Goal: Navigation & Orientation: Understand site structure

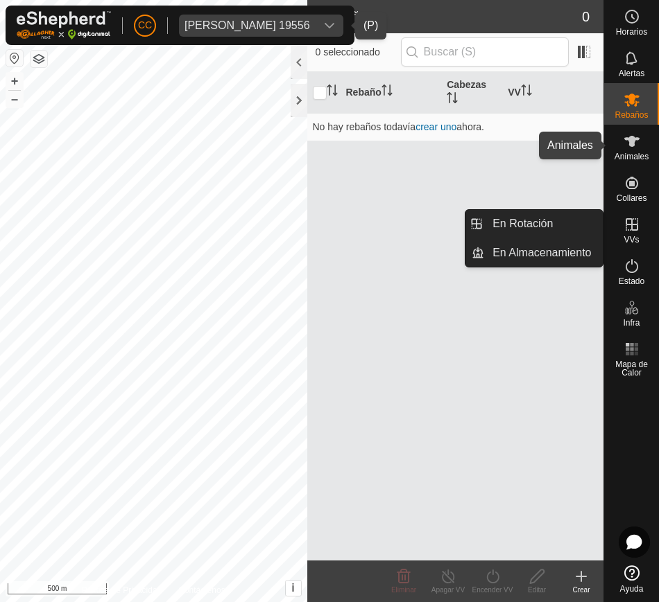
click at [628, 138] on icon at bounding box center [631, 141] width 15 height 11
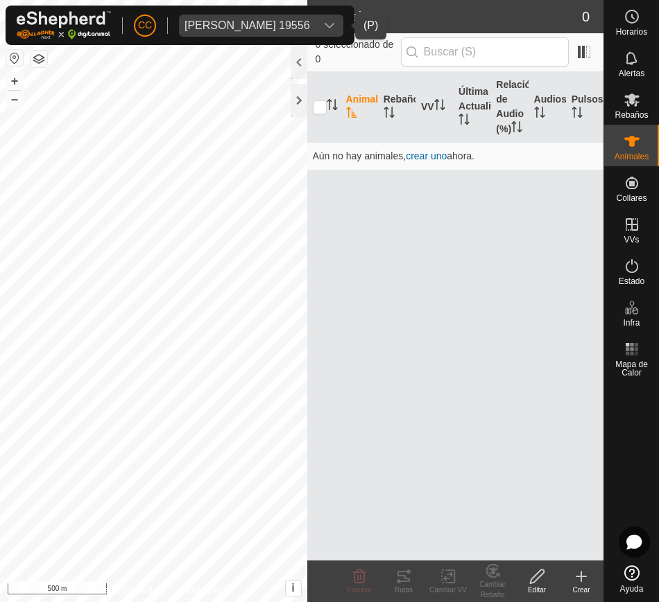
click at [335, 21] on icon "dropdown trigger" at bounding box center [329, 25] width 11 height 11
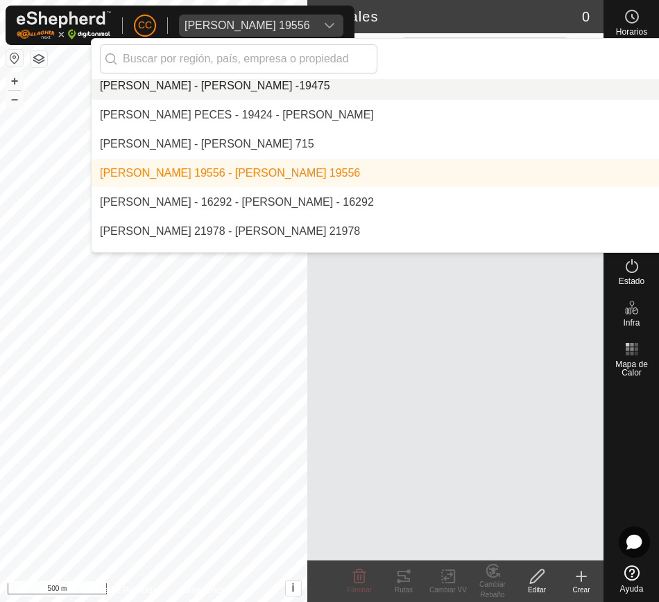
scroll to position [4171, 0]
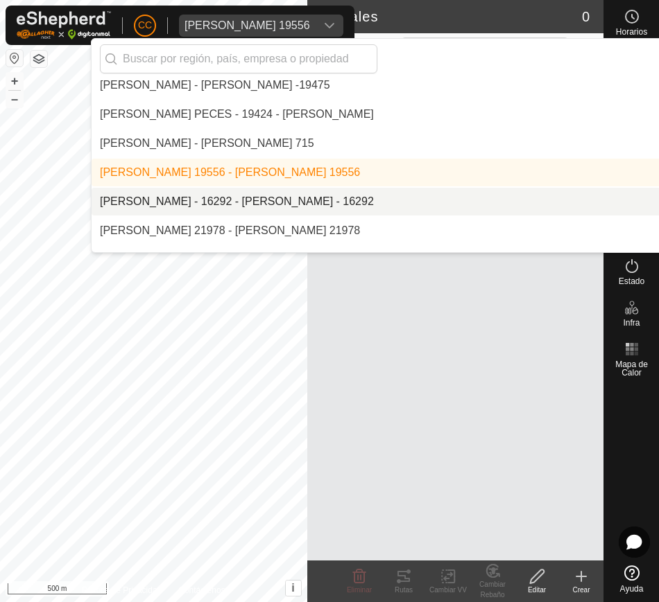
click at [308, 189] on li "[PERSON_NAME] - 16292 - [PERSON_NAME] - 16292" at bounding box center [470, 202] width 757 height 28
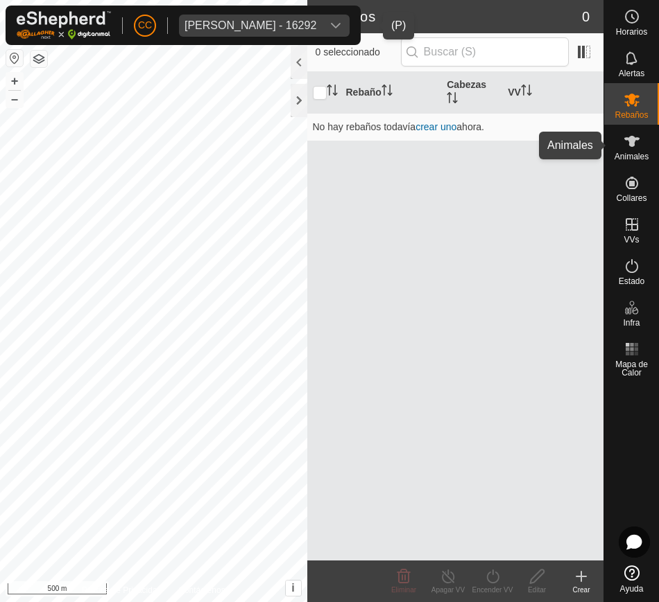
click at [636, 150] on es-animals-svg-icon at bounding box center [631, 141] width 25 height 22
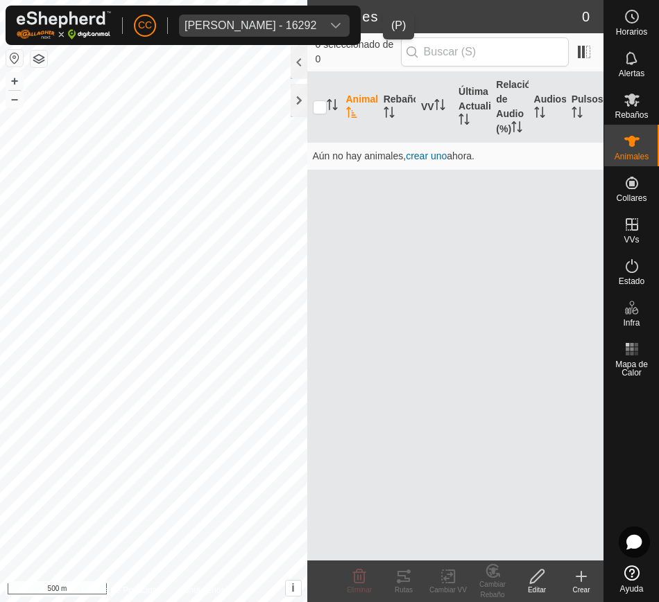
click at [349, 26] on div "dropdown trigger" at bounding box center [336, 26] width 28 height 22
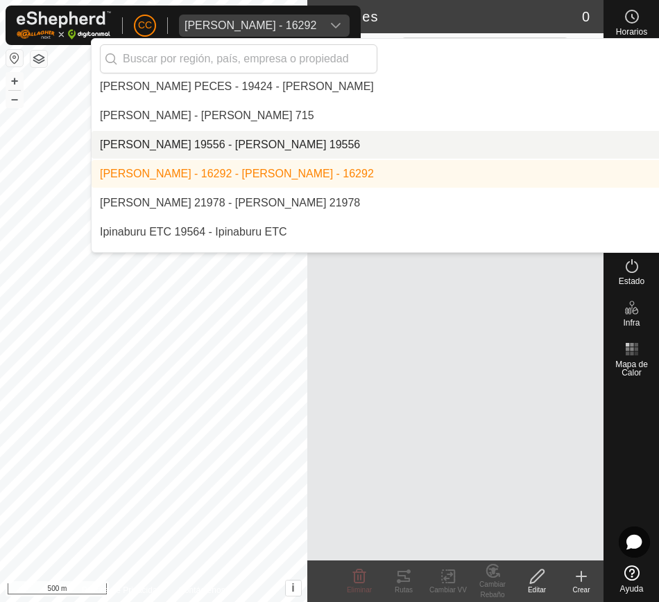
scroll to position [4204, 0]
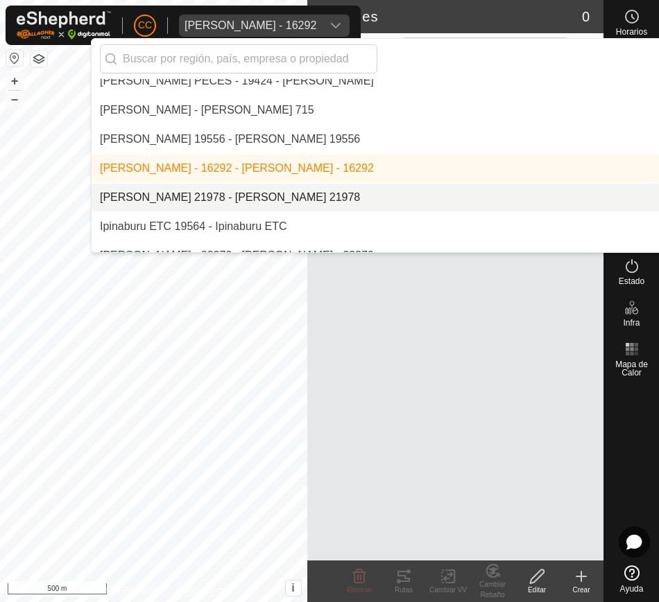
click at [395, 191] on li "[PERSON_NAME] 21978 - [PERSON_NAME] 21978" at bounding box center [470, 198] width 757 height 28
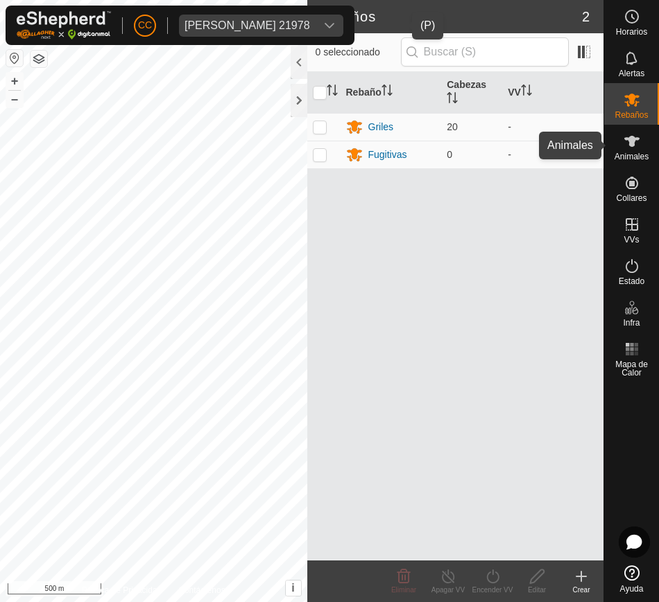
click at [643, 141] on es-animals-svg-icon at bounding box center [631, 141] width 25 height 22
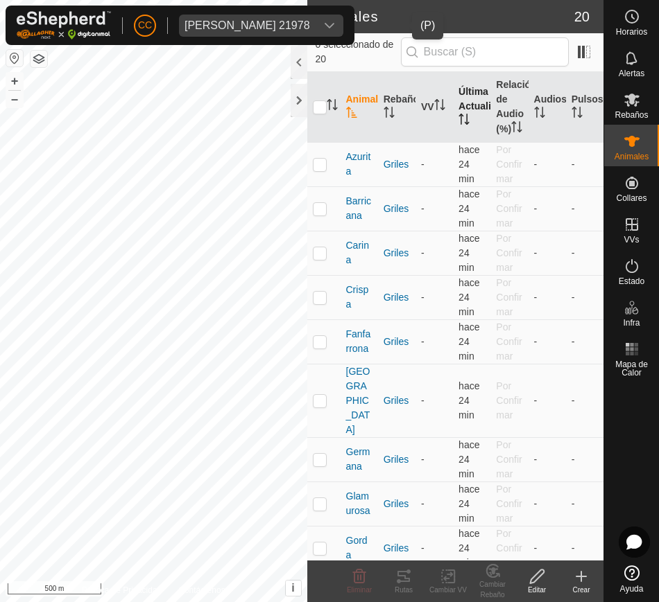
click at [462, 118] on th "Última Actualización" at bounding box center [471, 107] width 37 height 71
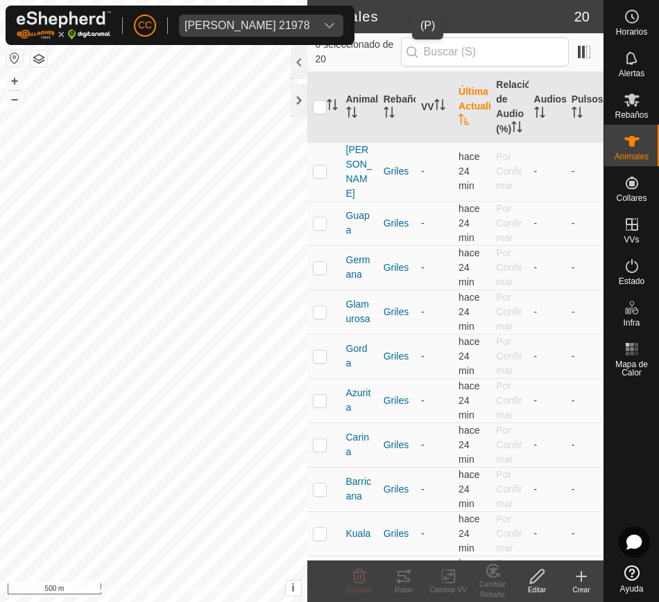
click at [462, 118] on th "Última Actualización" at bounding box center [471, 107] width 37 height 71
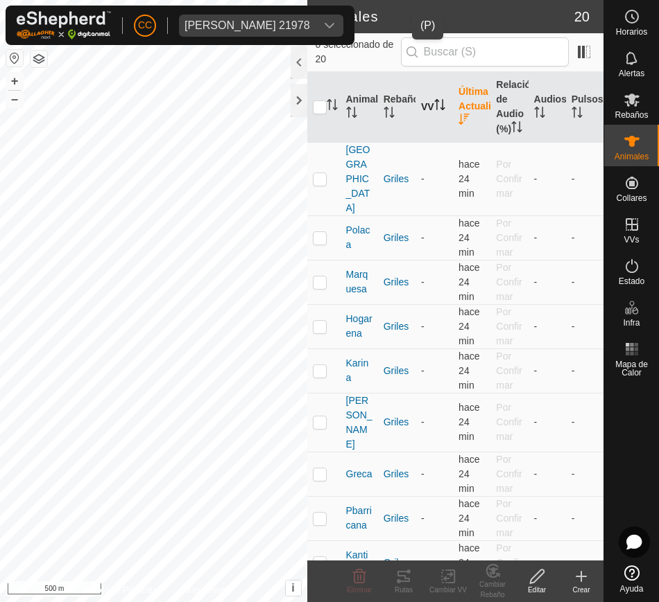
click at [418, 127] on th "VV" at bounding box center [433, 107] width 37 height 71
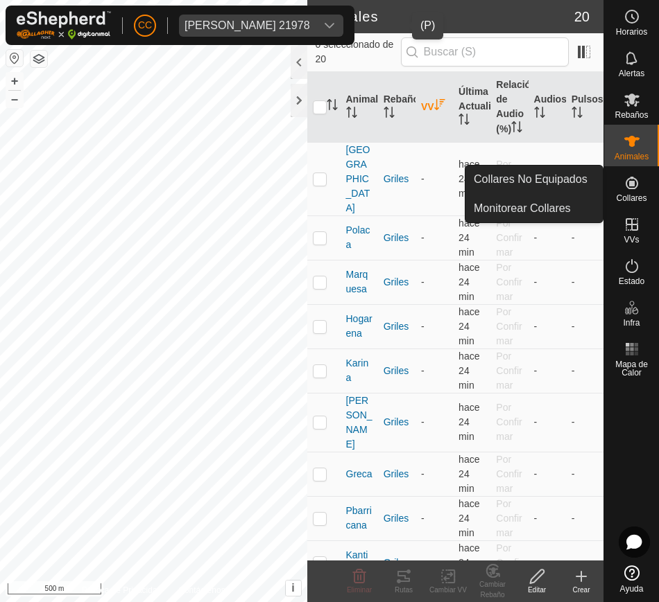
click at [632, 190] on icon at bounding box center [631, 183] width 17 height 17
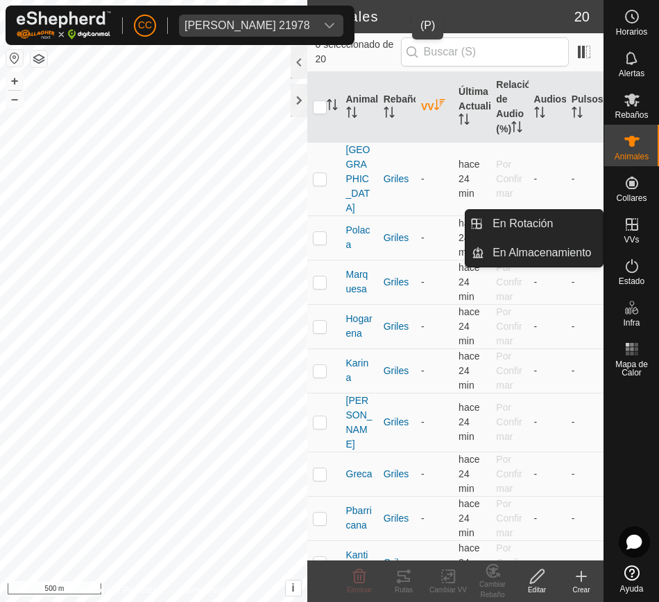
click at [638, 227] on icon at bounding box center [631, 224] width 17 height 17
click at [544, 226] on link "En Rotación" at bounding box center [543, 224] width 119 height 28
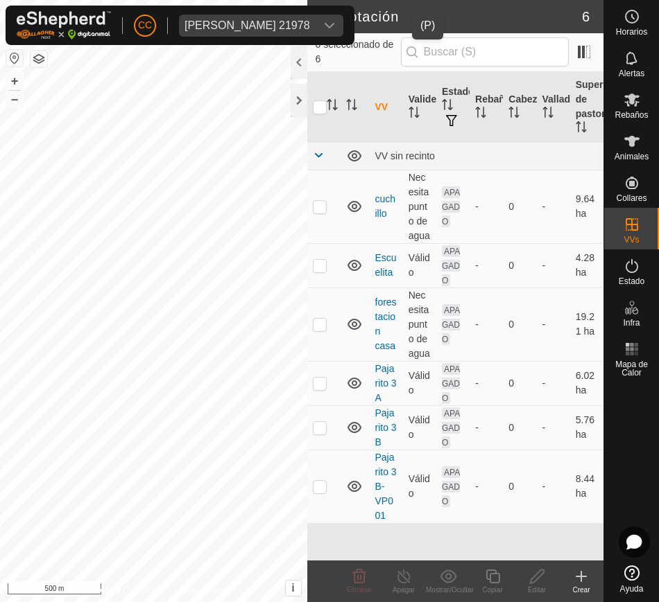
click at [9, 60] on button "button" at bounding box center [14, 58] width 17 height 17
click at [575, 127] on th "Superficie de pastoreo" at bounding box center [586, 107] width 33 height 71
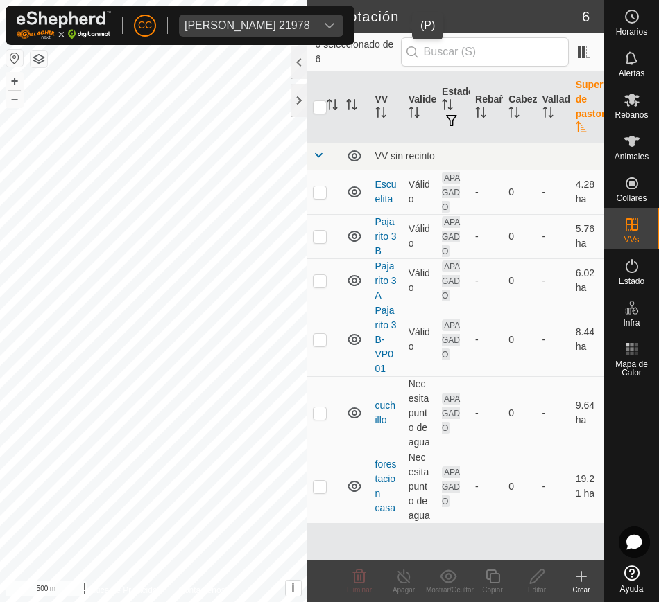
click at [575, 127] on th "Superficie de pastoreo" at bounding box center [586, 107] width 33 height 71
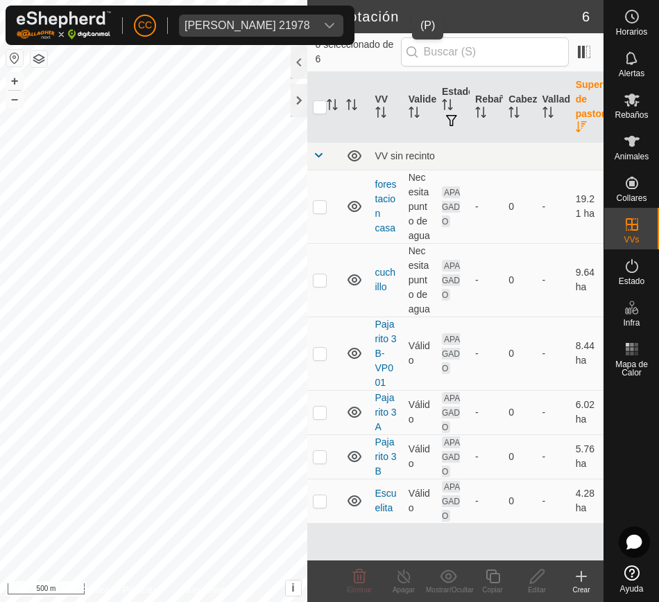
click at [315, 21] on span "[PERSON_NAME] 21978" at bounding box center [247, 26] width 137 height 22
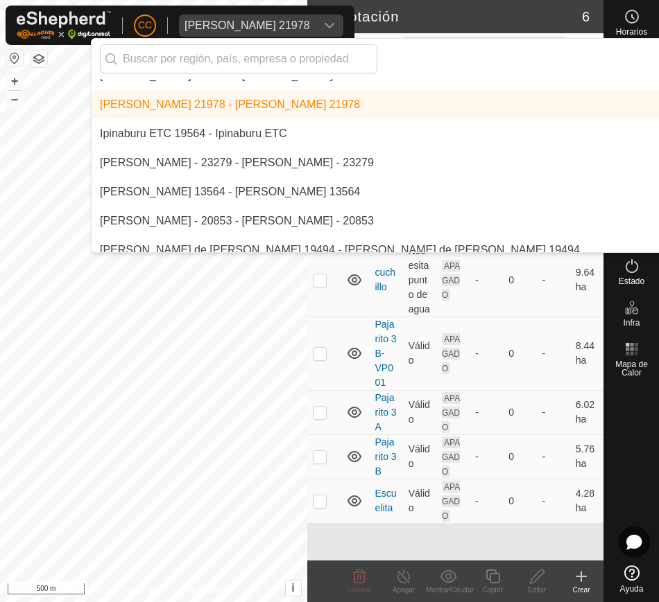
scroll to position [4298, 0]
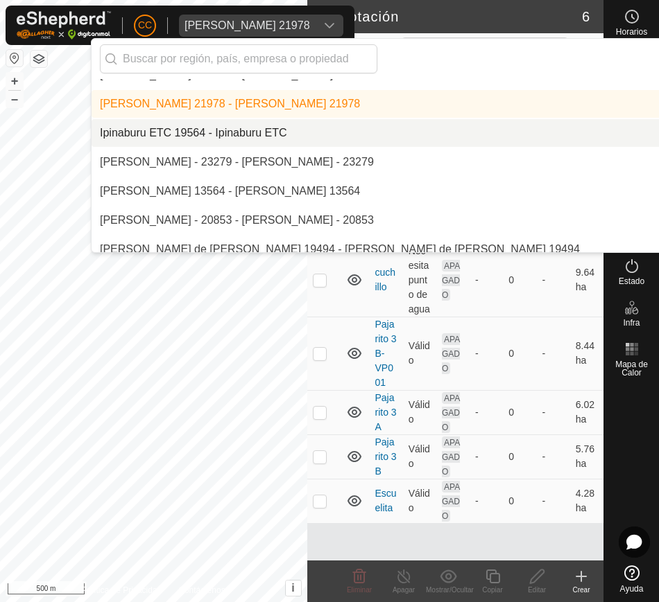
click at [354, 136] on li "Ipinaburu ETC 19564 - Ipinaburu ETC" at bounding box center [470, 133] width 757 height 28
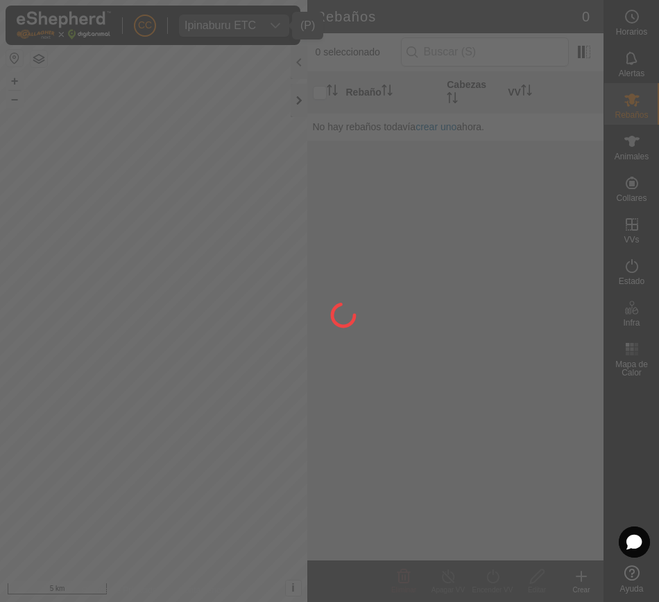
click at [299, 88] on div at bounding box center [329, 301] width 659 height 602
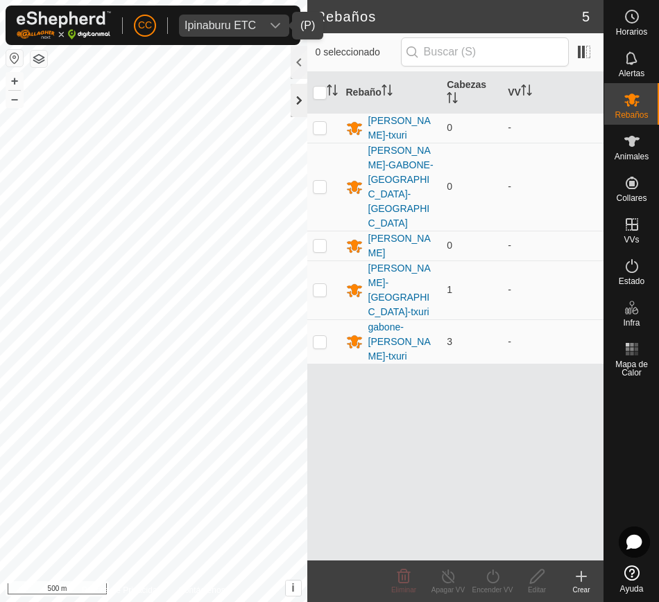
click at [297, 93] on div at bounding box center [298, 100] width 17 height 33
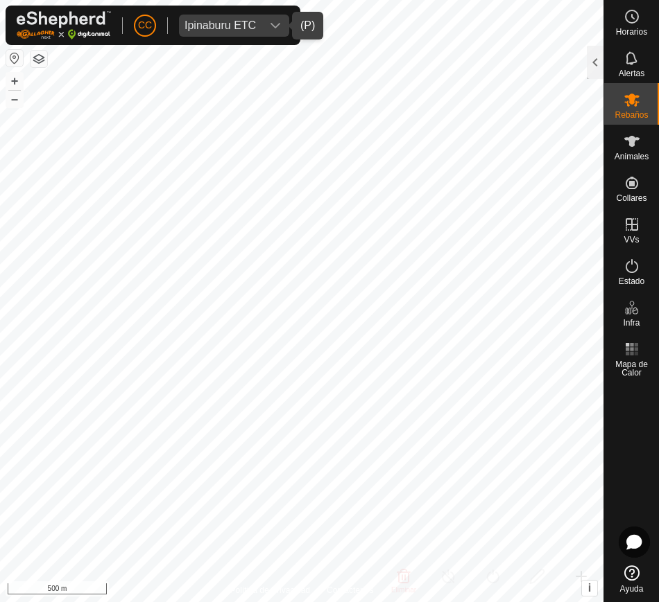
click at [277, 25] on icon "dropdown trigger" at bounding box center [275, 26] width 10 height 6
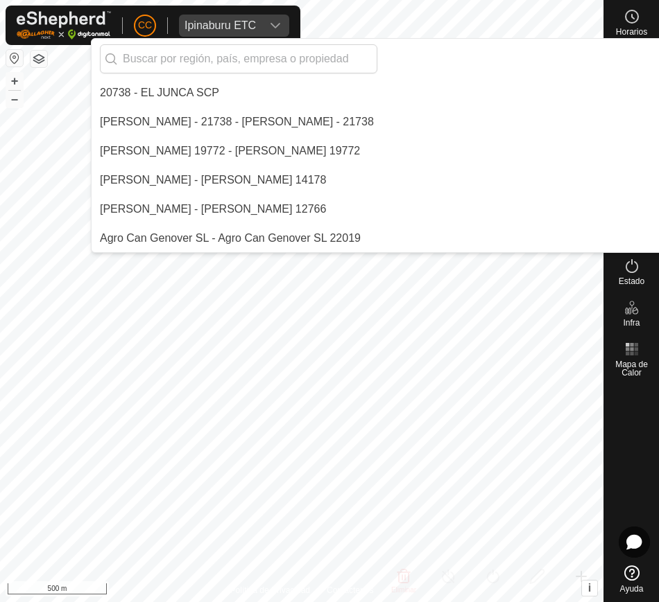
scroll to position [4193, 0]
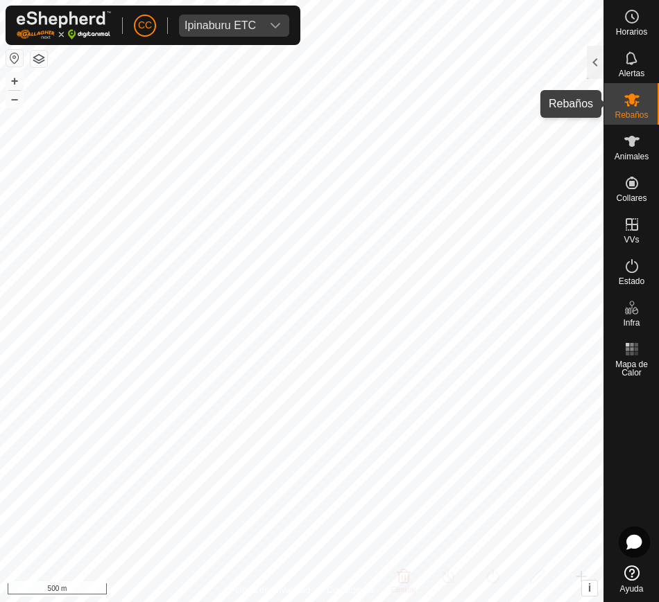
click at [619, 101] on es-mob-svg-icon at bounding box center [631, 100] width 25 height 22
click at [598, 73] on div at bounding box center [594, 62] width 17 height 33
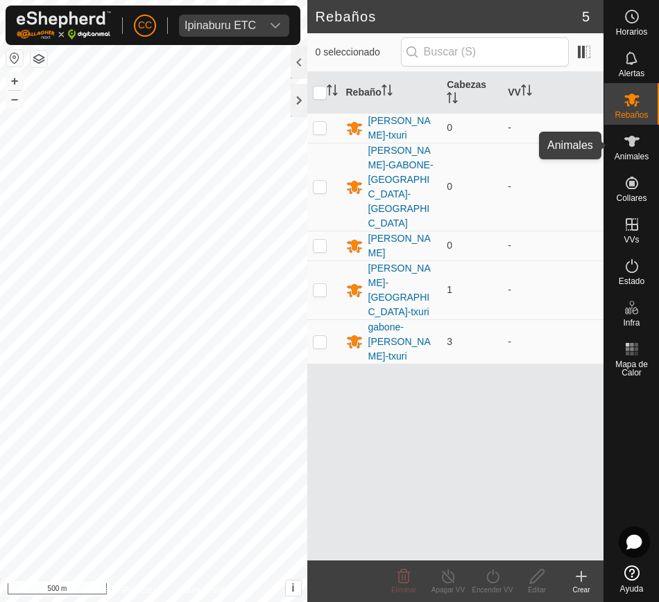
click at [633, 157] on span "Animales" at bounding box center [631, 157] width 34 height 8
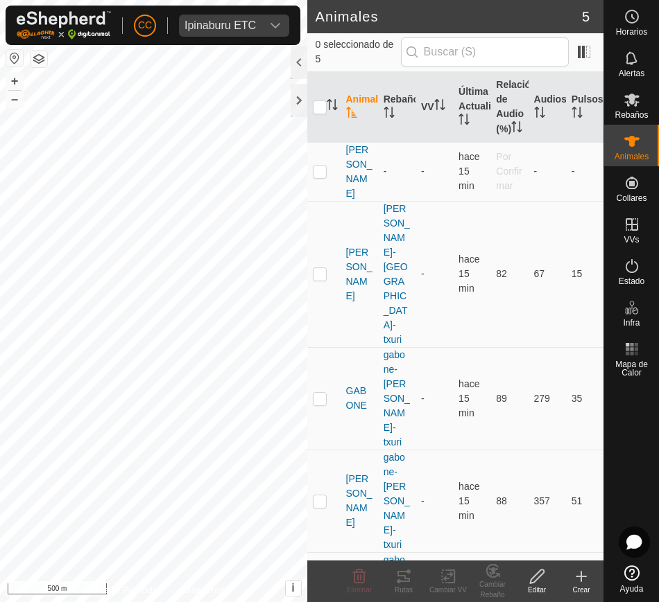
drag, startPoint x: 342, startPoint y: 209, endPoint x: 593, endPoint y: 421, distance: 328.1
click at [593, 421] on tbody "[PERSON_NAME] - - hace 15 min Por Confirmar - - [PERSON_NAME][GEOGRAPHIC_DATA]-…" at bounding box center [455, 398] width 297 height 513
copy tbody "[PERSON_NAME][GEOGRAPHIC_DATA]-txuri - hace 15 min 82 67 15 GABONE gabone-[GEOG…"
click at [480, 468] on div "Animal Rebaño VV Última Actualización Relación de Audio (%) Audios Pulsos [PERS…" at bounding box center [455, 316] width 297 height 489
drag, startPoint x: 344, startPoint y: 207, endPoint x: 586, endPoint y: 410, distance: 316.3
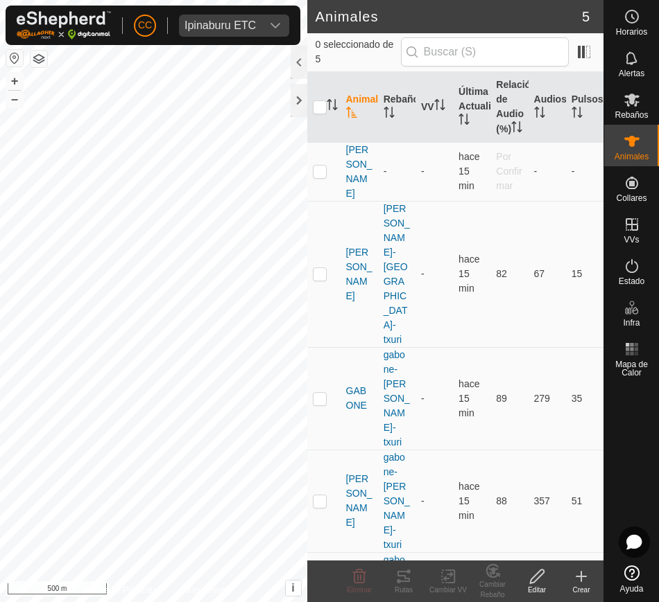
click at [586, 410] on tbody "[PERSON_NAME] - - hace 15 min Por Confirmar - - [PERSON_NAME][GEOGRAPHIC_DATA]-…" at bounding box center [455, 398] width 297 height 513
copy tbody "[PERSON_NAME][GEOGRAPHIC_DATA]-txuri - hace 15 min 82 67 15 GABONE gabone-[GEOG…"
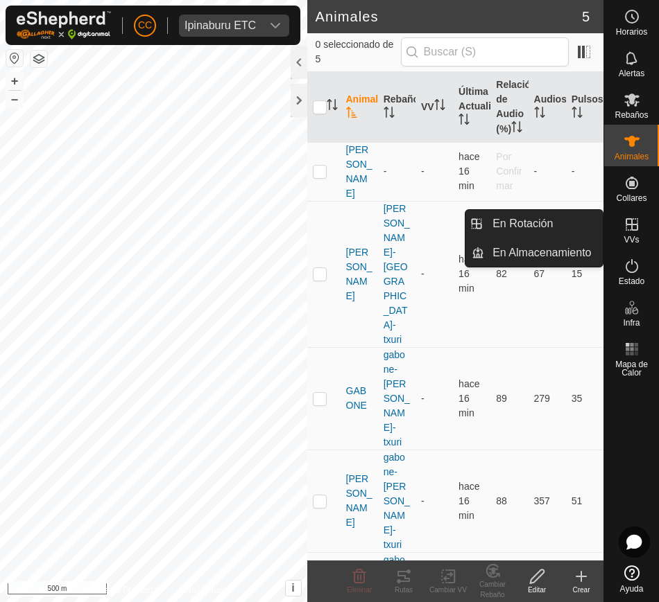
click at [630, 225] on icon at bounding box center [631, 224] width 17 height 17
click at [568, 223] on link "En Rotación" at bounding box center [543, 224] width 119 height 28
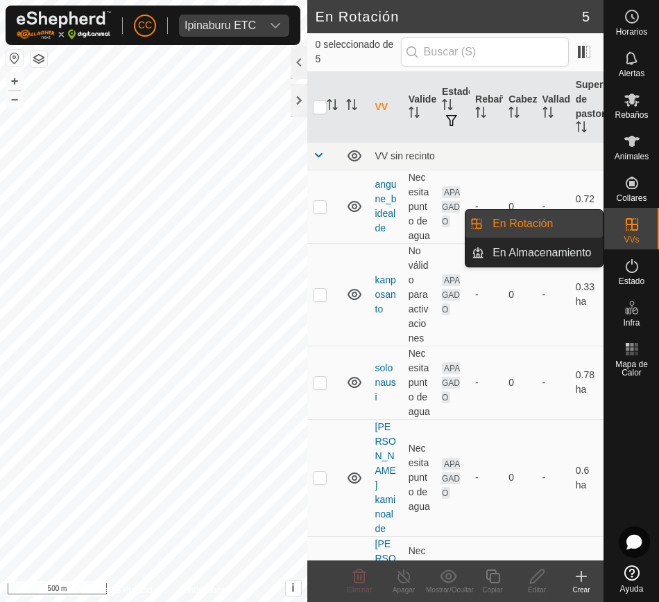
click at [568, 223] on link "En Rotación" at bounding box center [543, 224] width 119 height 28
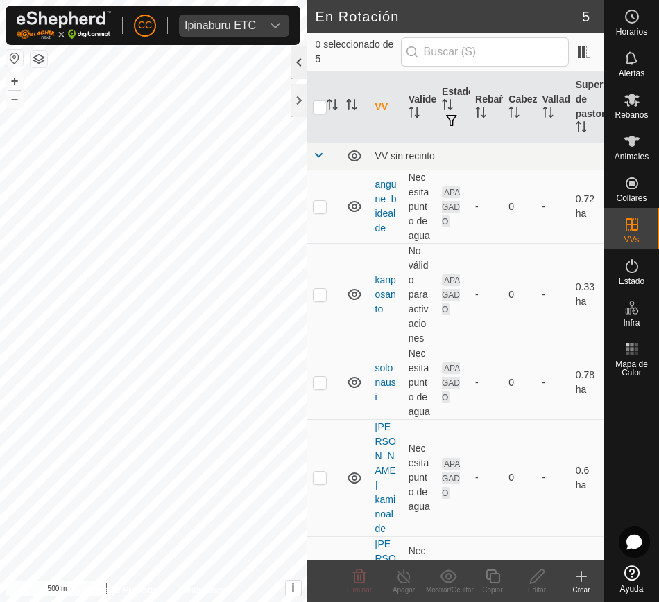
click at [294, 68] on div at bounding box center [298, 62] width 17 height 33
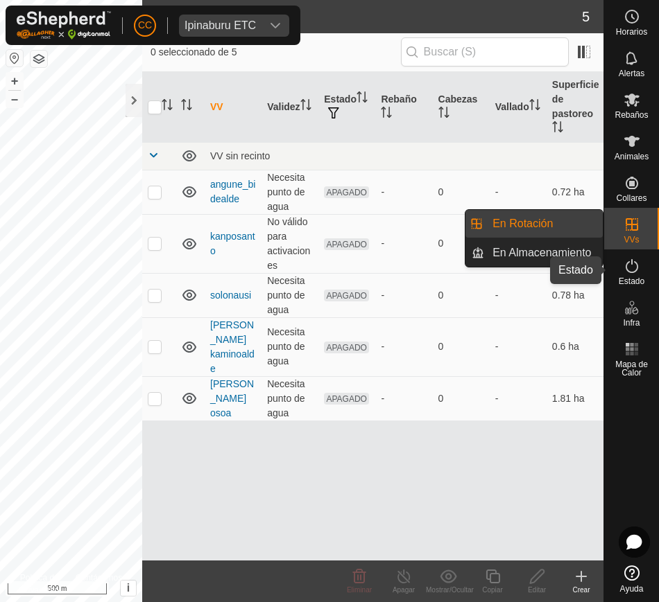
click at [631, 267] on icon at bounding box center [631, 266] width 17 height 17
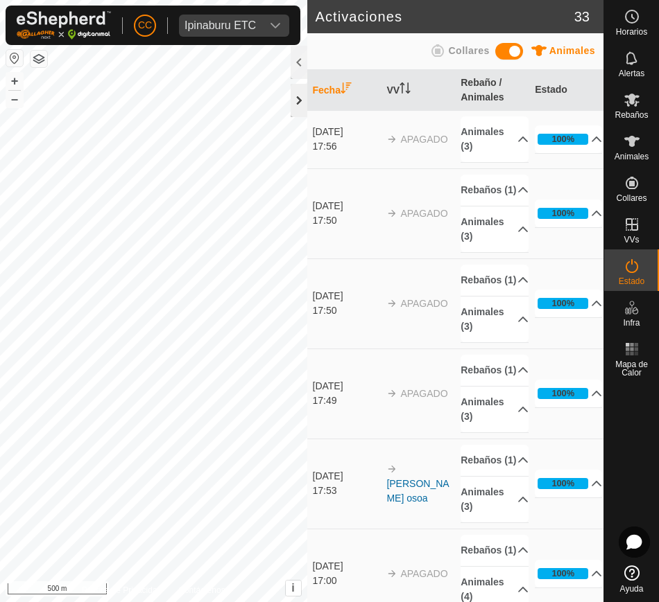
click at [303, 89] on div at bounding box center [298, 100] width 17 height 33
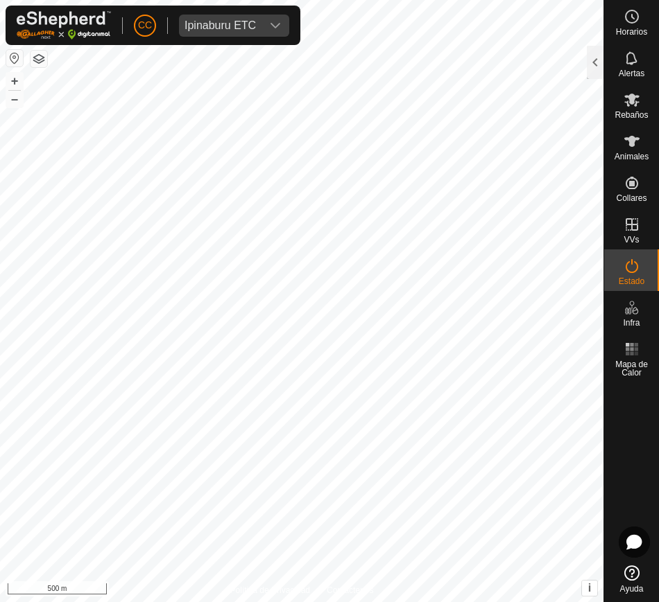
click at [8, 61] on button "button" at bounding box center [14, 58] width 17 height 17
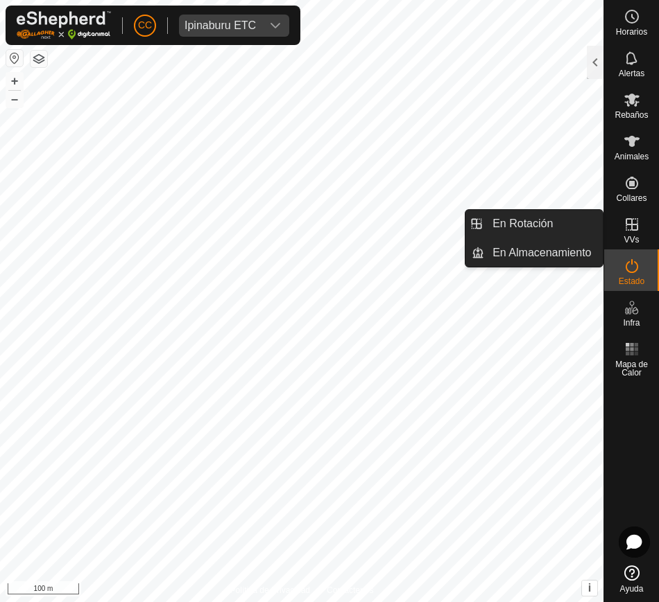
click at [629, 223] on icon at bounding box center [631, 224] width 17 height 17
click at [555, 224] on link "En Rotación" at bounding box center [543, 224] width 119 height 28
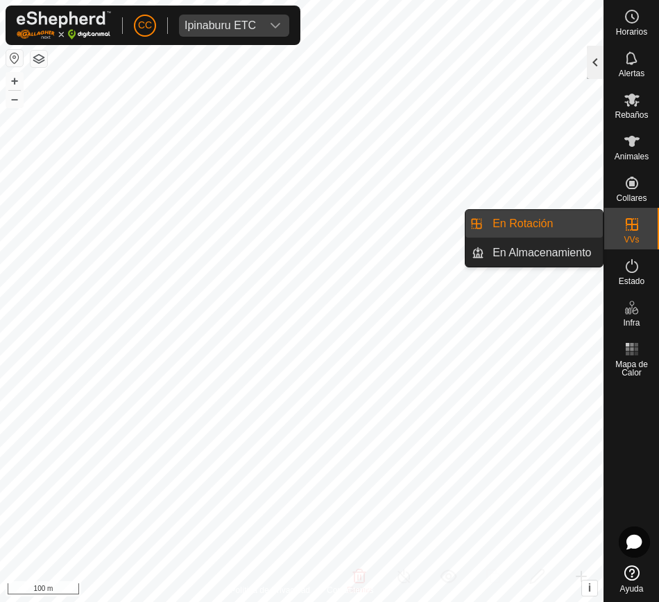
click at [594, 60] on div at bounding box center [594, 62] width 17 height 33
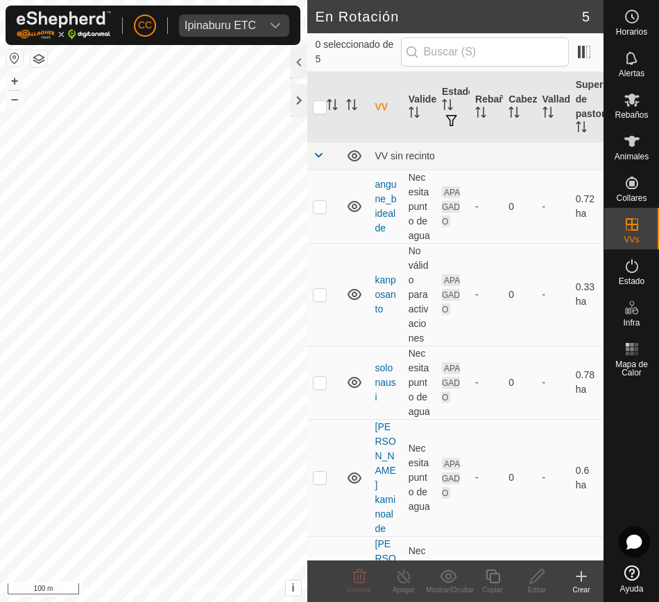
scroll to position [17, 0]
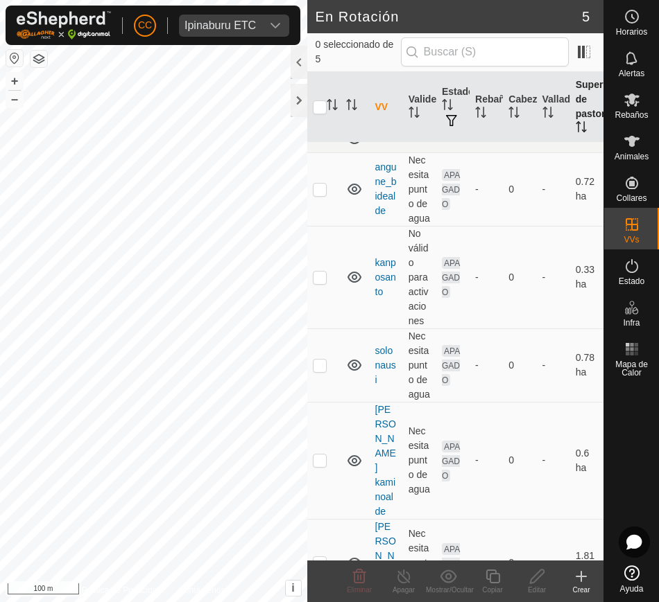
click at [570, 119] on th "Superficie de pastoreo" at bounding box center [586, 107] width 33 height 71
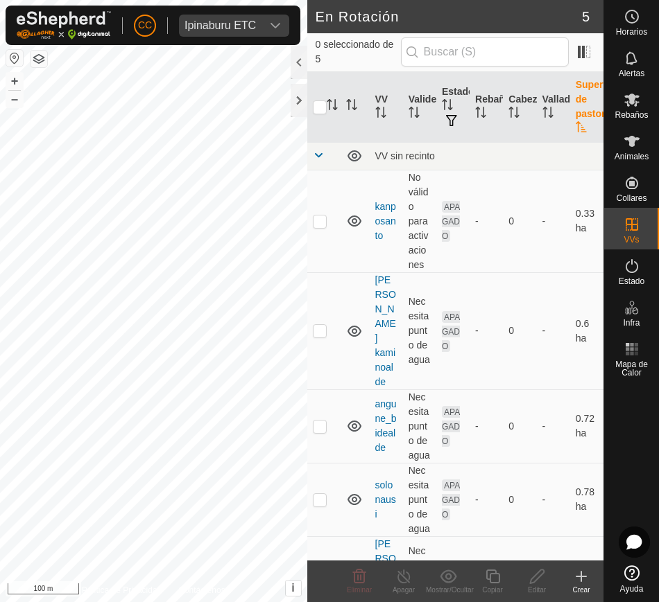
click at [570, 119] on th "Superficie de pastoreo" at bounding box center [586, 107] width 33 height 71
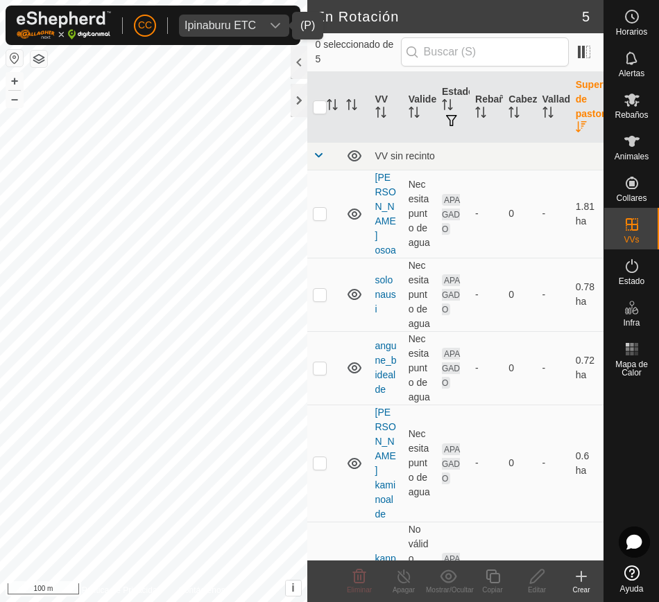
click at [240, 33] on span "Ipinaburu ETC" at bounding box center [220, 26] width 82 height 22
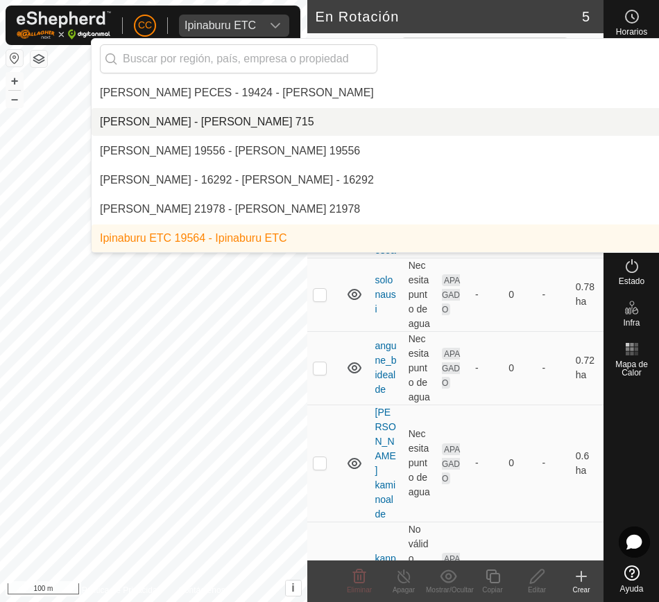
scroll to position [4265, 0]
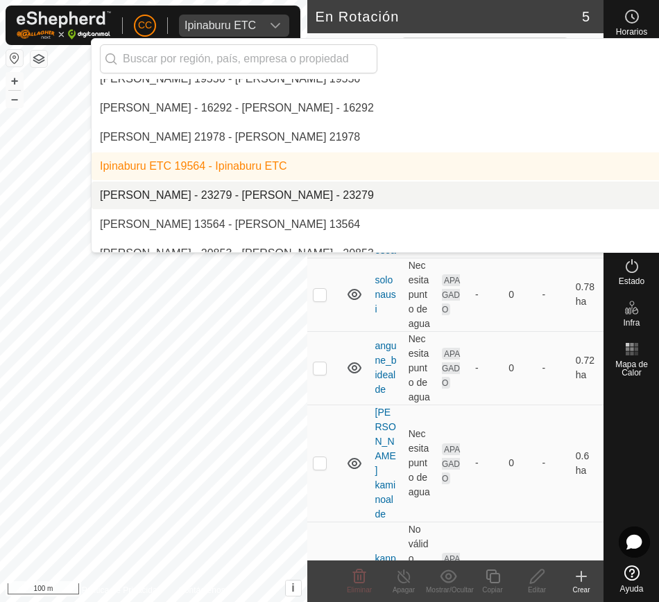
click at [273, 190] on li "[PERSON_NAME] - 23279 - [PERSON_NAME] - 23279" at bounding box center [470, 196] width 757 height 28
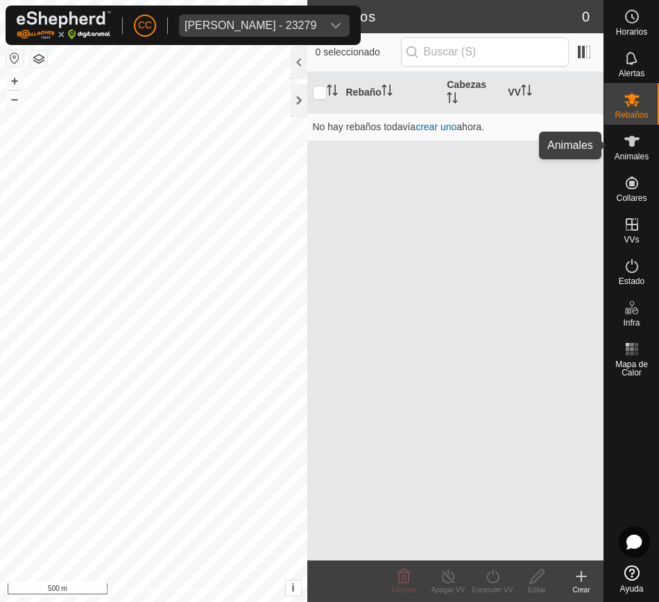
click at [632, 159] on span "Animales" at bounding box center [631, 157] width 34 height 8
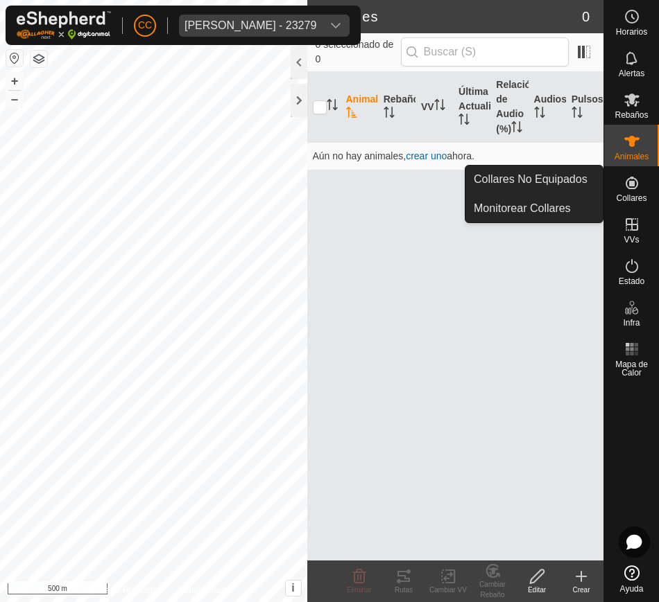
click at [627, 205] on div "Collares" at bounding box center [631, 187] width 55 height 42
click at [572, 176] on link "Collares No Equipados" at bounding box center [533, 180] width 137 height 28
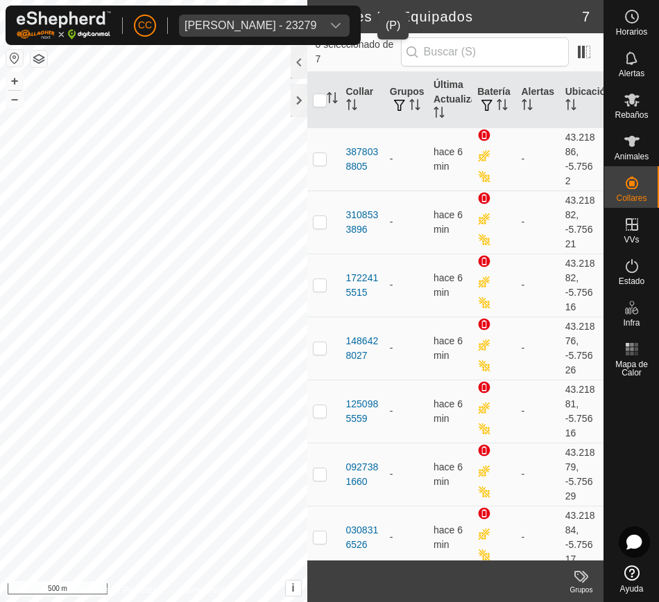
click at [341, 20] on icon "dropdown trigger" at bounding box center [335, 25] width 11 height 11
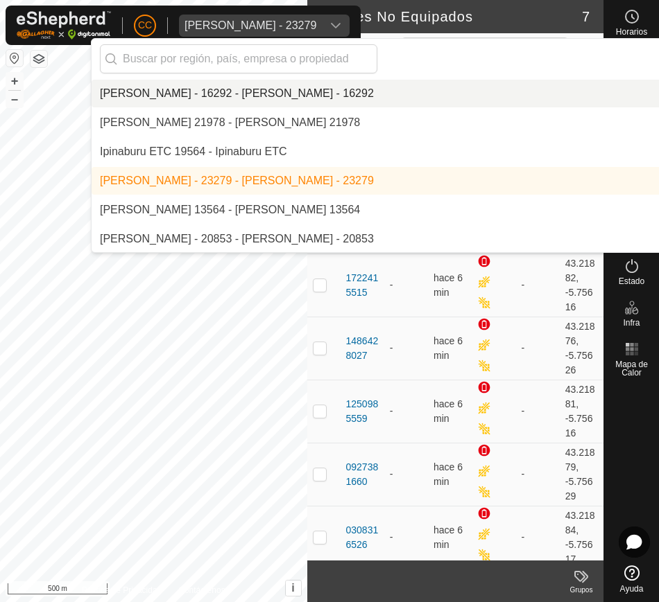
scroll to position [4280, 0]
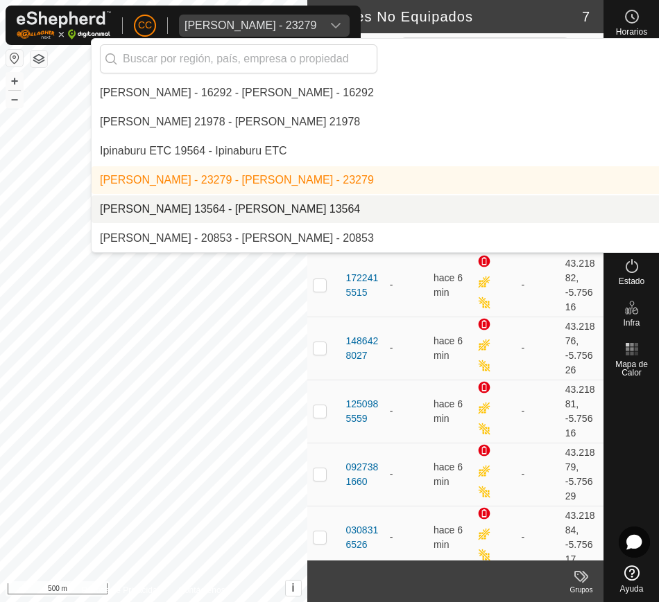
click at [376, 209] on li "[PERSON_NAME] 13564 - [PERSON_NAME] 13564" at bounding box center [470, 209] width 757 height 28
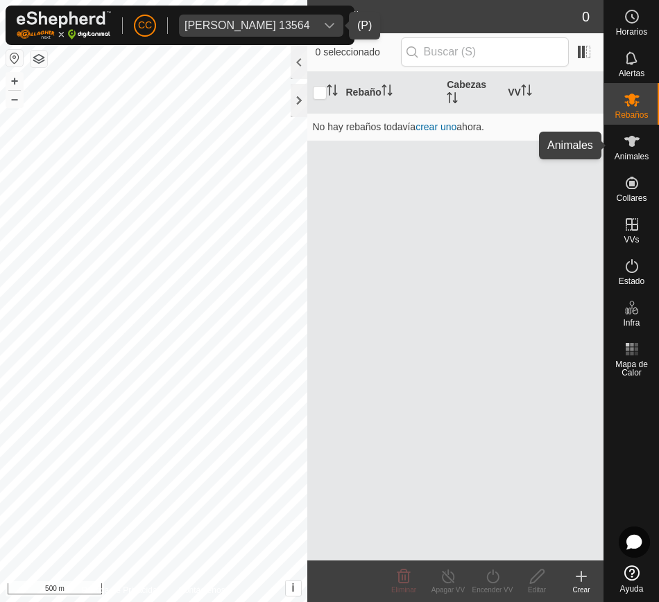
click at [616, 158] on span "Animales" at bounding box center [631, 157] width 34 height 8
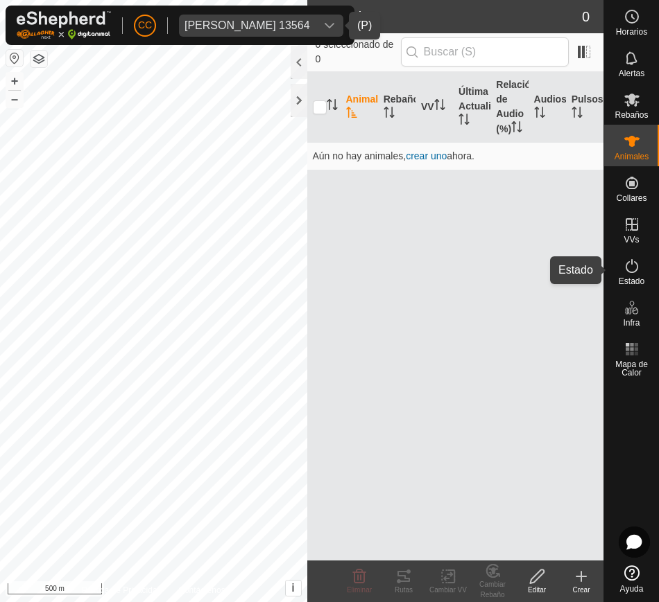
click at [624, 266] on icon at bounding box center [631, 266] width 17 height 17
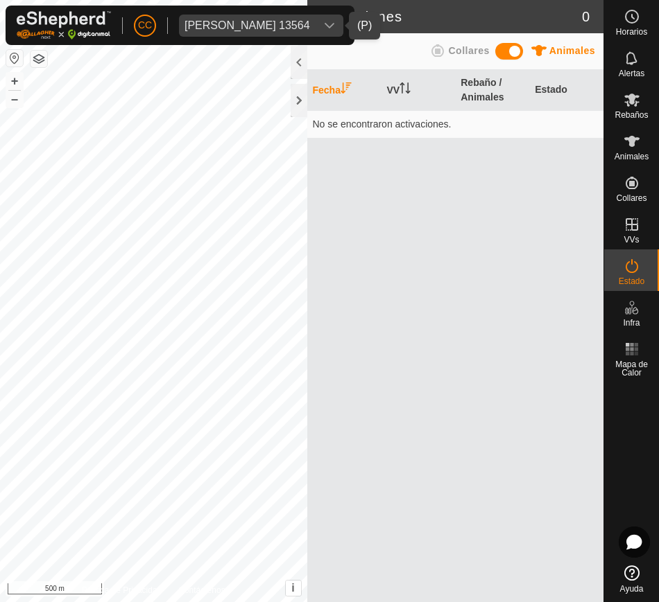
click at [327, 17] on div "dropdown trigger" at bounding box center [329, 26] width 28 height 22
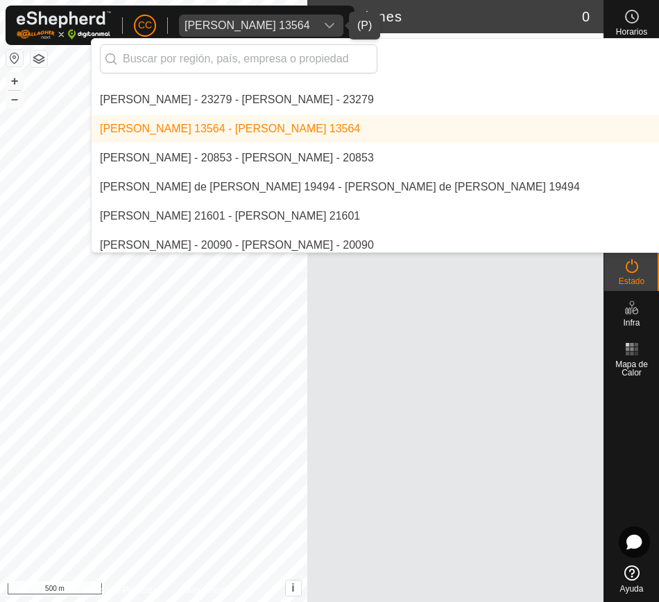
scroll to position [4361, 0]
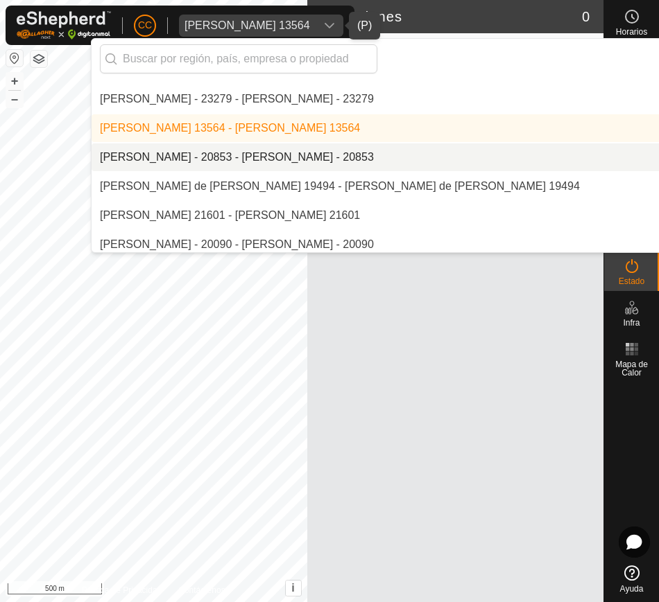
click at [371, 159] on li "[PERSON_NAME] - 20853 - [PERSON_NAME] - 20853" at bounding box center [470, 157] width 757 height 28
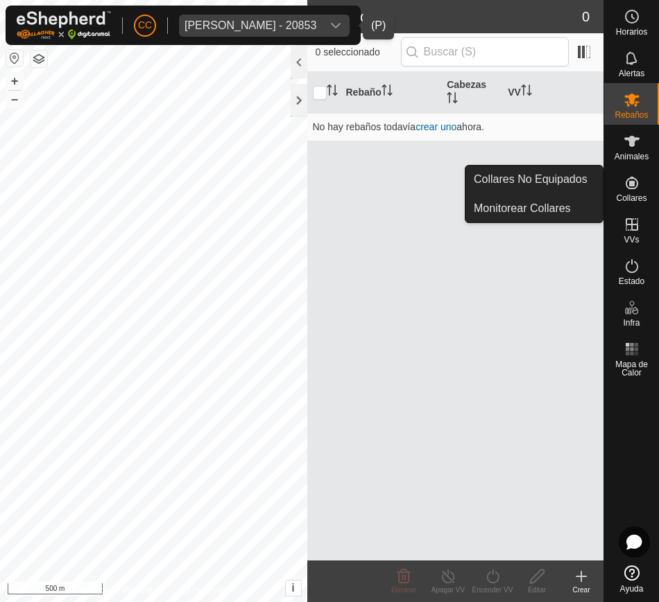
click at [626, 204] on div "Collares" at bounding box center [631, 187] width 55 height 42
click at [581, 180] on link "Collares No Equipados" at bounding box center [533, 180] width 137 height 28
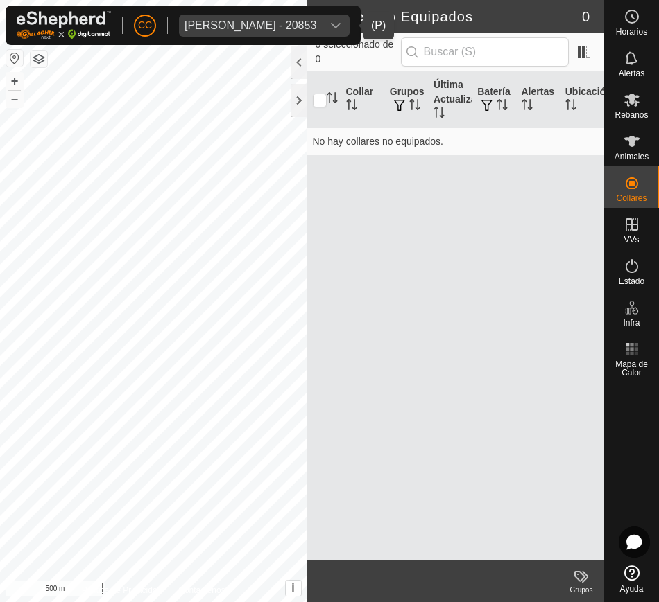
click at [342, 34] on div "dropdown trigger" at bounding box center [336, 26] width 28 height 22
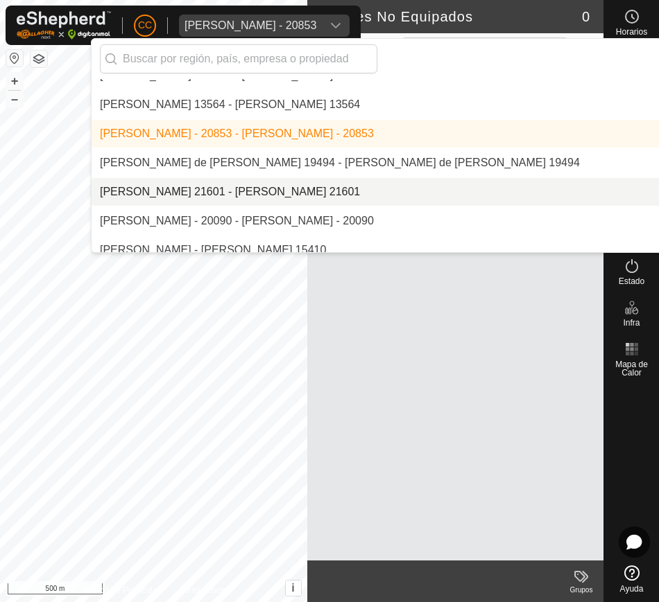
scroll to position [4386, 0]
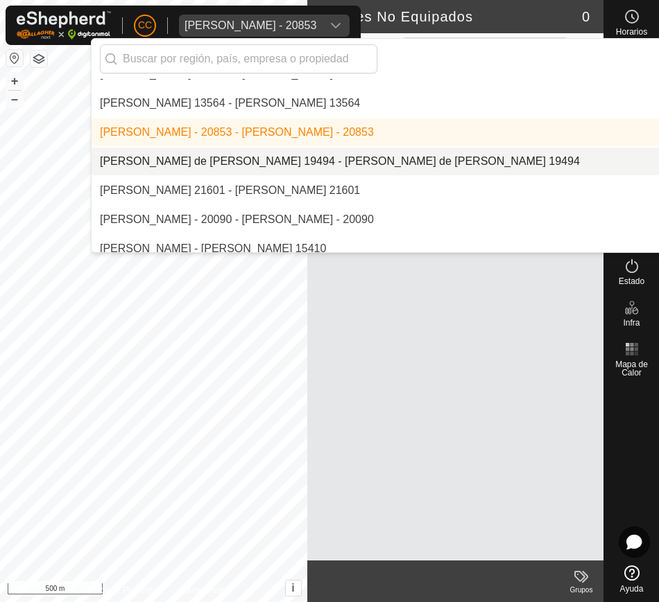
click at [383, 170] on li "[PERSON_NAME] de [PERSON_NAME] 19494 - [PERSON_NAME] de [PERSON_NAME] 19494" at bounding box center [470, 162] width 757 height 28
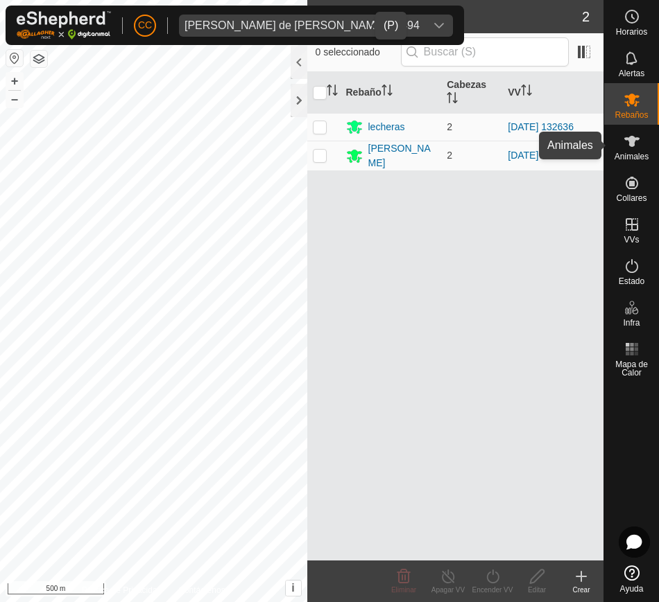
click at [637, 153] on span "Animales" at bounding box center [631, 157] width 34 height 8
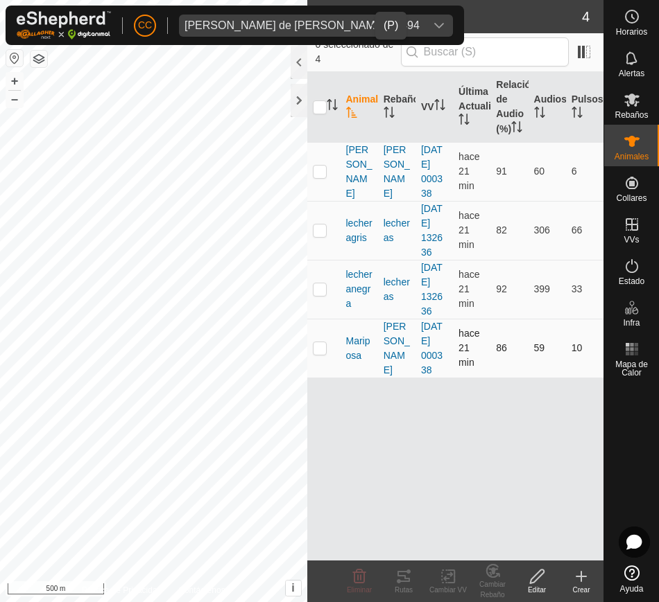
drag, startPoint x: 342, startPoint y: 167, endPoint x: 593, endPoint y: 436, distance: 367.4
click at [593, 378] on tbody "[PERSON_NAME] [DATE] 000338 hace 21 min 91 60 6 lecheragris lecheras [DATE] 132…" at bounding box center [455, 260] width 297 height 236
copy tbody "[PERSON_NAME] [DATE] 000338 hace 21 min 91 60 6 lecheragris lecheras [DATE] 132…"
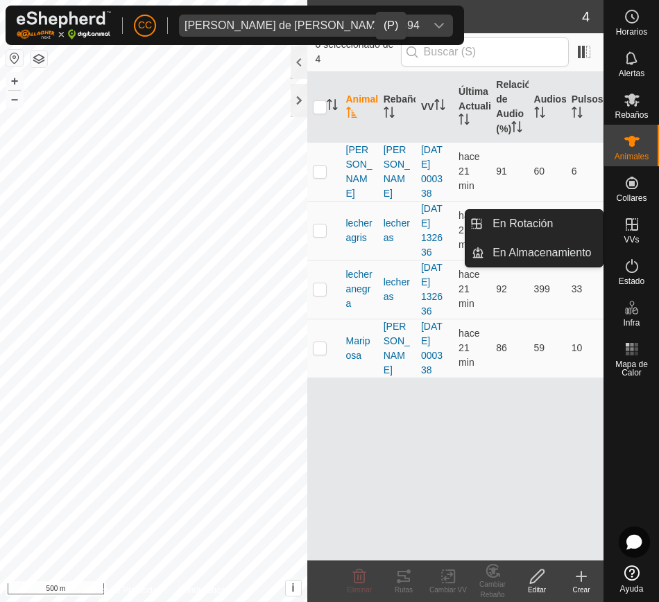
click at [636, 216] on icon at bounding box center [631, 224] width 17 height 17
click at [580, 217] on link "En Rotación" at bounding box center [543, 224] width 119 height 28
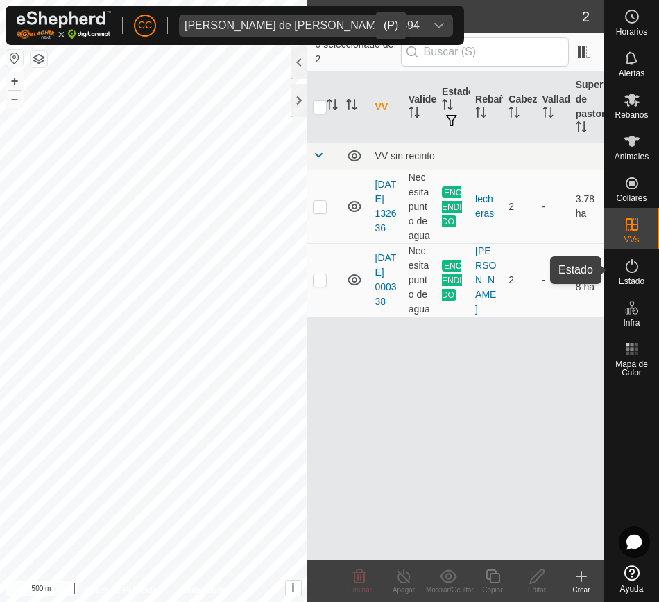
click at [616, 274] on div "Estado" at bounding box center [631, 271] width 55 height 42
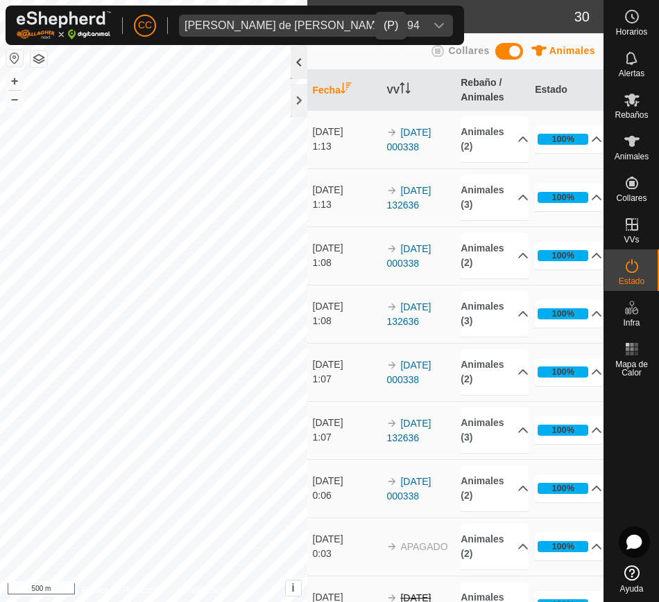
click at [302, 66] on div at bounding box center [298, 62] width 17 height 33
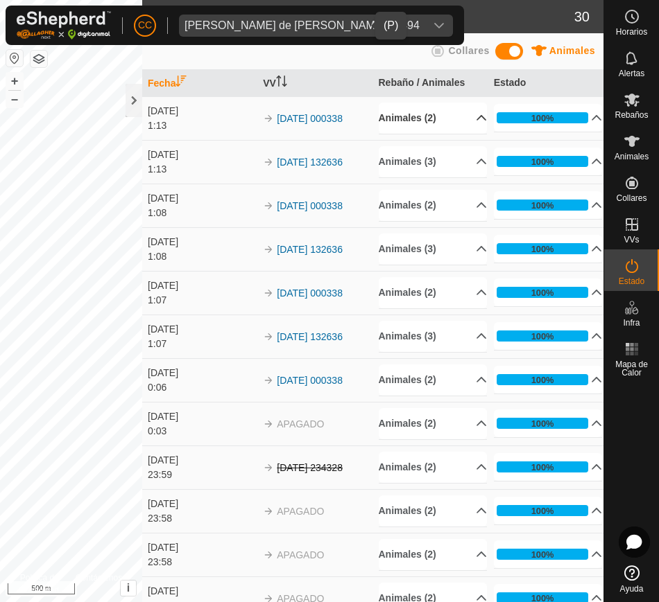
click at [469, 121] on p-accordion-header "Animales (2)" at bounding box center [433, 118] width 109 height 31
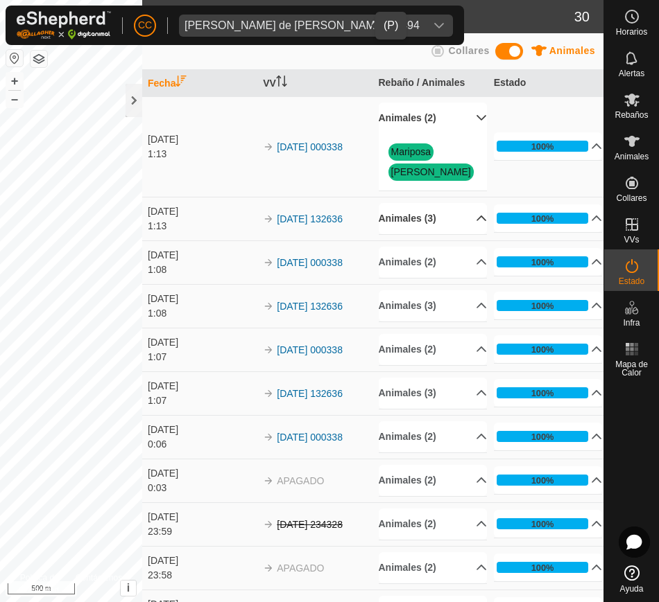
click at [467, 216] on p-accordion-header "Animales (3)" at bounding box center [433, 218] width 109 height 31
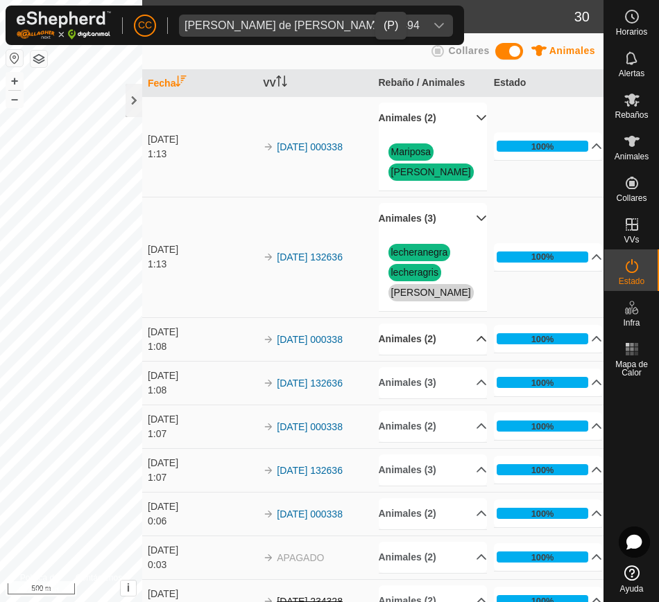
click at [468, 340] on p-accordion-header "Animales (2)" at bounding box center [433, 339] width 109 height 31
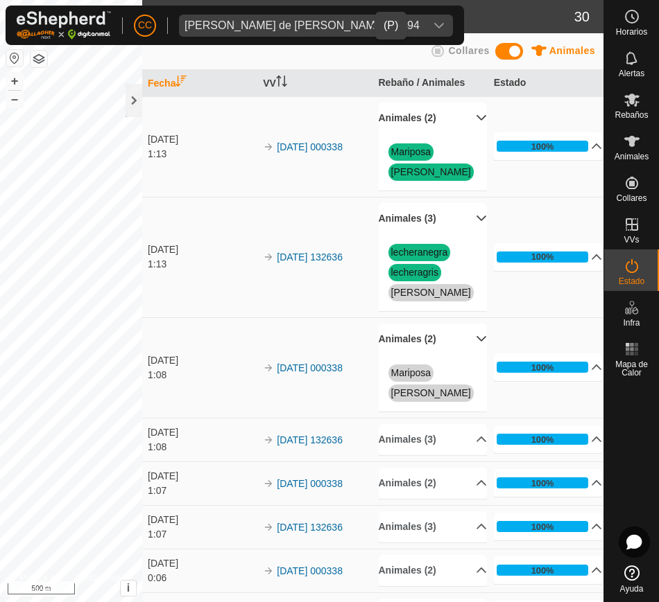
scroll to position [1, 0]
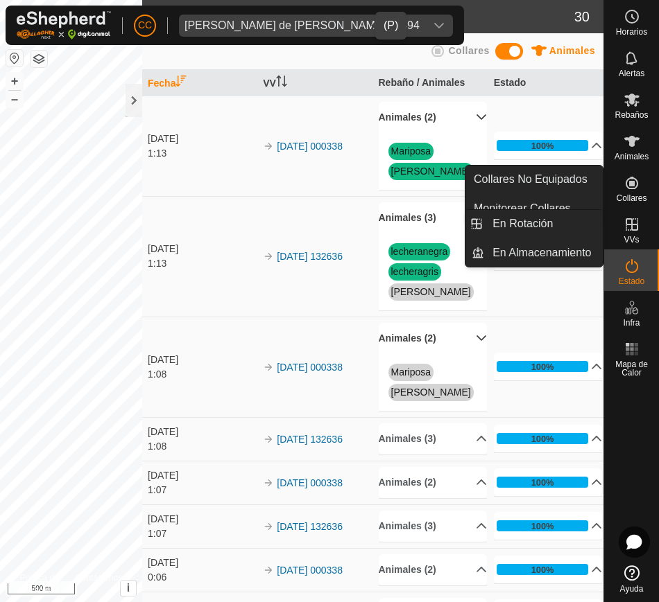
click at [634, 232] on icon at bounding box center [631, 224] width 17 height 17
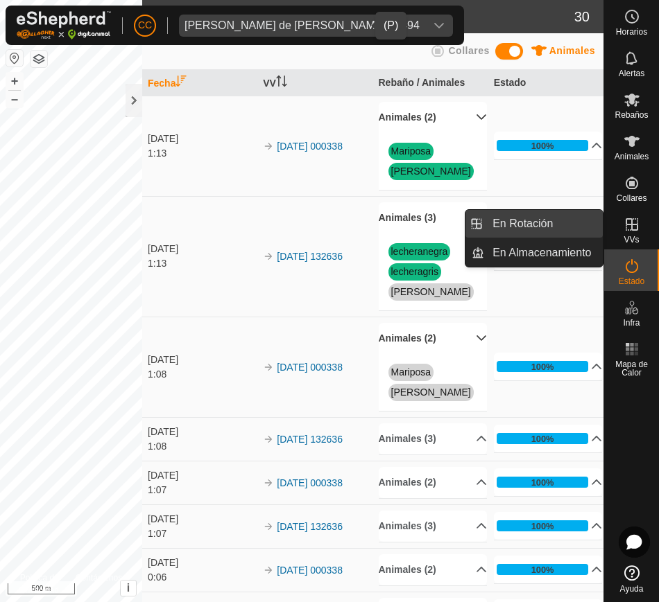
click at [570, 221] on link "En Rotación" at bounding box center [543, 224] width 119 height 28
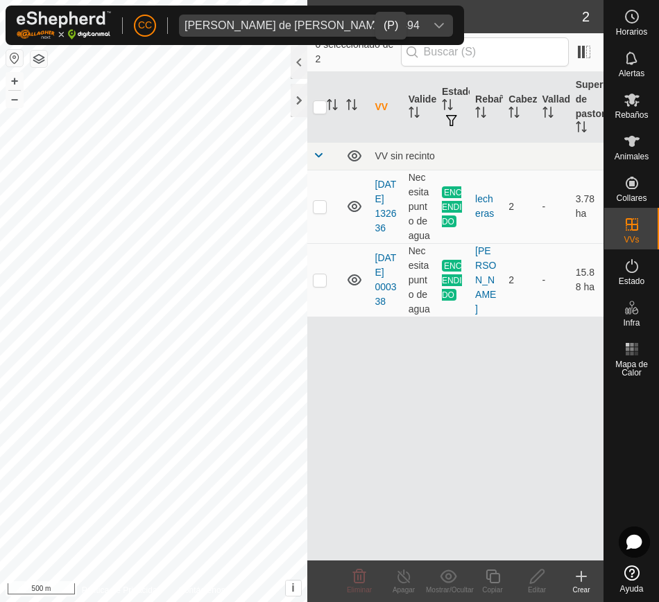
click at [425, 35] on div "dropdown trigger" at bounding box center [439, 26] width 28 height 22
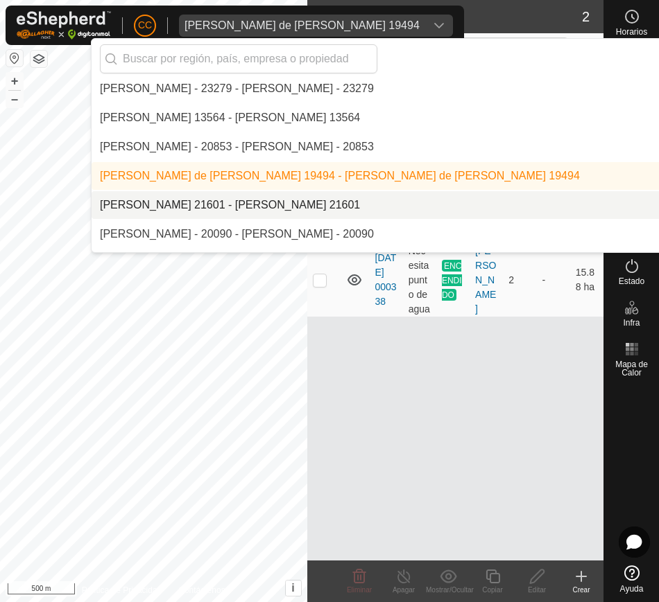
scroll to position [4392, 0]
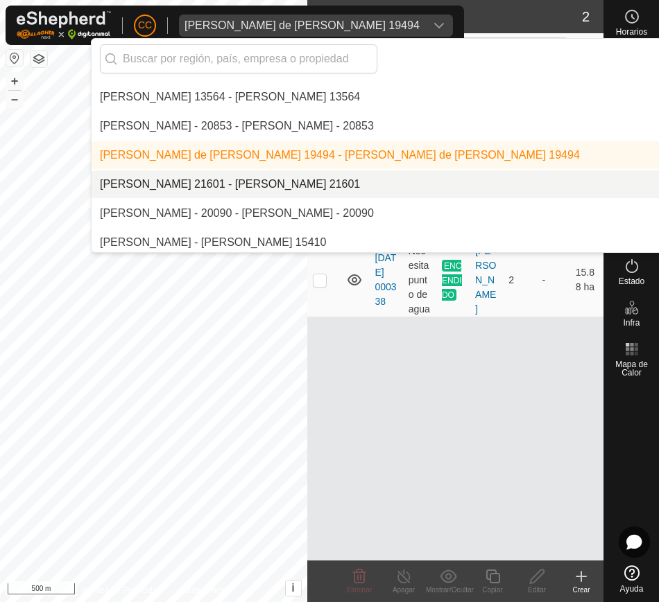
click at [310, 186] on li "[PERSON_NAME] 21601 - [PERSON_NAME] 21601" at bounding box center [470, 185] width 757 height 28
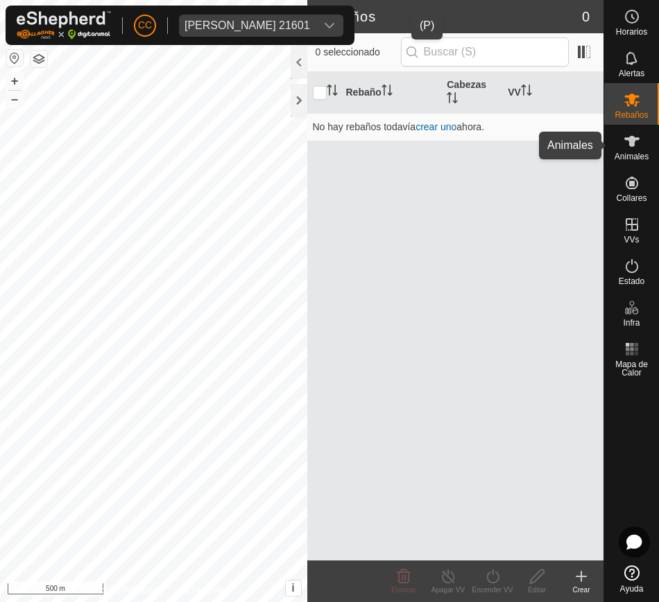
click at [631, 147] on icon at bounding box center [631, 141] width 17 height 17
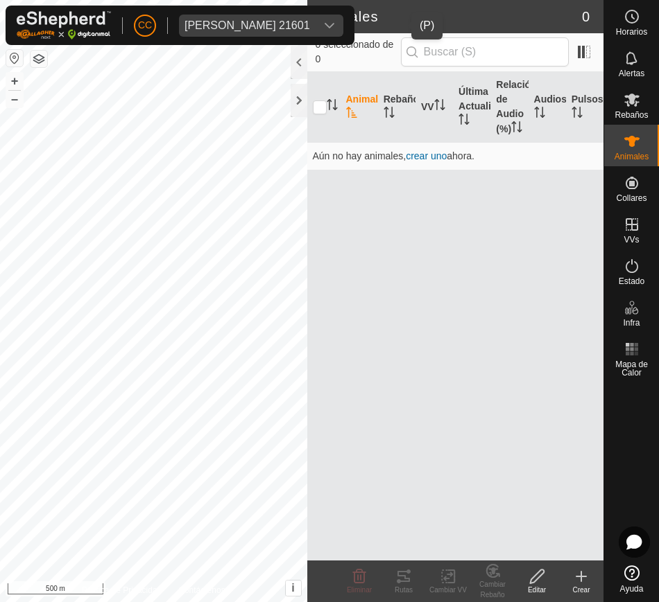
click at [343, 21] on div "dropdown trigger" at bounding box center [329, 26] width 28 height 22
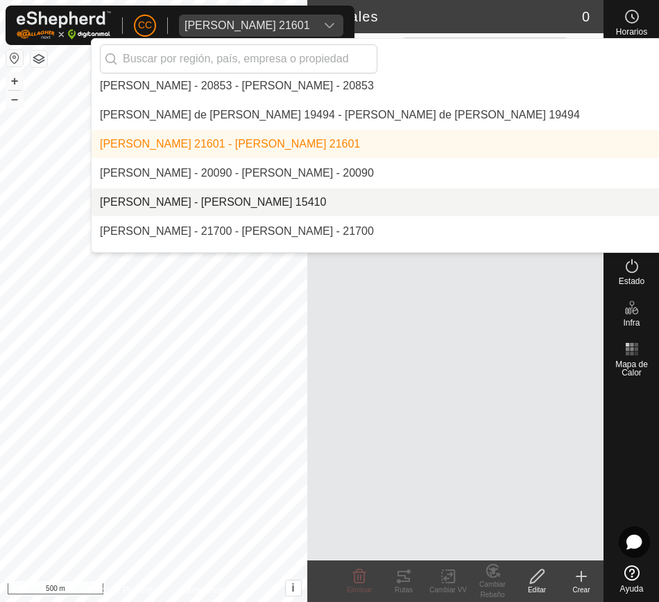
scroll to position [4435, 0]
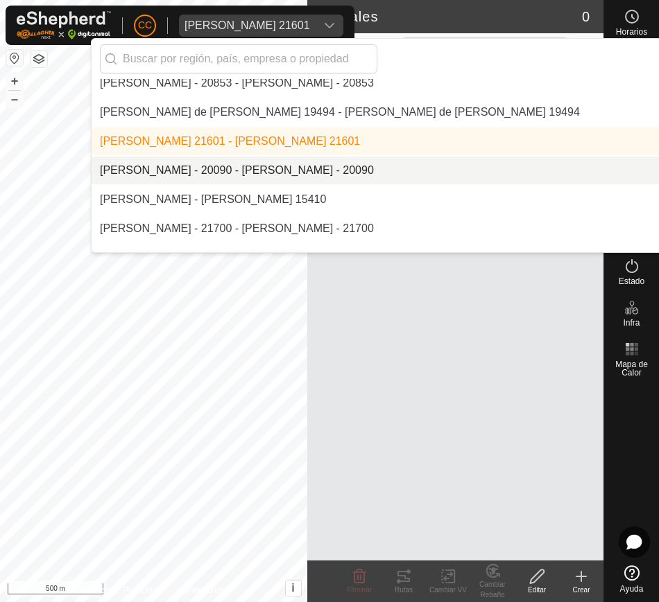
click at [351, 174] on li "[PERSON_NAME] - 20090 - [PERSON_NAME] - 20090" at bounding box center [470, 171] width 757 height 28
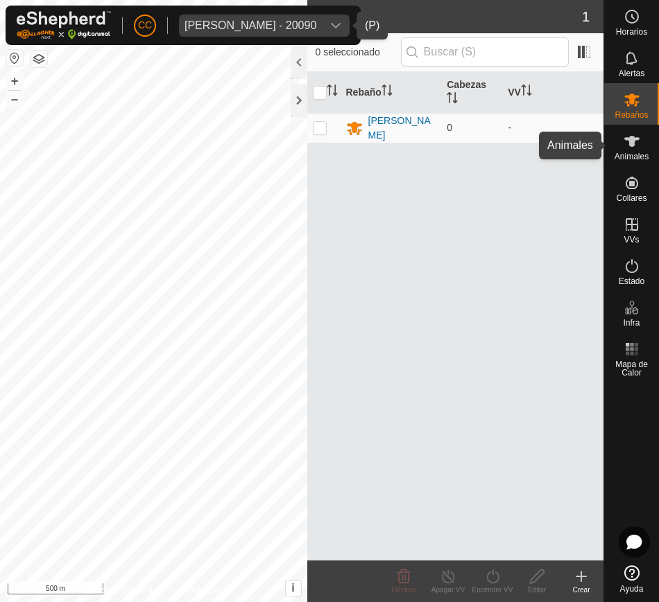
click at [631, 141] on icon at bounding box center [631, 141] width 15 height 11
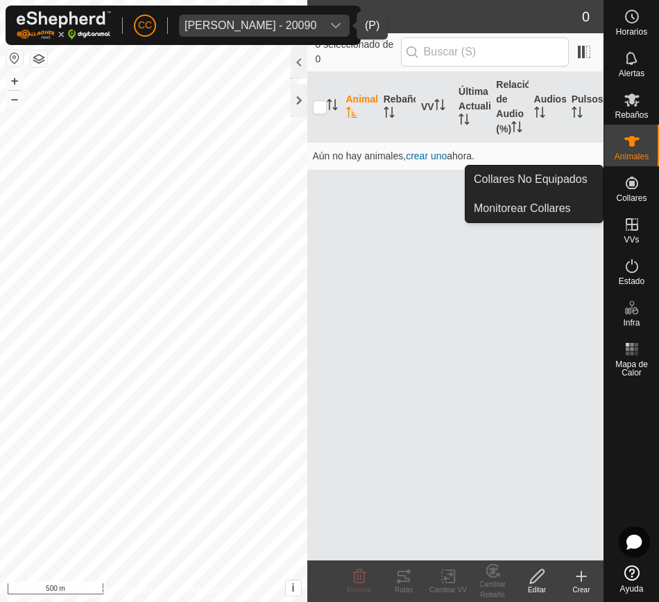
click at [628, 200] on span "Collares" at bounding box center [631, 198] width 31 height 8
click at [642, 195] on span "Collares" at bounding box center [631, 198] width 31 height 8
click at [582, 182] on link "Collares No Equipados" at bounding box center [533, 180] width 137 height 28
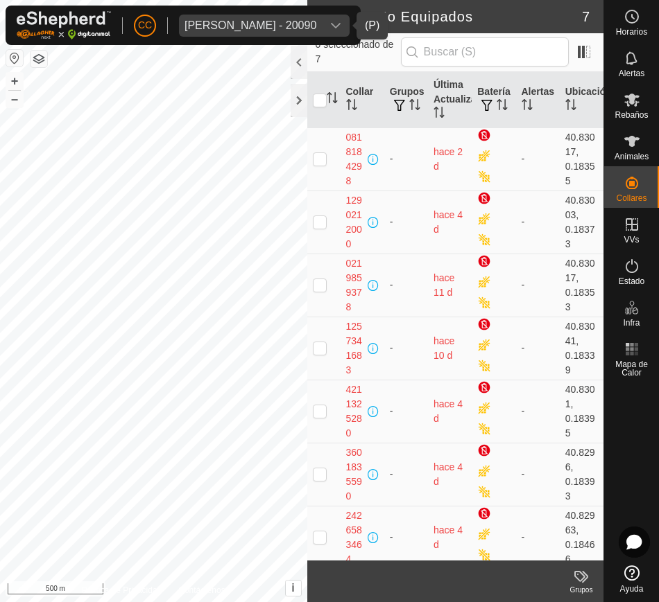
click at [320, 24] on span "[PERSON_NAME] - 20090" at bounding box center [250, 26] width 143 height 22
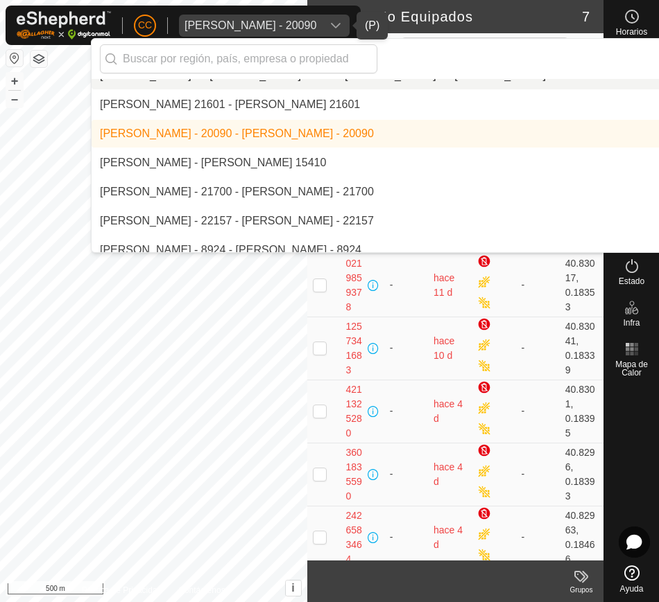
scroll to position [4475, 0]
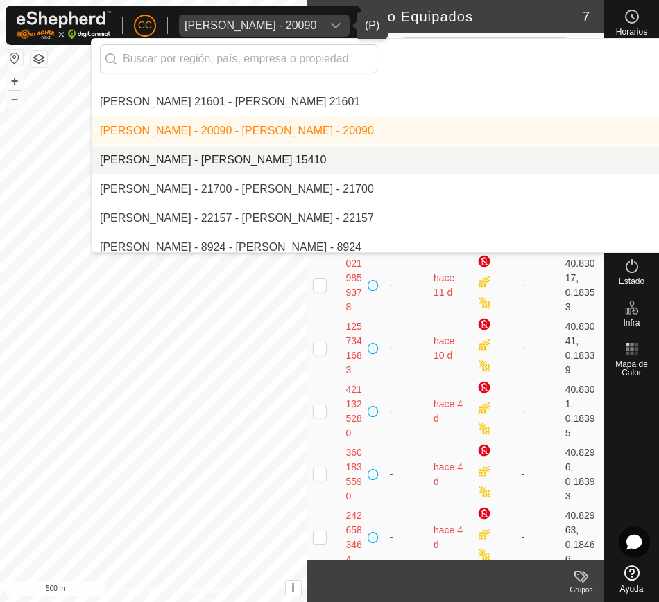
click at [352, 157] on li "[PERSON_NAME] - [PERSON_NAME] 15410" at bounding box center [470, 160] width 757 height 28
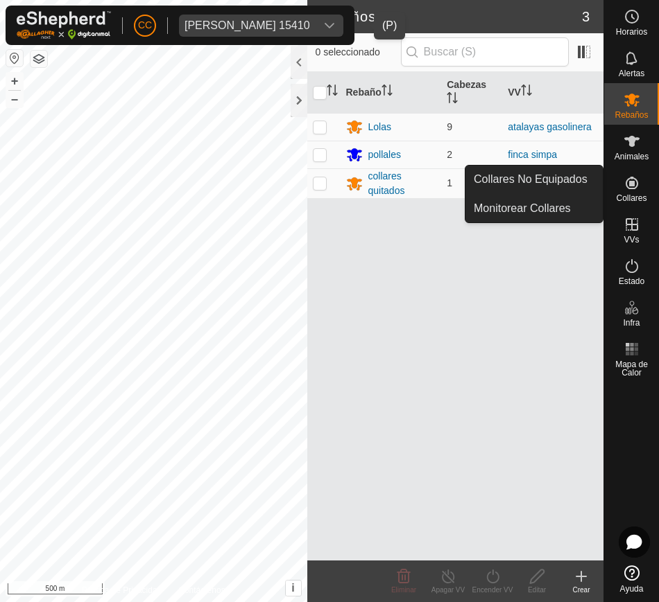
click at [648, 175] on div "Collares" at bounding box center [631, 187] width 55 height 42
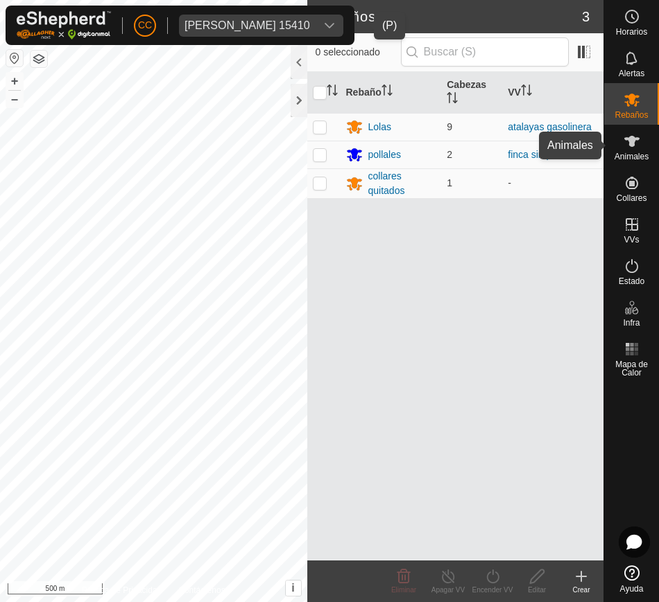
click at [636, 145] on icon at bounding box center [631, 141] width 17 height 17
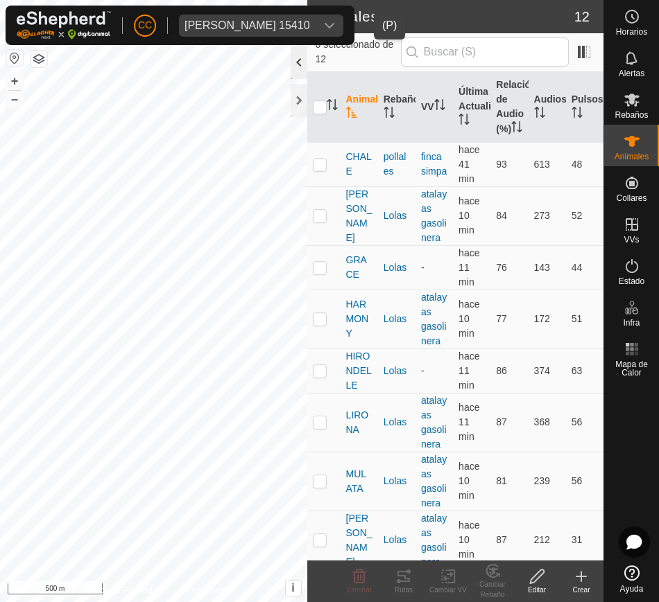
click at [302, 65] on div at bounding box center [298, 62] width 17 height 33
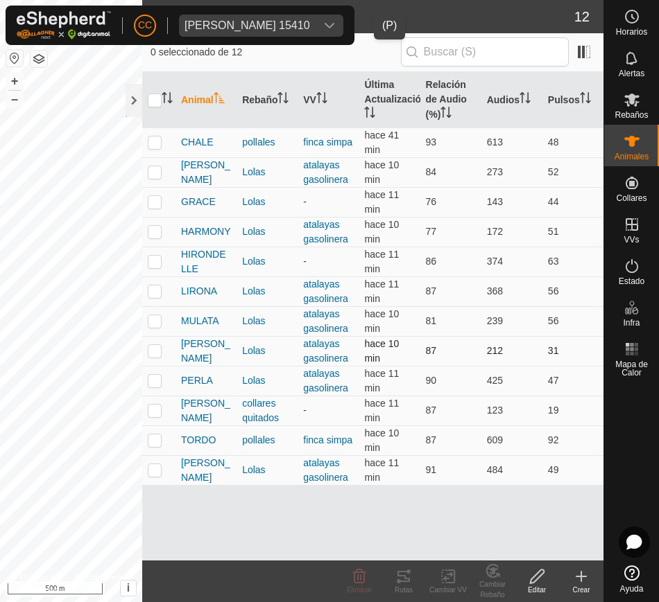
drag, startPoint x: 175, startPoint y: 140, endPoint x: 532, endPoint y: 365, distance: 422.4
click at [532, 365] on tbody "CHALE pollales finca simpa hace 41 min 93 613 48 [PERSON_NAME] atalayas gasolin…" at bounding box center [372, 307] width 461 height 358
drag, startPoint x: 177, startPoint y: 143, endPoint x: 566, endPoint y: 470, distance: 507.3
click at [566, 470] on tbody "CHALE pollales finca simpa hace 41 min 93 613 48 [PERSON_NAME] atalayas gasolin…" at bounding box center [372, 307] width 461 height 358
copy tbody "CHALE pollales finca simpa hace 41 min 93 613 48 [PERSON_NAME] atalayas gasolin…"
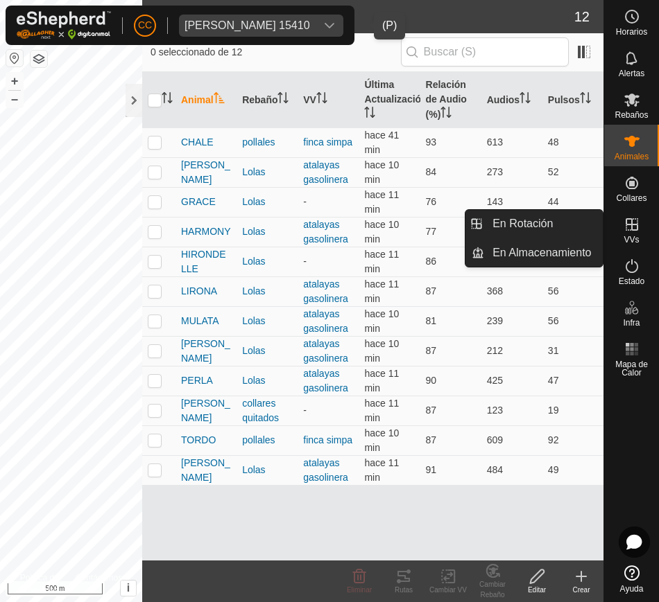
click at [628, 224] on icon at bounding box center [631, 224] width 12 height 12
click at [633, 227] on icon at bounding box center [631, 224] width 17 height 17
click at [571, 225] on link "En Rotación" at bounding box center [543, 224] width 119 height 28
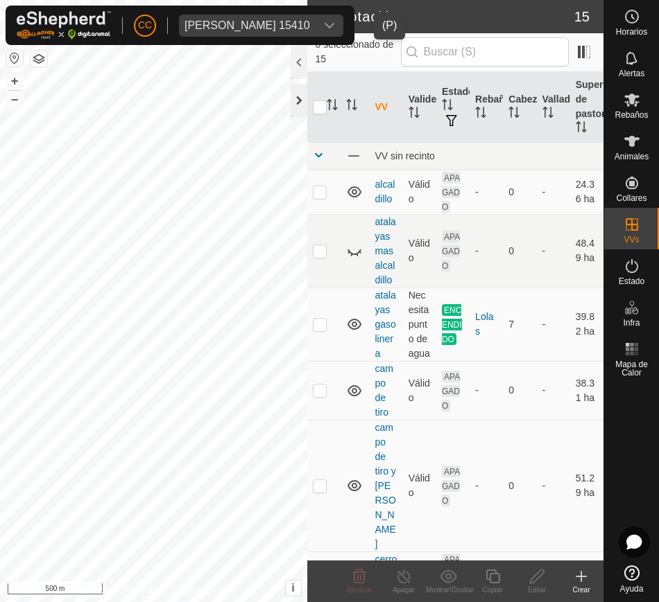
click at [297, 105] on div at bounding box center [298, 100] width 17 height 33
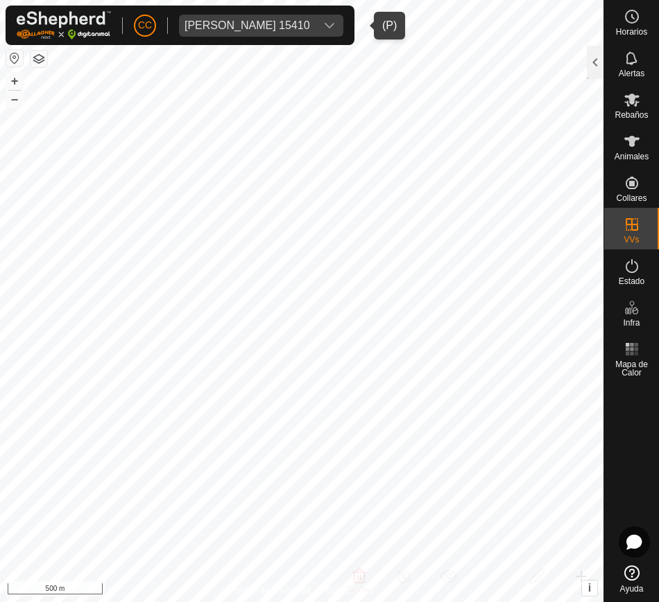
click at [14, 57] on button "button" at bounding box center [14, 58] width 17 height 17
click at [602, 53] on div at bounding box center [594, 62] width 17 height 33
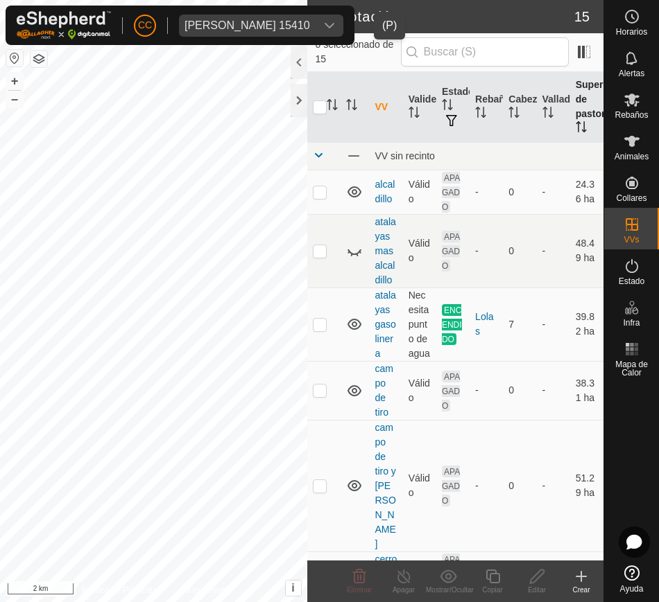
click at [570, 115] on th "Superficie de pastoreo" at bounding box center [586, 107] width 33 height 71
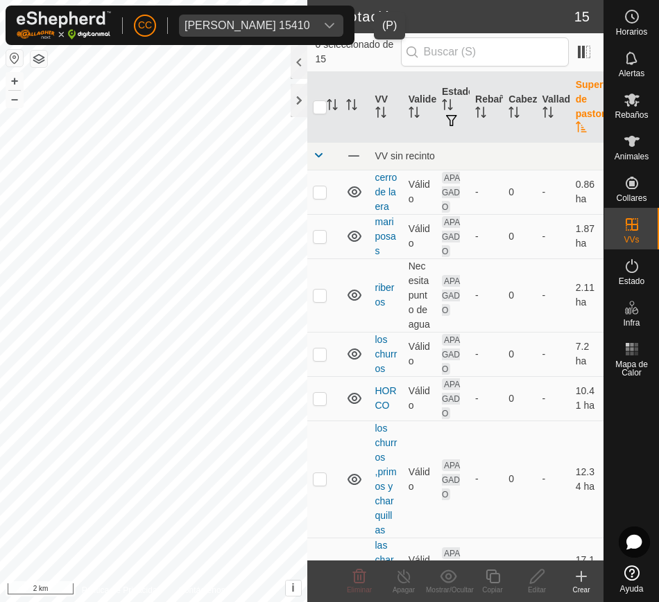
click at [570, 115] on th "Superficie de pastoreo" at bounding box center [586, 107] width 33 height 71
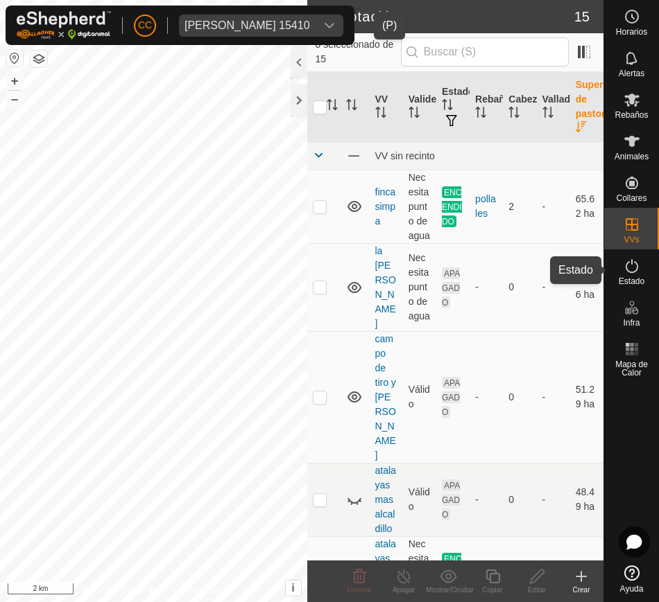
click at [635, 284] on span "Estado" at bounding box center [631, 281] width 26 height 8
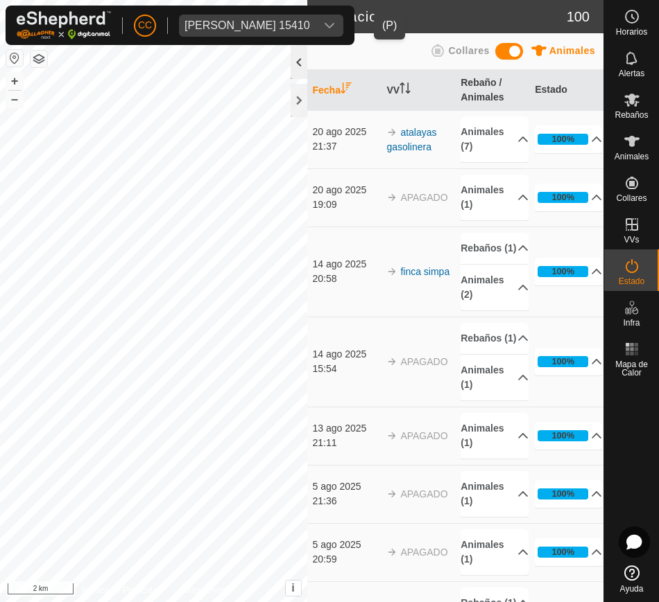
click at [300, 67] on div at bounding box center [298, 62] width 17 height 33
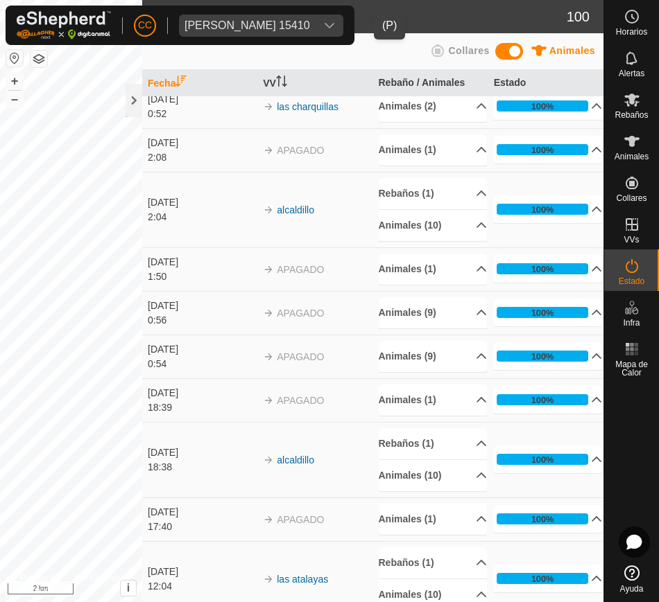
scroll to position [1906, 0]
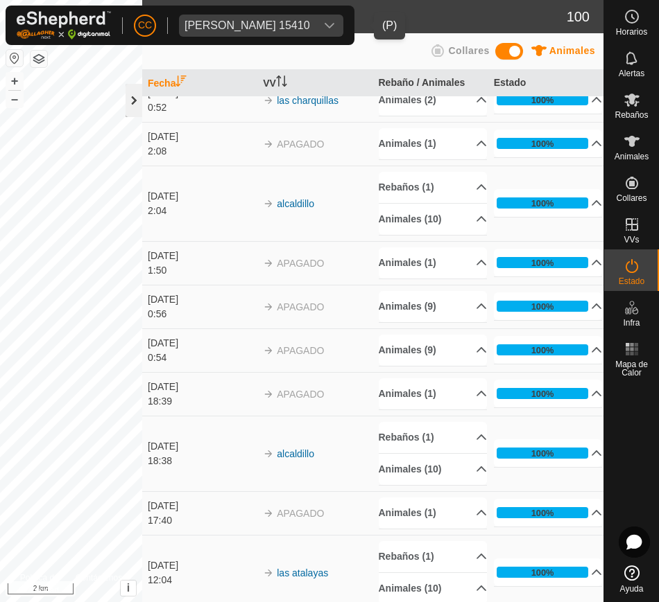
click at [138, 107] on div at bounding box center [133, 100] width 17 height 33
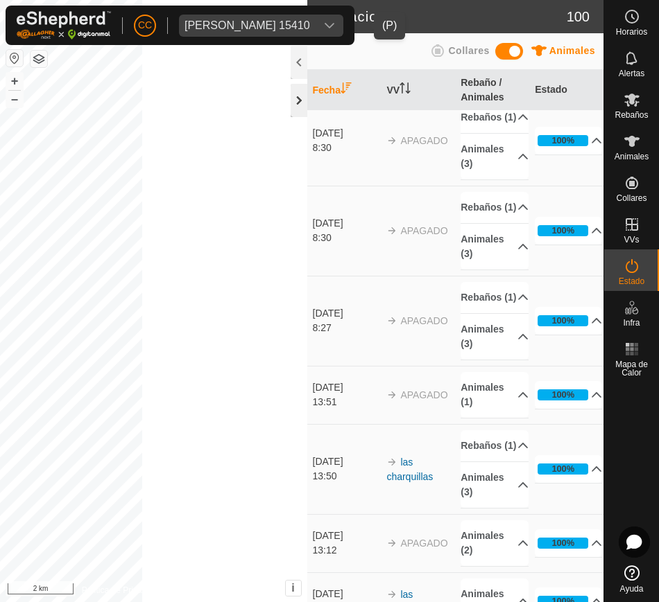
scroll to position [2597, 0]
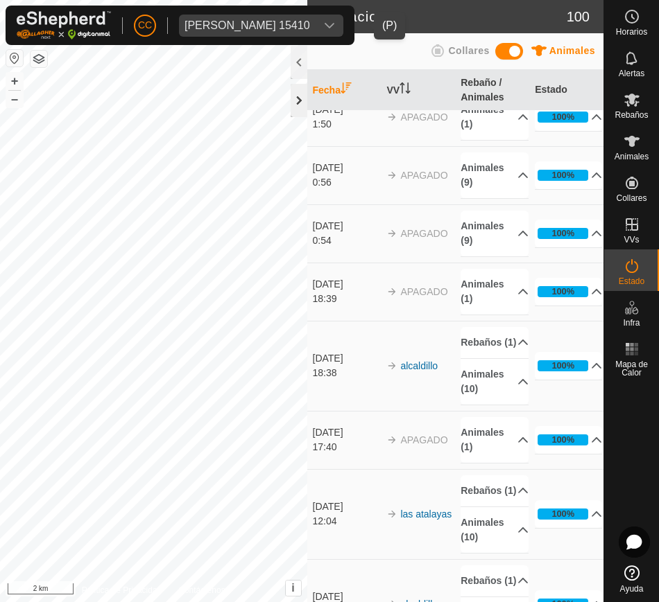
click at [297, 108] on div at bounding box center [298, 100] width 17 height 33
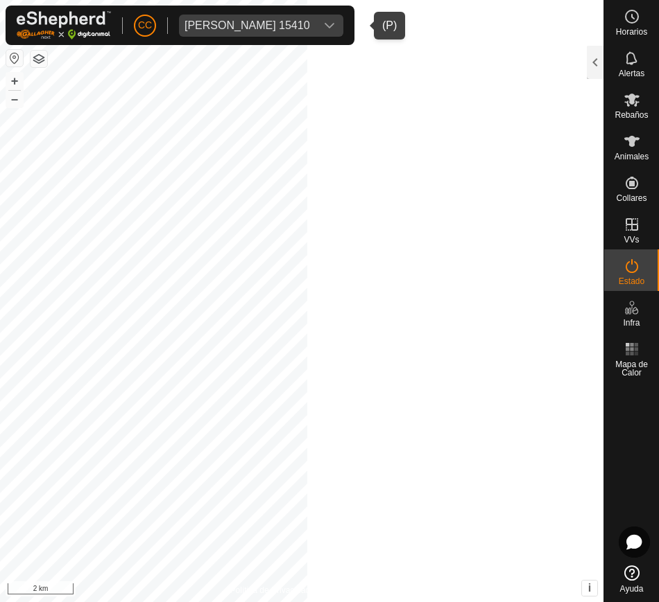
scroll to position [8592, 0]
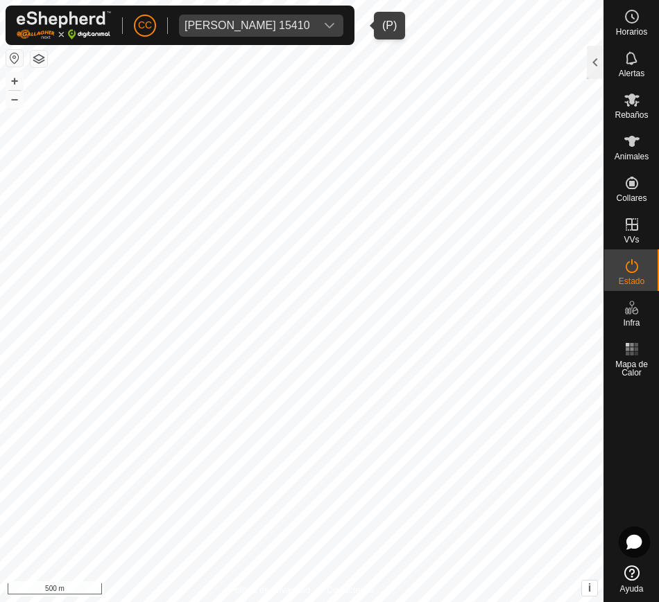
click at [343, 33] on div "dropdown trigger" at bounding box center [329, 26] width 28 height 22
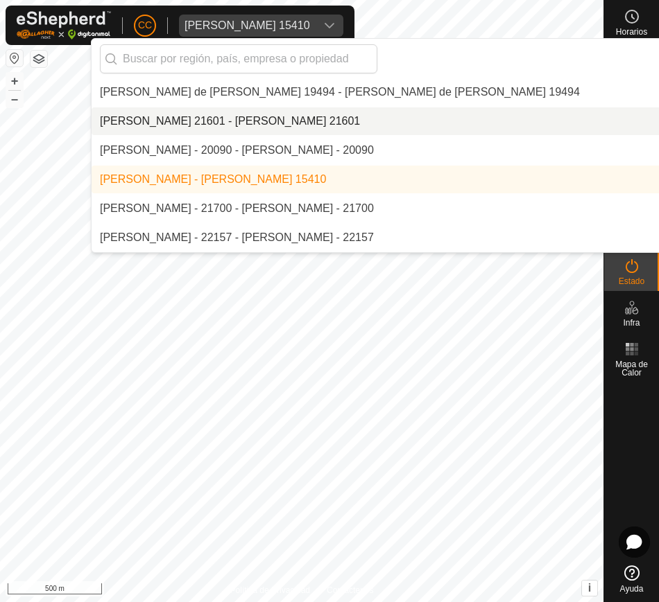
scroll to position [4521, 0]
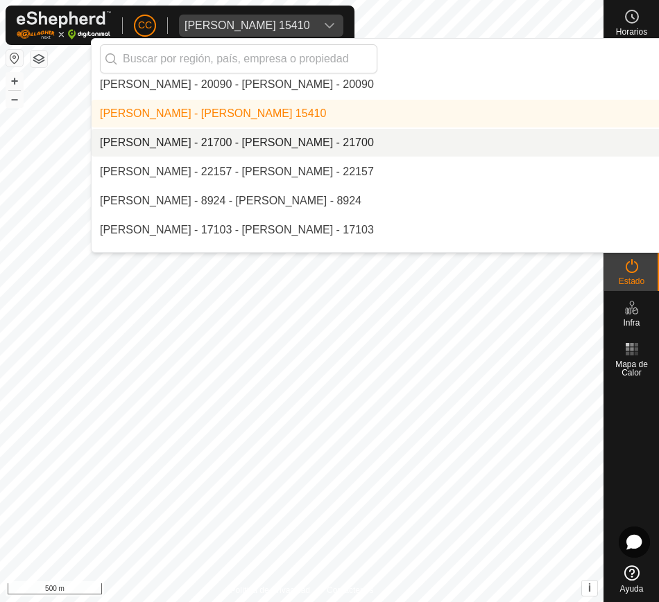
click at [336, 145] on li "[PERSON_NAME] - 21700 - [PERSON_NAME] - 21700" at bounding box center [470, 143] width 757 height 28
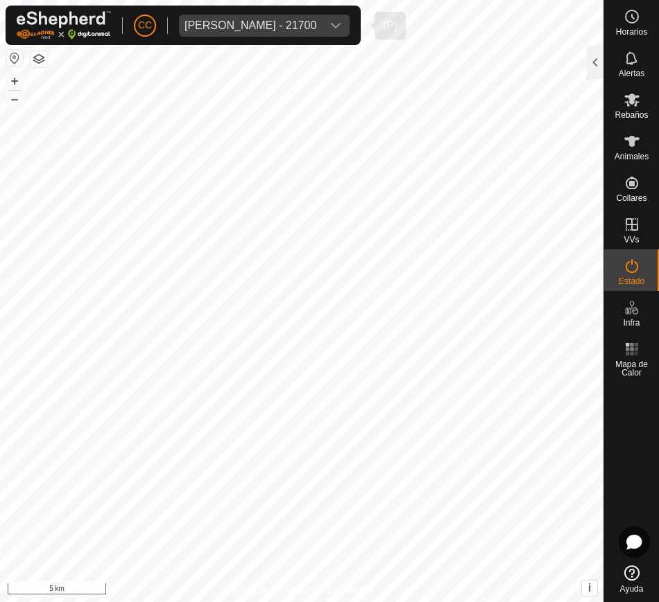
scroll to position [0, 0]
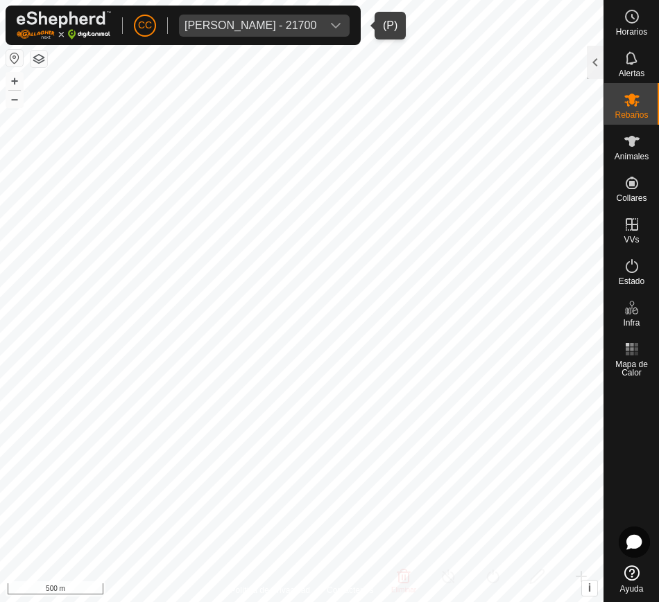
click at [223, 25] on div "[PERSON_NAME] - 21700" at bounding box center [250, 25] width 132 height 11
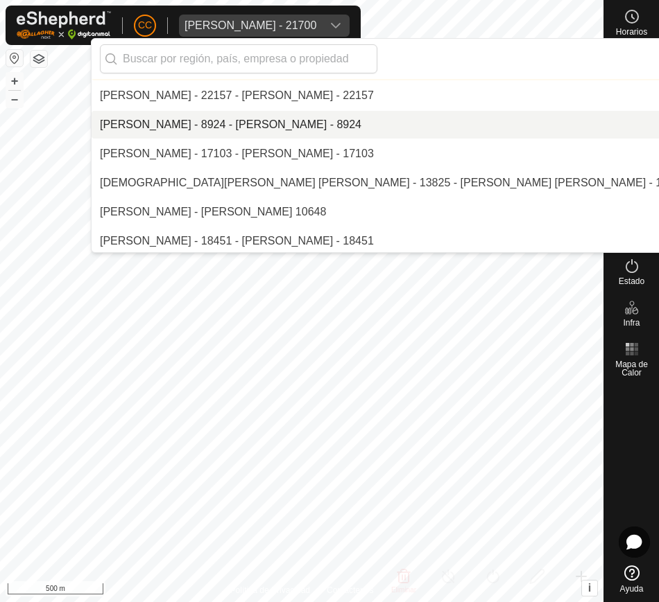
scroll to position [4598, 0]
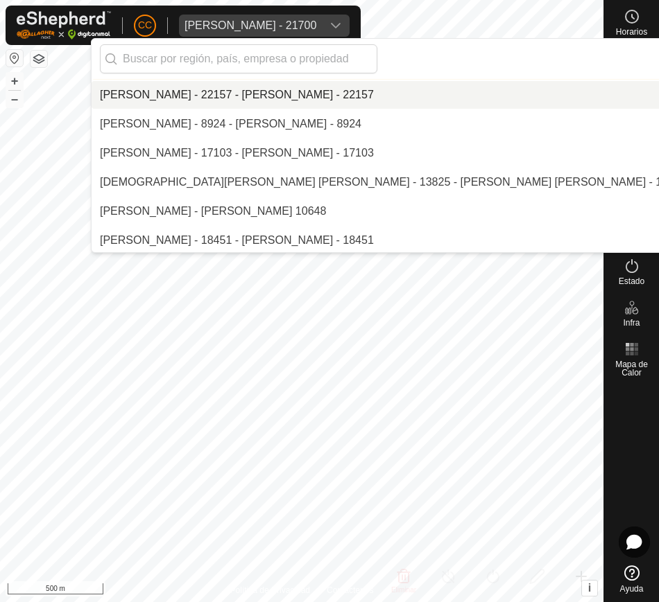
click at [263, 97] on li "[PERSON_NAME] - 22157 - [PERSON_NAME] - 22157" at bounding box center [470, 95] width 757 height 28
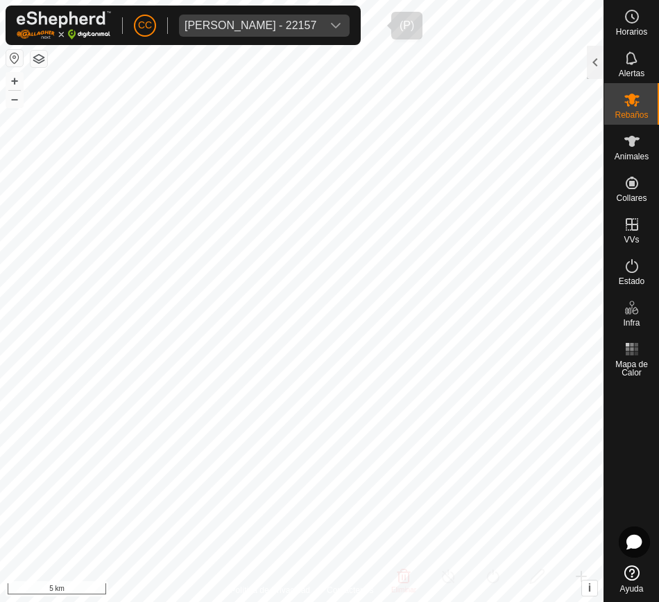
scroll to position [4571, 0]
click at [593, 57] on div at bounding box center [594, 62] width 17 height 33
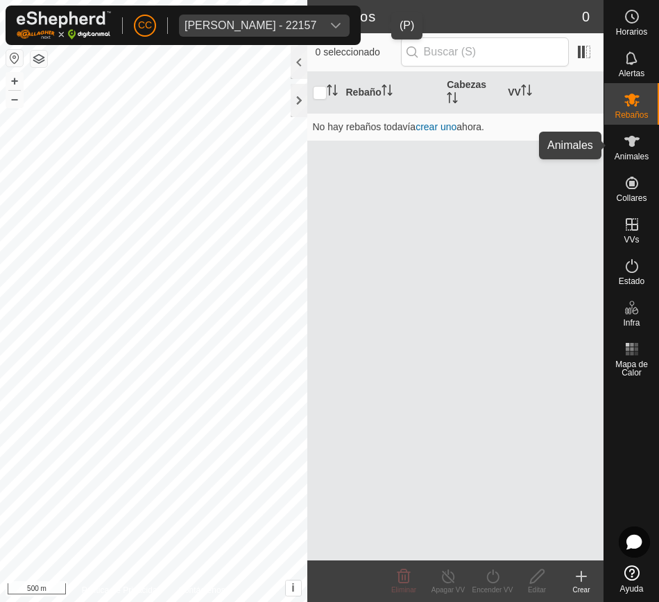
click at [630, 139] on icon at bounding box center [631, 141] width 15 height 11
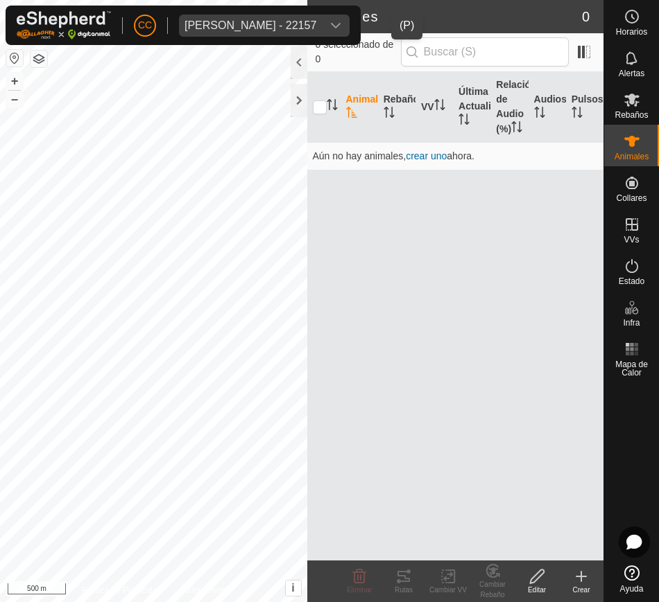
click at [341, 22] on icon "dropdown trigger" at bounding box center [335, 25] width 11 height 11
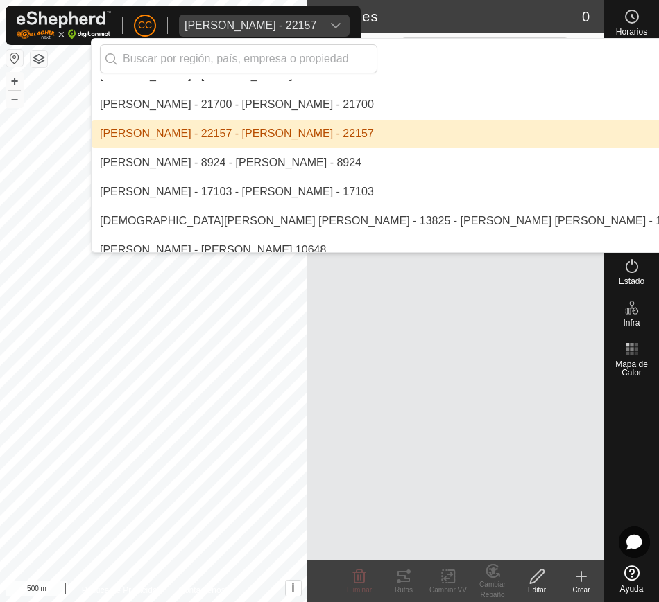
scroll to position [4561, 0]
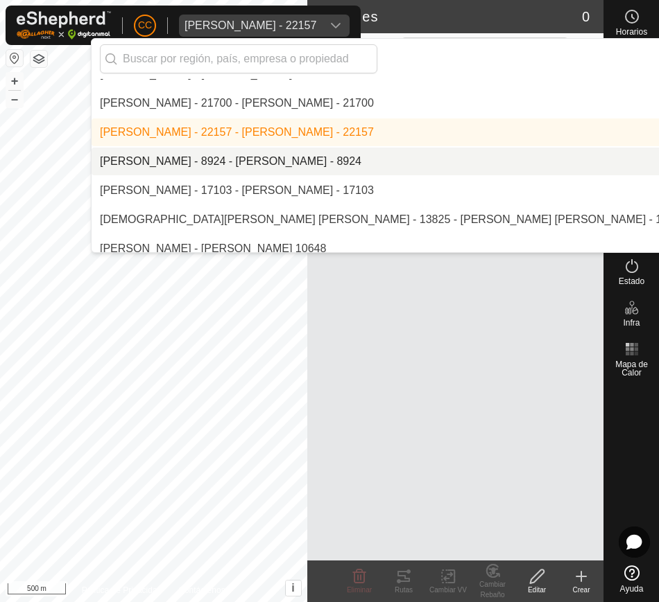
click at [364, 154] on li "[PERSON_NAME] - 8924 - [PERSON_NAME] - 8924" at bounding box center [470, 162] width 757 height 28
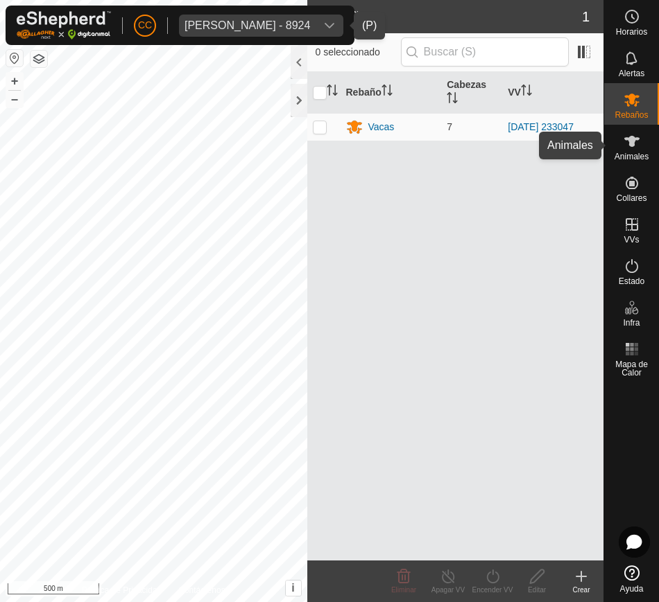
click at [610, 151] on div "Animales" at bounding box center [631, 146] width 55 height 42
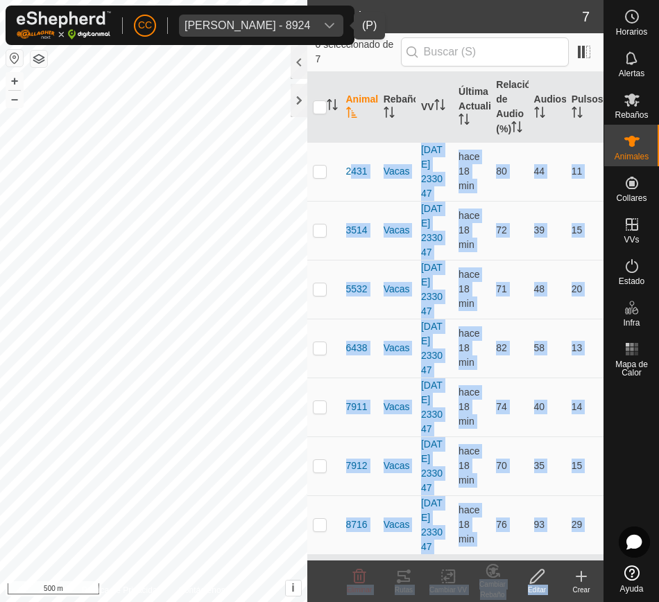
scroll to position [111, 0]
drag, startPoint x: 344, startPoint y: 177, endPoint x: 585, endPoint y: 543, distance: 437.8
click at [585, 543] on tbody "2431 Vacas [DATE] 233047 hace 18 min 80 44 11 3514 Vacas [DATE] 233047 hace 18 …" at bounding box center [455, 348] width 297 height 412
copy tbody "2431 Vacas [DATE] 233047 hace 18 min 80 44 11 3514 Vacas [DATE] 233047 hace 18 …"
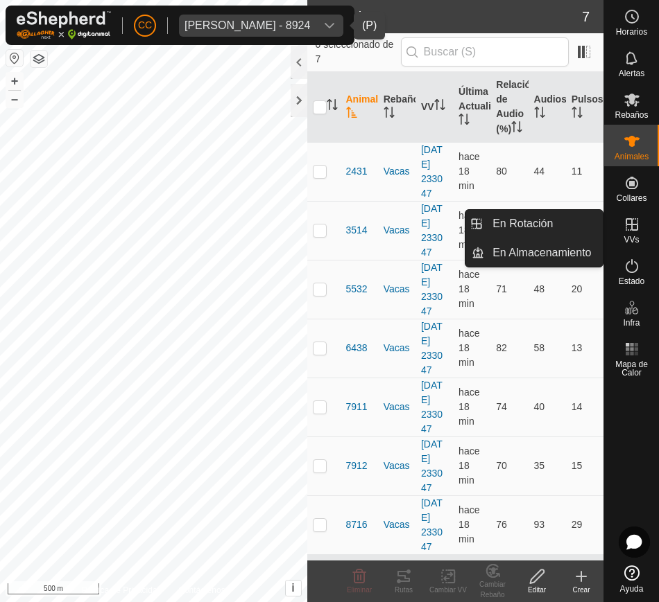
click at [632, 242] on span "VVs" at bounding box center [630, 240] width 15 height 8
click at [573, 211] on link "En Rotación" at bounding box center [543, 224] width 119 height 28
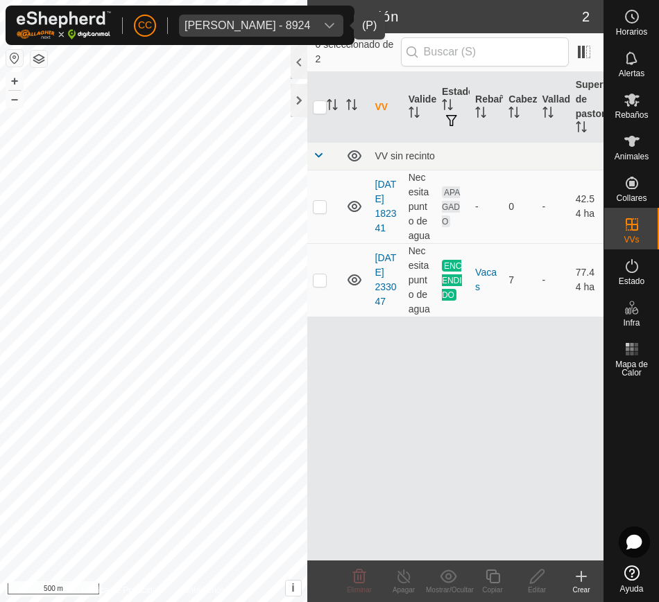
click at [16, 58] on button "button" at bounding box center [14, 58] width 17 height 17
click at [634, 266] on icon at bounding box center [631, 266] width 17 height 17
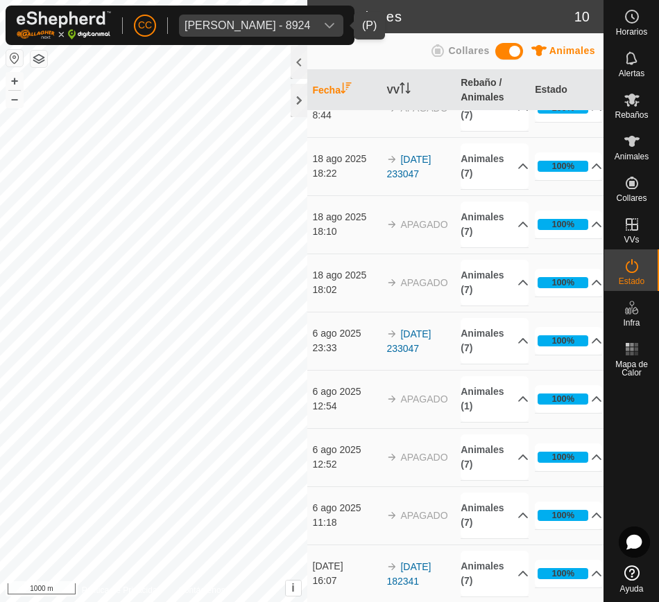
scroll to position [91, 0]
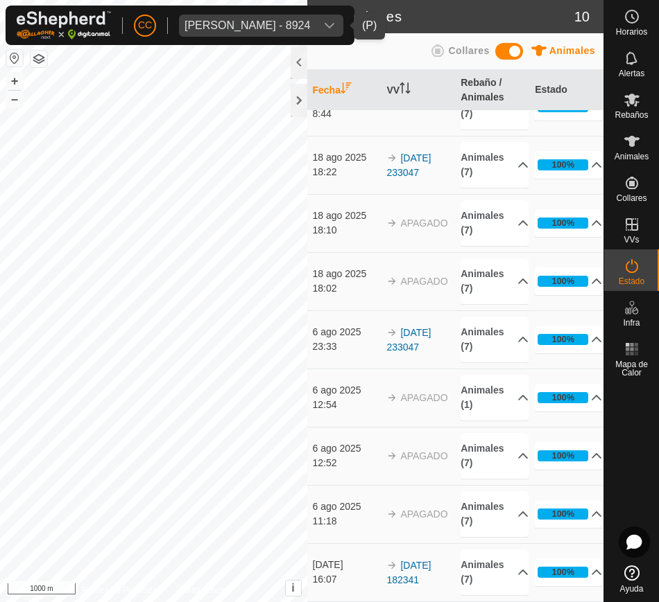
click at [331, 26] on div "dropdown trigger" at bounding box center [329, 26] width 28 height 22
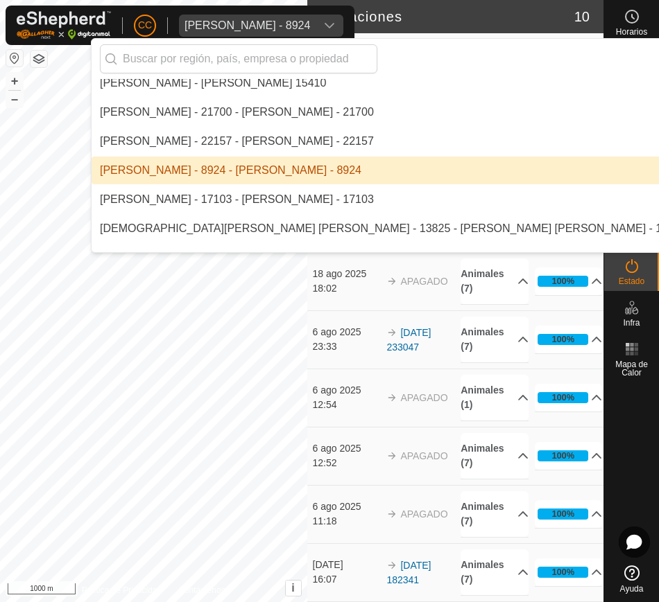
scroll to position [4553, 0]
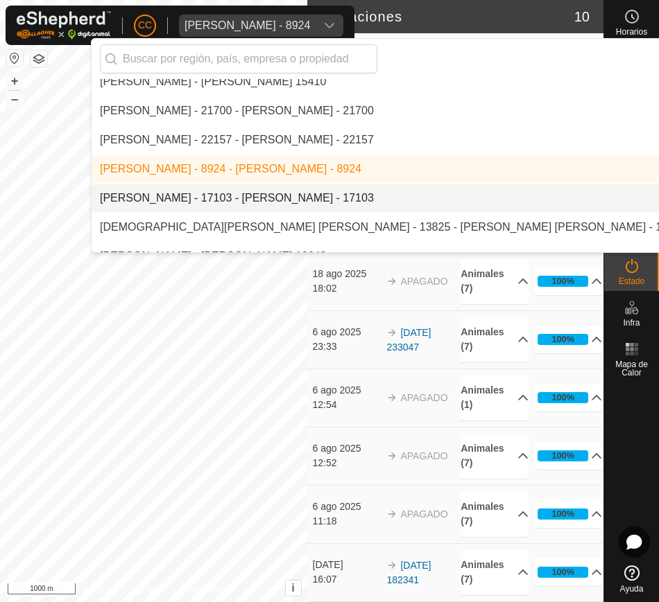
click at [350, 190] on li "[PERSON_NAME] - 17103 - [PERSON_NAME] - 17103" at bounding box center [470, 198] width 757 height 28
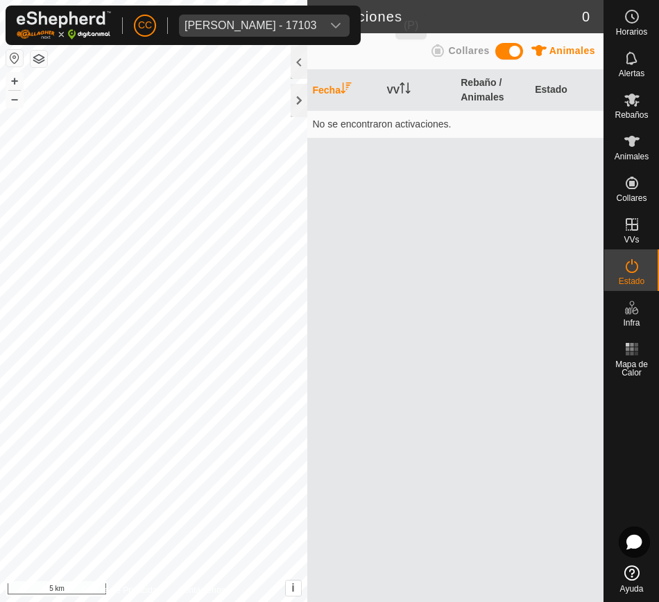
scroll to position [0, 0]
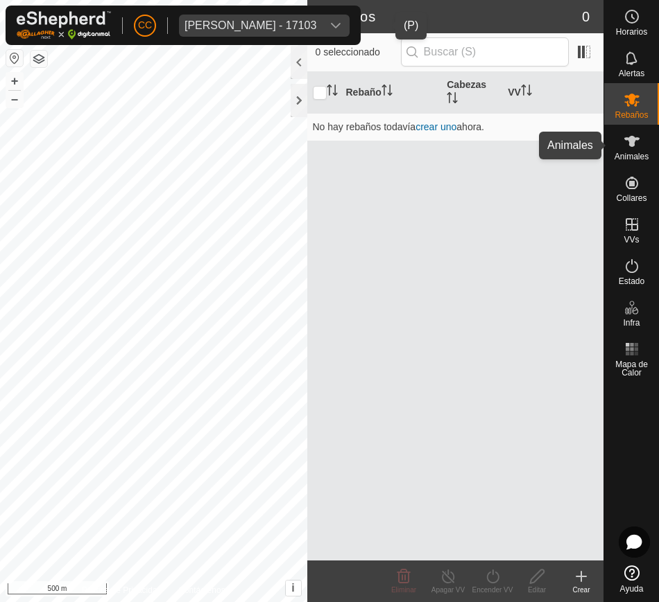
click at [632, 149] on icon at bounding box center [631, 141] width 17 height 17
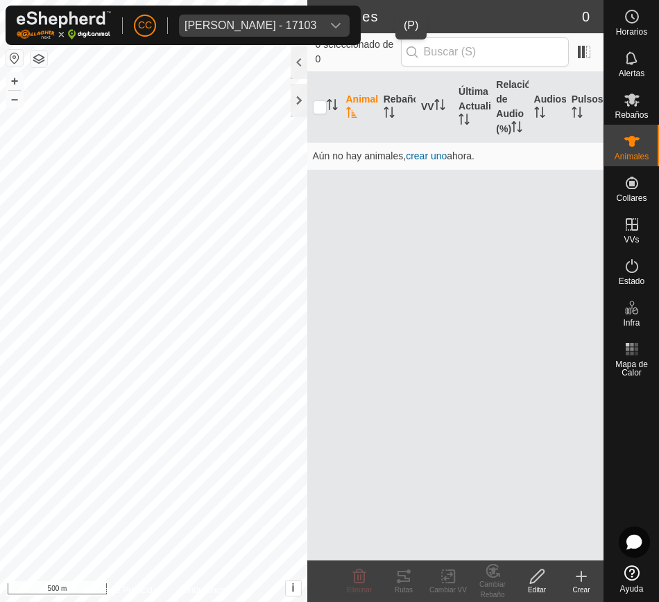
click at [341, 21] on icon "dropdown trigger" at bounding box center [335, 25] width 11 height 11
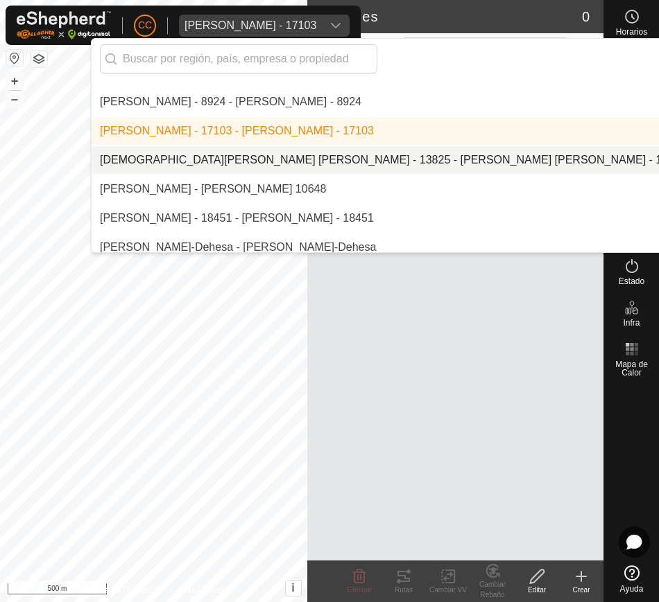
scroll to position [4621, 0]
click at [508, 164] on li "[DEMOGRAPHIC_DATA][PERSON_NAME] [PERSON_NAME] - 13825 - [PERSON_NAME] [PERSON_N…" at bounding box center [470, 160] width 757 height 28
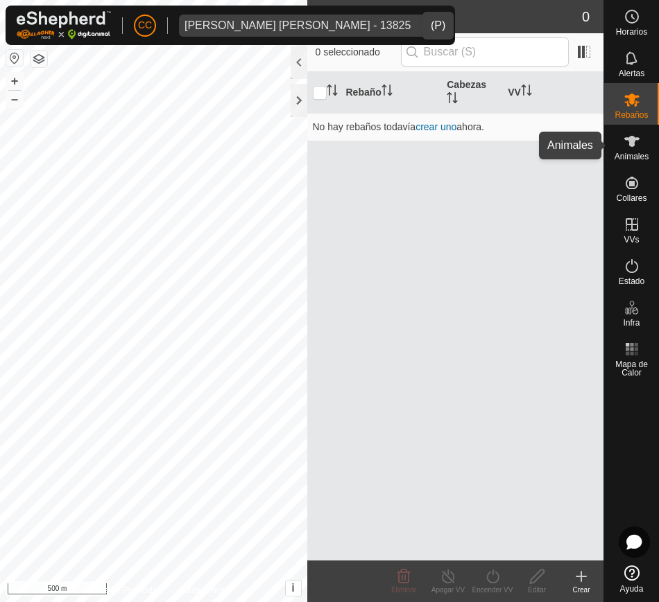
click at [631, 157] on span "Animales" at bounding box center [631, 157] width 34 height 8
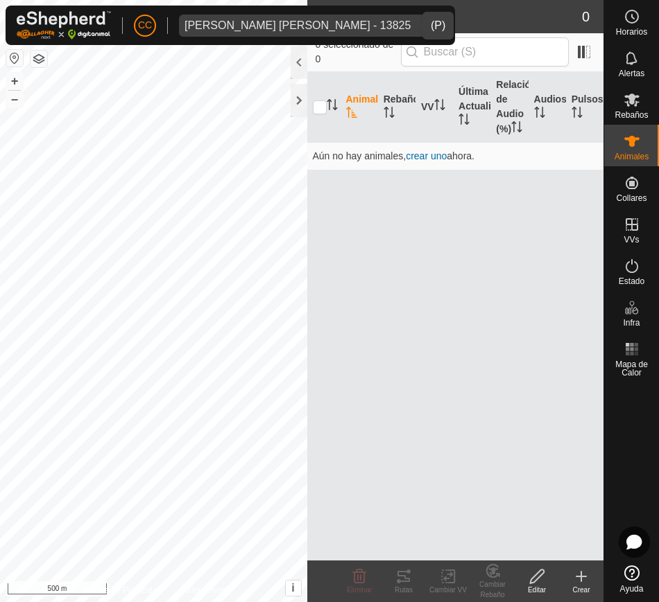
click at [416, 21] on div "dropdown trigger" at bounding box center [430, 26] width 28 height 22
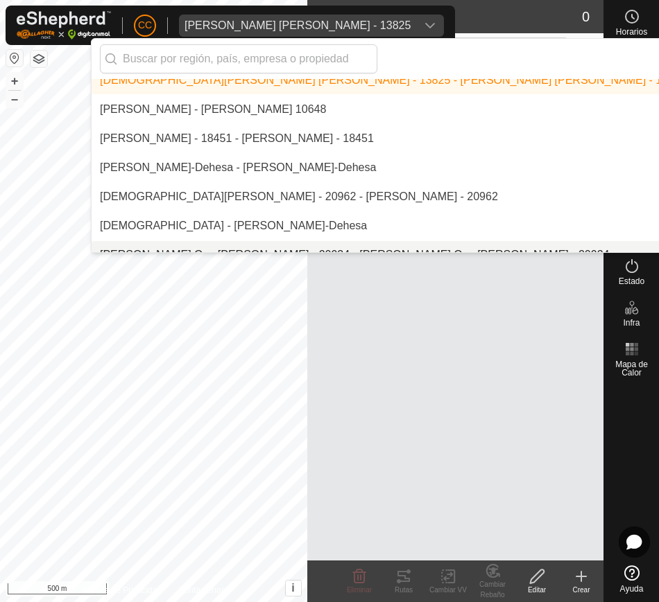
scroll to position [4697, 0]
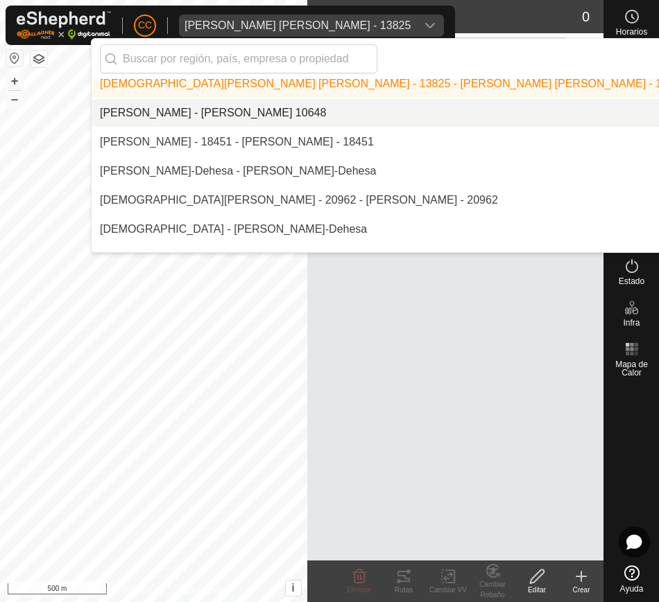
click at [416, 103] on li "[PERSON_NAME] - [PERSON_NAME] 10648" at bounding box center [470, 113] width 757 height 28
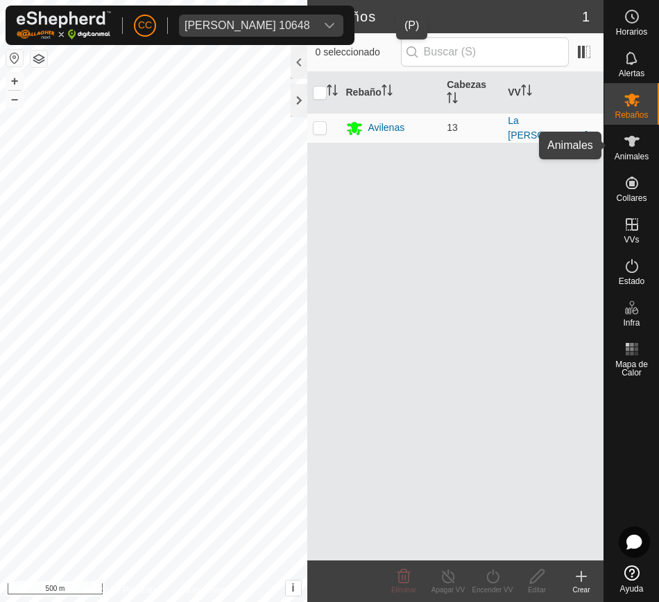
click at [616, 144] on div "Animales" at bounding box center [631, 146] width 55 height 42
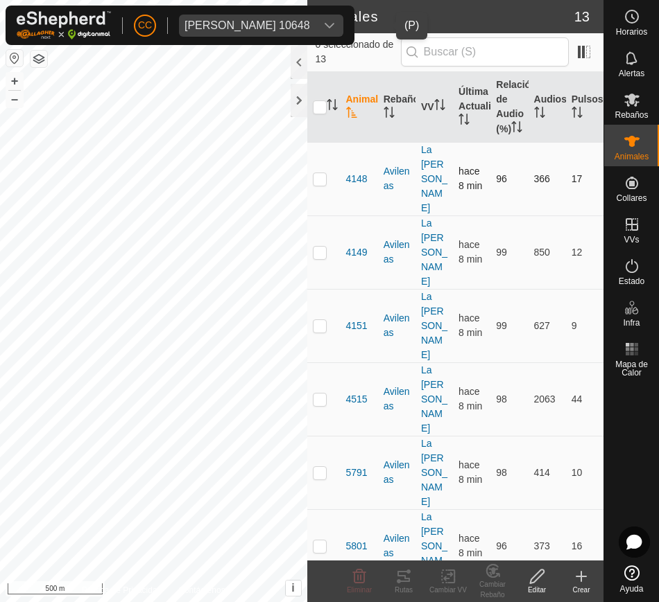
drag, startPoint x: 339, startPoint y: 171, endPoint x: 412, endPoint y: 188, distance: 74.7
click at [412, 188] on tr "4148 Avilenas La [PERSON_NAME] hace 8 min 96 366 17" at bounding box center [455, 178] width 297 height 73
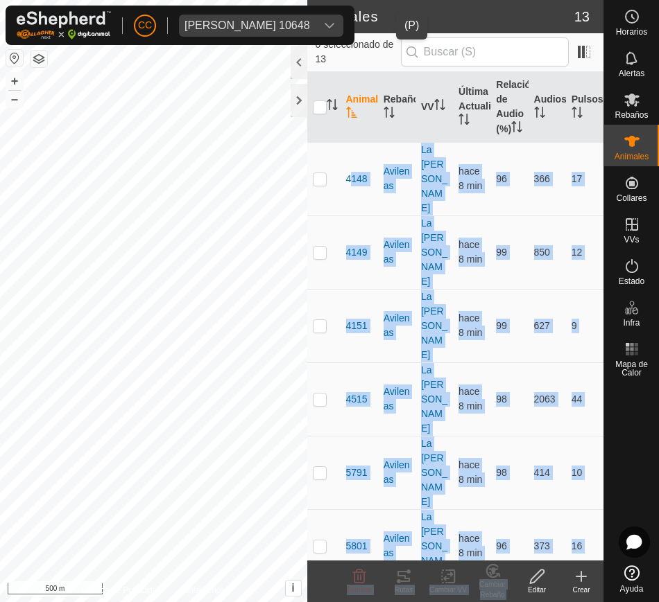
scroll to position [173, 0]
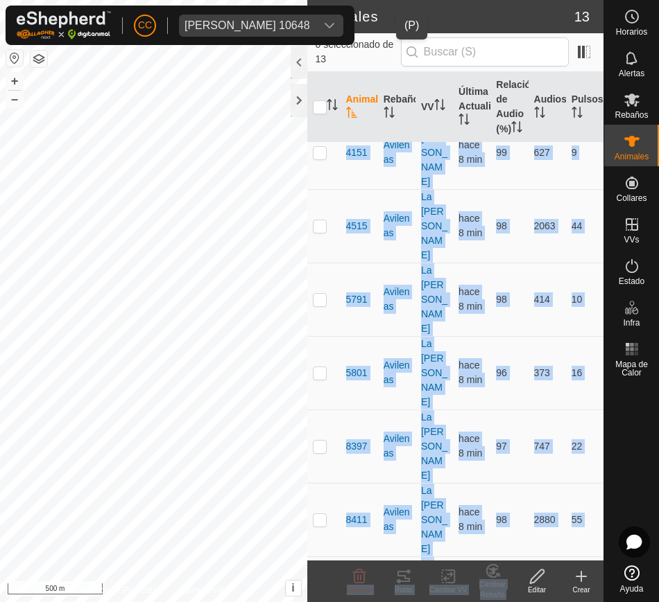
drag, startPoint x: 345, startPoint y: 177, endPoint x: 573, endPoint y: 539, distance: 428.1
click at [573, 539] on tbody "4148 Avilenas La [PERSON_NAME] hace 8 min 96 366 17 4149 Avilenas La [PERSON_NA…" at bounding box center [455, 446] width 297 height 955
copy tbody "4148 Avilenas La [PERSON_NAME] hace 8 min 96 366 17 4149 Avilenas La [PERSON_NA…"
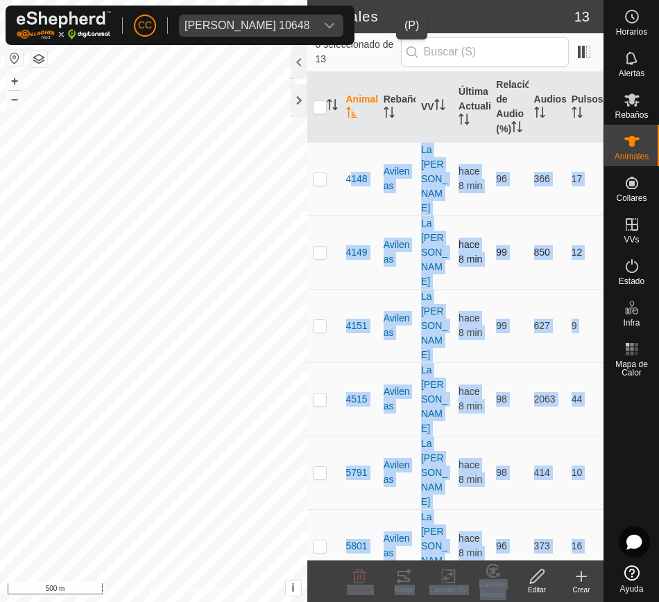
copy tbody "4148 Avilenas La [PERSON_NAME] hace 8 min 96 366 17 4149 Avilenas La [PERSON_NA…"
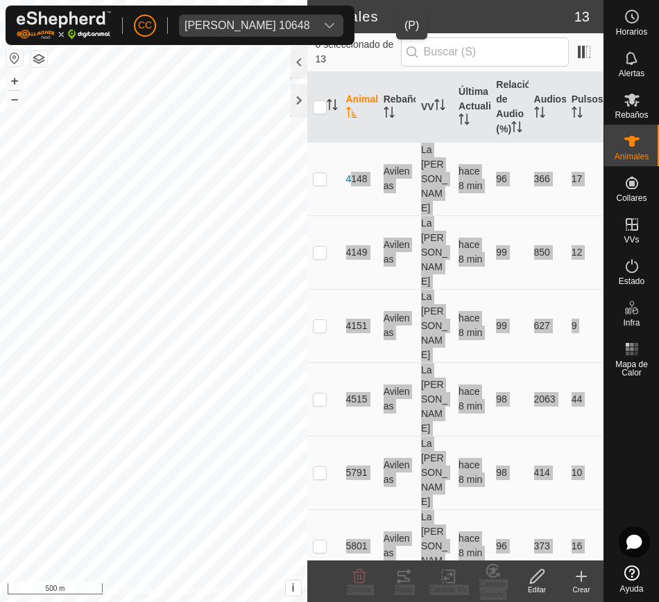
scroll to position [173, 0]
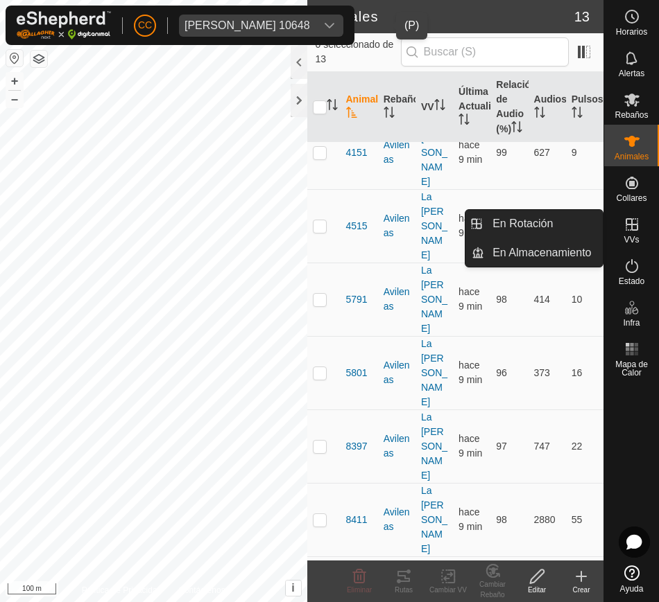
drag, startPoint x: 641, startPoint y: 233, endPoint x: 629, endPoint y: 229, distance: 12.5
click at [629, 229] on es-virtualpaddocks-svg-icon at bounding box center [631, 225] width 25 height 22
click at [629, 229] on icon at bounding box center [631, 224] width 17 height 17
click at [563, 227] on link "En Rotación" at bounding box center [543, 224] width 119 height 28
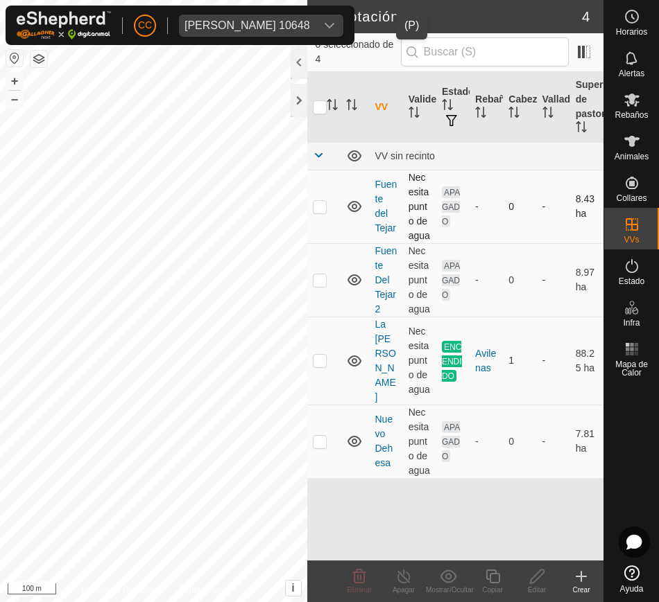
scroll to position [20, 0]
click at [575, 125] on icon "Activar para ordenar" at bounding box center [580, 126] width 11 height 11
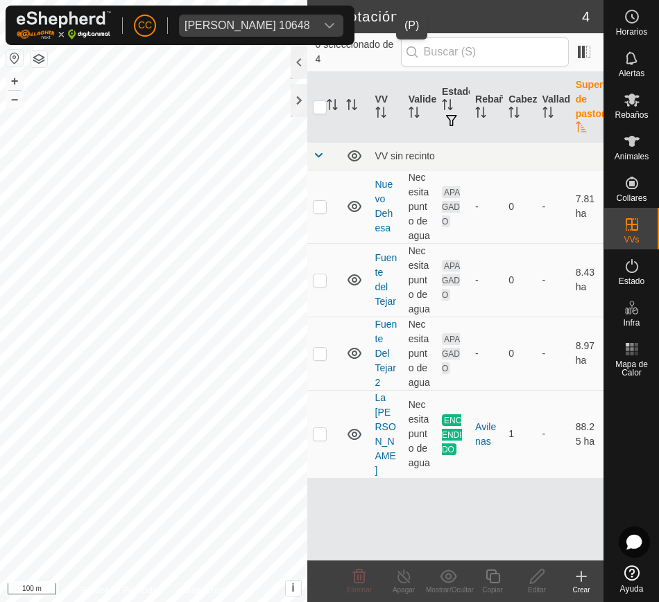
scroll to position [0, 0]
click at [575, 125] on icon "Activar para ordenar" at bounding box center [580, 126] width 11 height 11
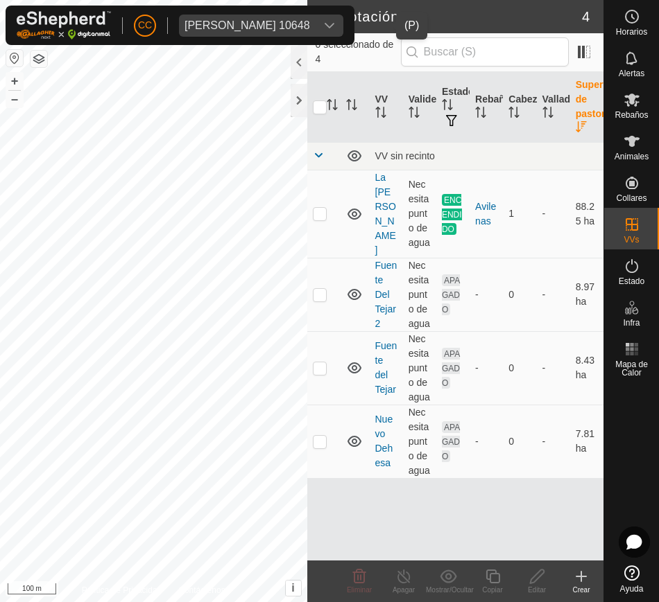
click at [343, 21] on div "dropdown trigger" at bounding box center [329, 26] width 28 height 22
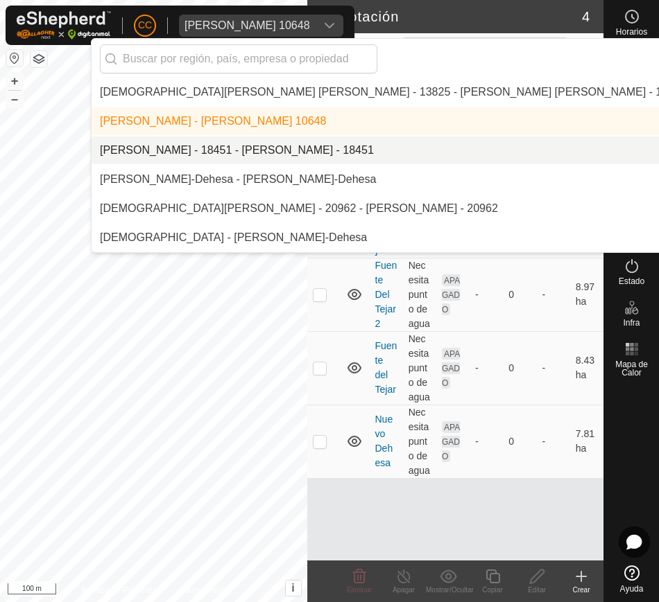
scroll to position [4689, 0]
click at [320, 143] on li "[PERSON_NAME] - 18451 - [PERSON_NAME] - 18451" at bounding box center [470, 150] width 757 height 28
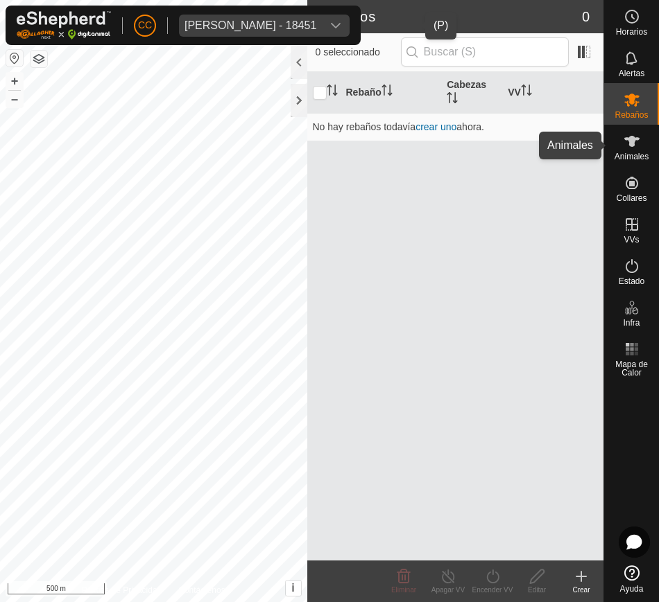
click at [638, 135] on icon at bounding box center [631, 141] width 17 height 17
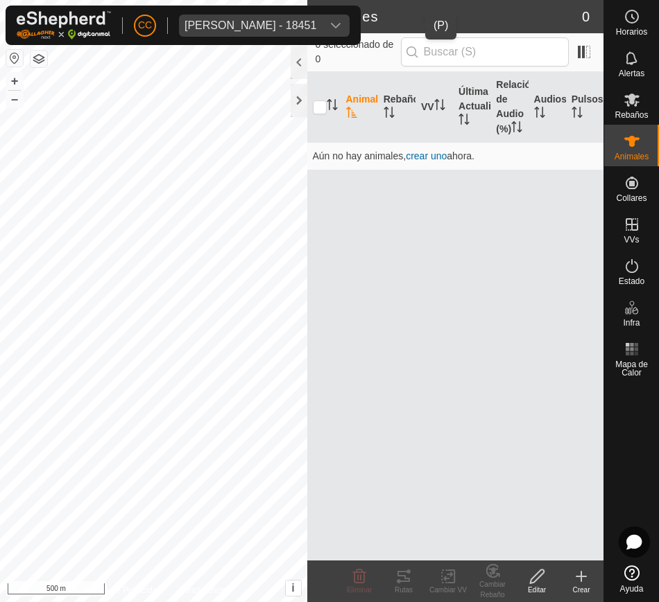
click at [349, 33] on div "dropdown trigger" at bounding box center [336, 26] width 28 height 22
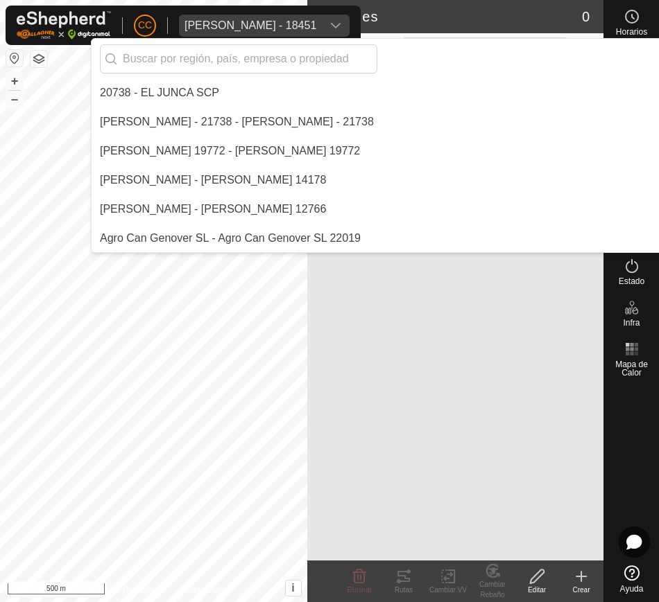
scroll to position [4600, 0]
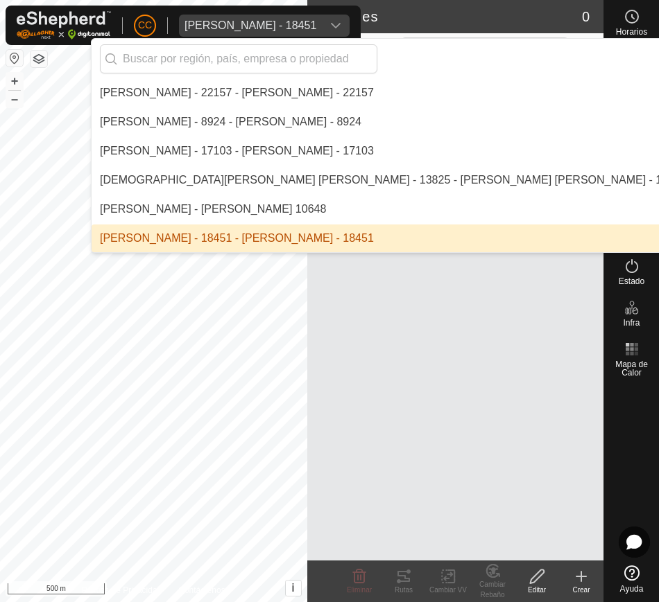
click at [349, 33] on div "dropdown trigger" at bounding box center [336, 26] width 28 height 22
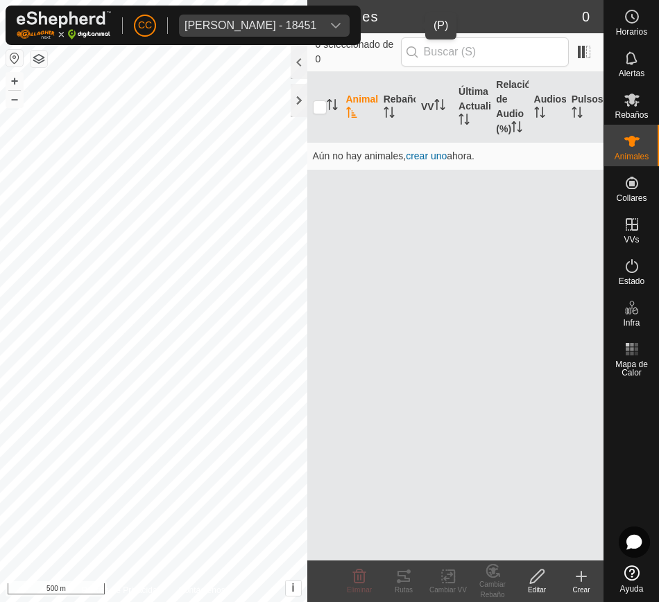
click at [341, 20] on icon "dropdown trigger" at bounding box center [335, 25] width 11 height 11
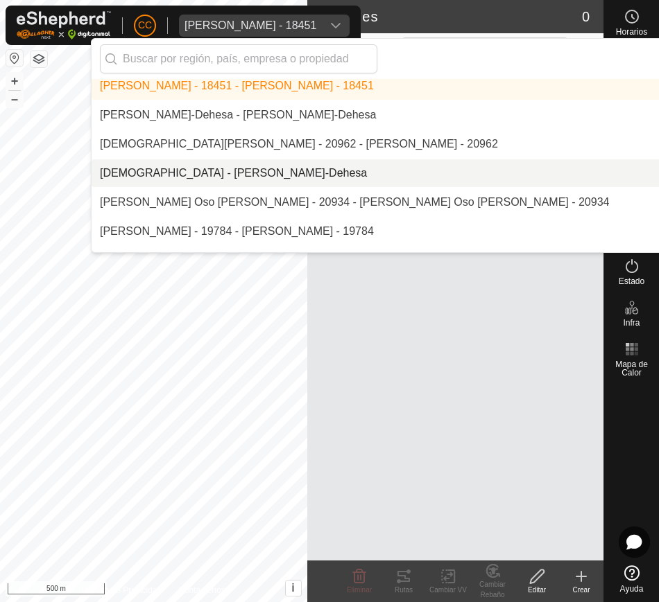
scroll to position [4752, 0]
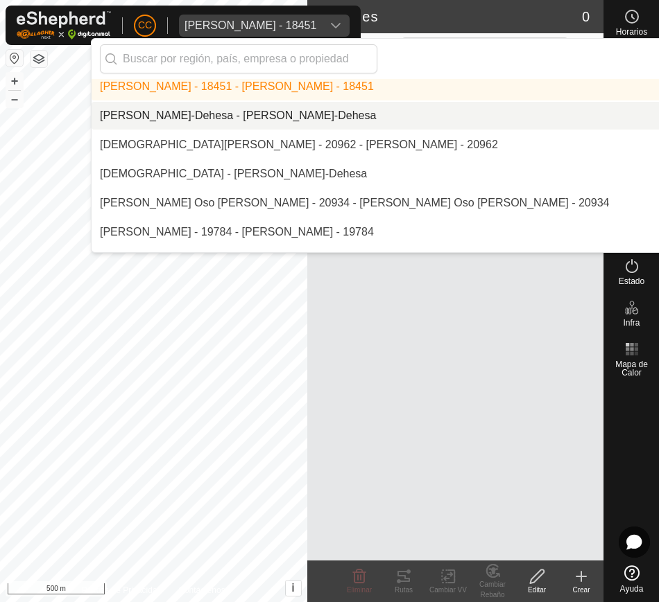
click at [449, 112] on li "[PERSON_NAME]-Dehesa - [PERSON_NAME]-Dehesa" at bounding box center [470, 116] width 757 height 28
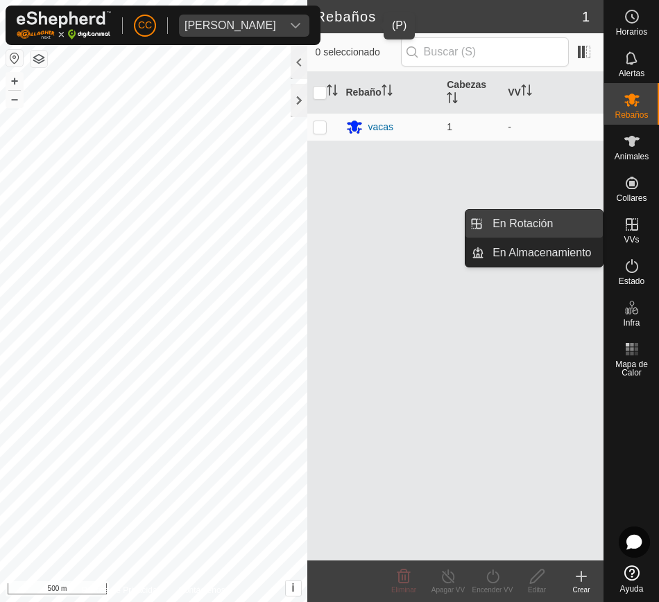
drag, startPoint x: 584, startPoint y: 229, endPoint x: 564, endPoint y: 225, distance: 20.4
click at [564, 225] on link "En Rotación" at bounding box center [543, 224] width 119 height 28
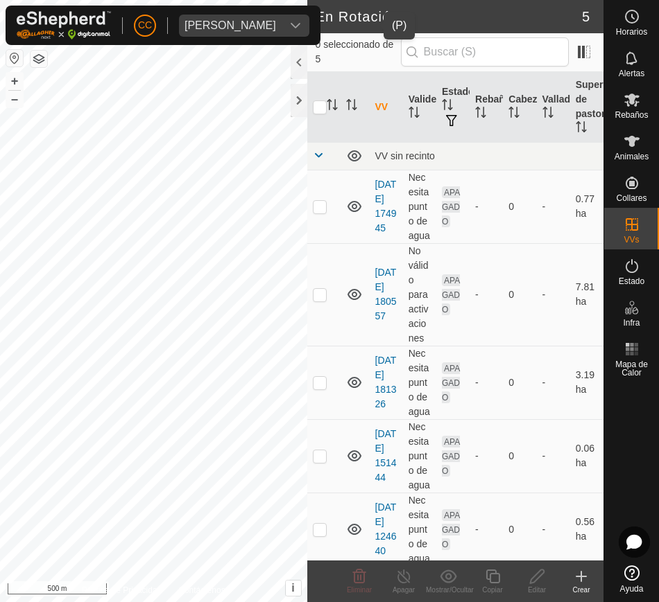
click at [309, 19] on div "dropdown trigger" at bounding box center [295, 26] width 28 height 22
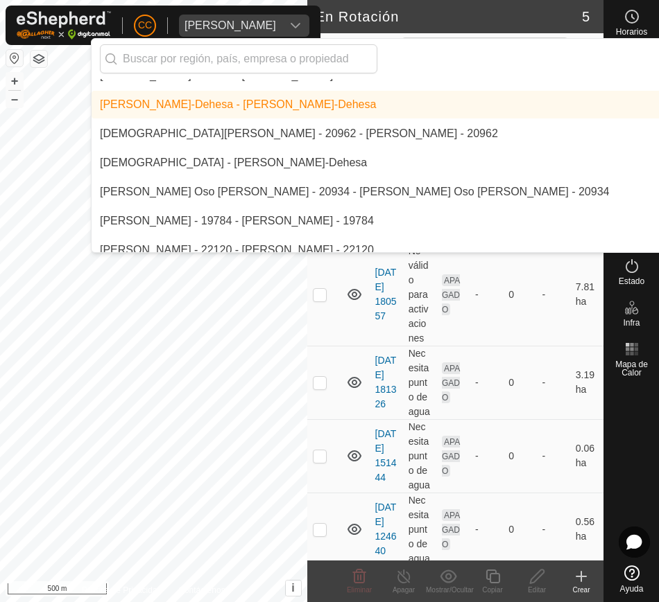
scroll to position [4767, 0]
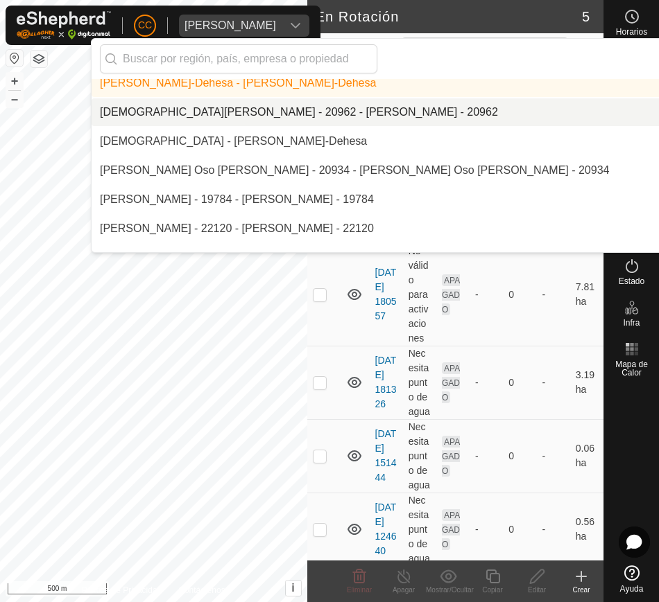
click at [381, 116] on li "[DEMOGRAPHIC_DATA][PERSON_NAME] - 20962 - [PERSON_NAME] - 20962" at bounding box center [470, 112] width 757 height 28
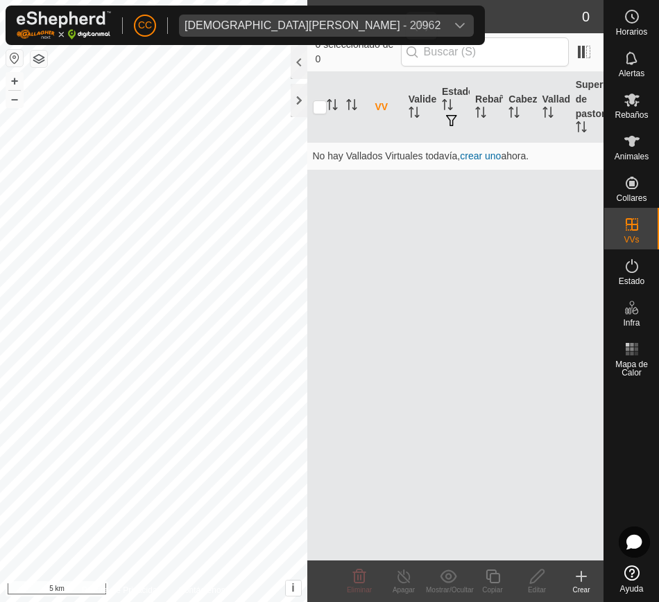
scroll to position [4775, 0]
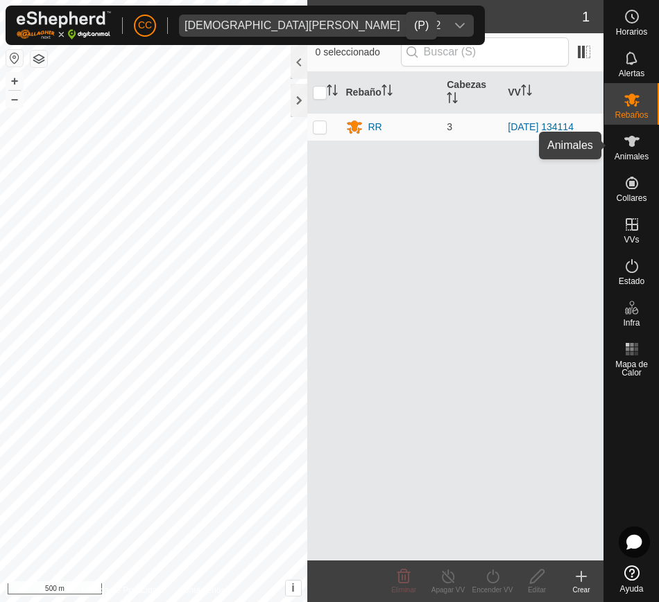
click at [630, 155] on span "Animales" at bounding box center [631, 157] width 34 height 8
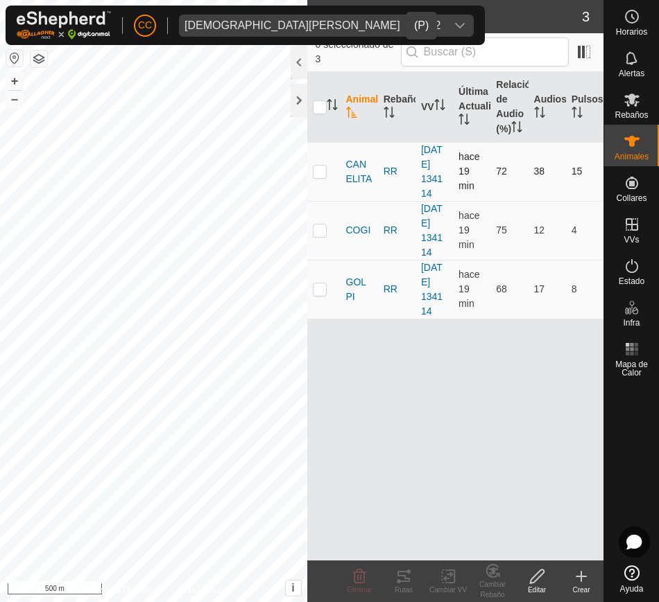
click at [340, 176] on tr "CANELITA RR [DATE] 134114 hace 19 min 72 38 15" at bounding box center [455, 171] width 297 height 59
drag, startPoint x: 340, startPoint y: 176, endPoint x: 581, endPoint y: 319, distance: 280.3
click at [581, 319] on tbody "CANELITA RR [DATE] 134114 hace 19 min 72 38 15 COGI RR [DATE] 134114 hace 19 mi…" at bounding box center [455, 230] width 297 height 177
copy tbody "CANELITA RR [DATE] 134114 hace 19 min 72 38 15 COGI RR [DATE] 134114 hace 19 mi…"
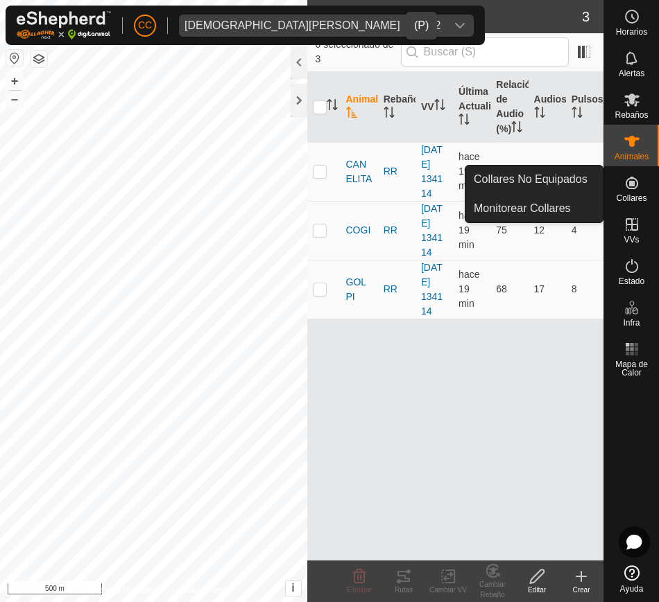
click at [633, 184] on icon at bounding box center [631, 183] width 12 height 12
click at [595, 184] on link "Collares No Equipados" at bounding box center [533, 180] width 137 height 28
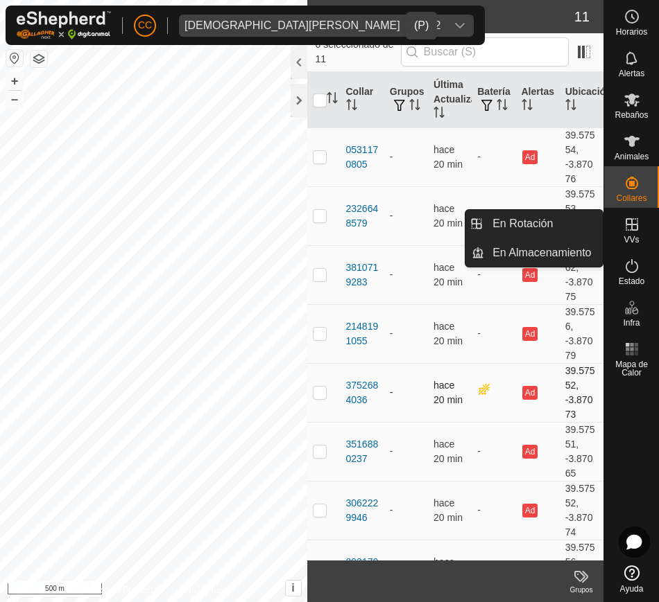
scroll to position [216, 0]
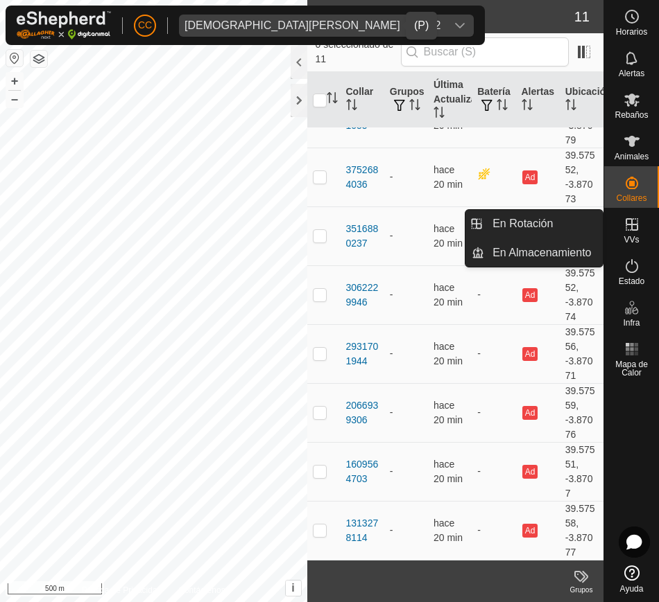
click at [629, 229] on icon at bounding box center [631, 224] width 17 height 17
click at [565, 226] on link "En Rotación" at bounding box center [543, 224] width 119 height 28
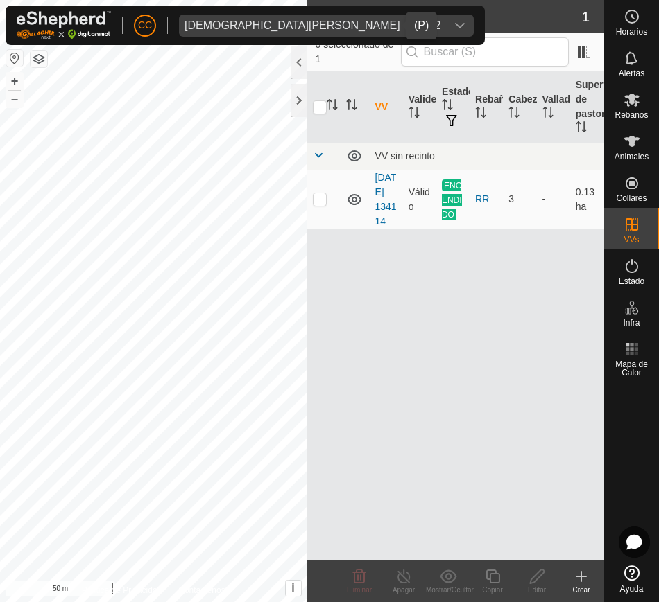
click at [455, 27] on icon "dropdown trigger" at bounding box center [460, 26] width 10 height 6
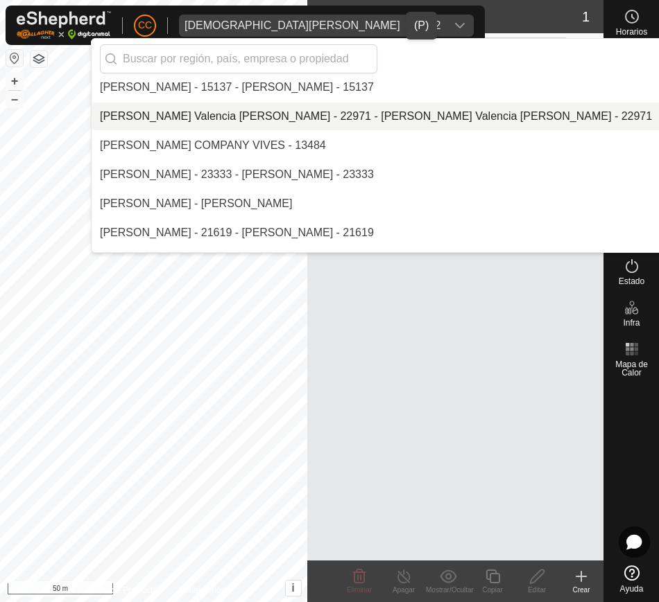
scroll to position [8324, 0]
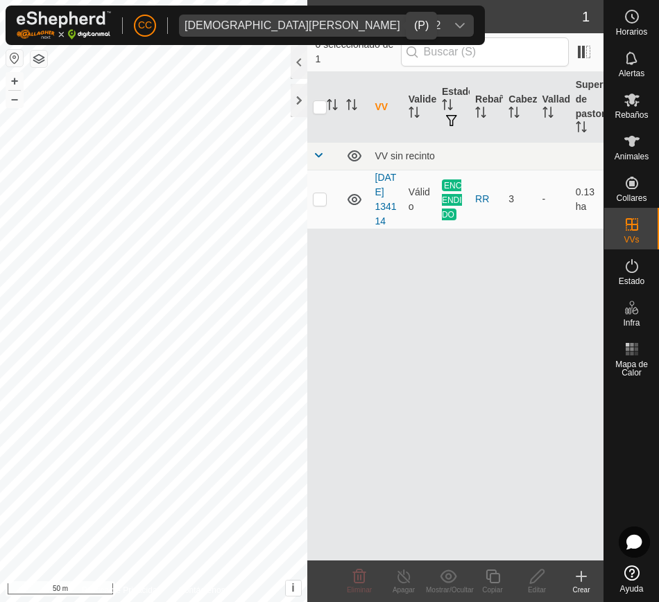
click at [454, 21] on icon "dropdown trigger" at bounding box center [459, 25] width 11 height 11
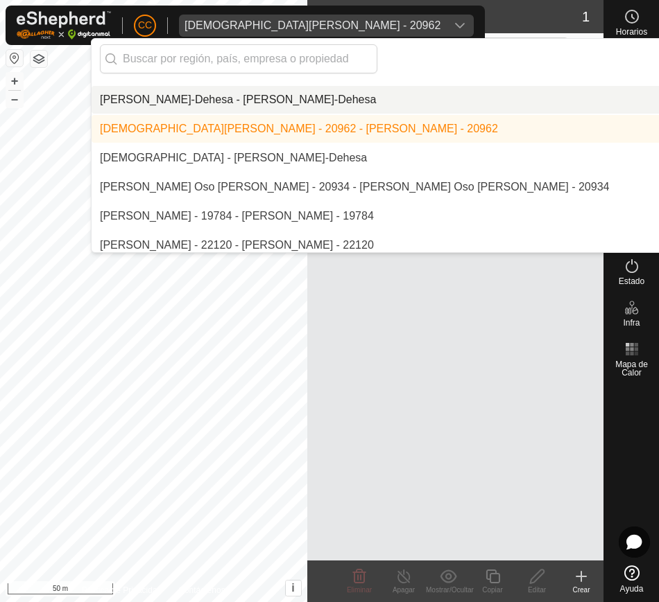
scroll to position [4770, 0]
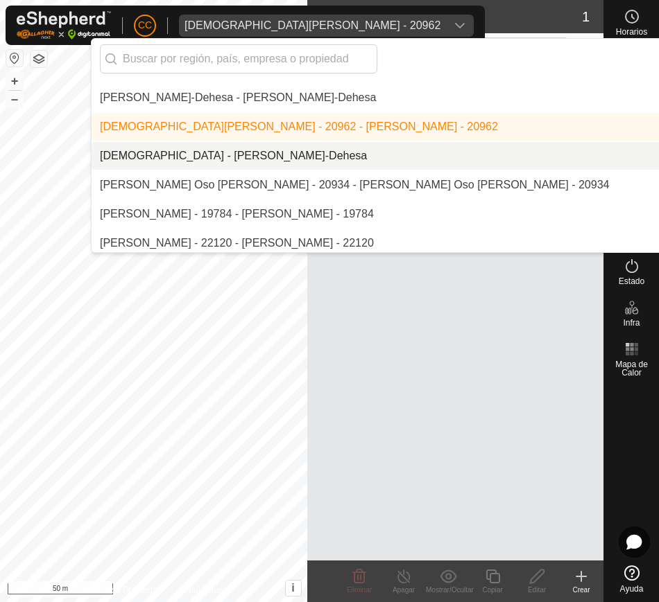
click at [288, 146] on li "[DEMOGRAPHIC_DATA] - [PERSON_NAME]-Dehesa" at bounding box center [470, 156] width 757 height 28
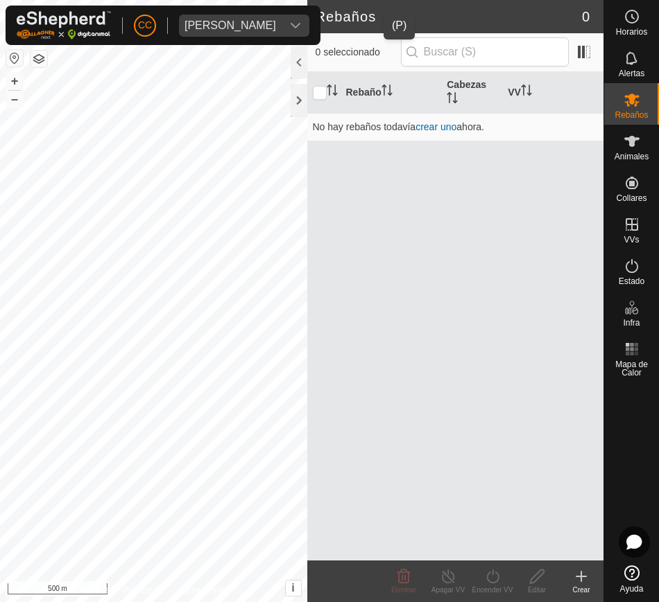
click at [309, 30] on div "dropdown trigger" at bounding box center [295, 26] width 28 height 22
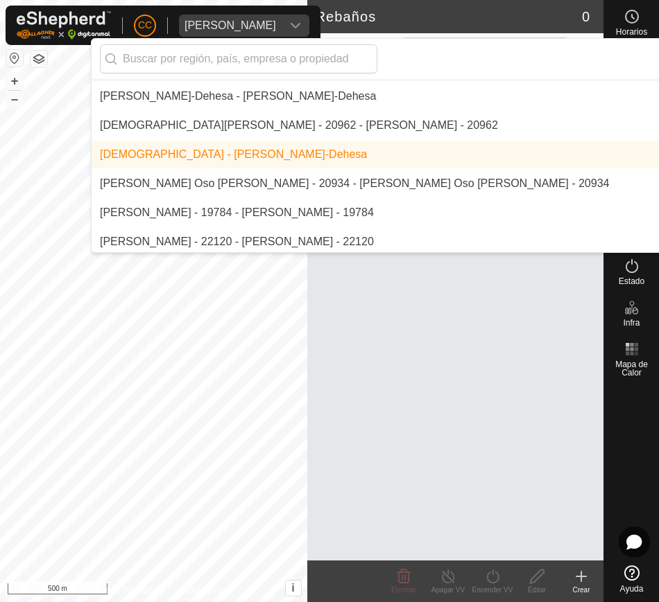
scroll to position [4778, 0]
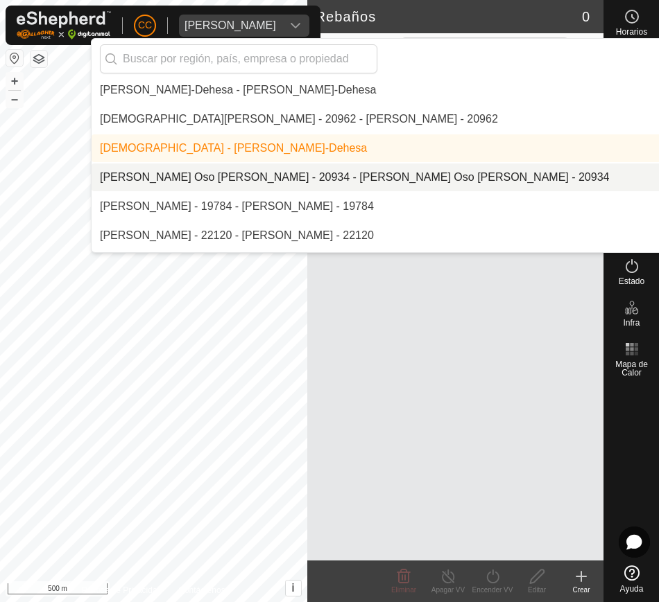
click at [314, 166] on li "[PERSON_NAME] Oso [PERSON_NAME] - 20934 - [PERSON_NAME] Oso [PERSON_NAME] - 209…" at bounding box center [470, 178] width 757 height 28
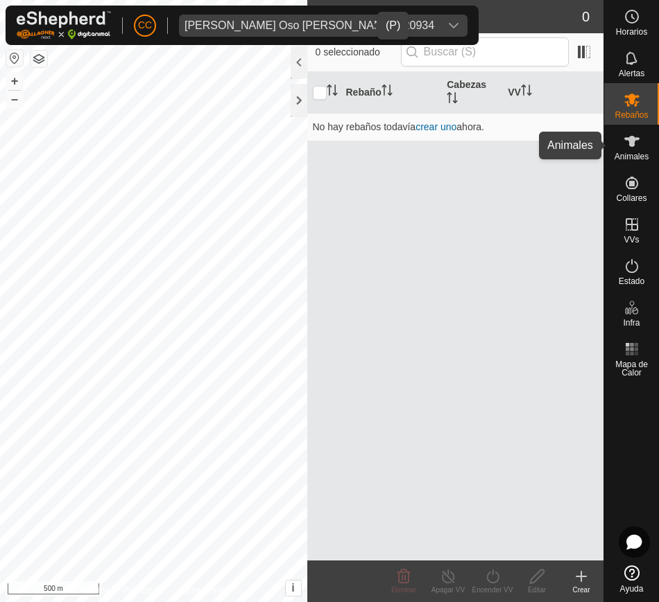
click at [623, 147] on icon at bounding box center [631, 141] width 17 height 17
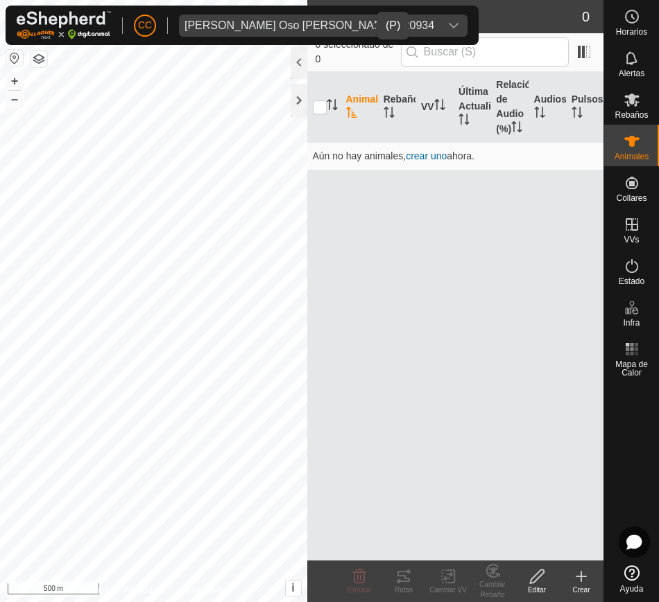
click at [440, 24] on div "dropdown trigger" at bounding box center [454, 26] width 28 height 22
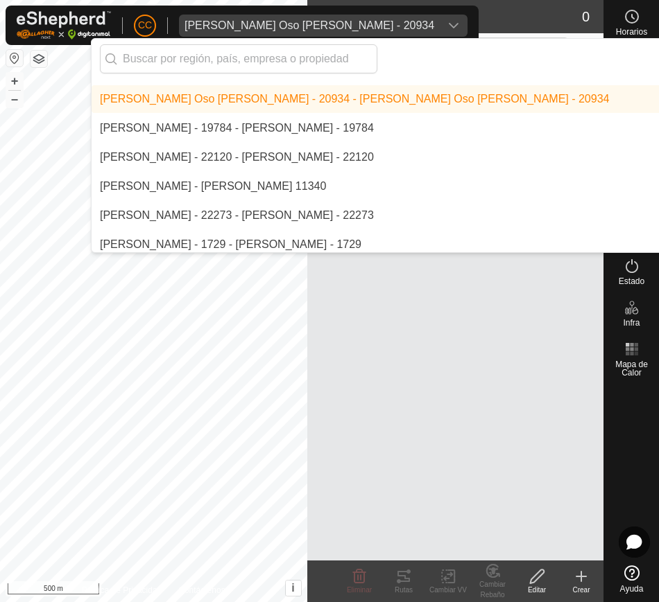
scroll to position [4869, 0]
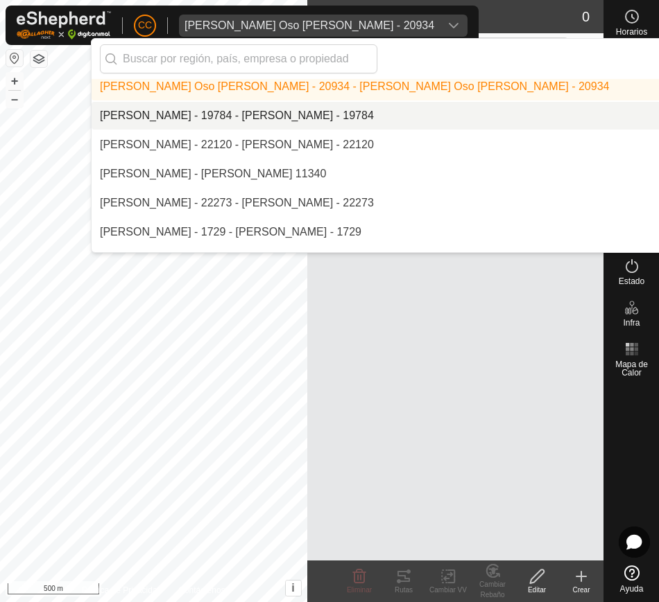
click at [406, 120] on li "[PERSON_NAME] - 19784 - [PERSON_NAME] - 19784" at bounding box center [470, 116] width 757 height 28
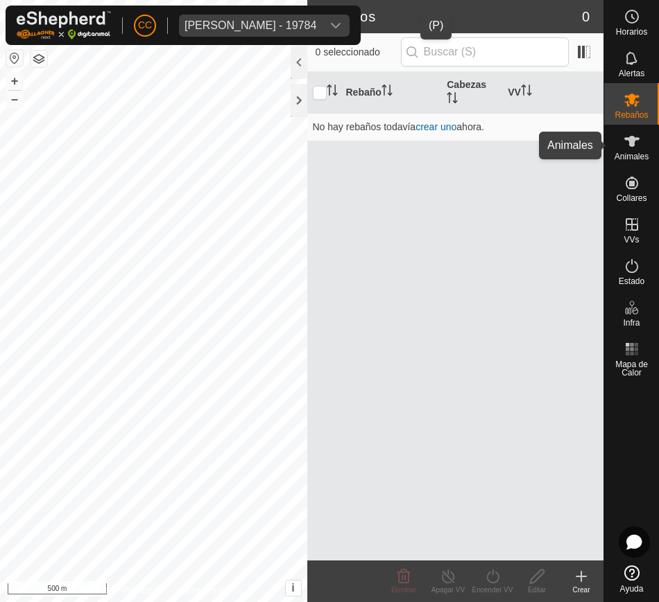
click at [636, 125] on div "Animales" at bounding box center [631, 146] width 55 height 42
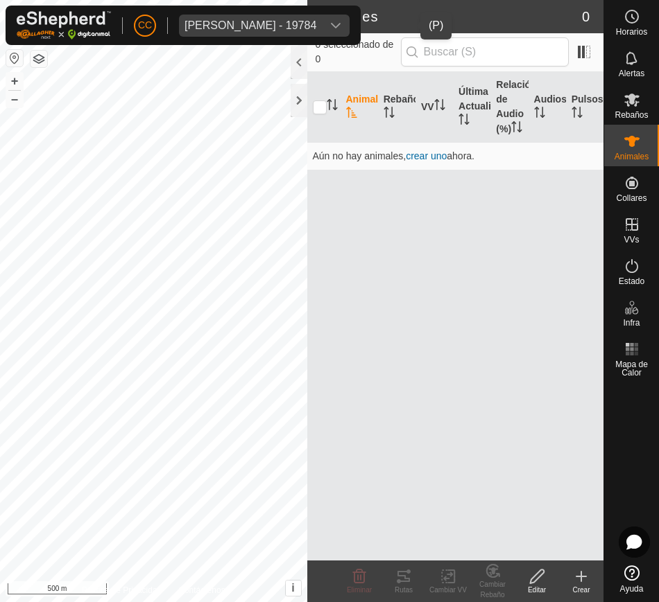
click at [636, 135] on icon at bounding box center [631, 141] width 17 height 17
click at [349, 18] on div "dropdown trigger" at bounding box center [336, 26] width 28 height 22
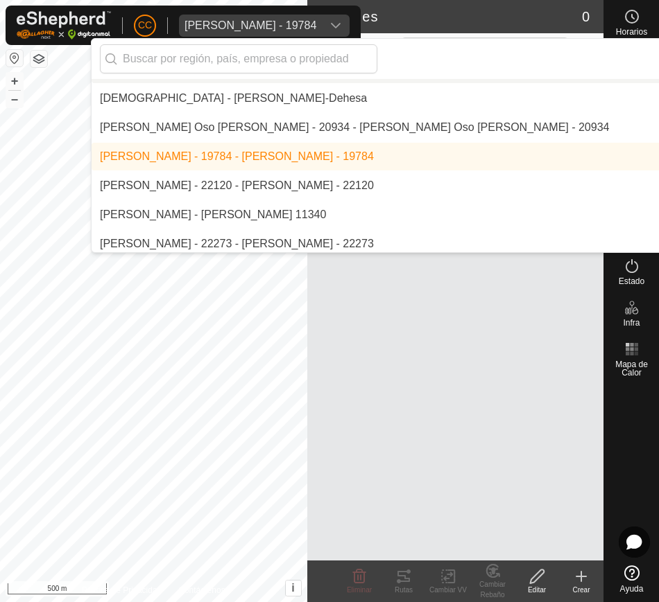
scroll to position [4833, 0]
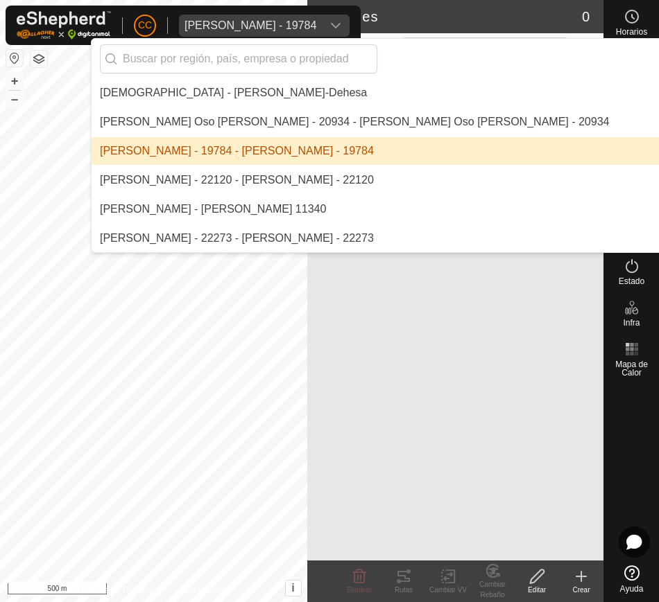
click at [350, 166] on p-selectitem "[PERSON_NAME] - 22120 - [PERSON_NAME] - 22120" at bounding box center [470, 180] width 757 height 28
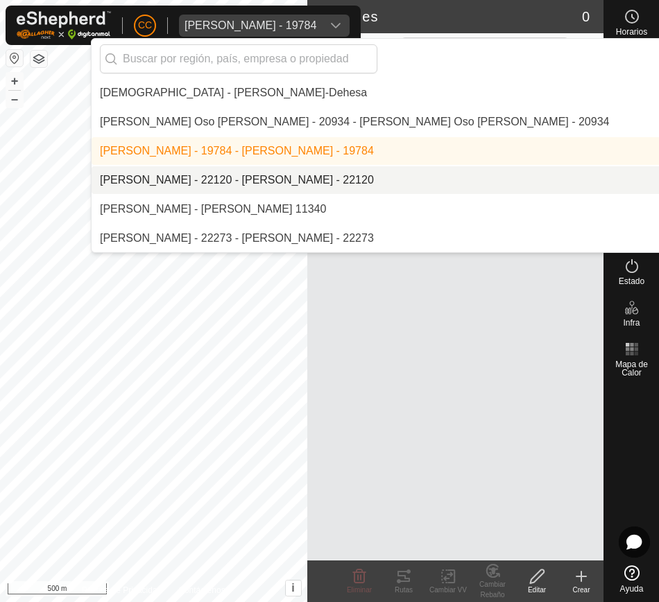
click at [351, 174] on li "[PERSON_NAME] - 22120 - [PERSON_NAME] - 22120" at bounding box center [470, 180] width 757 height 28
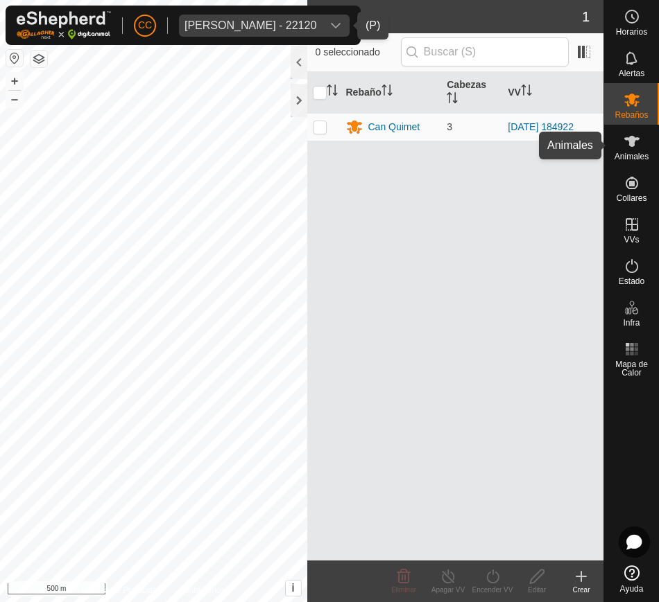
click at [632, 153] on span "Animales" at bounding box center [631, 157] width 34 height 8
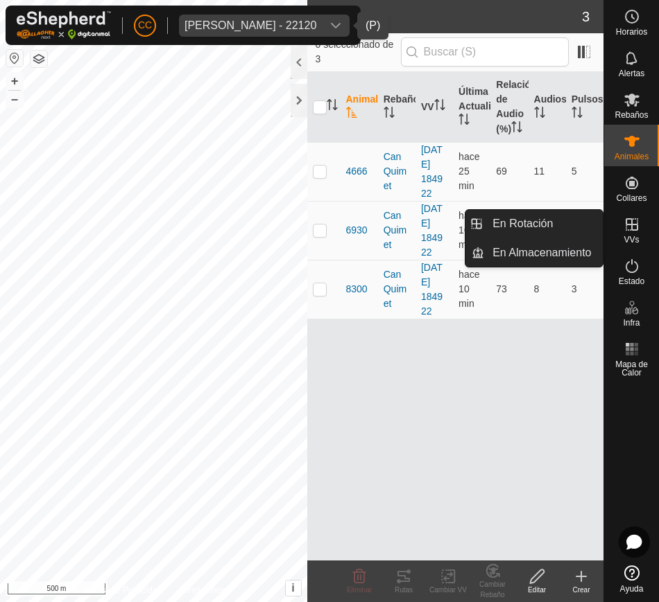
click at [624, 237] on span "VVs" at bounding box center [630, 240] width 15 height 8
click at [577, 226] on link "En Rotación" at bounding box center [543, 224] width 119 height 28
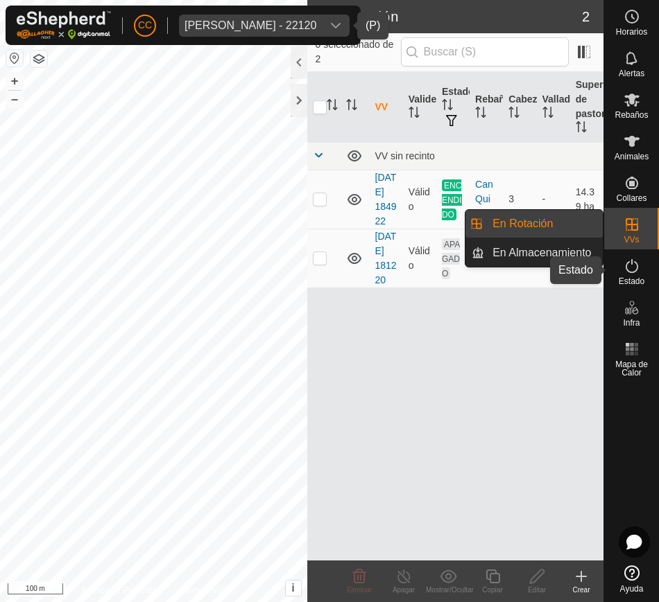
click at [623, 277] on span "Estado" at bounding box center [631, 281] width 26 height 8
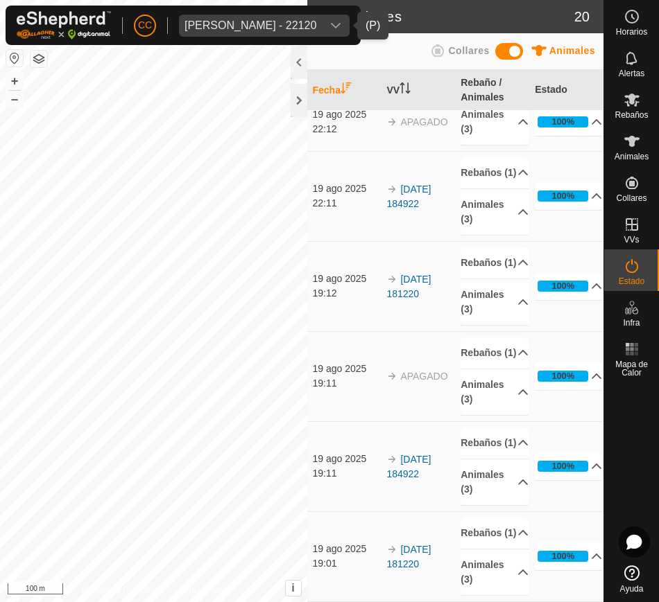
scroll to position [1323, 0]
click at [341, 29] on icon "dropdown trigger" at bounding box center [335, 25] width 11 height 11
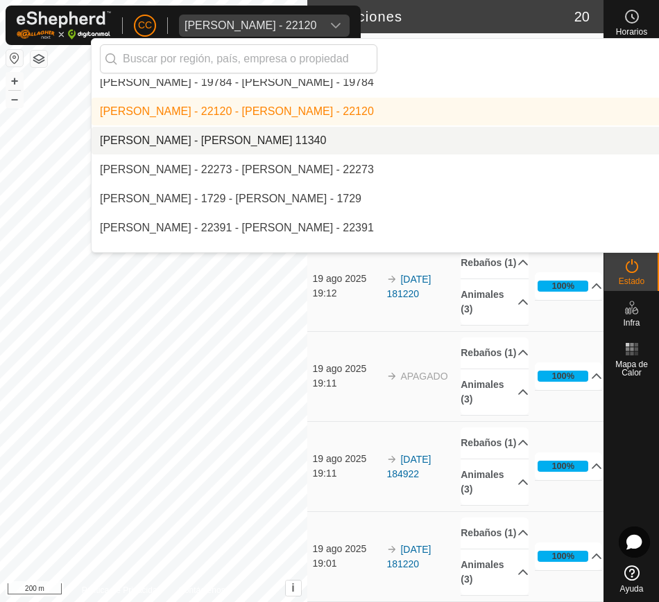
scroll to position [4904, 0]
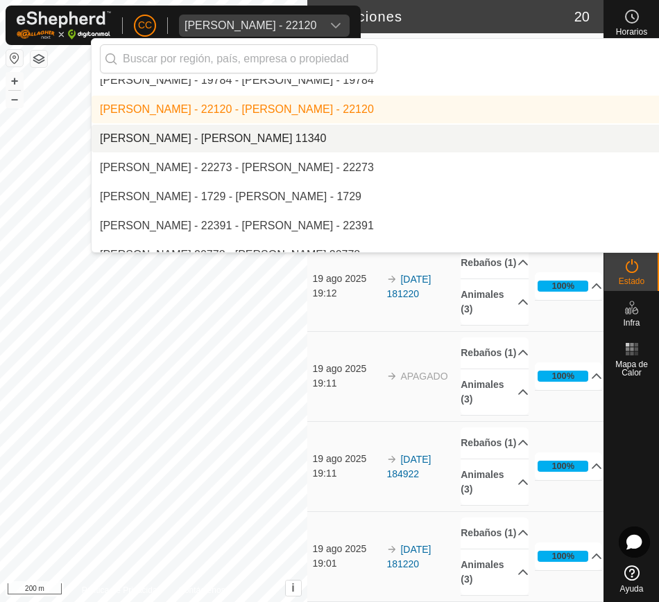
click at [340, 141] on li "[PERSON_NAME] - [PERSON_NAME] 11340" at bounding box center [470, 139] width 757 height 28
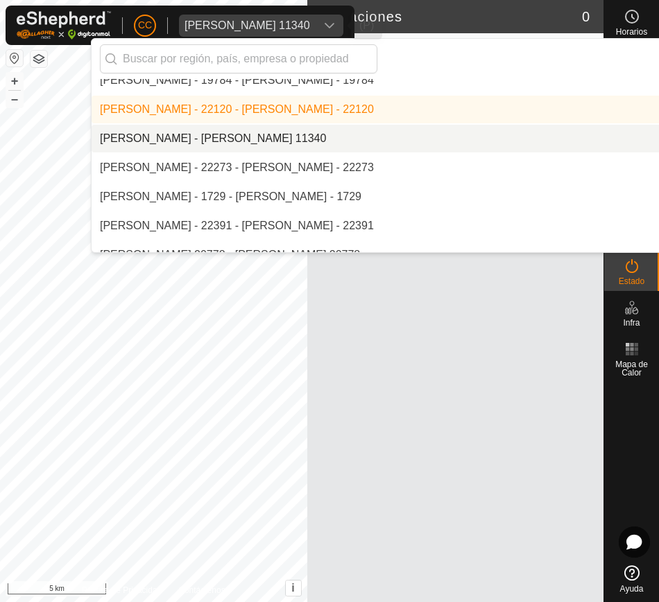
scroll to position [0, 0]
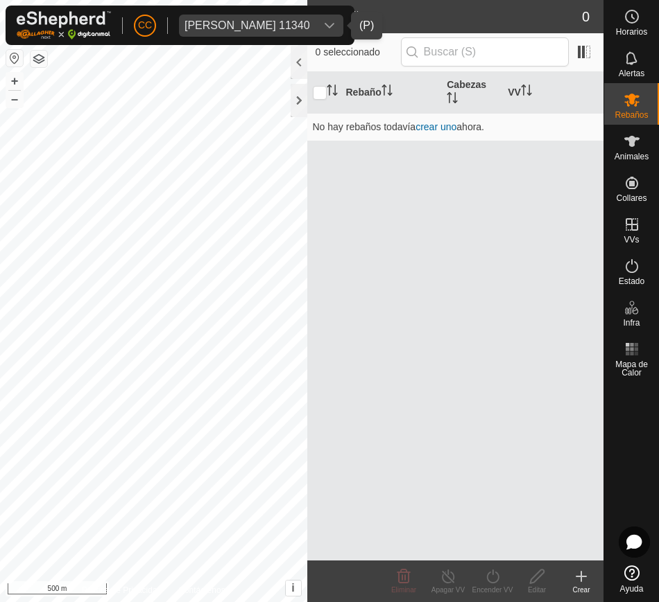
click at [310, 28] on div "Jorge Bolano Perez 11340" at bounding box center [246, 25] width 125 height 11
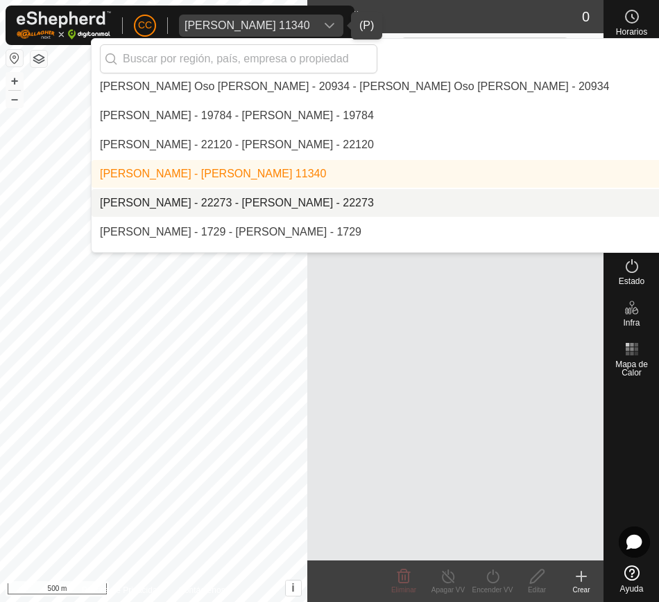
scroll to position [4870, 0]
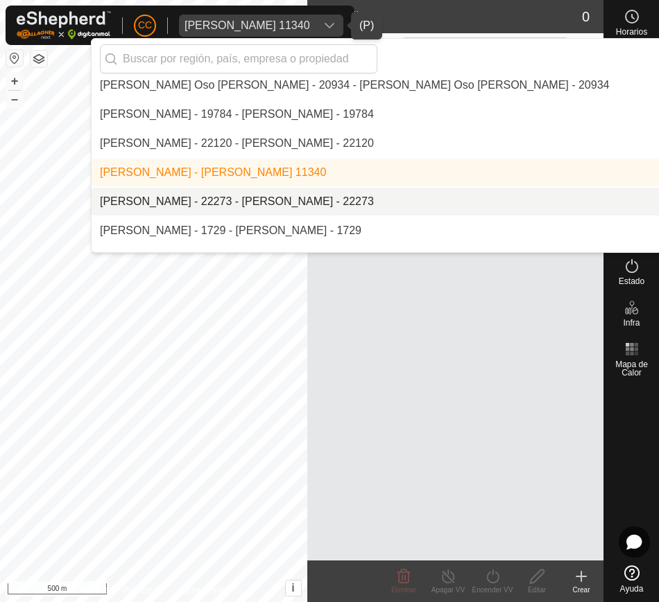
click at [393, 192] on li "[PERSON_NAME] - 22273 - [PERSON_NAME] - 22273" at bounding box center [470, 202] width 757 height 28
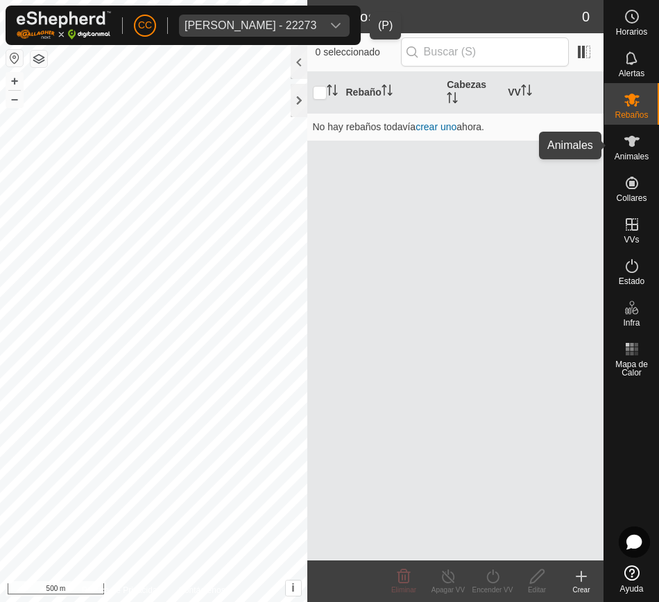
click at [636, 155] on span "Animales" at bounding box center [631, 157] width 34 height 8
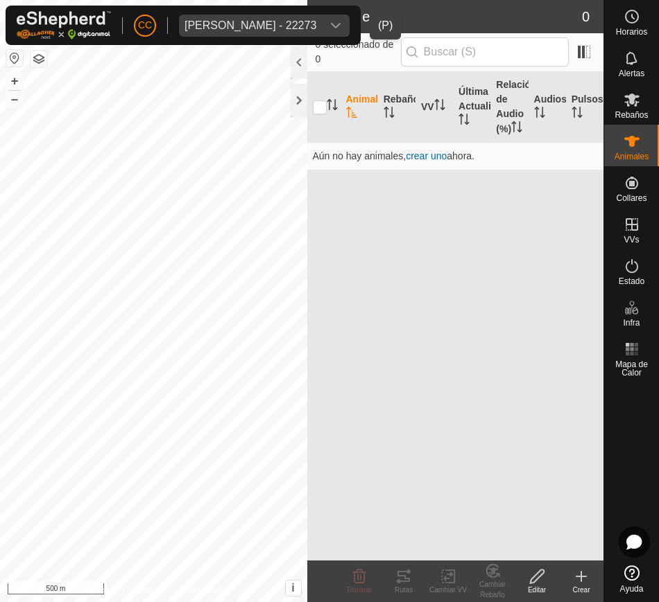
click at [322, 22] on span "Jorge Colomer Garcia - 22273" at bounding box center [250, 26] width 143 height 22
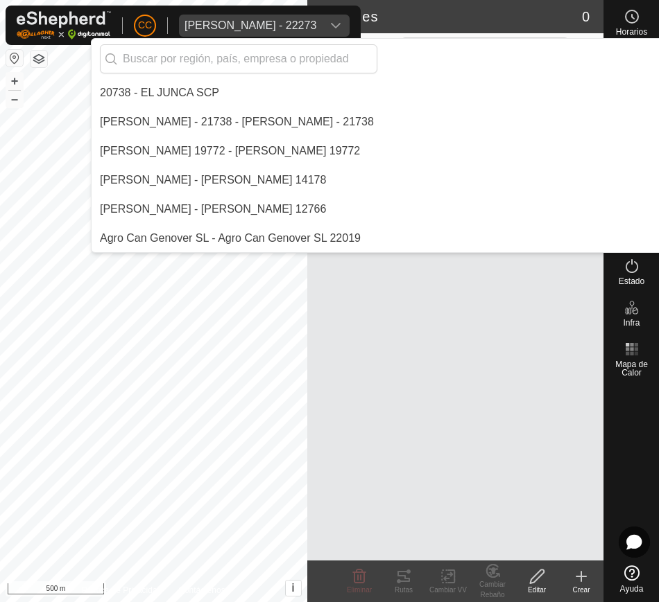
scroll to position [4833, 0]
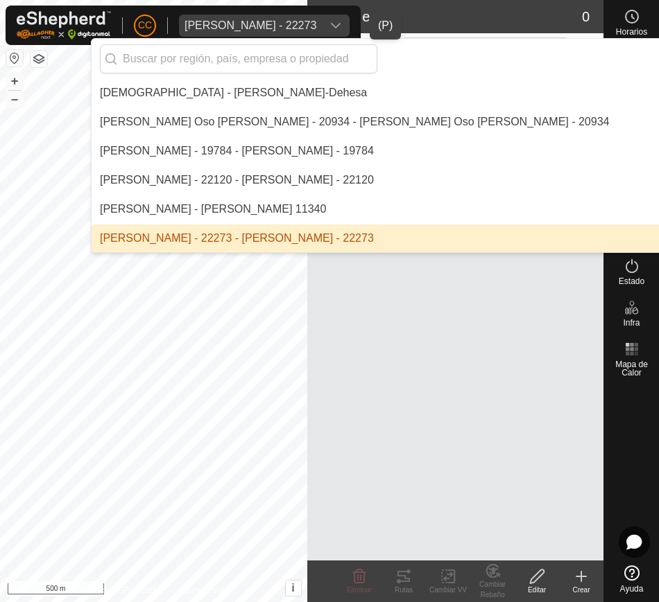
click at [523, 236] on li "[PERSON_NAME] - 22273 - [PERSON_NAME] - 22273" at bounding box center [470, 239] width 757 height 28
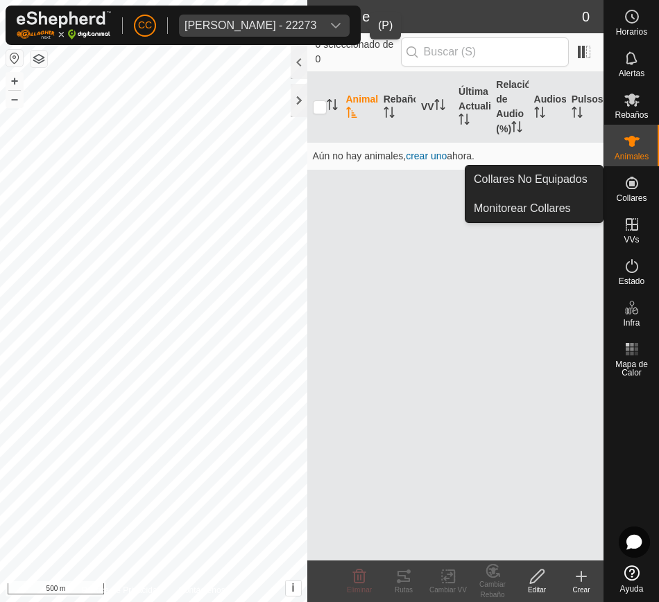
click at [628, 182] on icon at bounding box center [631, 183] width 17 height 17
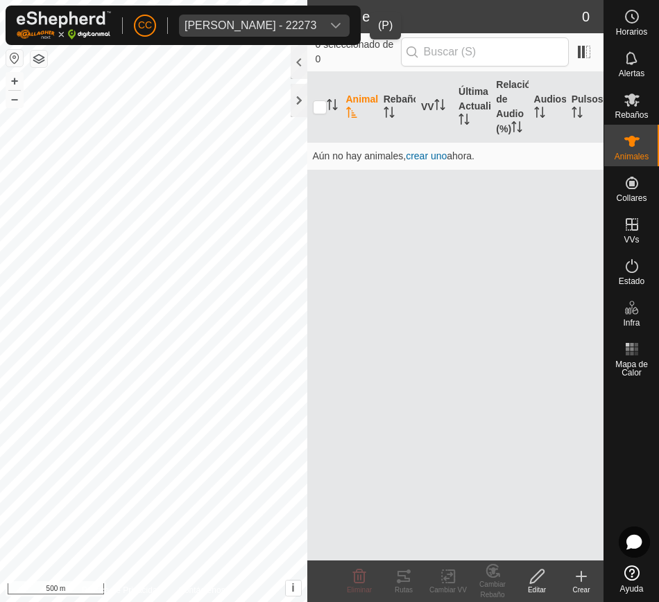
click at [349, 32] on div "dropdown trigger" at bounding box center [336, 26] width 28 height 22
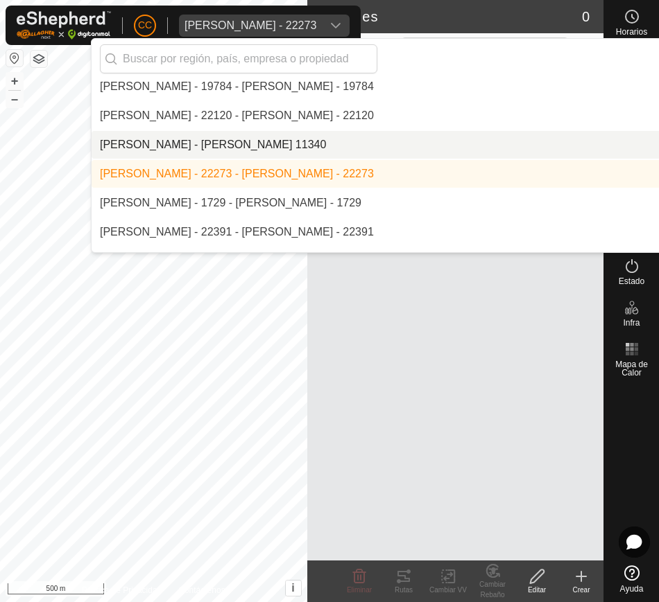
scroll to position [4905, 0]
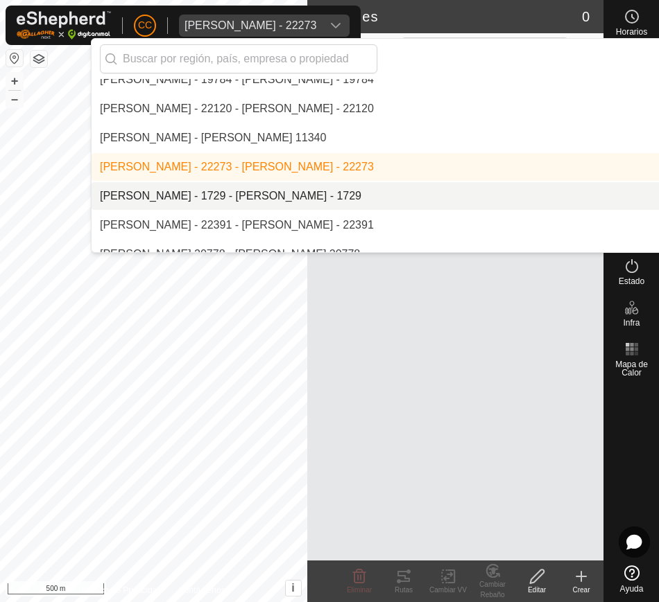
click at [385, 197] on li "[PERSON_NAME] - 1729 - [PERSON_NAME] - 1729" at bounding box center [470, 196] width 757 height 28
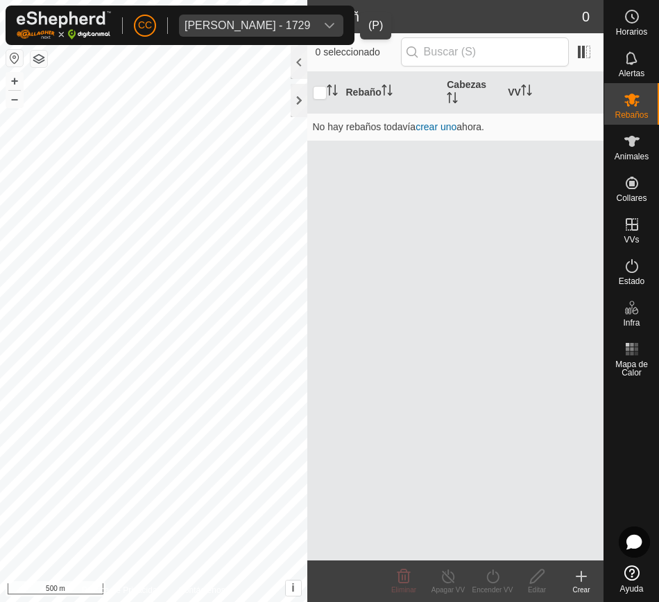
click at [339, 17] on div "dropdown trigger" at bounding box center [329, 26] width 28 height 22
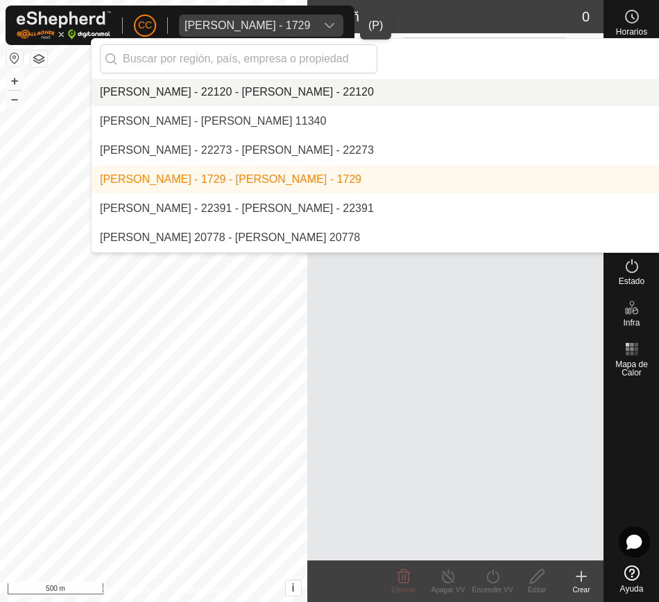
scroll to position [4939, 0]
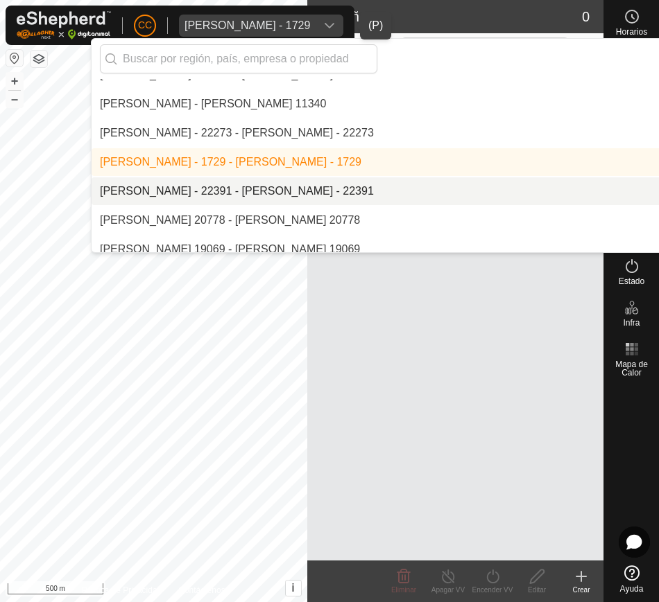
click at [353, 179] on li "[PERSON_NAME] - 22391 - [PERSON_NAME] - 22391" at bounding box center [470, 191] width 757 height 28
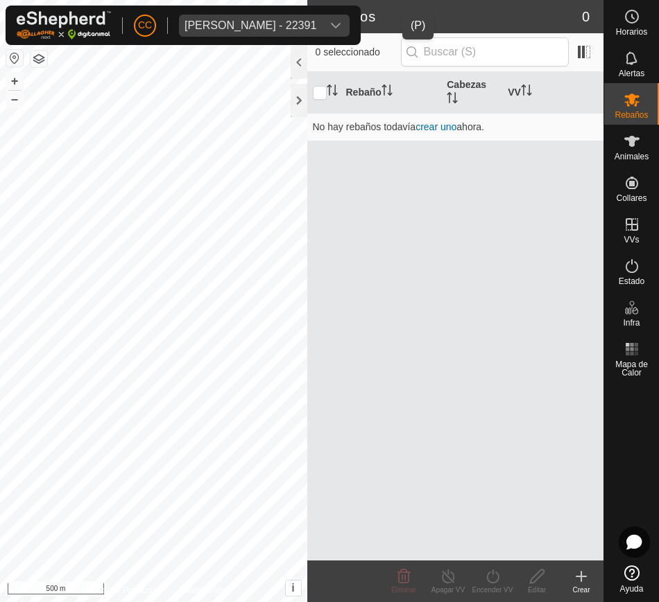
click at [341, 22] on icon "dropdown trigger" at bounding box center [335, 25] width 11 height 11
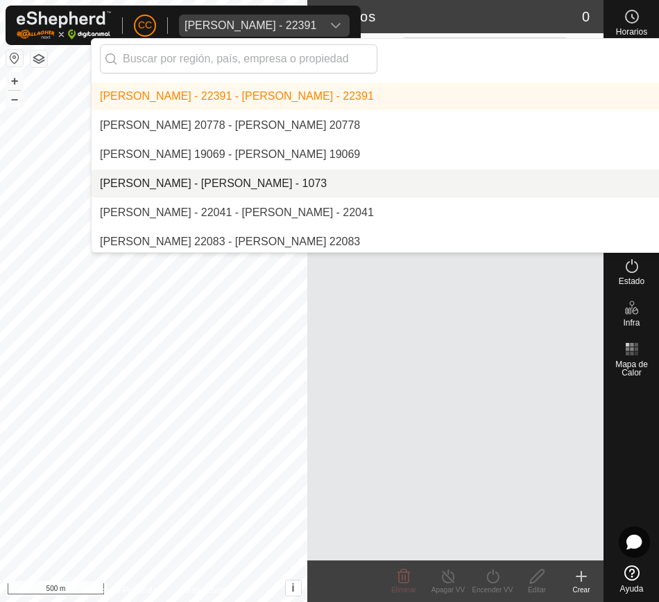
scroll to position [5044, 0]
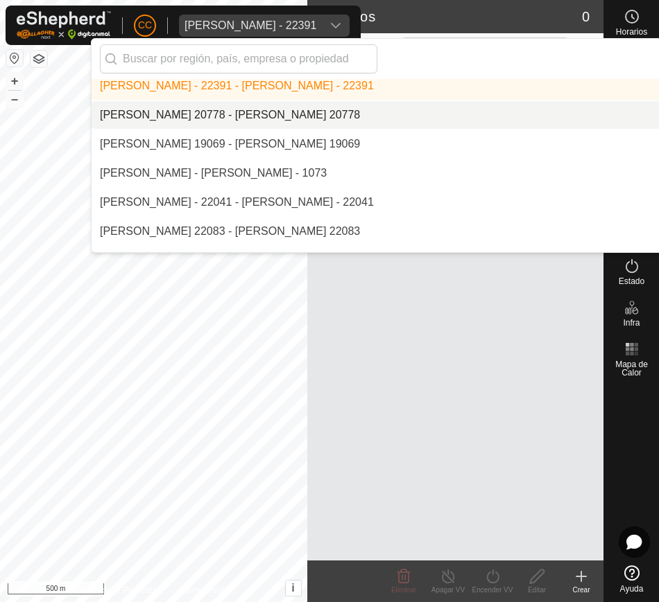
click at [436, 114] on li "[PERSON_NAME] 20778 - [PERSON_NAME] 20778" at bounding box center [470, 115] width 757 height 28
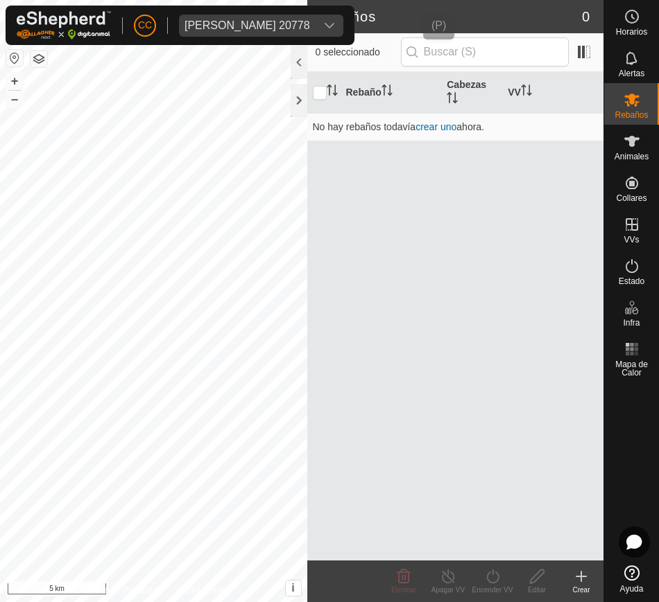
scroll to position [5037, 0]
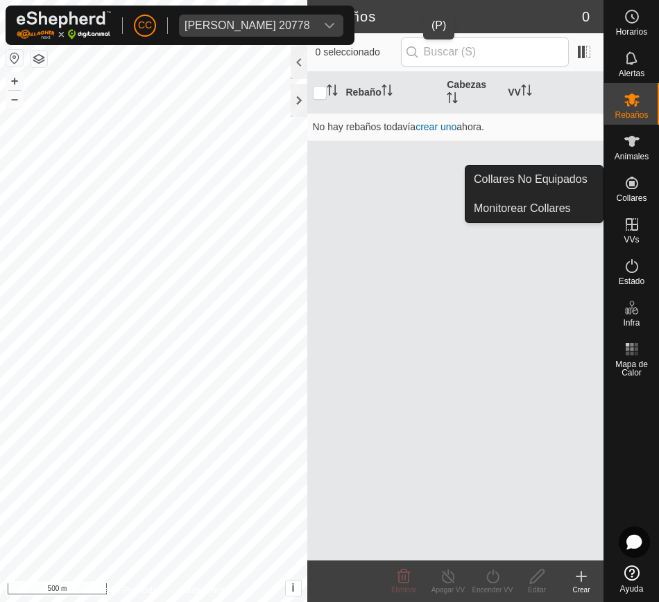
click at [640, 174] on es-neckbands-svg-icon at bounding box center [631, 183] width 25 height 22
click at [636, 187] on icon at bounding box center [631, 183] width 17 height 17
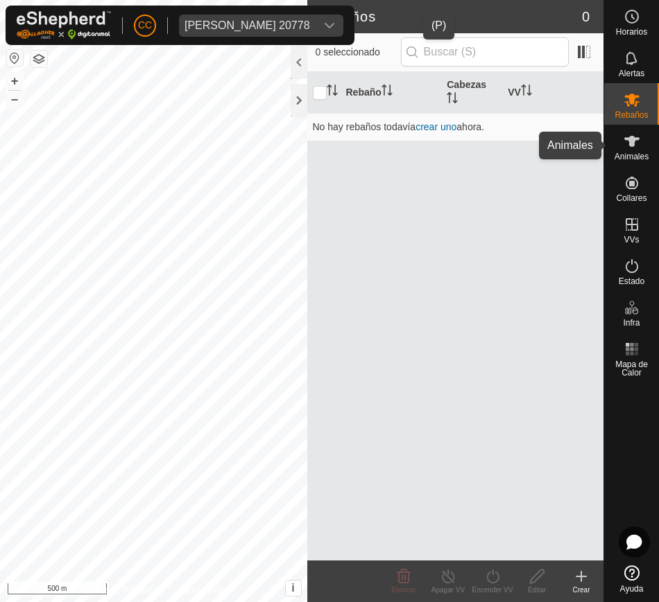
click at [635, 141] on icon at bounding box center [631, 141] width 17 height 17
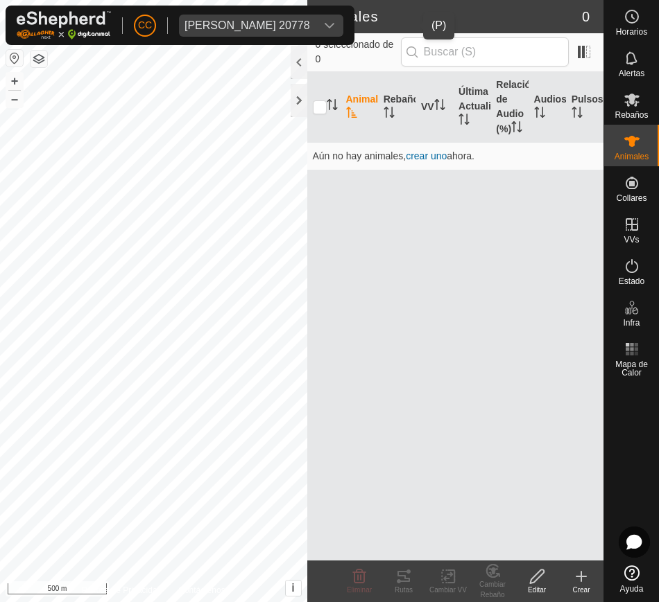
click at [343, 26] on div "dropdown trigger" at bounding box center [329, 26] width 28 height 22
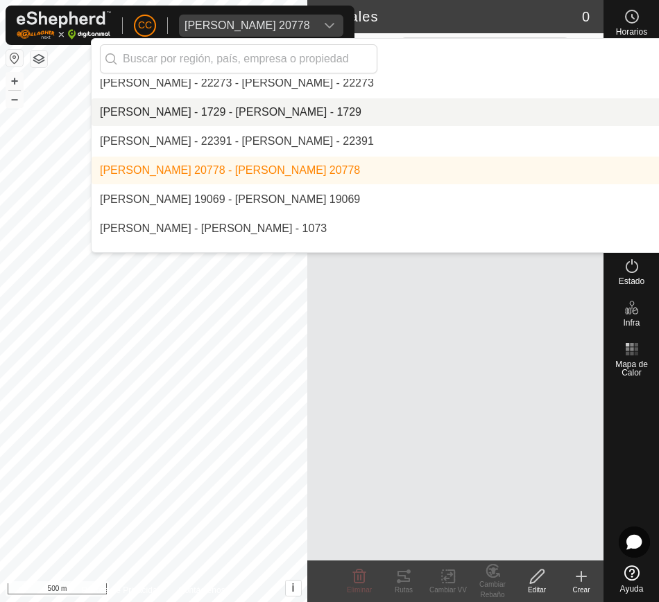
scroll to position [4993, 0]
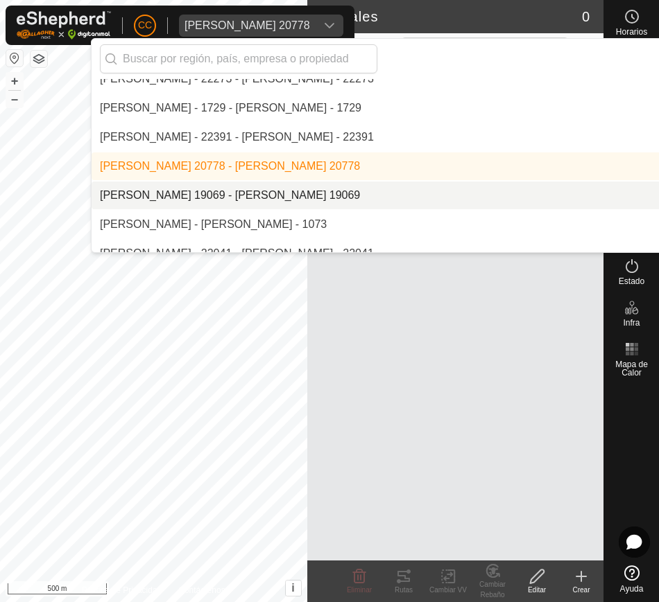
click at [385, 189] on li "[PERSON_NAME] 19069 - [PERSON_NAME] 19069" at bounding box center [470, 196] width 757 height 28
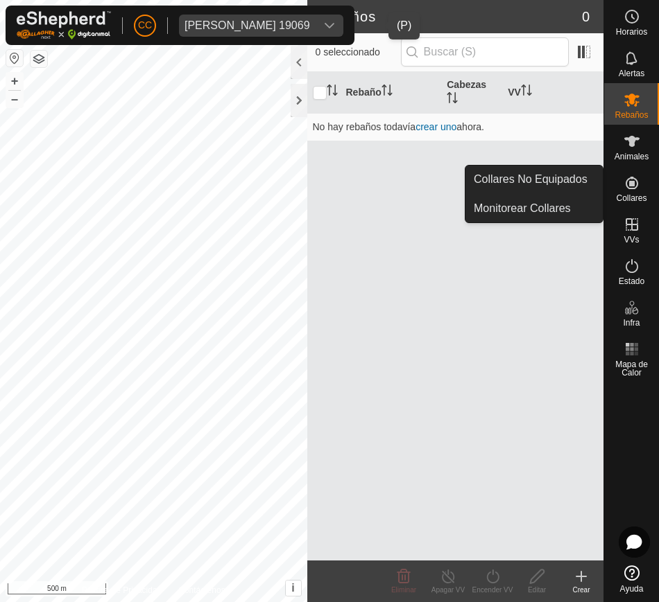
click at [644, 189] on div "Collares" at bounding box center [631, 187] width 55 height 42
click at [578, 182] on link "Collares No Equipados" at bounding box center [533, 180] width 137 height 28
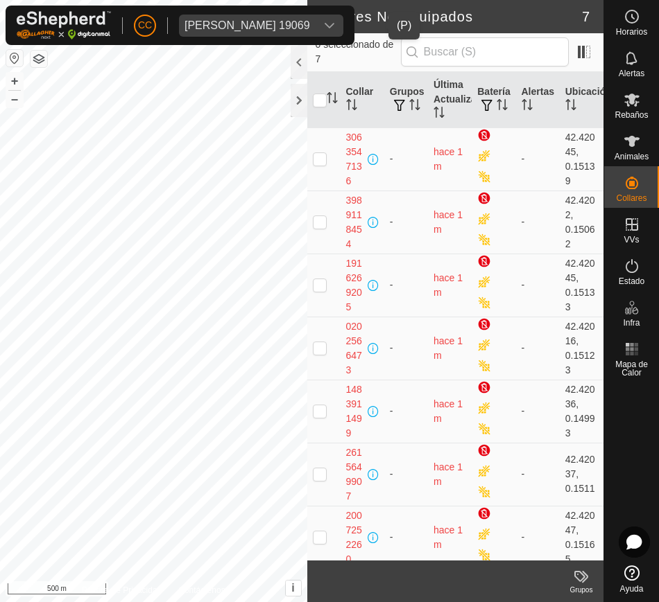
click at [343, 21] on div "dropdown trigger" at bounding box center [329, 26] width 28 height 22
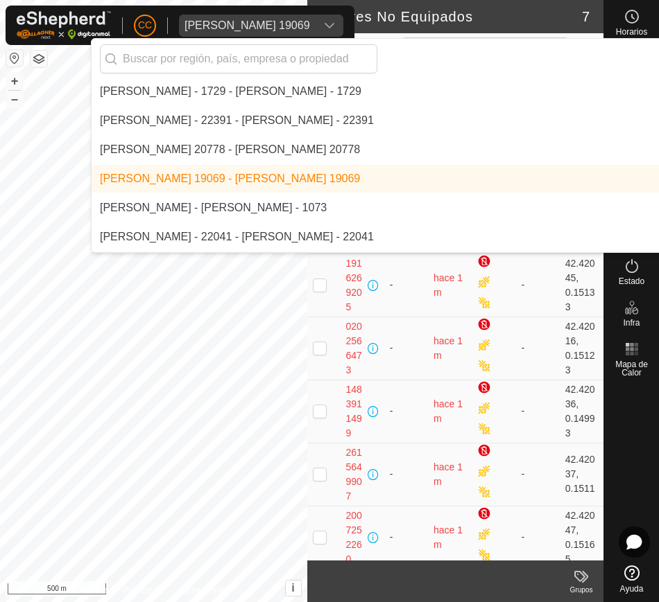
scroll to position [5036, 0]
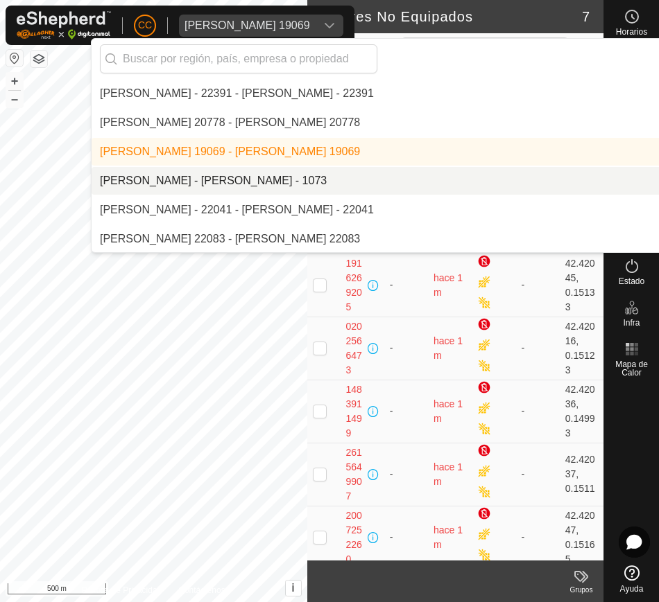
click at [345, 186] on li "[PERSON_NAME] - [PERSON_NAME] - 1073" at bounding box center [470, 181] width 757 height 28
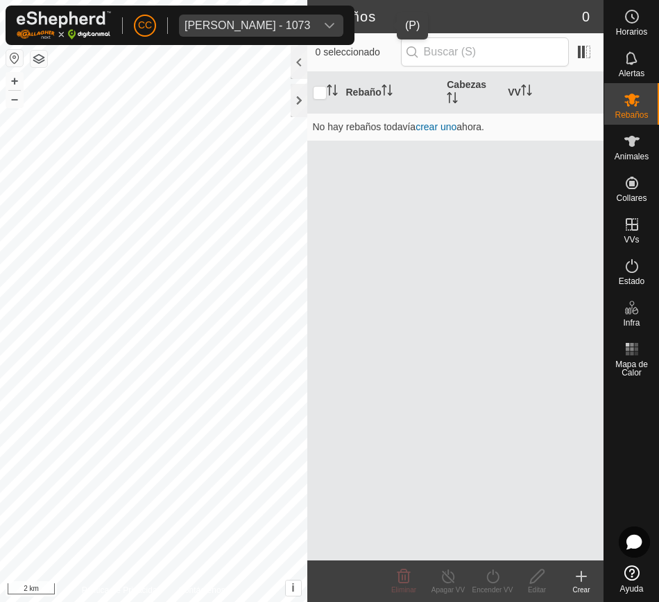
click at [343, 24] on div "dropdown trigger" at bounding box center [329, 26] width 28 height 22
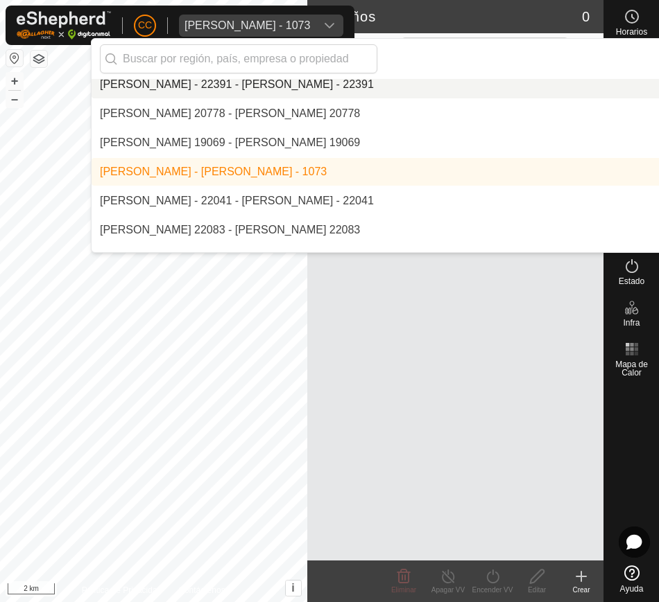
scroll to position [5059, 0]
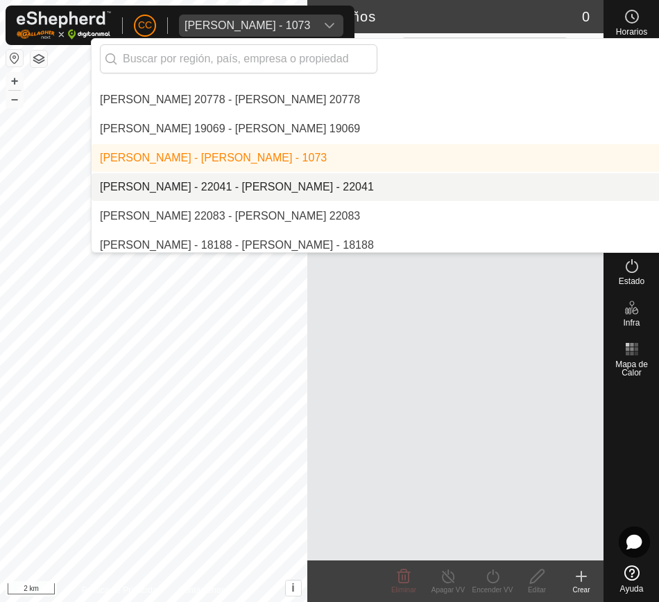
click at [375, 175] on li "[PERSON_NAME] - 22041 - [PERSON_NAME] - 22041" at bounding box center [470, 187] width 757 height 28
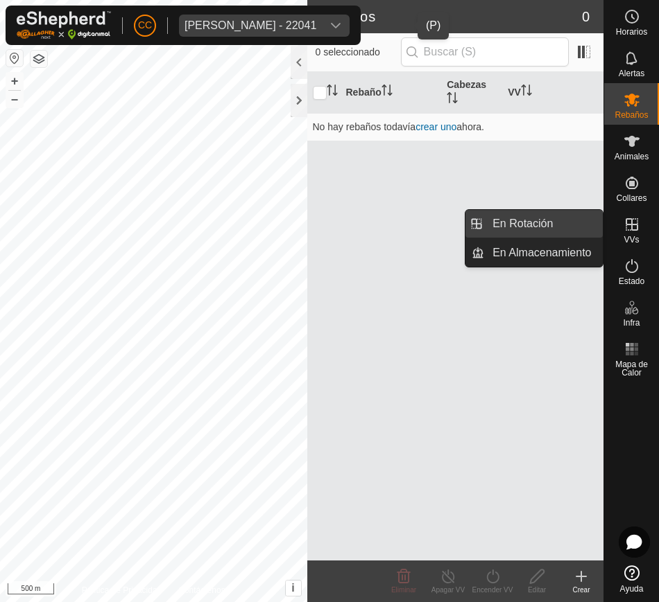
click at [569, 229] on link "En Rotación" at bounding box center [543, 224] width 119 height 28
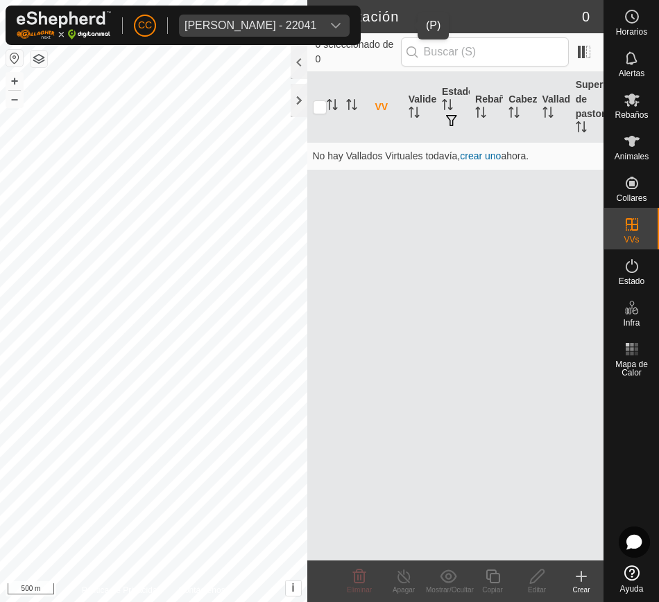
click at [316, 26] on div "Jose Antonio Sanchez Sanchez - 22041" at bounding box center [250, 25] width 132 height 11
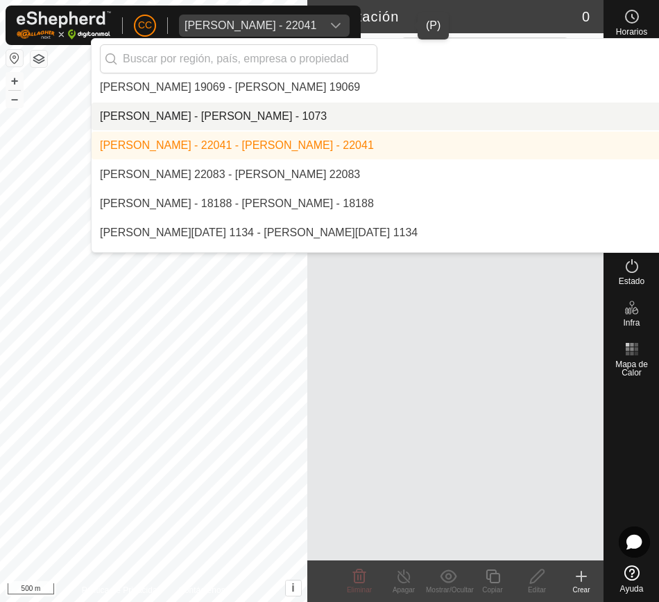
scroll to position [5101, 0]
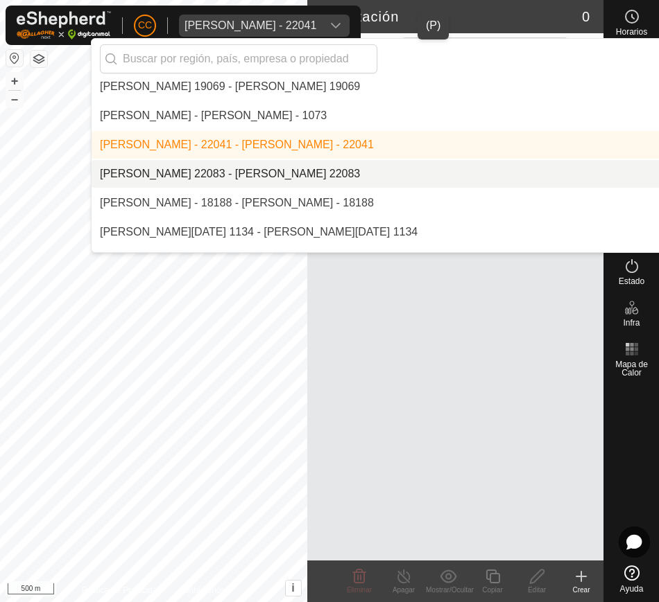
click at [410, 173] on li "[PERSON_NAME] 22083 - [PERSON_NAME] 22083" at bounding box center [470, 174] width 757 height 28
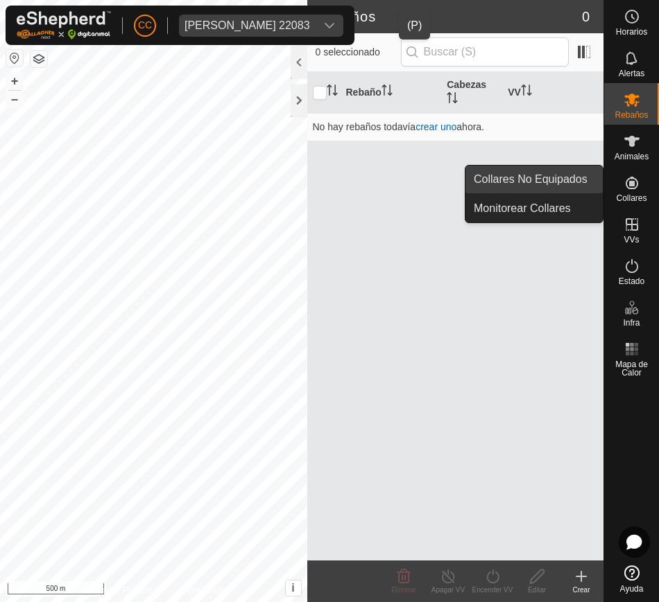
click at [566, 191] on link "Collares No Equipados" at bounding box center [533, 180] width 137 height 28
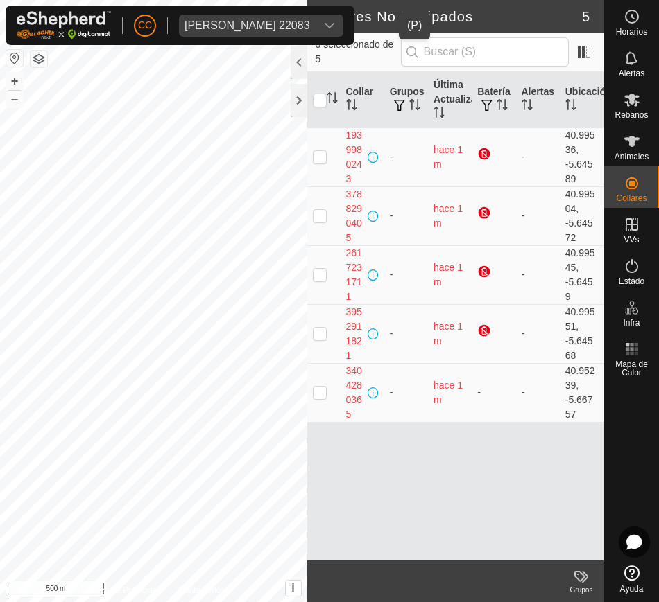
click at [335, 27] on icon "dropdown trigger" at bounding box center [329, 25] width 11 height 11
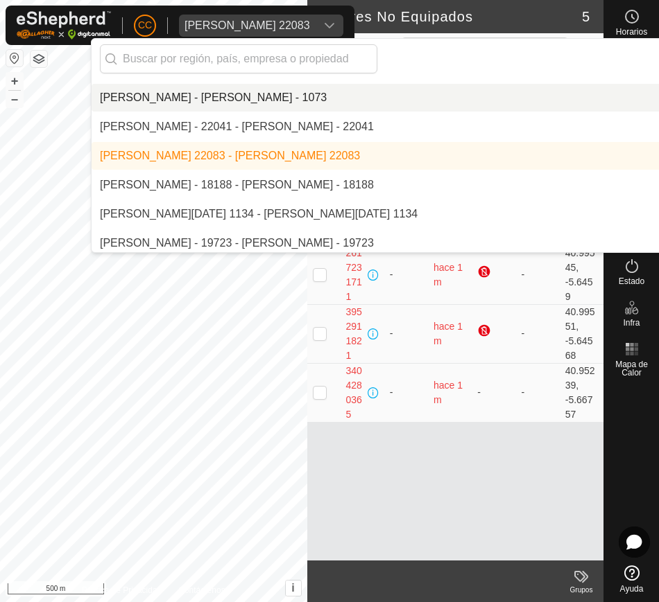
scroll to position [5136, 0]
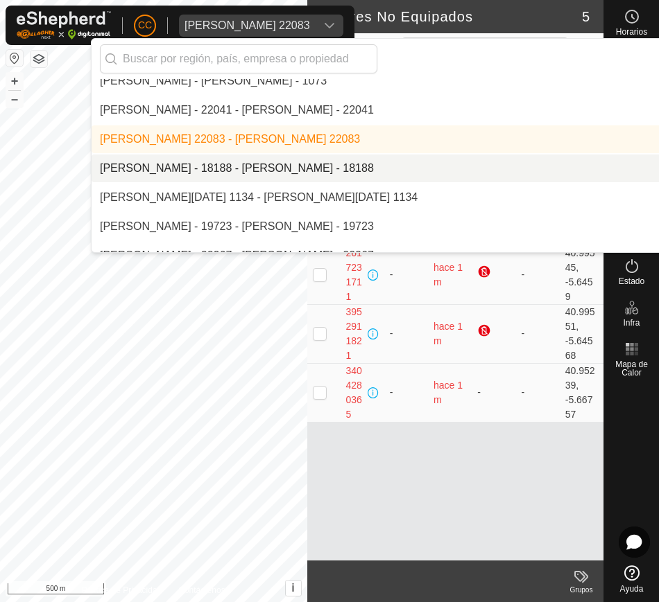
click at [399, 171] on li "[PERSON_NAME] - 18188 - [PERSON_NAME] - 18188" at bounding box center [470, 169] width 757 height 28
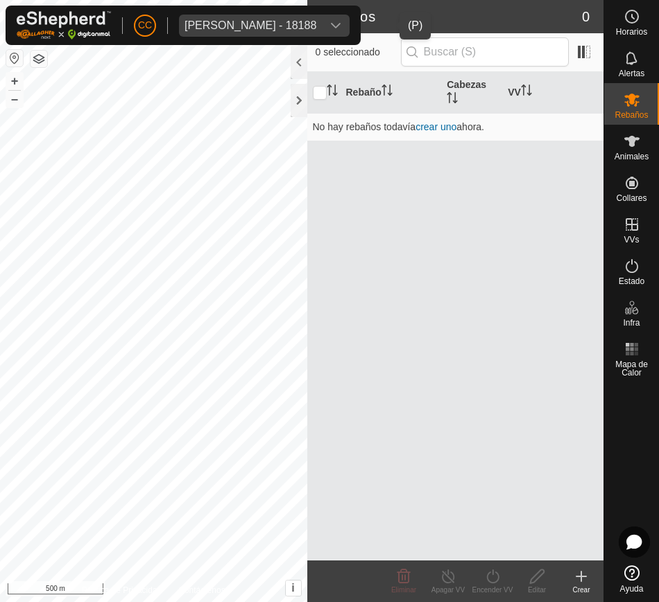
click at [316, 21] on div "Jose Carlos Gargallo Castel - 18188" at bounding box center [250, 25] width 132 height 11
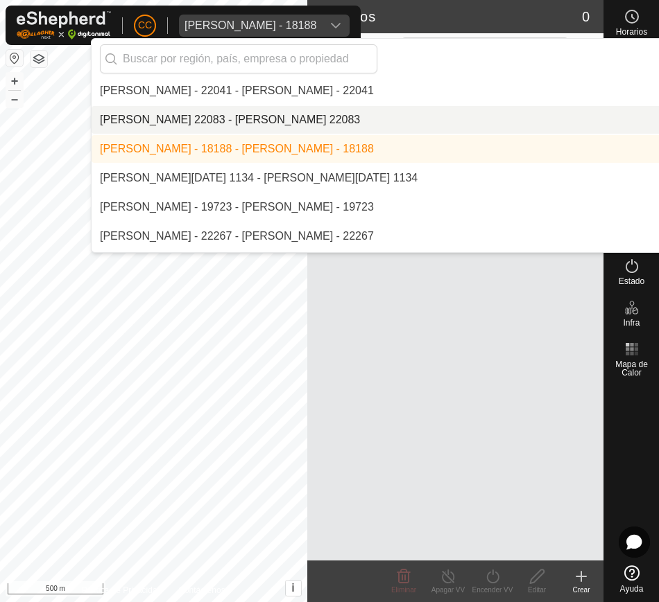
scroll to position [5159, 0]
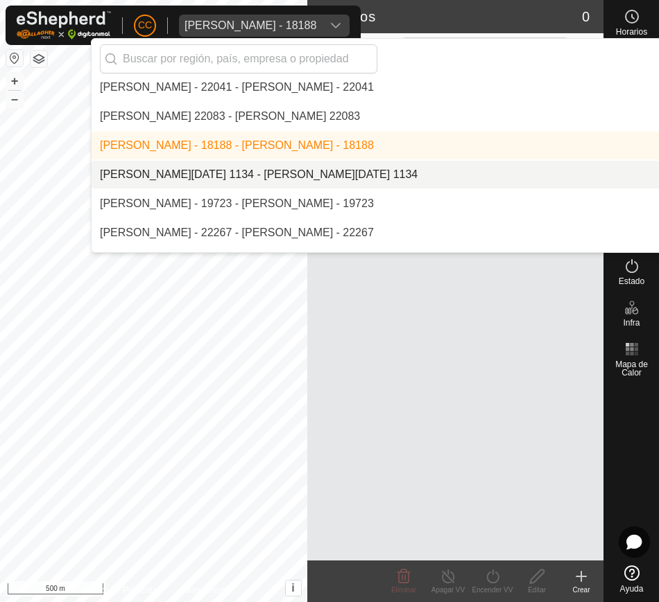
click at [384, 172] on li "[PERSON_NAME][DATE] 1134 - [PERSON_NAME][DATE] 1134" at bounding box center [470, 175] width 757 height 28
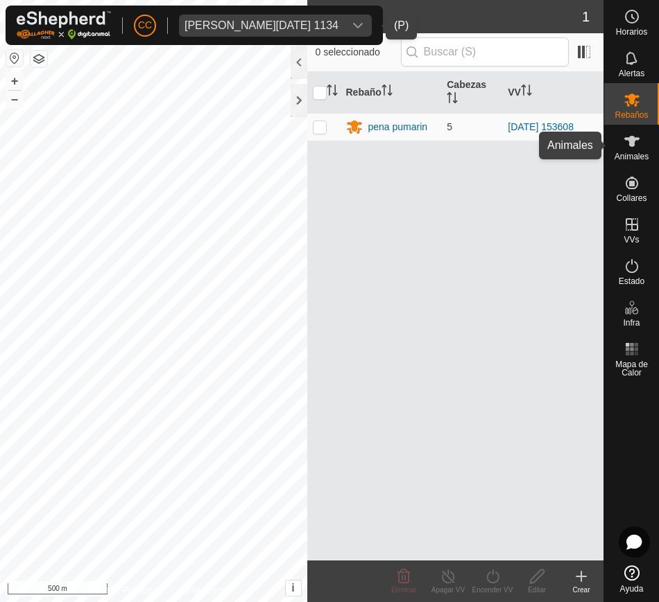
click at [638, 159] on span "Animales" at bounding box center [631, 157] width 34 height 8
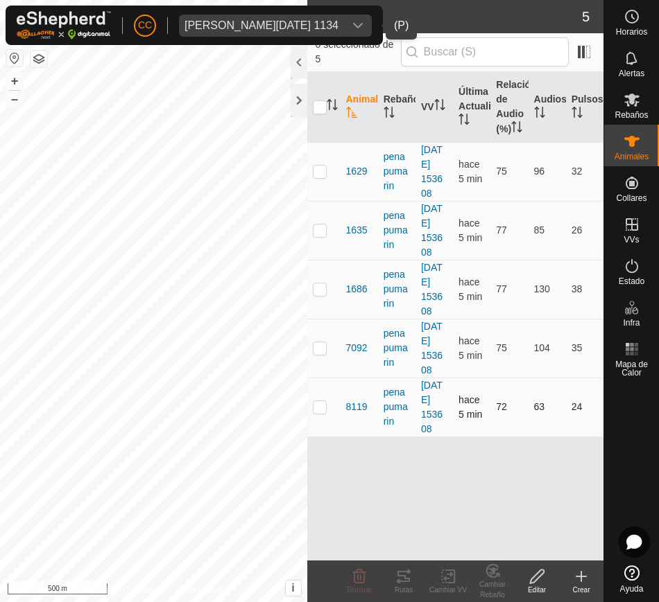
drag, startPoint x: 347, startPoint y: 172, endPoint x: 584, endPoint y: 430, distance: 350.3
click at [584, 430] on tbody "1629 pena pumarin 2025-06-22 153608 hace 5 min 75 96 32 1635 pena pumarin 2025-…" at bounding box center [455, 289] width 297 height 295
copy tbody "1629 pena pumarin 2025-06-22 153608 hace 5 min 75 96 32 1635 pena pumarin 2025-…"
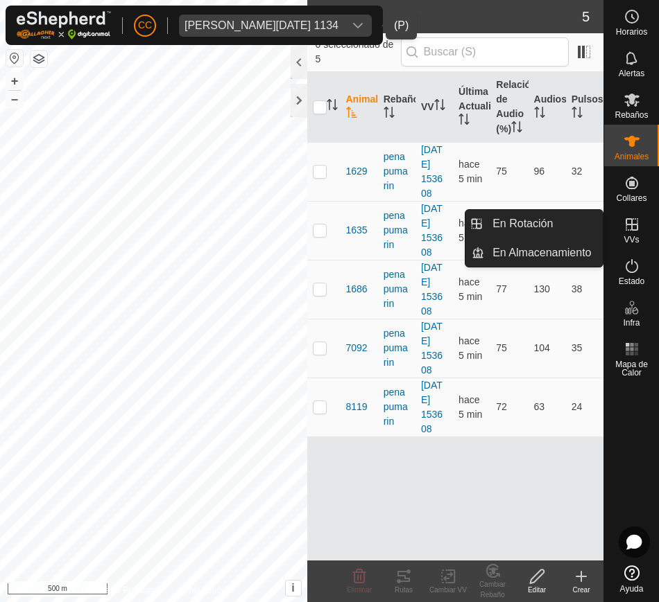
click at [642, 228] on es-virtualpaddocks-svg-icon at bounding box center [631, 225] width 25 height 22
click at [559, 232] on link "En Rotación" at bounding box center [543, 224] width 119 height 28
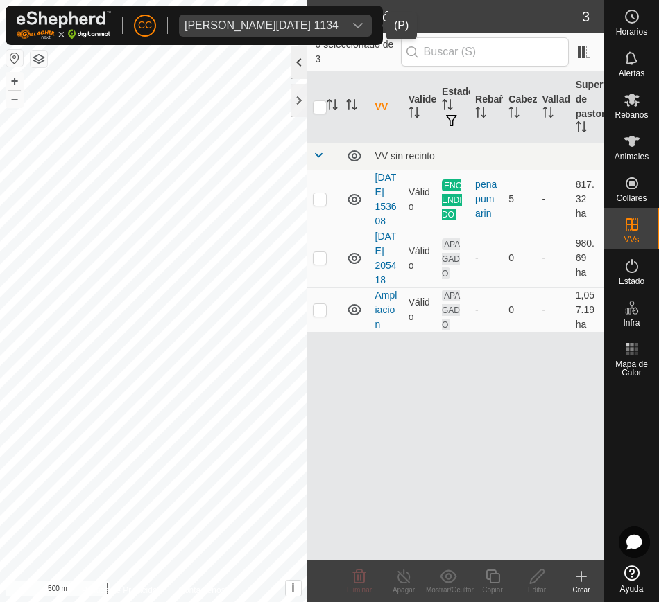
click at [297, 69] on div at bounding box center [298, 62] width 17 height 33
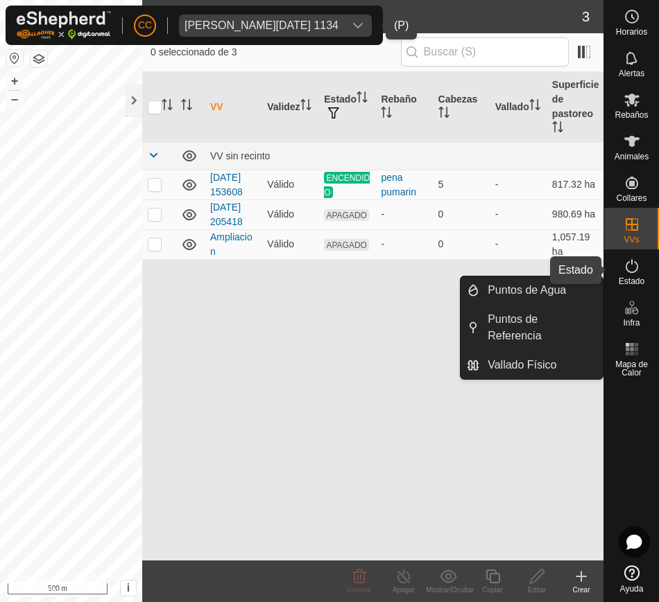
click at [633, 281] on span "Estado" at bounding box center [631, 281] width 26 height 8
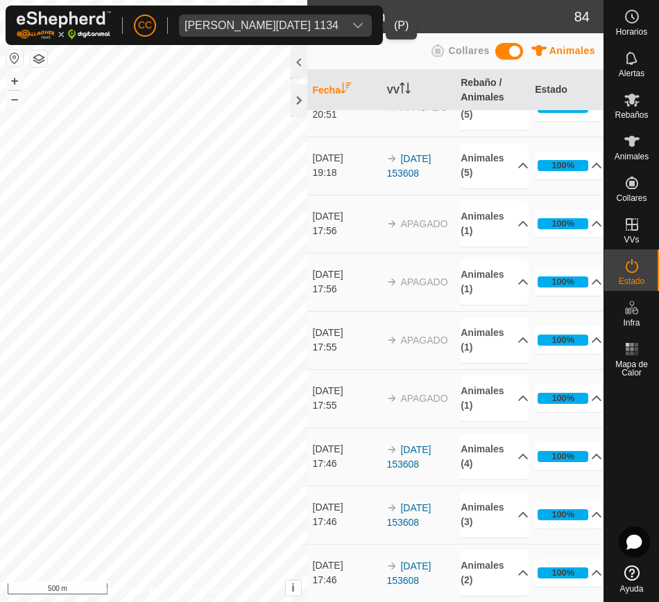
scroll to position [5143, 0]
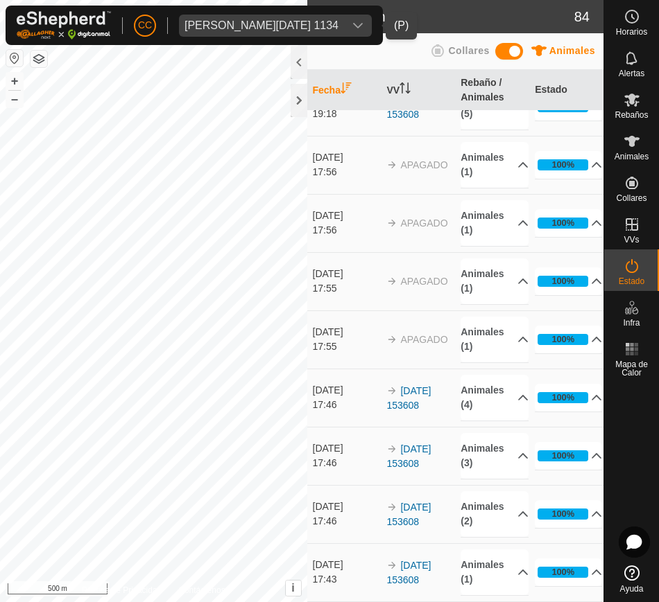
click at [338, 27] on div "Jose Domingo Lopez Lastra 1134" at bounding box center [261, 25] width 154 height 11
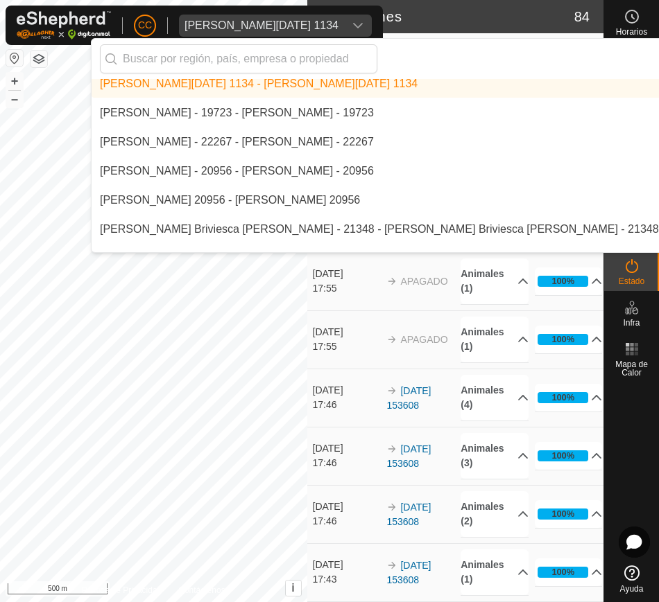
scroll to position [5251, 0]
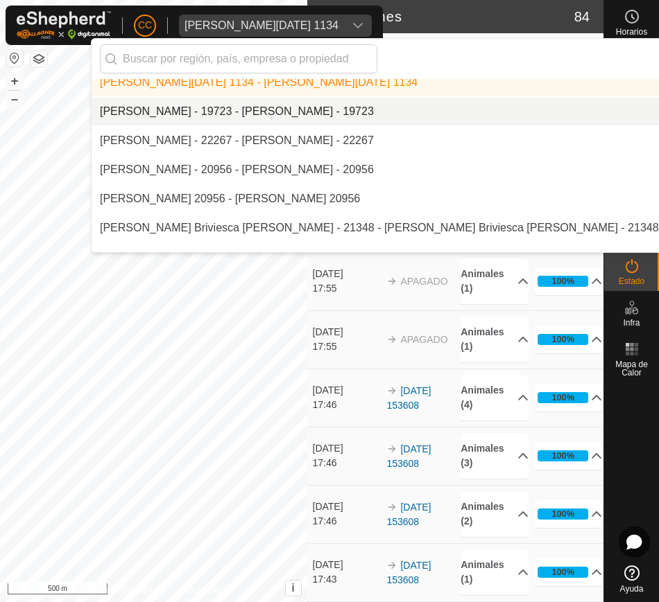
click at [380, 103] on li "[PERSON_NAME] - 19723 - [PERSON_NAME] - 19723" at bounding box center [470, 112] width 757 height 28
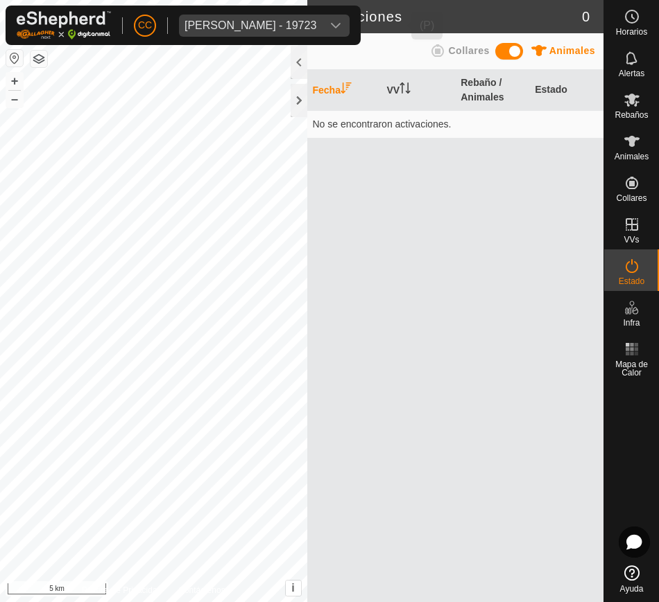
scroll to position [0, 0]
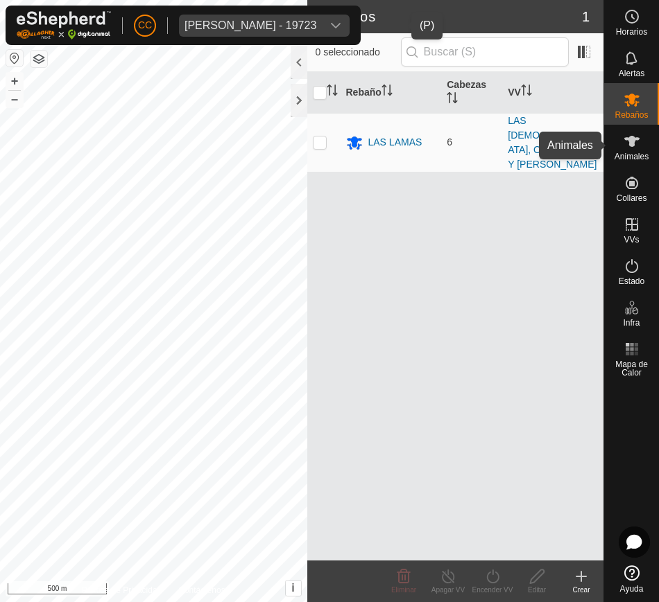
click at [618, 136] on div "Animales" at bounding box center [631, 146] width 55 height 42
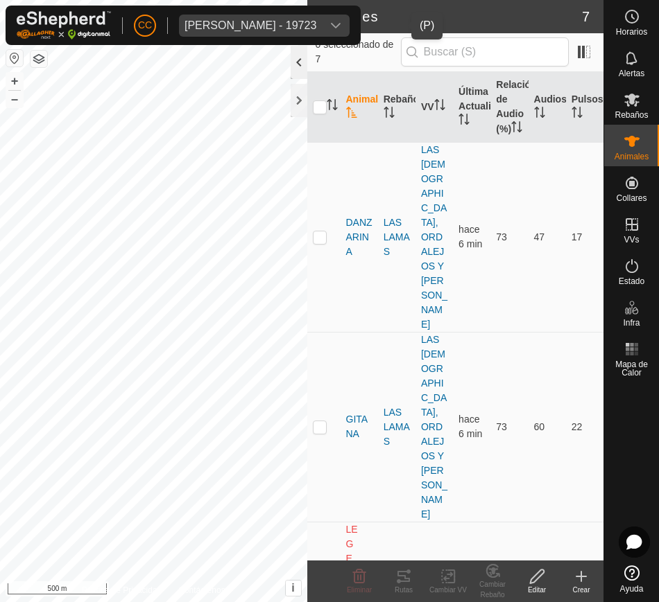
click at [293, 60] on div at bounding box center [298, 62] width 17 height 33
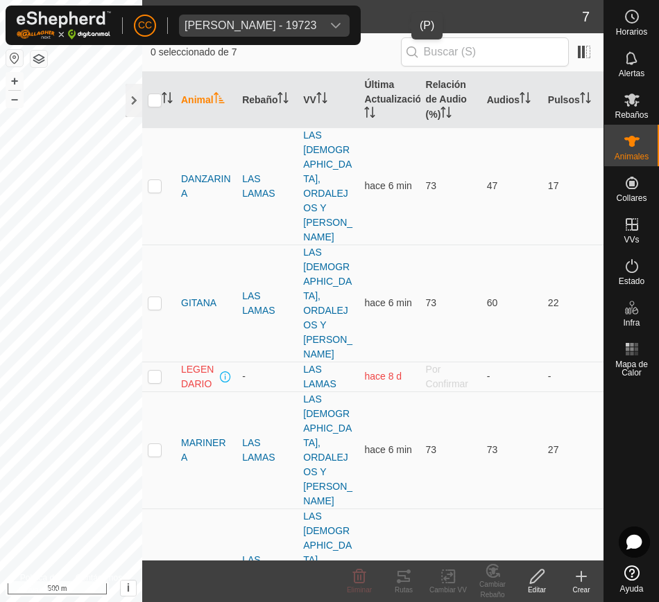
scroll to position [38, 0]
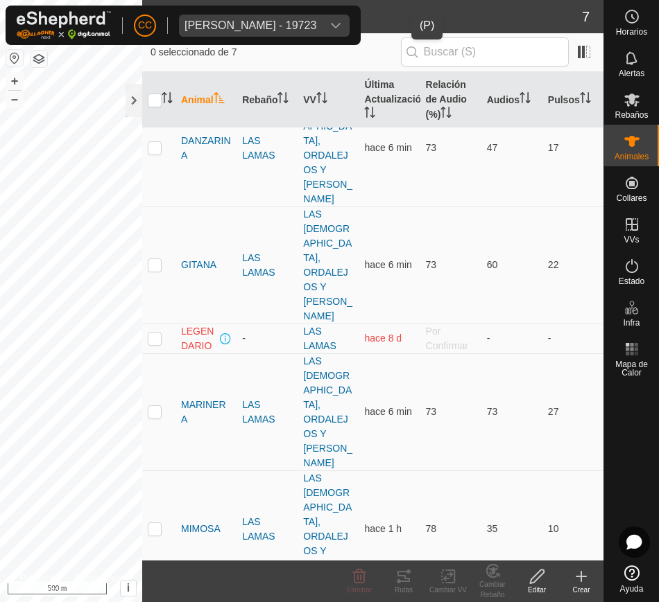
drag, startPoint x: 181, startPoint y: 145, endPoint x: 559, endPoint y: 525, distance: 536.8
click at [559, 525] on tbody "DANZARINA LAS LAMAS LAS LAMAS, ORDALEJOS Y VILDOSO hace 6 min 73 47 17 GITANA L…" at bounding box center [372, 455] width 461 height 733
copy tbody "DANZARINA LAS LAMAS LAS LAMAS, ORDALEJOS Y VILDOSO hace 6 min 73 47 17 GITANA L…"
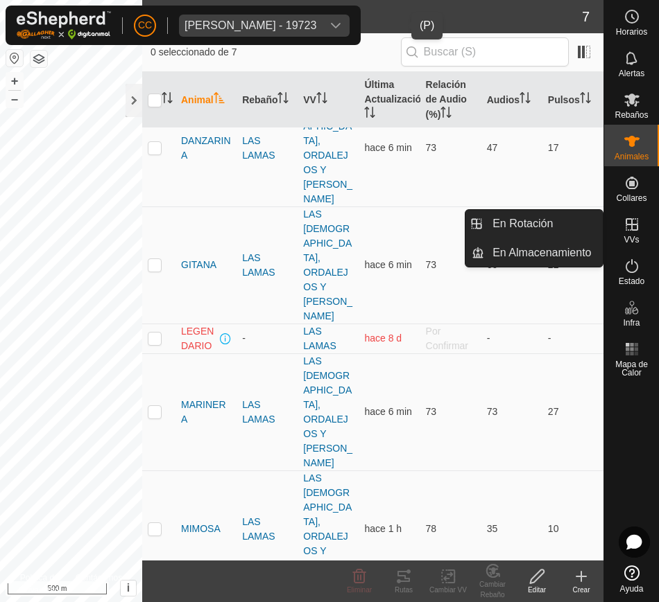
click at [644, 238] on div "VVs" at bounding box center [631, 229] width 55 height 42
click at [559, 227] on link "En Rotación" at bounding box center [543, 224] width 119 height 28
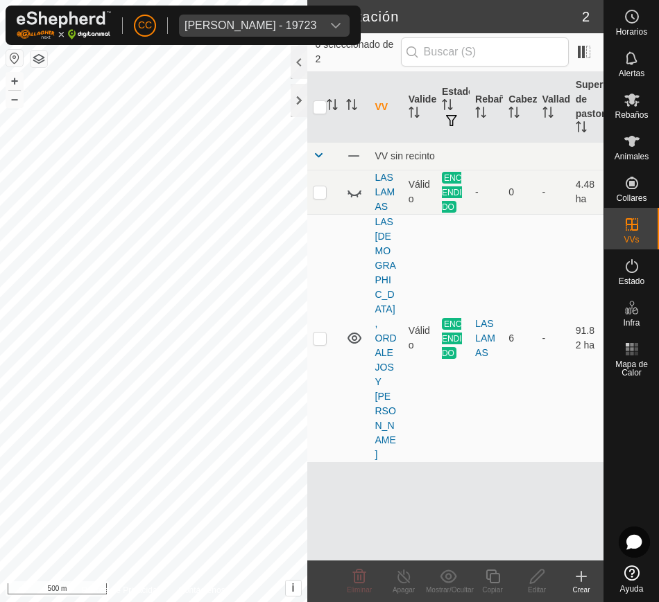
click at [12, 53] on button "button" at bounding box center [14, 58] width 17 height 17
click at [295, 108] on div at bounding box center [298, 100] width 17 height 33
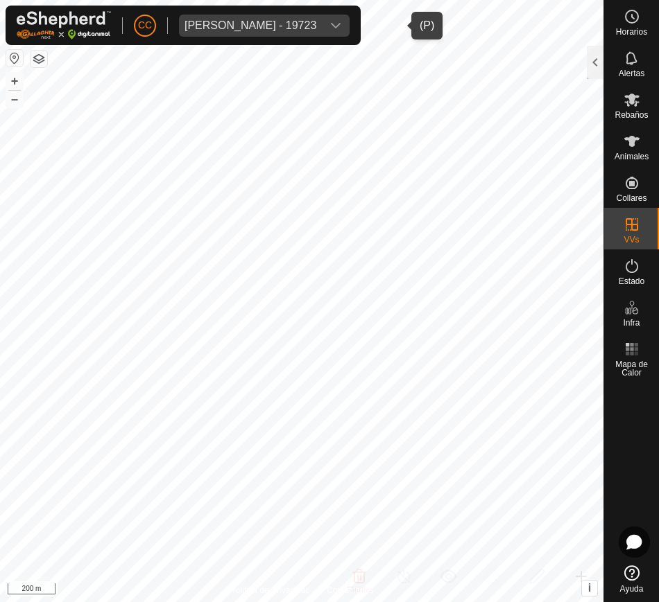
click at [341, 21] on icon "dropdown trigger" at bounding box center [335, 25] width 11 height 11
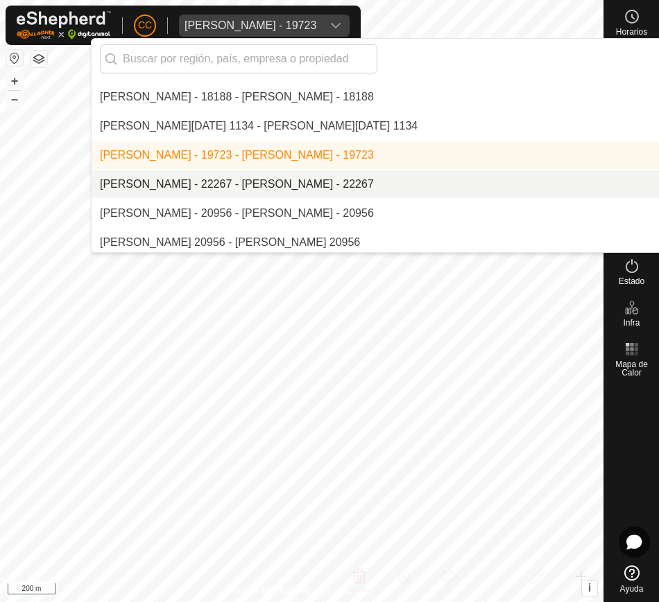
scroll to position [5214, 0]
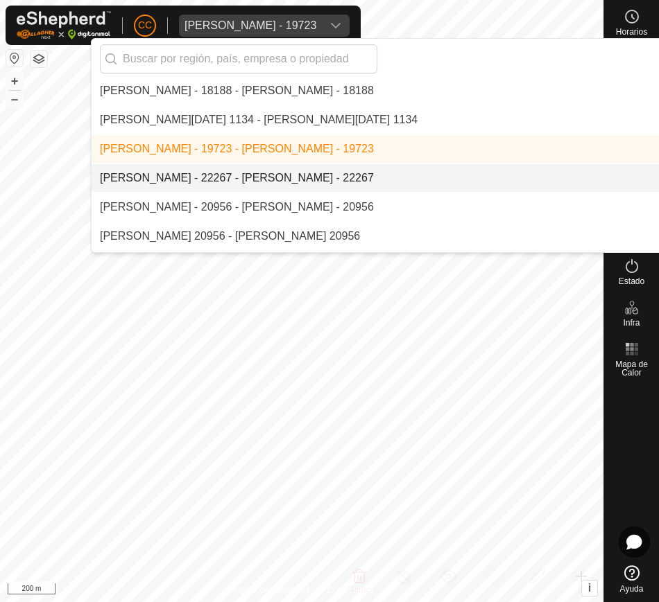
click at [401, 171] on li "[PERSON_NAME] - 22267 - [PERSON_NAME] - 22267" at bounding box center [470, 178] width 757 height 28
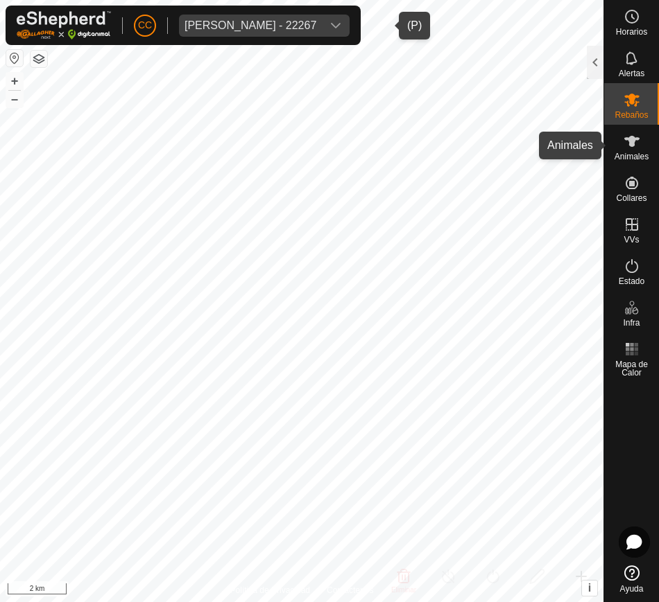
click at [627, 143] on icon at bounding box center [631, 141] width 17 height 17
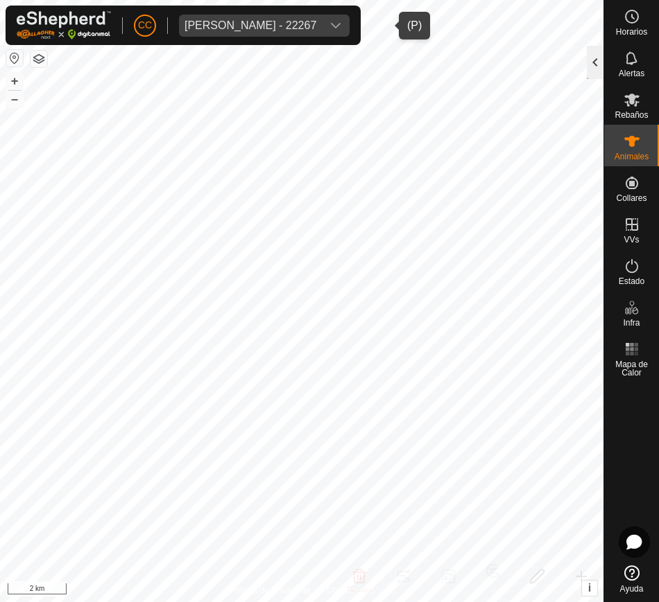
click at [586, 53] on div at bounding box center [594, 62] width 17 height 33
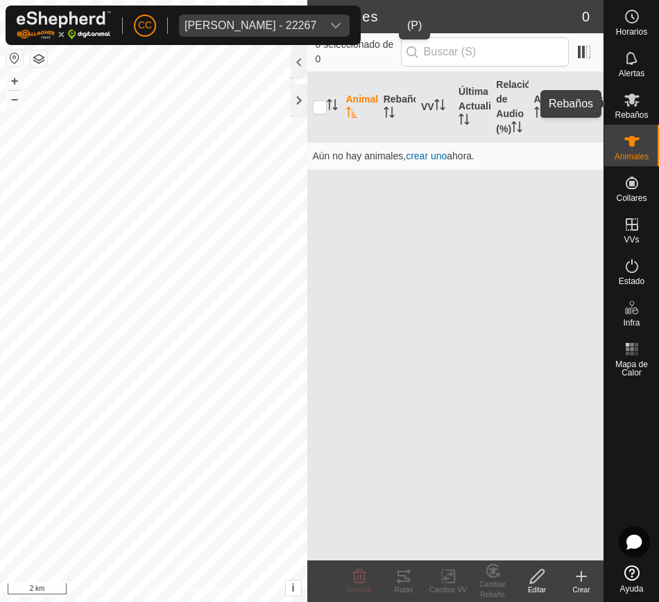
click at [634, 103] on icon at bounding box center [631, 100] width 17 height 17
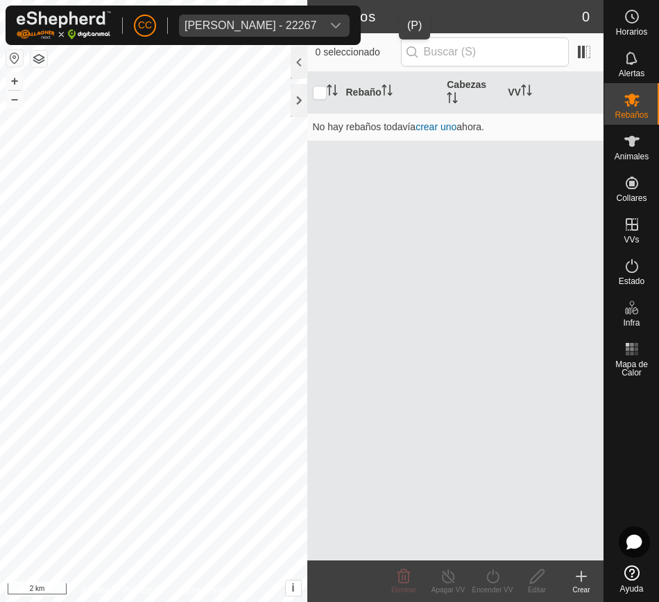
click at [316, 24] on div "Jose Javier Arraiza Mezkiriz - 22267" at bounding box center [250, 25] width 132 height 11
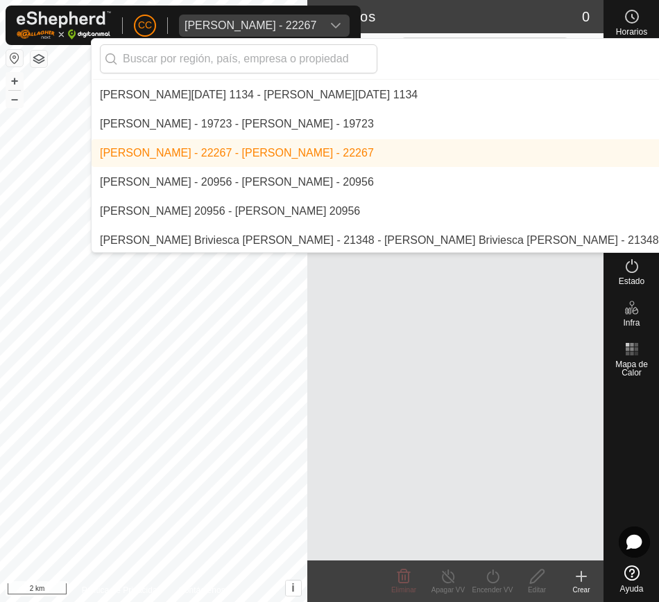
scroll to position [5250, 0]
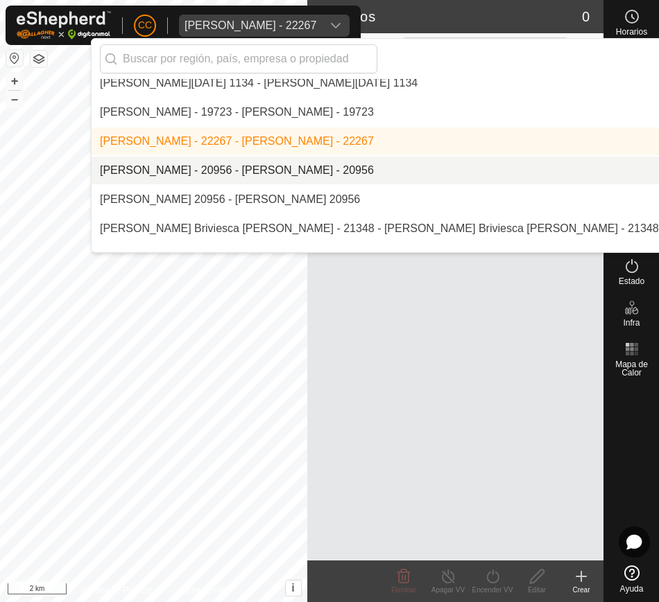
click at [343, 164] on li "[PERSON_NAME] - 20956 - [PERSON_NAME] - 20956" at bounding box center [470, 171] width 757 height 28
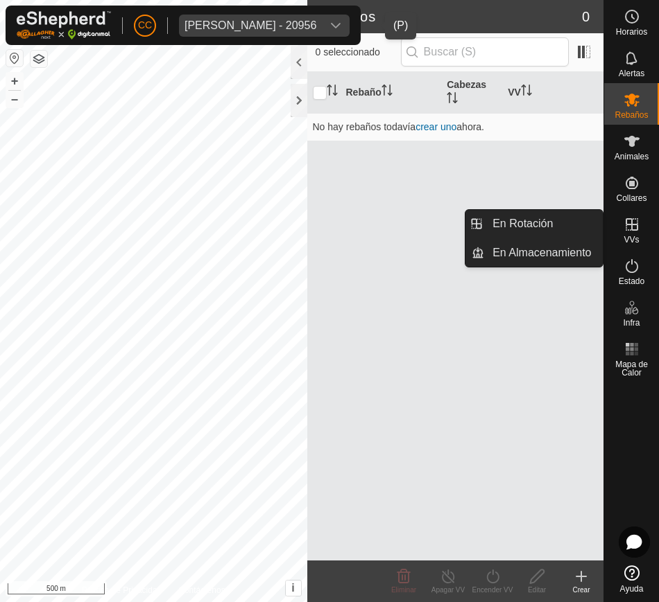
click at [623, 218] on icon at bounding box center [631, 224] width 17 height 17
click at [543, 222] on link "En Rotación" at bounding box center [543, 224] width 119 height 28
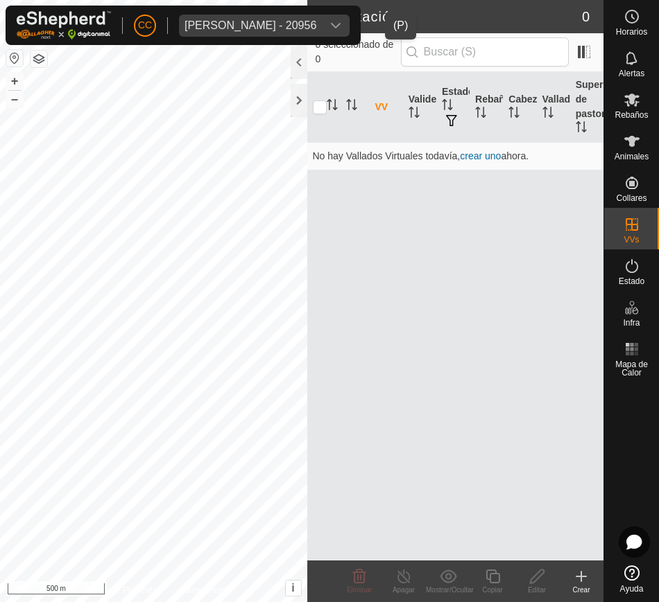
click at [322, 26] on span "Jose Luis Barrios Crespo - 20956" at bounding box center [250, 26] width 143 height 22
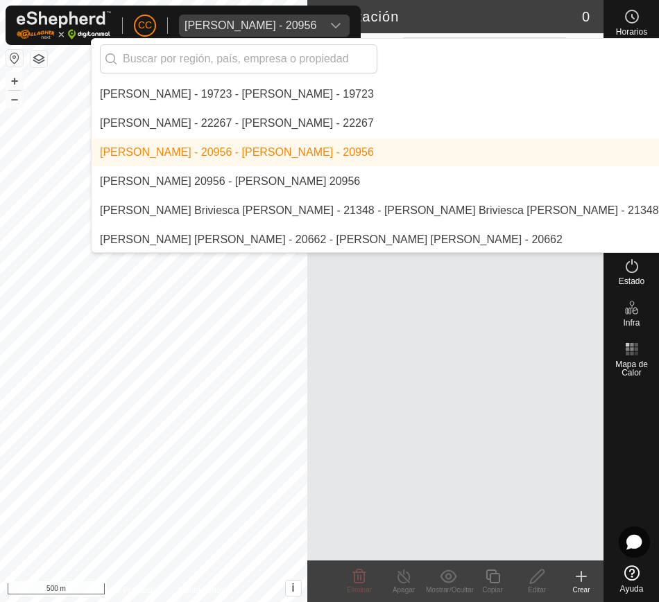
scroll to position [5269, 0]
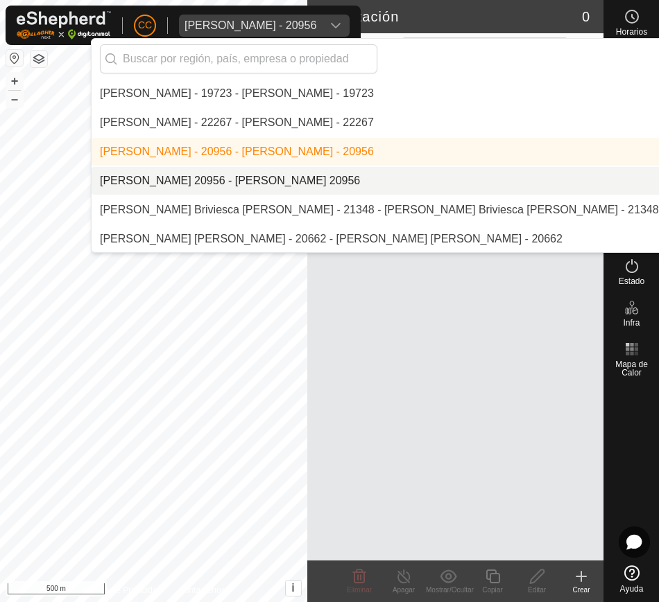
click at [357, 175] on li "[PERSON_NAME] 20956 - [PERSON_NAME] 20956" at bounding box center [470, 181] width 757 height 28
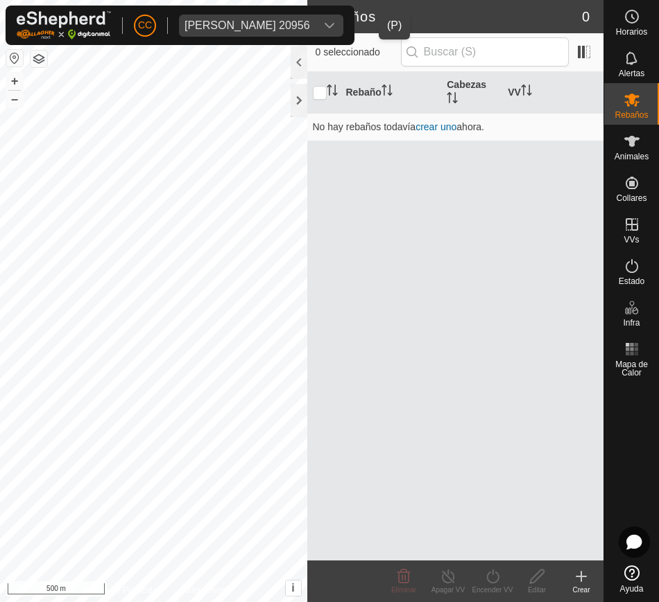
click at [343, 19] on div "dropdown trigger" at bounding box center [329, 26] width 28 height 22
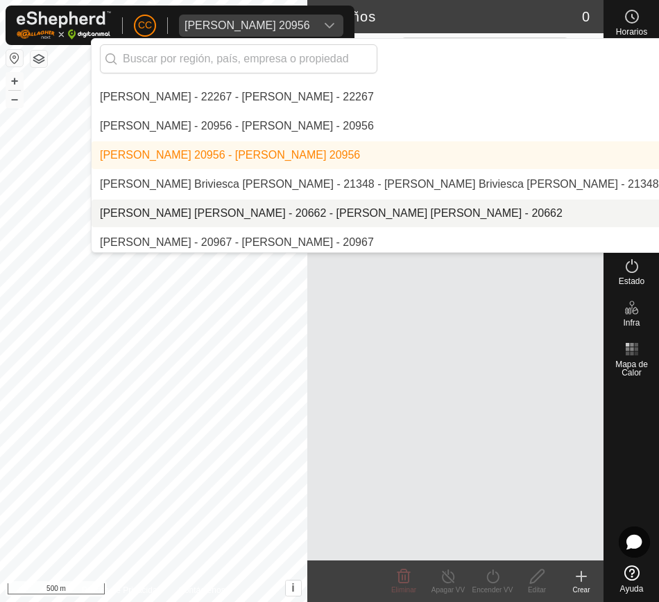
scroll to position [5304, 0]
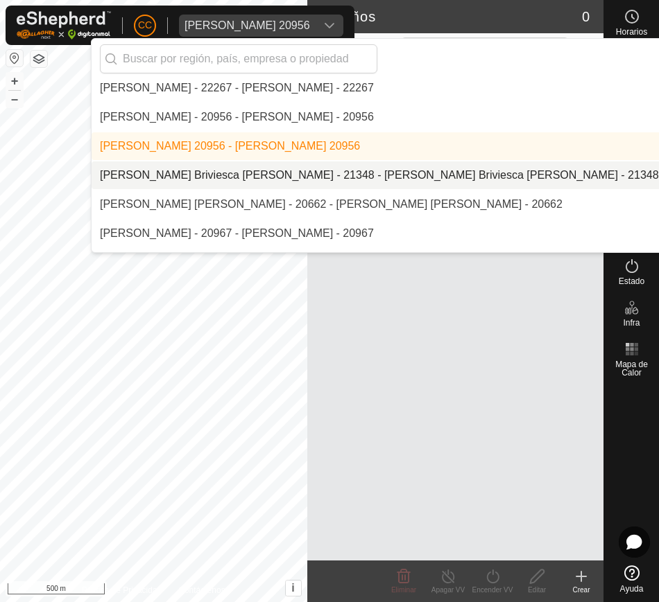
click at [412, 173] on li "[PERSON_NAME] Briviesca [PERSON_NAME] - 21348 - [PERSON_NAME] Briviesca [PERSON…" at bounding box center [470, 176] width 757 height 28
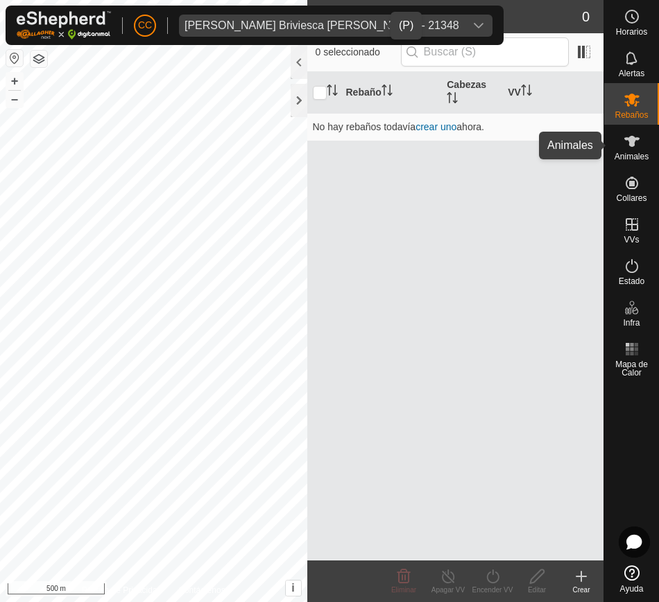
click at [619, 140] on es-animals-svg-icon at bounding box center [631, 141] width 25 height 22
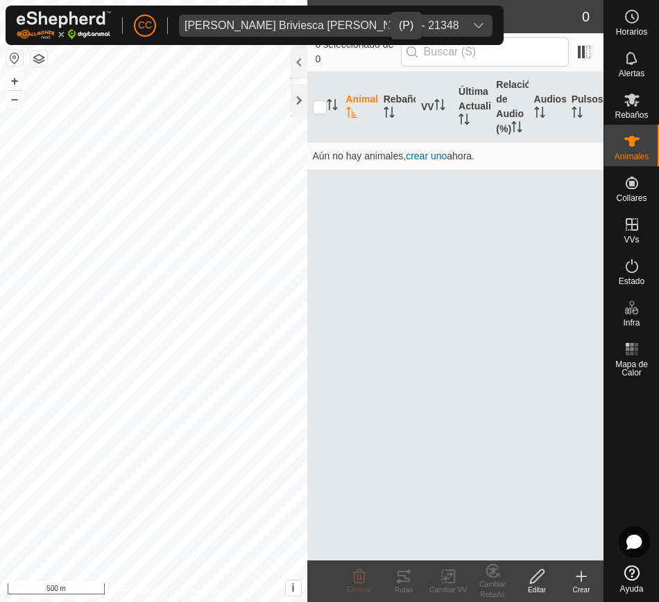
click at [358, 25] on span "Jose Luis Briviesca Simon - 21348" at bounding box center [322, 26] width 286 height 22
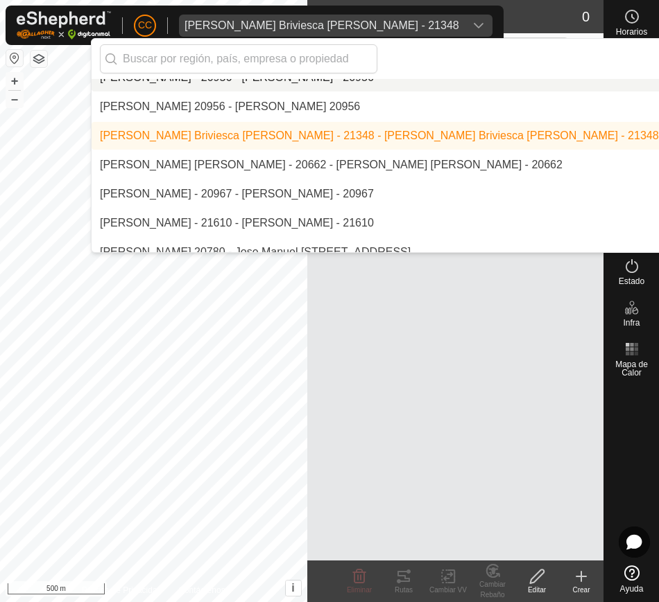
scroll to position [5344, 0]
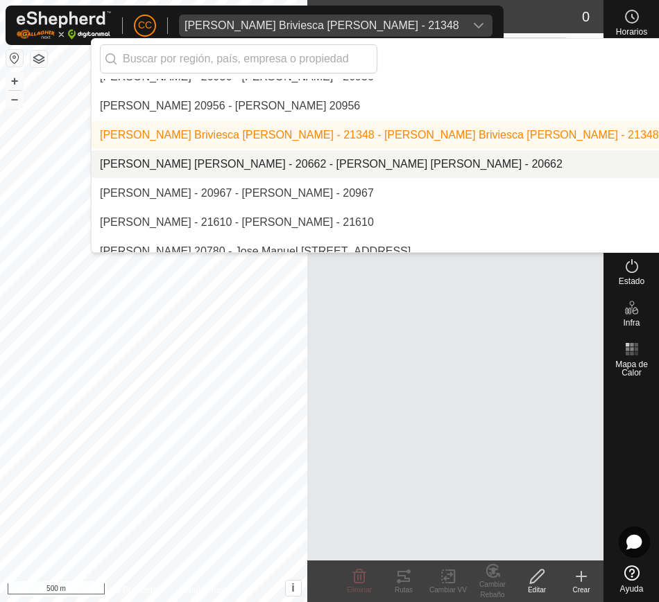
click at [420, 166] on li "[PERSON_NAME] [PERSON_NAME] - 20662 - [PERSON_NAME] [PERSON_NAME] - 20662" at bounding box center [470, 164] width 757 height 28
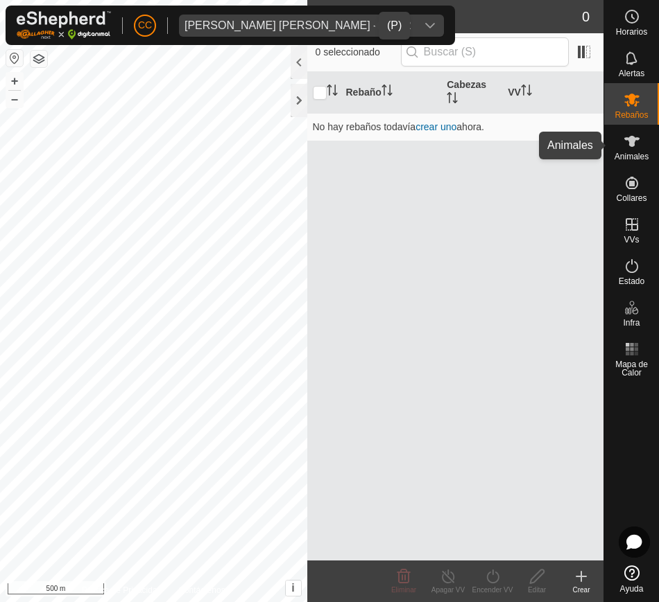
click at [632, 137] on icon at bounding box center [631, 141] width 15 height 11
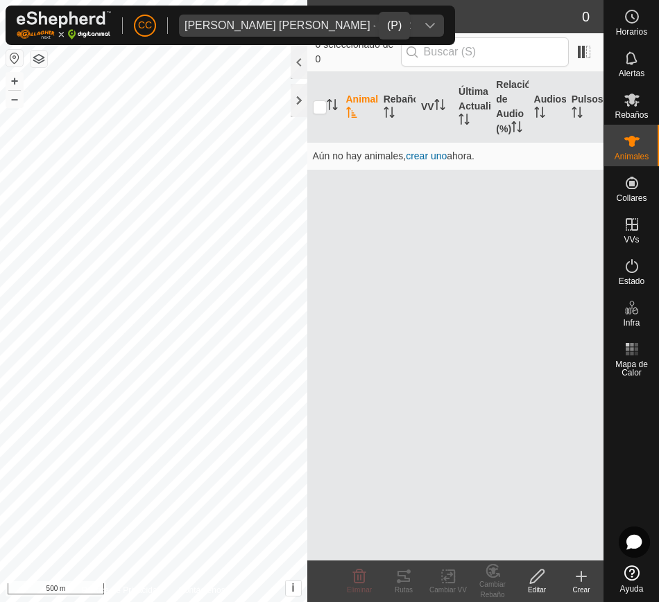
click at [632, 137] on icon at bounding box center [631, 141] width 15 height 11
click at [628, 111] on span "Rebaños" at bounding box center [630, 115] width 33 height 8
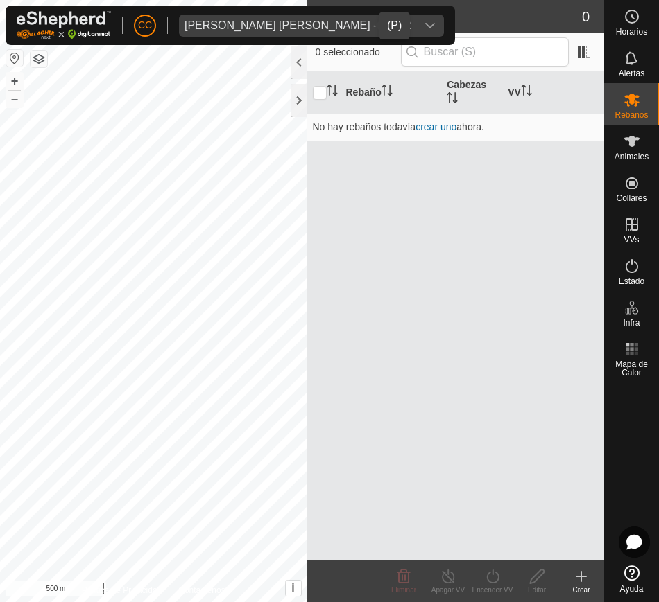
click at [416, 24] on div "dropdown trigger" at bounding box center [430, 26] width 28 height 22
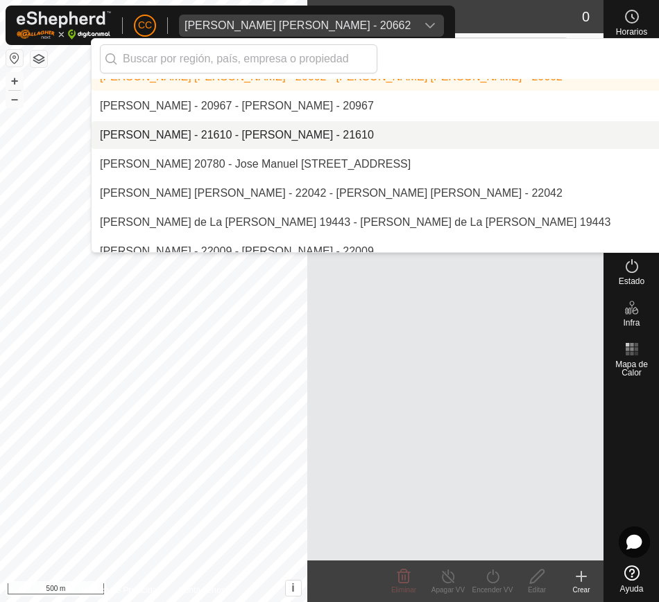
scroll to position [5432, 0]
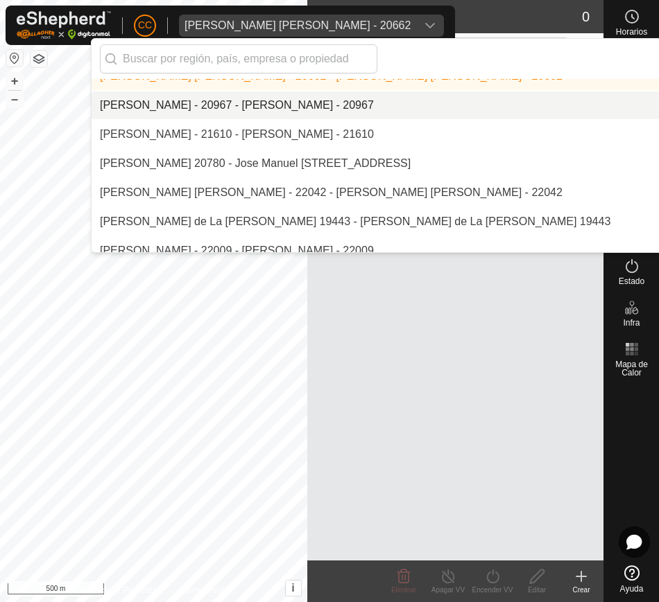
click at [402, 101] on li "[PERSON_NAME] - 20967 - [PERSON_NAME] - 20967" at bounding box center [470, 106] width 757 height 28
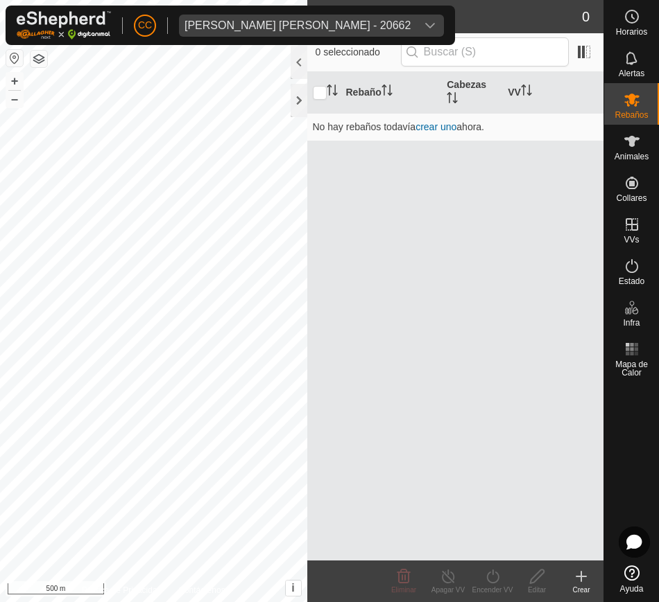
scroll to position [5415, 0]
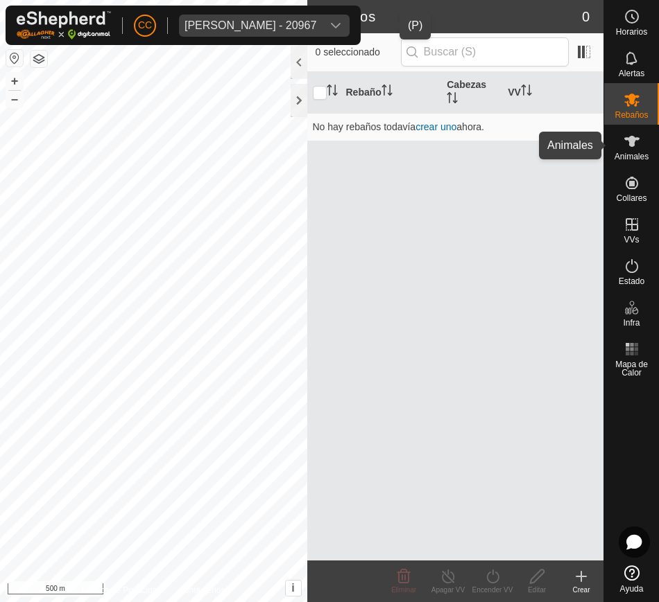
click at [632, 135] on icon at bounding box center [631, 141] width 17 height 17
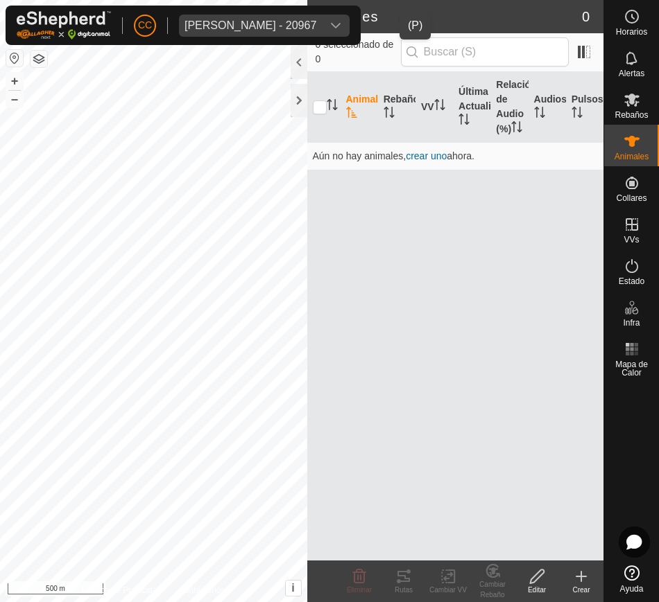
click at [316, 30] on div "Jose Luis Temprado Gomez - 20967" at bounding box center [250, 25] width 132 height 11
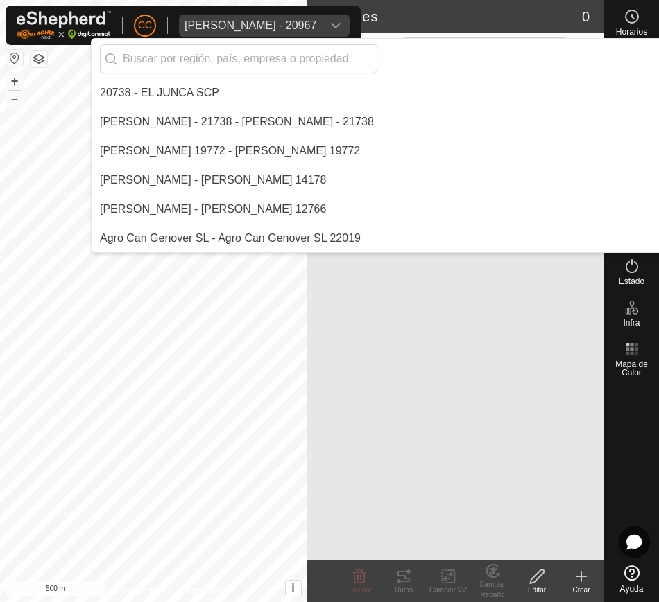
scroll to position [5299, 0]
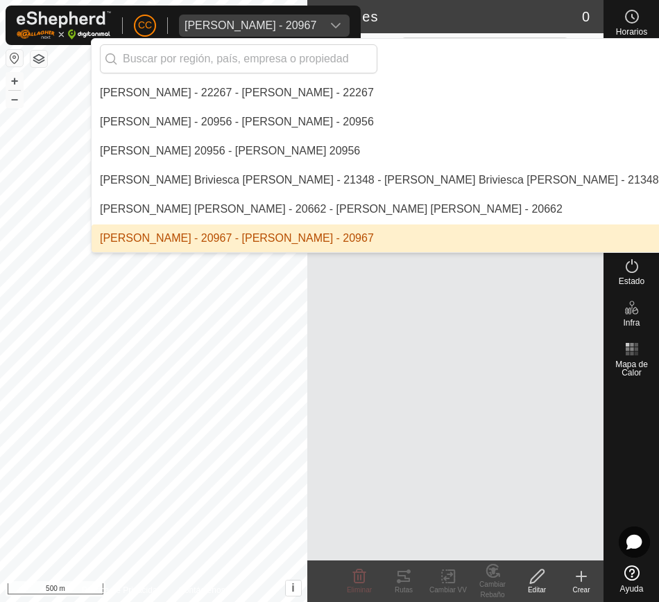
click at [316, 30] on div "Jose Luis Temprado Gomez - 20967" at bounding box center [250, 25] width 132 height 11
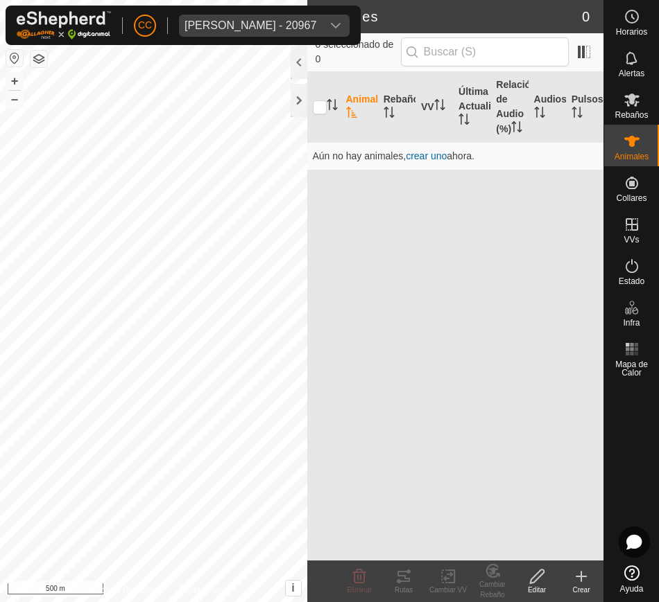
click at [316, 30] on div "Jose Luis Temprado Gomez - 20967" at bounding box center [250, 25] width 132 height 11
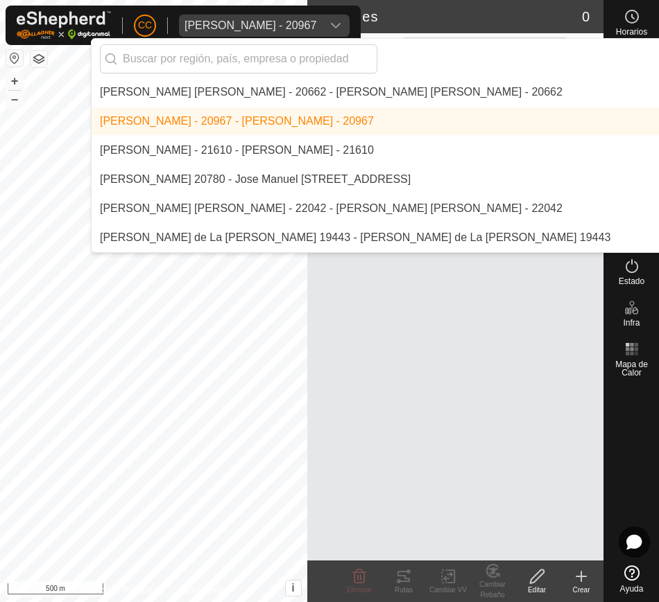
scroll to position [5417, 0]
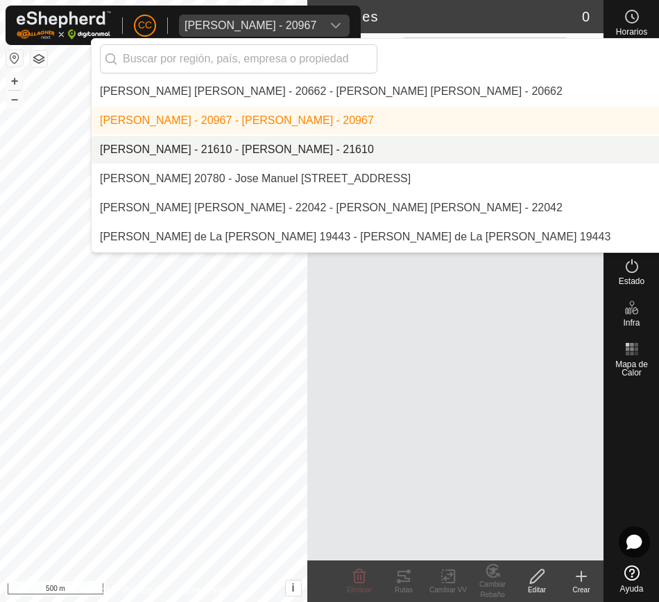
click at [453, 143] on li "[PERSON_NAME] - 21610 - [PERSON_NAME] - 21610" at bounding box center [470, 150] width 757 height 28
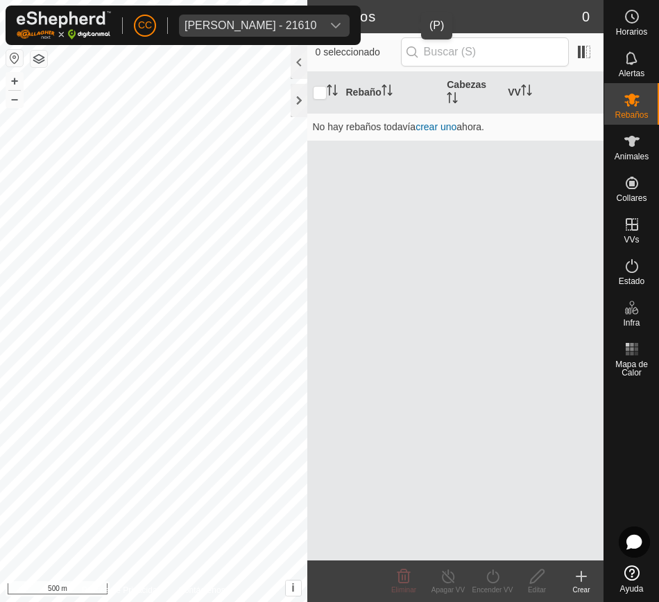
click at [322, 32] on span "Jose Manuel Cabezas Gonzalez - 21610" at bounding box center [250, 26] width 143 height 22
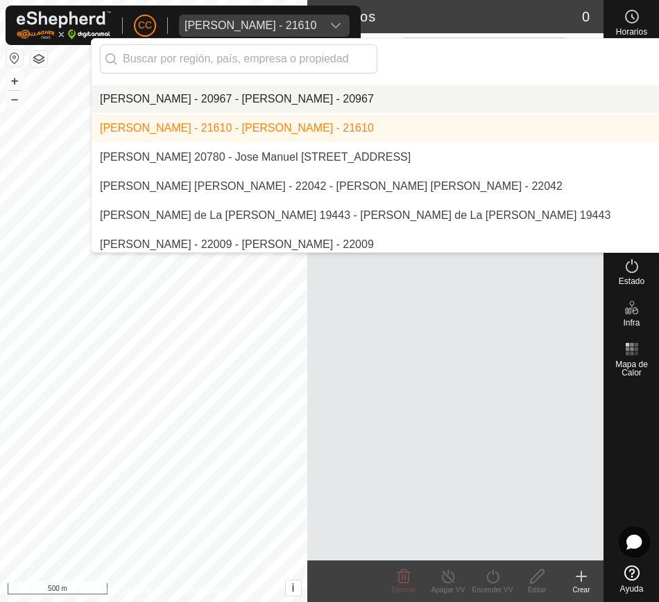
scroll to position [5443, 0]
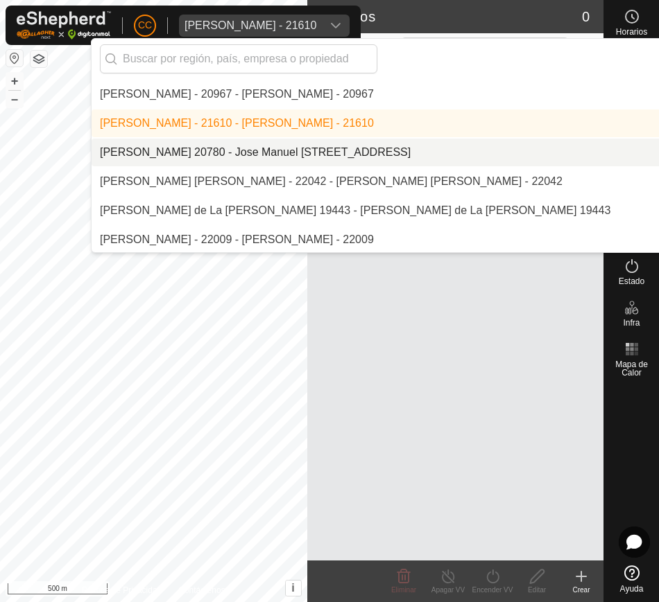
click at [441, 151] on li "[PERSON_NAME] 20780 - Jose Manuel [STREET_ADDRESS]" at bounding box center [470, 153] width 757 height 28
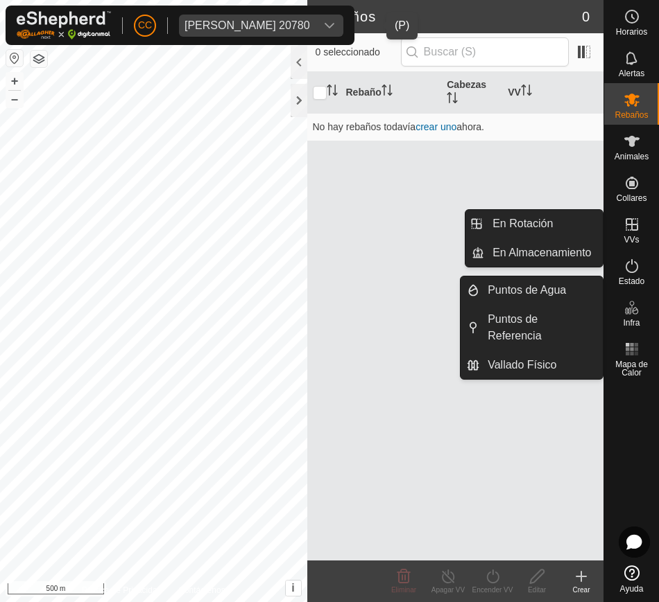
click at [627, 236] on span "VVs" at bounding box center [630, 240] width 15 height 8
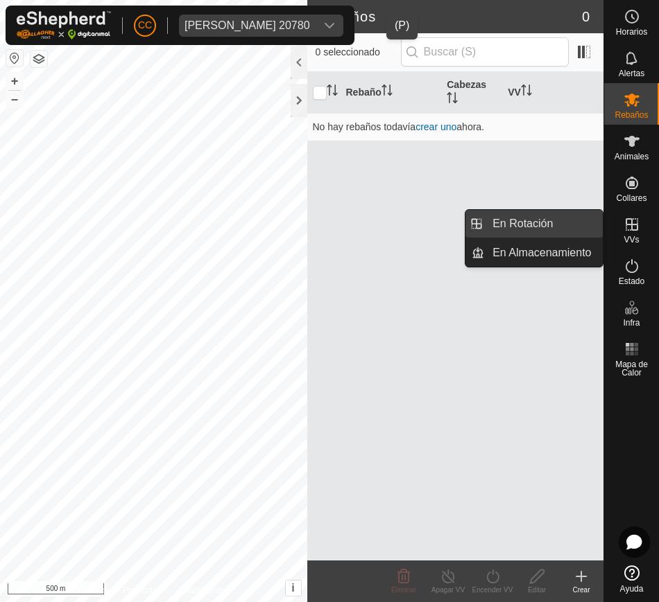
click at [543, 230] on link "En Rotación" at bounding box center [543, 224] width 119 height 28
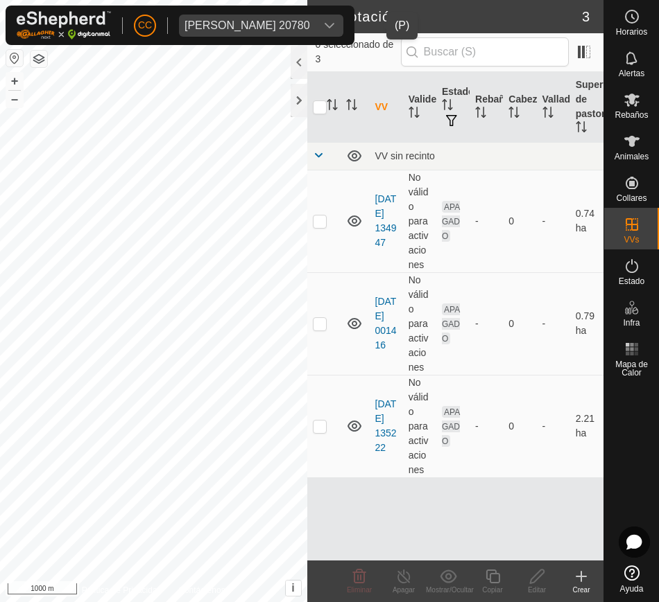
click at [310, 23] on div "Jose Manuel Calles Suana 20780" at bounding box center [246, 25] width 125 height 11
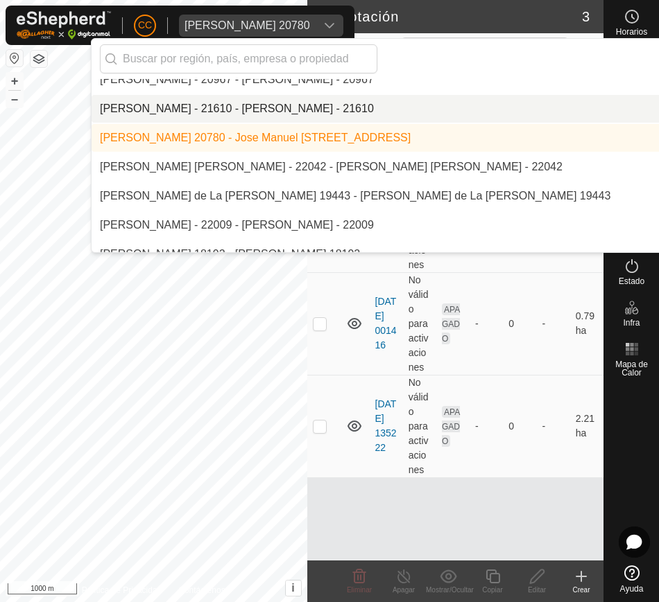
scroll to position [5458, 0]
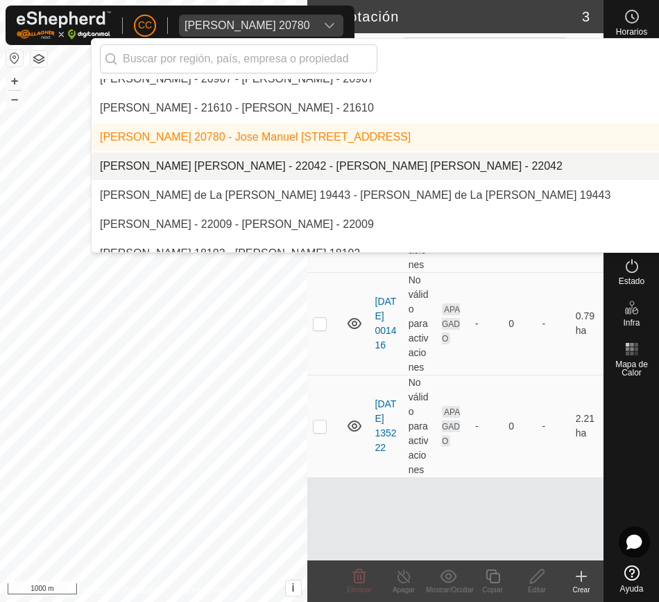
click at [412, 157] on li "[PERSON_NAME] [PERSON_NAME] - 22042 - [PERSON_NAME] [PERSON_NAME] - 22042" at bounding box center [470, 167] width 757 height 28
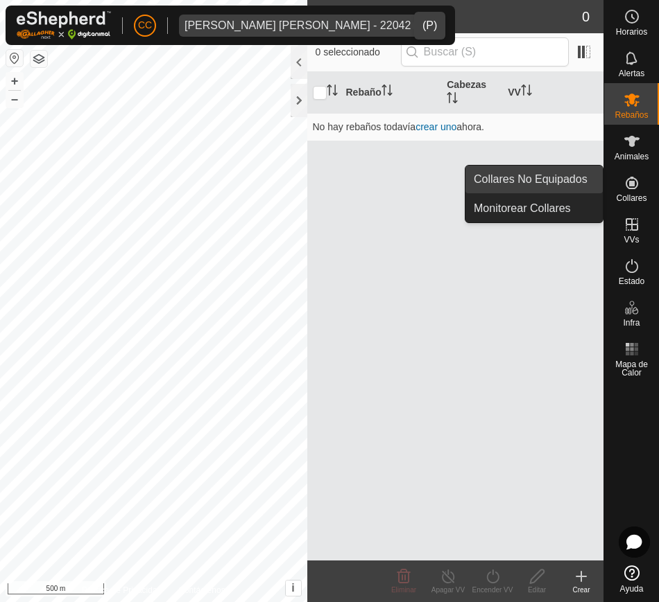
click at [590, 189] on link "Collares No Equipados" at bounding box center [533, 180] width 137 height 28
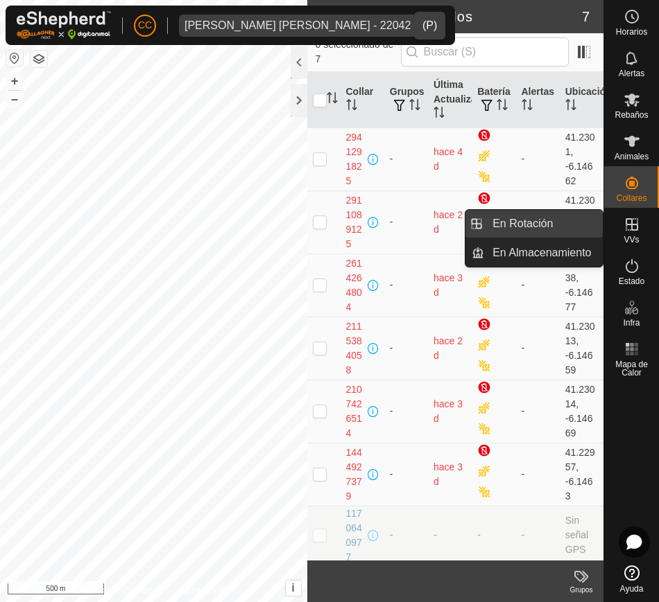
click at [548, 216] on link "En Rotación" at bounding box center [543, 224] width 119 height 28
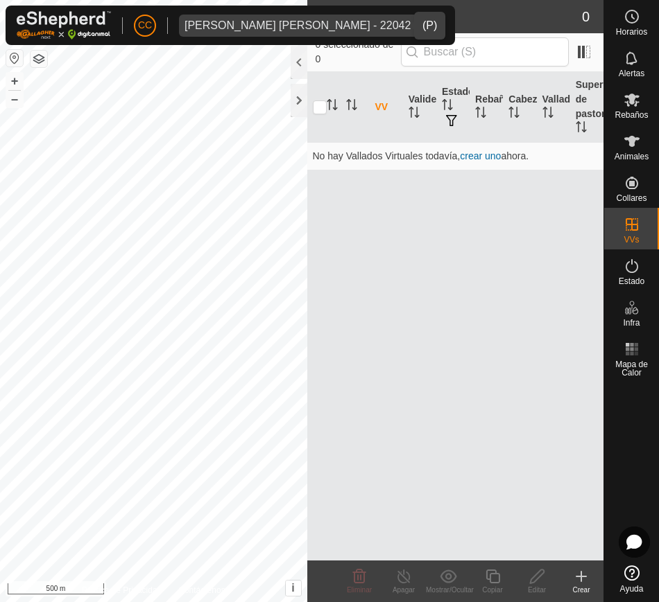
click at [359, 17] on span "Jose Manuel Esteban Sanchez - 22042" at bounding box center [297, 26] width 237 height 22
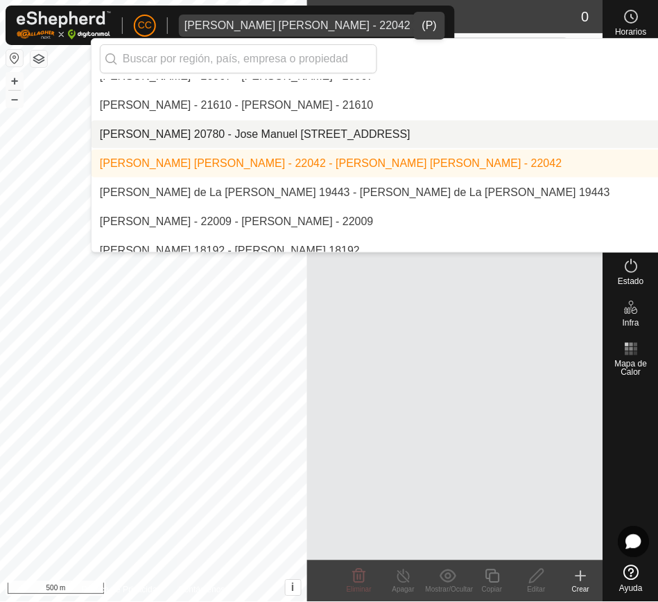
scroll to position [5463, 0]
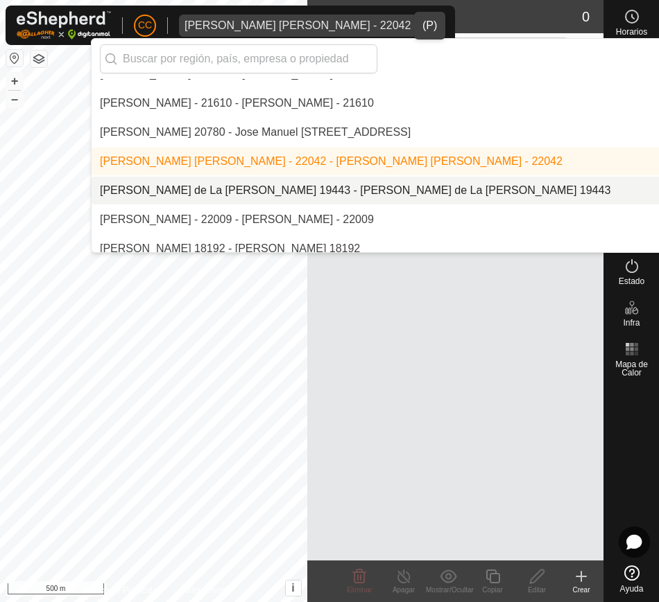
click at [396, 181] on li "[PERSON_NAME] de La [PERSON_NAME] 19443 - [PERSON_NAME] de La [PERSON_NAME] 194…" at bounding box center [470, 191] width 757 height 28
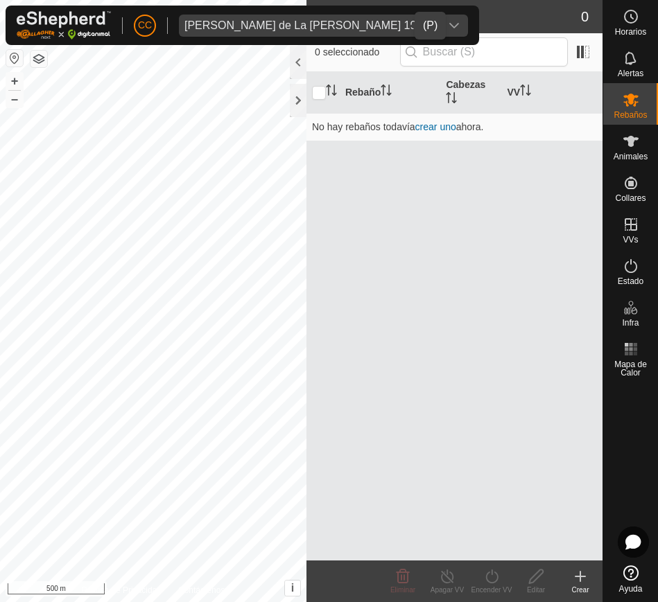
click at [440, 18] on div "dropdown trigger" at bounding box center [454, 26] width 28 height 22
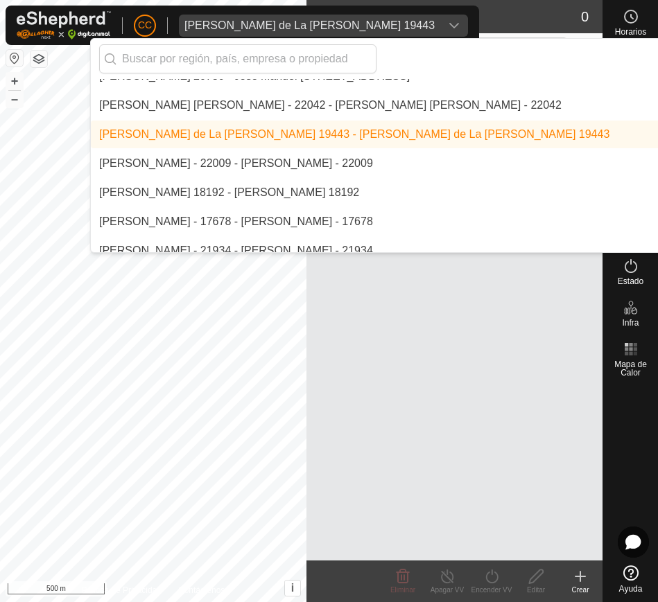
scroll to position [5528, 0]
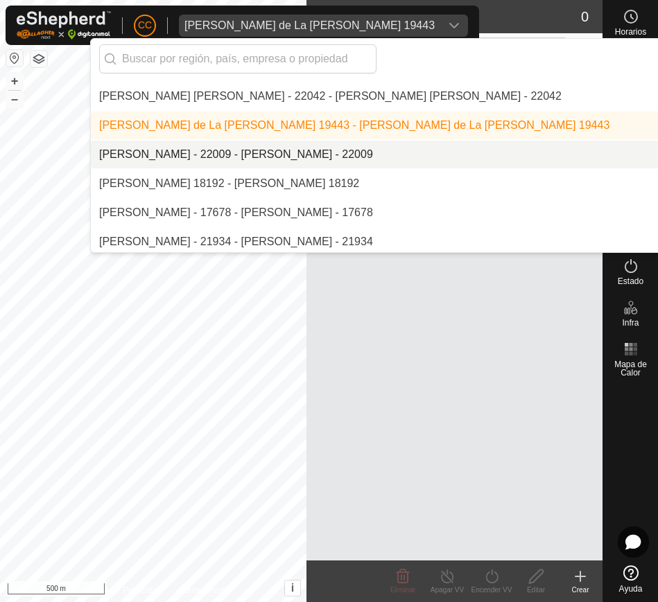
click at [383, 155] on li "[PERSON_NAME] - 22009 - [PERSON_NAME] - 22009" at bounding box center [469, 155] width 757 height 28
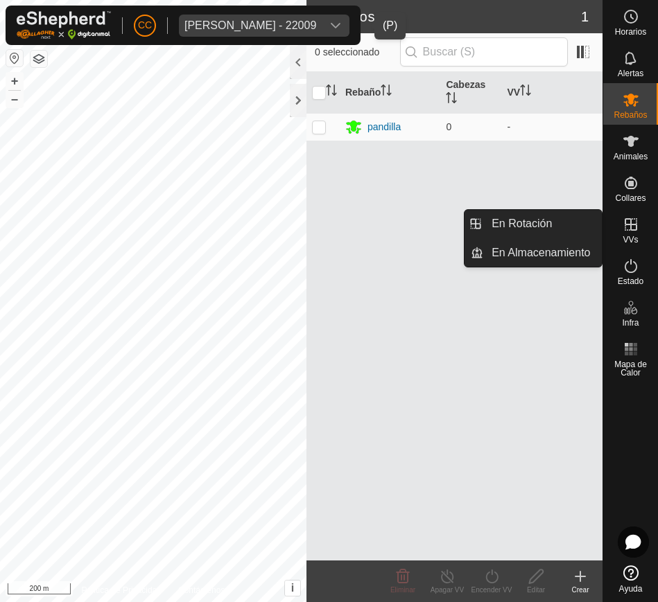
click at [635, 247] on div "VVs" at bounding box center [630, 229] width 55 height 42
click at [568, 218] on link "En Rotación" at bounding box center [542, 224] width 119 height 28
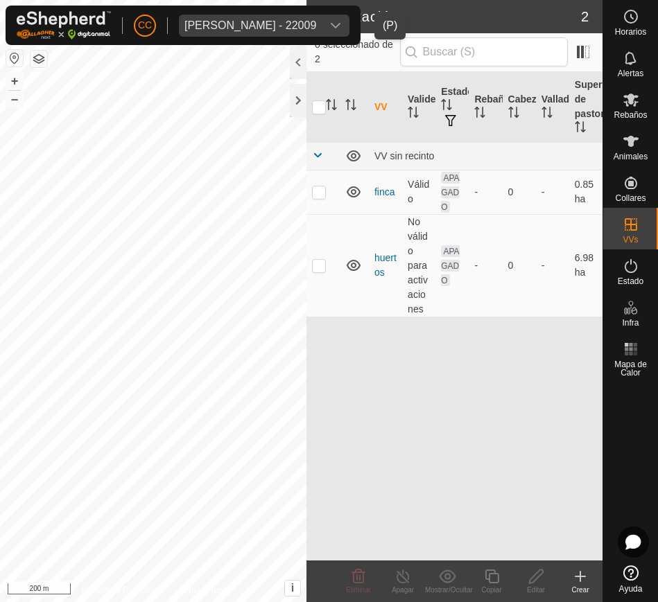
click at [349, 23] on div "dropdown trigger" at bounding box center [336, 26] width 28 height 22
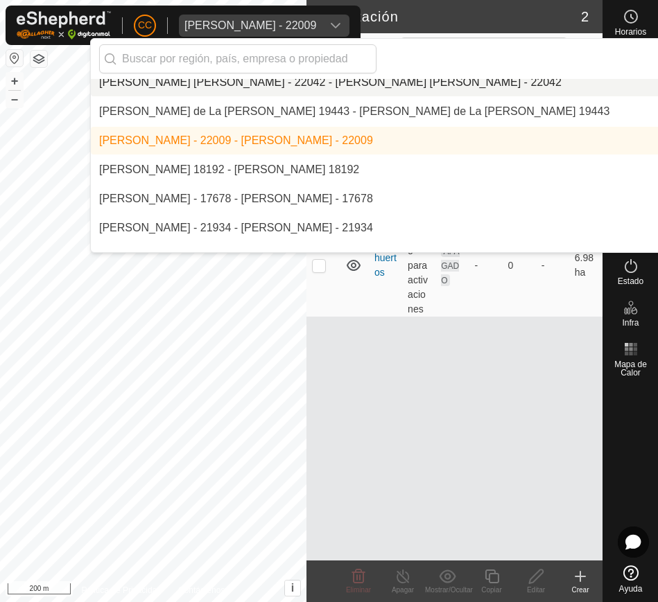
scroll to position [5548, 0]
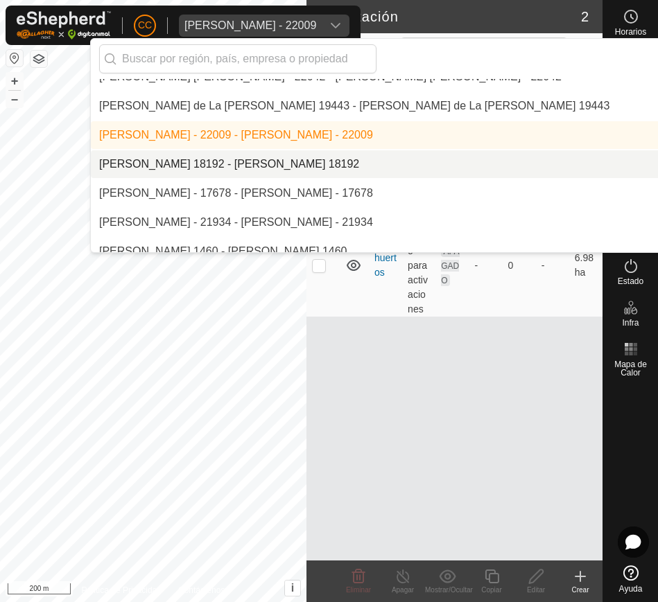
click at [352, 159] on li "[PERSON_NAME] 18192 - [PERSON_NAME] 18192" at bounding box center [469, 164] width 757 height 28
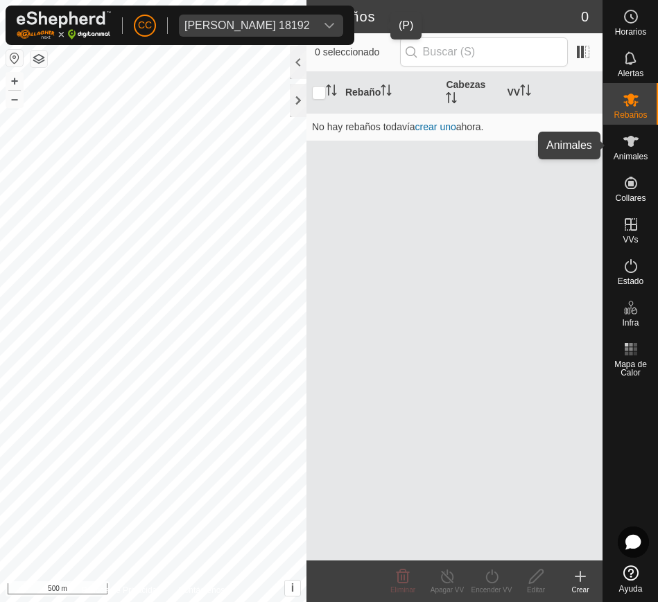
click at [623, 150] on es-animals-svg-icon at bounding box center [630, 141] width 25 height 22
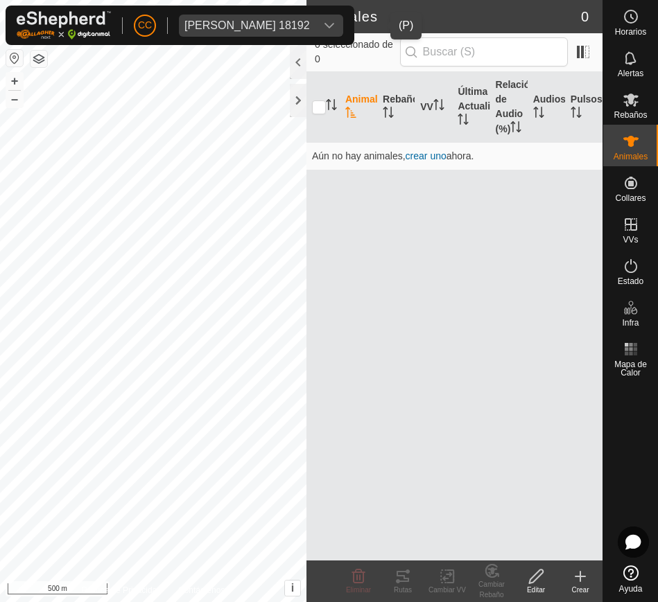
click at [343, 18] on div "dropdown trigger" at bounding box center [329, 26] width 28 height 22
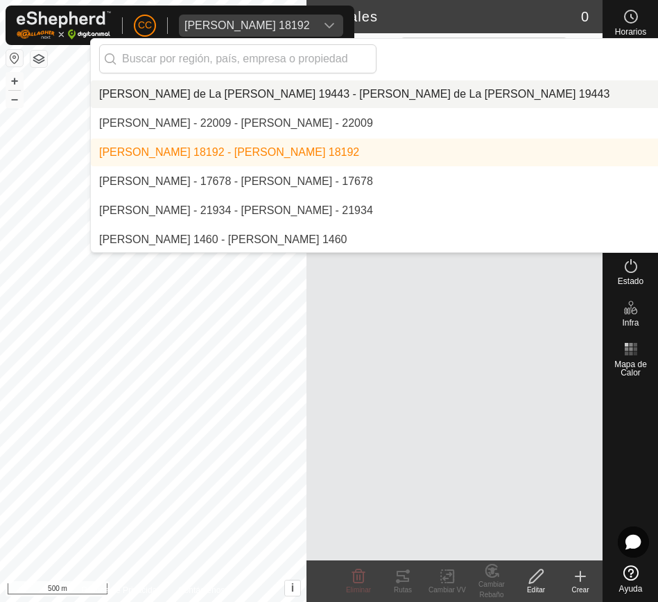
scroll to position [5560, 0]
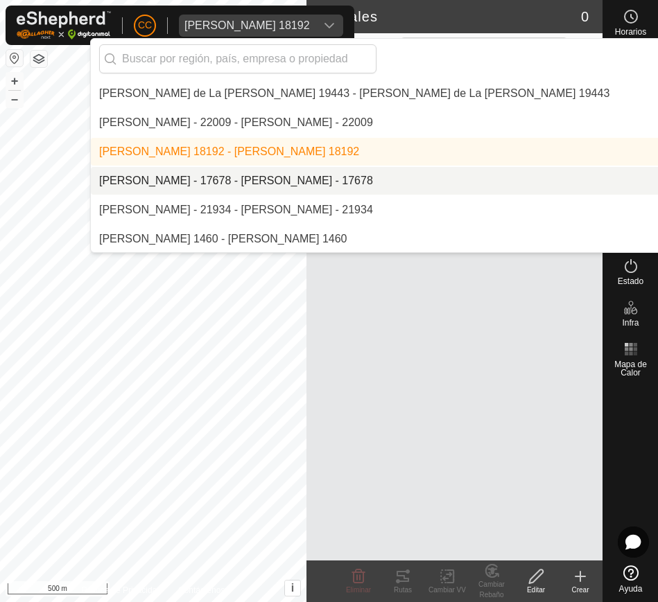
click at [369, 179] on li "[PERSON_NAME] - 17678 - [PERSON_NAME] - 17678" at bounding box center [469, 181] width 757 height 28
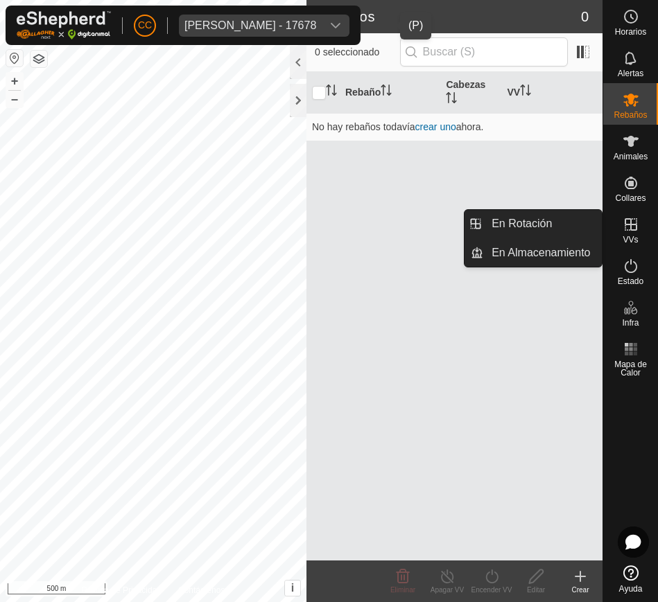
click at [628, 236] on span "VVs" at bounding box center [630, 240] width 15 height 8
click at [577, 225] on link "En Rotación" at bounding box center [542, 224] width 119 height 28
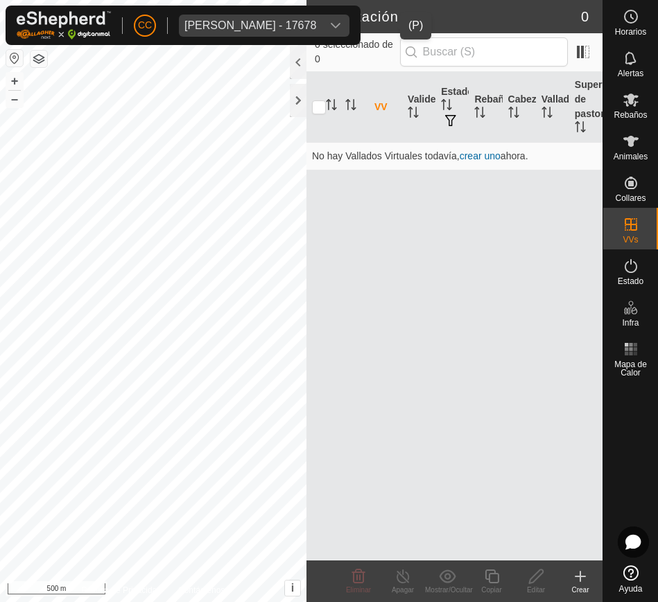
click at [316, 27] on div "Jose Maria Soriano Llorente - 17678" at bounding box center [250, 25] width 132 height 11
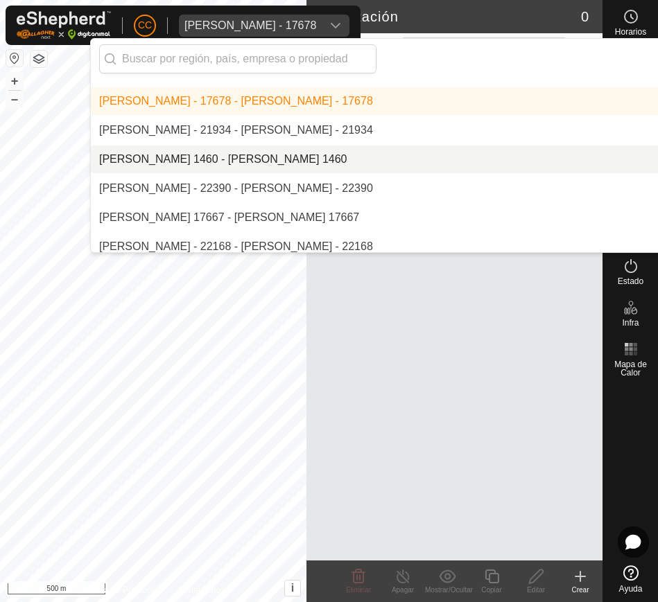
scroll to position [5641, 0]
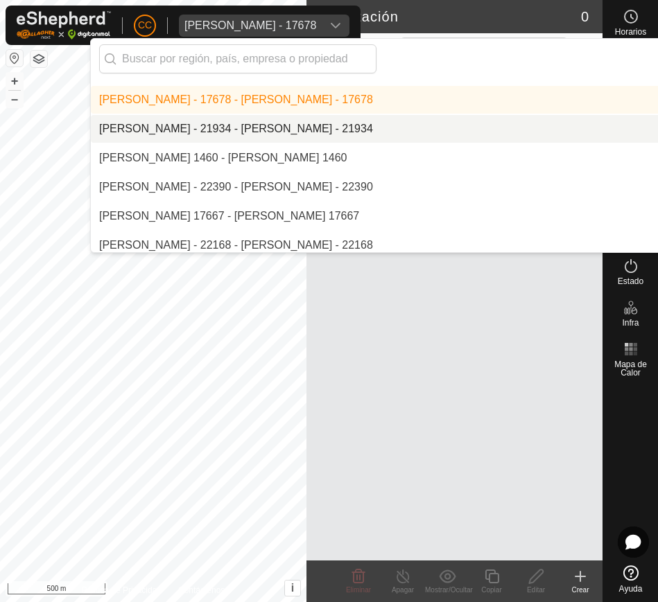
click at [424, 121] on li "[PERSON_NAME] - 21934 - [PERSON_NAME] - 21934" at bounding box center [469, 129] width 757 height 28
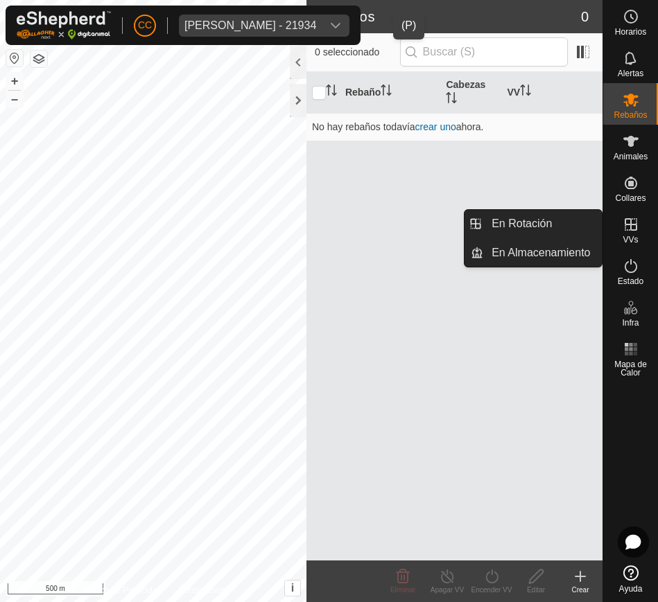
click at [625, 231] on icon at bounding box center [631, 224] width 17 height 17
click at [565, 214] on link "En Rotación" at bounding box center [542, 224] width 119 height 28
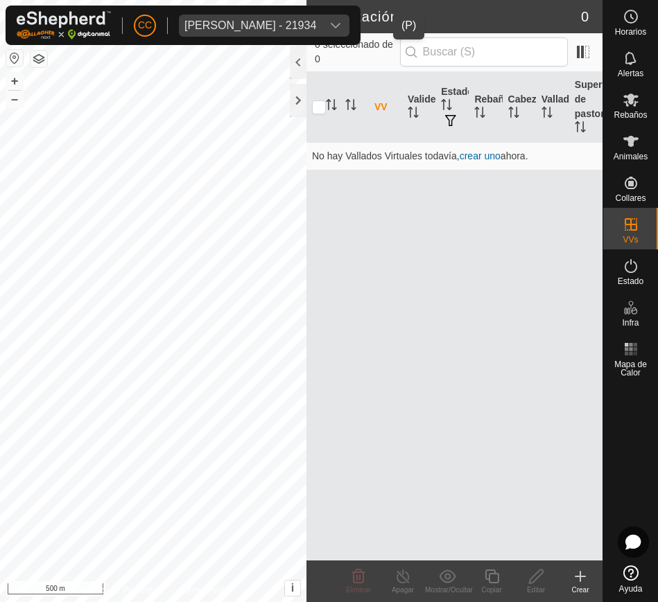
click at [349, 27] on div "dropdown trigger" at bounding box center [336, 26] width 28 height 22
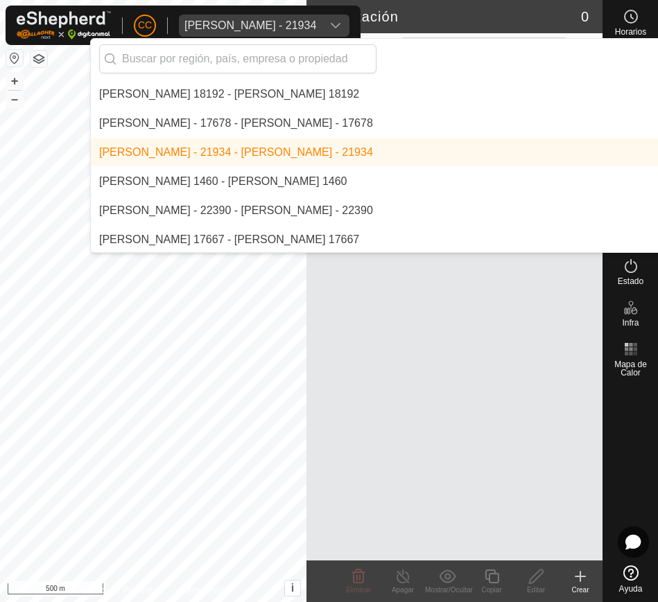
scroll to position [5619, 0]
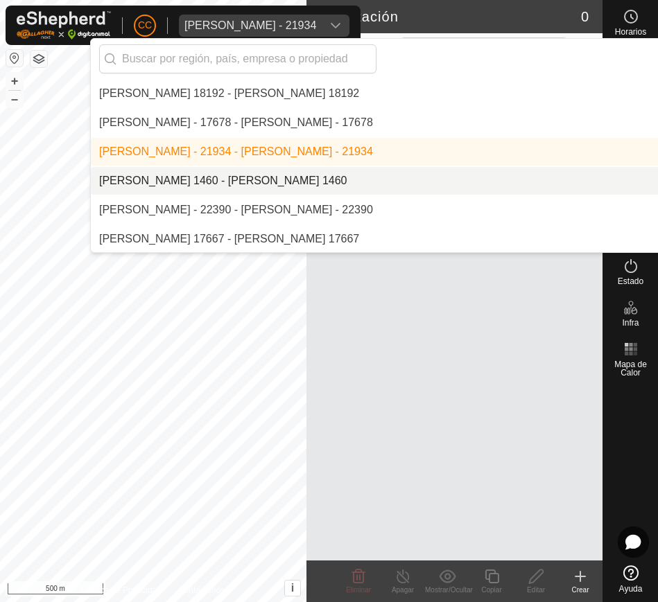
click at [415, 176] on li "[PERSON_NAME] 1460 - [PERSON_NAME] 1460" at bounding box center [469, 181] width 757 height 28
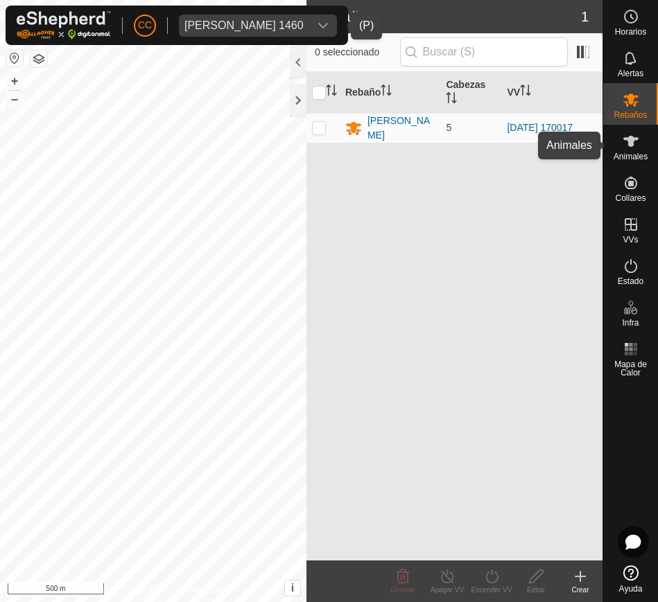
click at [635, 150] on es-animals-svg-icon at bounding box center [630, 141] width 25 height 22
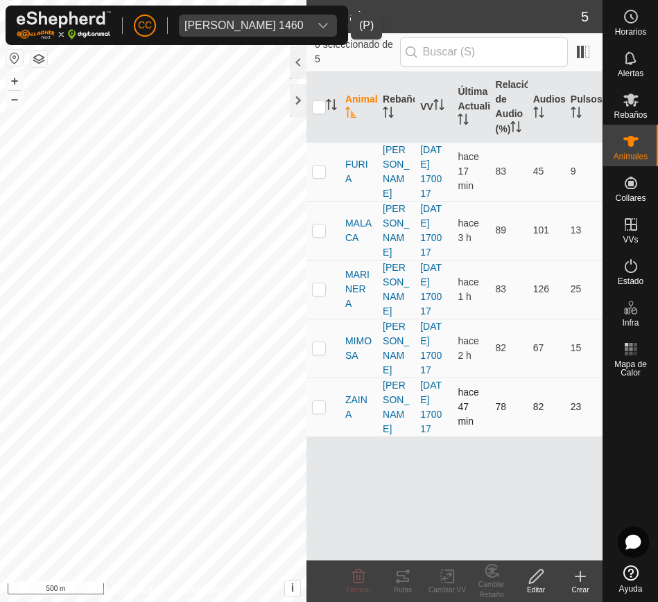
drag, startPoint x: 340, startPoint y: 158, endPoint x: 594, endPoint y: 418, distance: 363.7
click at [594, 418] on tbody "FURIA LUELMO 2025-06-30 170017 hace 17 min 83 45 9 MALACA LUELMO 2025-06-30 170…" at bounding box center [454, 289] width 296 height 295
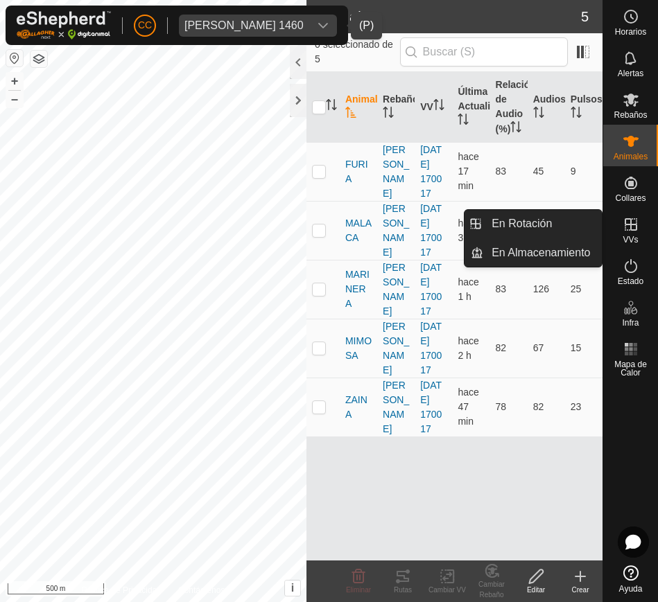
click at [629, 240] on span "VVs" at bounding box center [630, 240] width 15 height 8
click at [546, 229] on link "En Rotación" at bounding box center [542, 224] width 119 height 28
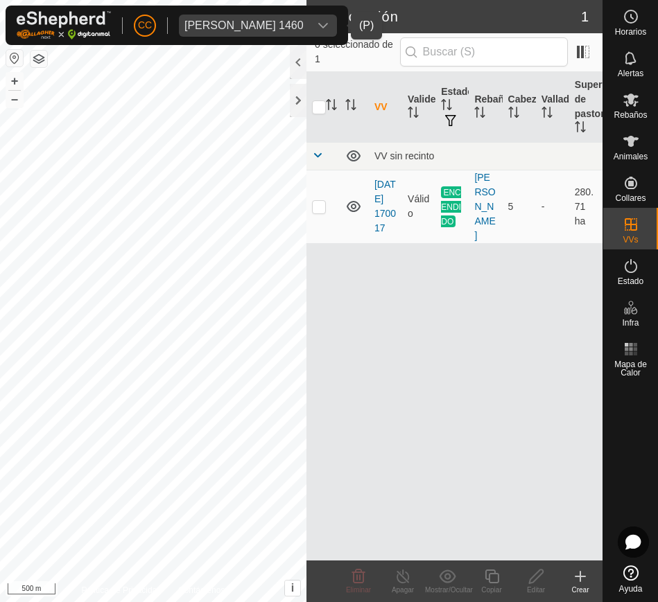
click at [11, 58] on button "button" at bounding box center [14, 58] width 17 height 17
click at [309, 30] on span "Jose Nieto Gonzalez 1460" at bounding box center [244, 26] width 130 height 22
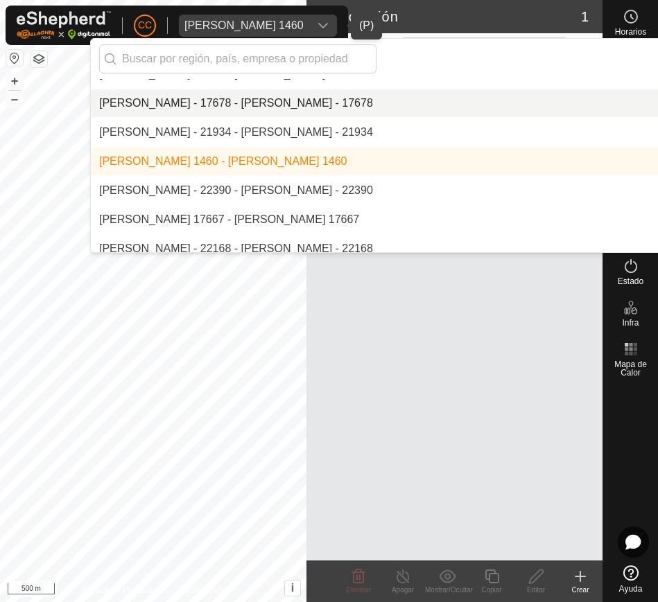
scroll to position [5672, 0]
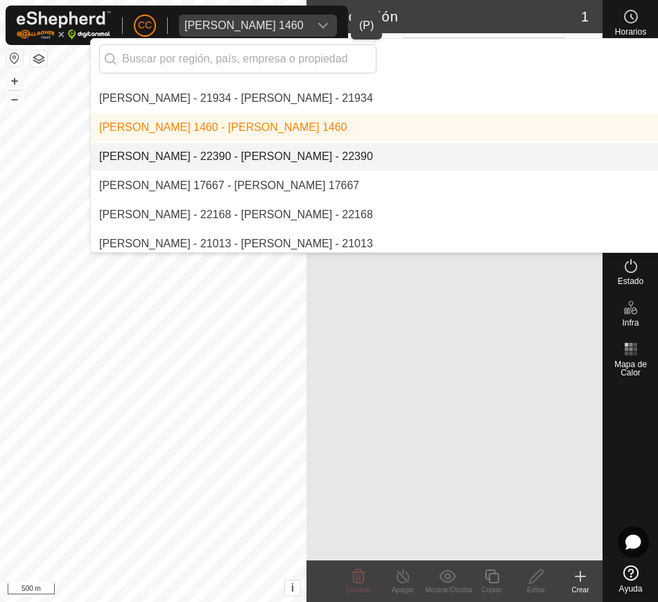
click at [315, 157] on li "[PERSON_NAME] - 22390 - [PERSON_NAME] - 22390" at bounding box center [469, 157] width 757 height 28
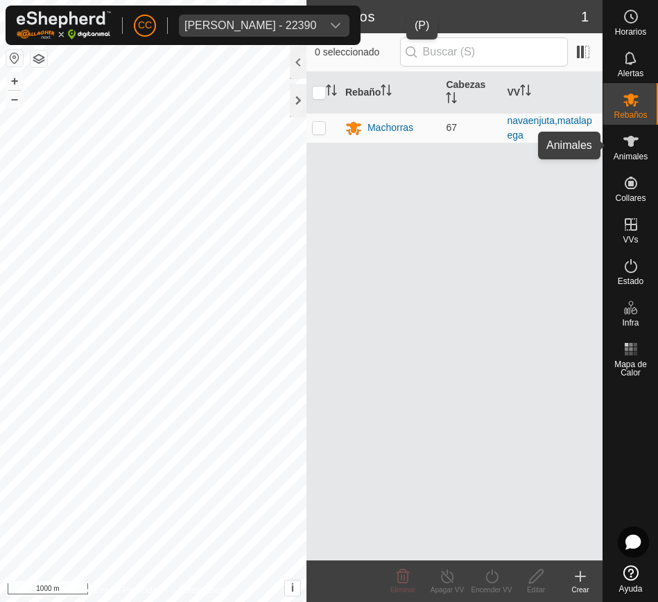
click at [638, 131] on es-animals-svg-icon at bounding box center [630, 141] width 25 height 22
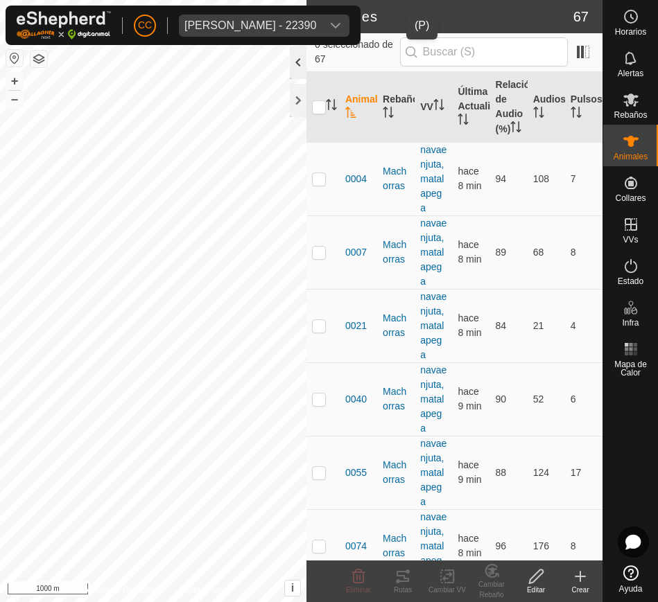
click at [295, 58] on div at bounding box center [298, 62] width 17 height 33
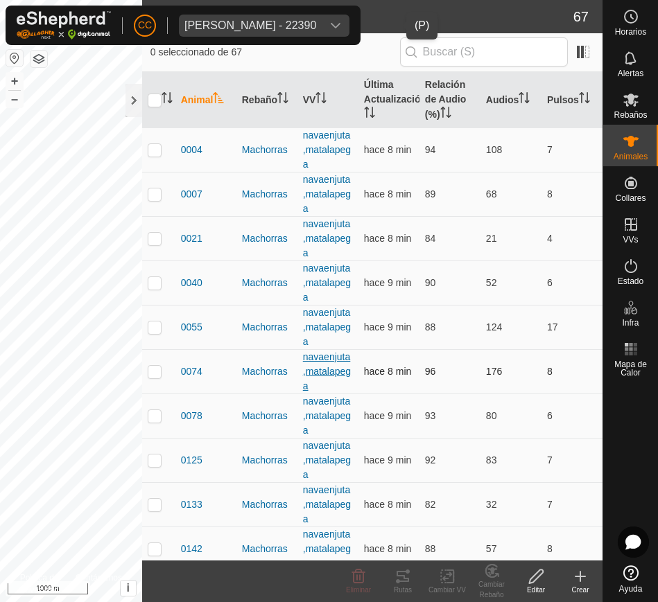
drag, startPoint x: 171, startPoint y: 145, endPoint x: 317, endPoint y: 376, distance: 273.3
drag, startPoint x: 174, startPoint y: 144, endPoint x: 180, endPoint y: 151, distance: 8.9
click at [180, 151] on tr "0004 Machorras navaenjuta,matalapega hace 8 min 94 108 7" at bounding box center [372, 150] width 460 height 44
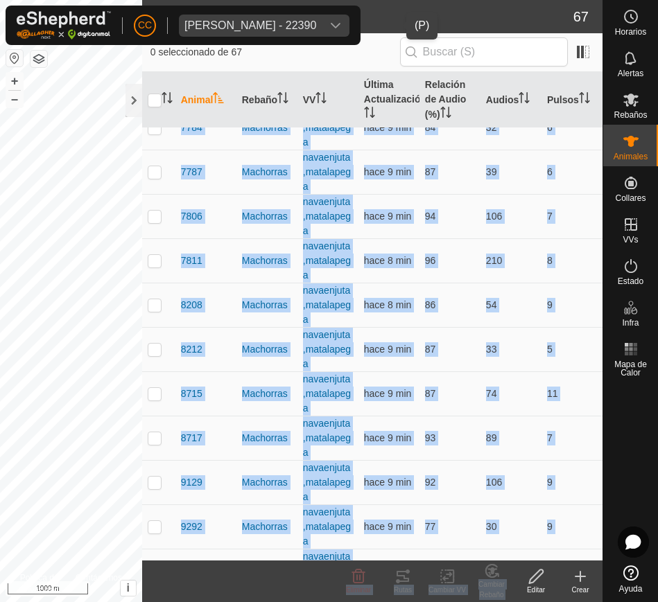
scroll to position [2540, 0]
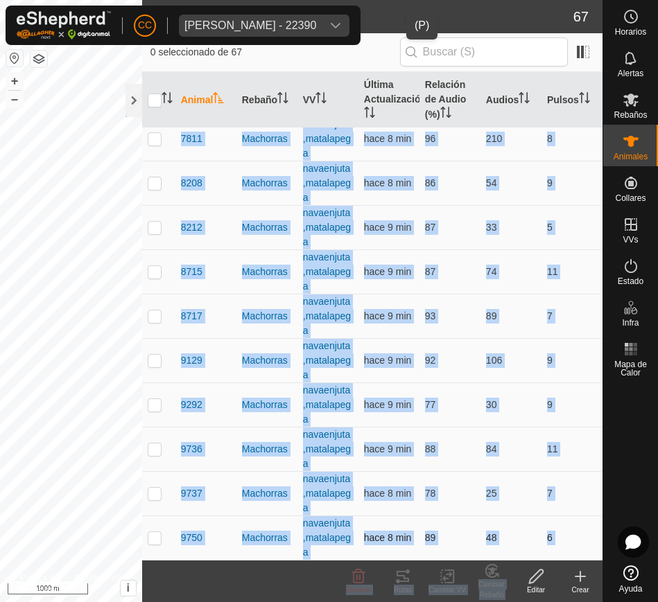
drag, startPoint x: 180, startPoint y: 151, endPoint x: 552, endPoint y: 541, distance: 539.3
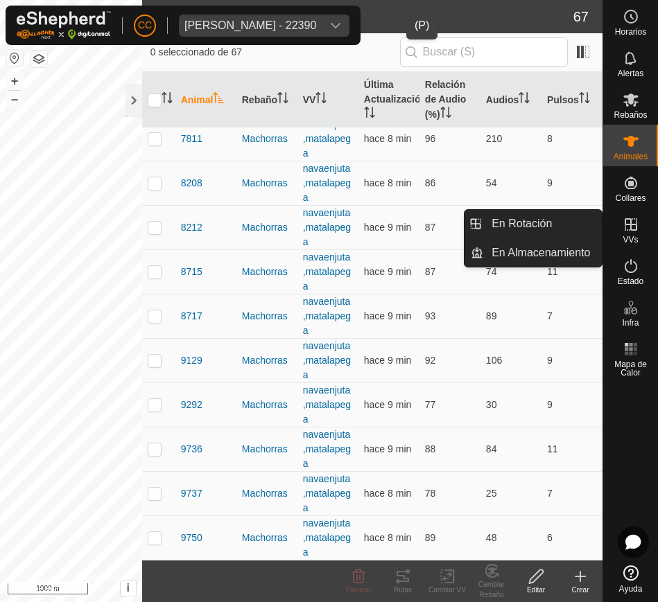
click at [624, 238] on span "VVs" at bounding box center [630, 240] width 15 height 8
click at [578, 223] on link "En Rotación" at bounding box center [542, 224] width 119 height 28
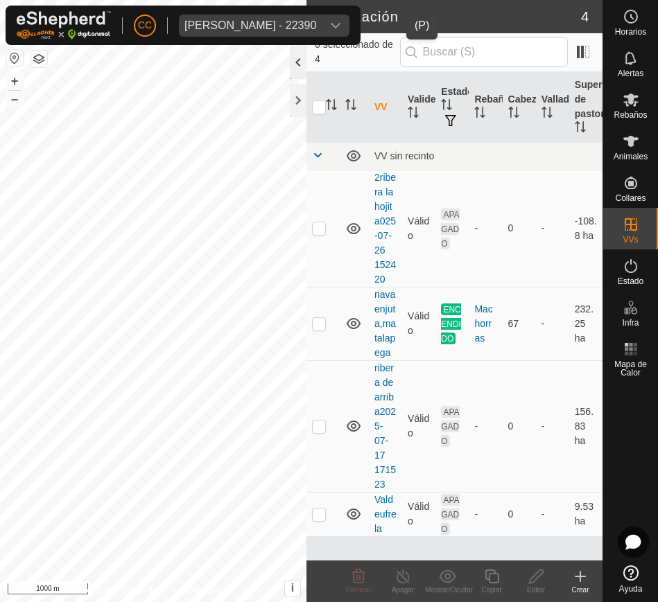
click at [298, 71] on div at bounding box center [298, 62] width 17 height 33
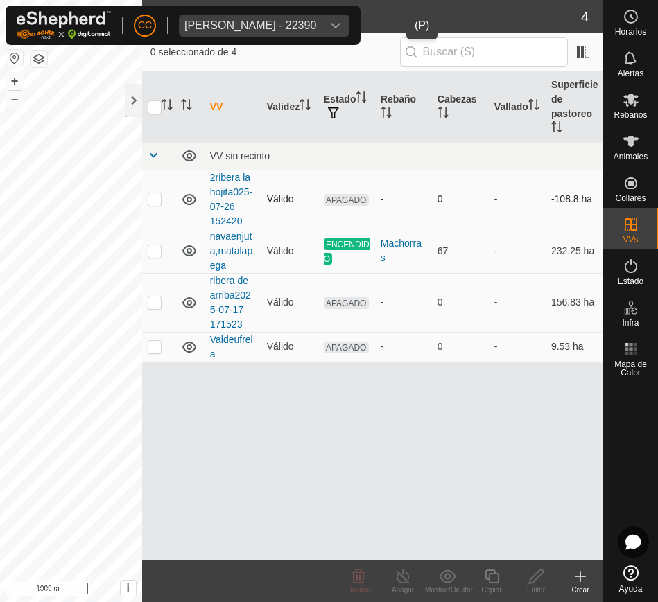
click at [151, 198] on p-checkbox at bounding box center [155, 198] width 14 height 11
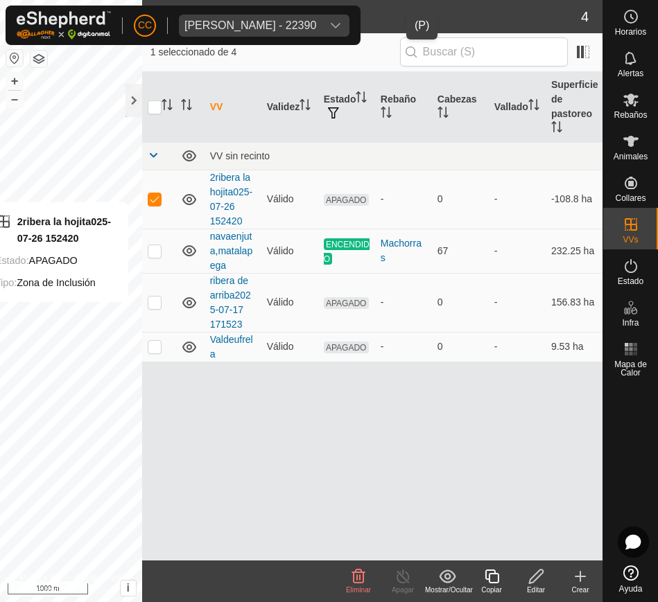
click at [498, 441] on div "VV Validez Estado Rebaño Cabezas Vallado Superficie de pastoreo VV sin recinto …" at bounding box center [372, 316] width 460 height 489
click at [385, 410] on div "VV Validez Estado Rebaño Cabezas Vallado Superficie de pastoreo VV sin recinto …" at bounding box center [372, 316] width 460 height 489
checkbox input "false"
checkbox input "true"
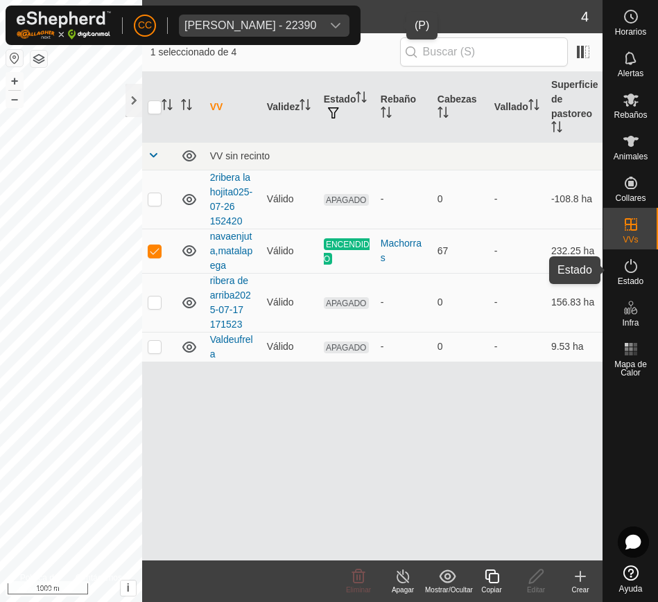
click at [631, 272] on icon at bounding box center [631, 266] width 12 height 14
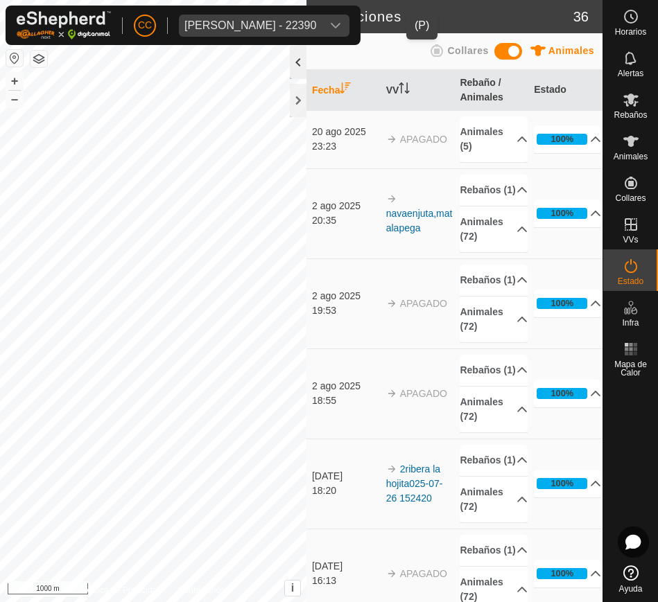
click at [301, 67] on div at bounding box center [298, 62] width 17 height 33
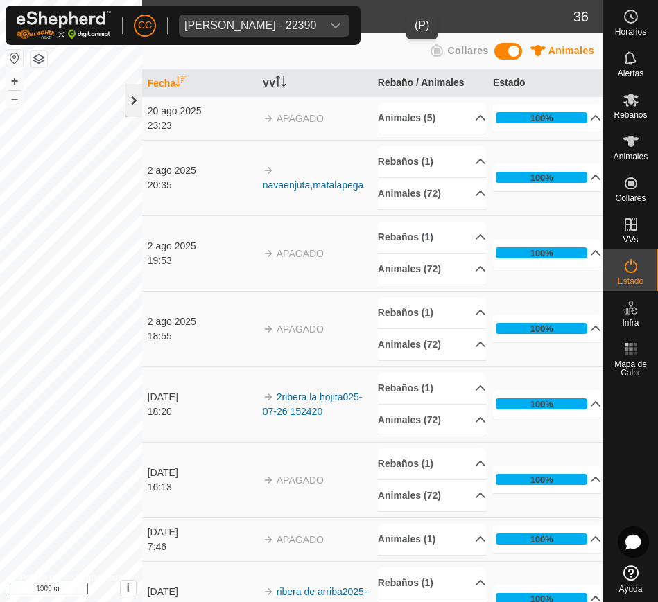
click at [138, 85] on div at bounding box center [133, 100] width 17 height 33
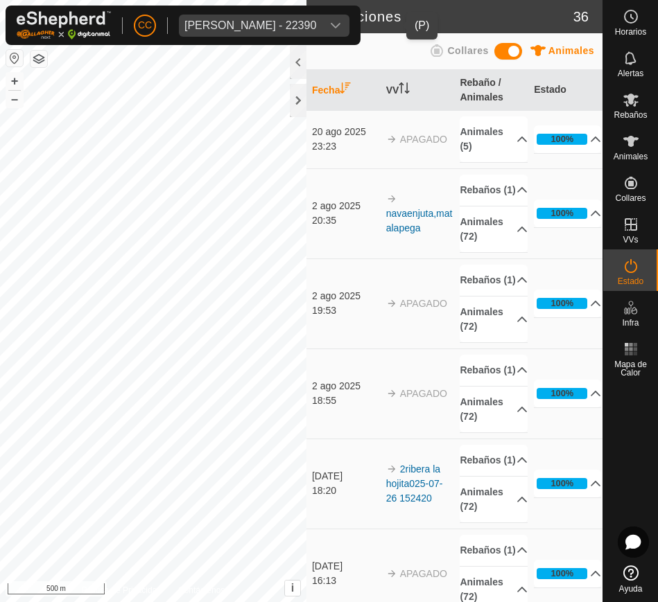
click at [316, 21] on div "Jose Ramon Tejedor Montero - 22390" at bounding box center [250, 25] width 132 height 11
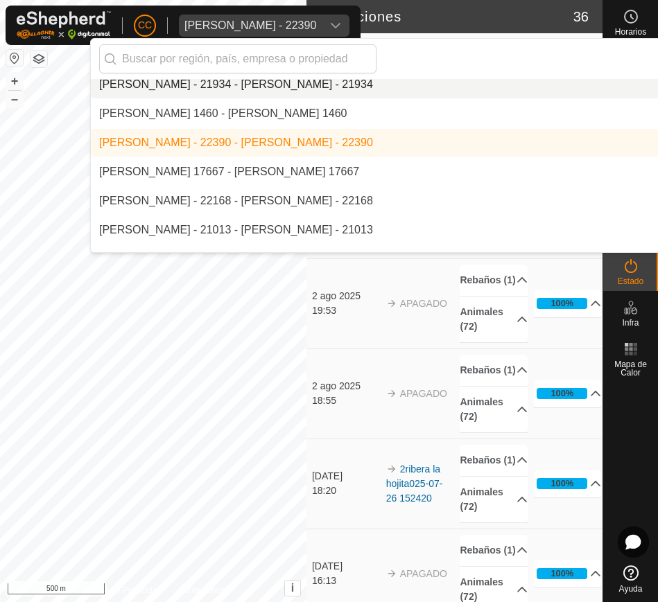
scroll to position [5687, 0]
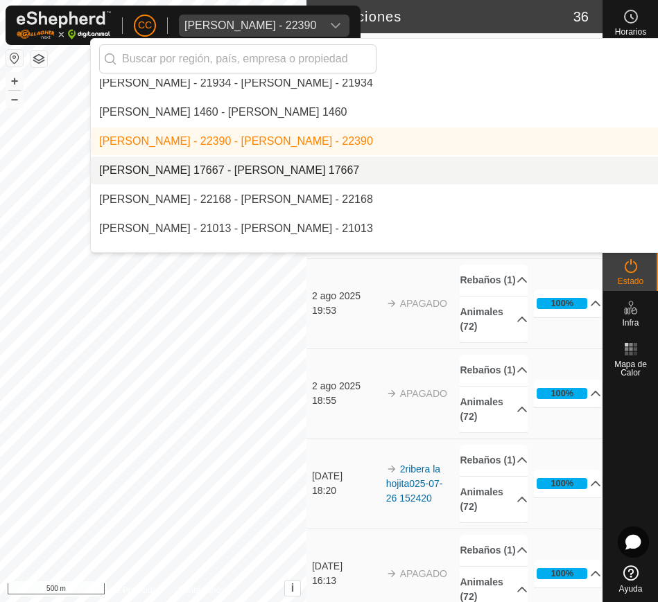
click at [313, 175] on li "[PERSON_NAME] 17667 - [PERSON_NAME] 17667" at bounding box center [469, 171] width 757 height 28
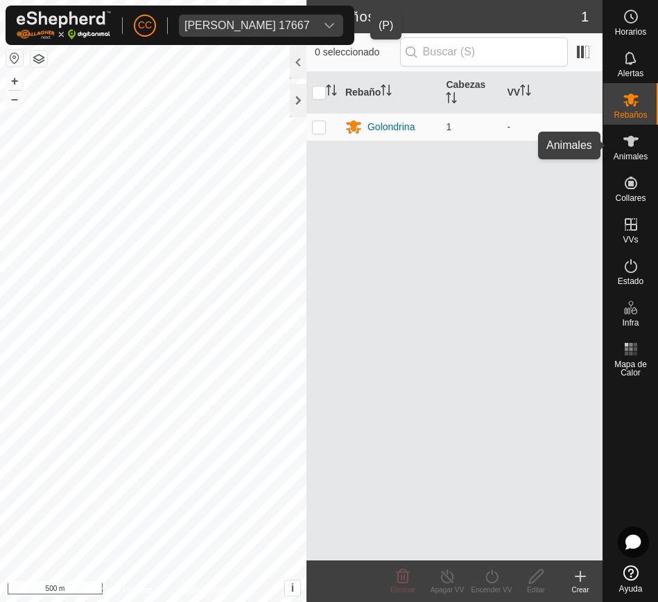
click at [633, 154] on span "Animales" at bounding box center [631, 157] width 34 height 8
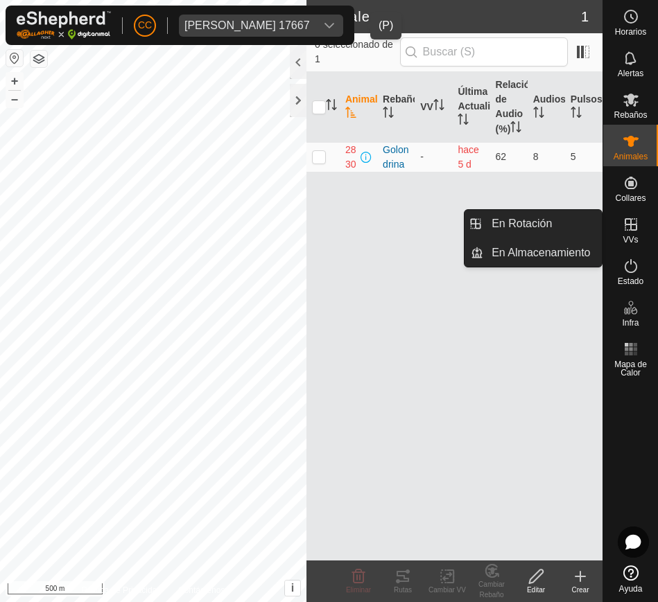
click at [634, 236] on span "VVs" at bounding box center [630, 240] width 15 height 8
click at [566, 230] on link "En Rotación" at bounding box center [542, 224] width 119 height 28
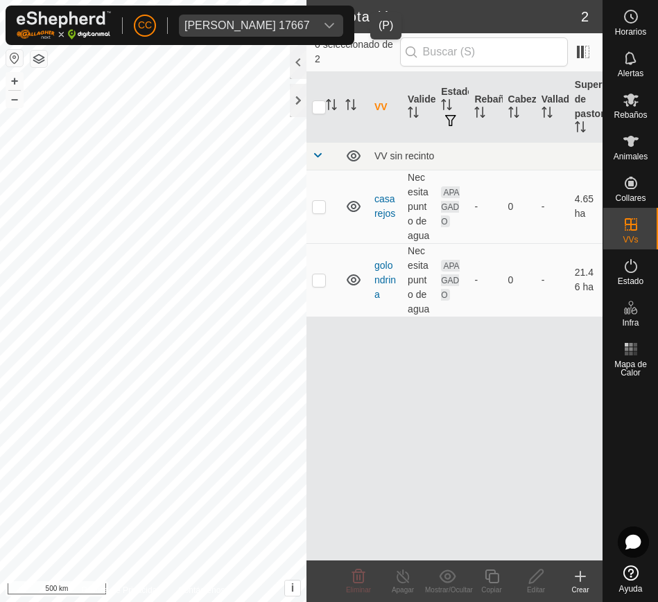
click at [14, 54] on button "button" at bounding box center [14, 58] width 17 height 17
click at [334, 24] on icon "dropdown trigger" at bounding box center [329, 26] width 10 height 6
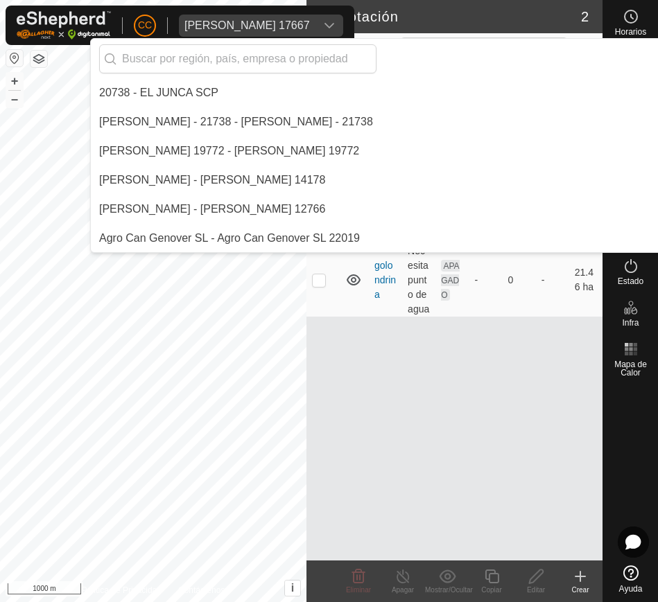
scroll to position [5619, 0]
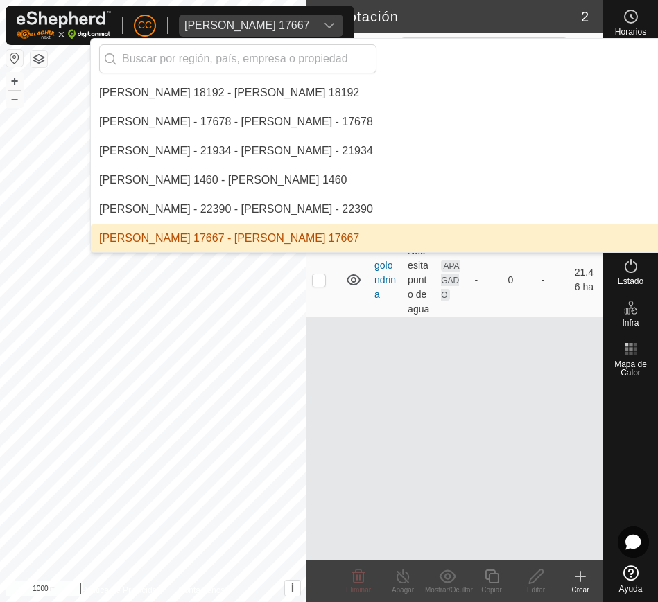
click at [334, 24] on icon "dropdown trigger" at bounding box center [329, 26] width 10 height 6
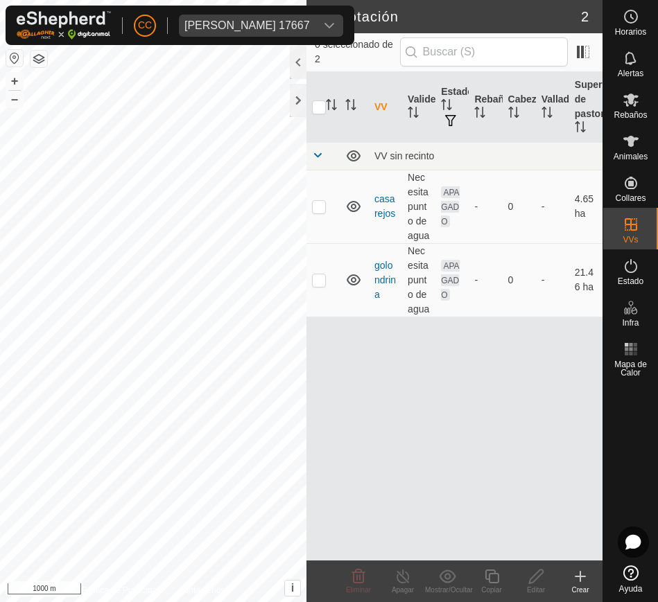
click at [334, 24] on icon "dropdown trigger" at bounding box center [329, 26] width 10 height 6
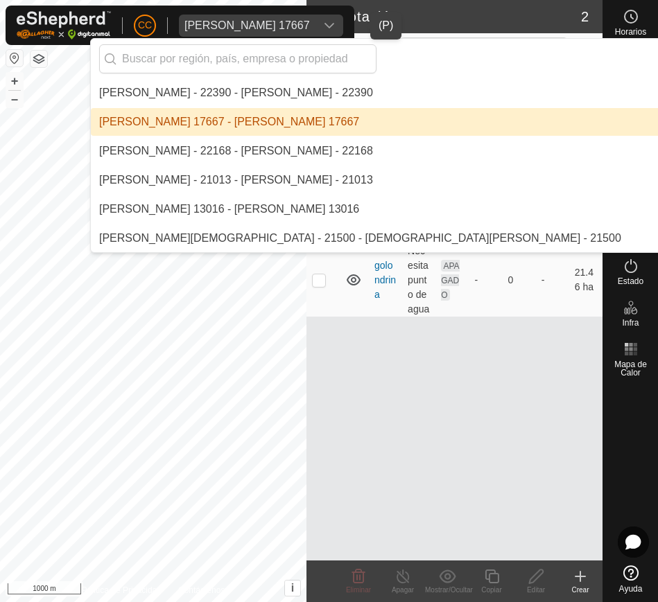
scroll to position [5737, 0]
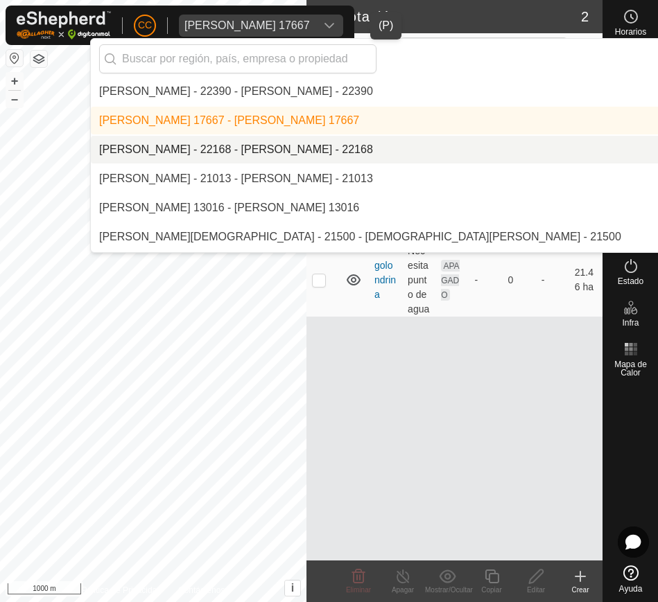
click at [392, 146] on li "[PERSON_NAME] - 22168 - [PERSON_NAME] - 22168" at bounding box center [469, 150] width 757 height 28
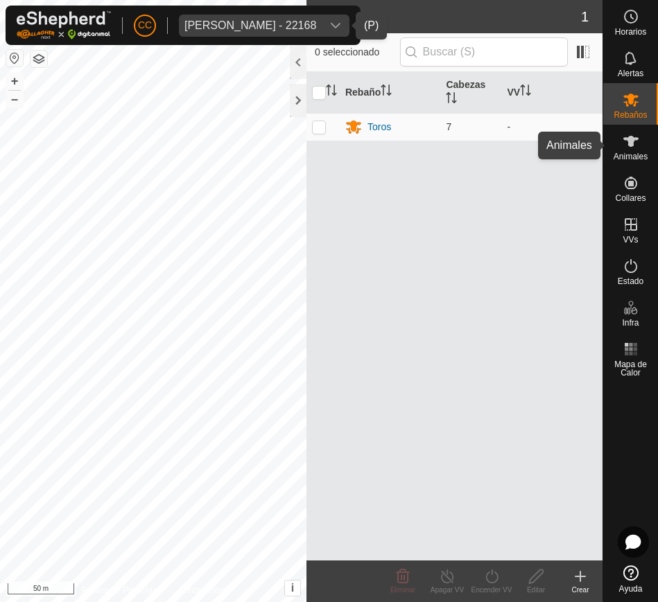
click at [647, 141] on div "Animales" at bounding box center [630, 146] width 55 height 42
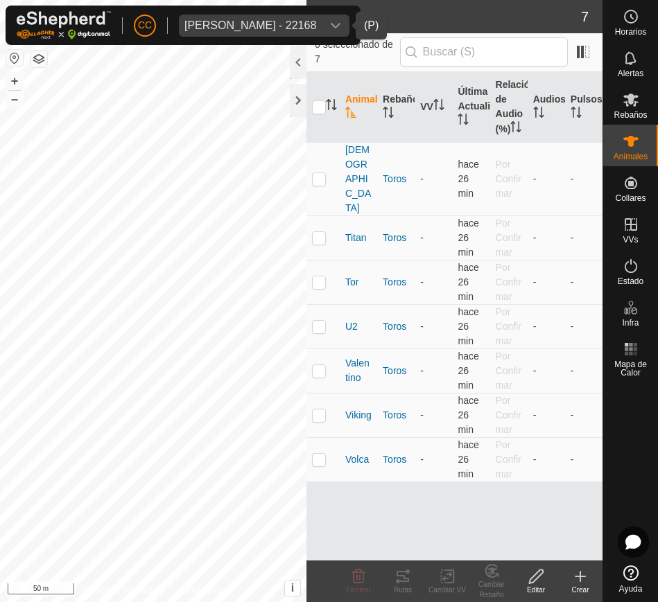
click at [299, 21] on div "Josep Farre Sahun - 22168" at bounding box center [250, 25] width 132 height 11
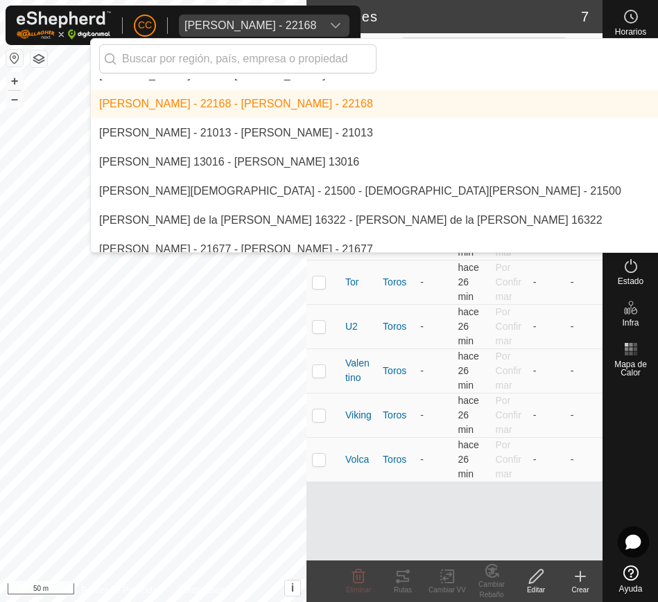
scroll to position [5784, 0]
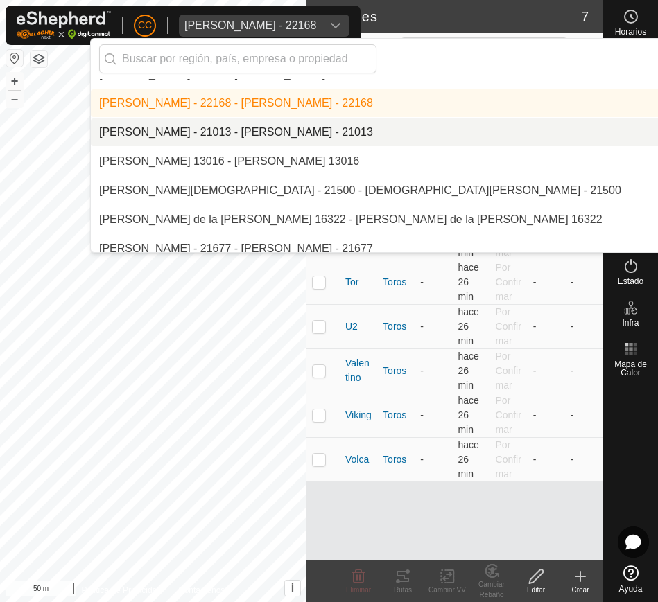
click at [395, 134] on li "[PERSON_NAME] - 21013 - [PERSON_NAME] - 21013" at bounding box center [469, 133] width 757 height 28
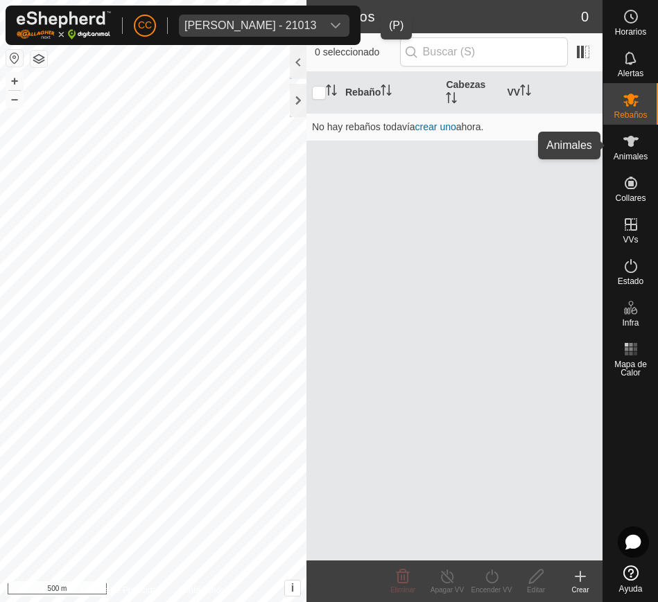
click at [651, 149] on div "Animales" at bounding box center [630, 146] width 55 height 42
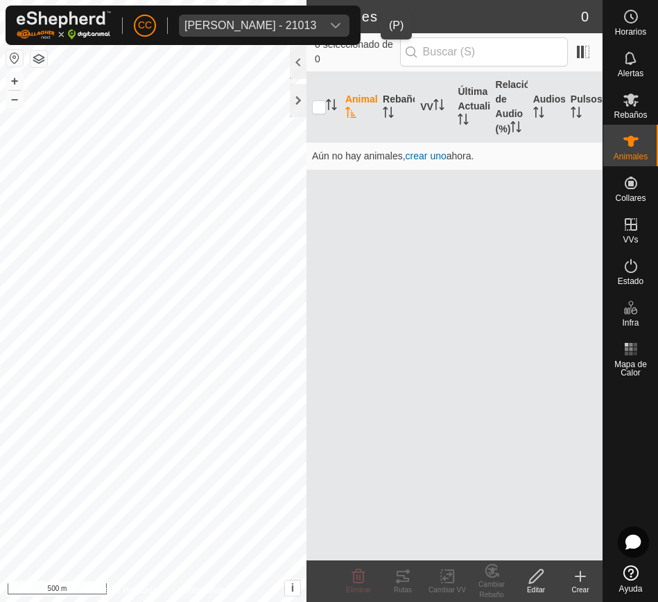
click at [349, 21] on div "dropdown trigger" at bounding box center [336, 26] width 28 height 22
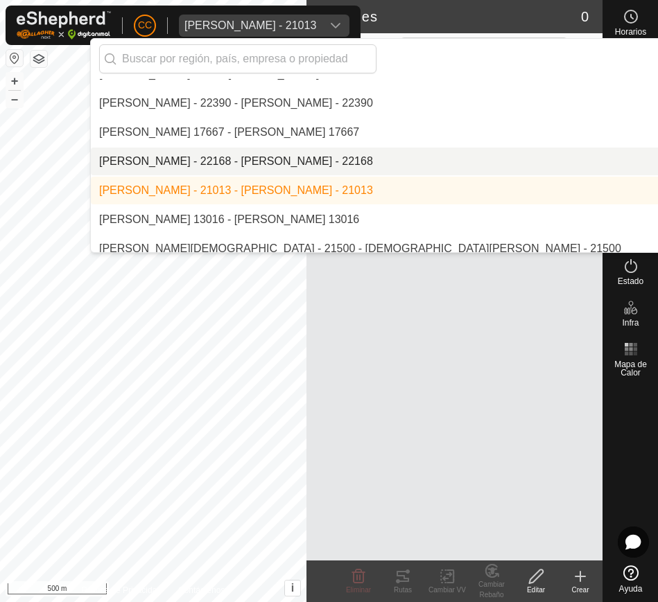
scroll to position [5743, 0]
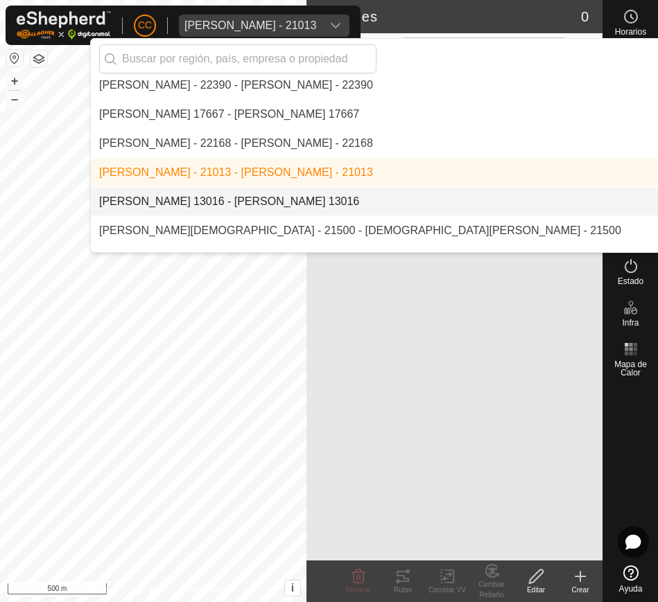
click at [358, 205] on li "[PERSON_NAME] 13016 - [PERSON_NAME] 13016" at bounding box center [469, 202] width 757 height 28
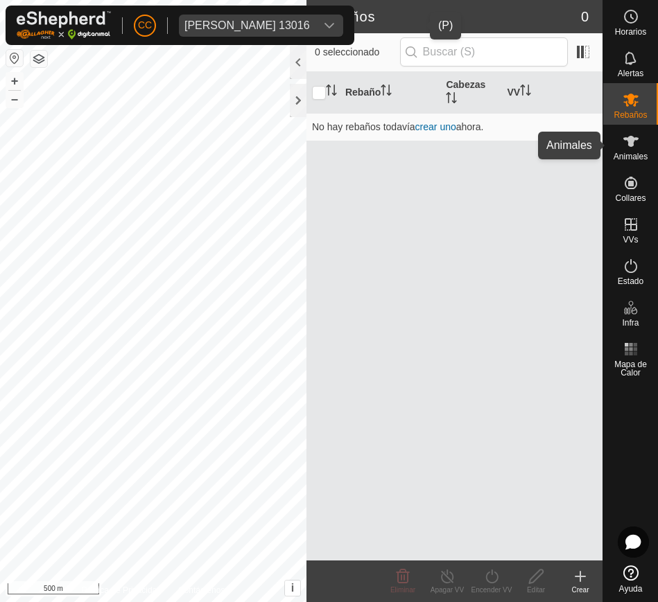
click at [629, 157] on span "Animales" at bounding box center [631, 157] width 34 height 8
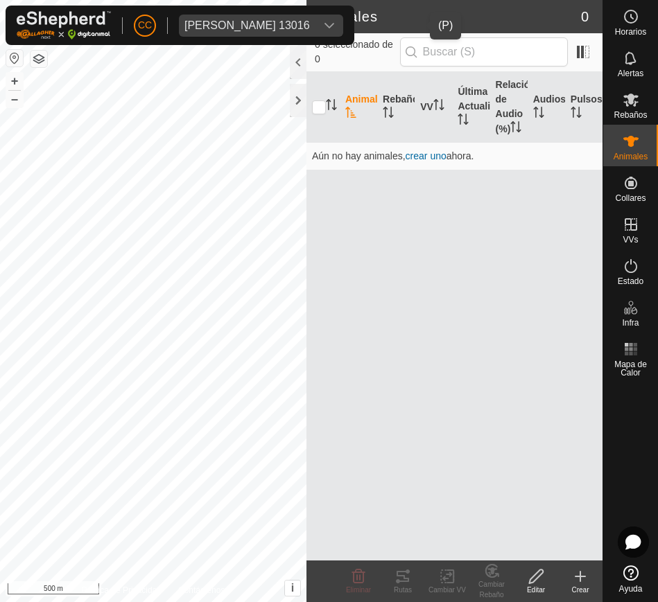
click at [343, 16] on div "dropdown trigger" at bounding box center [329, 26] width 28 height 22
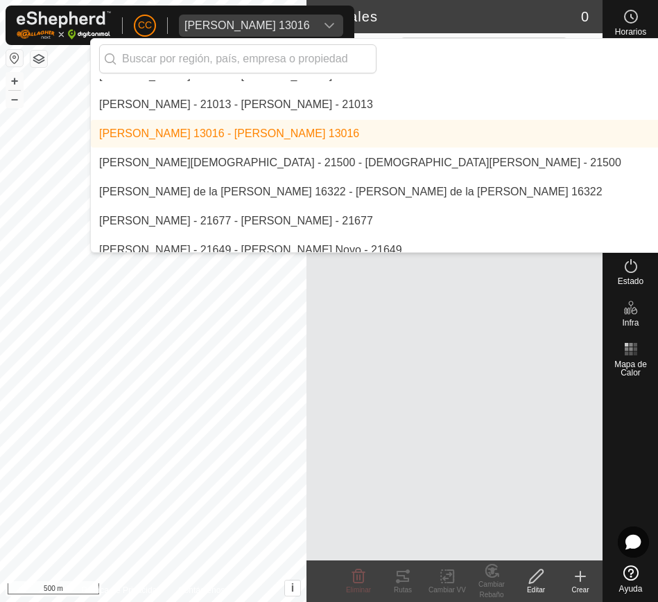
scroll to position [5817, 0]
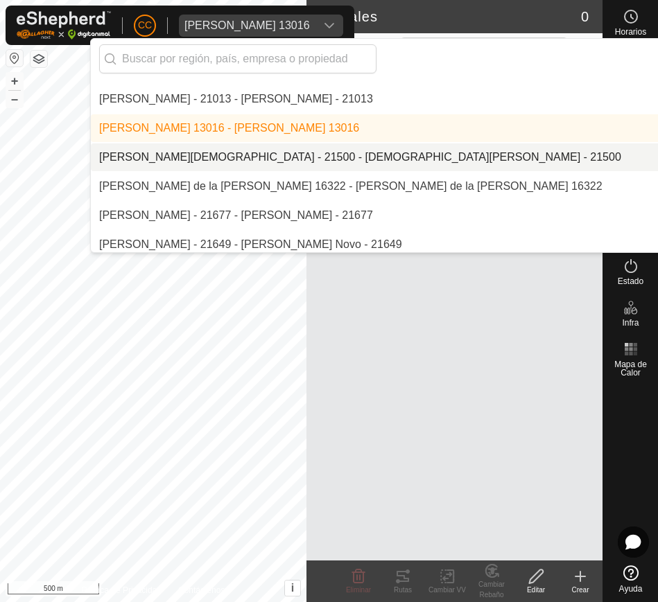
click at [363, 153] on li "[PERSON_NAME][DEMOGRAPHIC_DATA] - 21500 - [DEMOGRAPHIC_DATA][PERSON_NAME] - 215…" at bounding box center [469, 157] width 757 height 28
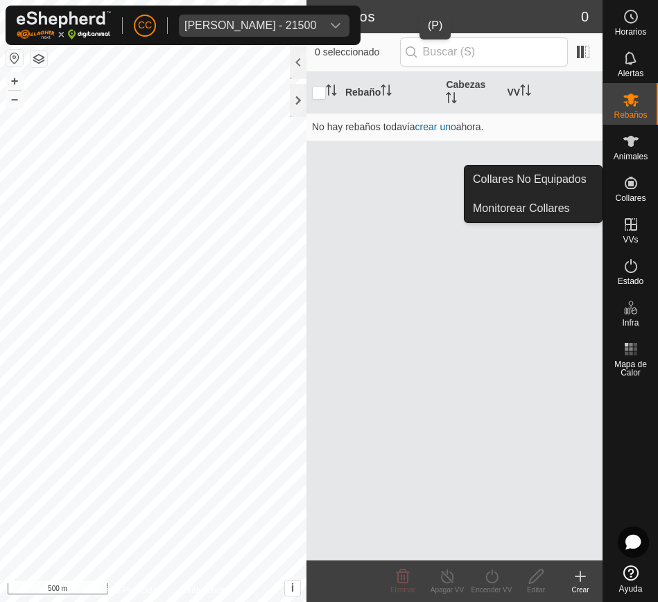
click at [316, 24] on div "Juan Bautista Oteiza Amigorena - 21500" at bounding box center [250, 25] width 132 height 11
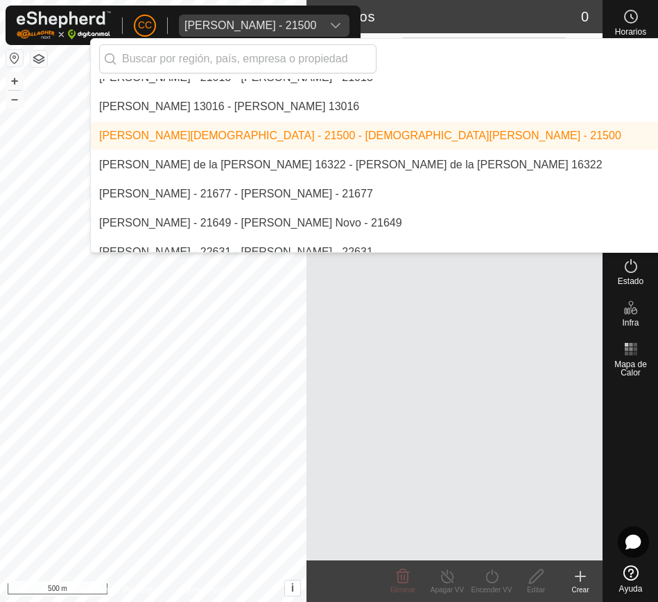
scroll to position [5854, 0]
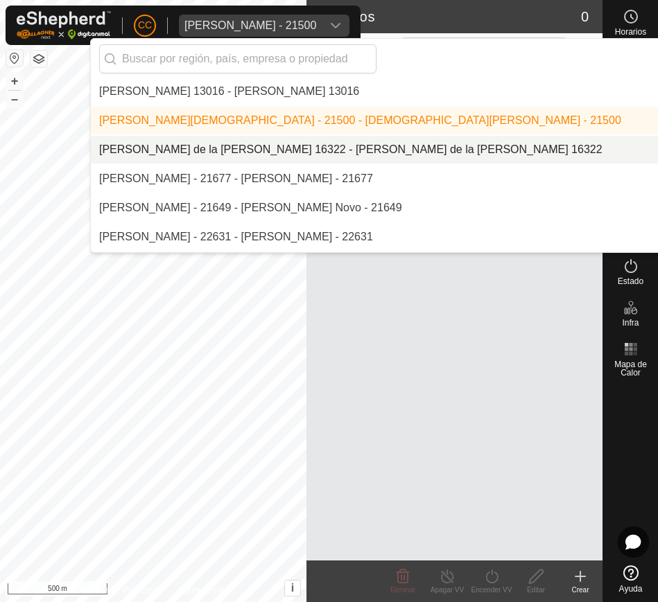
click at [420, 146] on li "[PERSON_NAME] de la [PERSON_NAME] 16322 - [PERSON_NAME] de la [PERSON_NAME] 163…" at bounding box center [469, 150] width 757 height 28
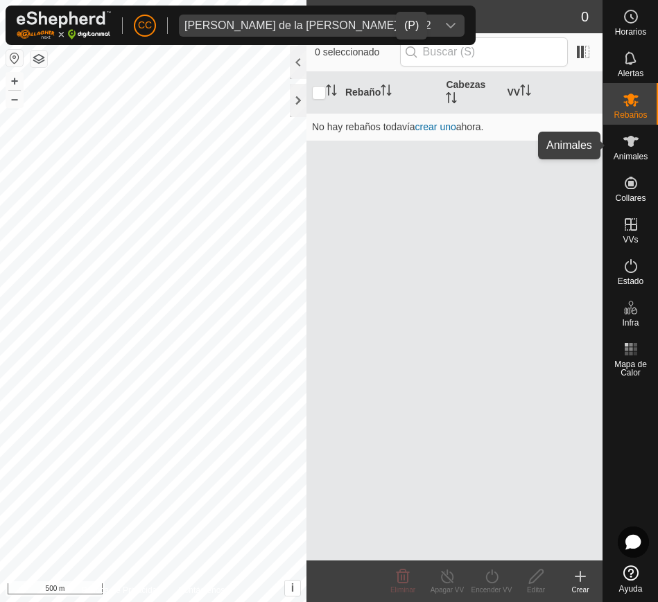
click at [633, 157] on span "Animales" at bounding box center [631, 157] width 34 height 8
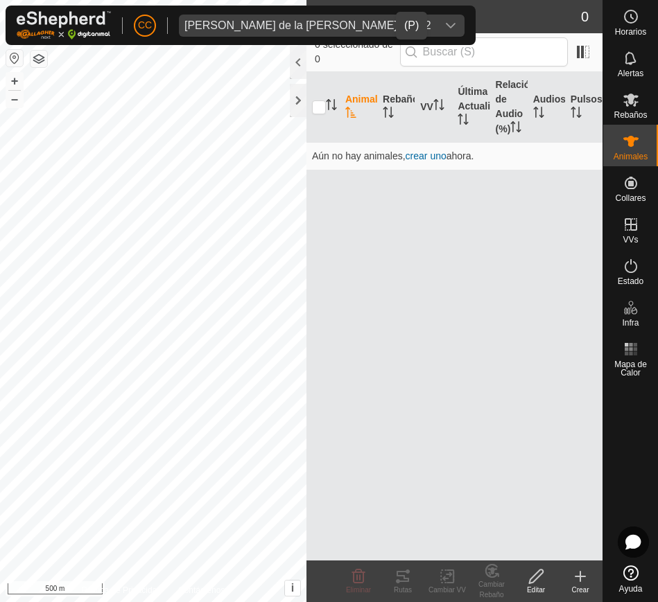
click at [445, 23] on icon "dropdown trigger" at bounding box center [450, 25] width 11 height 11
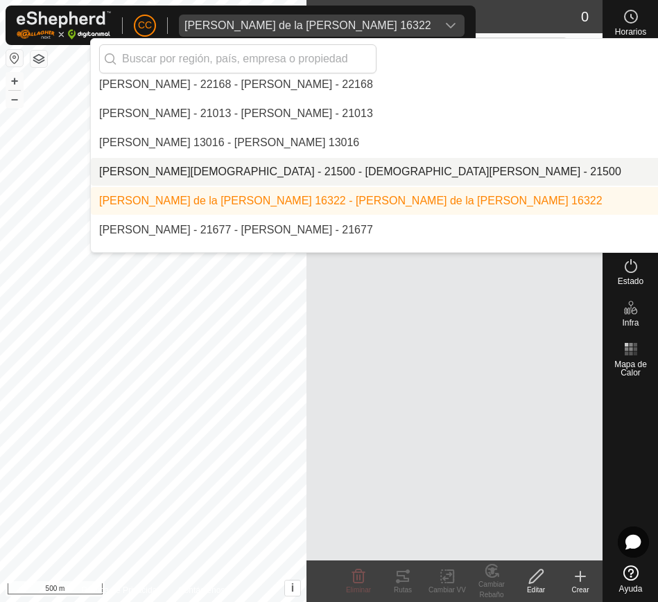
scroll to position [5810, 0]
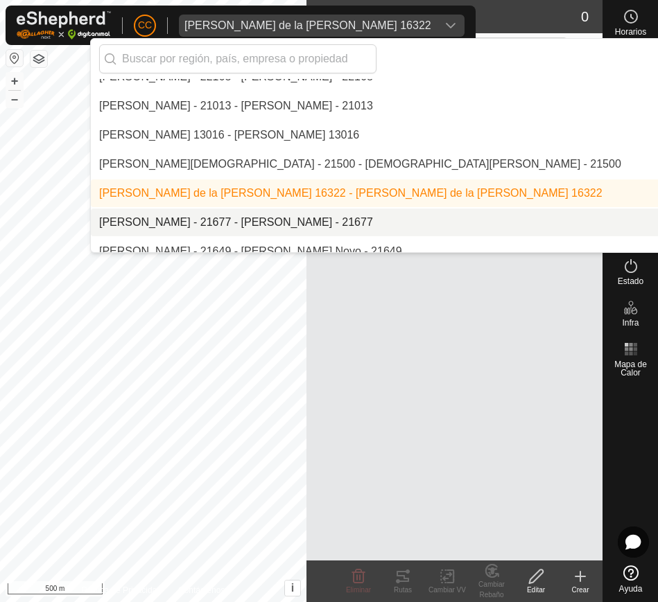
click at [416, 216] on li "[PERSON_NAME] - 21677 - [PERSON_NAME] - 21677" at bounding box center [469, 223] width 757 height 28
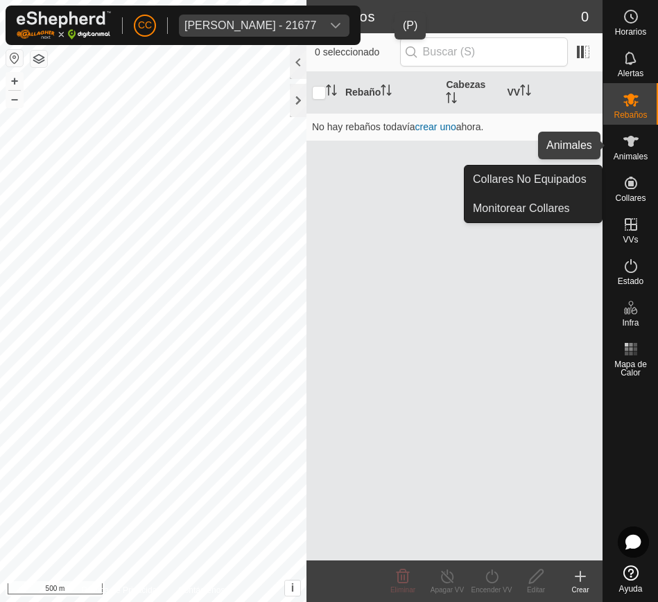
click at [636, 137] on icon at bounding box center [630, 141] width 15 height 11
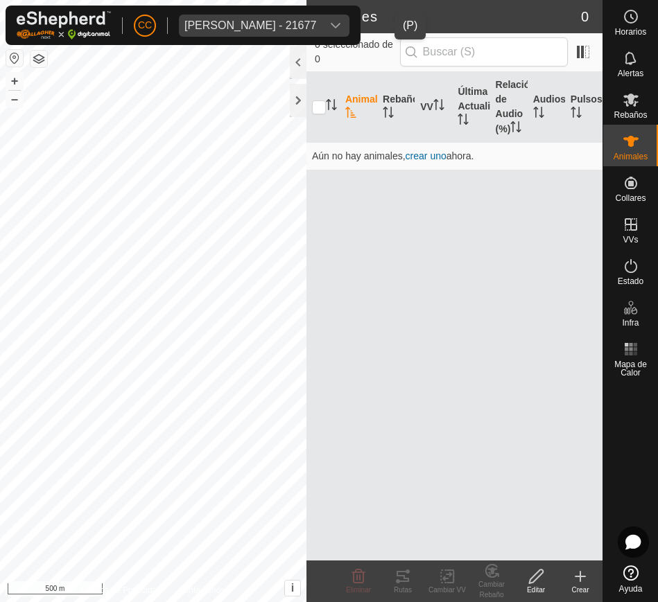
click at [316, 25] on div "Juan Carlos Jordan Jordan - 21677" at bounding box center [250, 25] width 132 height 11
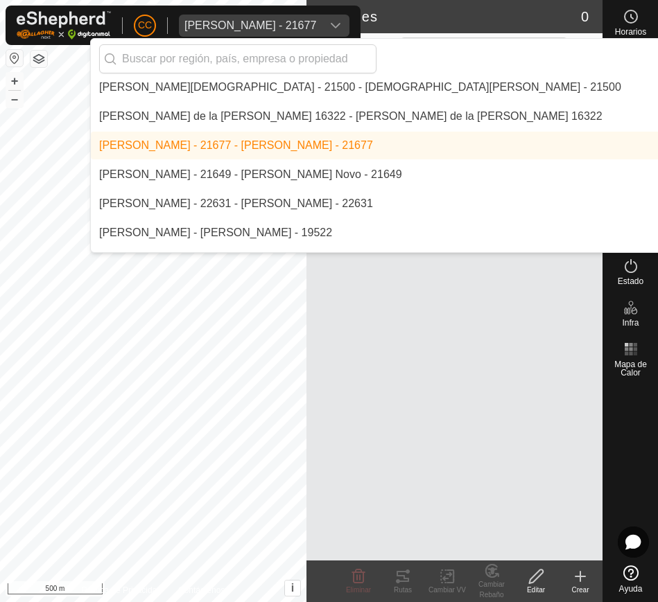
scroll to position [5894, 0]
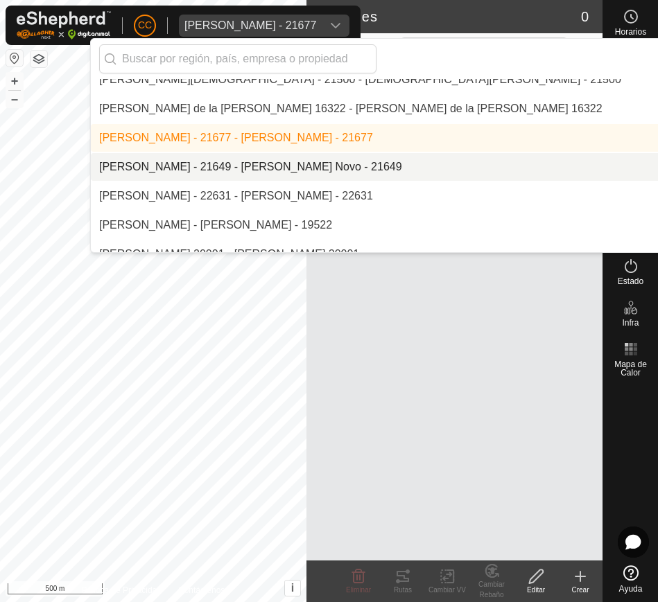
click at [398, 159] on li "[PERSON_NAME] - 21649 - [PERSON_NAME] Novo - 21649" at bounding box center [469, 167] width 757 height 28
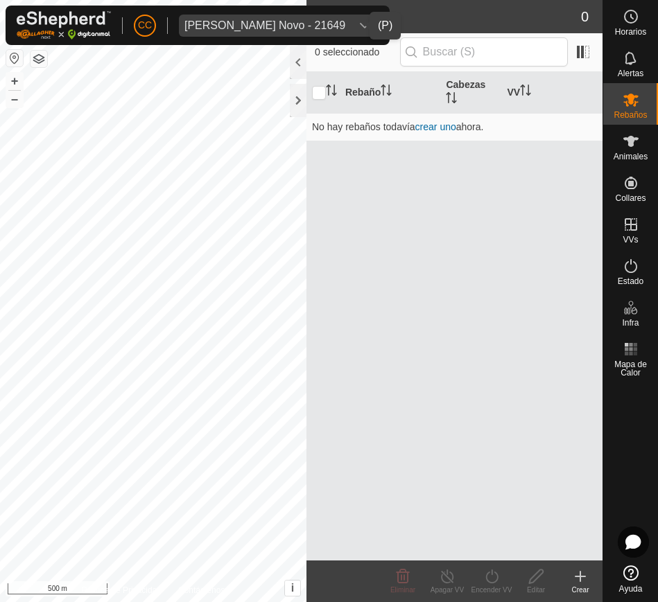
click at [351, 19] on div "dropdown trigger" at bounding box center [365, 26] width 28 height 22
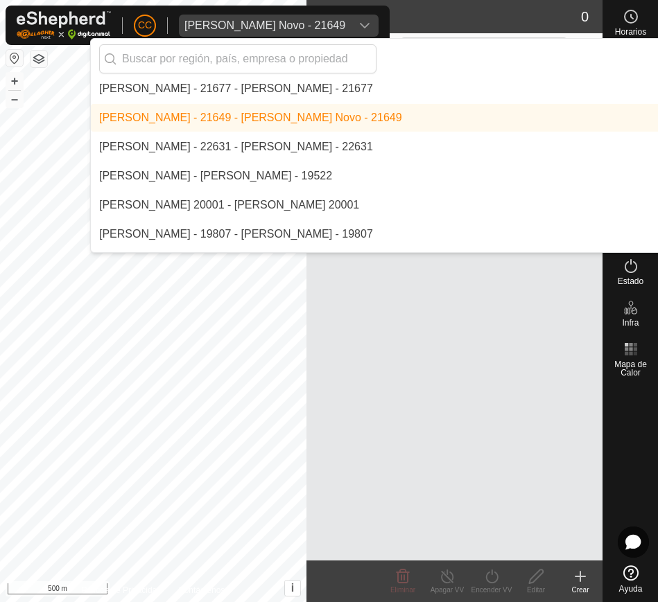
scroll to position [5951, 0]
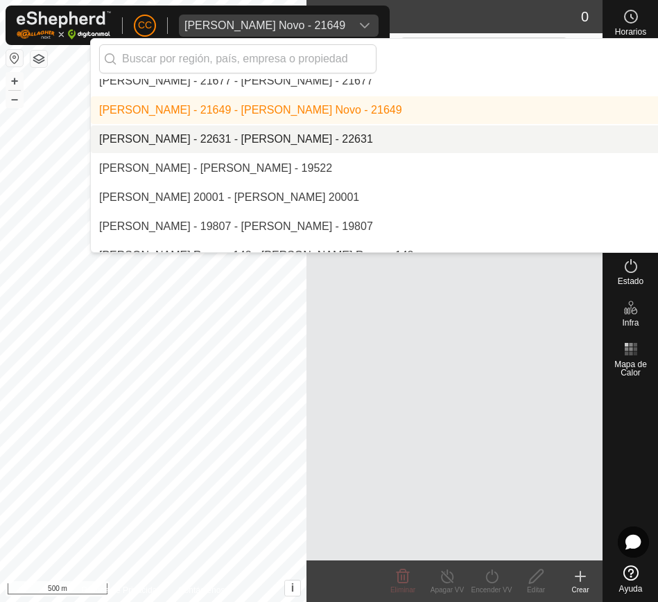
click at [359, 134] on li "[PERSON_NAME] - 22631 - [PERSON_NAME] - 22631" at bounding box center [469, 139] width 757 height 28
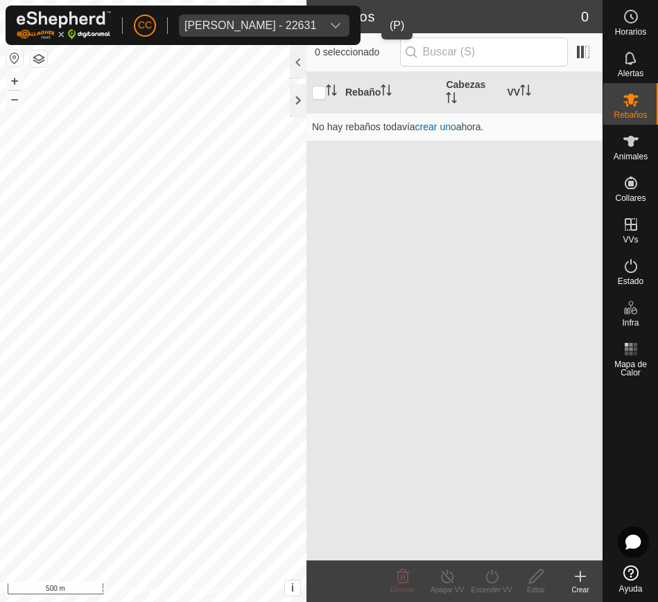
click at [349, 31] on div "dropdown trigger" at bounding box center [336, 26] width 28 height 22
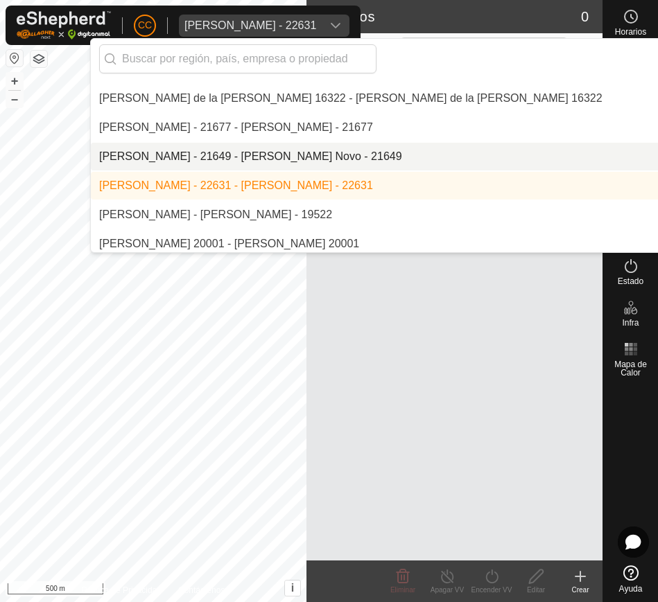
scroll to position [5908, 0]
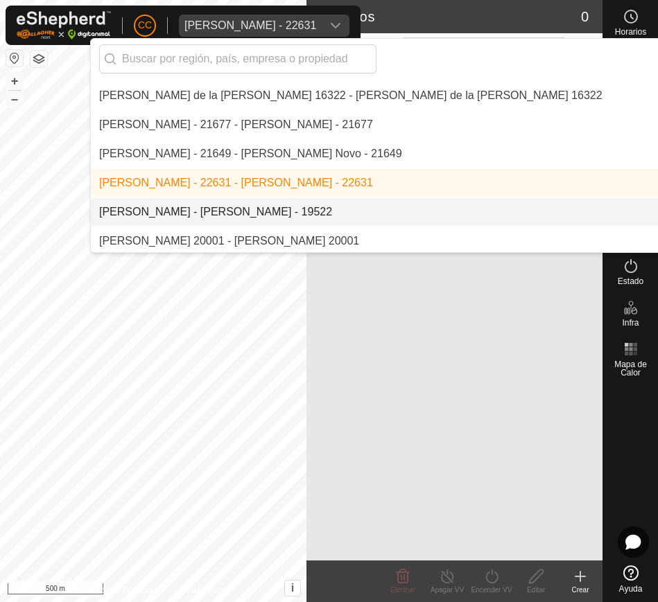
click at [408, 210] on li "[PERSON_NAME] - [PERSON_NAME] - 19522" at bounding box center [469, 212] width 757 height 28
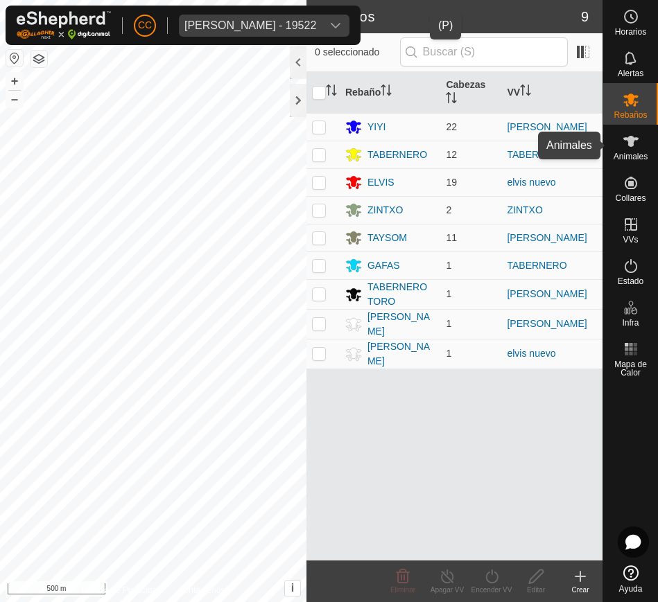
click at [632, 143] on icon at bounding box center [630, 141] width 15 height 11
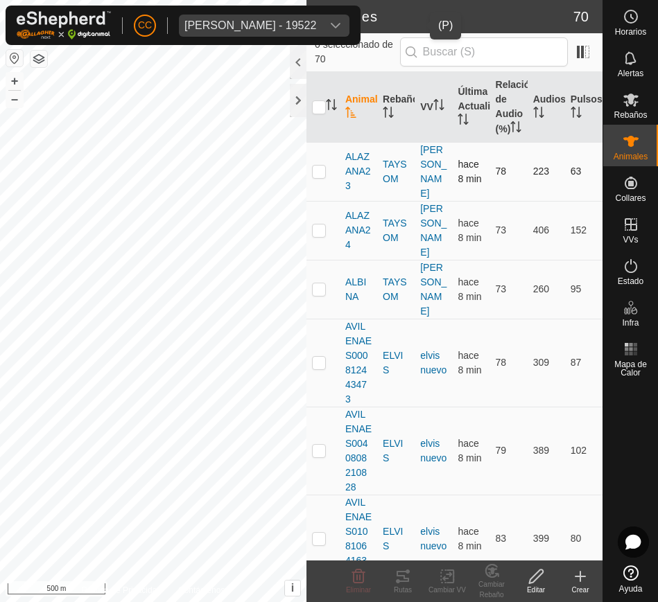
drag, startPoint x: 332, startPoint y: 174, endPoint x: 340, endPoint y: 179, distance: 9.0
click at [340, 179] on tr "ALAZANA23 TAYSOM TAISON FUENTESS hace 8 min 78 223 63" at bounding box center [454, 171] width 296 height 59
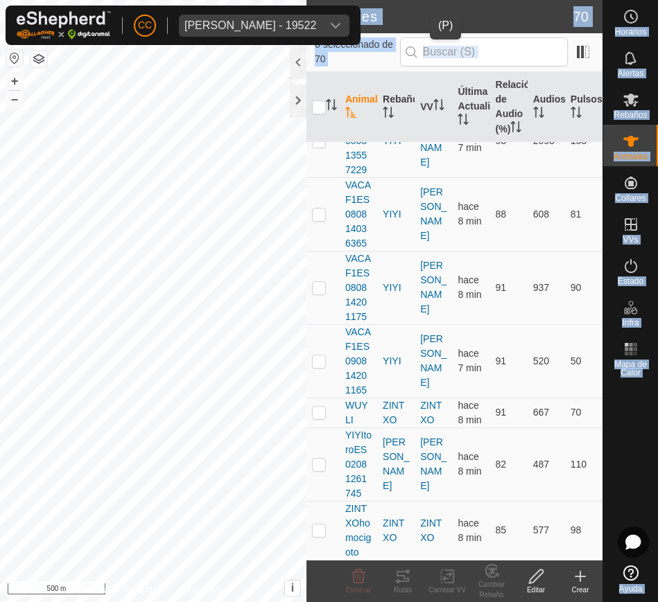
scroll to position [6779, 0]
drag, startPoint x: 340, startPoint y: 179, endPoint x: 576, endPoint y: 534, distance: 427.0
copy tbody "ALAZANA23 TAYSOM TAISON FUENTESS hace 8 min 78 223 63 ALAZANA24 TAYSOM TAISON F…"
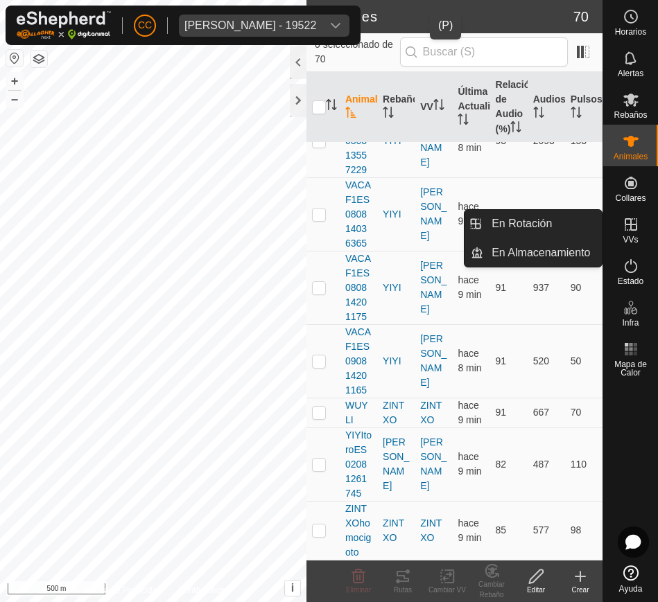
click at [632, 229] on icon at bounding box center [631, 224] width 12 height 12
click at [558, 212] on link "En Rotación" at bounding box center [542, 224] width 119 height 28
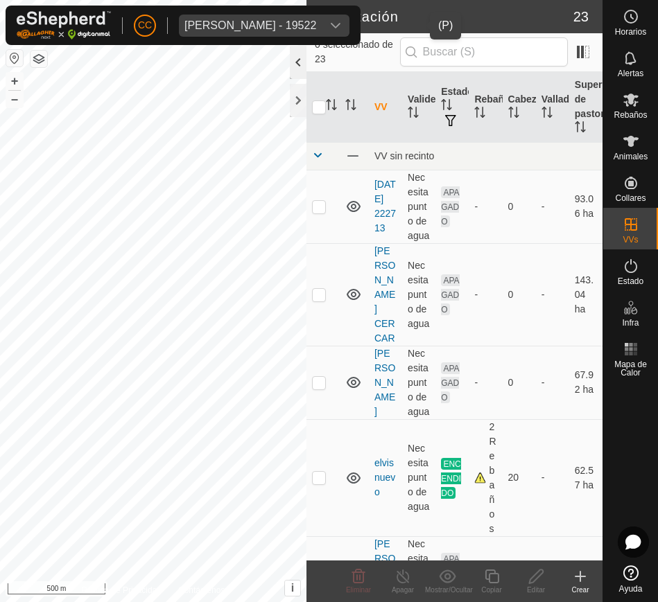
click at [293, 66] on div at bounding box center [298, 62] width 17 height 33
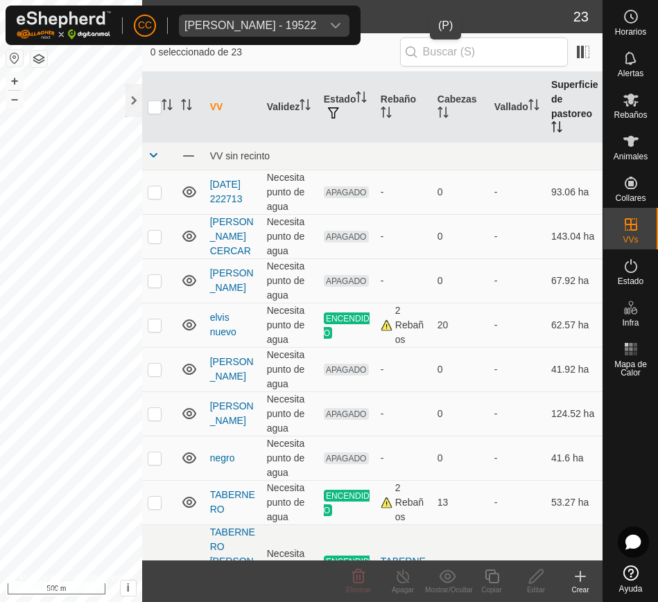
click at [551, 129] on icon "Activar para ordenar" at bounding box center [556, 126] width 11 height 11
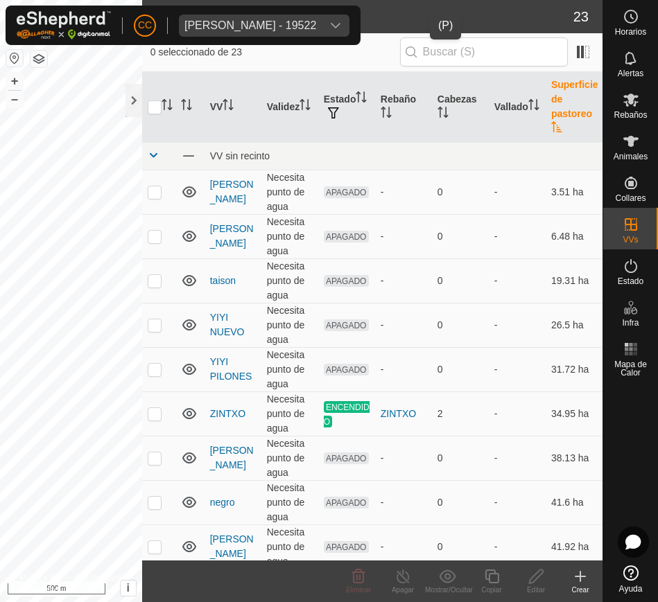
click at [551, 129] on icon "Activar para ordenar" at bounding box center [556, 126] width 11 height 11
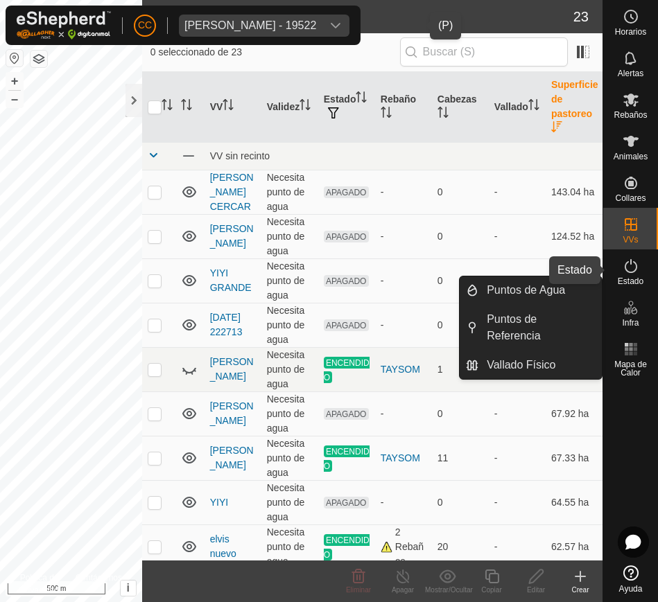
click at [629, 279] on span "Estado" at bounding box center [631, 281] width 26 height 8
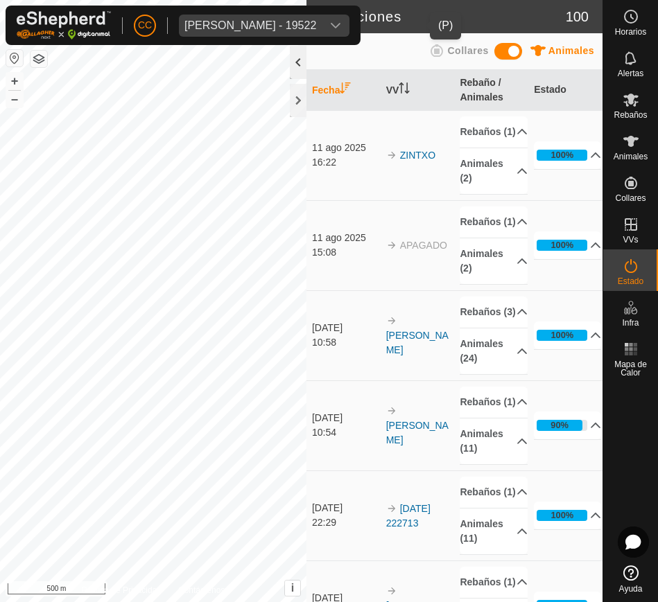
click at [291, 75] on div at bounding box center [298, 62] width 17 height 33
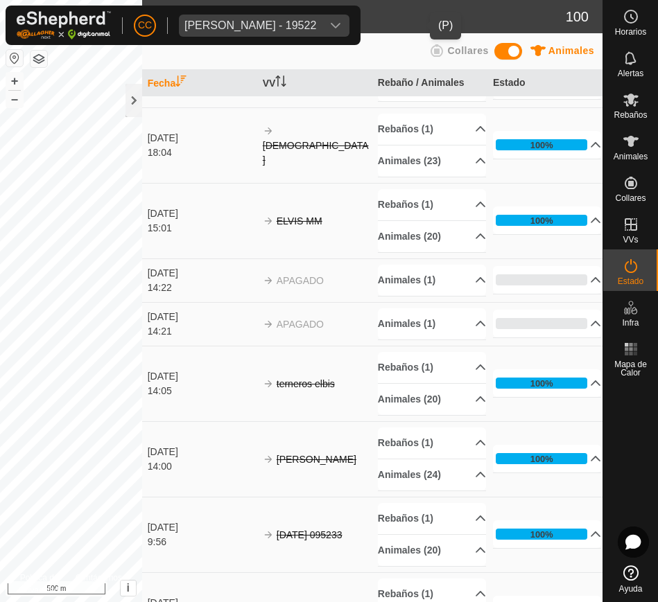
scroll to position [4352, 0]
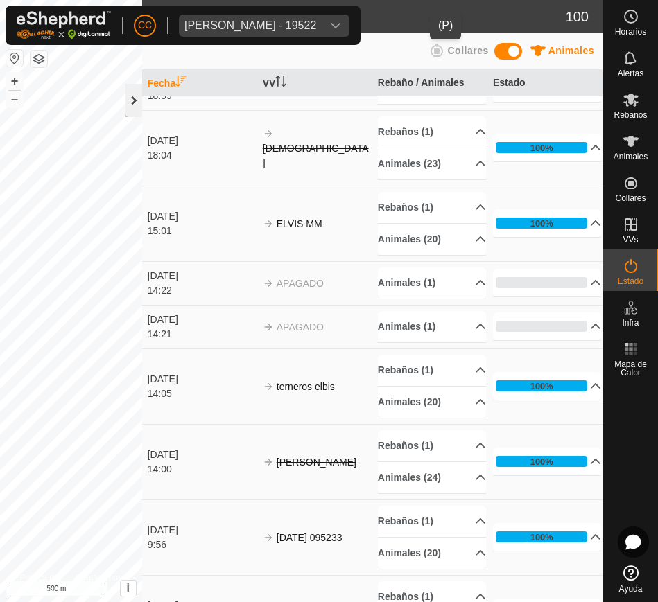
click at [132, 98] on div at bounding box center [133, 100] width 17 height 33
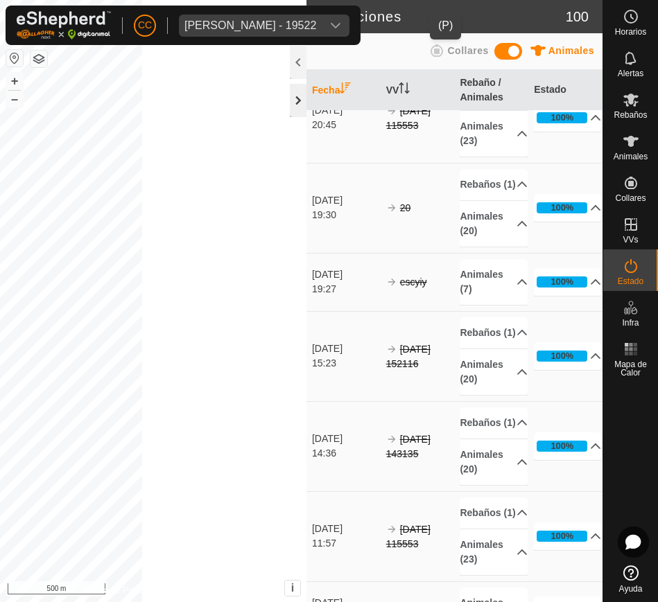
scroll to position [6019, 0]
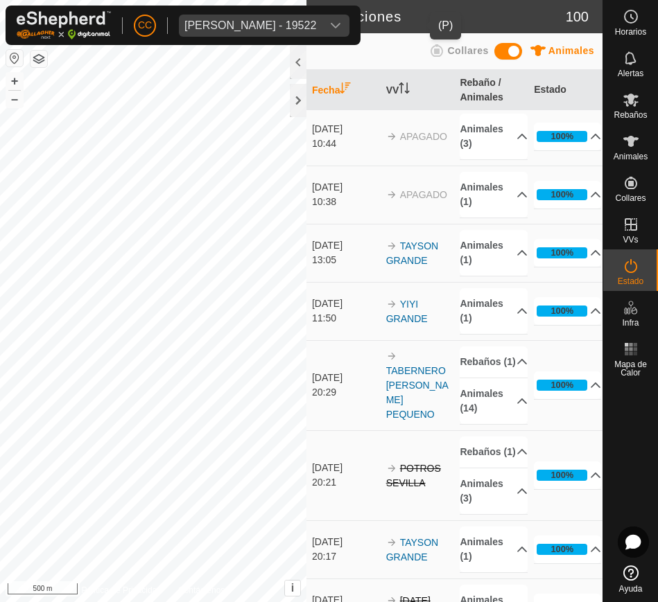
click at [322, 15] on span "Juan Manuel Blazquez Fernandez - 19522" at bounding box center [250, 26] width 143 height 22
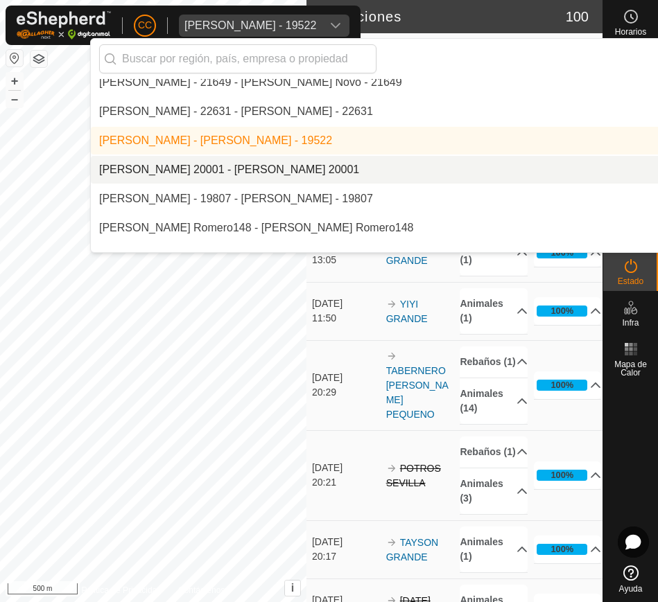
scroll to position [5980, 0]
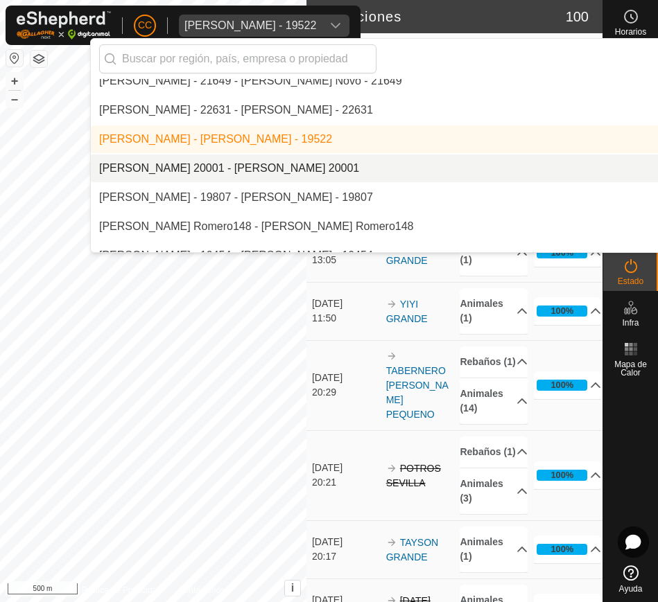
click at [401, 162] on li "[PERSON_NAME] 20001 - [PERSON_NAME] 20001" at bounding box center [469, 169] width 757 height 28
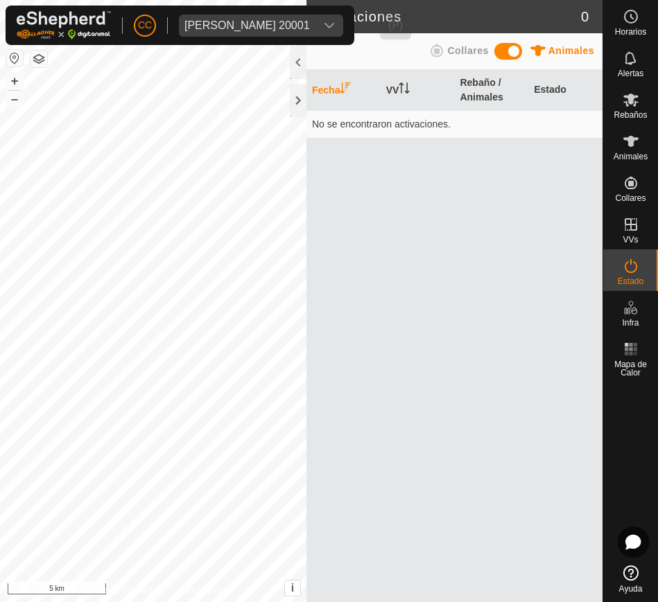
scroll to position [0, 0]
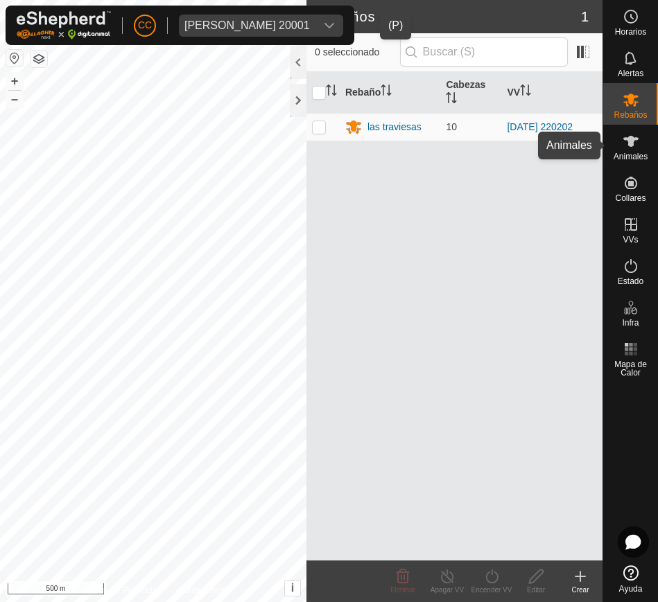
click at [627, 147] on icon at bounding box center [631, 141] width 17 height 17
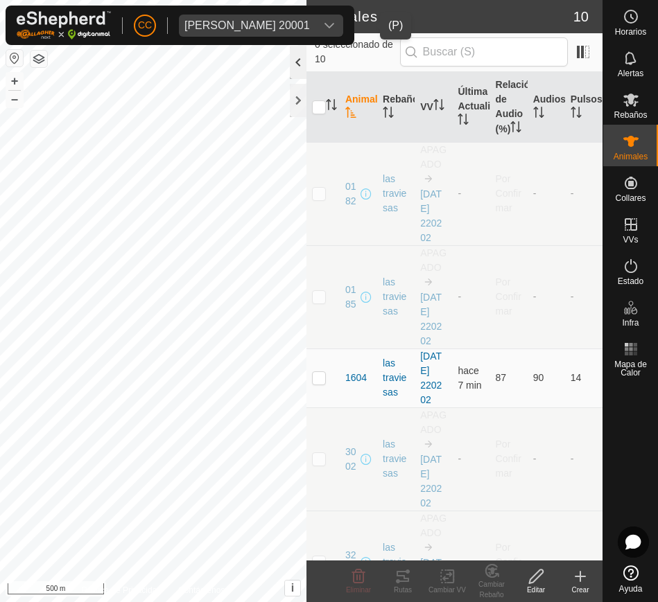
click at [302, 60] on div at bounding box center [298, 62] width 17 height 33
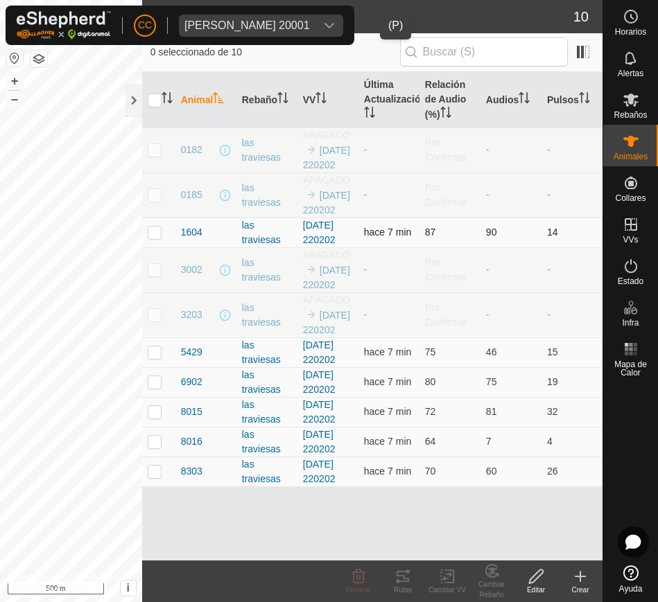
drag, startPoint x: 173, startPoint y: 251, endPoint x: 175, endPoint y: 262, distance: 11.3
click at [175, 247] on tr "1604 las traviesas 2025-07-27 220202 hace 7 min 87 90 14" at bounding box center [372, 233] width 460 height 30
drag, startPoint x: 175, startPoint y: 262, endPoint x: 575, endPoint y: 526, distance: 479.3
click at [575, 487] on tbody "0182 las traviesas APAGADO 2025-07-27 220202 - Por Confirmar - - 0185 las travi…" at bounding box center [372, 307] width 460 height 359
copy tbody "1604 las traviesas 2025-07-27 220202 hace 7 min 87 90 14 3002 las traviesas APA…"
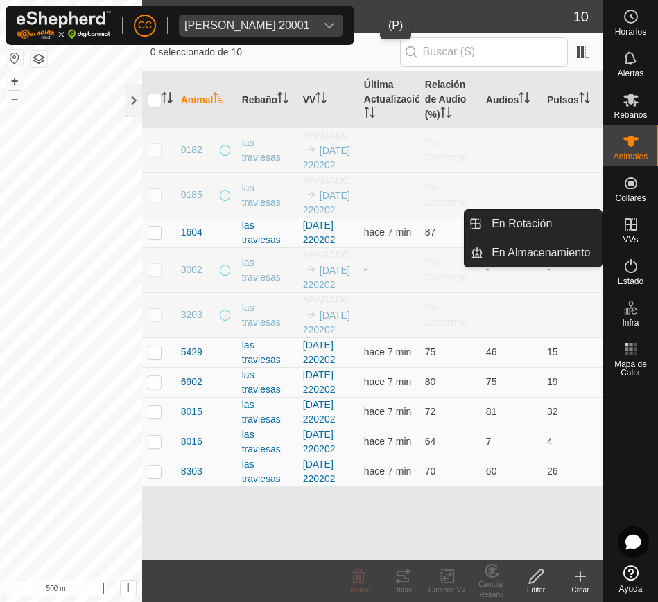
click at [635, 236] on span "VVs" at bounding box center [630, 240] width 15 height 8
click at [576, 225] on link "En Rotación" at bounding box center [542, 224] width 119 height 28
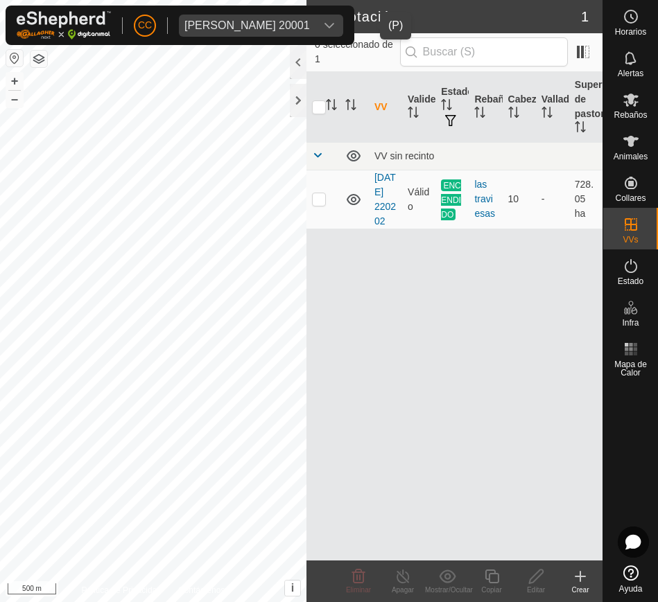
click at [310, 30] on div "Juan Manuel Lobo Martin 20001" at bounding box center [246, 25] width 125 height 11
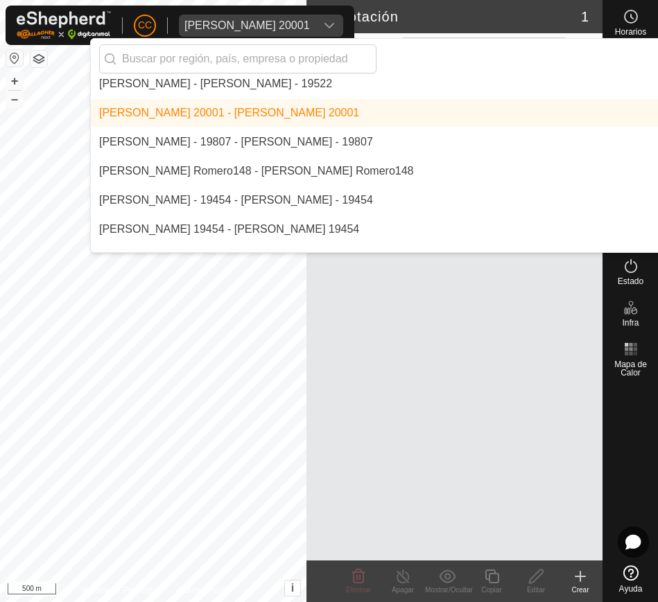
scroll to position [6037, 0]
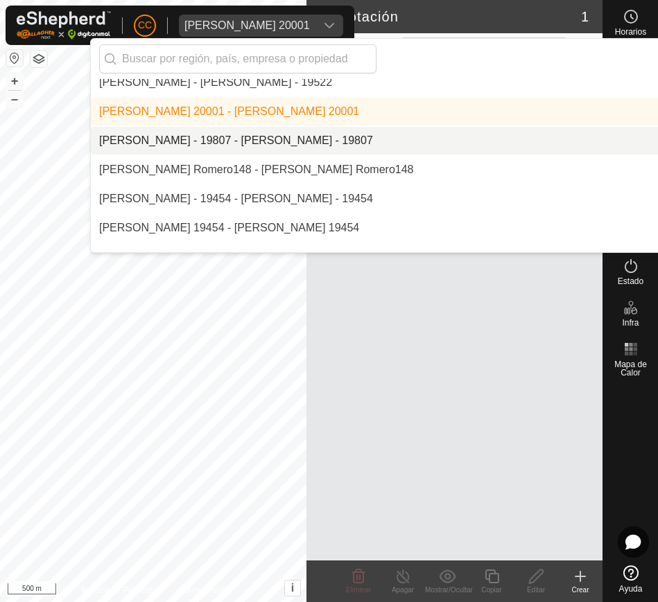
click at [318, 141] on li "[PERSON_NAME] - 19807 - [PERSON_NAME] - 19807" at bounding box center [469, 141] width 757 height 28
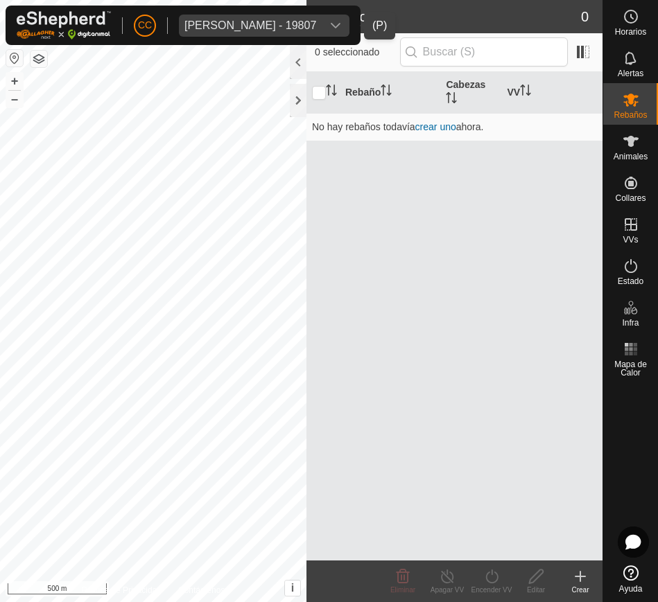
click at [341, 30] on icon "dropdown trigger" at bounding box center [335, 25] width 11 height 11
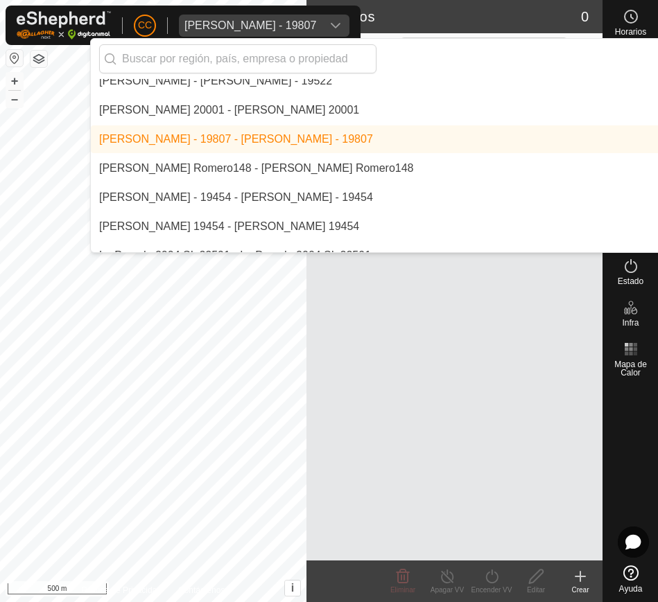
scroll to position [6042, 0]
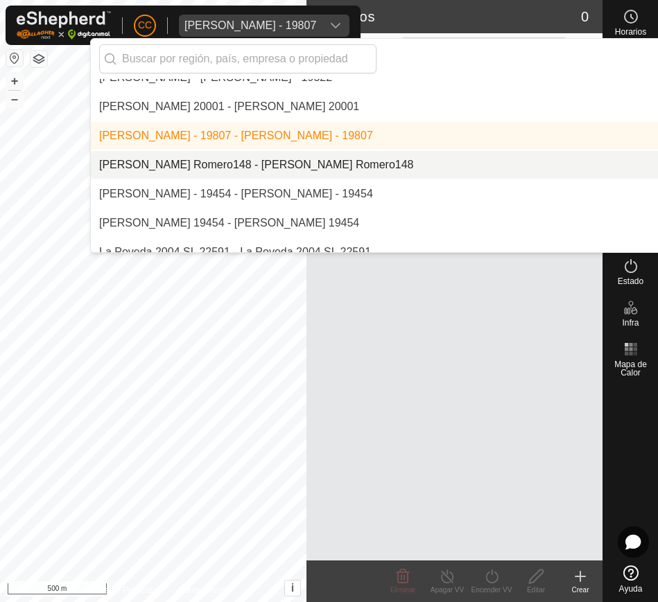
click at [340, 157] on li "[PERSON_NAME] Romero148 - [PERSON_NAME] Romero148" at bounding box center [469, 165] width 757 height 28
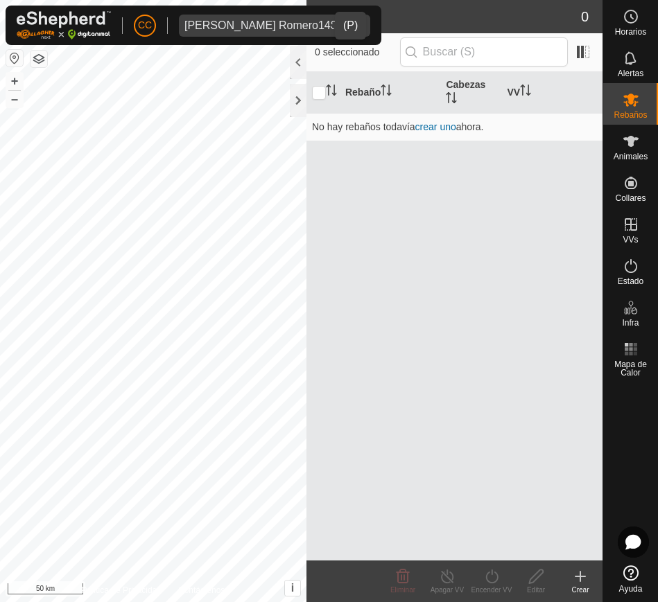
click at [12, 55] on button "button" at bounding box center [14, 58] width 17 height 17
click at [299, 22] on div "Julia Jorge Romero148" at bounding box center [260, 25] width 153 height 11
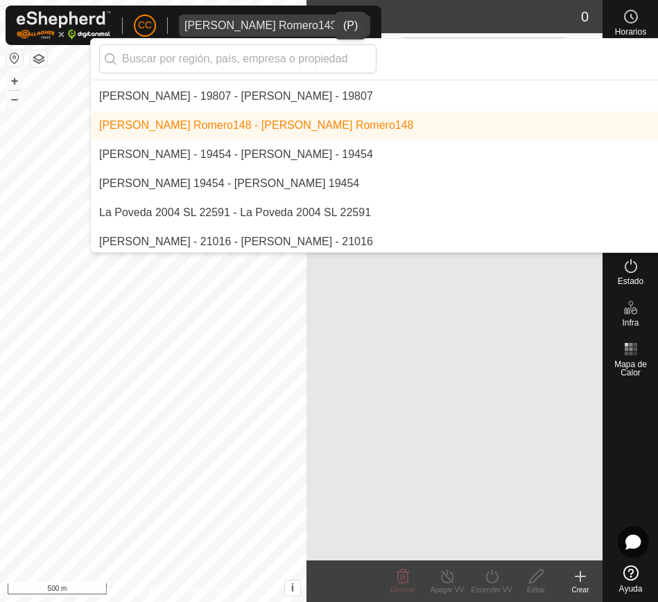
scroll to position [6104, 0]
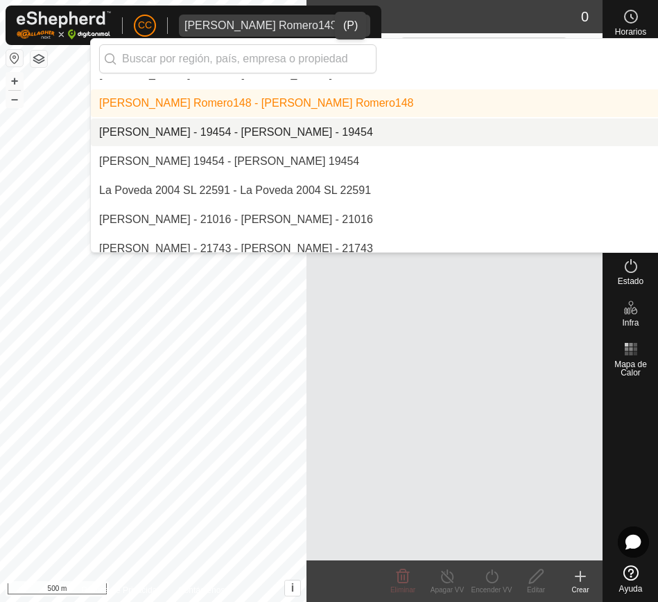
click at [327, 134] on li "[PERSON_NAME] - 19454 - [PERSON_NAME] - 19454" at bounding box center [469, 133] width 757 height 28
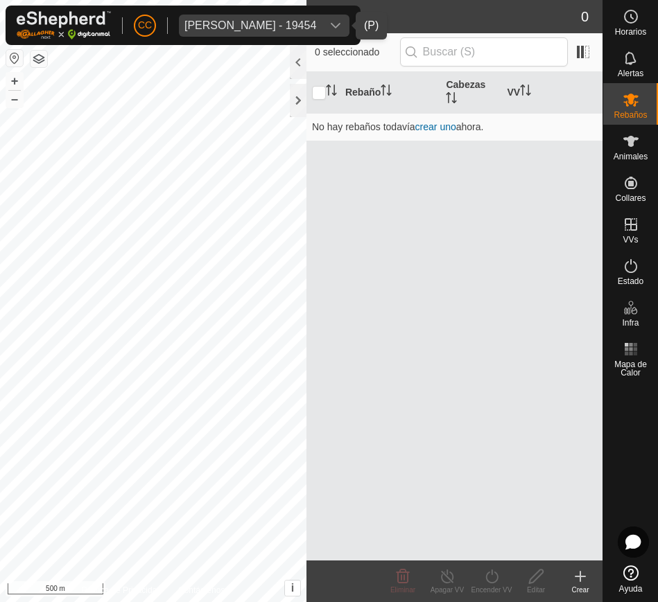
click at [329, 28] on div "dropdown trigger" at bounding box center [336, 26] width 28 height 22
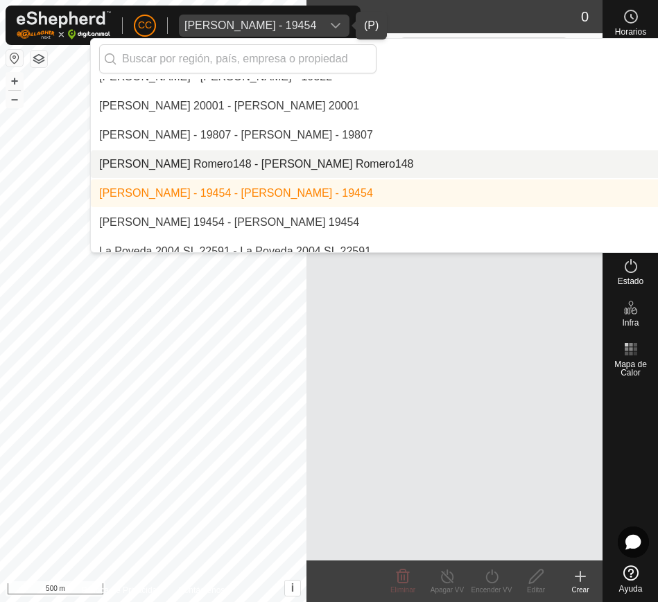
scroll to position [6044, 0]
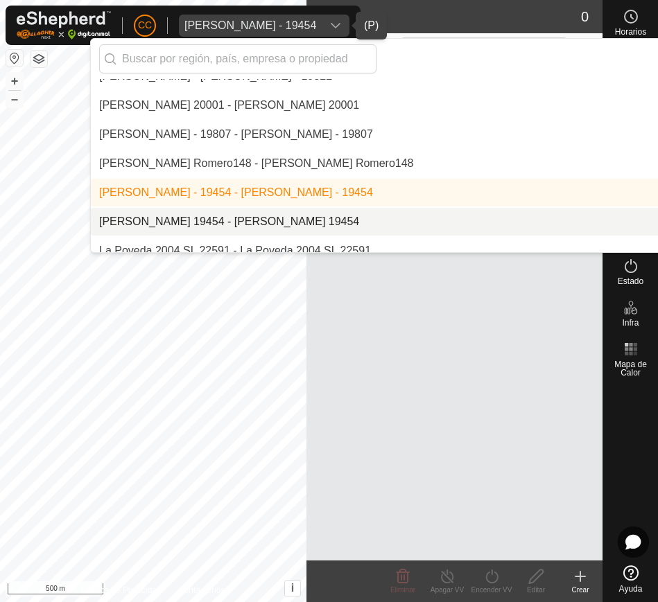
click at [345, 216] on li "[PERSON_NAME] 19454 - [PERSON_NAME] 19454" at bounding box center [469, 222] width 757 height 28
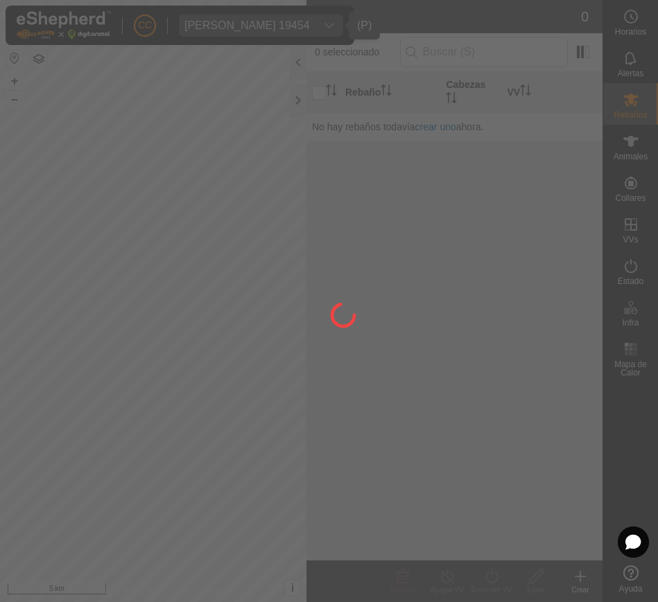
click at [638, 144] on div "CC Julian Garcia Gayo 19454 Horarios Alertas Rebaños Animales Collares VVs Esta…" at bounding box center [329, 301] width 658 height 602
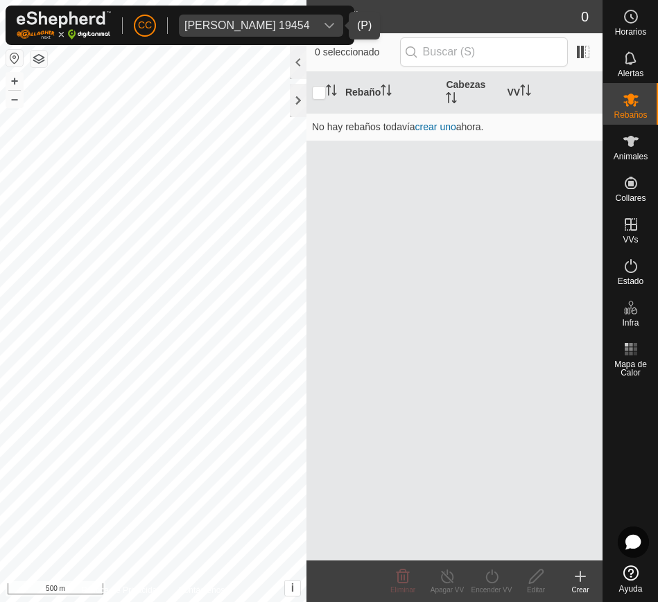
click at [318, 17] on div "dropdown trigger" at bounding box center [329, 26] width 28 height 22
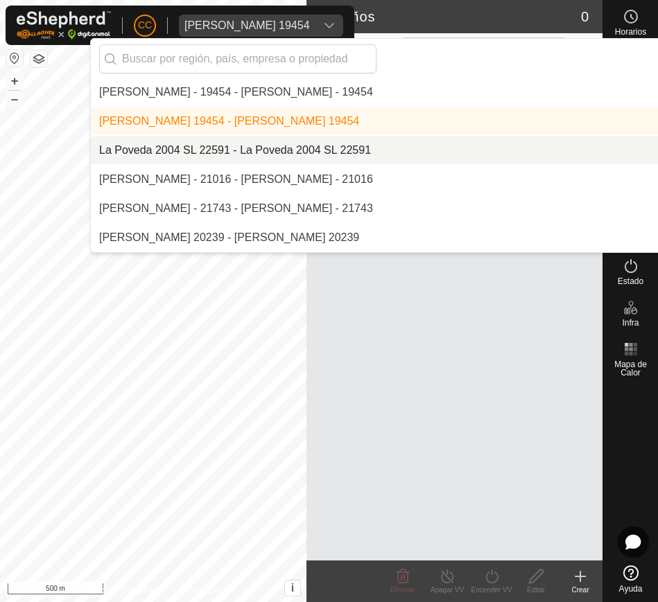
scroll to position [6145, 0]
click at [215, 150] on li "La Poveda 2004 SL 22591 - La Poveda 2004 SL 22591" at bounding box center [469, 150] width 757 height 28
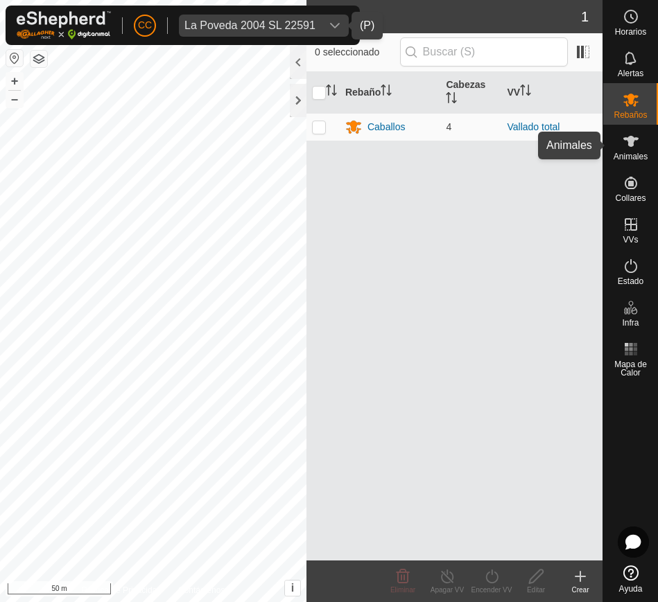
click at [610, 145] on div "Animales" at bounding box center [630, 146] width 55 height 42
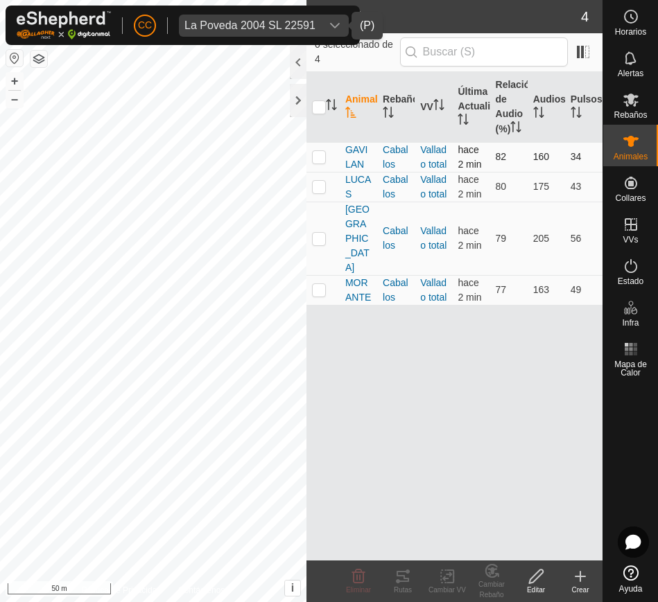
click at [343, 164] on tr "GAVILAN Caballos Vallado total hace 2 min 82 160 34" at bounding box center [454, 157] width 296 height 30
drag, startPoint x: 343, startPoint y: 164, endPoint x: 595, endPoint y: 266, distance: 272.4
click at [595, 266] on tbody "GAVILAN Caballos Vallado total hace 2 min 82 160 34 LUCAS Caballos Vallado tota…" at bounding box center [454, 223] width 296 height 163
copy tbody "GAVILAN Caballos Vallado total hace 2 min 82 160 34 LUCAS Caballos Vallado tota…"
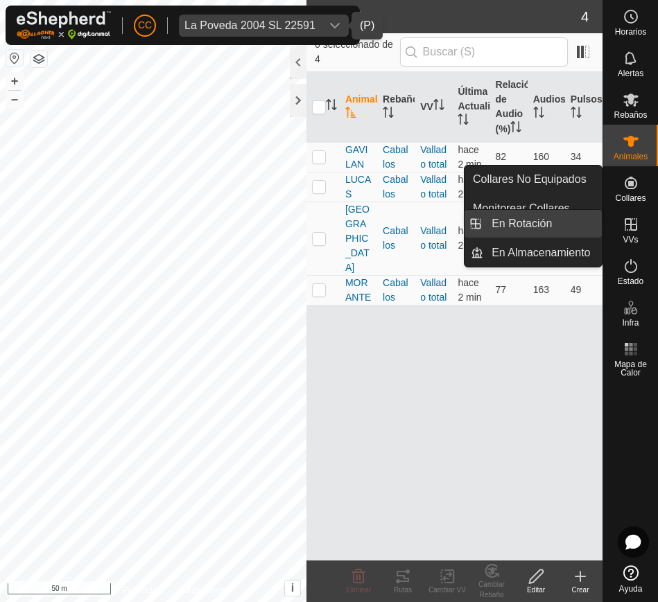
click at [585, 225] on link "En Rotación" at bounding box center [542, 224] width 119 height 28
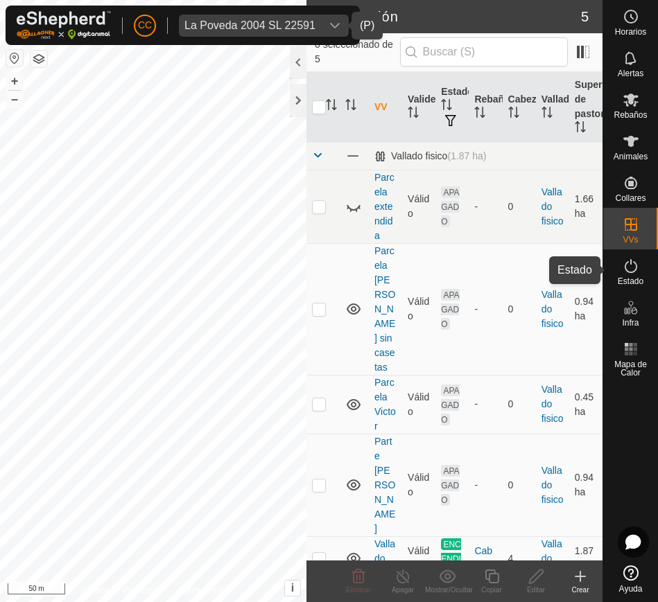
click at [646, 283] on div "Estado" at bounding box center [630, 271] width 55 height 42
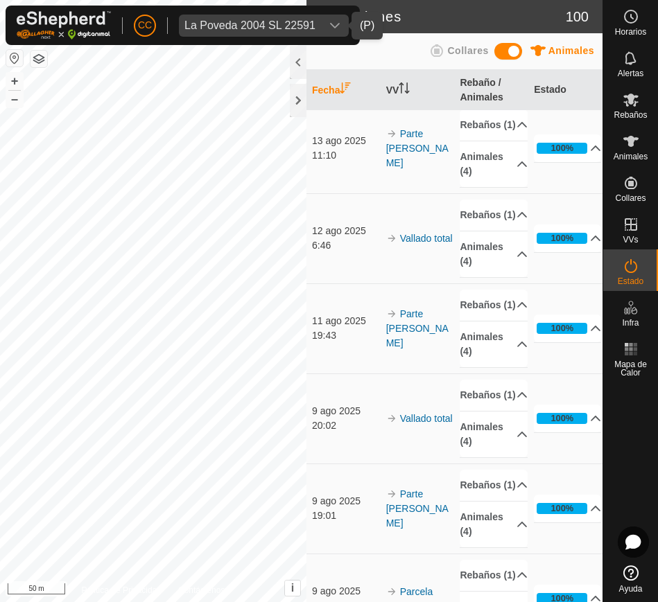
scroll to position [1157, 0]
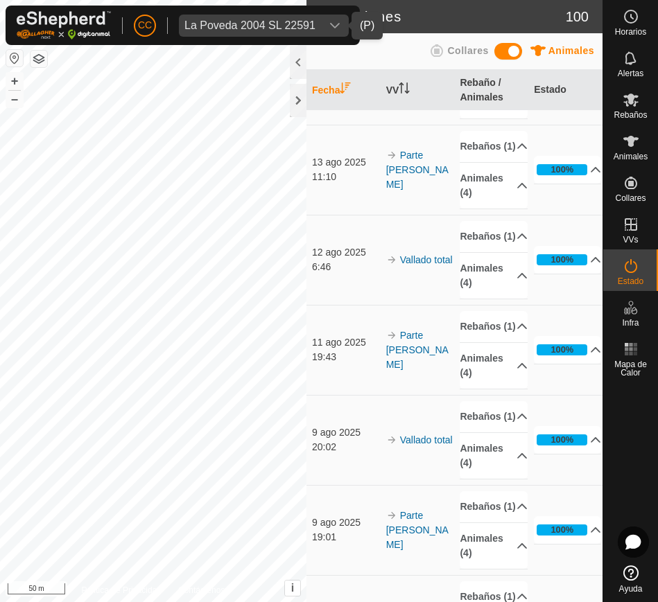
click at [308, 21] on div "La Poveda 2004 SL 22591" at bounding box center [249, 25] width 131 height 11
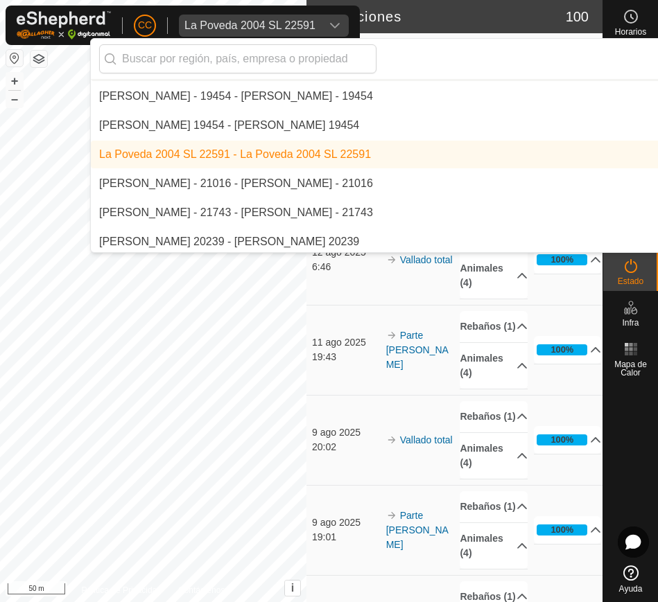
scroll to position [6141, 0]
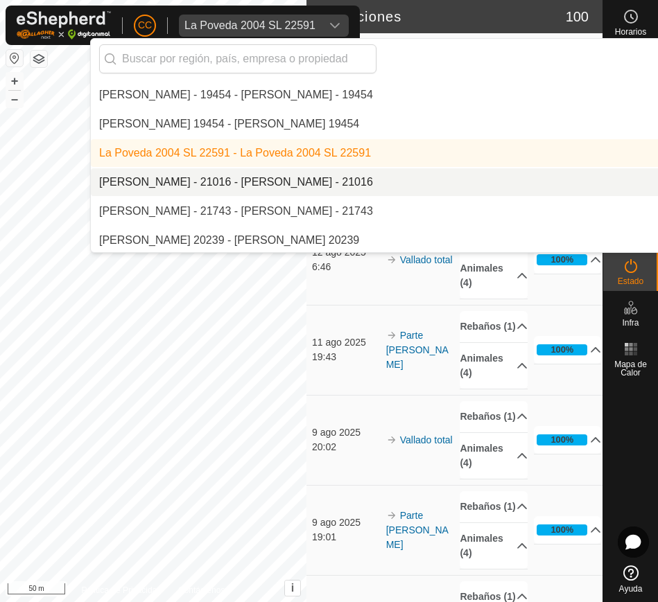
click at [293, 190] on li "[PERSON_NAME] - 21016 - [PERSON_NAME] - 21016" at bounding box center [469, 182] width 757 height 28
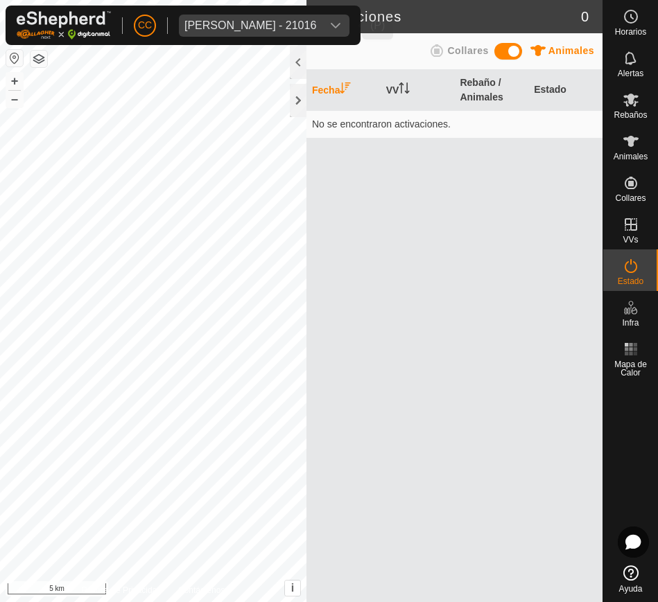
scroll to position [0, 0]
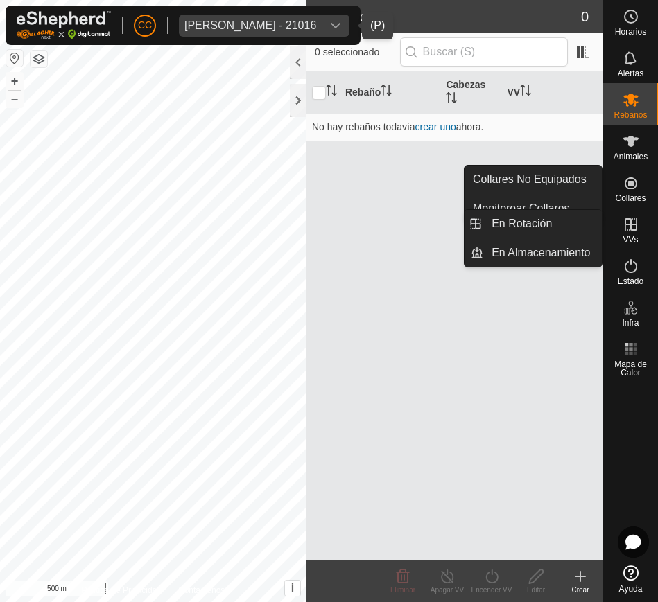
click at [621, 223] on es-virtualpaddocks-svg-icon at bounding box center [630, 225] width 25 height 22
click at [587, 220] on link "En Rotación" at bounding box center [542, 224] width 119 height 28
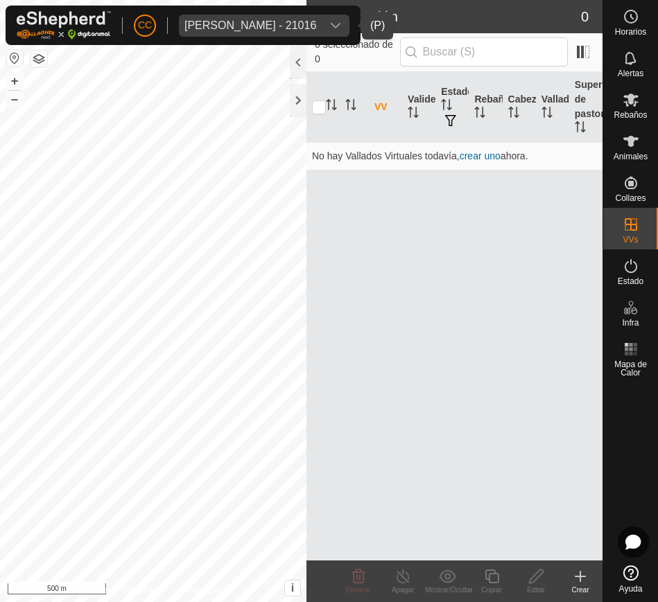
click at [322, 17] on span "Lara Nunez Castrillo - 21016" at bounding box center [250, 26] width 143 height 22
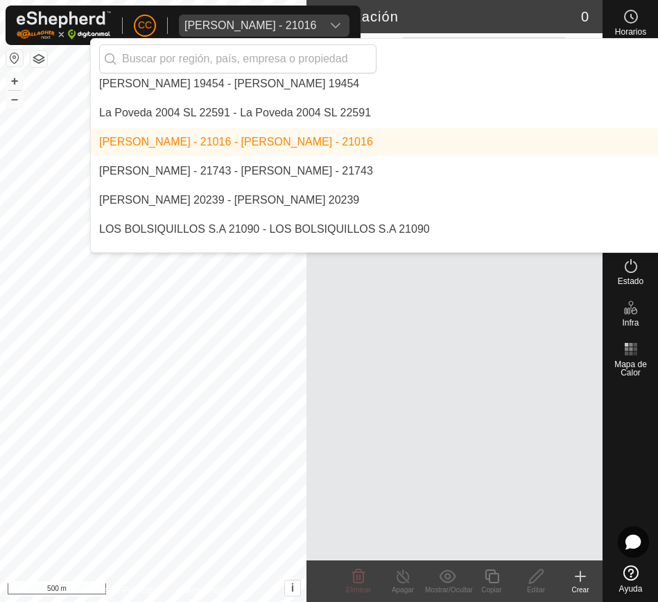
scroll to position [6190, 0]
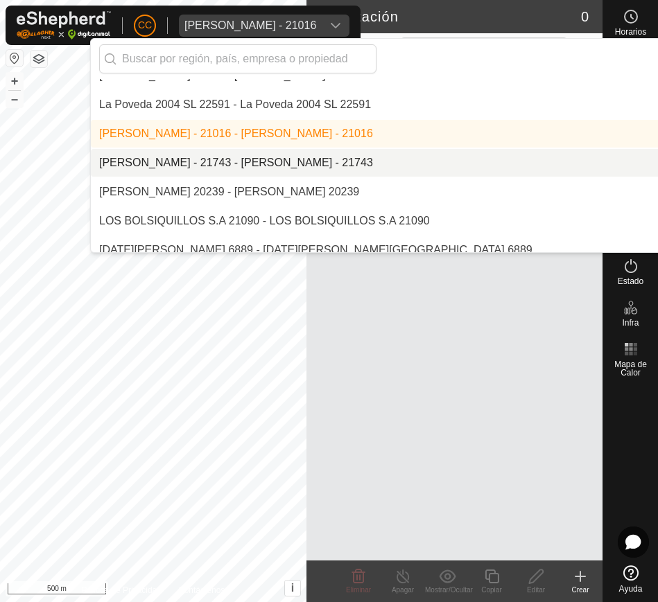
click at [322, 159] on li "[PERSON_NAME] - 21743 - [PERSON_NAME] - 21743" at bounding box center [469, 163] width 757 height 28
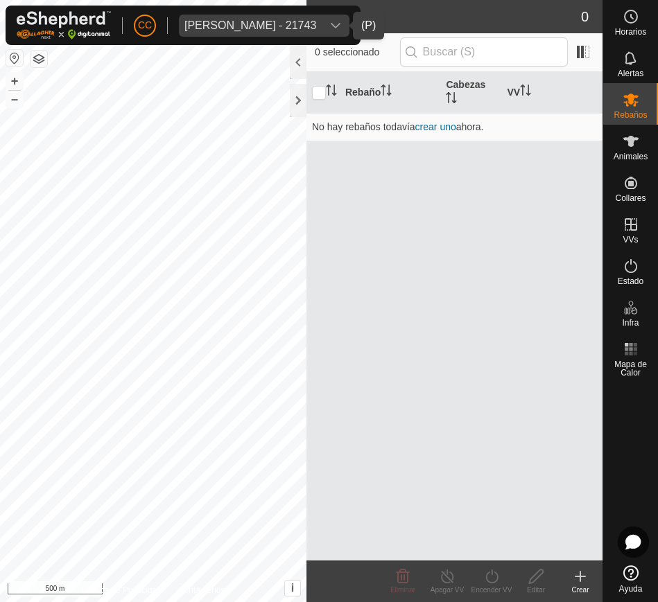
click at [306, 21] on div "Laura Lopez Parro - 21743" at bounding box center [250, 25] width 132 height 11
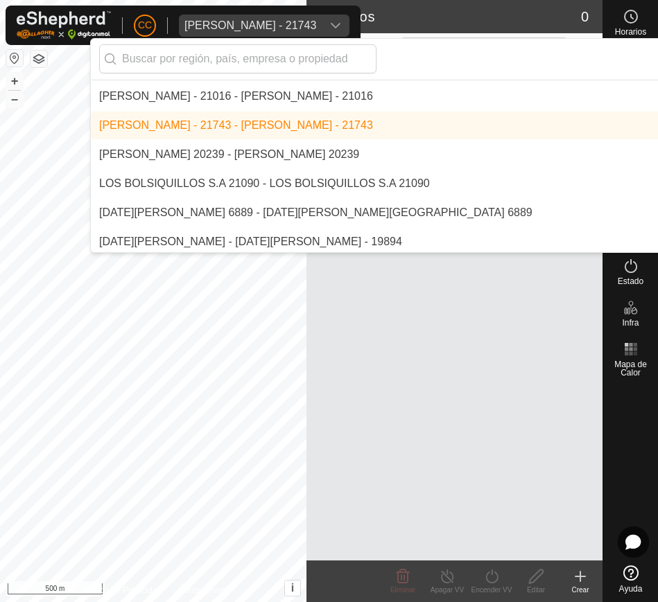
scroll to position [6231, 0]
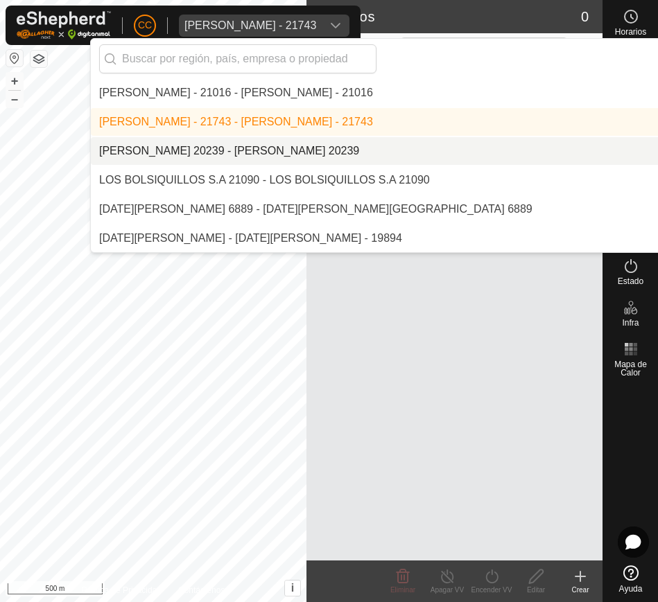
click at [350, 142] on li "[PERSON_NAME] 20239 - [PERSON_NAME] 20239" at bounding box center [469, 151] width 757 height 28
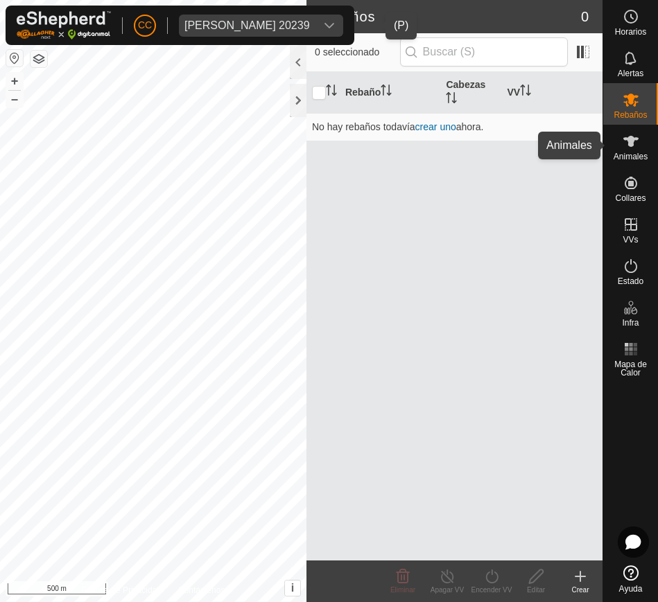
click at [640, 143] on es-animals-svg-icon at bounding box center [630, 141] width 25 height 22
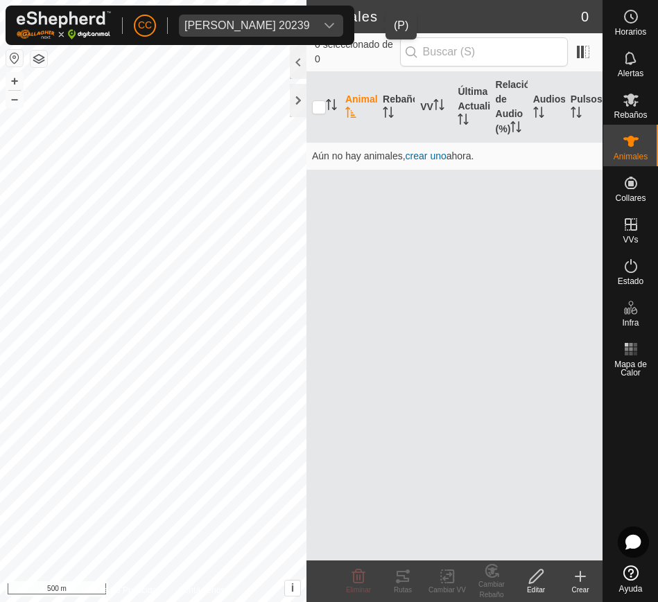
click at [343, 24] on div "dropdown trigger" at bounding box center [329, 26] width 28 height 22
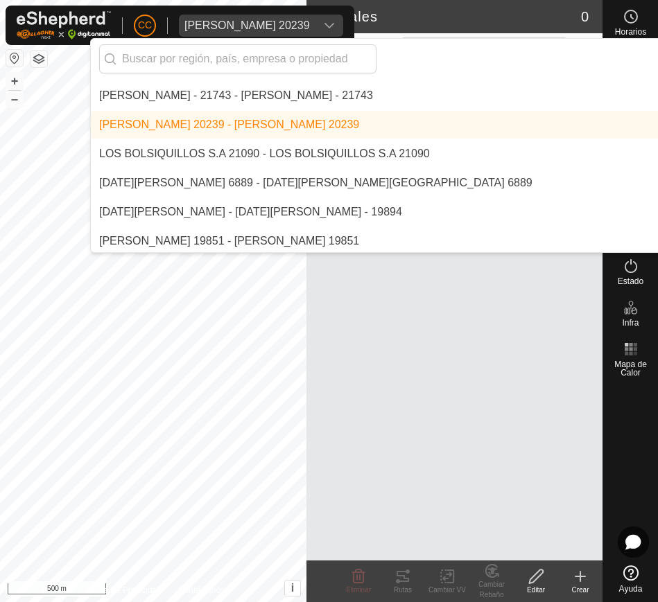
scroll to position [6258, 0]
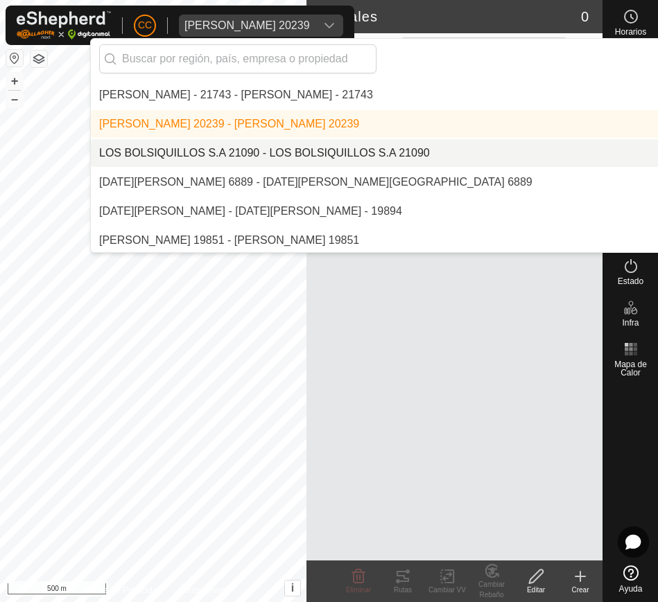
click at [427, 157] on li "LOS BOLSIQUILLOS S.A 21090 - LOS BOLSIQUILLOS S.A 21090" at bounding box center [469, 153] width 757 height 28
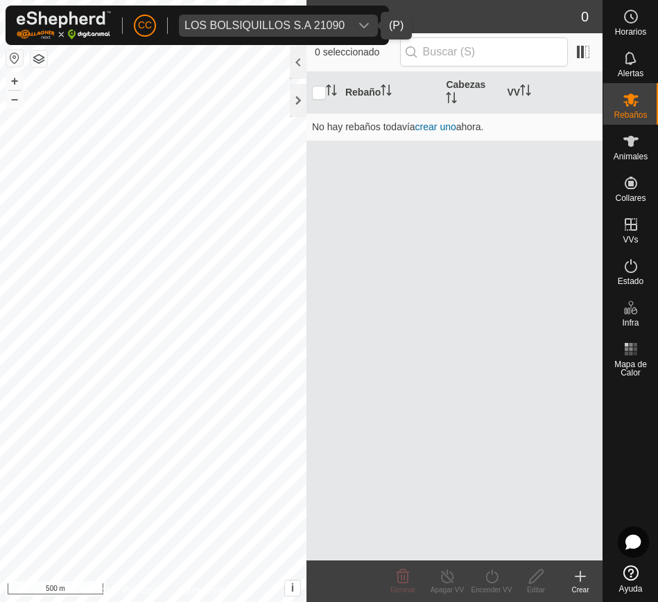
click at [340, 22] on div "LOS BOLSIQUILLOS S.A 21090" at bounding box center [264, 25] width 160 height 11
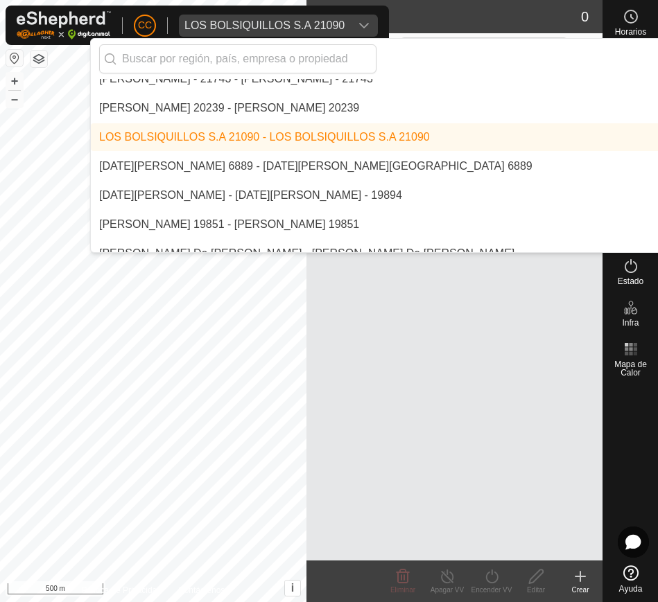
scroll to position [6277, 0]
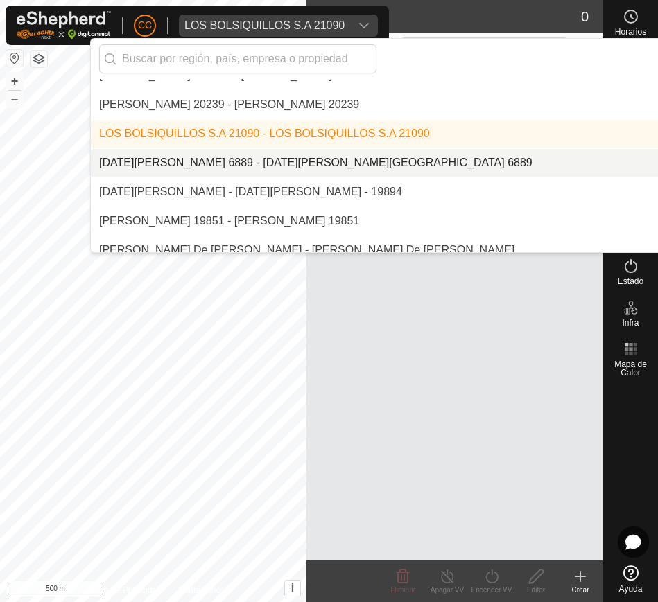
click at [363, 166] on li "[DATE][PERSON_NAME] 6889 - [DATE][PERSON_NAME][GEOGRAPHIC_DATA] 6889" at bounding box center [469, 163] width 757 height 28
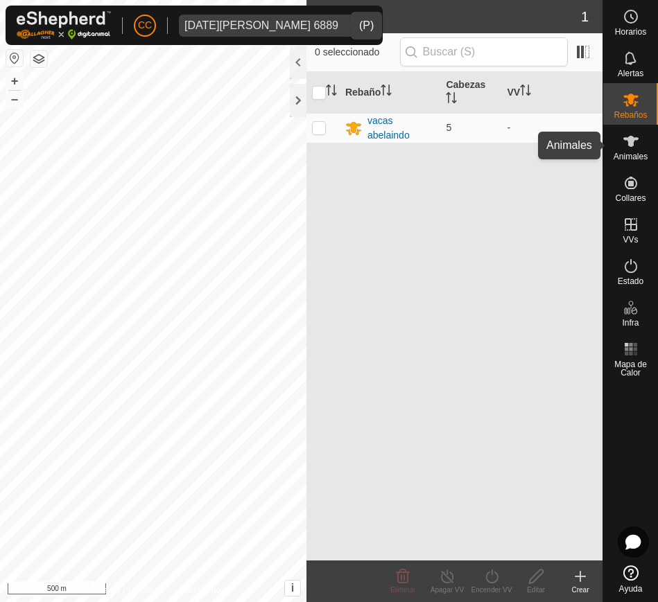
click at [615, 142] on div "Animales" at bounding box center [630, 146] width 55 height 42
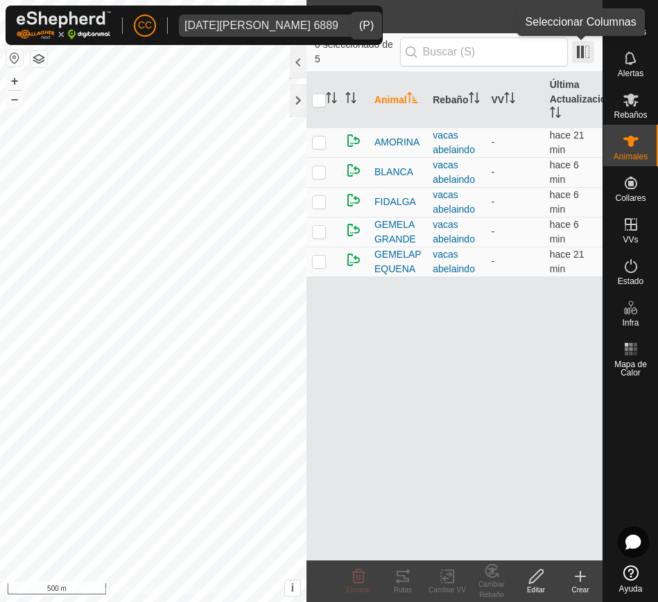
click at [585, 49] on span at bounding box center [583, 52] width 22 height 22
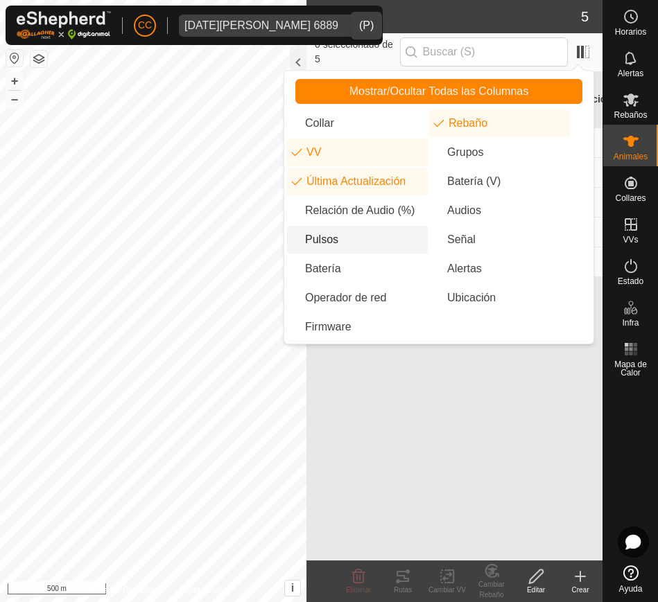
click at [367, 228] on li "Pulsos" at bounding box center [357, 240] width 141 height 28
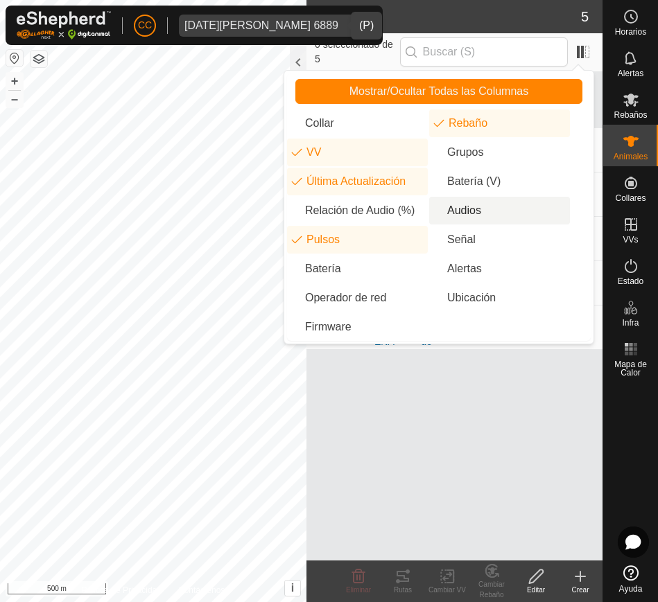
click at [458, 205] on li "Audios" at bounding box center [499, 211] width 141 height 28
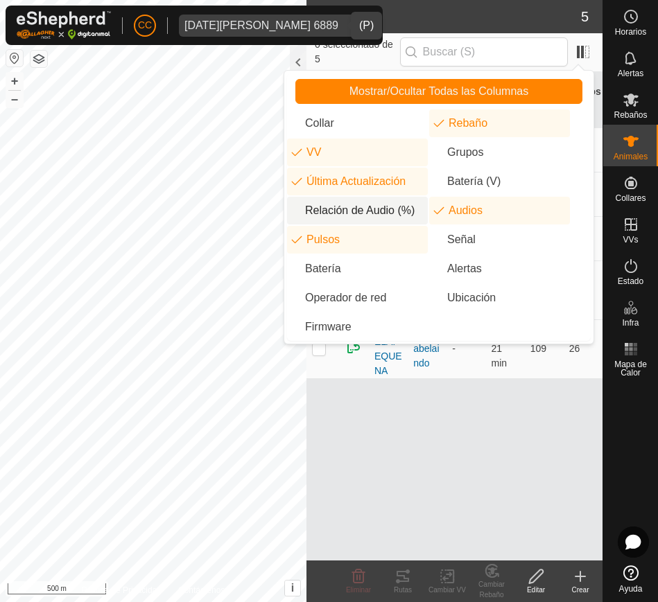
click at [382, 216] on li "Relación de Audio (%)" at bounding box center [357, 211] width 141 height 28
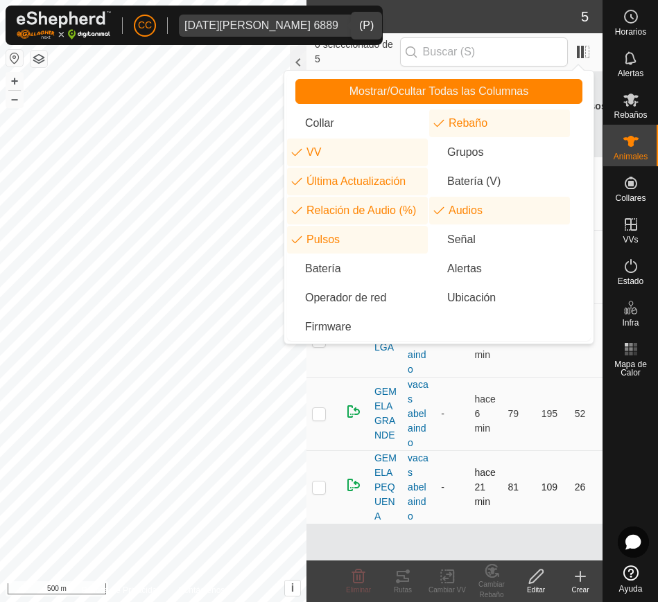
click at [469, 478] on td "hace 21 min" at bounding box center [485, 487] width 33 height 73
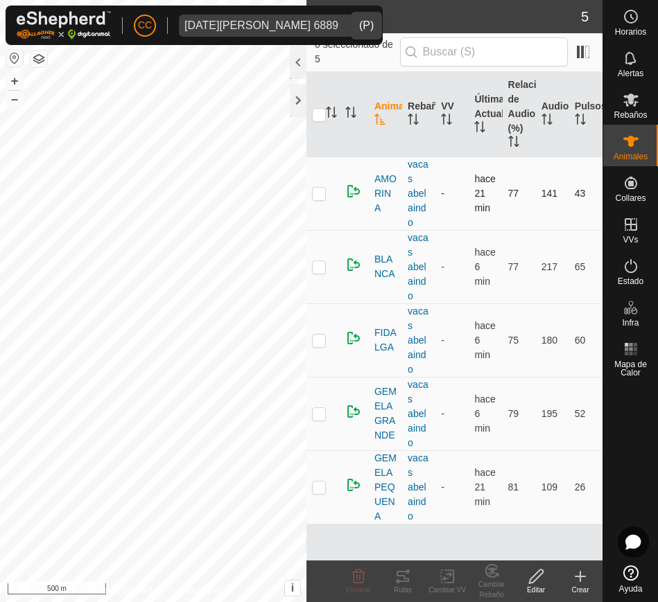
drag, startPoint x: 358, startPoint y: 153, endPoint x: 373, endPoint y: 176, distance: 27.7
click at [373, 176] on table "Animal Rebaño VV Última Actualización Relación de Audio (%) Audios Pulsos AMORI…" at bounding box center [454, 298] width 296 height 453
drag, startPoint x: 373, startPoint y: 176, endPoint x: 603, endPoint y: 492, distance: 391.0
click at [603, 492] on div "Horarios Alertas Rebaños Animales Collares VVs Estado Infra Mapa de Calor Ayuda…" at bounding box center [329, 301] width 658 height 602
click at [414, 205] on div "vacas abelaindo" at bounding box center [419, 193] width 22 height 73
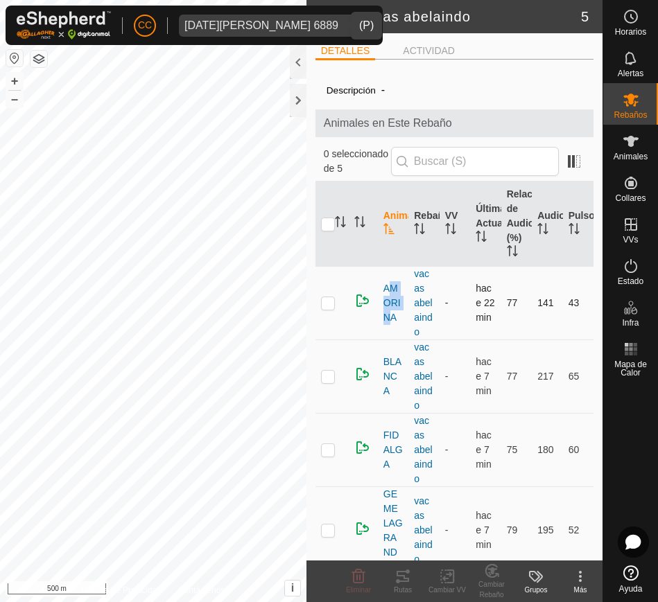
drag, startPoint x: 380, startPoint y: 300, endPoint x: 403, endPoint y: 316, distance: 28.5
click at [403, 316] on td "AMORINA" at bounding box center [393, 302] width 31 height 73
click at [635, 156] on span "Animales" at bounding box center [631, 157] width 34 height 8
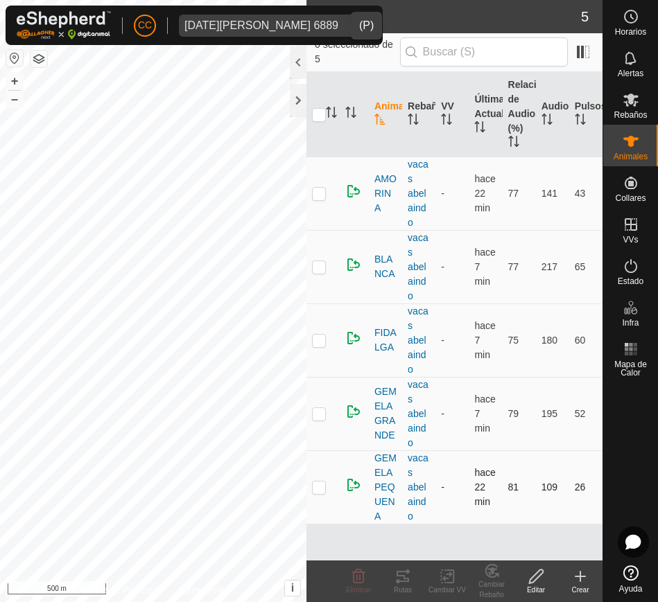
drag, startPoint x: 373, startPoint y: 178, endPoint x: 587, endPoint y: 483, distance: 372.7
click at [587, 483] on tbody "AMORINA vacas abelaindo - hace 22 min 77 141 43 BLANCA vacas abelaindo - hace 7…" at bounding box center [454, 340] width 296 height 367
copy tbody "AMORINA vacas abelaindo - hace 22 min 77 141 43 BLANCA vacas abelaindo - hace 7…"
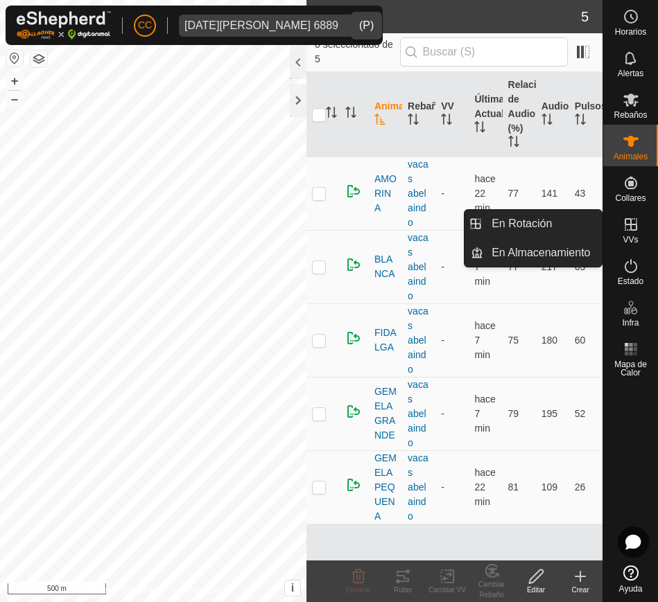
click at [629, 230] on icon at bounding box center [631, 224] width 12 height 12
click at [566, 222] on link "En Rotación" at bounding box center [542, 224] width 119 height 28
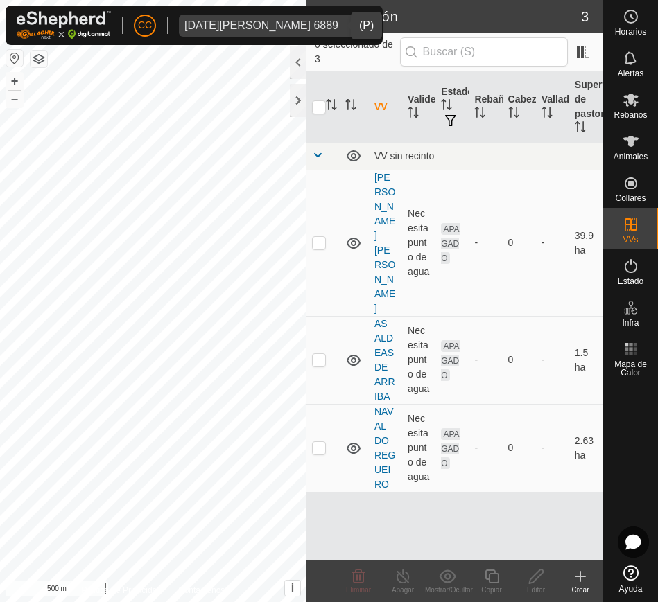
click at [15, 58] on button "button" at bounding box center [14, 58] width 17 height 17
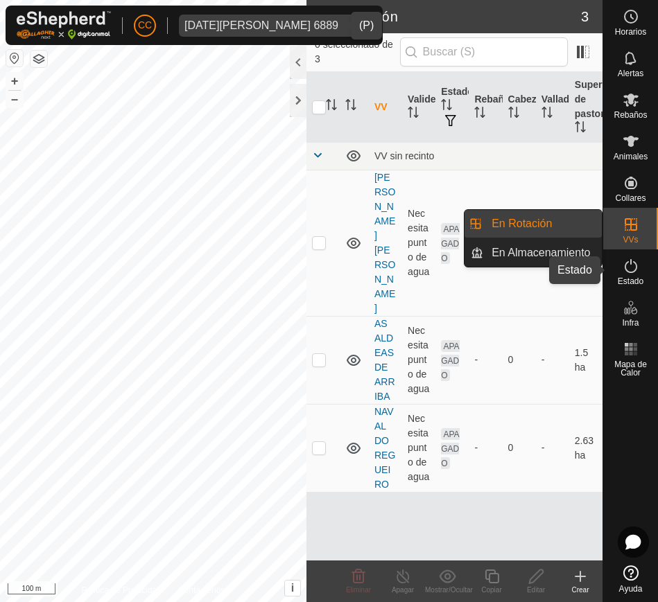
click at [624, 267] on icon at bounding box center [631, 266] width 17 height 17
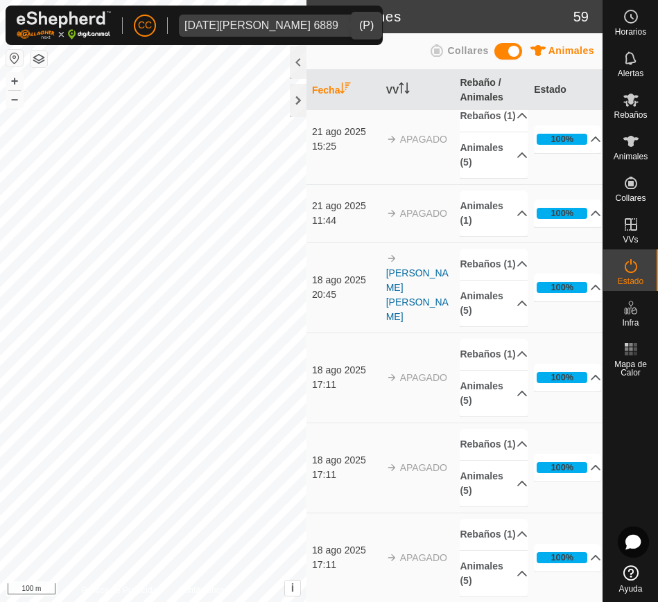
scroll to position [17, 0]
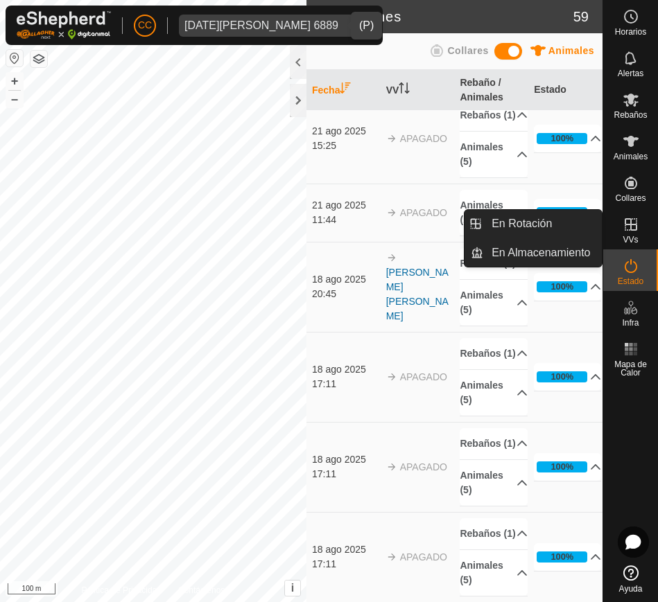
click at [625, 236] on span "VVs" at bounding box center [630, 240] width 15 height 8
click at [559, 222] on link "En Rotación" at bounding box center [542, 224] width 119 height 28
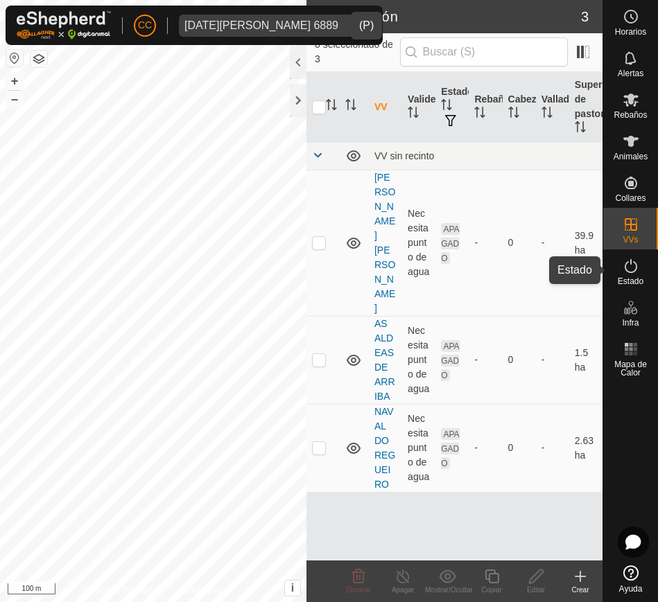
click at [640, 262] on es-activation-svg-icon at bounding box center [630, 266] width 25 height 22
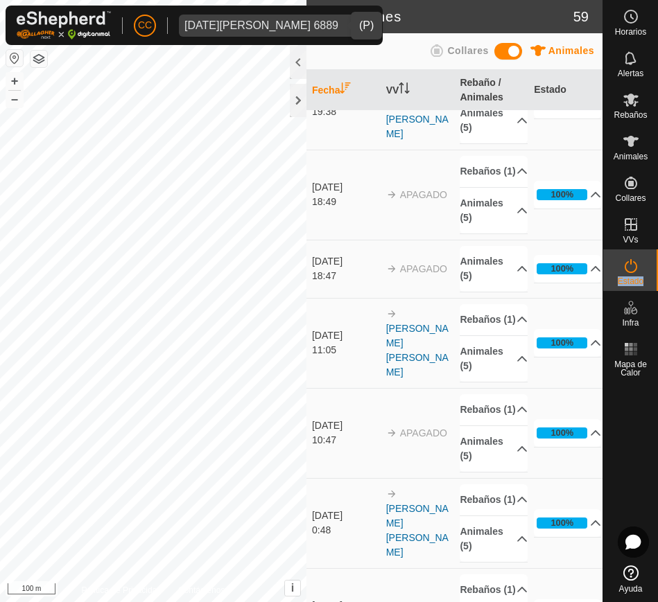
scroll to position [2378, 0]
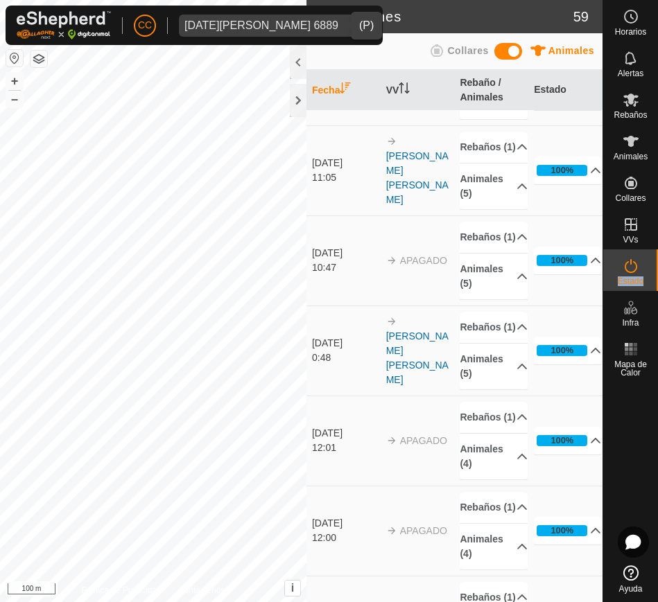
click at [352, 26] on icon "dropdown trigger" at bounding box center [357, 25] width 11 height 11
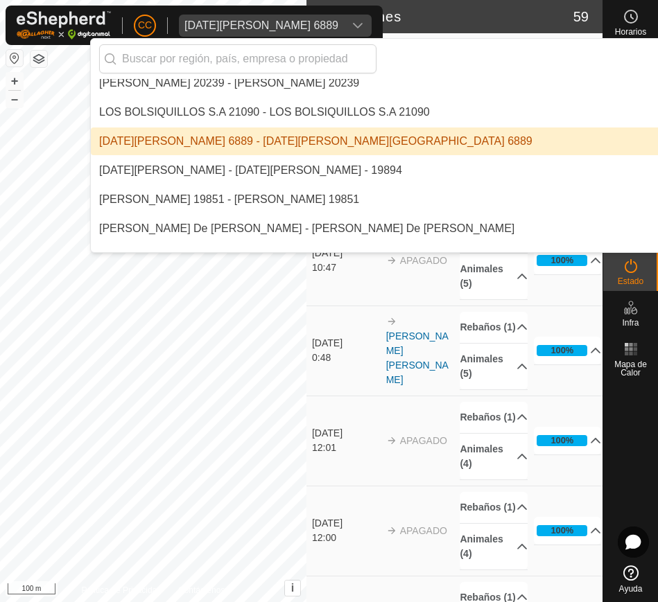
scroll to position [6301, 0]
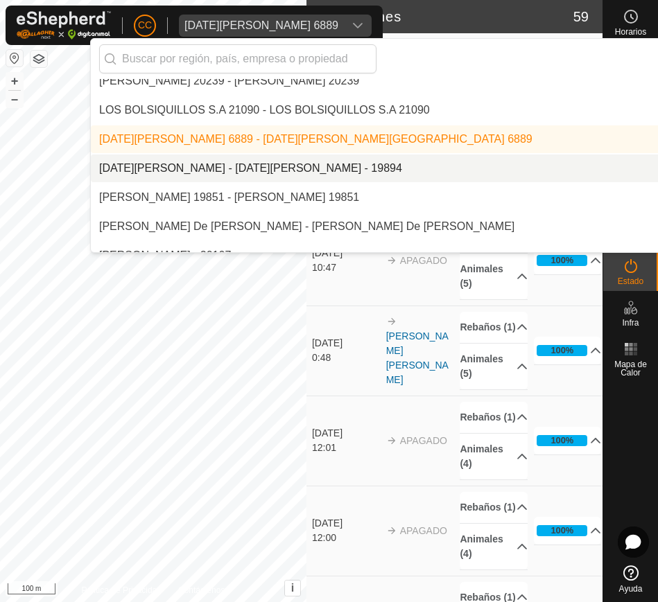
click at [306, 159] on li "[DATE][PERSON_NAME] - [DATE][PERSON_NAME] - 19894" at bounding box center [469, 169] width 757 height 28
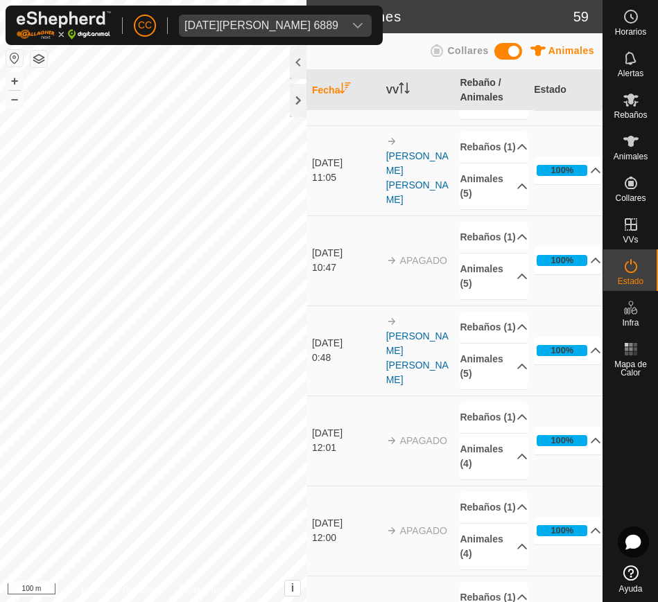
scroll to position [0, 0]
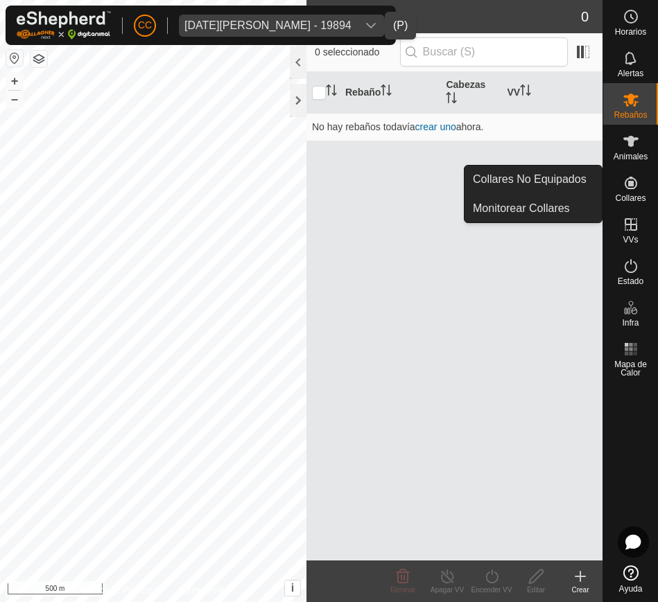
click at [627, 185] on icon at bounding box center [631, 183] width 17 height 17
click at [598, 178] on link "Collares No Equipados" at bounding box center [532, 180] width 137 height 28
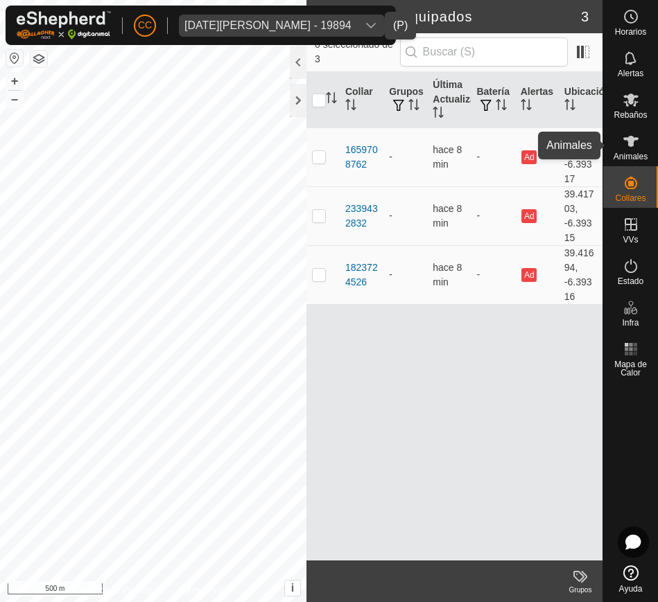
click at [621, 141] on es-animals-svg-icon at bounding box center [630, 141] width 25 height 22
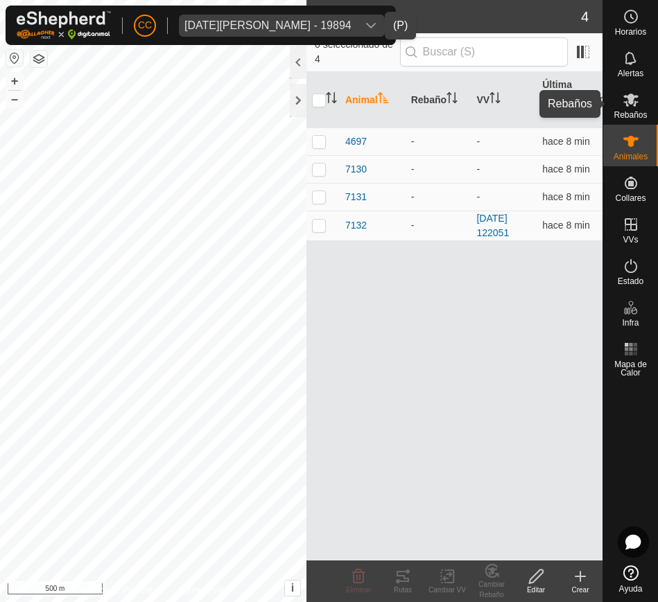
click at [632, 92] on icon at bounding box center [631, 100] width 17 height 17
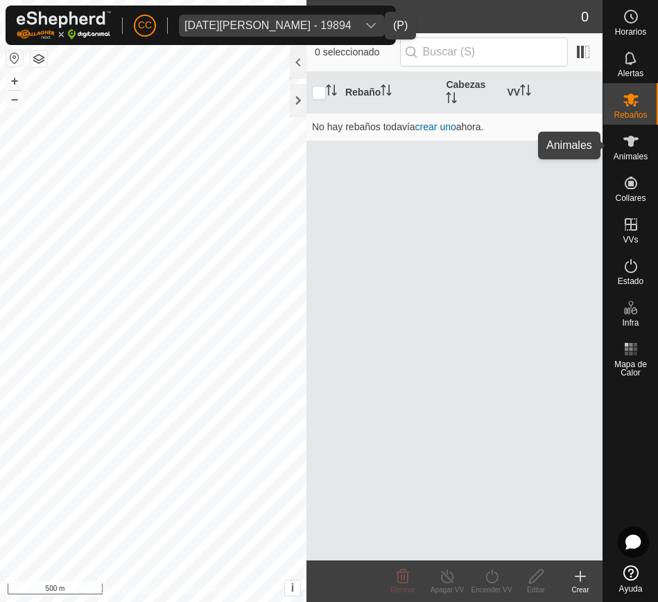
click at [629, 126] on div "Animales" at bounding box center [630, 146] width 55 height 42
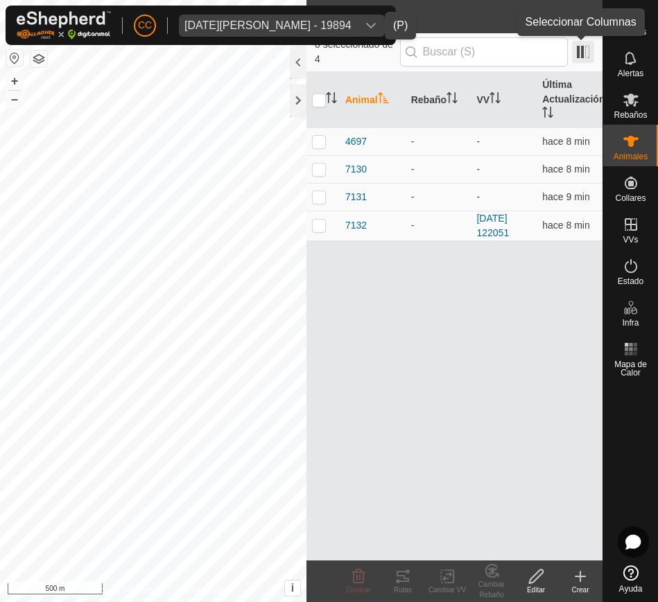
click at [579, 62] on span at bounding box center [583, 52] width 22 height 22
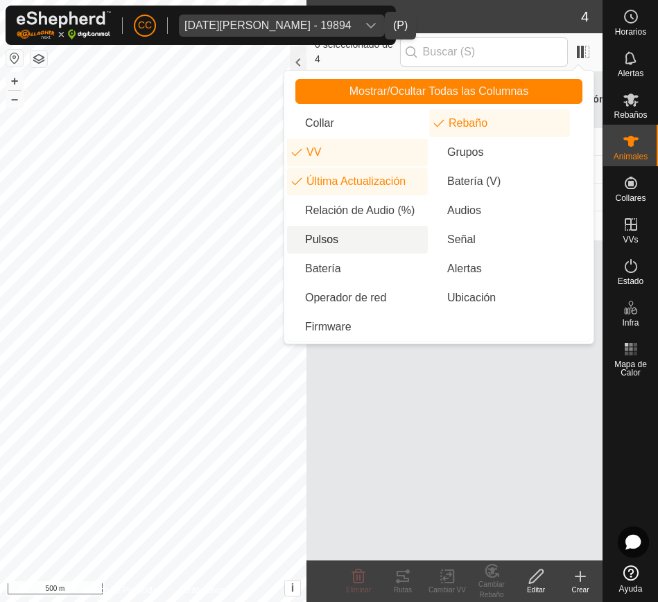
click at [336, 235] on li "Pulsos" at bounding box center [357, 240] width 141 height 28
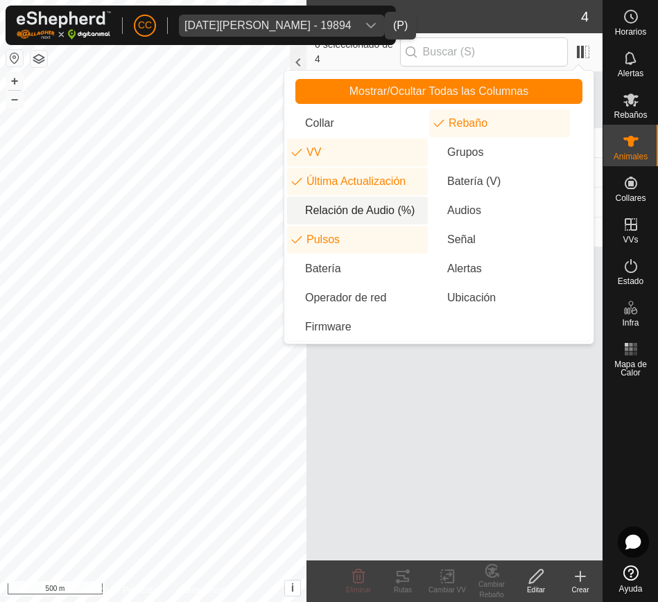
click at [382, 201] on li "Relación de Audio (%)" at bounding box center [357, 211] width 141 height 28
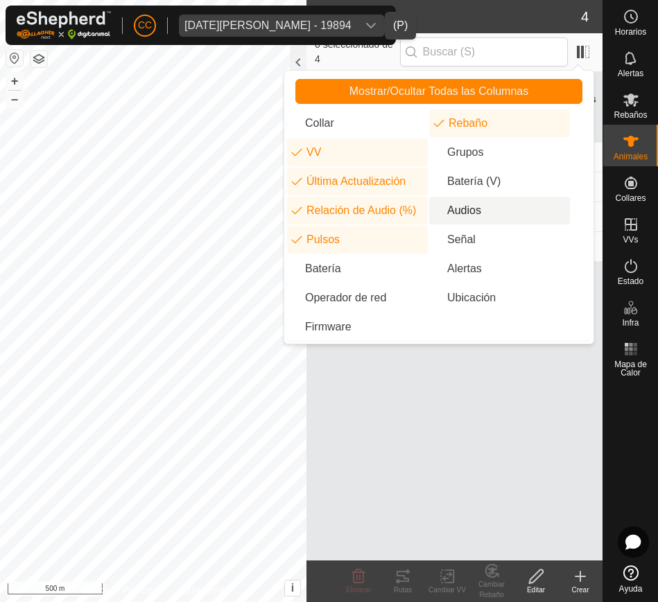
click at [458, 205] on li "Audios" at bounding box center [499, 211] width 141 height 28
click at [459, 390] on div "Animal Rebaño VV Última Actualización Relación de Audio (%) Audios Pulsos 4697 …" at bounding box center [454, 316] width 296 height 489
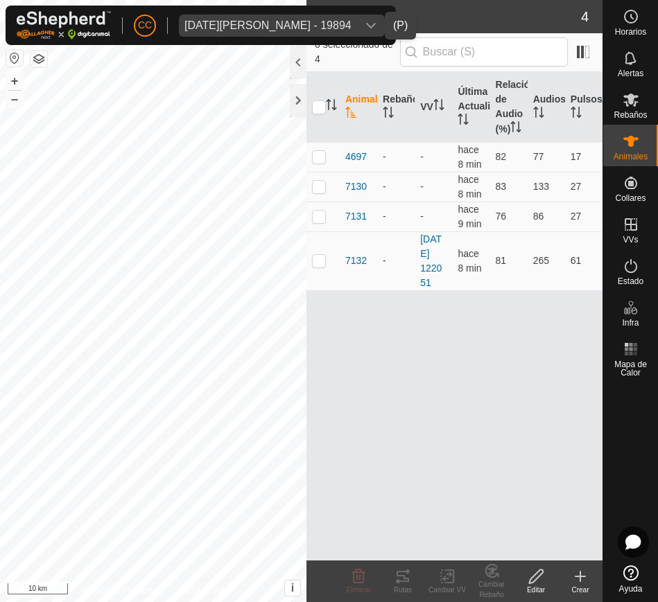
click at [12, 57] on button "button" at bounding box center [14, 58] width 17 height 17
drag, startPoint x: 491, startPoint y: 166, endPoint x: 590, endPoint y: 276, distance: 148.2
click at [590, 276] on tbody "4697 - - hace 8 min 82 77 17 7130 - - hace 8 min 83 133 27 7131 - - hace 9 min …" at bounding box center [454, 216] width 296 height 148
copy tbody "82 77 17 7130 - - hace 8 min 83 133 27 7131 - - hace 9 min 76 86 27 7132 - 2025…"
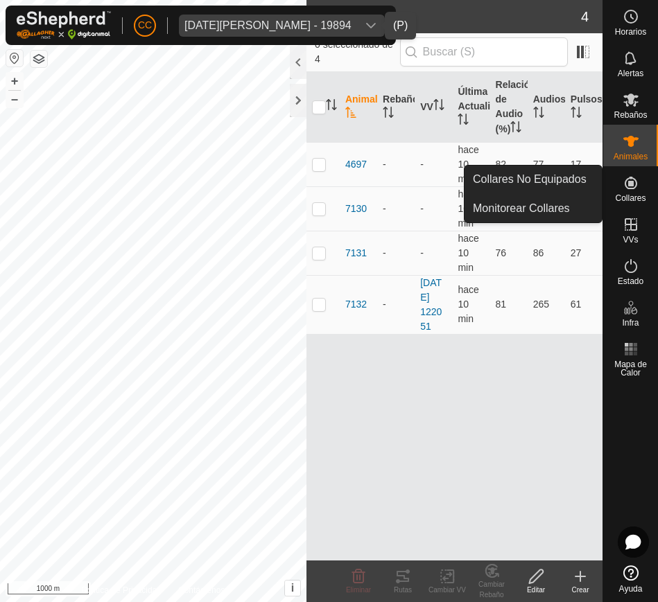
click at [641, 195] on span "Collares" at bounding box center [630, 198] width 31 height 8
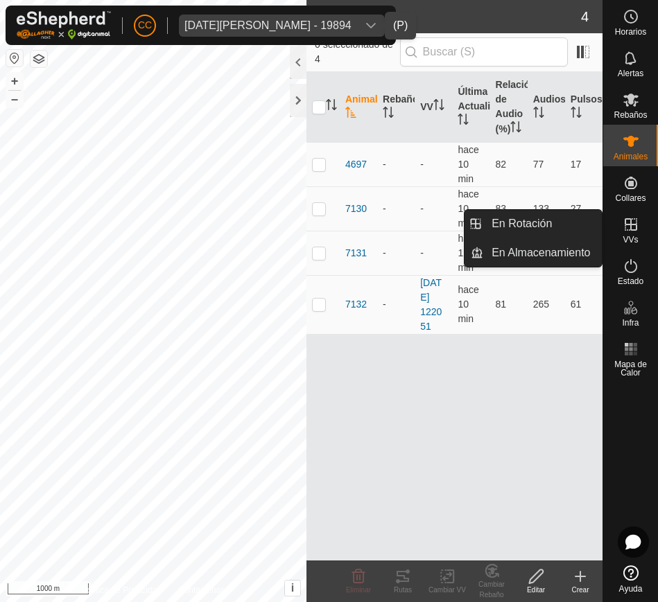
click at [639, 226] on es-virtualpaddocks-svg-icon at bounding box center [630, 225] width 25 height 22
click at [557, 218] on link "En Rotación" at bounding box center [542, 224] width 119 height 28
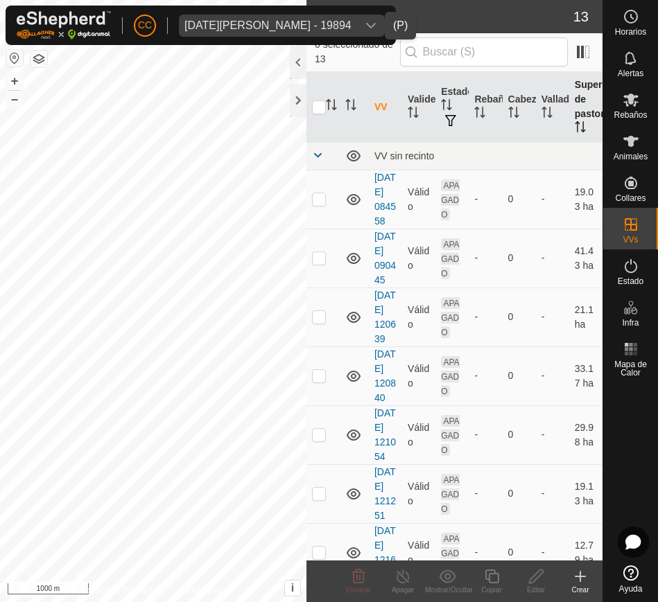
click at [569, 120] on th "Superficie de pastoreo" at bounding box center [585, 107] width 33 height 71
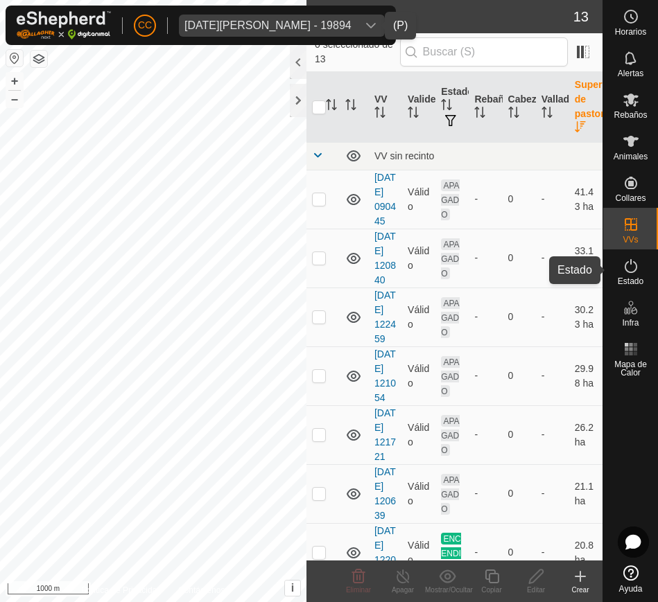
click at [636, 282] on span "Estado" at bounding box center [631, 281] width 26 height 8
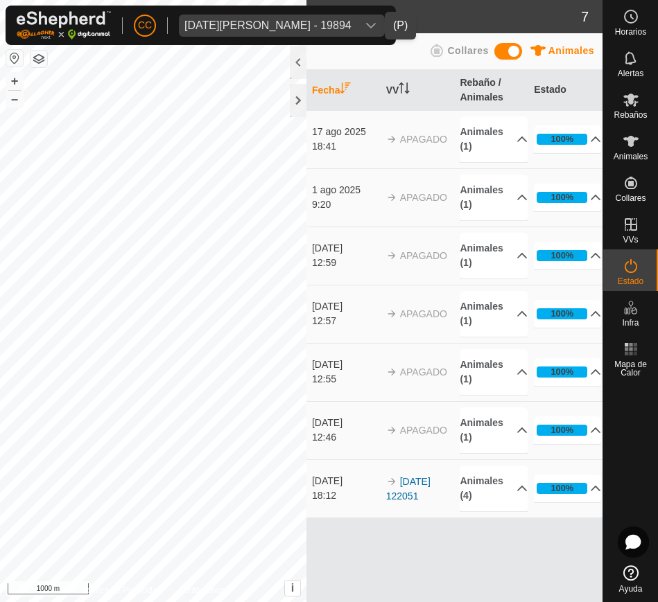
click at [407, 487] on td "2025-05-12 122051" at bounding box center [418, 489] width 74 height 58
click at [415, 497] on link "2025-05-12 122051" at bounding box center [408, 489] width 44 height 26
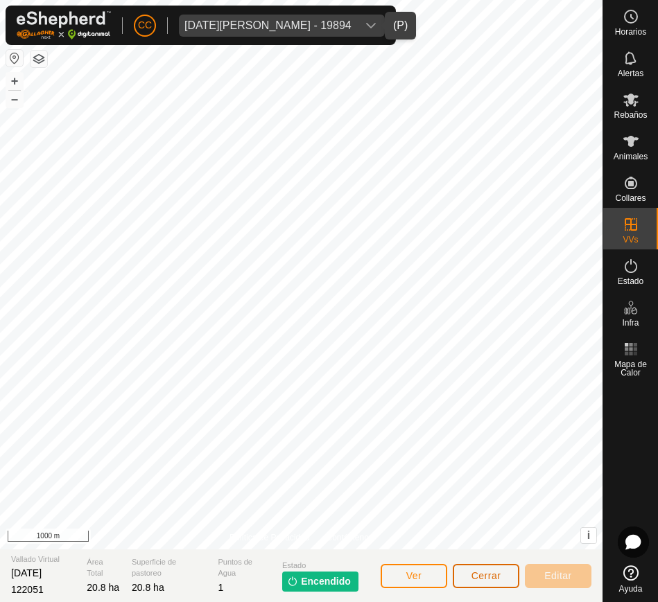
click at [468, 576] on button "Cerrar" at bounding box center [486, 576] width 67 height 24
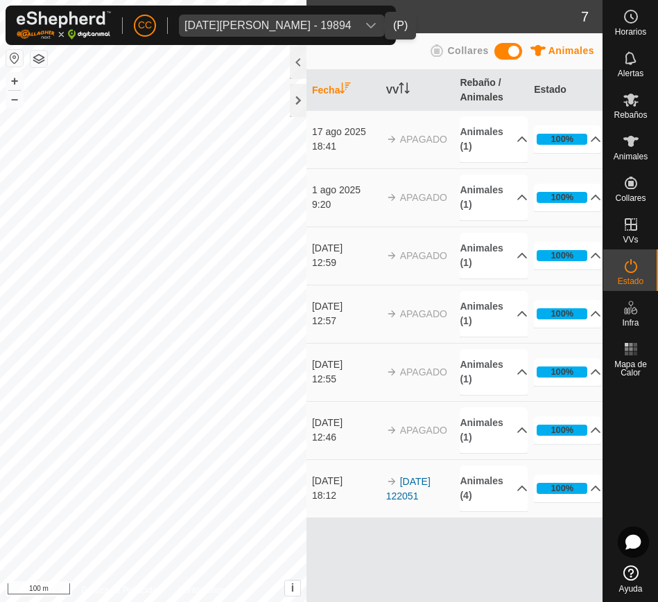
click at [359, 19] on div "dropdown trigger" at bounding box center [371, 26] width 28 height 22
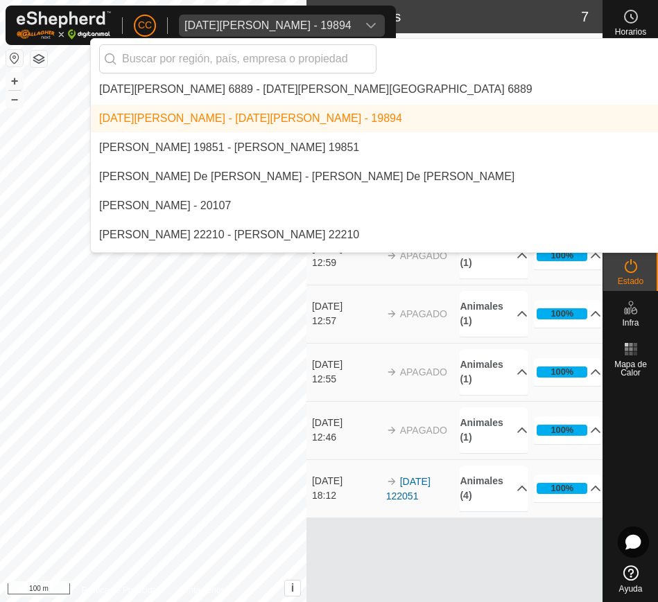
scroll to position [6358, 0]
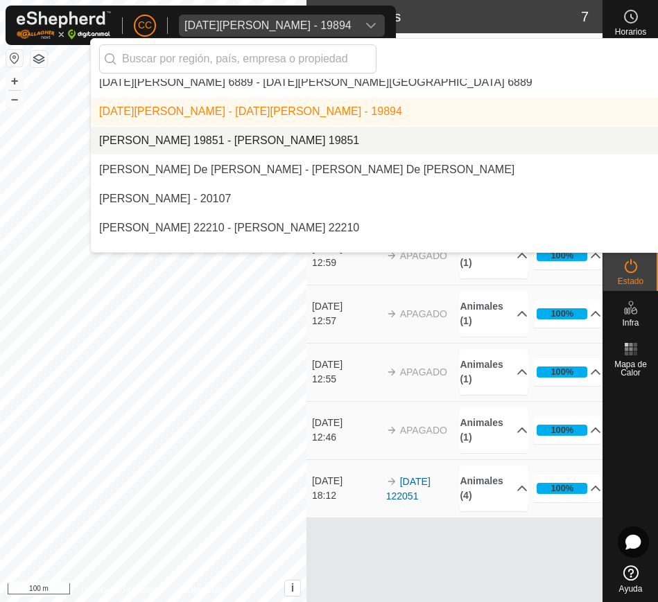
click at [381, 138] on li "[PERSON_NAME] 19851 - [PERSON_NAME] 19851" at bounding box center [469, 141] width 757 height 28
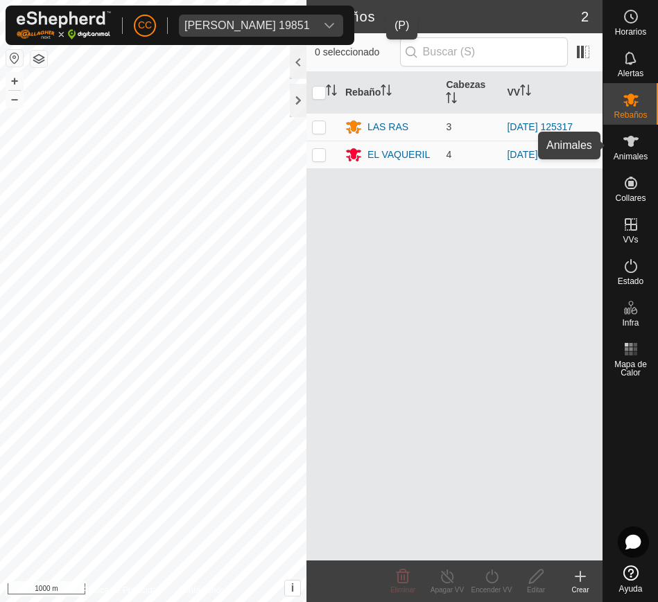
click at [632, 148] on icon at bounding box center [631, 141] width 17 height 17
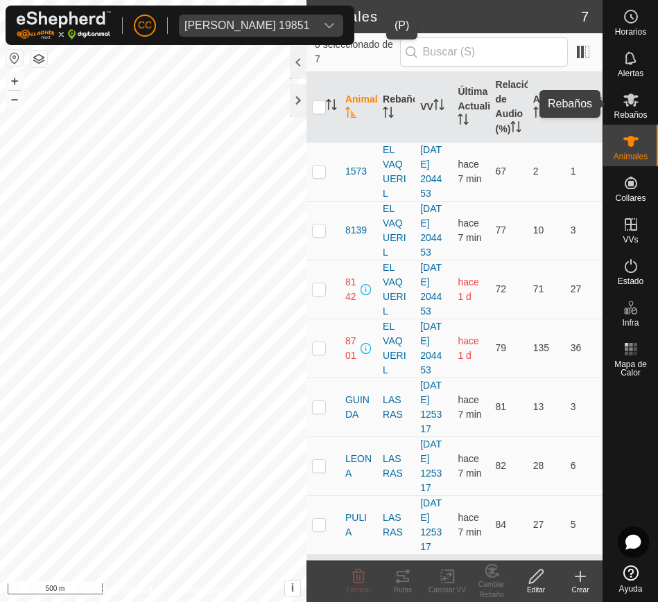
click at [636, 119] on span "Rebaños" at bounding box center [630, 115] width 33 height 8
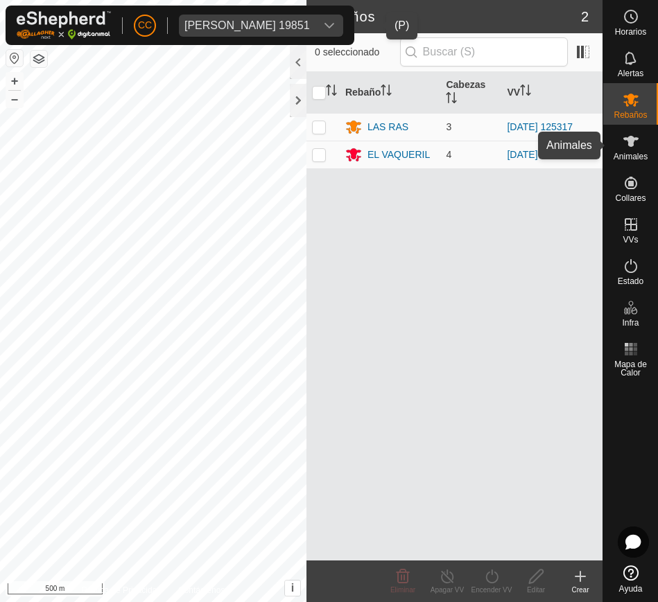
click at [621, 153] on span "Animales" at bounding box center [631, 157] width 34 height 8
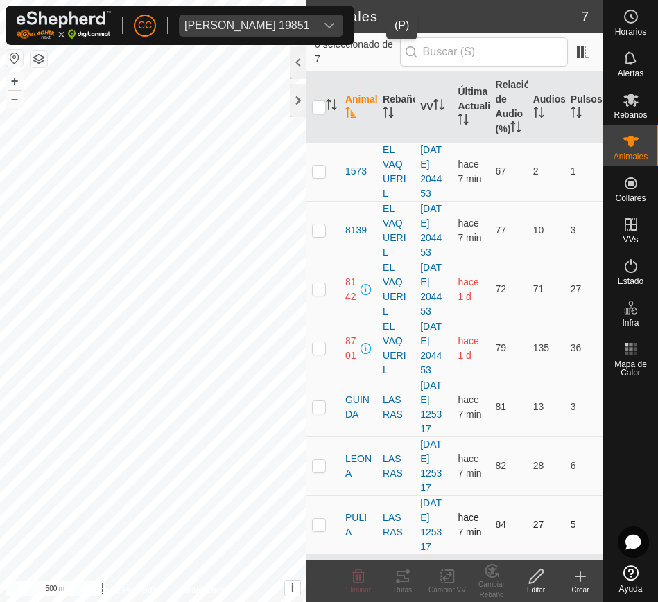
scroll to position [111, 0]
drag, startPoint x: 339, startPoint y: 190, endPoint x: 568, endPoint y: 525, distance: 406.5
click at [568, 525] on tbody "1573 EL VAQUERIL 2025-07-18 204453 hace 7 min 67 2 1 8139 EL VAQUERIL 2025-07-1…" at bounding box center [454, 348] width 296 height 412
copy tbody "1573 EL VAQUERIL 2025-07-18 204453 hace 7 min 67 2 1 8139 EL VAQUERIL 2025-07-1…"
click at [12, 53] on button "button" at bounding box center [14, 58] width 17 height 17
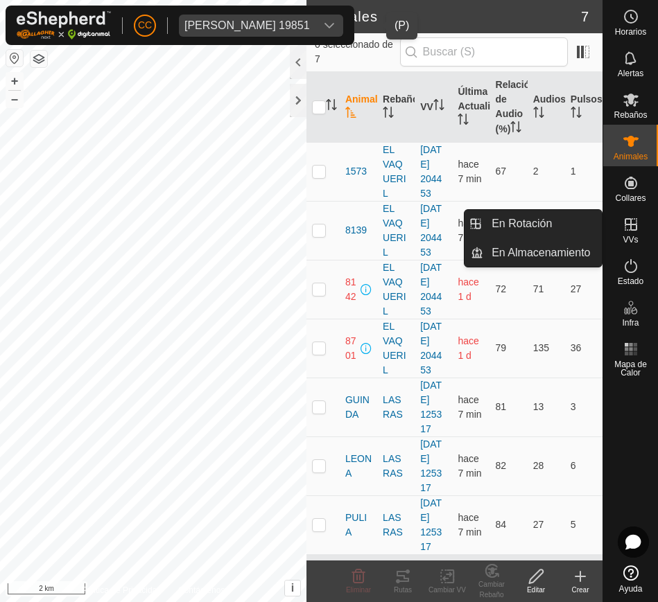
click at [627, 231] on icon at bounding box center [631, 224] width 17 height 17
click at [543, 230] on link "En Rotación" at bounding box center [542, 224] width 119 height 28
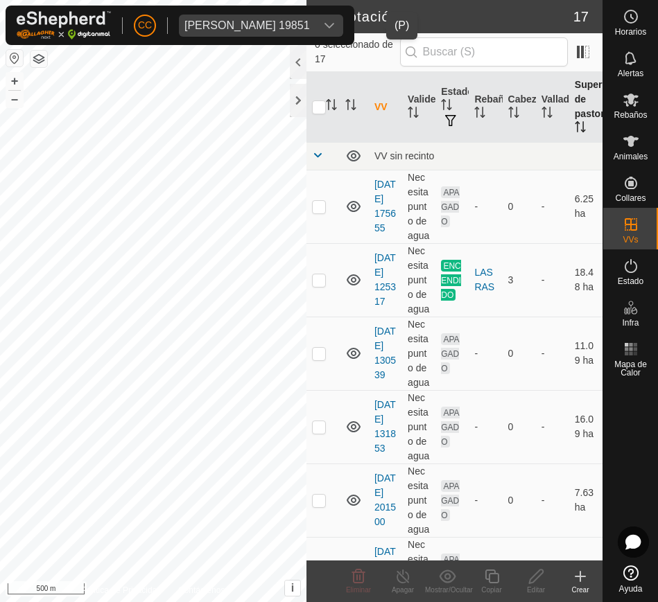
click at [569, 119] on th "Superficie de pastoreo" at bounding box center [585, 107] width 33 height 71
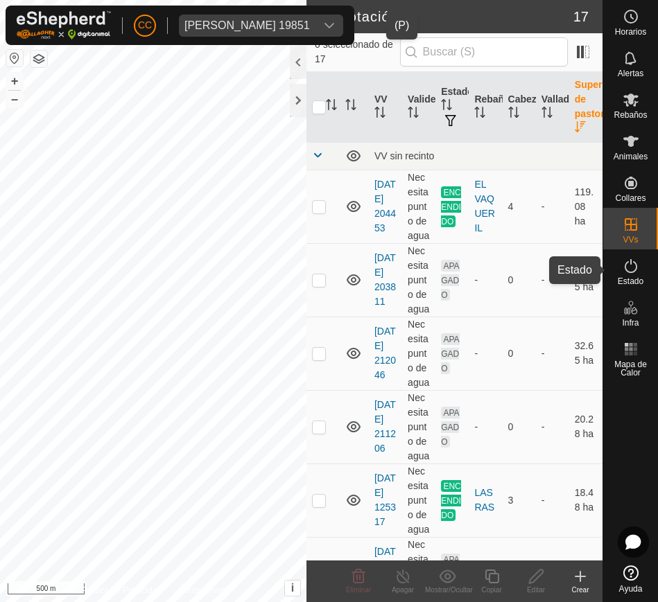
click at [620, 279] on span "Estado" at bounding box center [631, 281] width 26 height 8
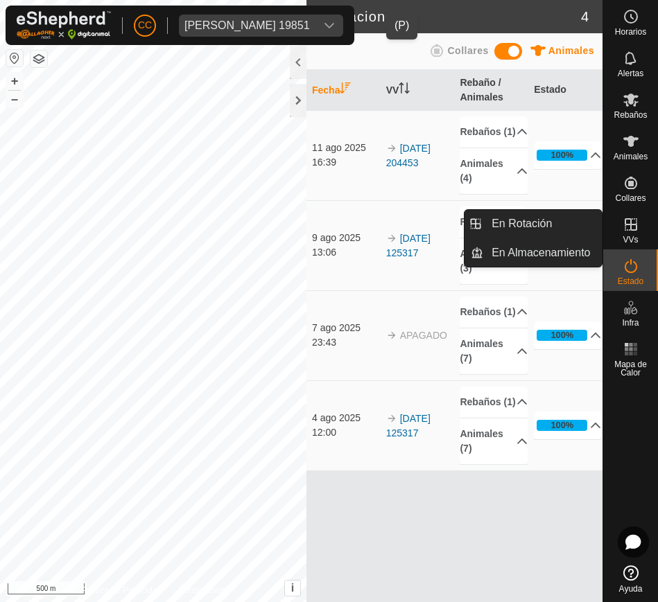
click at [633, 227] on icon at bounding box center [631, 224] width 17 height 17
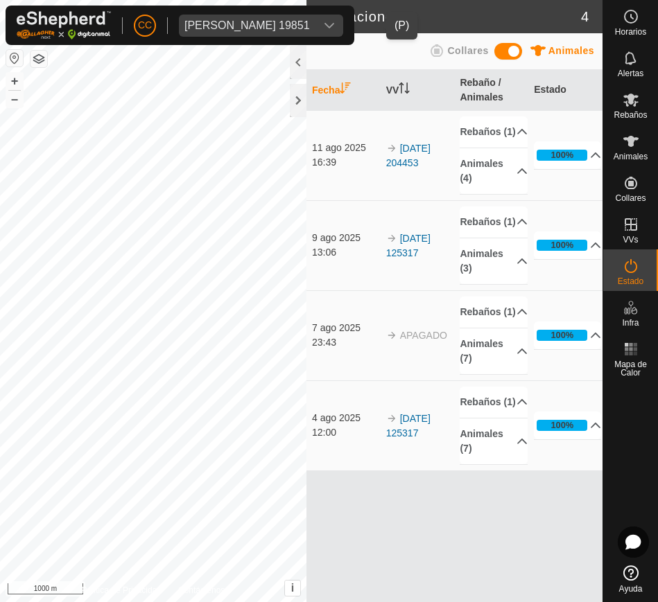
click at [343, 19] on div "dropdown trigger" at bounding box center [329, 26] width 28 height 22
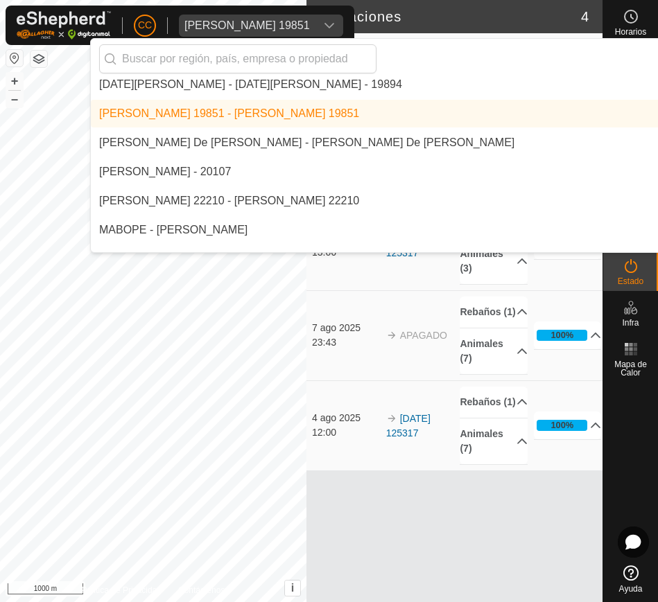
scroll to position [6387, 0]
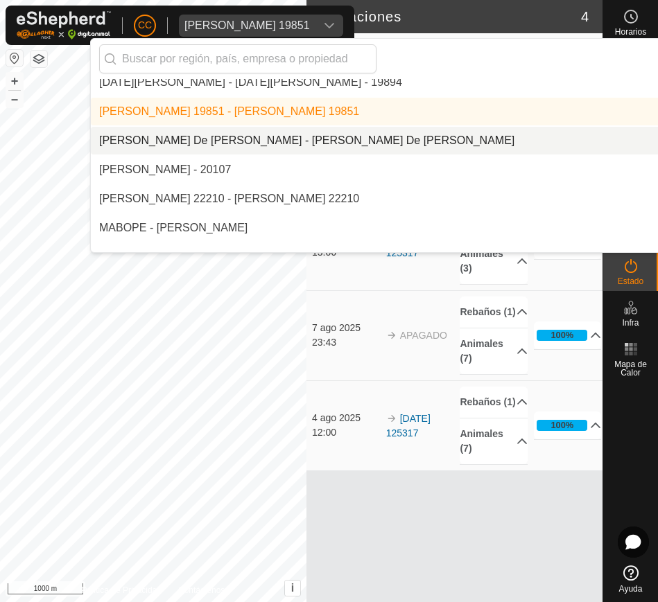
click at [356, 134] on li "[PERSON_NAME] De [PERSON_NAME] - [PERSON_NAME] De [PERSON_NAME]" at bounding box center [469, 141] width 757 height 28
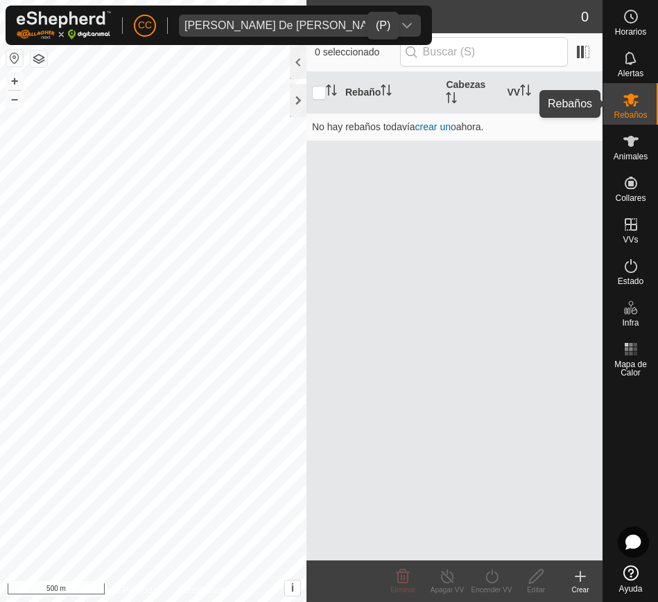
click at [614, 119] on span "Rebaños" at bounding box center [630, 115] width 33 height 8
click at [314, 26] on div "Luis Miguel De Pablo Cebrian" at bounding box center [285, 25] width 203 height 11
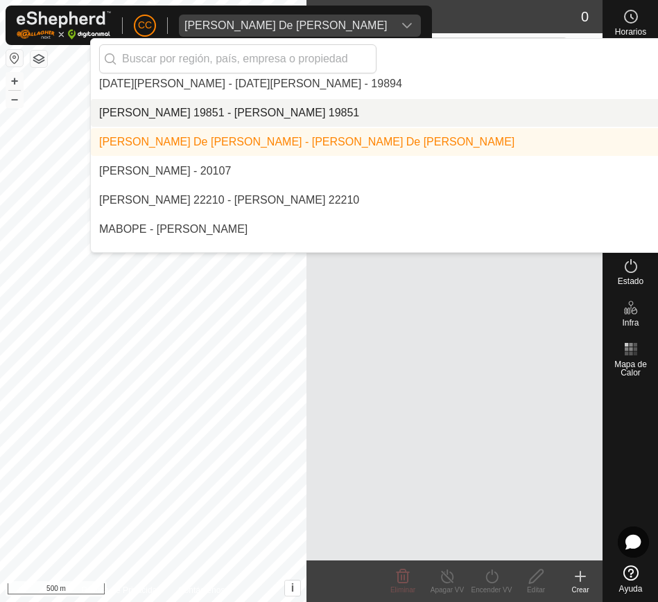
scroll to position [6386, 0]
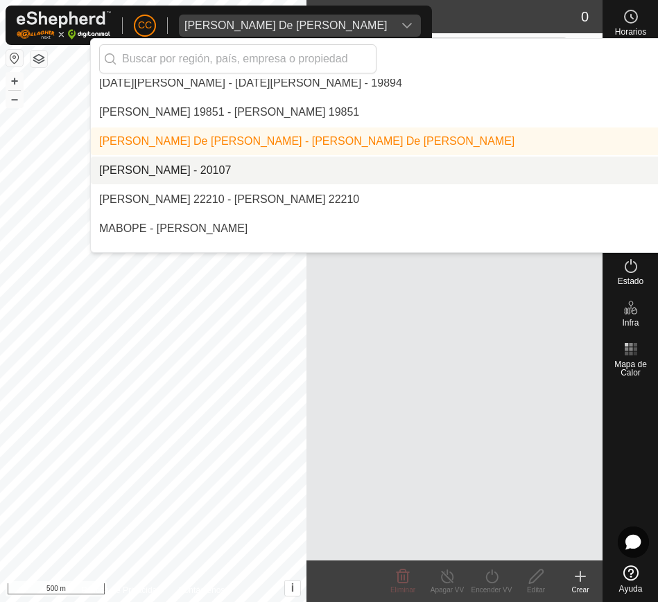
click at [394, 171] on li "[PERSON_NAME] - 20107" at bounding box center [469, 171] width 757 height 28
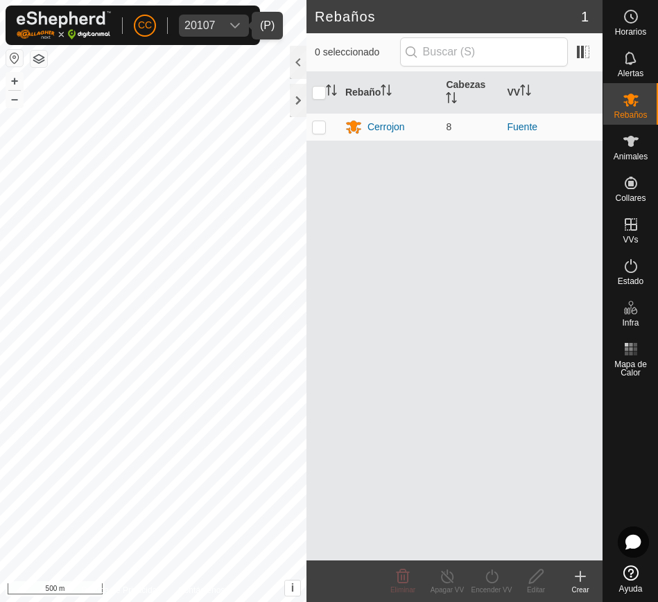
click at [231, 17] on div "dropdown trigger" at bounding box center [235, 26] width 28 height 22
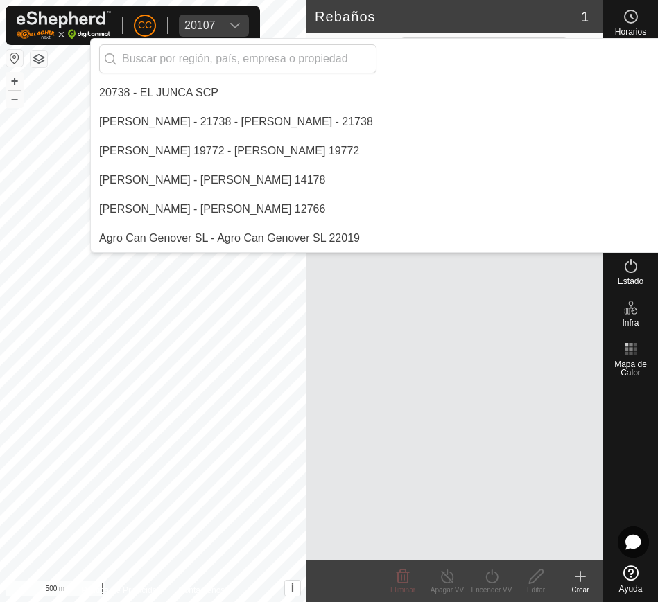
scroll to position [6318, 0]
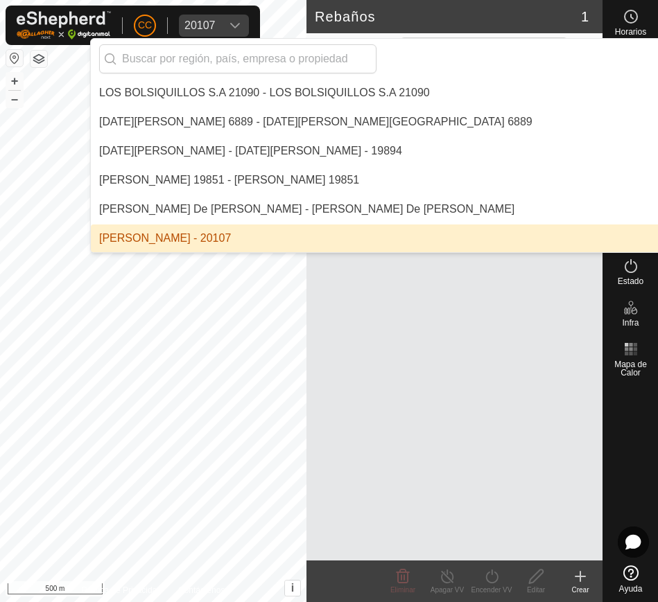
click at [540, 287] on div "Rebaño Cabezas VV Cerrojon 8 Fuente" at bounding box center [454, 316] width 296 height 489
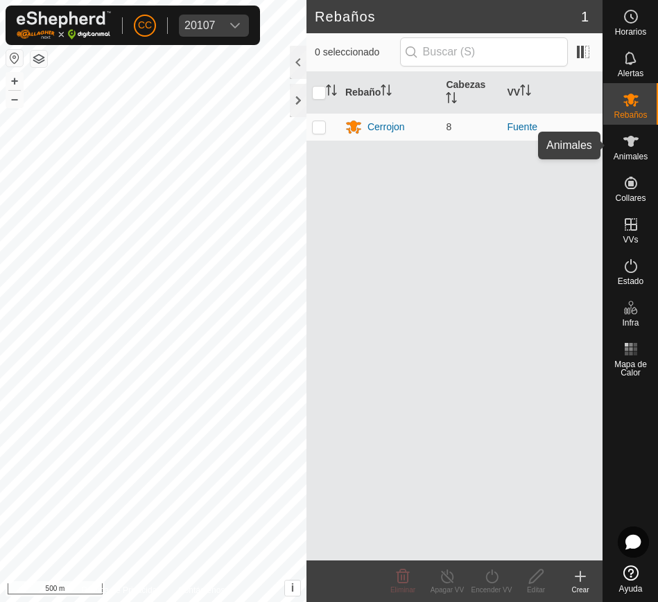
click at [638, 149] on icon at bounding box center [631, 141] width 17 height 17
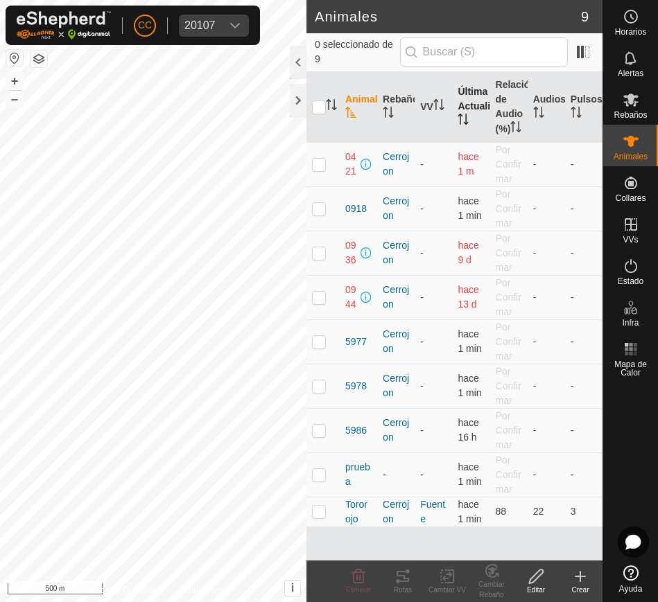
click at [464, 128] on th "Última Actualización" at bounding box center [470, 107] width 37 height 71
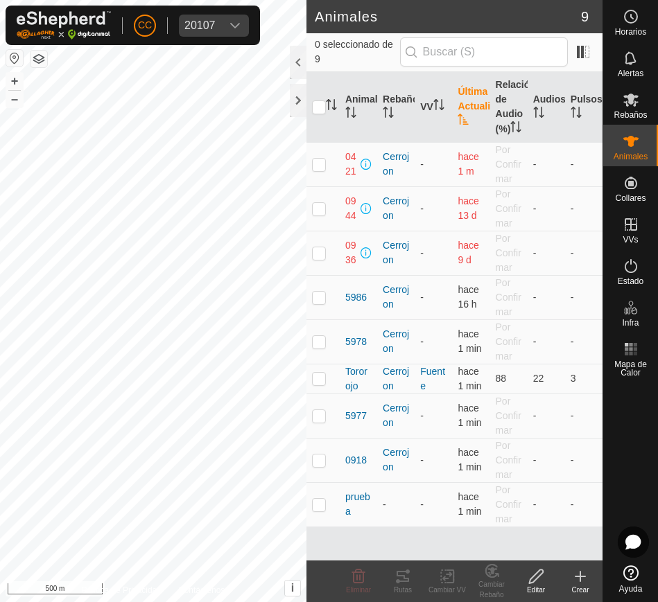
click at [464, 128] on th "Última Actualización" at bounding box center [470, 107] width 37 height 71
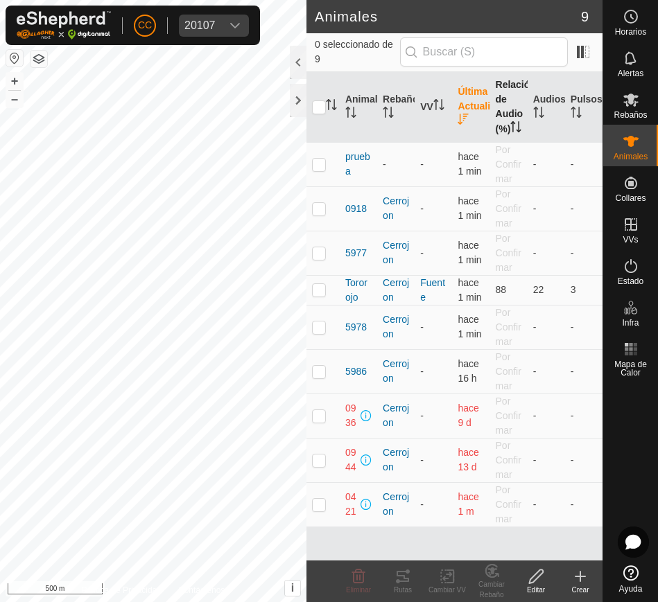
click at [490, 137] on th "Relación de Audio (%)" at bounding box center [508, 107] width 37 height 71
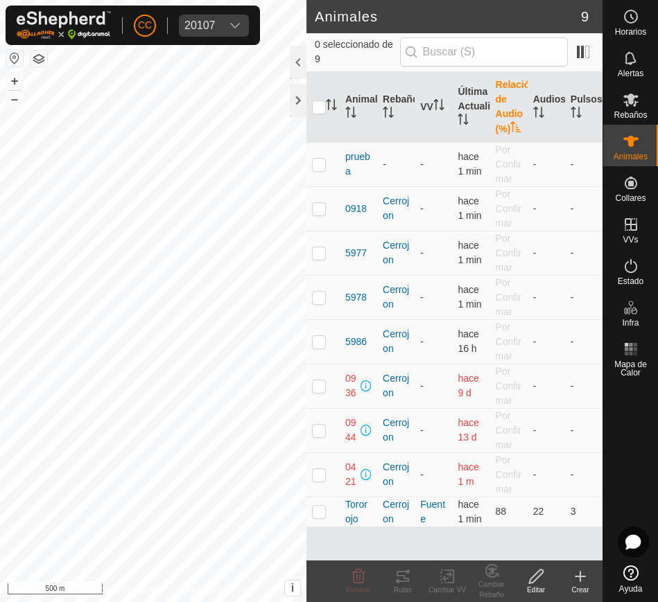
click at [18, 58] on button "button" at bounding box center [14, 58] width 17 height 17
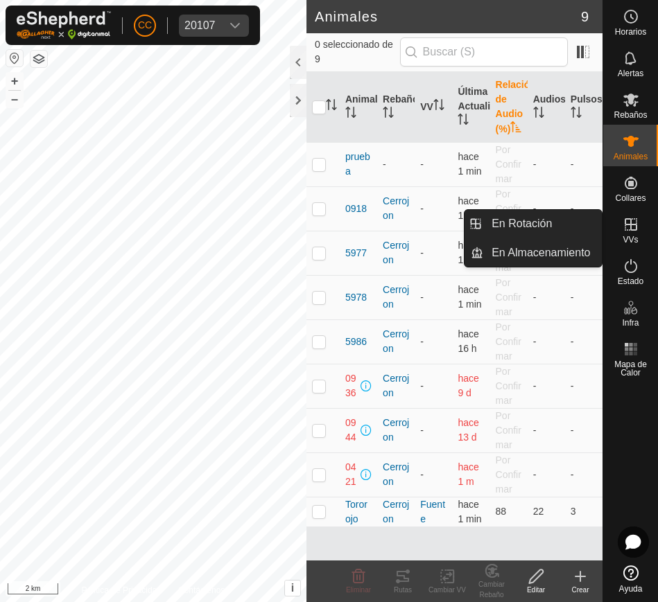
click at [631, 232] on icon at bounding box center [631, 224] width 17 height 17
click at [564, 223] on link "En Rotación" at bounding box center [542, 224] width 119 height 28
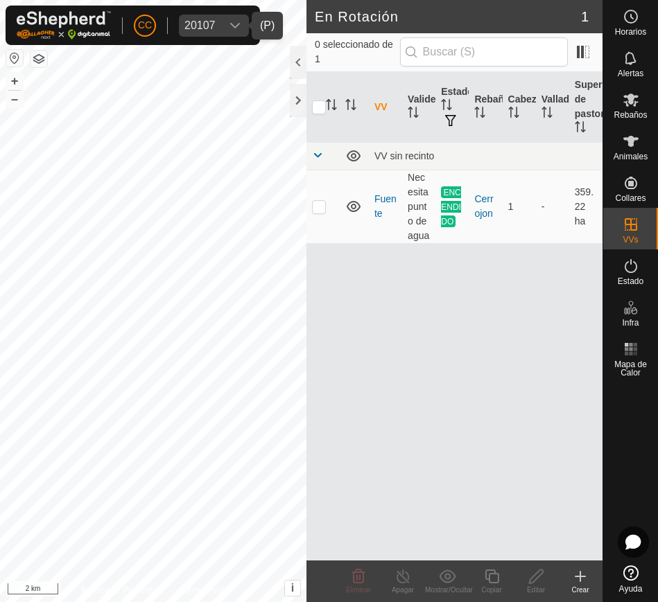
click at [214, 24] on div "20107" at bounding box center [199, 25] width 31 height 11
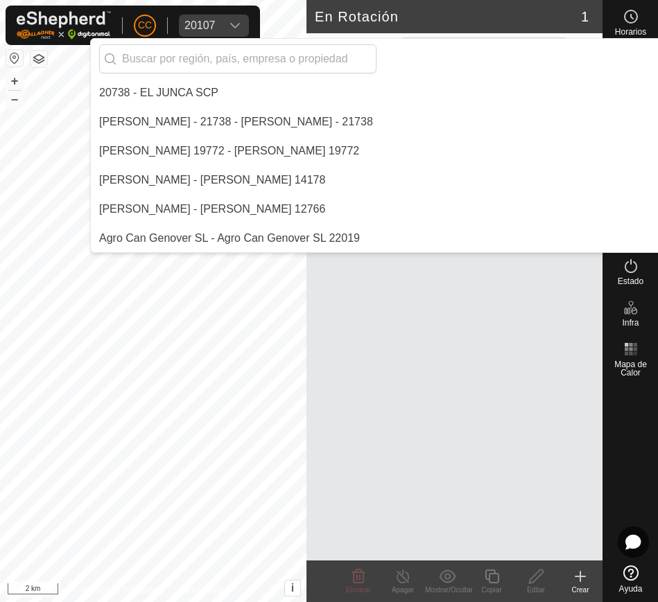
scroll to position [6318, 0]
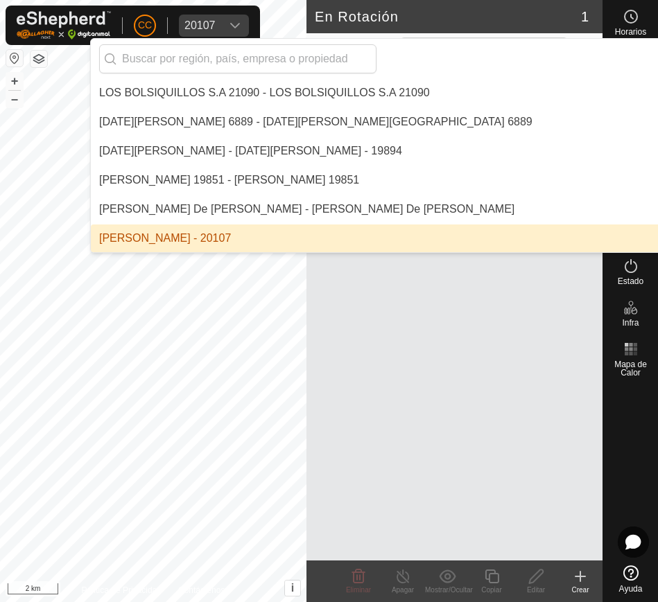
click at [214, 24] on div "20107" at bounding box center [199, 25] width 31 height 11
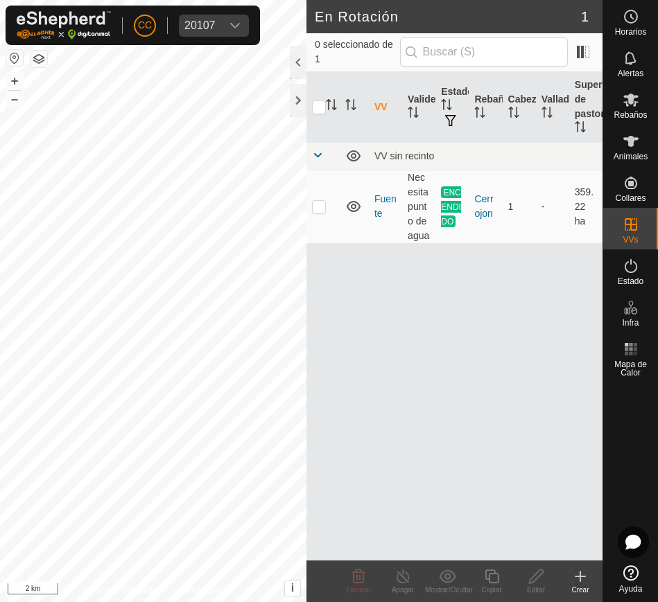
click at [214, 24] on div "20107" at bounding box center [199, 25] width 31 height 11
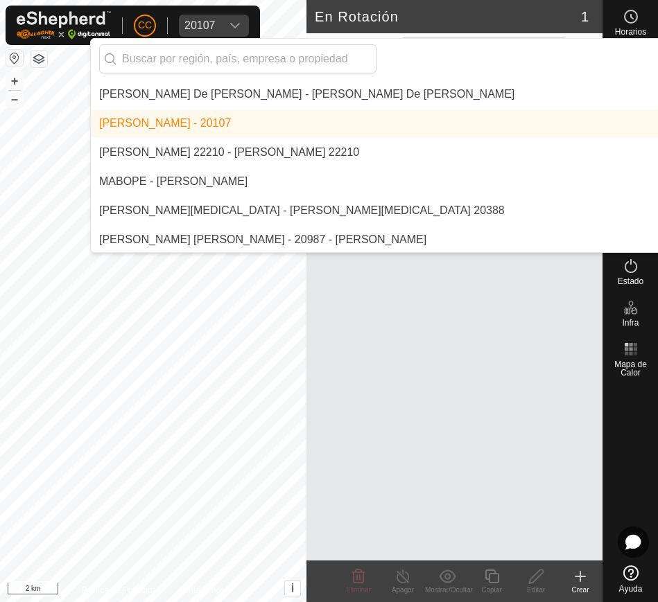
scroll to position [6439, 0]
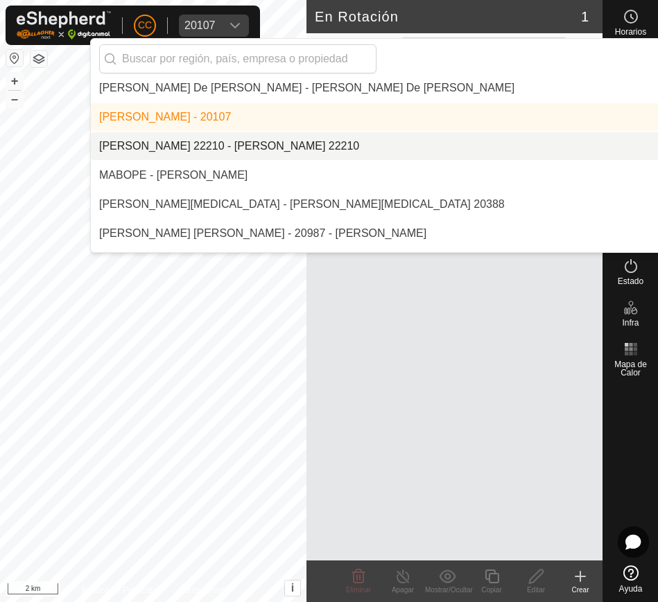
click at [232, 143] on li "[PERSON_NAME] 22210 - [PERSON_NAME] 22210" at bounding box center [469, 146] width 757 height 28
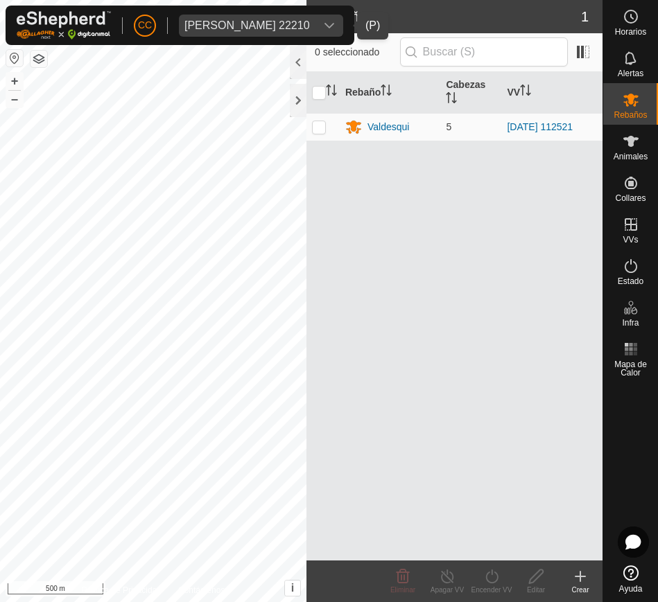
click at [14, 63] on button "button" at bounding box center [14, 58] width 17 height 17
click at [639, 148] on es-animals-svg-icon at bounding box center [630, 141] width 25 height 22
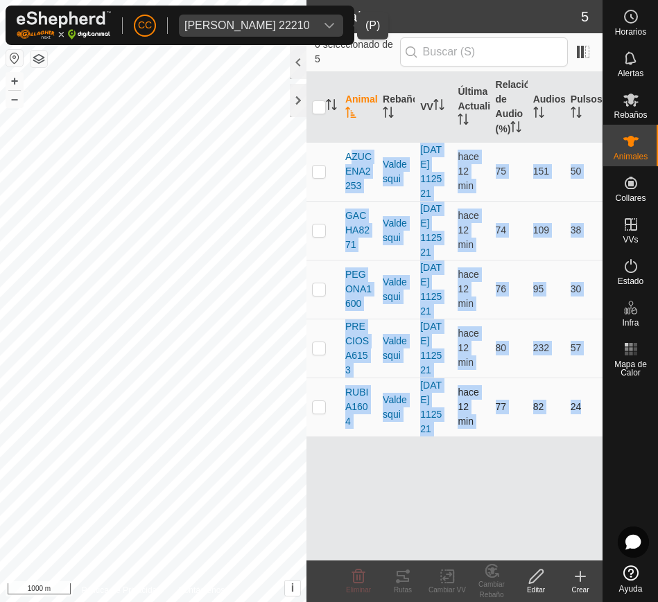
drag, startPoint x: 340, startPoint y: 169, endPoint x: 578, endPoint y: 419, distance: 345.2
click at [578, 419] on tbody "AZUCENA2253 Valdesqui 2025-06-21 112521 hace 12 min 75 151 50 GACHA8271 Valdesq…" at bounding box center [454, 289] width 296 height 295
copy tbody "AZUCENA2253 Valdesqui 2025-06-21 112521 hace 12 min 75 151 50 GACHA8271 Valdesq…"
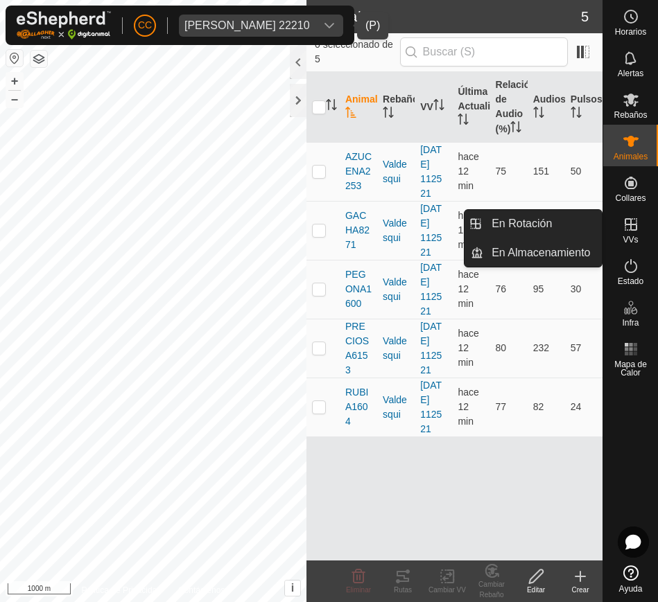
click at [630, 225] on icon at bounding box center [631, 224] width 12 height 12
click at [539, 226] on link "En Rotación" at bounding box center [542, 224] width 119 height 28
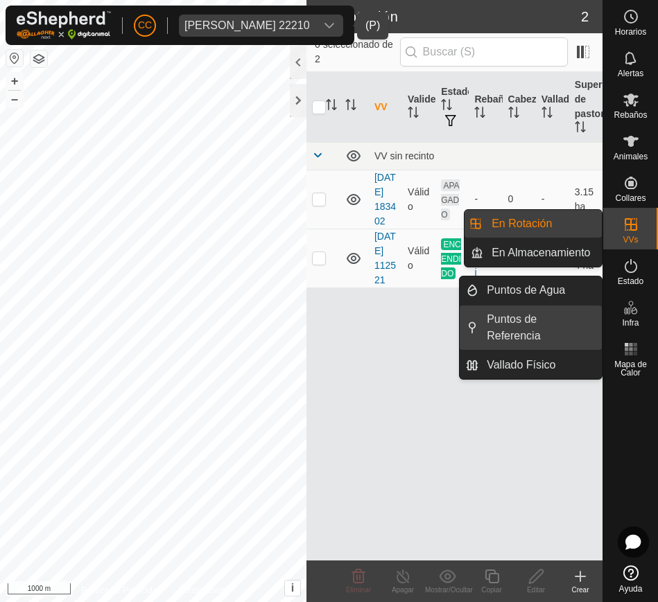
click at [564, 335] on link "Puntos de Referencia" at bounding box center [539, 328] width 123 height 44
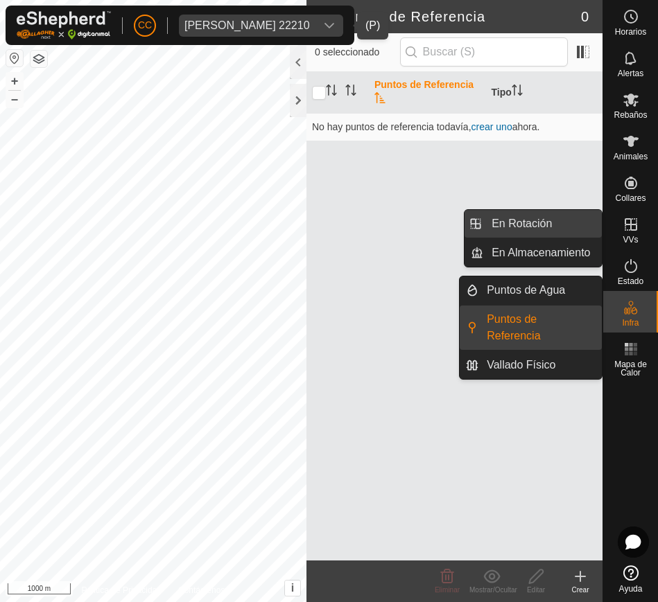
click at [568, 227] on link "En Rotación" at bounding box center [542, 224] width 119 height 28
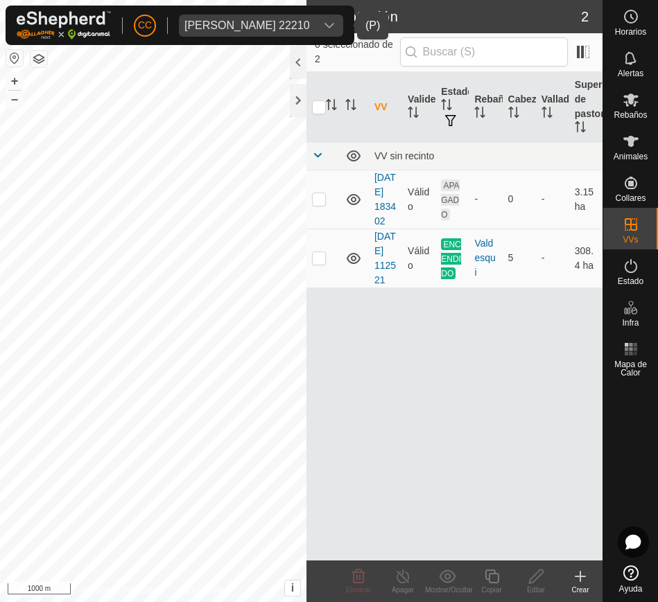
click at [327, 25] on div "dropdown trigger" at bounding box center [329, 26] width 28 height 22
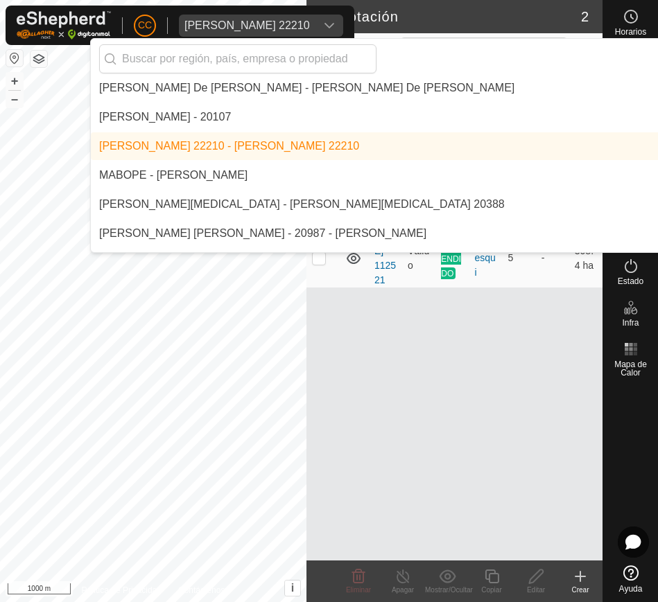
scroll to position [6448, 0]
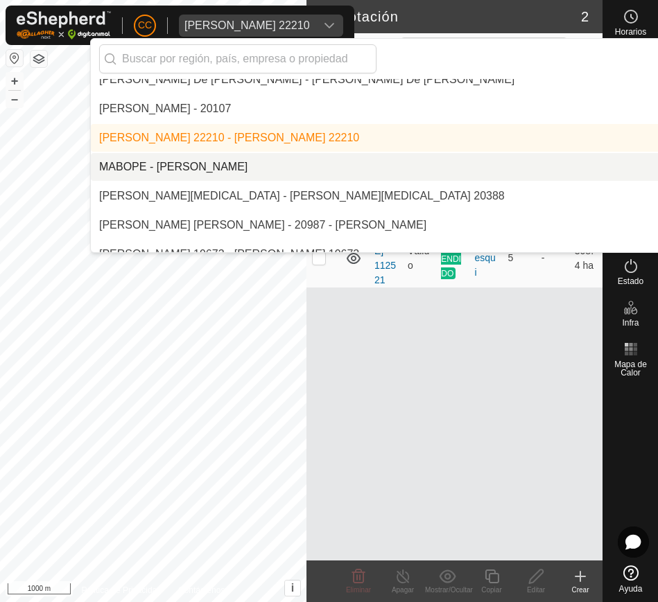
click at [288, 162] on li "MABOPE - [PERSON_NAME]" at bounding box center [469, 167] width 757 height 28
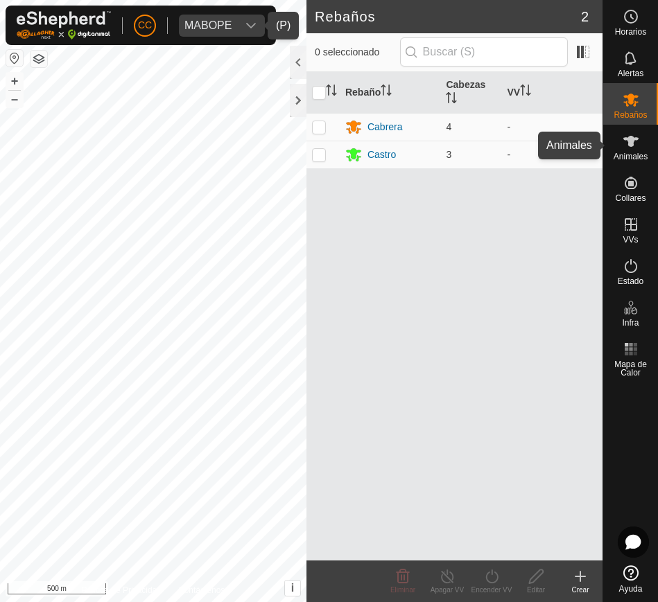
click at [640, 140] on es-animals-svg-icon at bounding box center [630, 141] width 25 height 22
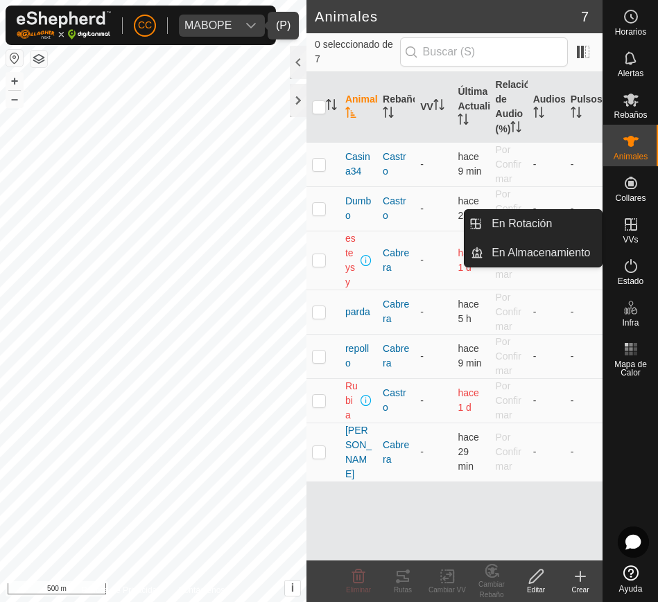
click at [637, 232] on icon at bounding box center [631, 224] width 17 height 17
click at [497, 225] on link "En Rotación" at bounding box center [542, 224] width 119 height 28
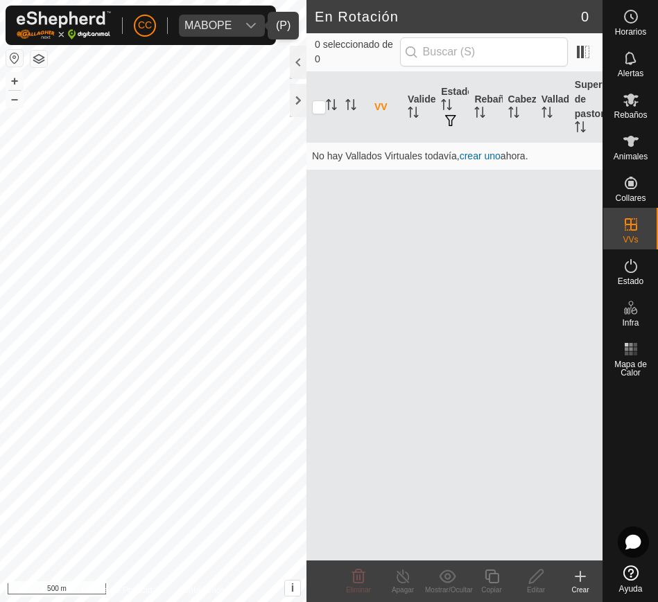
click at [226, 24] on div "MABOPE" at bounding box center [207, 25] width 47 height 11
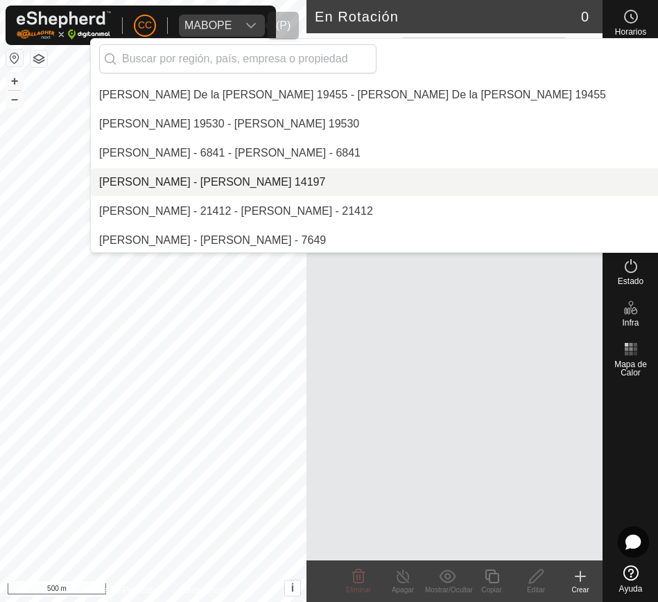
scroll to position [7162, 0]
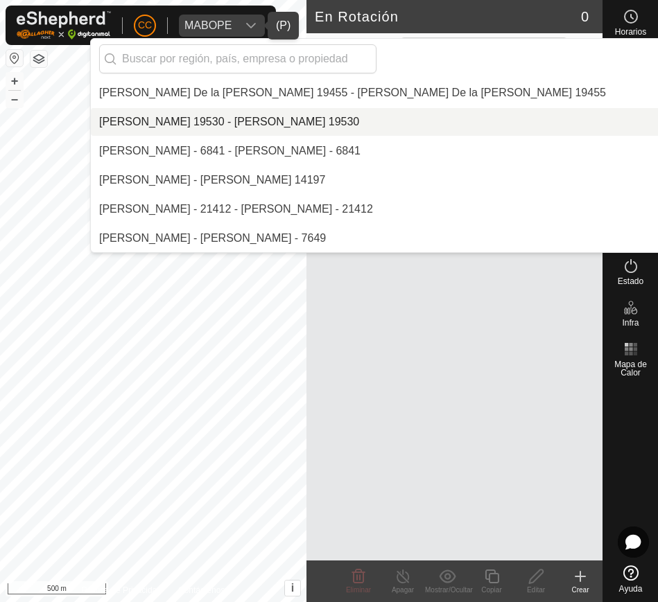
click at [445, 111] on li "[PERSON_NAME] 19530 - [PERSON_NAME] 19530" at bounding box center [469, 122] width 757 height 28
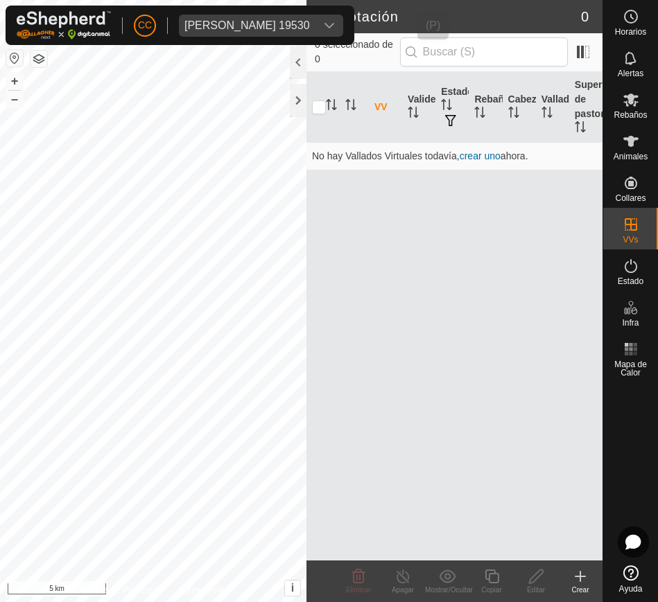
scroll to position [6522, 0]
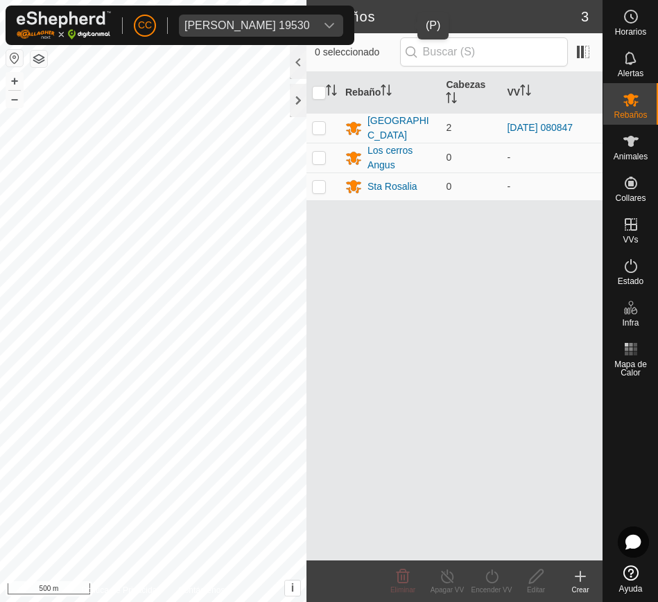
click at [335, 28] on icon "dropdown trigger" at bounding box center [329, 25] width 11 height 11
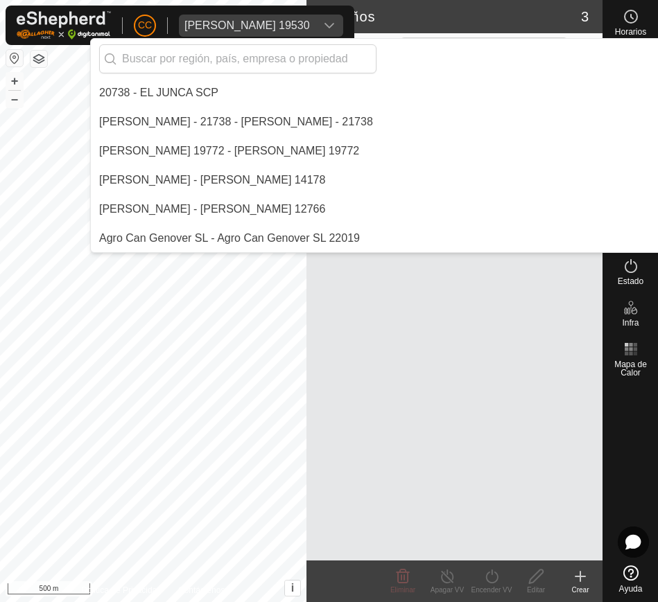
scroll to position [7046, 0]
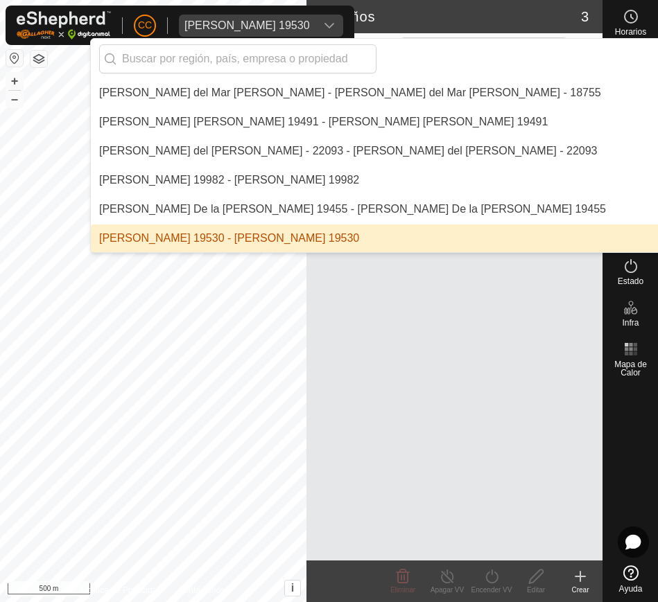
click at [335, 28] on icon "dropdown trigger" at bounding box center [329, 25] width 11 height 11
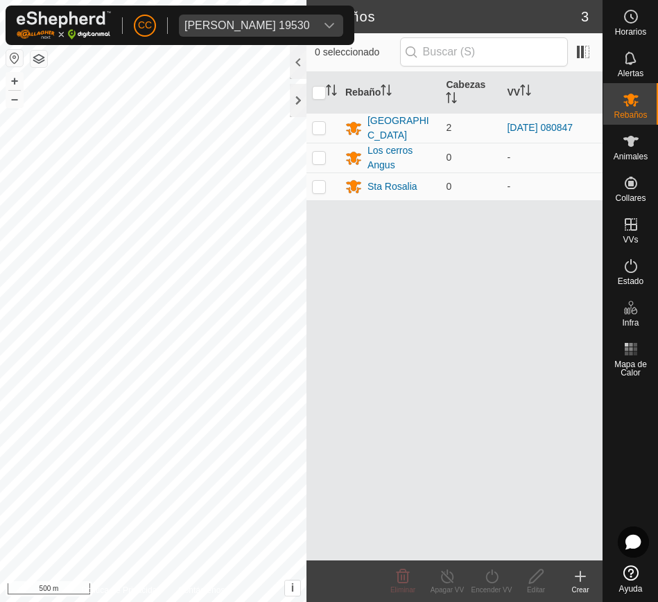
click at [335, 28] on icon "dropdown trigger" at bounding box center [329, 25] width 11 height 11
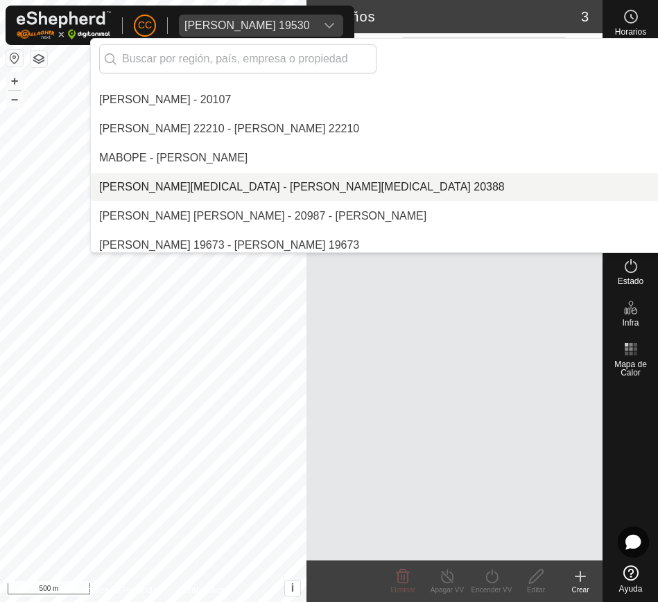
scroll to position [6464, 0]
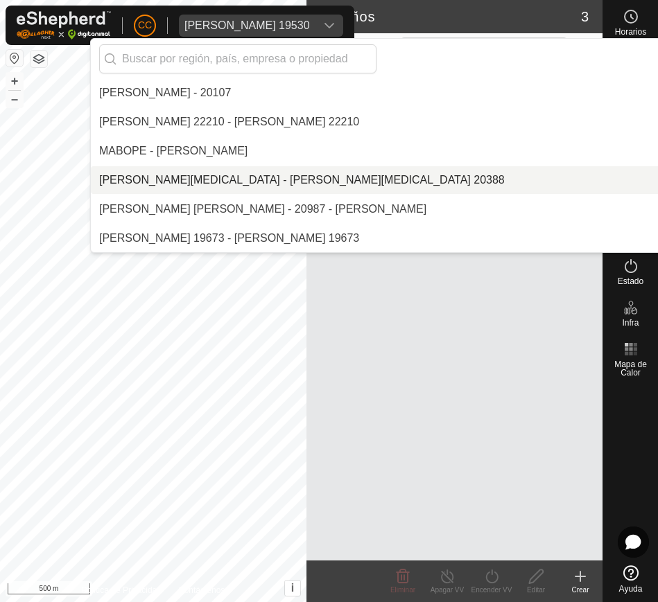
click at [403, 181] on li "[PERSON_NAME][MEDICAL_DATA] - [PERSON_NAME][MEDICAL_DATA] 20388" at bounding box center [469, 180] width 757 height 28
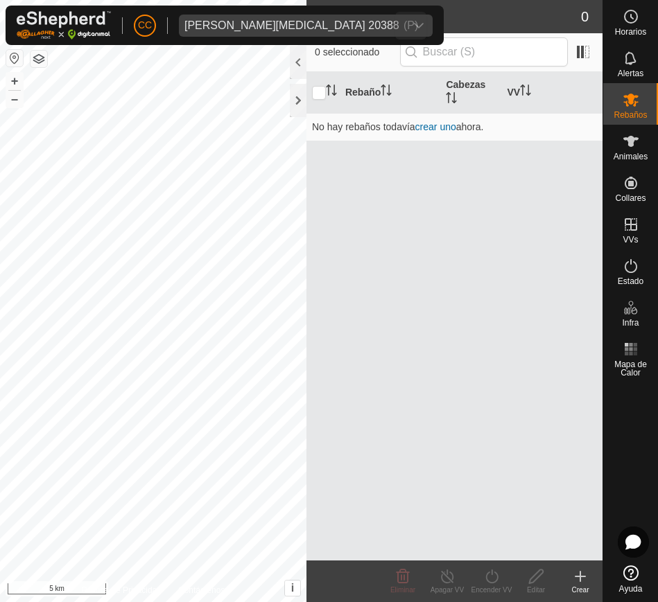
scroll to position [7046, 0]
click at [405, 18] on div "dropdown trigger" at bounding box center [419, 26] width 28 height 22
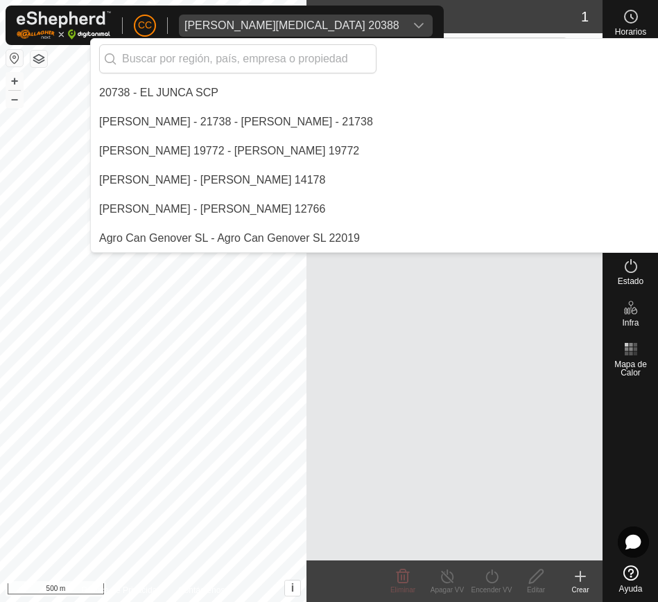
scroll to position [6405, 0]
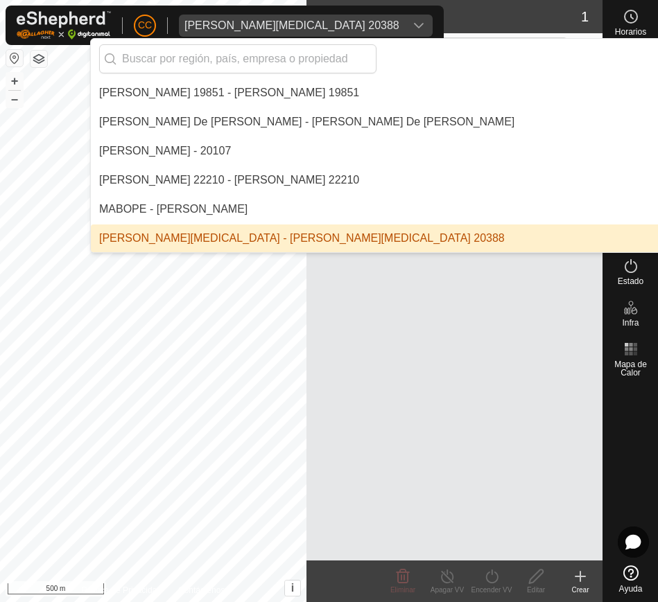
click at [413, 346] on div "Rebaño Cabezas VV Novillas 21 ray" at bounding box center [454, 316] width 296 height 489
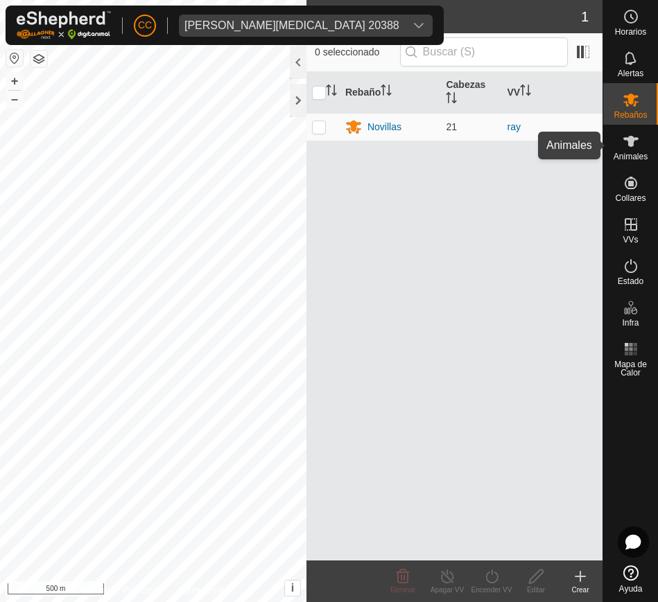
click at [636, 149] on icon at bounding box center [631, 141] width 17 height 17
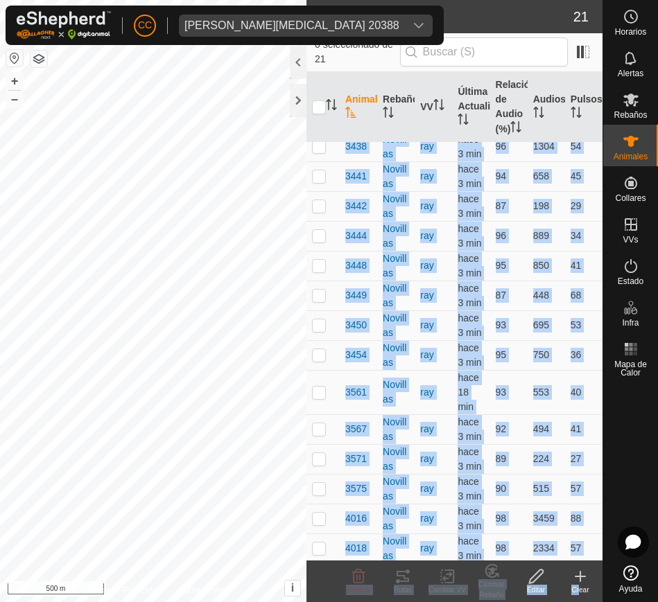
scroll to position [237, 0]
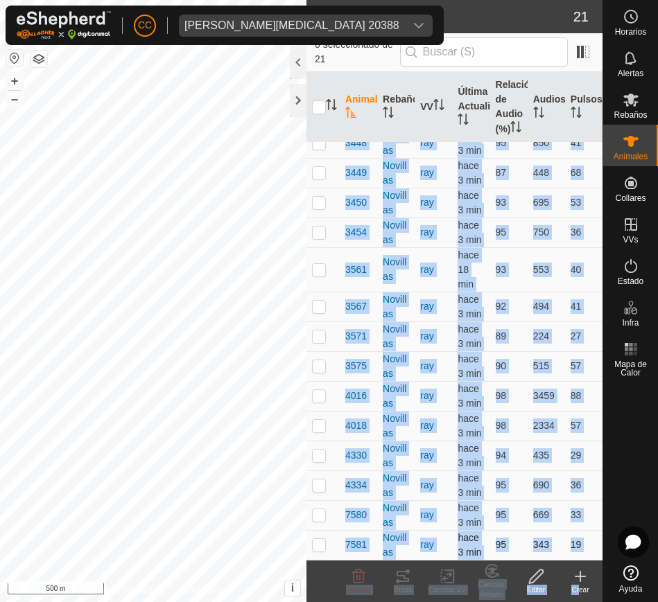
drag, startPoint x: 340, startPoint y: 168, endPoint x: 581, endPoint y: 541, distance: 444.8
click at [581, 541] on tbody "2033 Novillas ray hace 3 min 94 781 46 2922 Novillas ray hace 3 min 91 232 22 2…" at bounding box center [454, 240] width 296 height 641
copy tbody "2033 Novillas ray hace 3 min 94 781 46 2922 Novillas ray hace 3 min 91 232 22 2…"
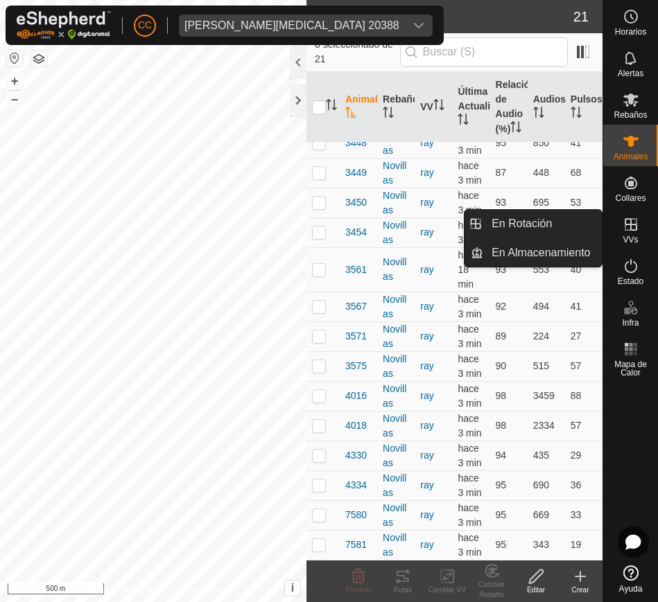
click at [629, 239] on span "VVs" at bounding box center [630, 240] width 15 height 8
click at [559, 230] on link "En Rotación" at bounding box center [542, 224] width 119 height 28
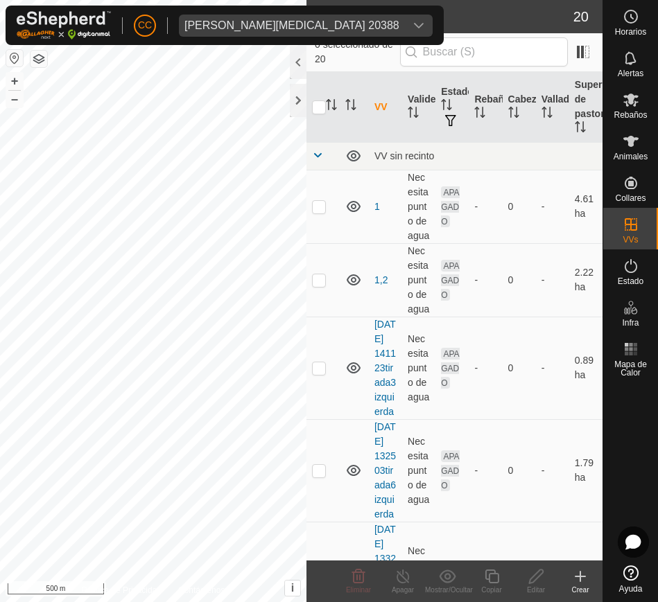
click at [15, 53] on button "button" at bounding box center [14, 58] width 17 height 17
click at [575, 121] on icon "Activar para ordenar" at bounding box center [580, 126] width 11 height 11
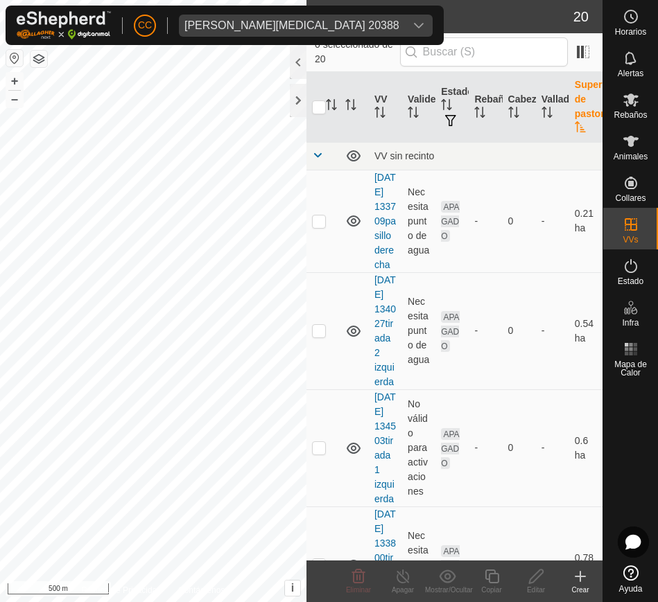
click at [575, 121] on icon "Activar para ordenar" at bounding box center [580, 126] width 11 height 11
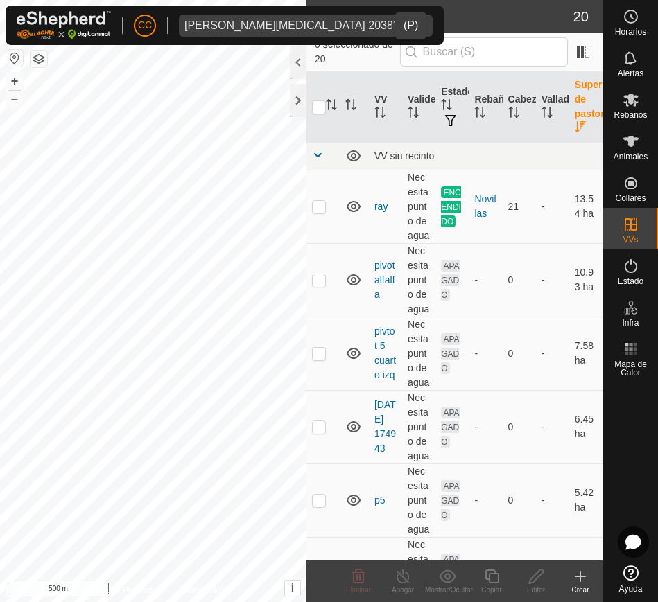
click at [405, 32] on div "dropdown trigger" at bounding box center [419, 26] width 28 height 22
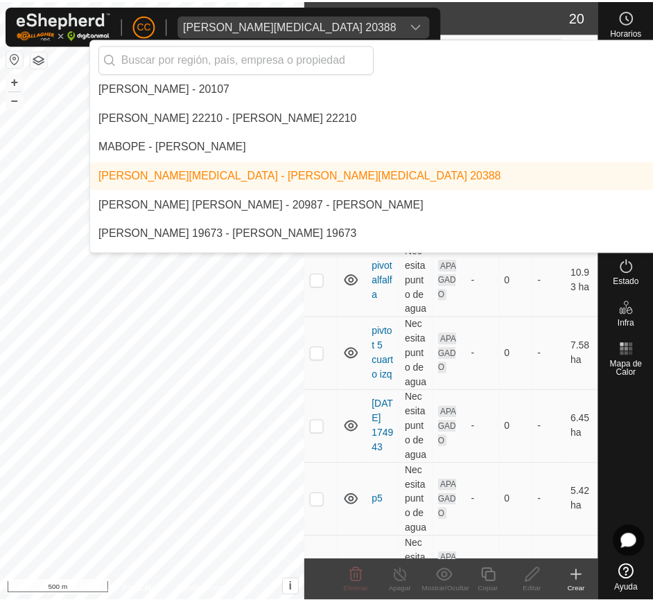
scroll to position [6471, 0]
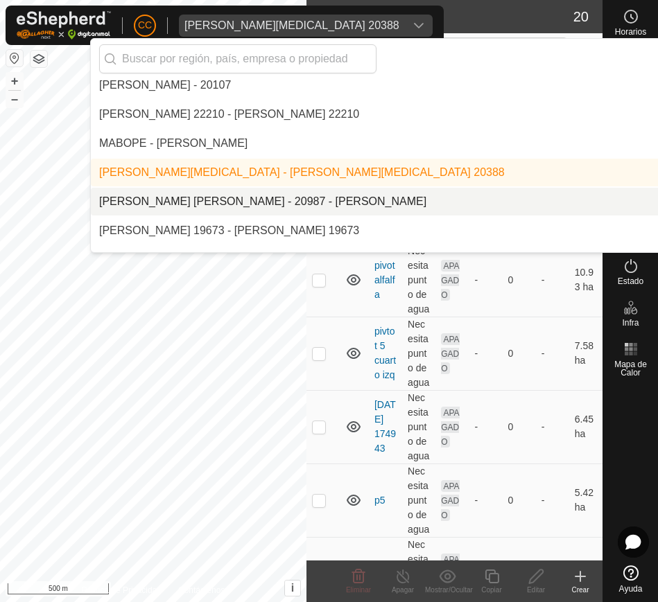
click at [367, 201] on li "[PERSON_NAME] [PERSON_NAME] - 20987 - [PERSON_NAME]" at bounding box center [469, 202] width 757 height 28
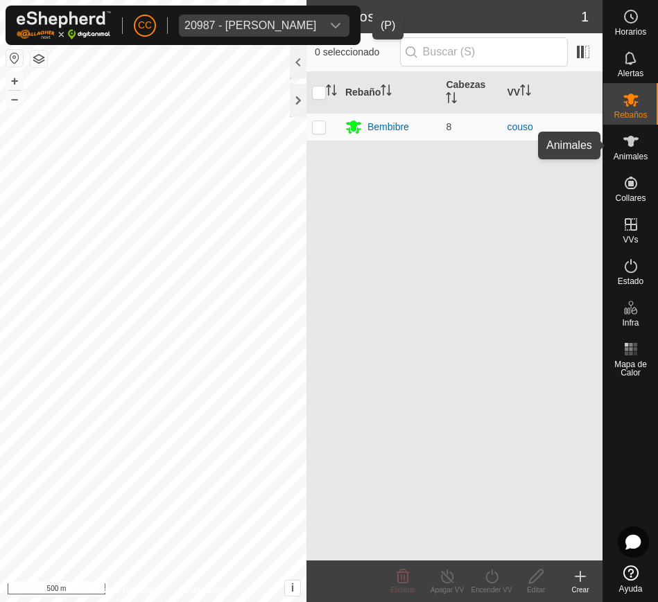
click at [634, 154] on span "Animales" at bounding box center [631, 157] width 34 height 8
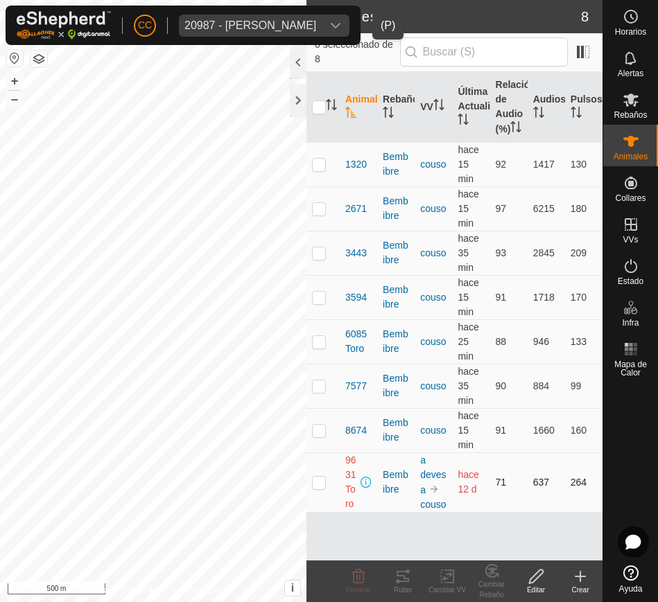
drag, startPoint x: 342, startPoint y: 175, endPoint x: 585, endPoint y: 496, distance: 402.2
click at [585, 496] on tbody "1320 Bembibre couso hace 15 min 92 1417 130 2671 Bembibre couso hace 15 min 97 …" at bounding box center [454, 327] width 296 height 370
copy tbody "1320 Bembibre couso hace 15 min 92 1417 130 2671 Bembibre couso hace 15 min 97 …"
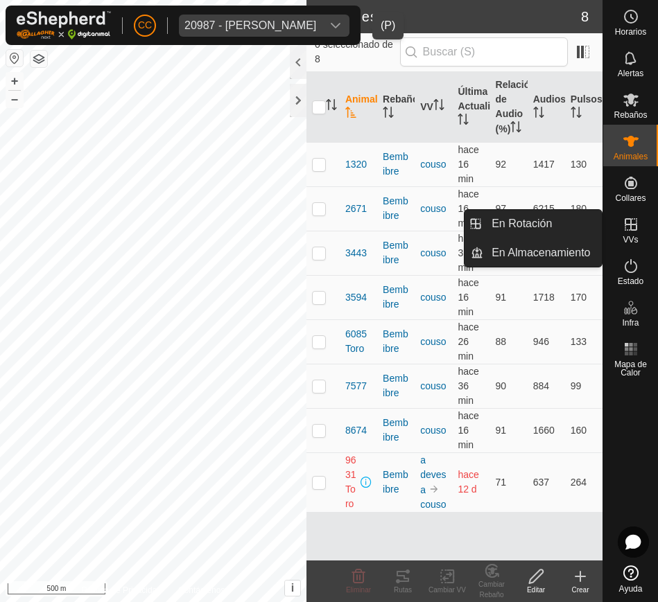
click at [634, 236] on span "VVs" at bounding box center [630, 240] width 15 height 8
click at [633, 229] on icon at bounding box center [631, 224] width 12 height 12
click at [560, 227] on link "En Rotación" at bounding box center [542, 224] width 119 height 28
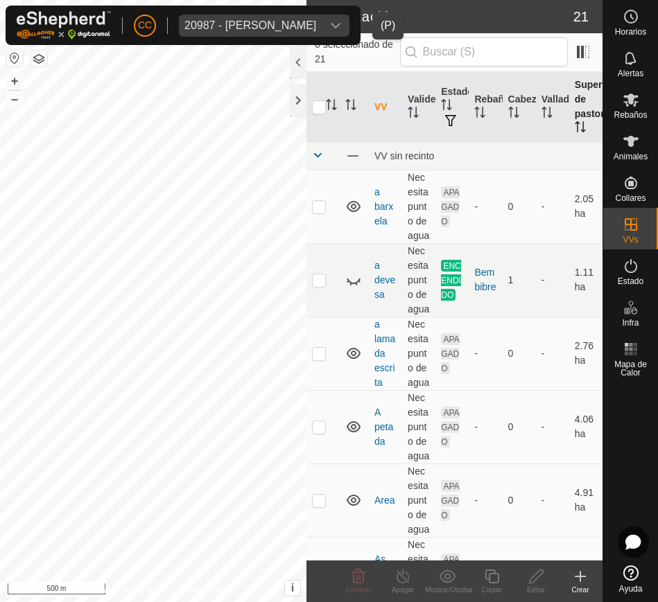
click at [582, 125] on icon "Activar para ordenar" at bounding box center [582, 126] width 1 height 11
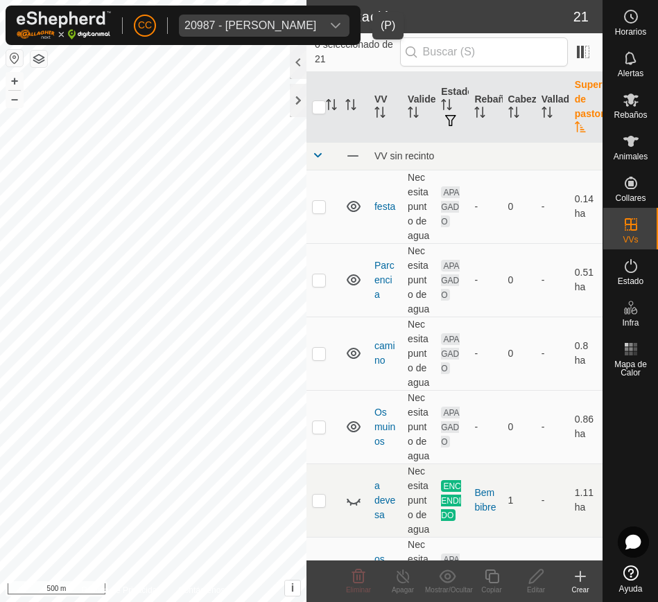
click at [575, 125] on icon "Activar para ordenar" at bounding box center [580, 126] width 11 height 11
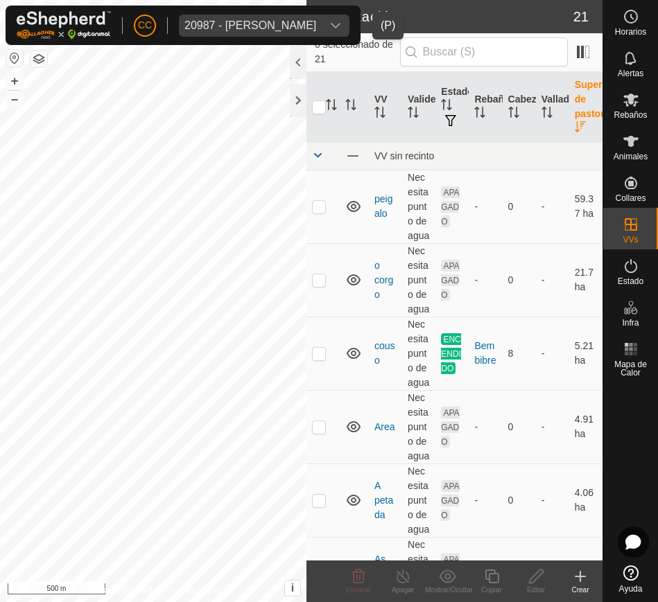
click at [21, 57] on button "button" at bounding box center [14, 58] width 17 height 17
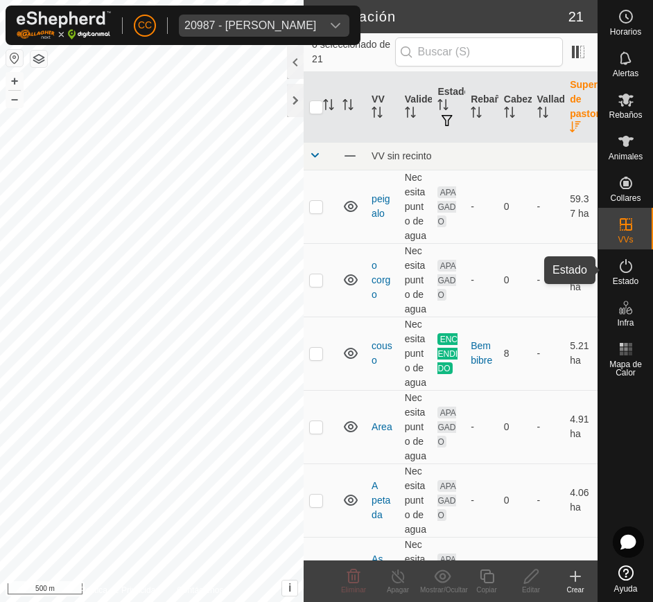
click at [623, 266] on icon at bounding box center [626, 266] width 17 height 17
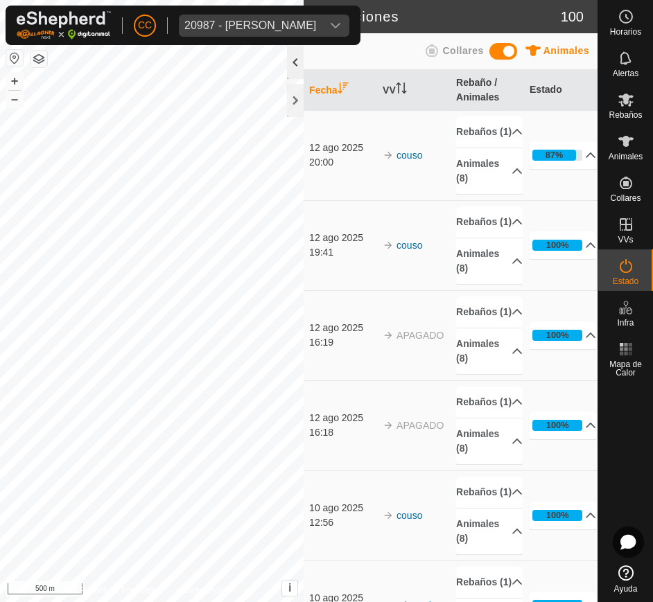
click at [293, 66] on div at bounding box center [295, 62] width 17 height 33
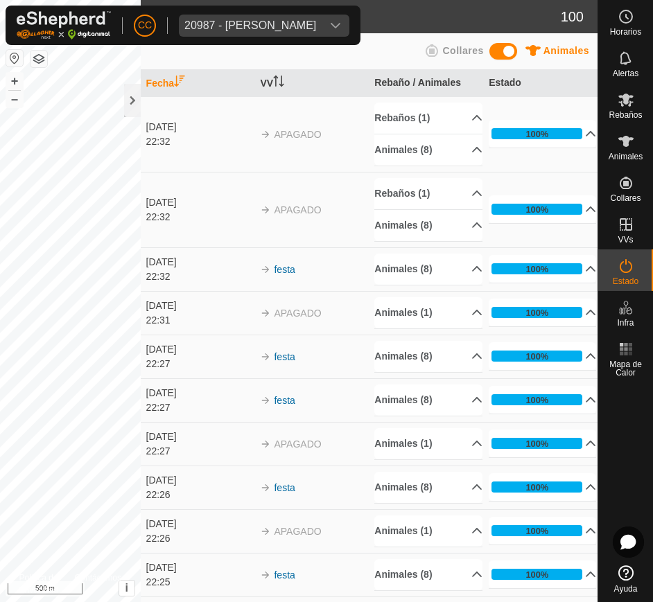
scroll to position [4279, 0]
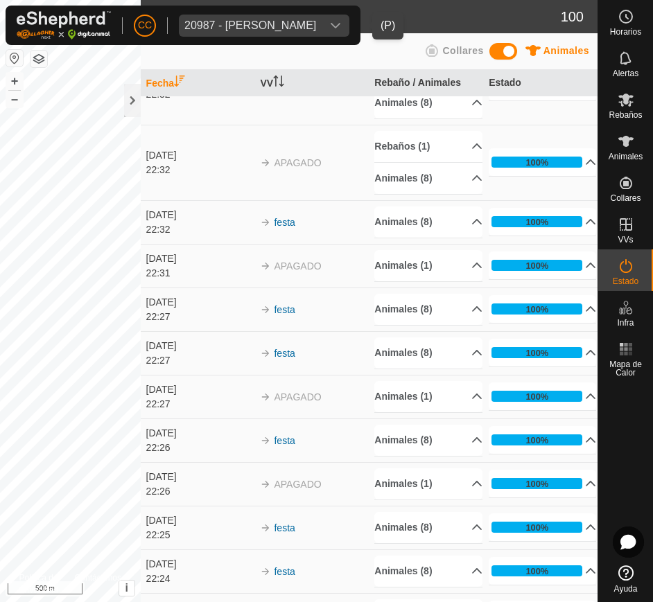
click at [322, 15] on span "20987 - Magin Corrajos Cortes" at bounding box center [250, 26] width 143 height 22
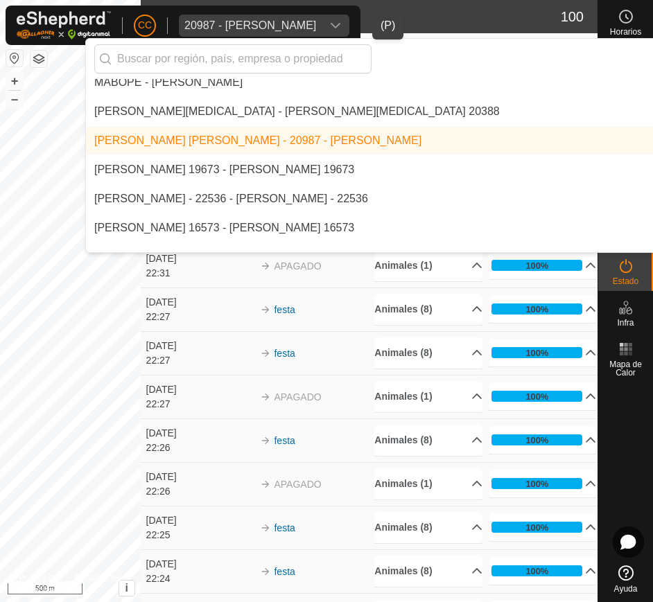
scroll to position [6536, 0]
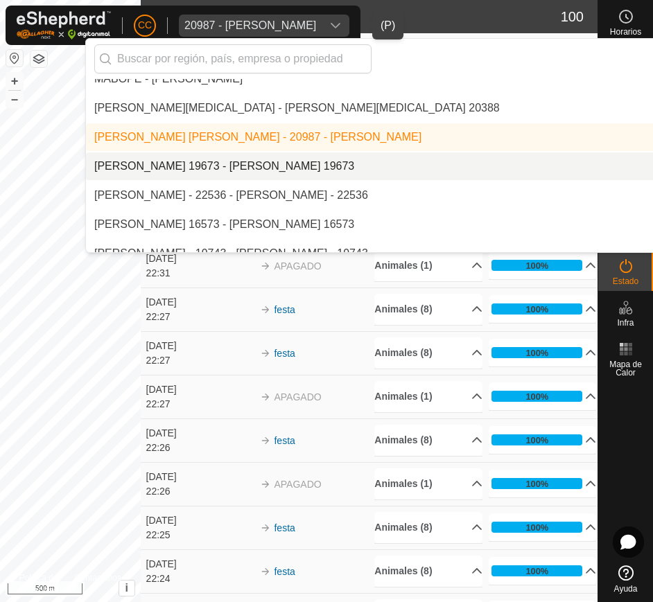
click at [379, 156] on li "[PERSON_NAME] 19673 - [PERSON_NAME] 19673" at bounding box center [464, 167] width 757 height 28
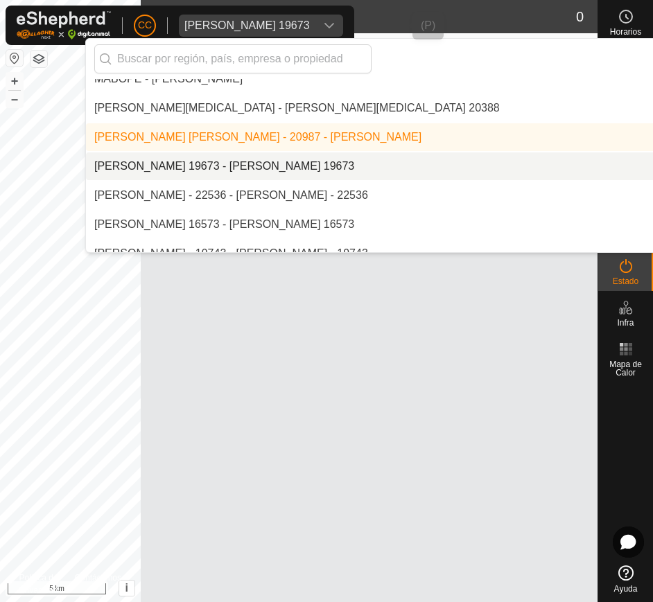
scroll to position [0, 0]
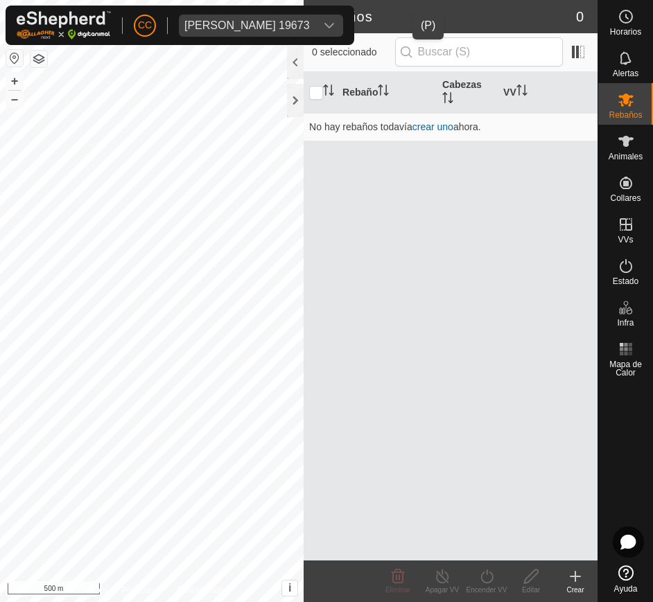
click at [315, 33] on span "MANUEL CASTANO SANCHEZ 19673" at bounding box center [247, 26] width 137 height 22
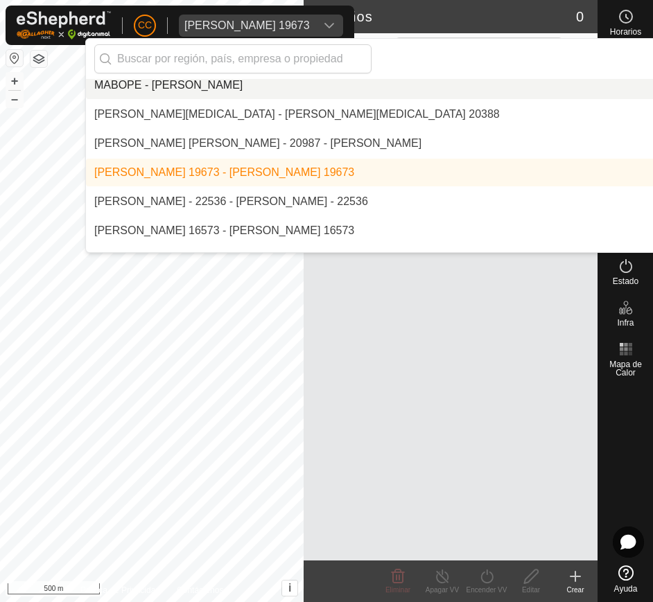
scroll to position [6534, 0]
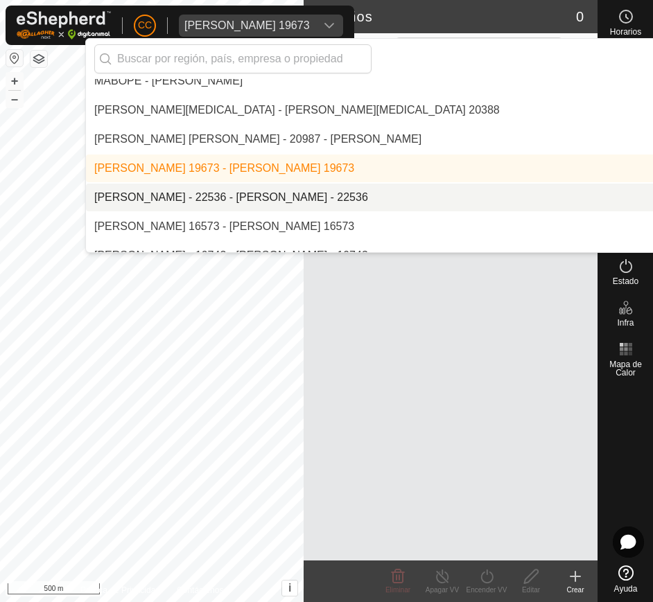
click at [391, 185] on li "[PERSON_NAME] - 22536 - [PERSON_NAME] - 22536" at bounding box center [464, 198] width 757 height 28
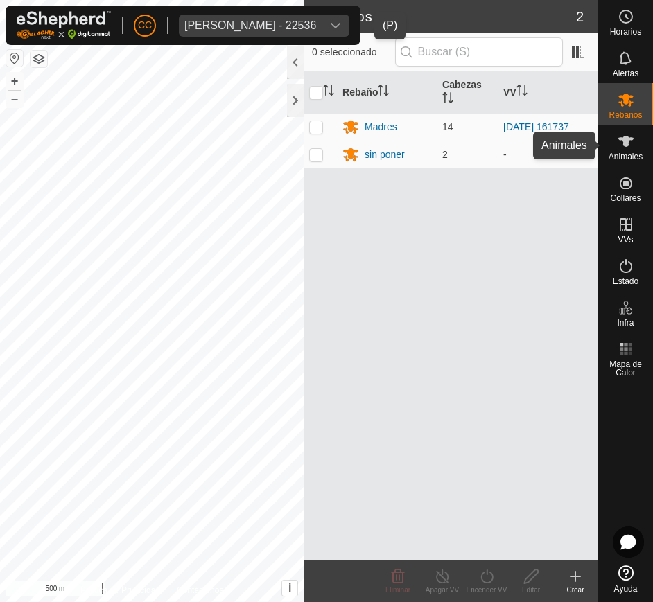
click at [634, 153] on span "Animales" at bounding box center [626, 157] width 34 height 8
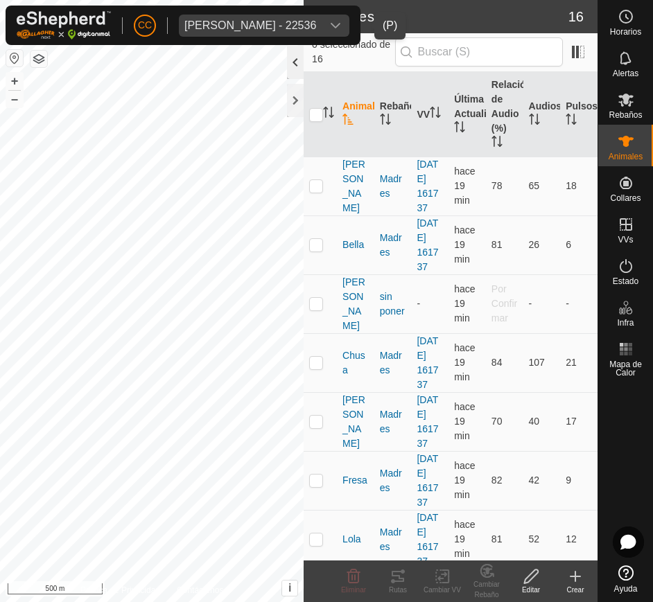
click at [294, 61] on div at bounding box center [295, 62] width 17 height 33
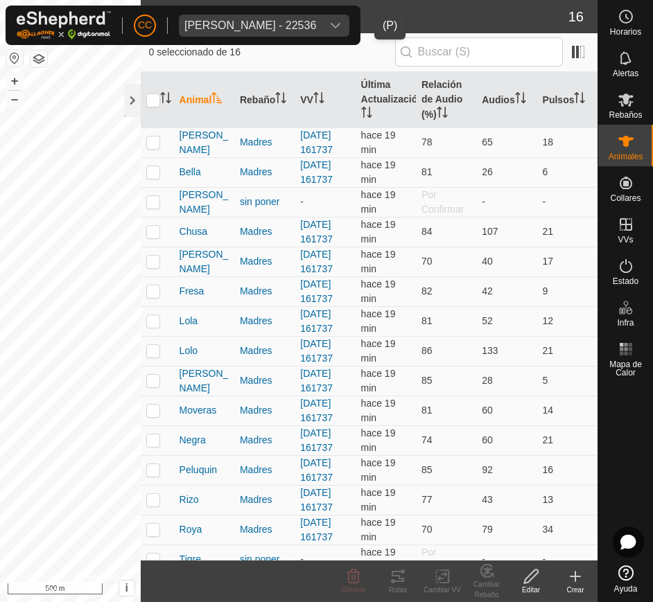
scroll to position [44, 0]
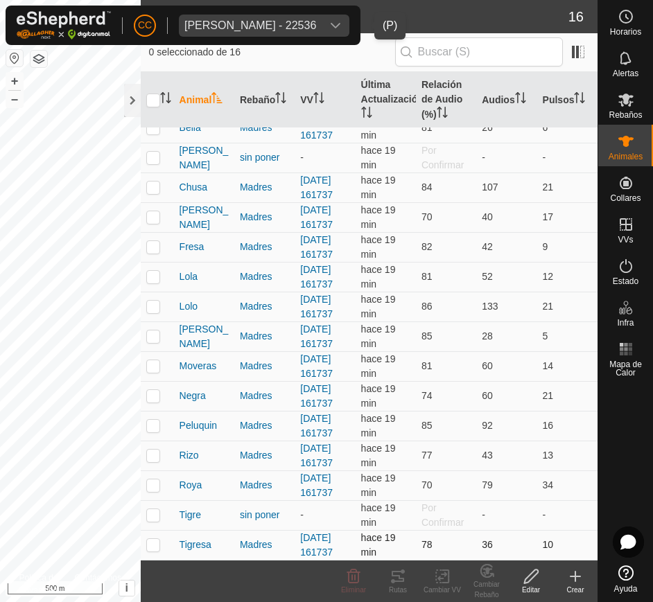
drag, startPoint x: 178, startPoint y: 139, endPoint x: 550, endPoint y: 537, distance: 543.9
click at [550, 537] on tbody "Alba Madres 2025-07-16 161737 hace 19 min 78 65 18 Bella Madres 2025-07-16 1617…" at bounding box center [369, 321] width 457 height 477
copy tbody "Alba Madres 2025-07-16 161737 hace 19 min 78 65 18 Bella Madres 2025-07-16 1617…"
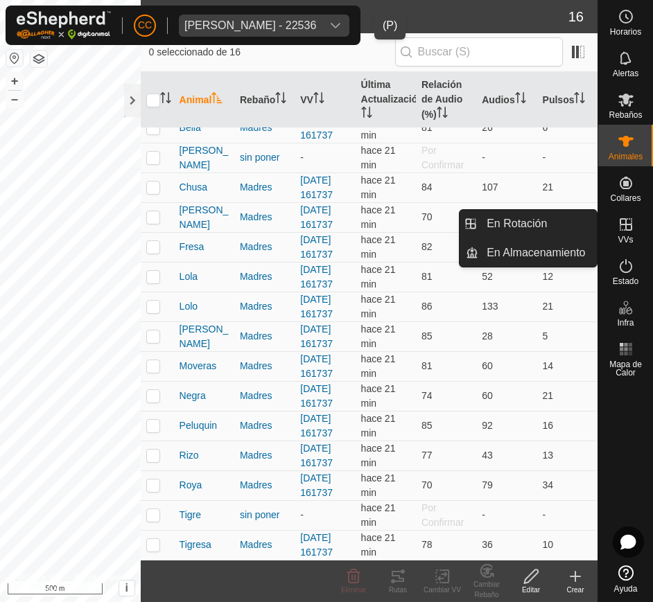
click at [623, 225] on icon at bounding box center [626, 224] width 12 height 12
click at [560, 225] on link "En Rotación" at bounding box center [537, 224] width 119 height 28
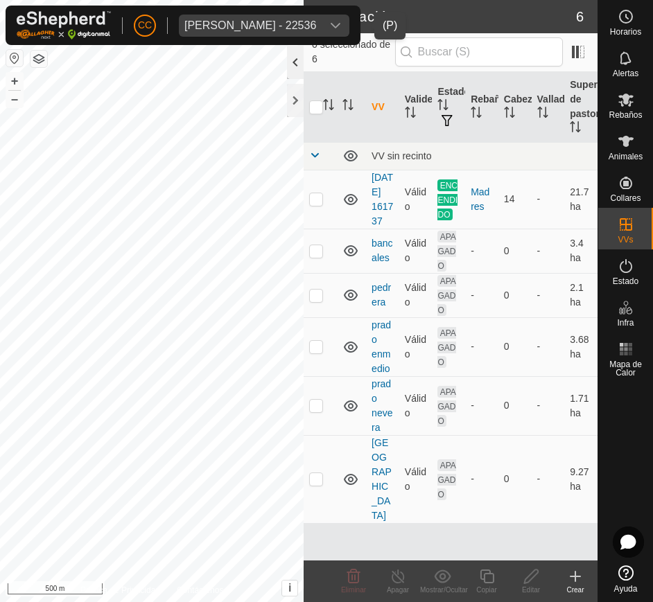
click at [295, 69] on div at bounding box center [295, 62] width 17 height 33
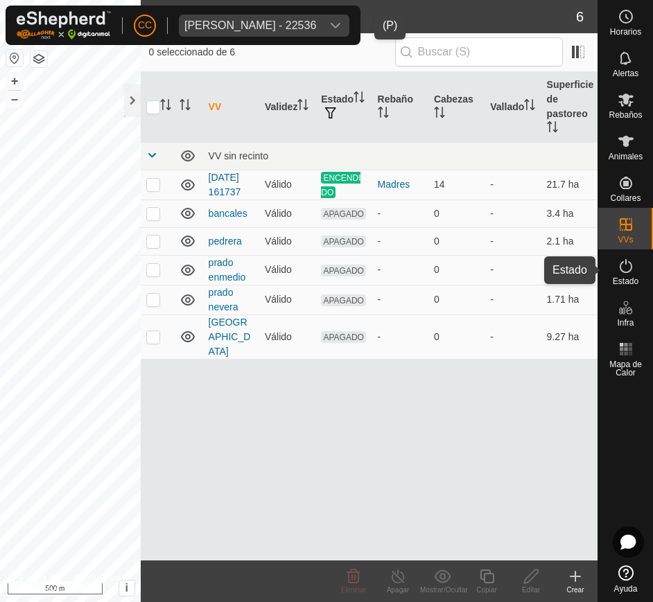
click at [620, 286] on div "Estado" at bounding box center [625, 271] width 55 height 42
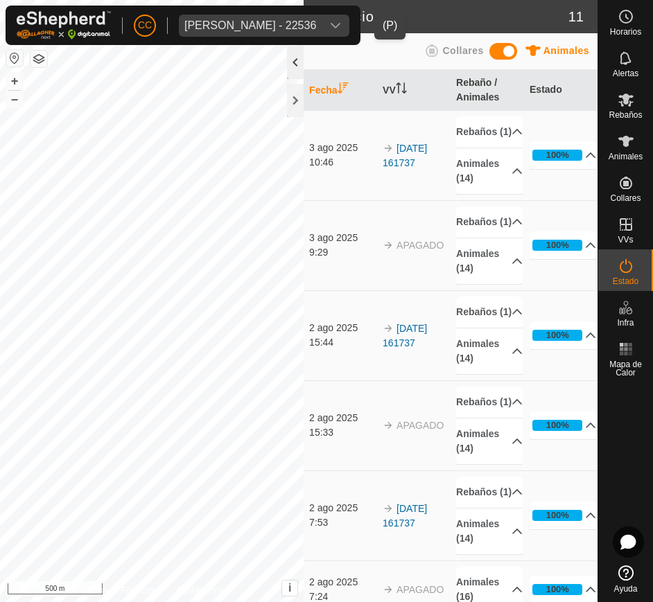
click at [294, 62] on div at bounding box center [295, 62] width 17 height 33
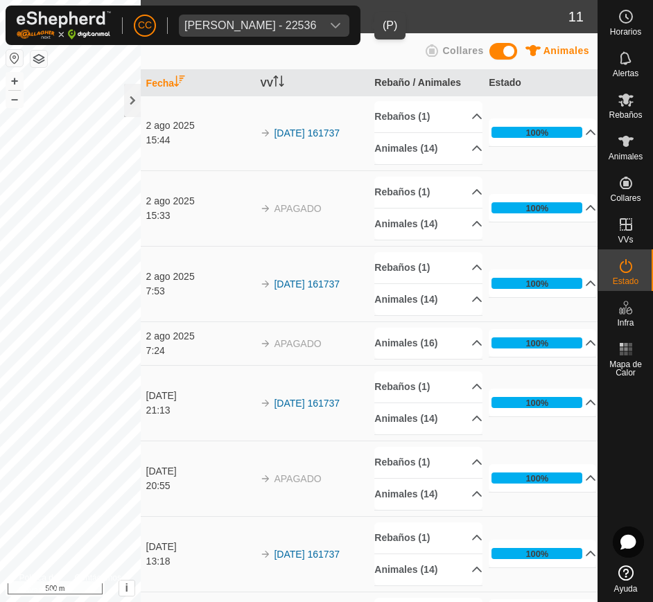
scroll to position [262, 0]
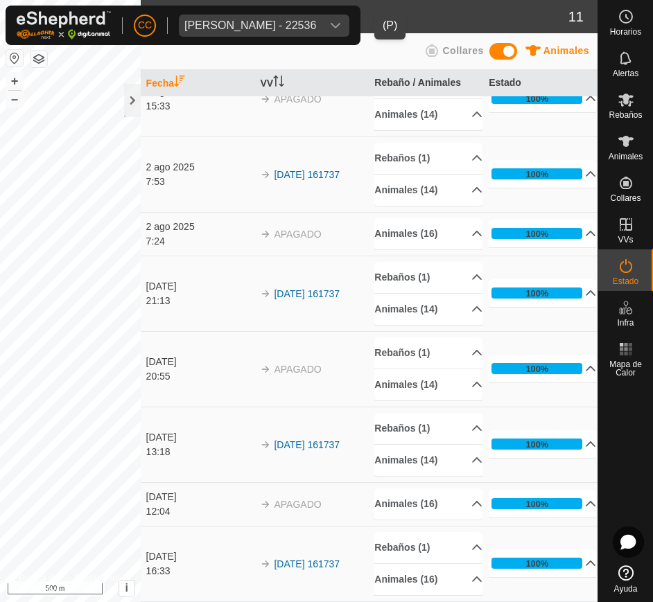
click at [15, 59] on button "button" at bounding box center [14, 58] width 17 height 17
click at [135, 100] on div at bounding box center [132, 100] width 17 height 33
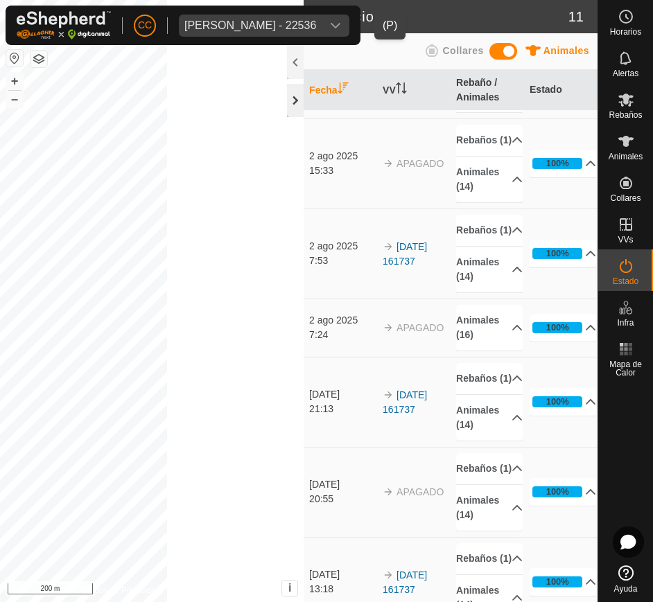
scroll to position [378, 0]
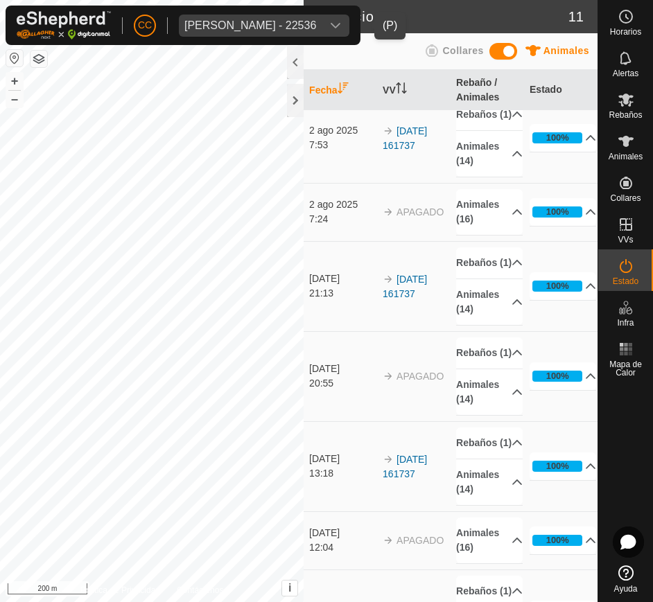
click at [277, 26] on div "Manuel Cayuela Lopez - 22536" at bounding box center [250, 25] width 132 height 11
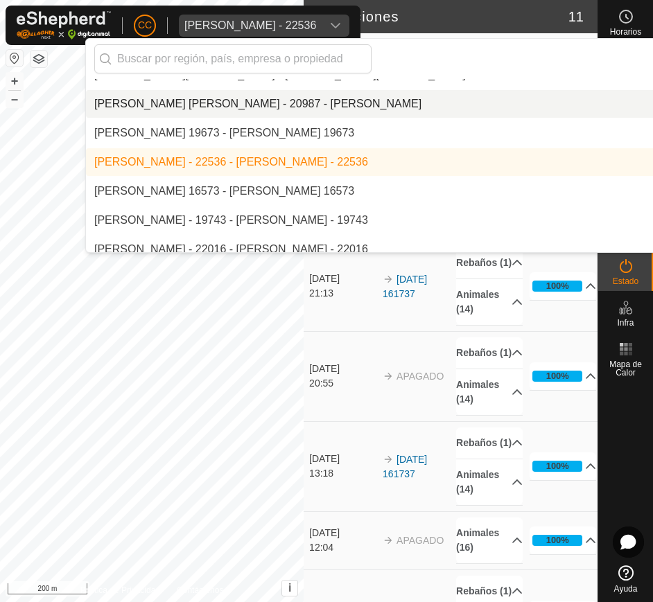
scroll to position [6578, 0]
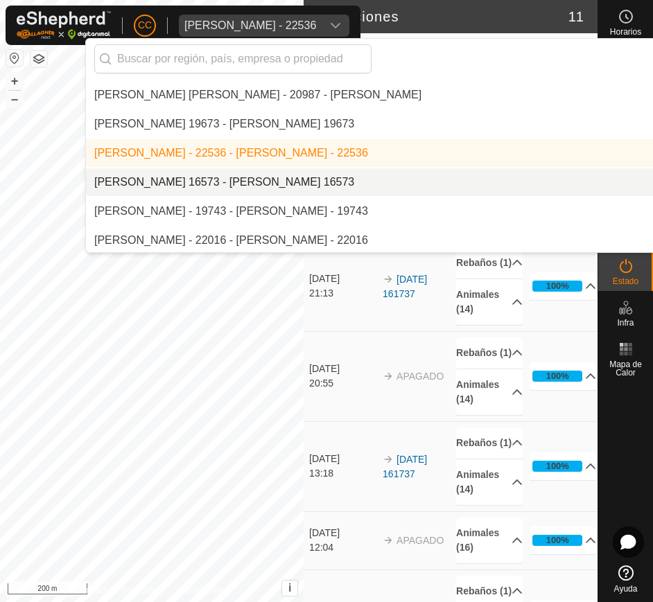
click at [318, 186] on li "[PERSON_NAME] 16573 - [PERSON_NAME] 16573" at bounding box center [464, 182] width 757 height 28
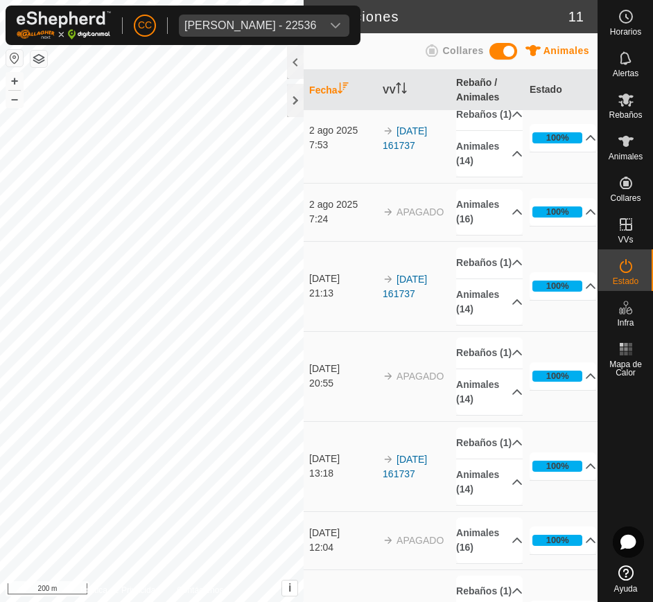
scroll to position [0, 0]
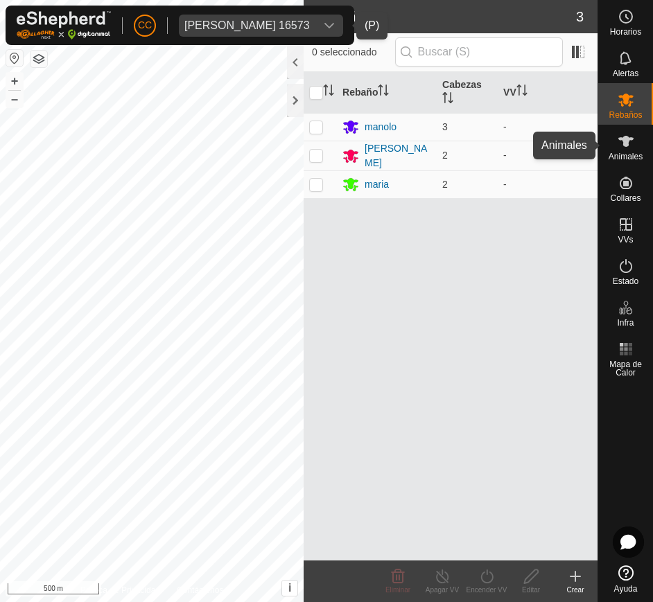
click at [638, 159] on span "Animales" at bounding box center [626, 157] width 34 height 8
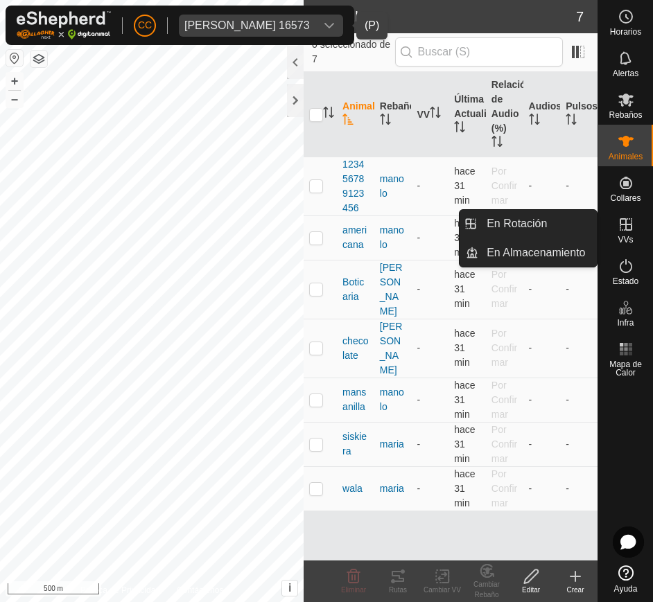
drag, startPoint x: 632, startPoint y: 244, endPoint x: 628, endPoint y: 235, distance: 9.9
click at [628, 236] on span "VVs" at bounding box center [625, 240] width 15 height 8
click at [557, 228] on link "En Rotación" at bounding box center [537, 224] width 119 height 28
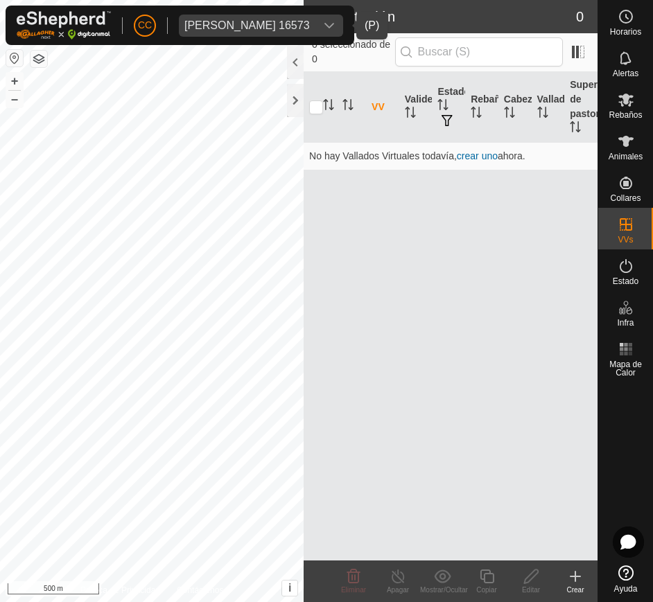
click at [285, 29] on div "Manuel Cueto Barba 16573" at bounding box center [246, 25] width 125 height 11
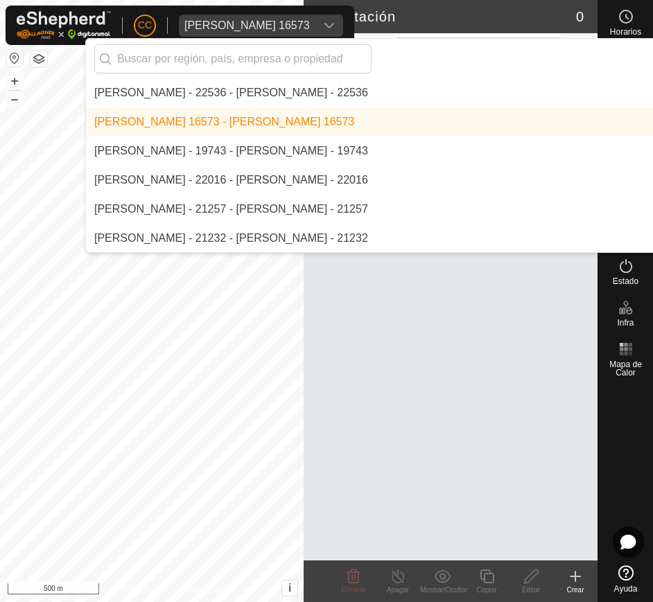
scroll to position [6639, 0]
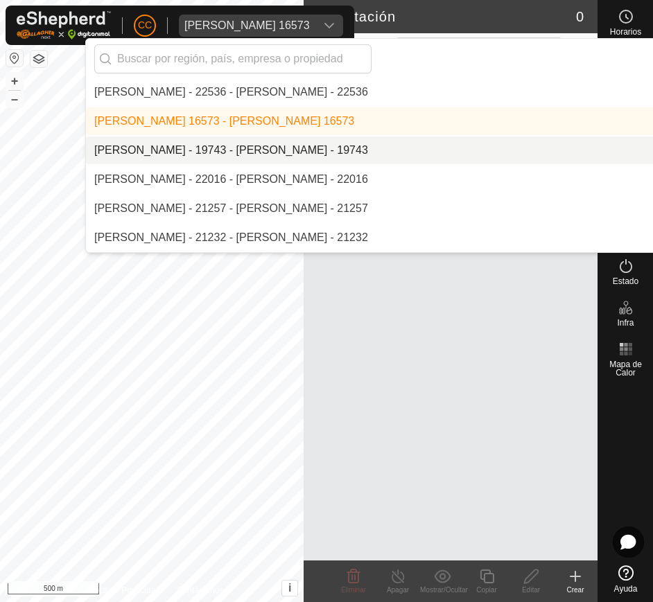
click at [332, 153] on li "[PERSON_NAME] - 19743 - [PERSON_NAME] - 19743" at bounding box center [464, 151] width 757 height 28
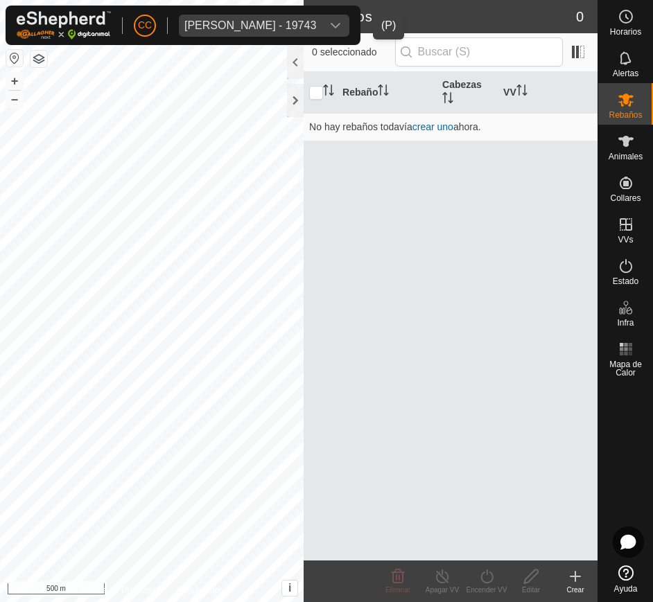
click at [341, 20] on icon "dropdown trigger" at bounding box center [335, 25] width 11 height 11
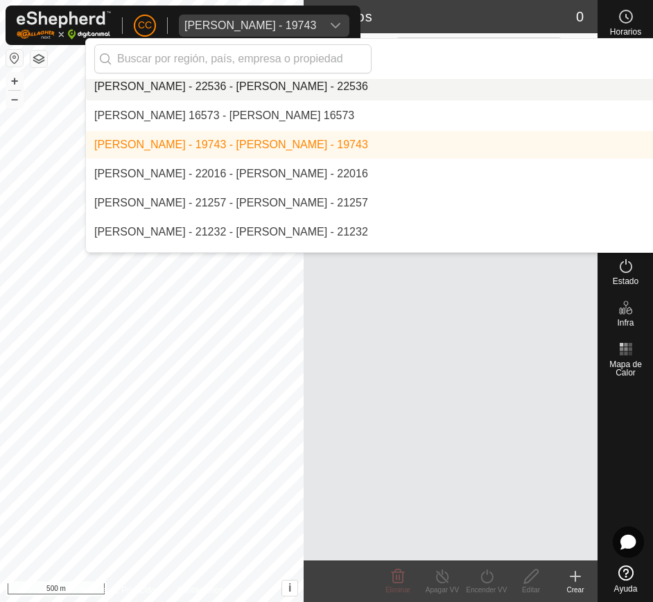
scroll to position [6651, 0]
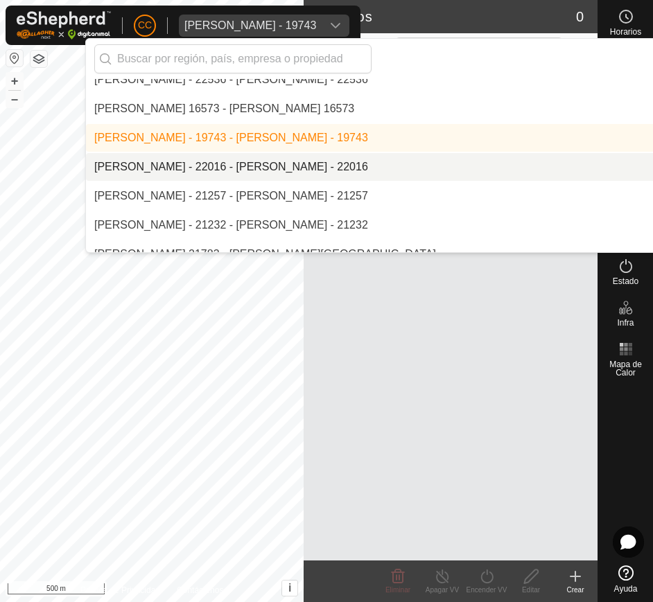
click at [356, 171] on li "[PERSON_NAME] - 22016 - [PERSON_NAME] - 22016" at bounding box center [464, 167] width 757 height 28
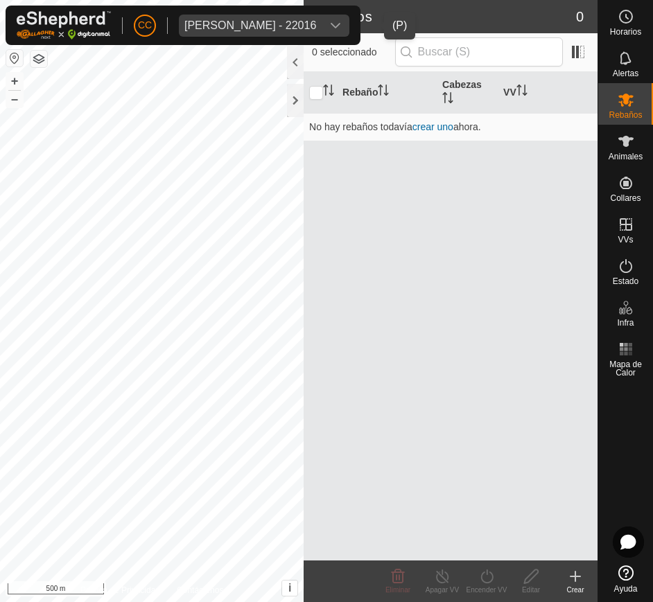
click at [349, 24] on div "dropdown trigger" at bounding box center [336, 26] width 28 height 22
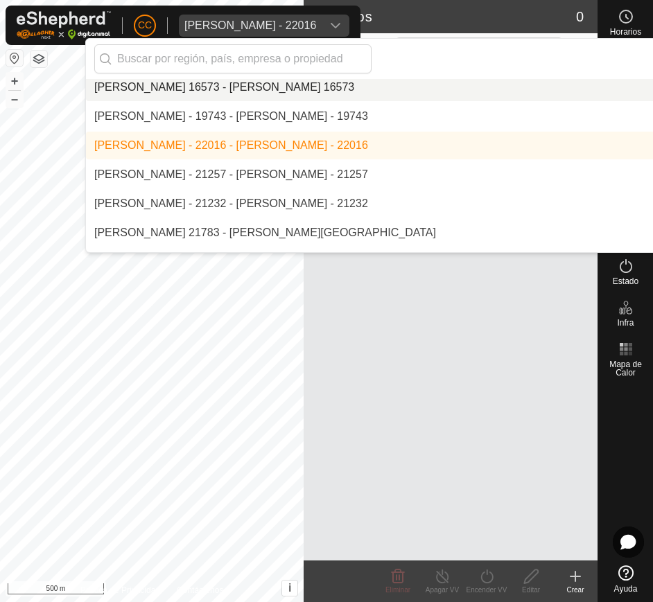
scroll to position [6679, 0]
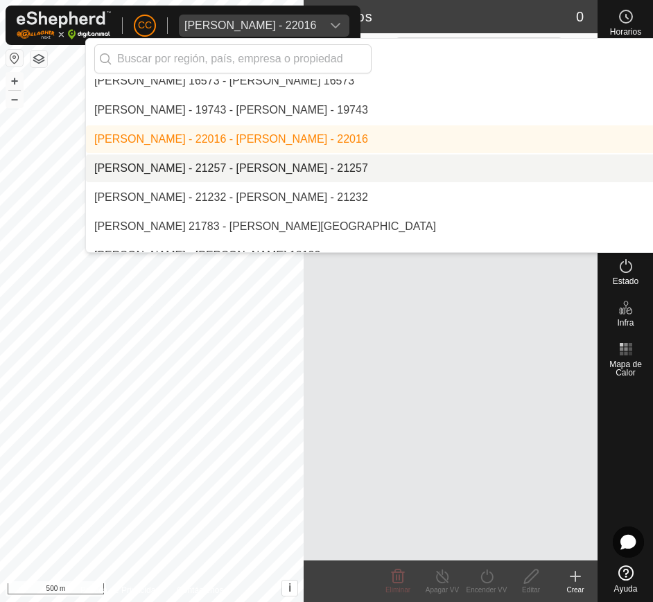
click at [379, 164] on li "[PERSON_NAME] - 21257 - [PERSON_NAME] - 21257" at bounding box center [464, 169] width 757 height 28
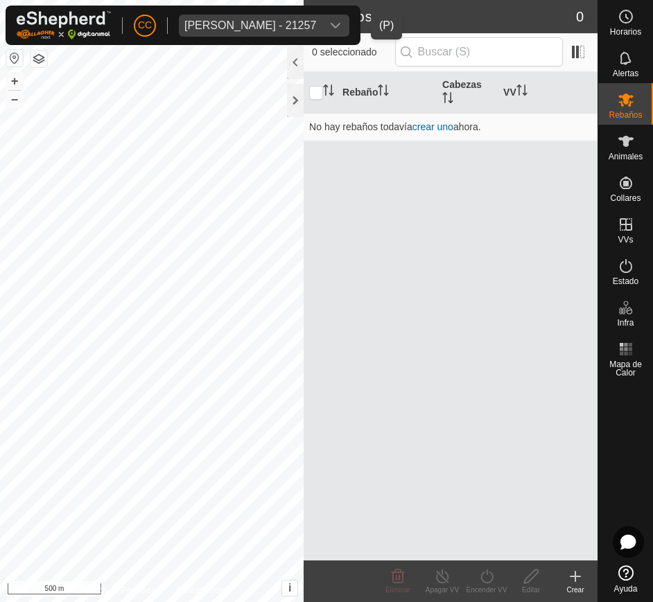
click at [341, 20] on icon "dropdown trigger" at bounding box center [335, 25] width 11 height 11
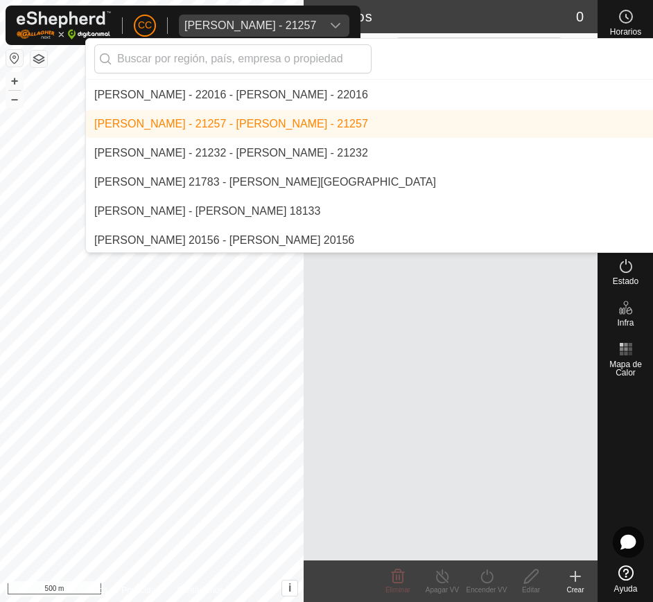
scroll to position [6727, 0]
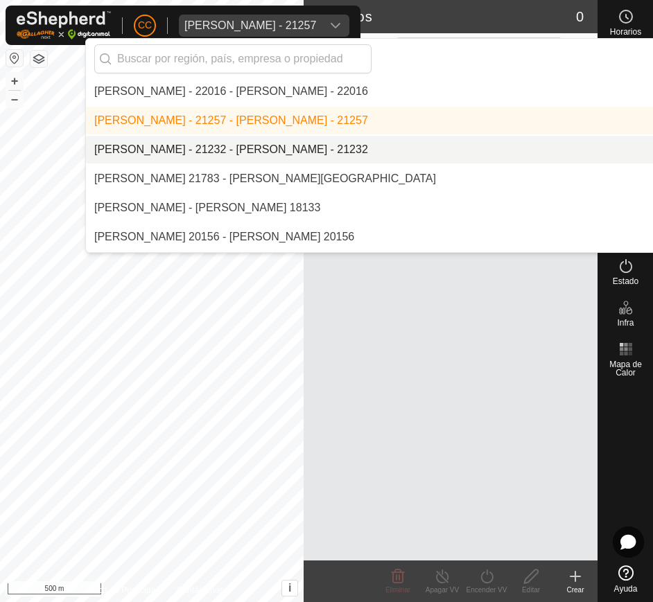
click at [392, 149] on li "[PERSON_NAME] - 21232 - [PERSON_NAME] - 21232" at bounding box center [464, 150] width 757 height 28
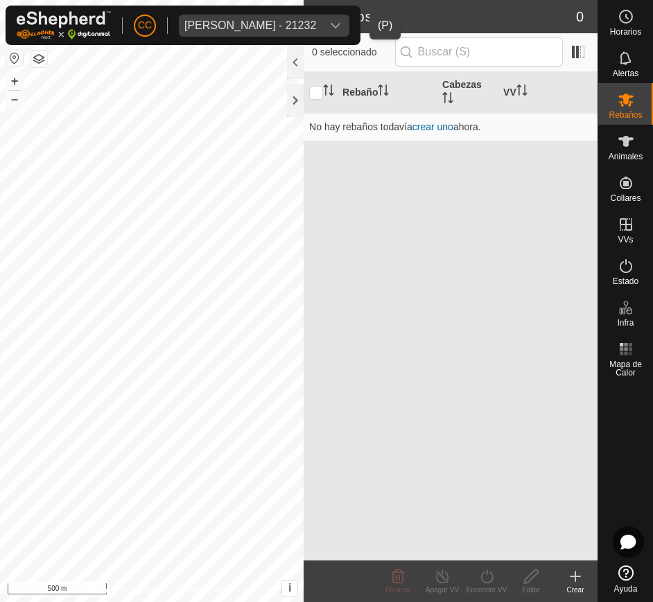
click at [322, 16] on span "Manuel Ramos Garea - 21232" at bounding box center [250, 26] width 143 height 22
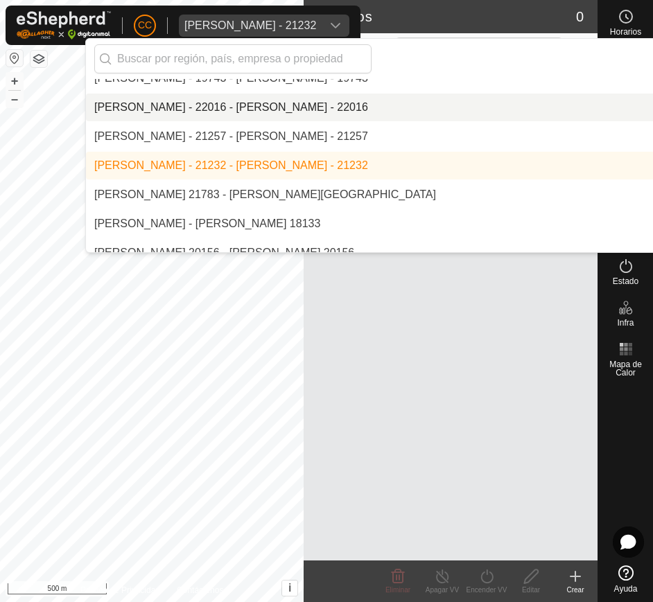
scroll to position [6713, 0]
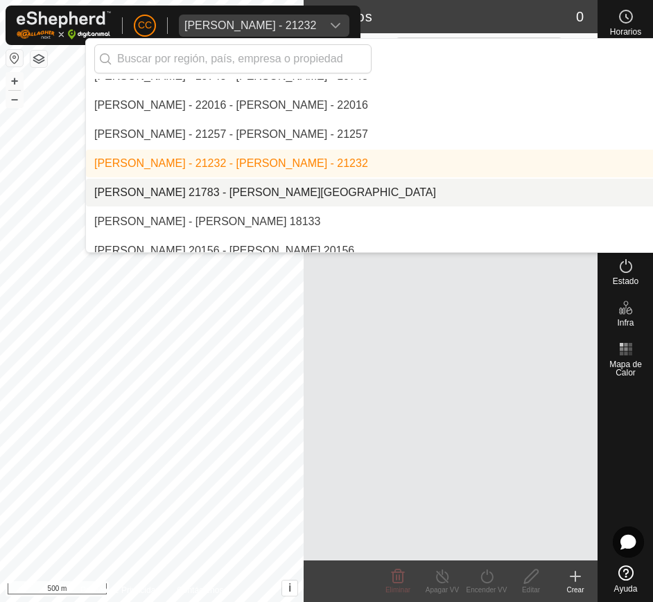
click at [324, 186] on li "[PERSON_NAME] 21783 - [PERSON_NAME][GEOGRAPHIC_DATA]" at bounding box center [464, 193] width 757 height 28
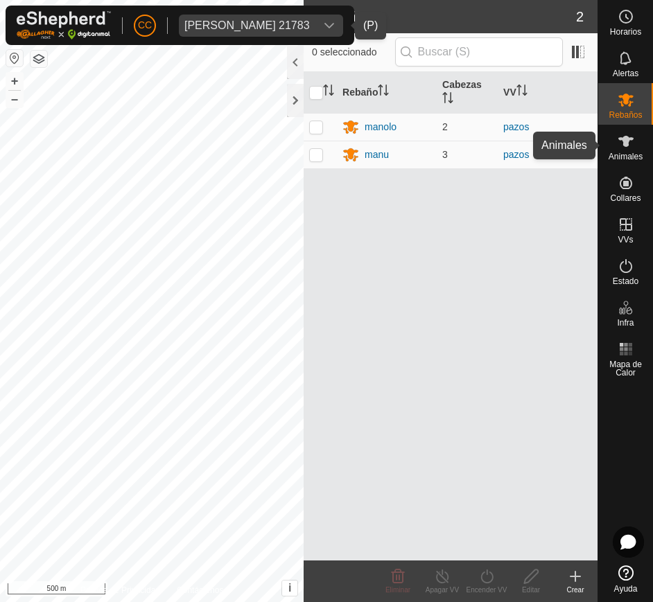
click at [630, 150] on es-animals-svg-icon at bounding box center [626, 141] width 25 height 22
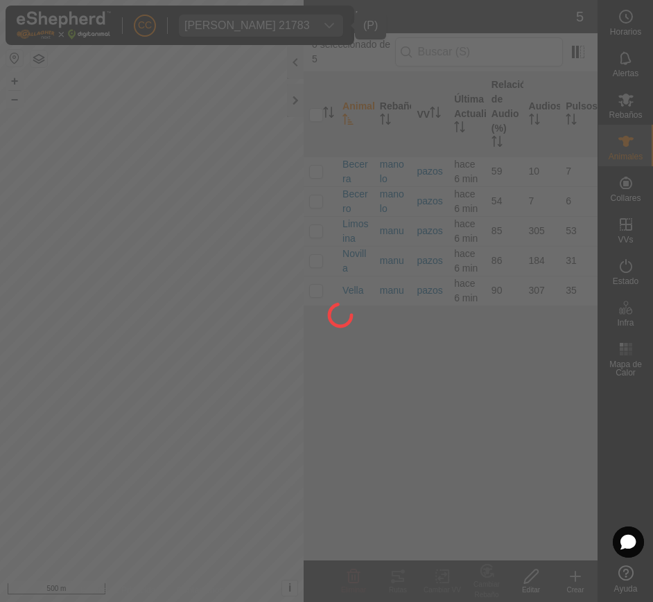
click at [341, 162] on div at bounding box center [326, 301] width 653 height 602
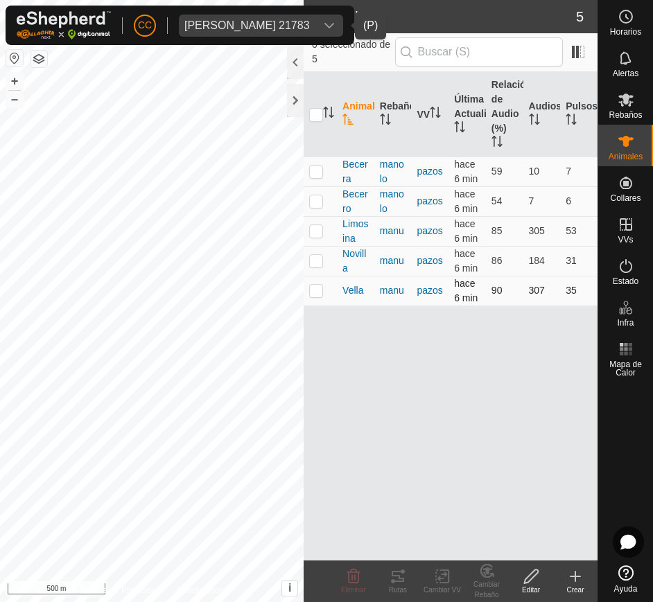
drag, startPoint x: 343, startPoint y: 164, endPoint x: 589, endPoint y: 295, distance: 278.5
click at [589, 295] on tbody "Becerra manolo pazos hace 6 min 59 10 7 Becerro manolo pazos hace 6 min 54 7 6 …" at bounding box center [451, 231] width 294 height 149
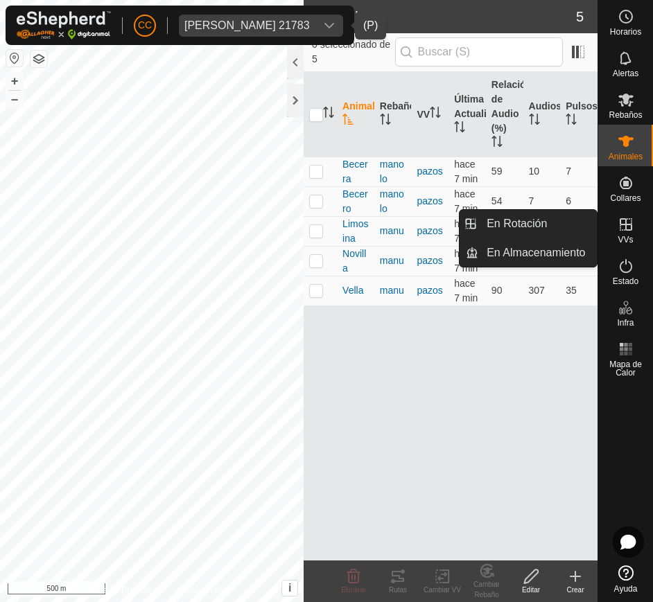
click at [620, 228] on icon at bounding box center [626, 224] width 12 height 12
click at [557, 228] on link "En Rotación" at bounding box center [537, 224] width 119 height 28
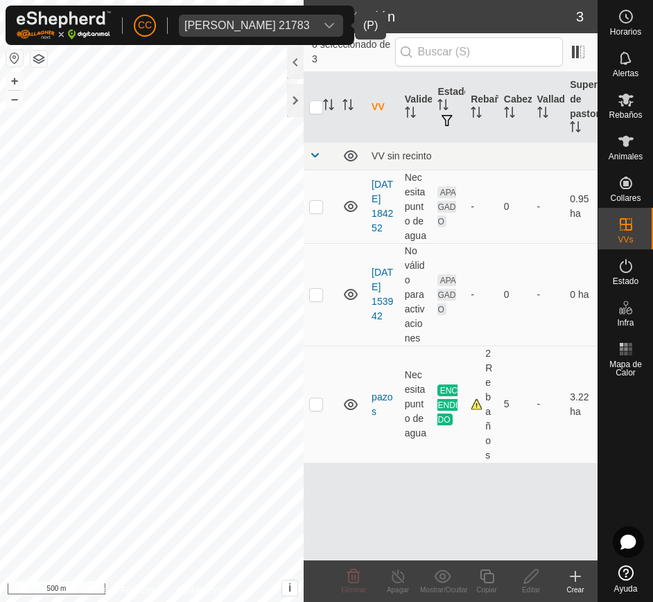
click at [11, 55] on button "button" at bounding box center [14, 58] width 17 height 17
click at [308, 296] on td at bounding box center [320, 294] width 33 height 103
checkbox input "true"
click at [9, 60] on button "button" at bounding box center [14, 58] width 17 height 17
click at [632, 279] on span "Estado" at bounding box center [626, 281] width 26 height 8
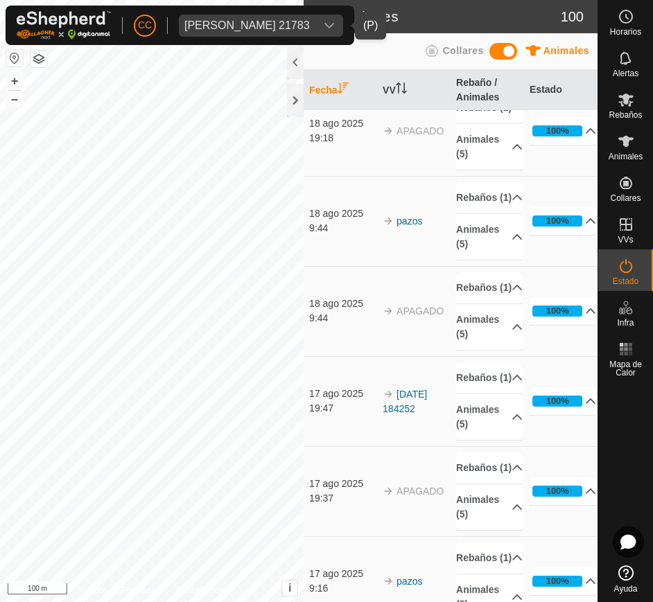
scroll to position [1631, 0]
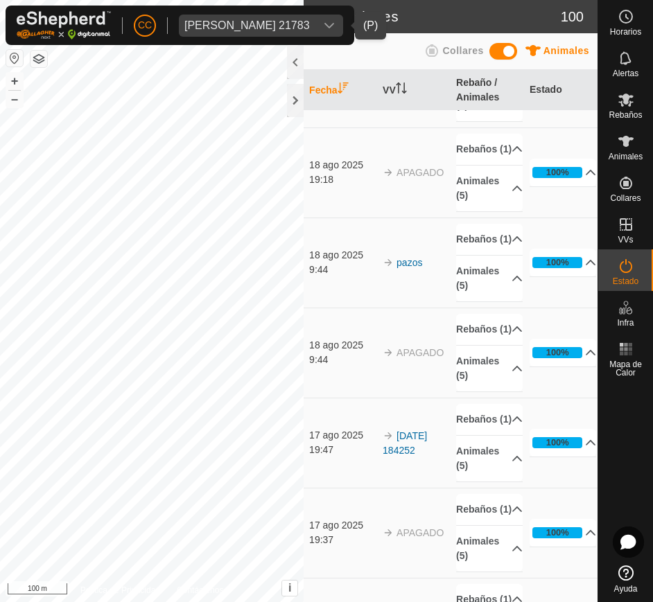
click at [256, 17] on span "Manuel Vila Babarro 21783" at bounding box center [247, 26] width 137 height 22
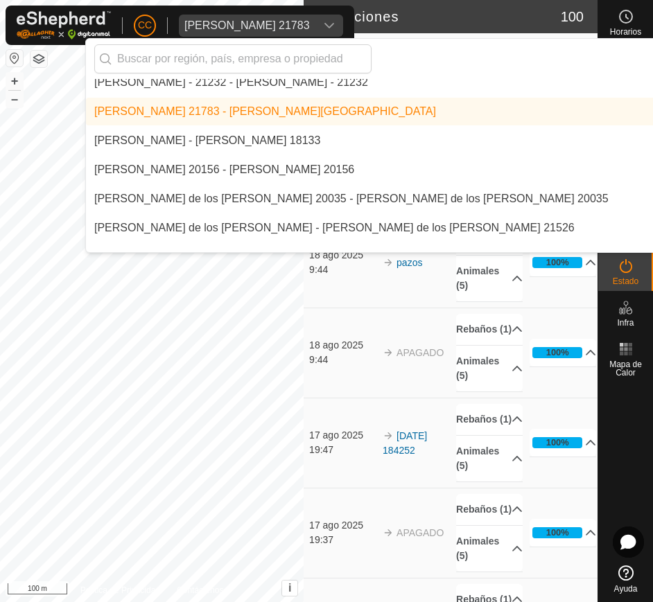
scroll to position [6796, 0]
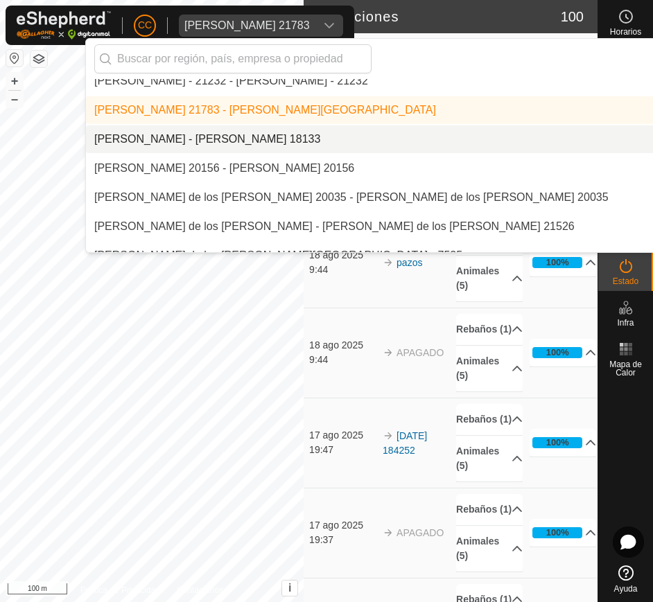
click at [293, 134] on li "[PERSON_NAME] - [PERSON_NAME] 18133" at bounding box center [464, 139] width 757 height 28
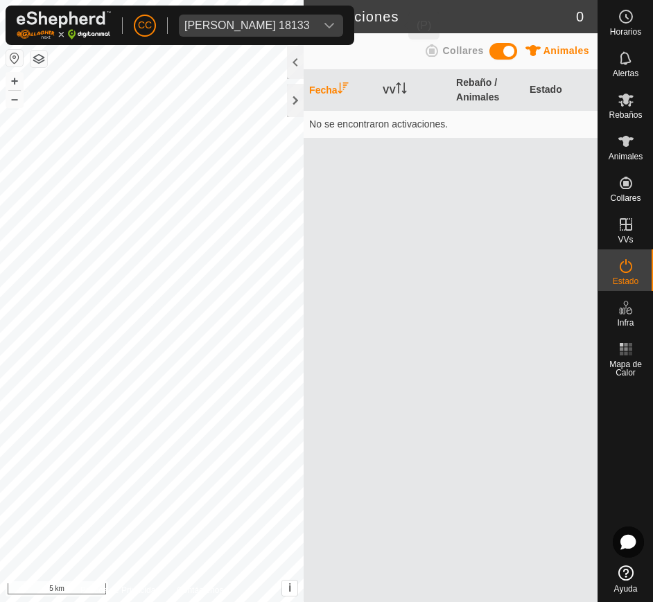
scroll to position [0, 0]
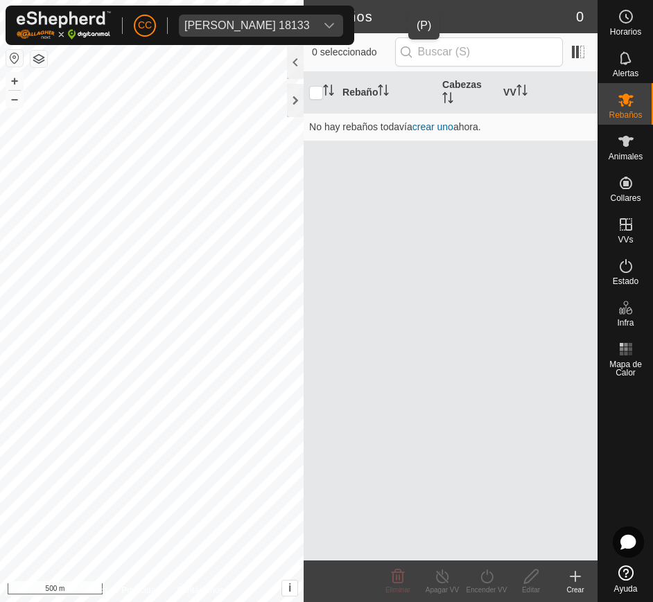
click at [335, 26] on icon "dropdown trigger" at bounding box center [329, 25] width 11 height 11
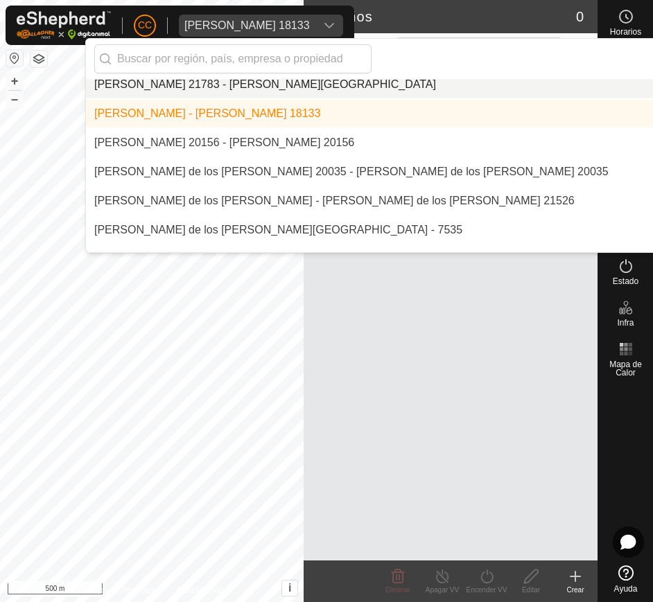
scroll to position [6822, 0]
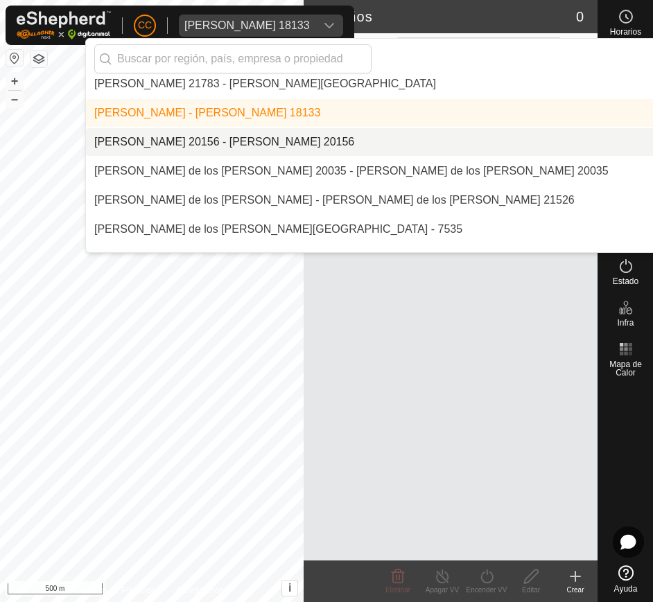
click at [431, 132] on li "[PERSON_NAME] 20156 - [PERSON_NAME] 20156" at bounding box center [464, 142] width 757 height 28
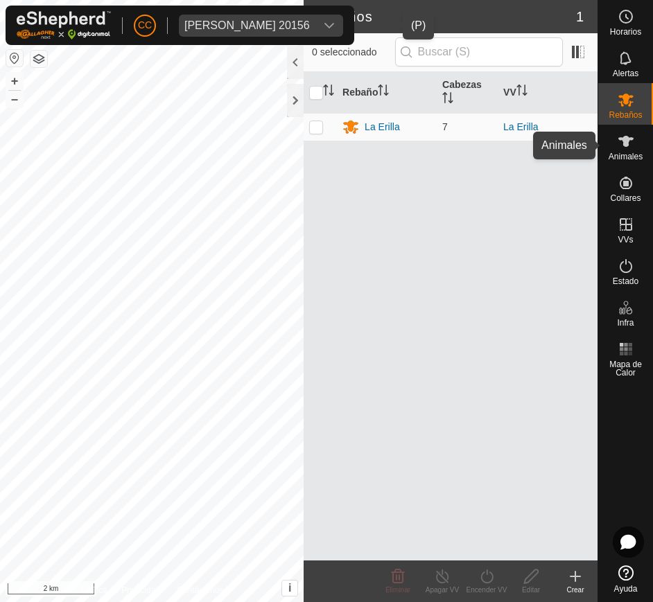
click at [636, 143] on es-animals-svg-icon at bounding box center [626, 141] width 25 height 22
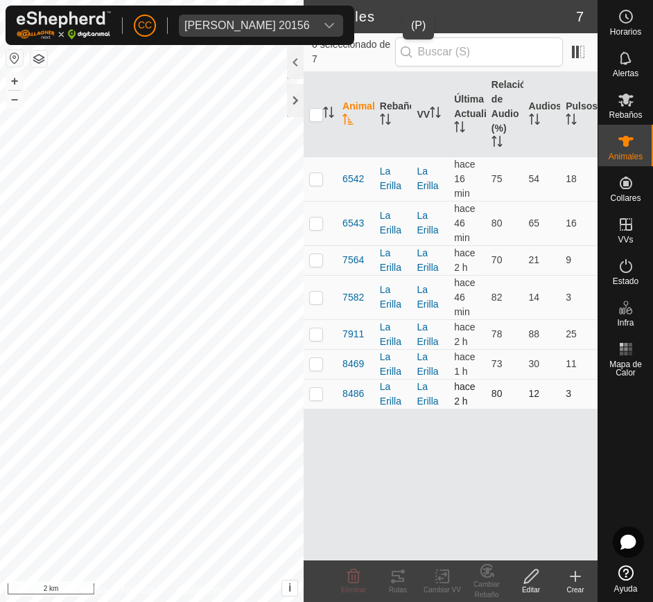
drag, startPoint x: 339, startPoint y: 172, endPoint x: 582, endPoint y: 383, distance: 321.9
click at [582, 383] on tbody "6542 La Erilla La Erilla hace 16 min 75 54 18 6543 La Erilla La Erilla hace 46 …" at bounding box center [451, 283] width 294 height 252
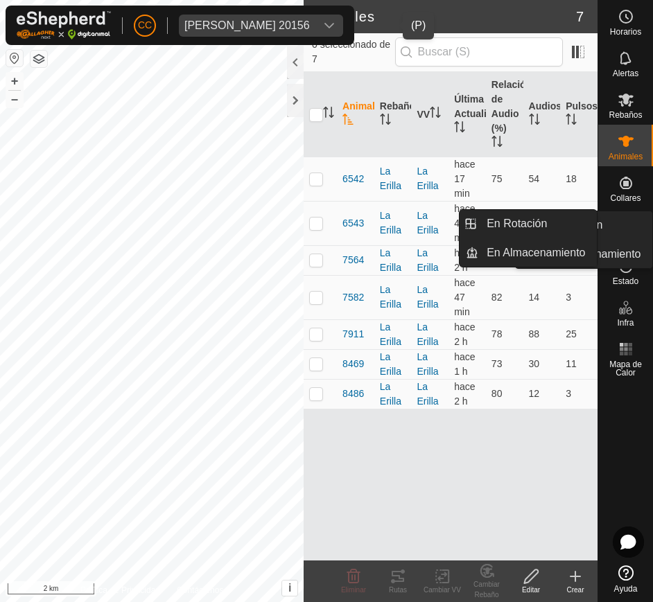
click at [631, 248] on div "VVs" at bounding box center [625, 229] width 55 height 42
click at [628, 236] on span "VVs" at bounding box center [625, 240] width 15 height 8
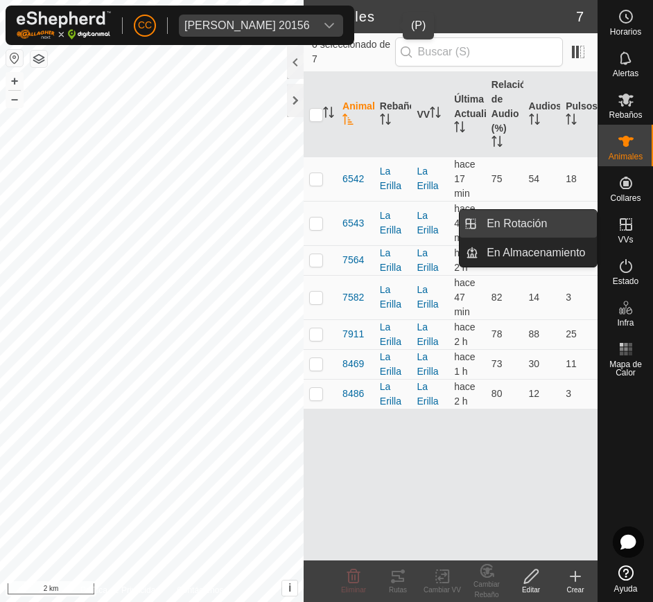
click at [542, 226] on link "En Rotación" at bounding box center [537, 224] width 119 height 28
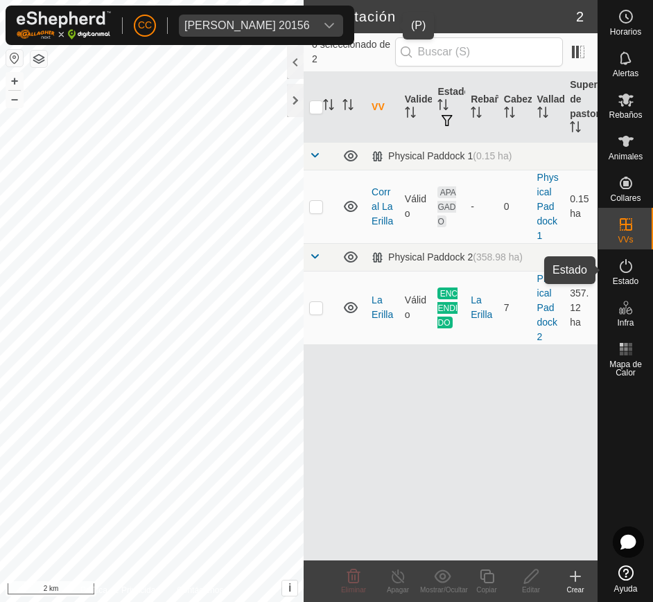
click at [638, 269] on div "Estado" at bounding box center [625, 271] width 55 height 42
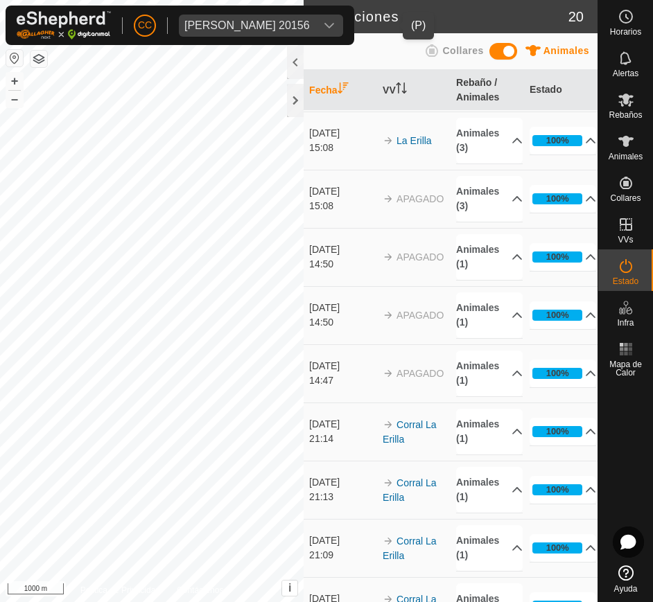
scroll to position [720, 0]
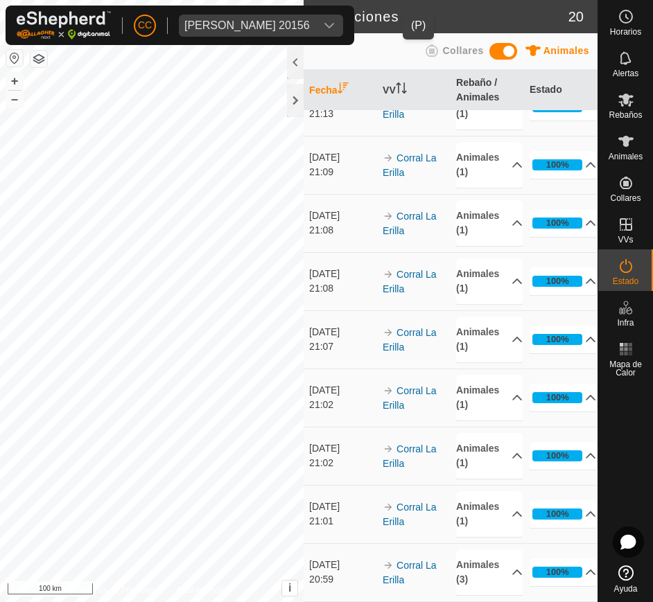
click at [19, 66] on button "button" at bounding box center [14, 58] width 17 height 17
click at [210, 21] on div "Maria Carmen Brando Castillo 20156" at bounding box center [246, 25] width 125 height 11
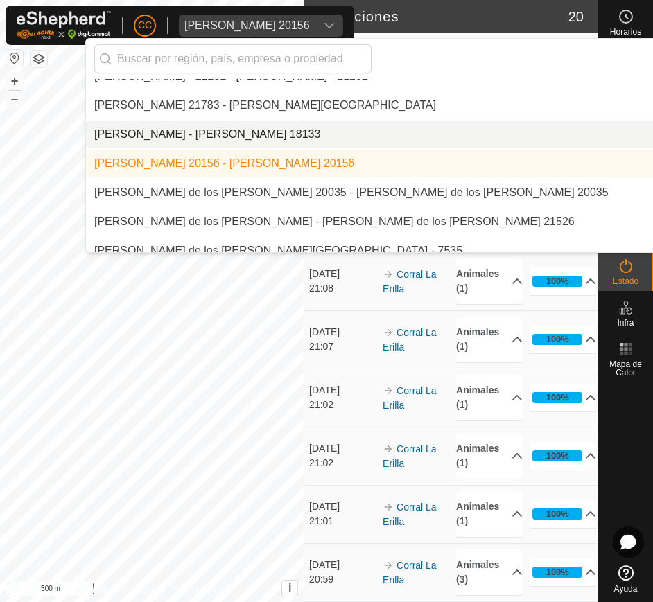
scroll to position [6813, 0]
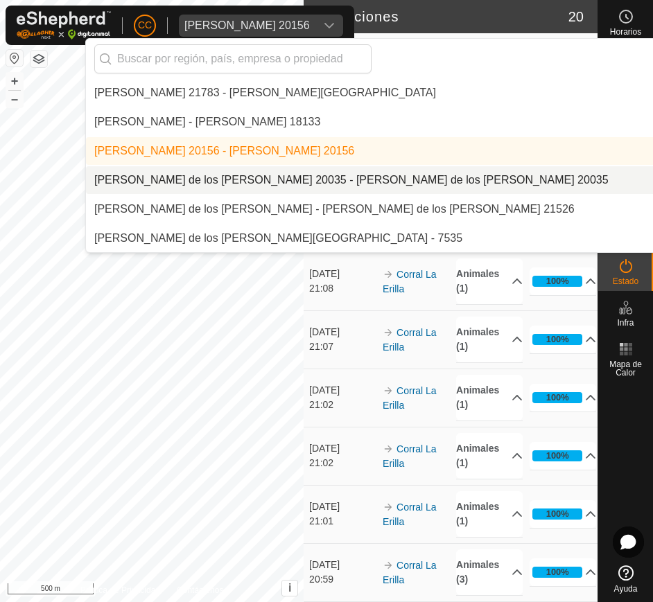
click at [403, 179] on li "[PERSON_NAME] de los [PERSON_NAME] 20035 - [PERSON_NAME] de los [PERSON_NAME] 2…" at bounding box center [464, 180] width 757 height 28
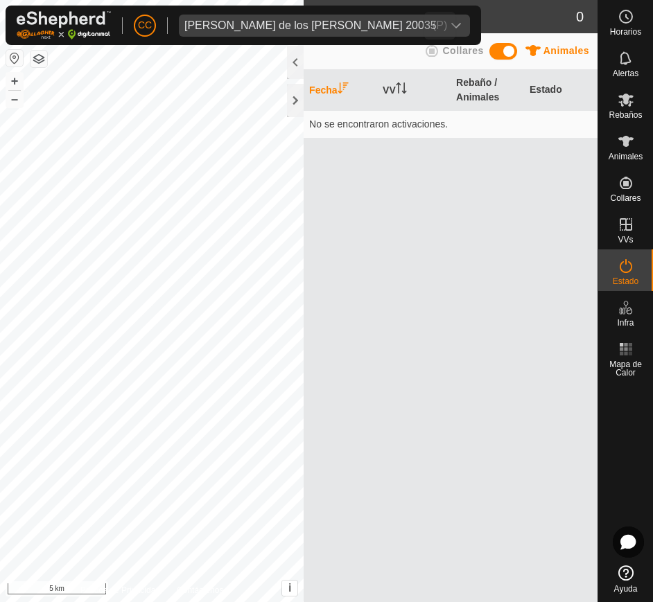
scroll to position [0, 0]
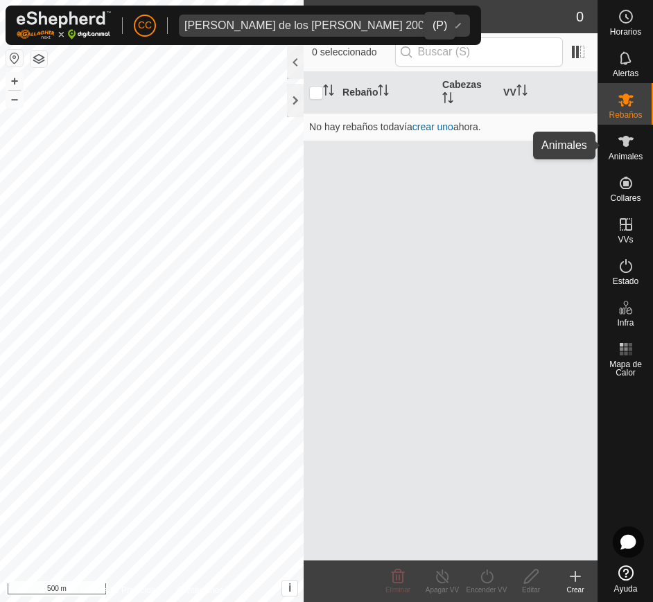
click at [629, 153] on span "Animales" at bounding box center [626, 157] width 34 height 8
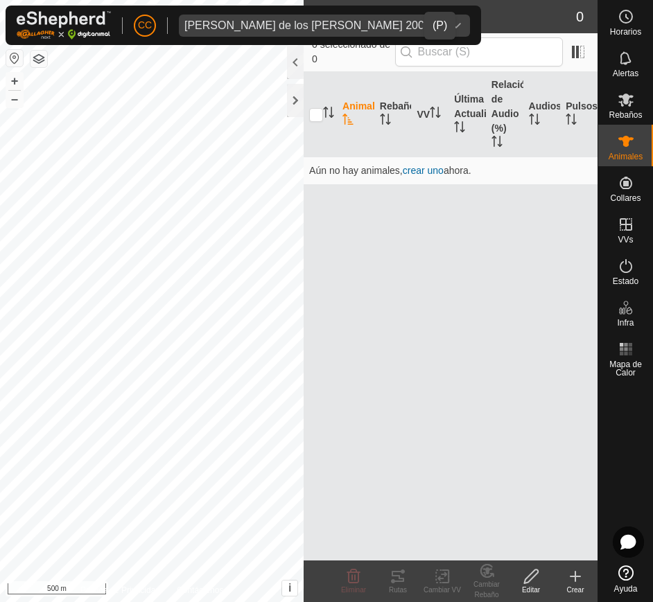
click at [389, 19] on span "Maria de los Angeles Alvarez Arias 20035" at bounding box center [310, 26] width 263 height 22
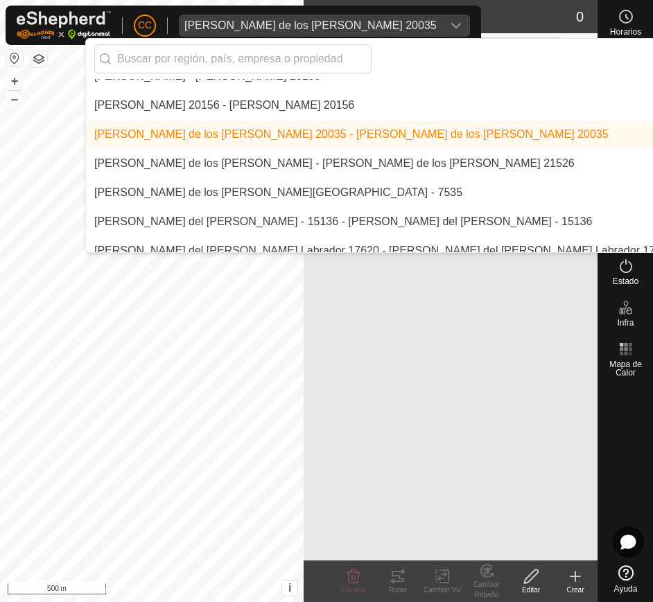
scroll to position [6865, 0]
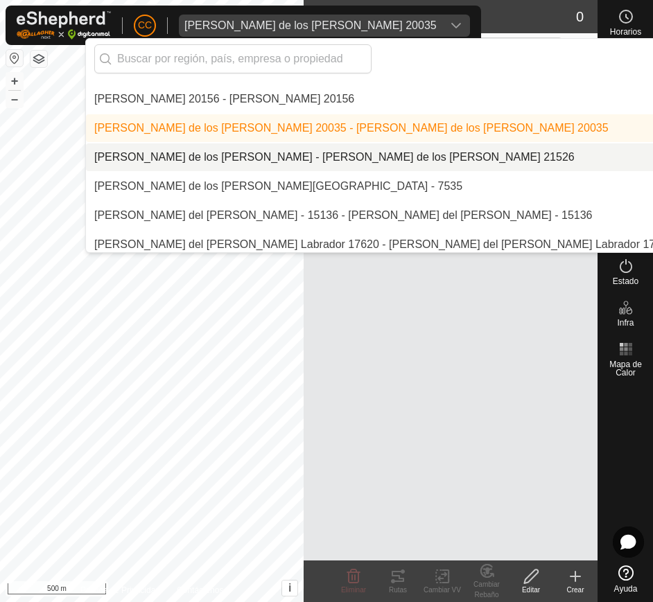
click at [404, 145] on li "[PERSON_NAME] de los [PERSON_NAME] - [PERSON_NAME] de los [PERSON_NAME] 21526" at bounding box center [464, 157] width 757 height 28
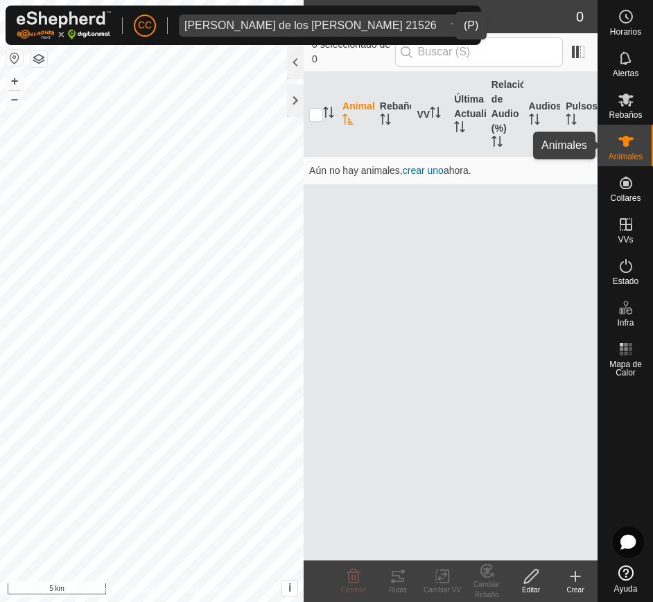
click at [605, 148] on div "Animales" at bounding box center [625, 146] width 55 height 42
click at [630, 101] on icon at bounding box center [625, 100] width 15 height 13
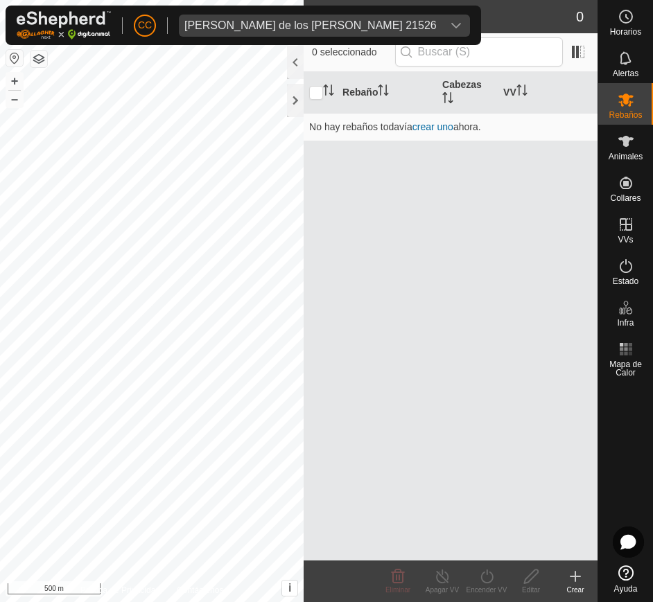
click at [15, 56] on button "button" at bounding box center [14, 58] width 17 height 17
click at [295, 90] on div at bounding box center [295, 100] width 17 height 33
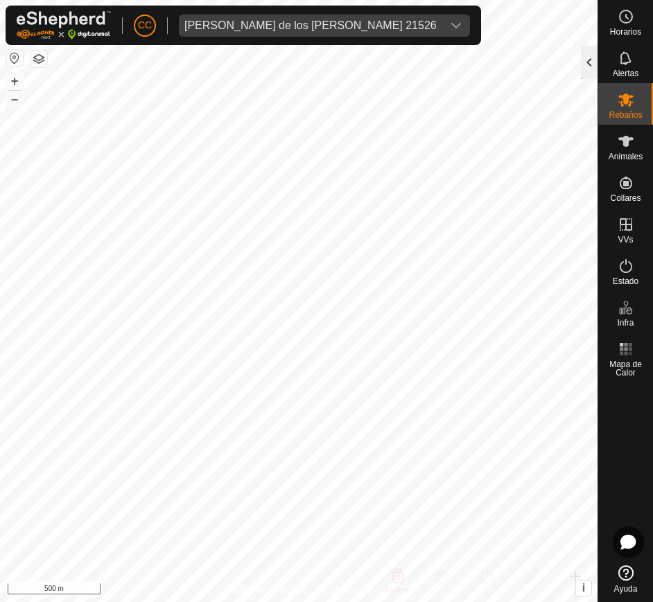
click at [589, 59] on div at bounding box center [589, 62] width 17 height 33
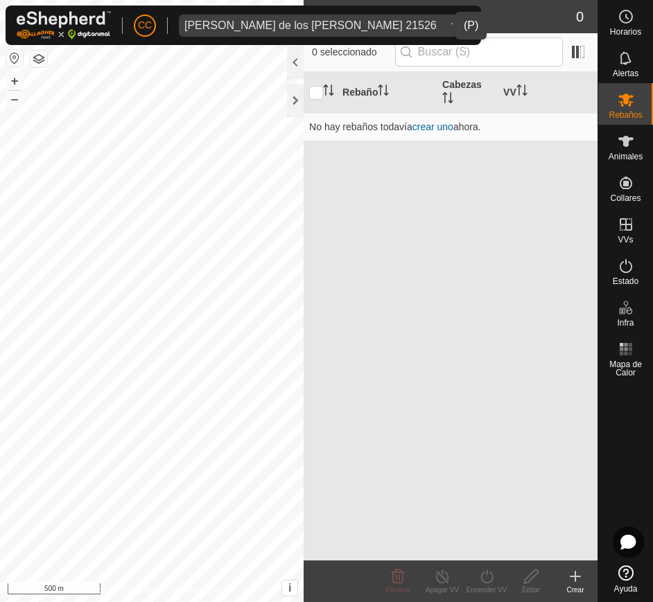
click at [417, 24] on div "Maria de los Angeles Caravantes Pizarro 21526" at bounding box center [310, 25] width 252 height 11
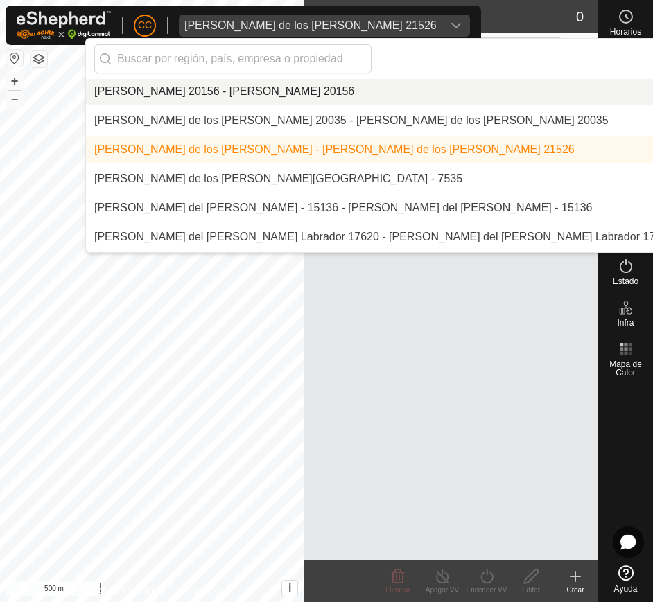
scroll to position [6881, 0]
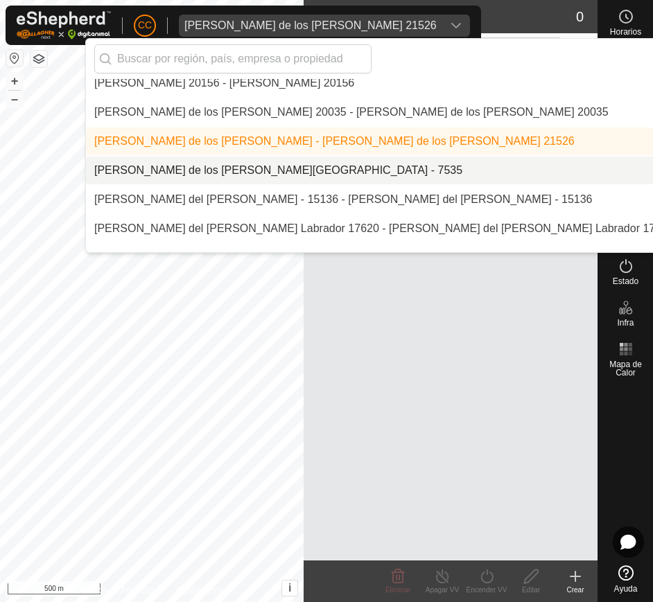
click at [401, 168] on li "[PERSON_NAME] de los [PERSON_NAME][GEOGRAPHIC_DATA] - 7535" at bounding box center [464, 171] width 757 height 28
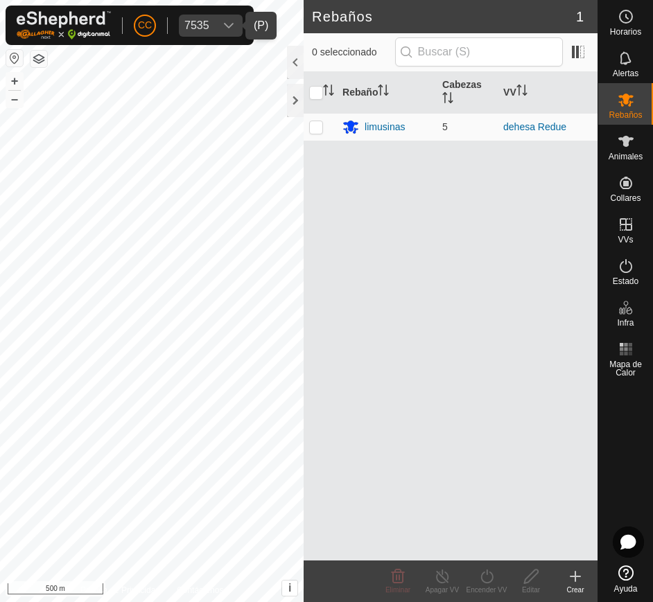
click at [10, 58] on button "button" at bounding box center [14, 58] width 17 height 17
click at [627, 128] on div "Animales" at bounding box center [625, 146] width 55 height 42
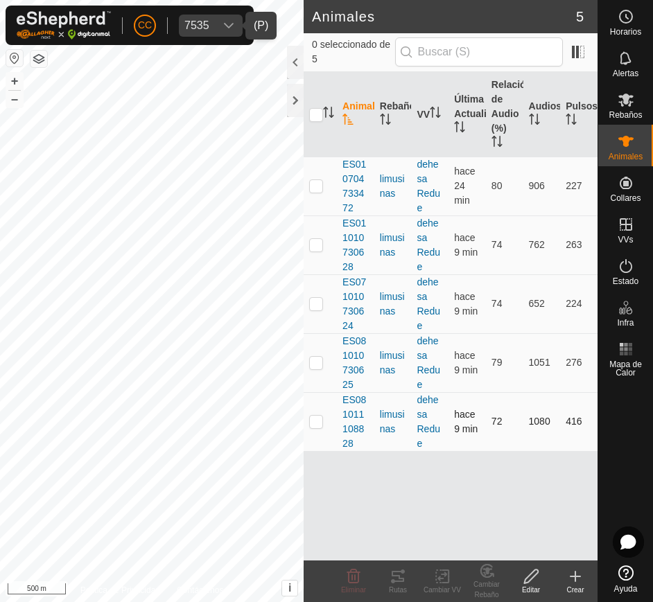
drag, startPoint x: 336, startPoint y: 163, endPoint x: 582, endPoint y: 411, distance: 349.0
click at [582, 411] on tbody "ES010704733472 limusinas dehesa Redue hace 24 min 80 906 227 ES011010730628 lim…" at bounding box center [451, 304] width 294 height 295
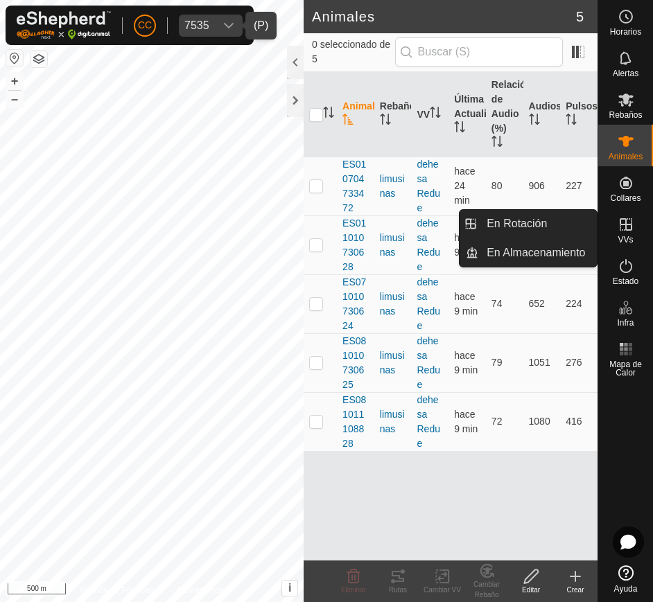
click at [620, 228] on icon at bounding box center [626, 224] width 12 height 12
click at [556, 231] on link "En Rotación" at bounding box center [537, 224] width 119 height 28
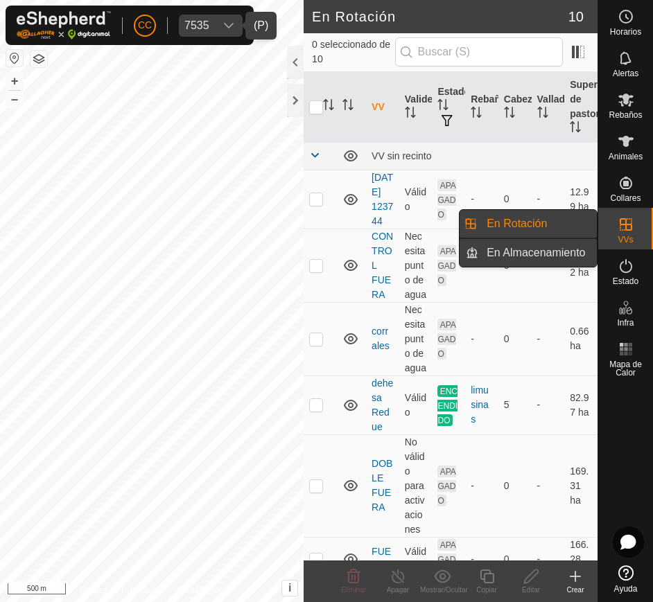
click at [580, 241] on link "En Almacenamiento" at bounding box center [537, 253] width 119 height 28
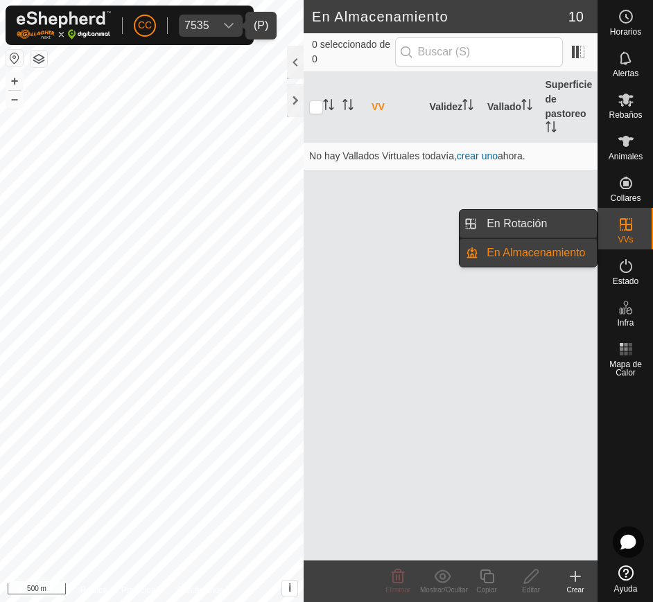
click at [565, 223] on link "En Rotación" at bounding box center [537, 224] width 119 height 28
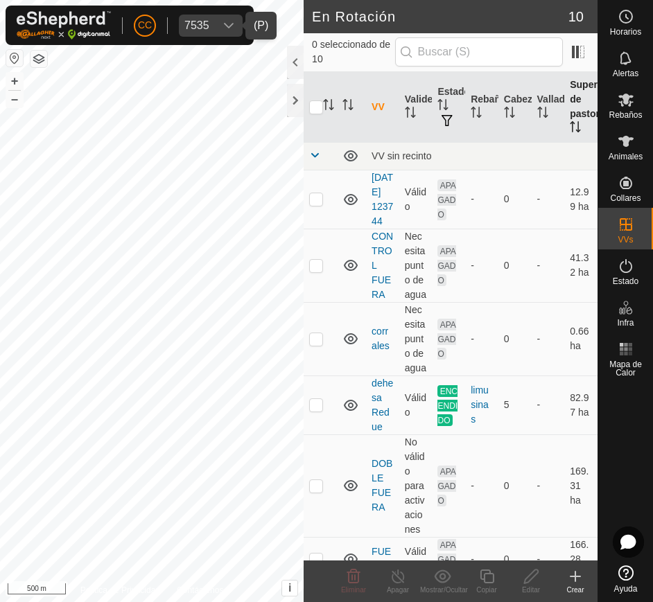
click at [570, 131] on icon "Activar para ordenar" at bounding box center [575, 126] width 11 height 11
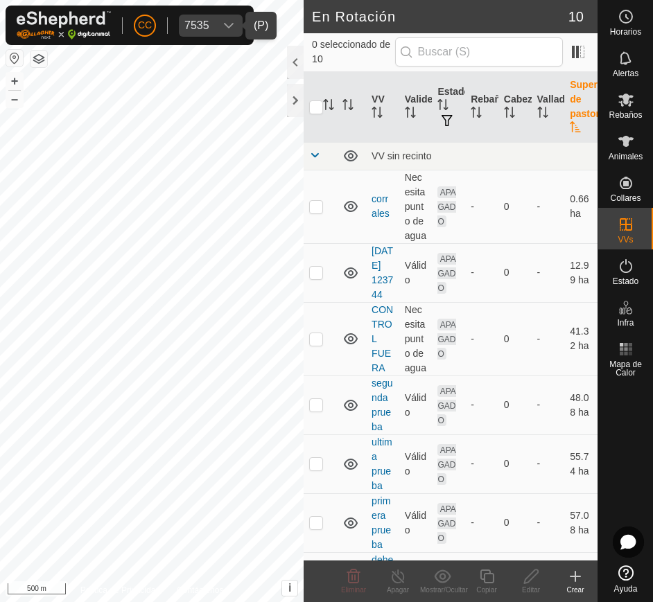
click at [570, 131] on icon "Activar para ordenar" at bounding box center [575, 126] width 10 height 11
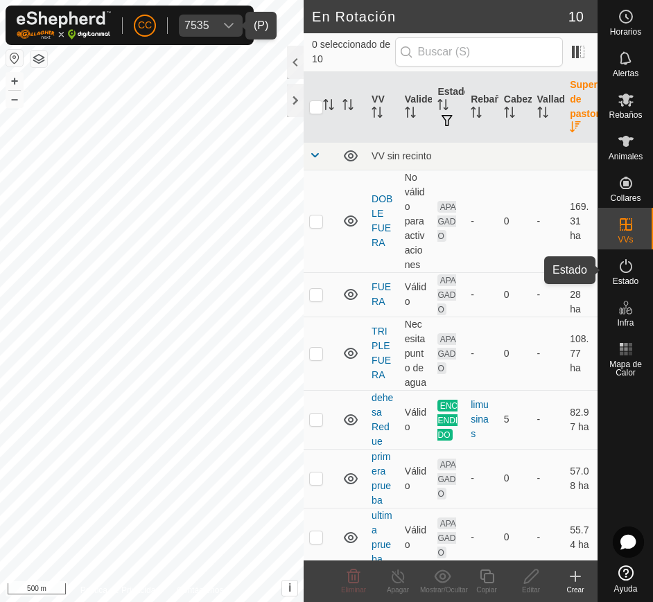
click at [628, 284] on span "Estado" at bounding box center [626, 281] width 26 height 8
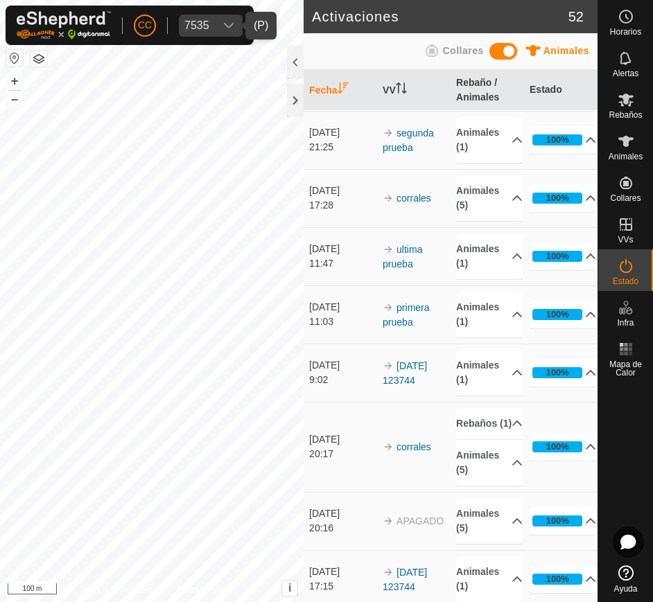
scroll to position [2379, 0]
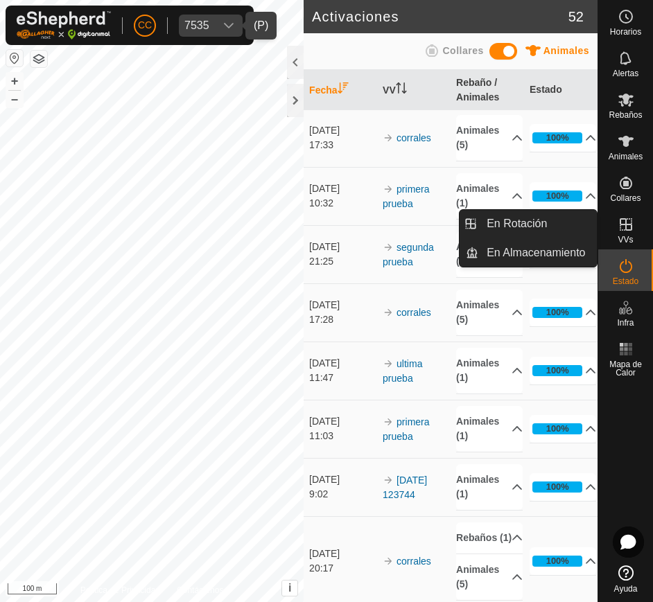
drag, startPoint x: 600, startPoint y: 240, endPoint x: 620, endPoint y: 232, distance: 22.2
click at [620, 232] on icon at bounding box center [626, 224] width 17 height 17
click at [549, 227] on link "En Rotación" at bounding box center [537, 224] width 119 height 28
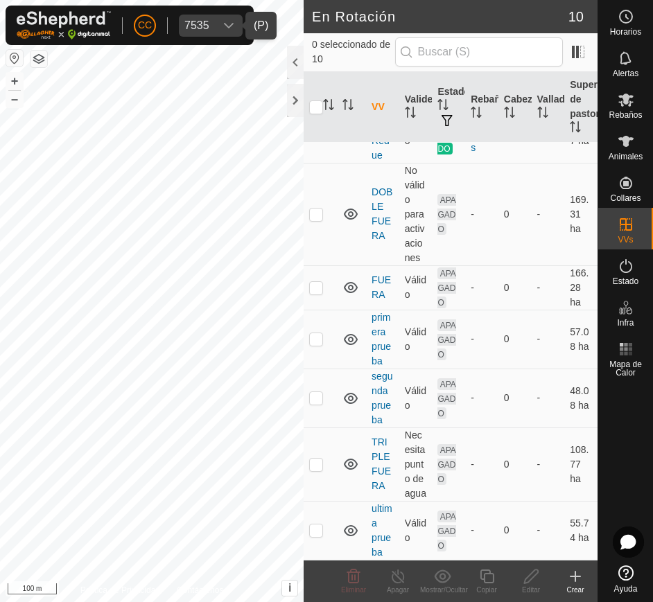
scroll to position [403, 0]
click at [225, 20] on icon "dropdown trigger" at bounding box center [228, 25] width 11 height 11
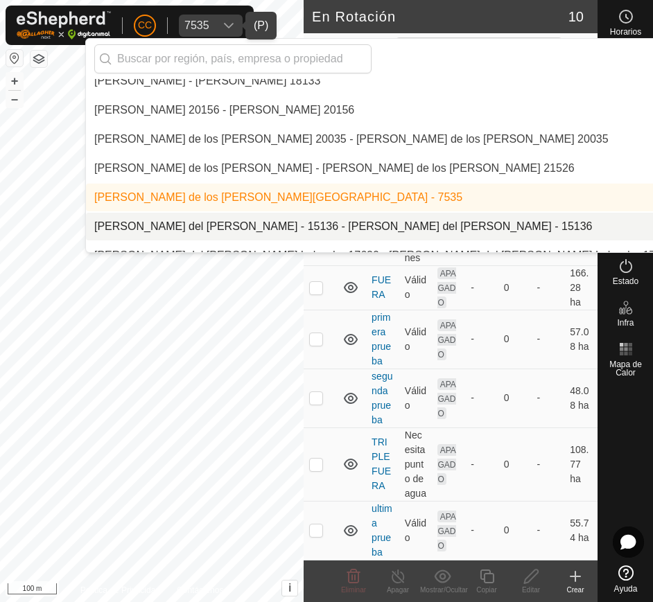
scroll to position [6864, 0]
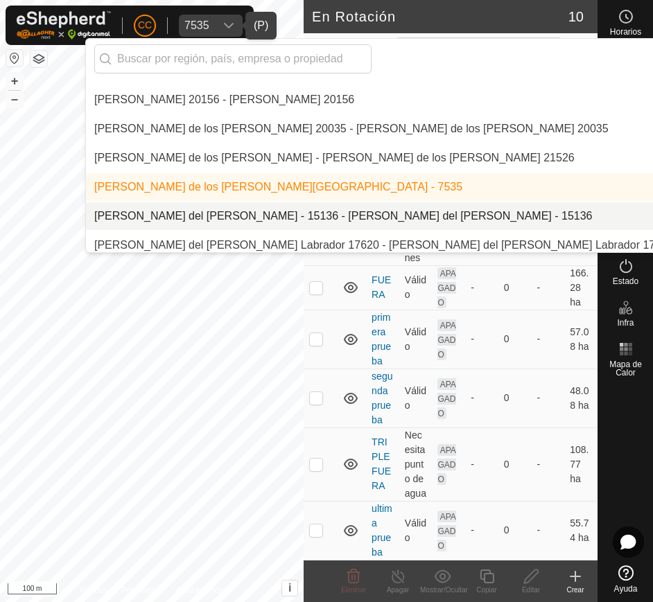
click at [512, 224] on li "[PERSON_NAME] del [PERSON_NAME] - 15136 - [PERSON_NAME] del [PERSON_NAME] - 151…" at bounding box center [464, 216] width 757 height 28
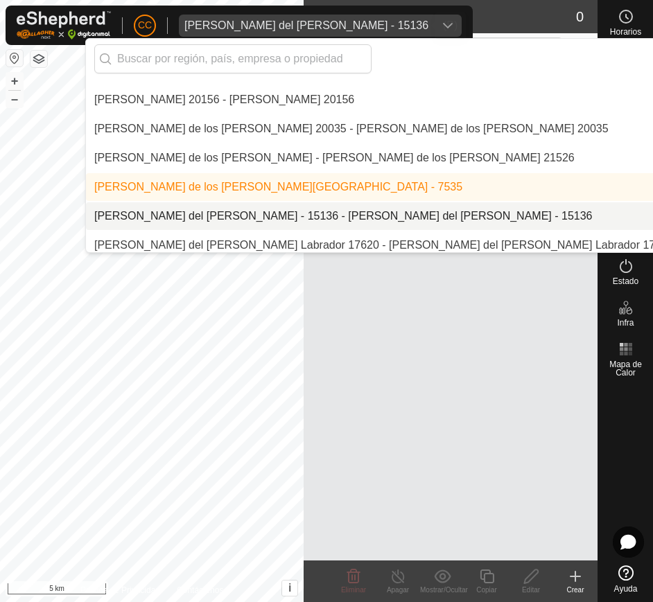
scroll to position [0, 0]
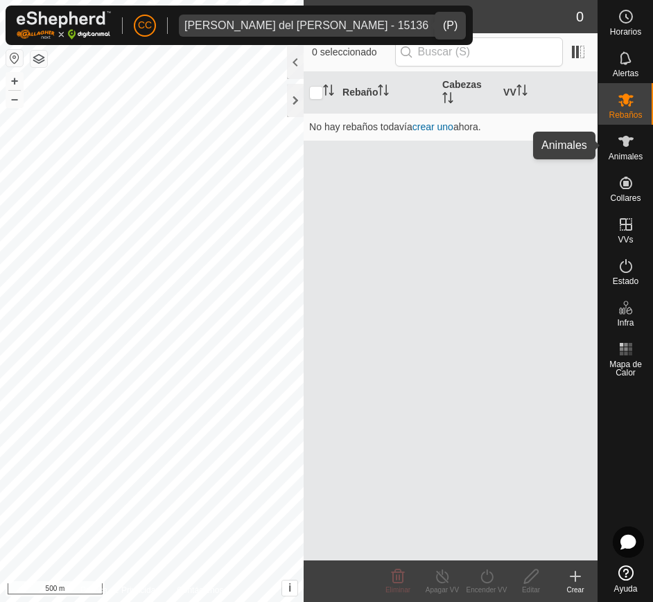
click at [630, 146] on icon at bounding box center [626, 141] width 17 height 17
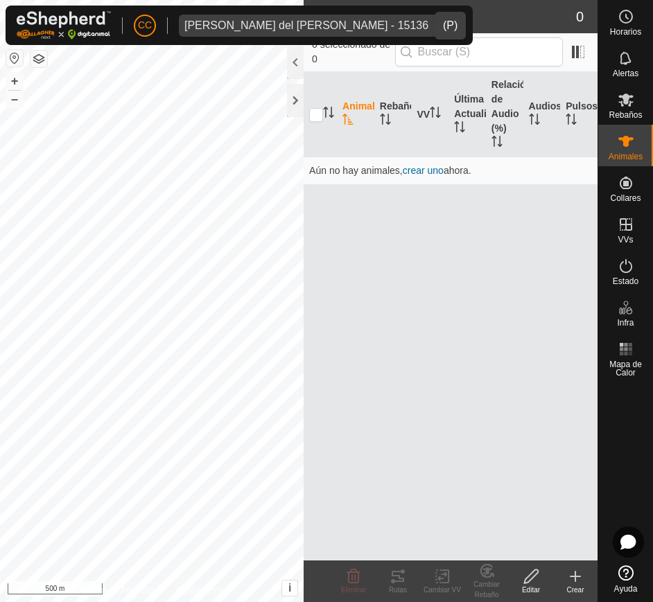
click at [434, 18] on div "dropdown trigger" at bounding box center [448, 26] width 28 height 22
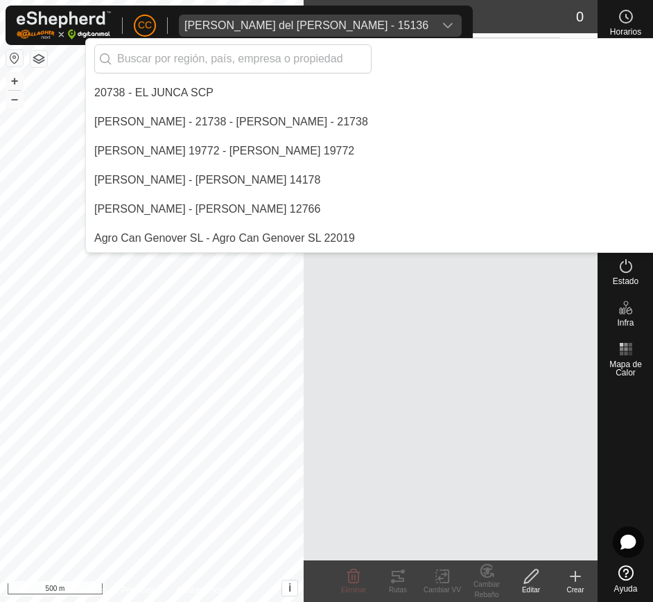
scroll to position [6842, 0]
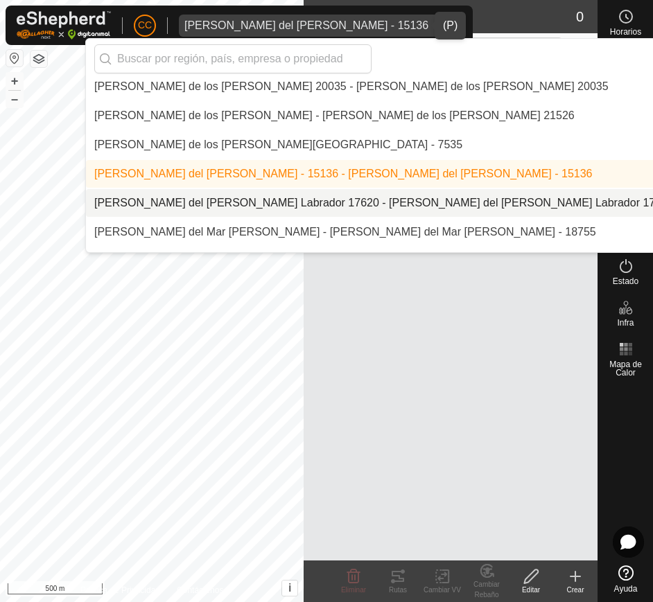
click at [449, 198] on li "[PERSON_NAME] del [PERSON_NAME] Labrador 17620 - [PERSON_NAME] del [PERSON_NAME…" at bounding box center [464, 203] width 757 height 28
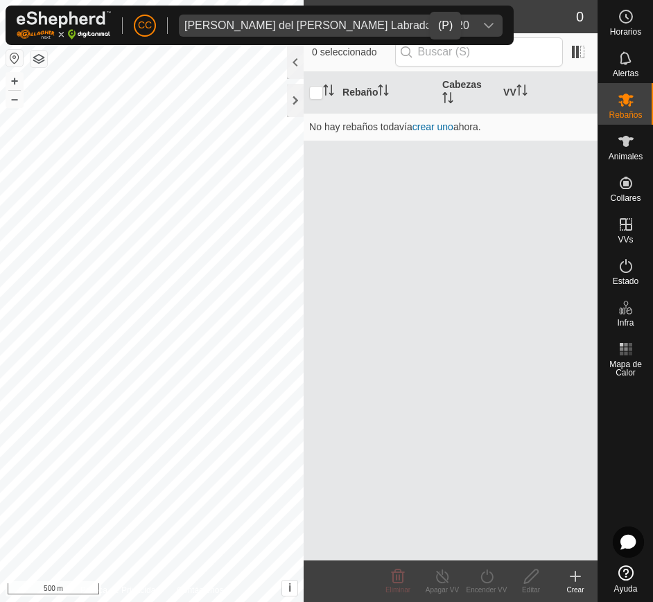
click at [388, 15] on span "Maria del Carmen Lozano Labrador 17620" at bounding box center [327, 26] width 296 height 22
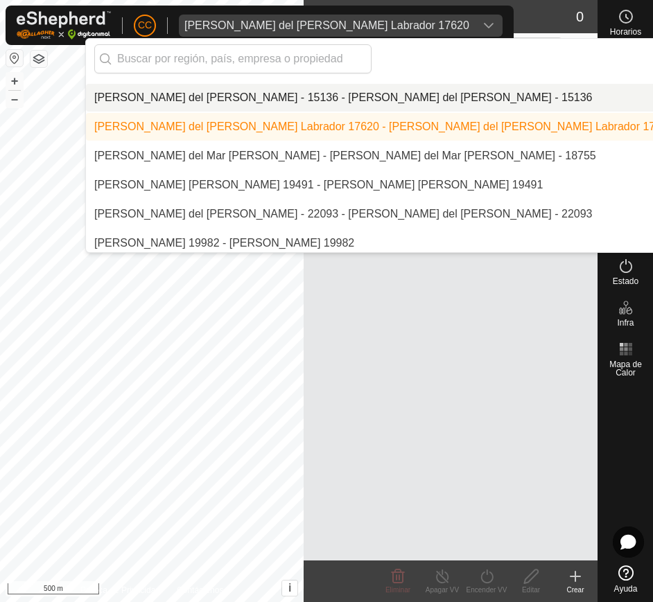
scroll to position [6985, 0]
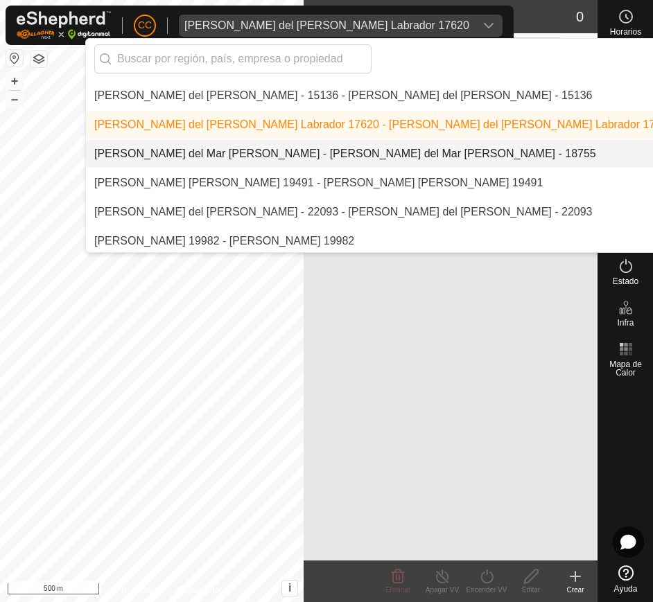
click at [378, 155] on li "[PERSON_NAME] del Mar [PERSON_NAME] - [PERSON_NAME] del Mar [PERSON_NAME] - 187…" at bounding box center [464, 154] width 757 height 28
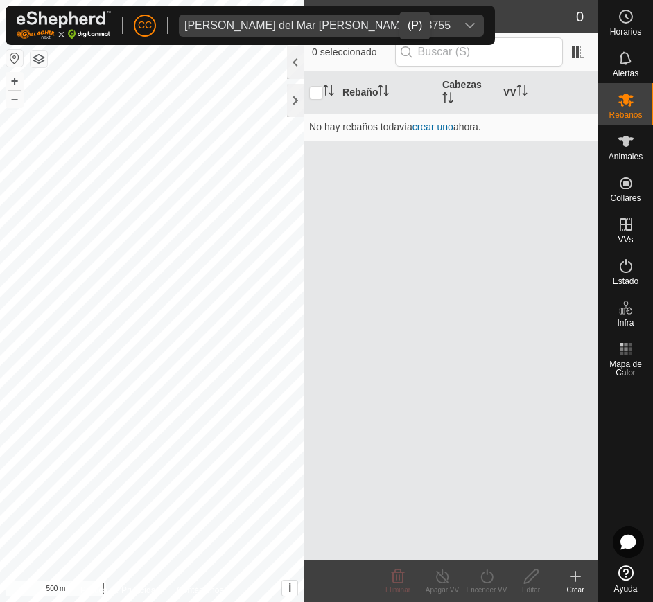
click at [364, 23] on span "Maria del Mar Martin Munoz - 18755" at bounding box center [317, 26] width 277 height 22
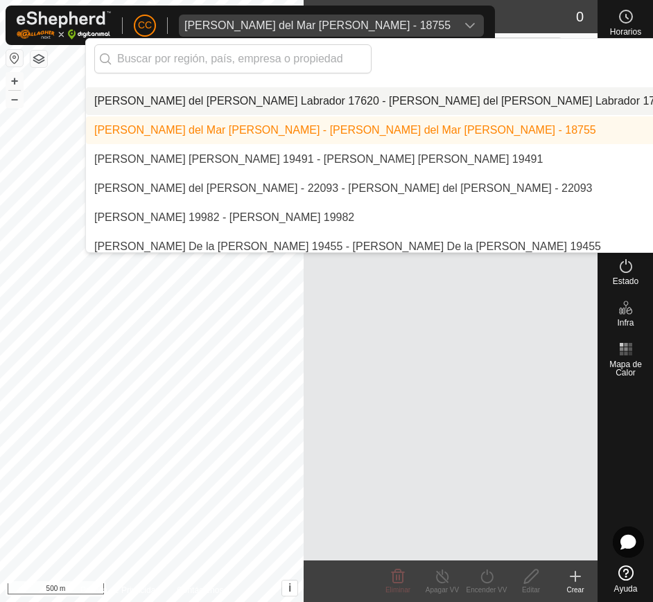
scroll to position [7011, 0]
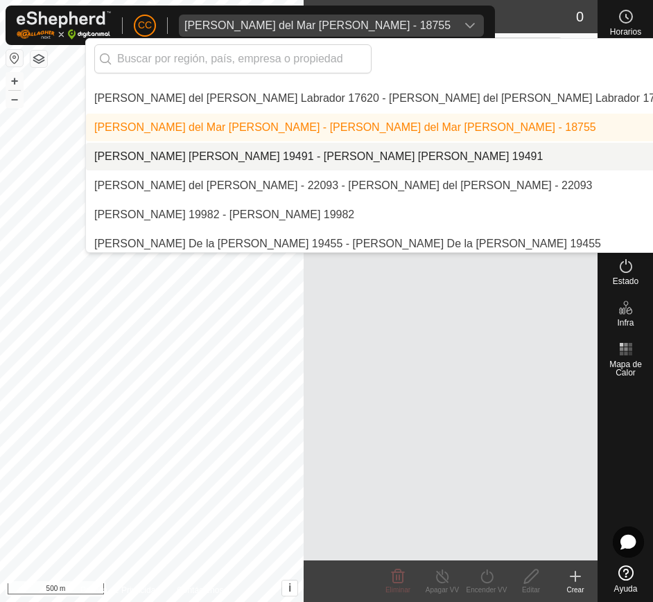
click at [410, 149] on li "[PERSON_NAME] [PERSON_NAME] 19491 - [PERSON_NAME] [PERSON_NAME] 19491" at bounding box center [464, 157] width 757 height 28
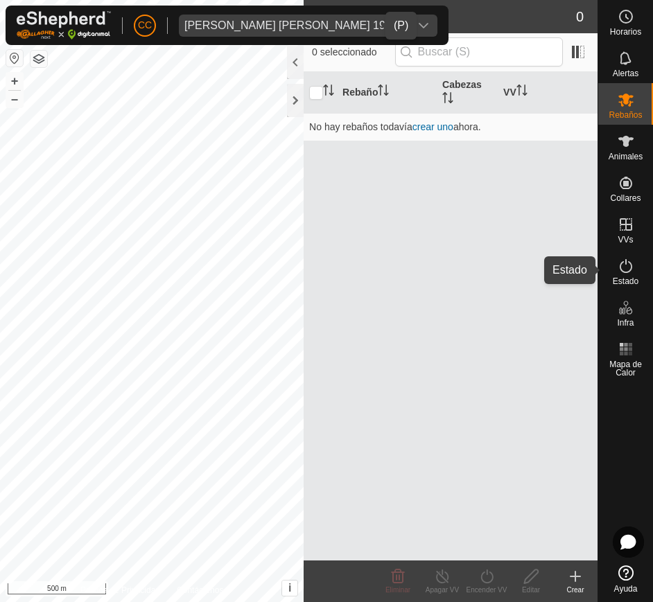
click at [635, 277] on span "Estado" at bounding box center [626, 281] width 26 height 8
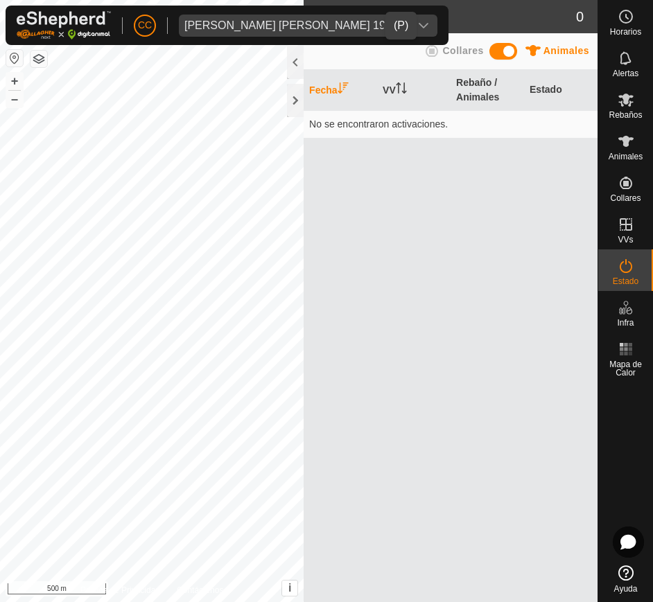
click at [419, 24] on icon "dropdown trigger" at bounding box center [424, 26] width 10 height 6
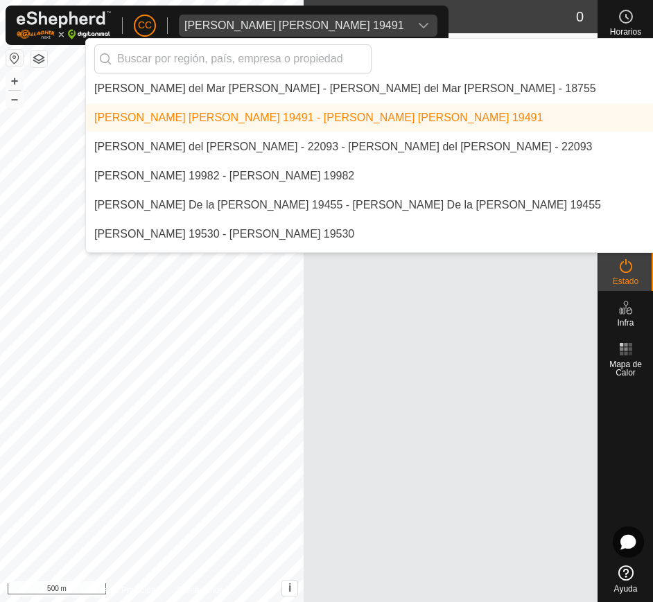
scroll to position [7051, 0]
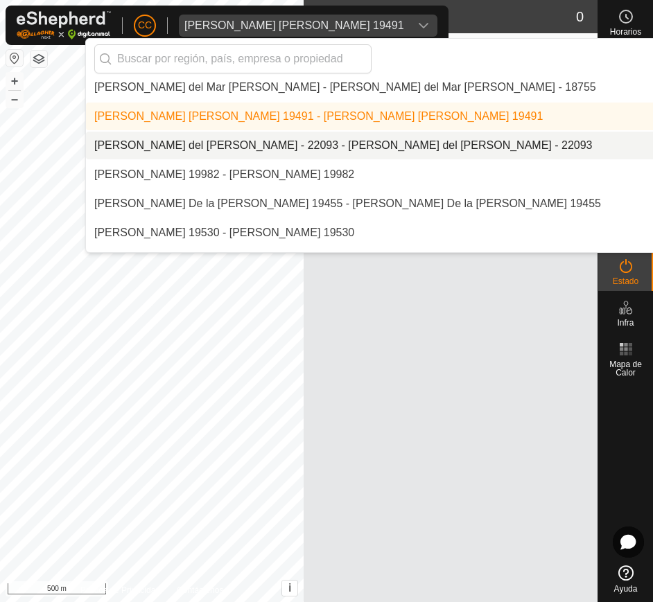
click at [408, 144] on li "[PERSON_NAME] del [PERSON_NAME] - 22093 - [PERSON_NAME] del [PERSON_NAME] - 220…" at bounding box center [464, 146] width 757 height 28
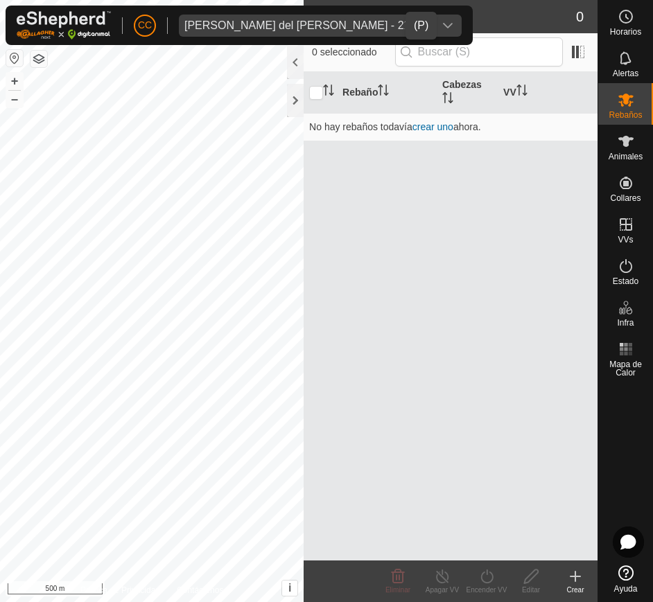
click at [434, 20] on div "dropdown trigger" at bounding box center [448, 26] width 28 height 22
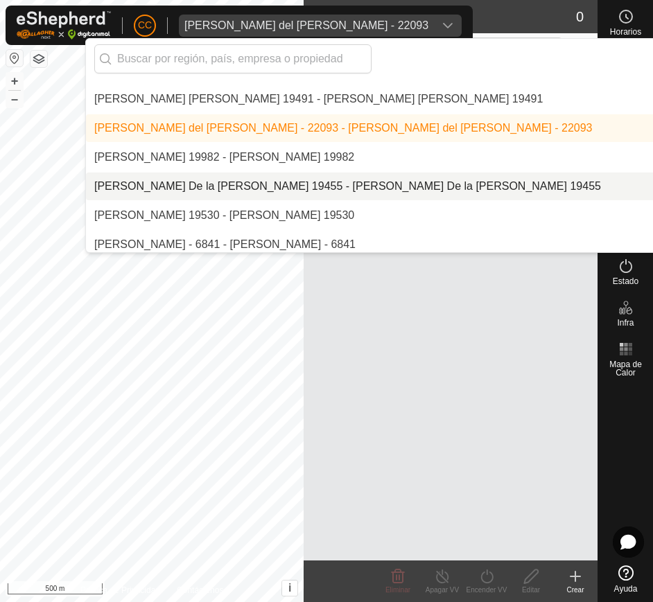
scroll to position [7069, 0]
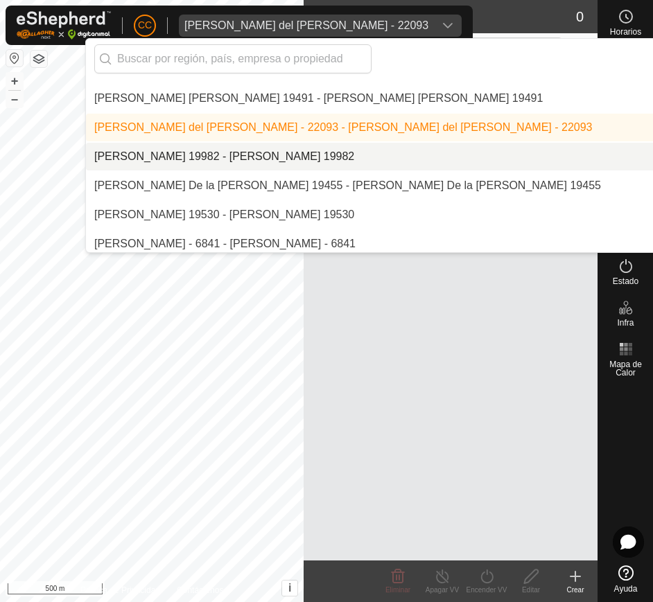
click at [521, 157] on li "[PERSON_NAME] 19982 - [PERSON_NAME] 19982" at bounding box center [464, 157] width 757 height 28
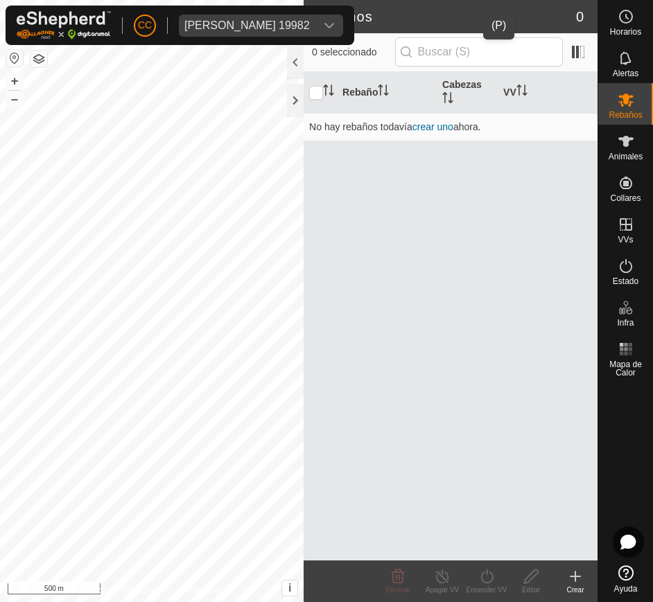
click at [310, 20] on div "MARIA DOLORES JARAQUEMADA OVANDO 19982" at bounding box center [246, 25] width 125 height 11
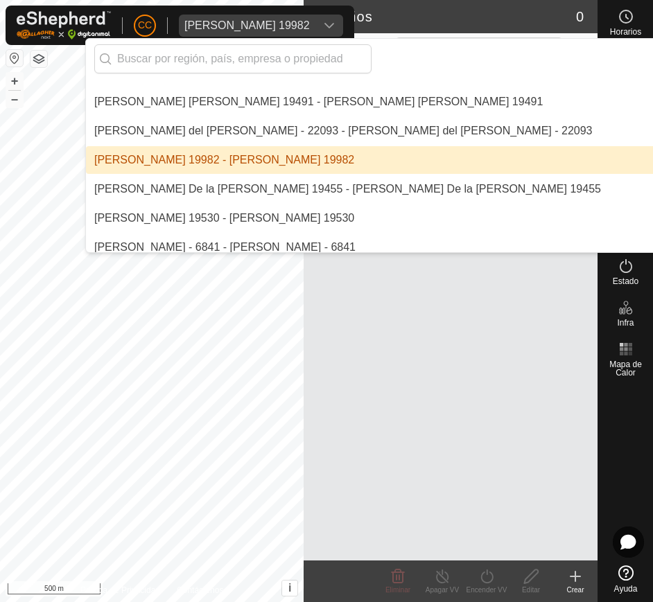
scroll to position [7067, 0]
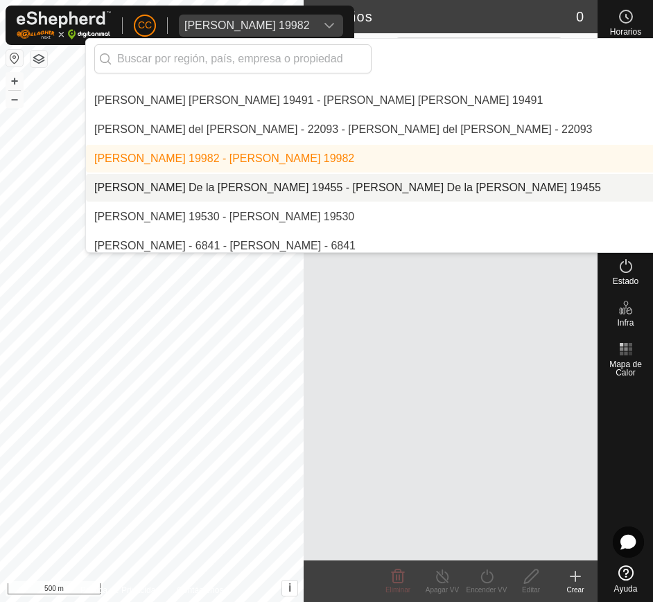
click at [418, 175] on li "[PERSON_NAME] De la [PERSON_NAME] 19455 - [PERSON_NAME] De la [PERSON_NAME] 194…" at bounding box center [464, 188] width 757 height 28
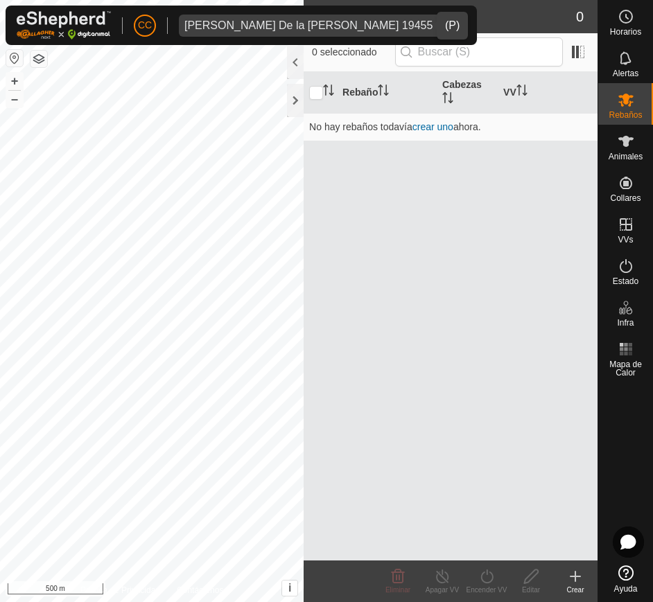
click at [501, 173] on div "Rebaño Cabezas VV No hay rebaños todavía crear uno ahora." at bounding box center [451, 316] width 294 height 489
click at [633, 141] on icon at bounding box center [626, 141] width 17 height 17
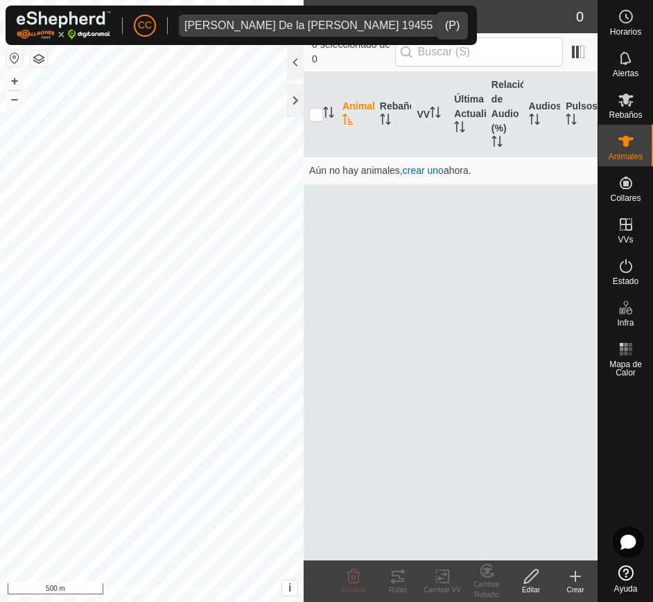
click at [13, 57] on button "button" at bounding box center [14, 58] width 17 height 17
click at [376, 26] on div "Maria Esperanza De la cruz Caselles 19455" at bounding box center [308, 25] width 248 height 11
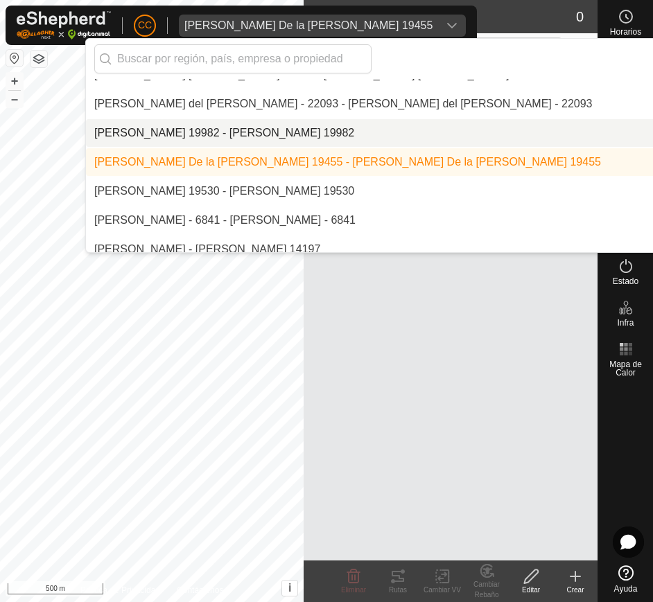
scroll to position [7097, 0]
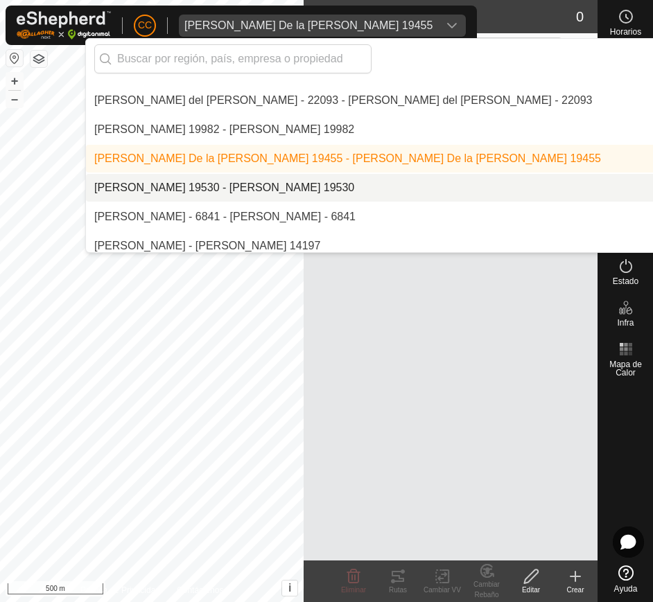
click at [448, 185] on li "[PERSON_NAME] 19530 - [PERSON_NAME] 19530" at bounding box center [464, 188] width 757 height 28
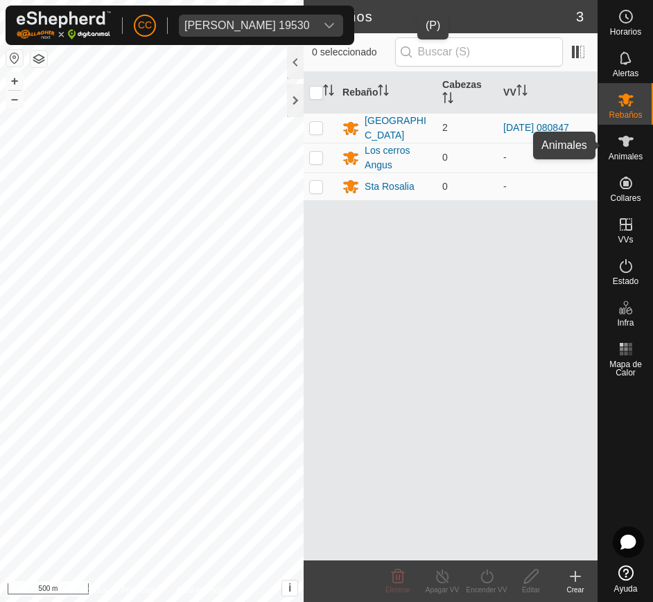
click at [623, 133] on icon at bounding box center [626, 141] width 17 height 17
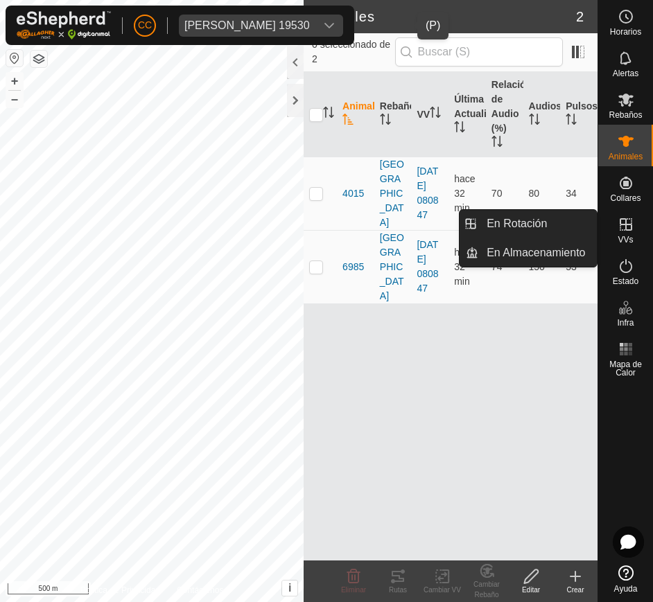
click at [625, 223] on icon at bounding box center [626, 224] width 12 height 12
click at [553, 222] on link "En Rotación" at bounding box center [537, 224] width 119 height 28
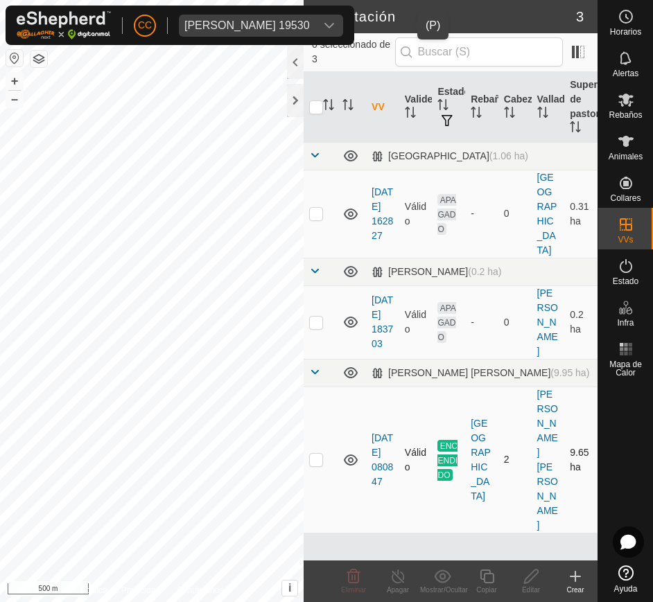
click at [316, 454] on p-checkbox at bounding box center [316, 459] width 14 height 11
checkbox input "false"
click at [317, 317] on p-checkbox at bounding box center [316, 322] width 14 height 11
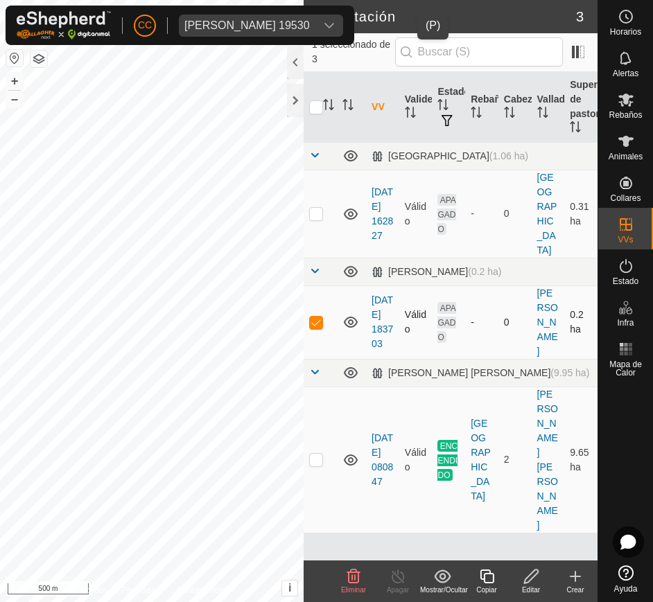
checkbox input "false"
drag, startPoint x: 310, startPoint y: 304, endPoint x: 313, endPoint y: 202, distance: 101.2
click at [313, 208] on p-checkbox at bounding box center [316, 213] width 14 height 11
checkbox input "false"
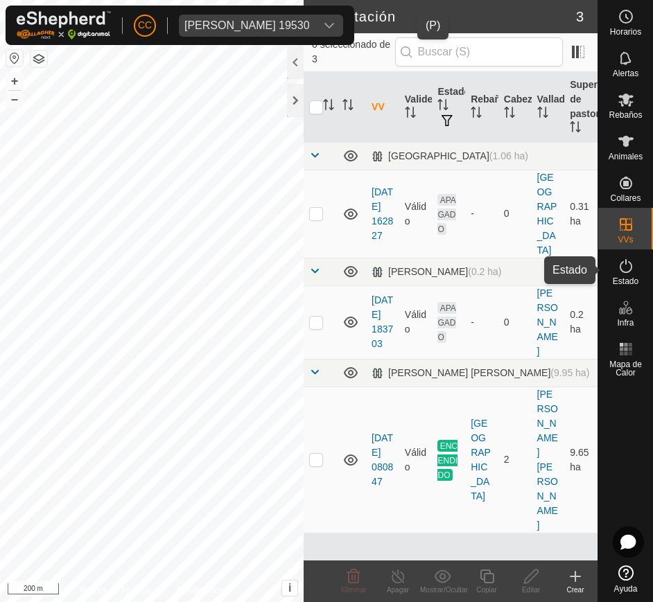
click at [629, 270] on icon at bounding box center [626, 266] width 12 height 14
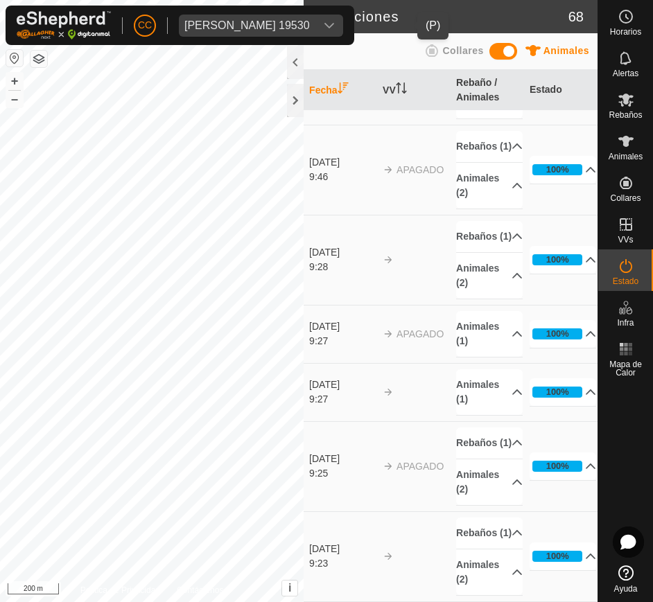
scroll to position [6534, 0]
click at [310, 30] on div "Maria Fuencisla Gonzalea Martin 19530" at bounding box center [246, 25] width 125 height 11
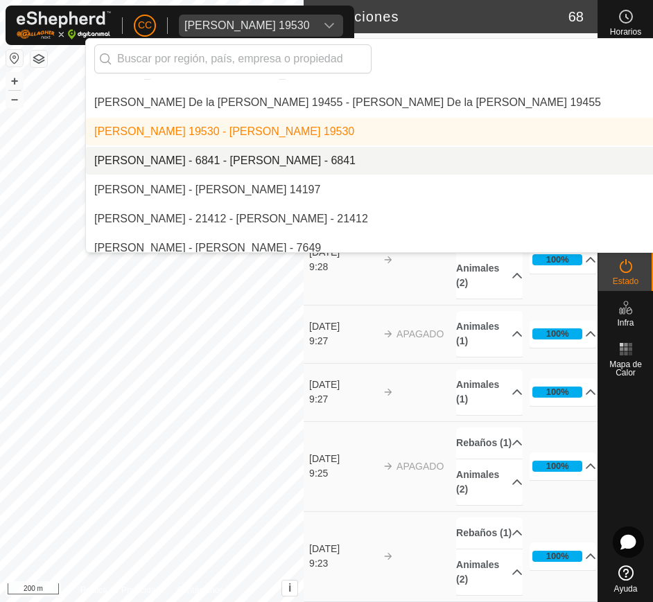
scroll to position [7153, 0]
click at [365, 157] on li "[PERSON_NAME] - 6841 - [PERSON_NAME] - 6841" at bounding box center [464, 160] width 757 height 28
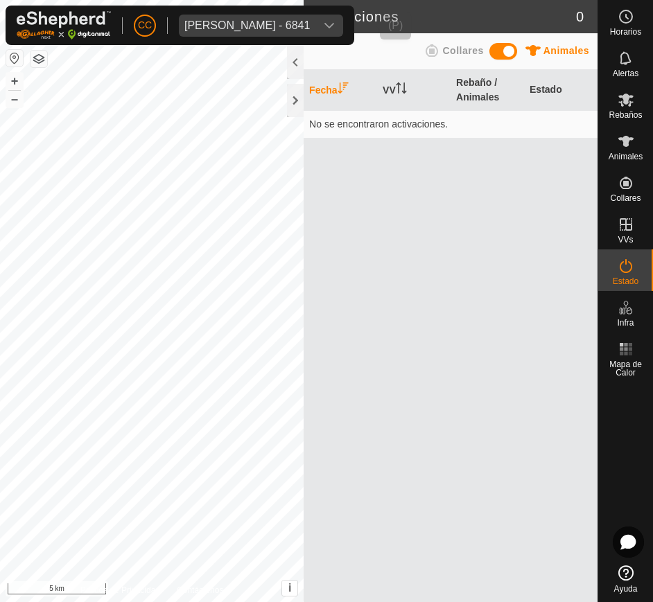
scroll to position [0, 0]
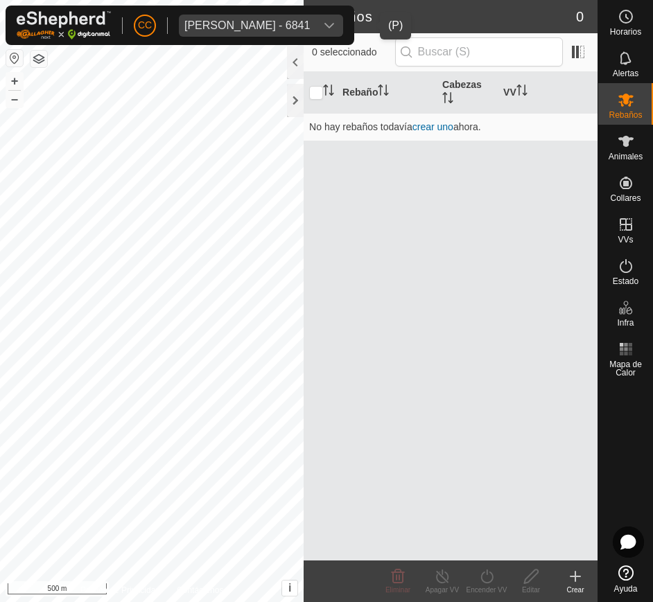
click at [343, 30] on div "dropdown trigger" at bounding box center [329, 26] width 28 height 22
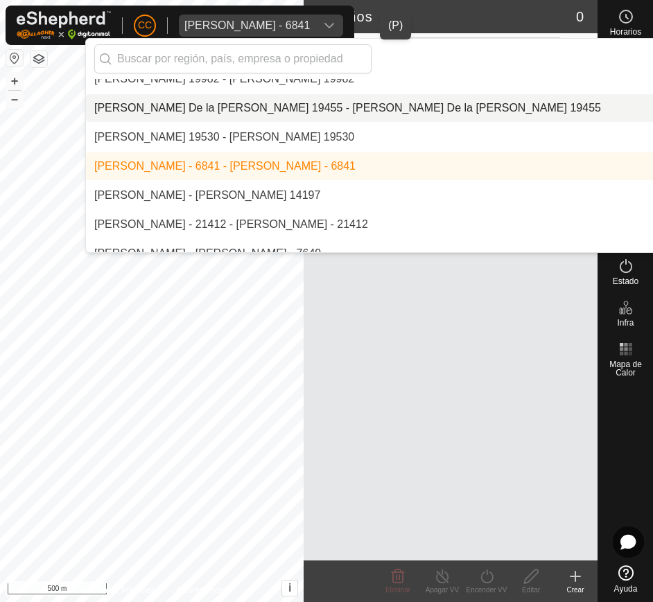
scroll to position [7148, 0]
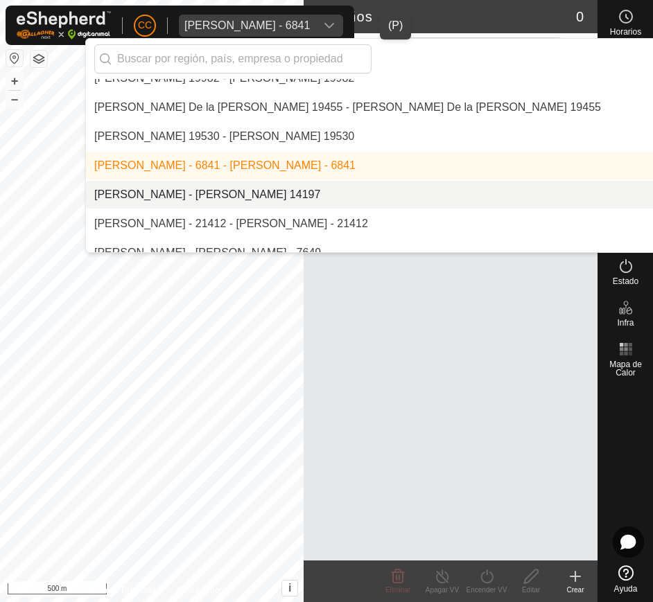
click at [434, 191] on li "[PERSON_NAME] - [PERSON_NAME] 14197" at bounding box center [464, 195] width 757 height 28
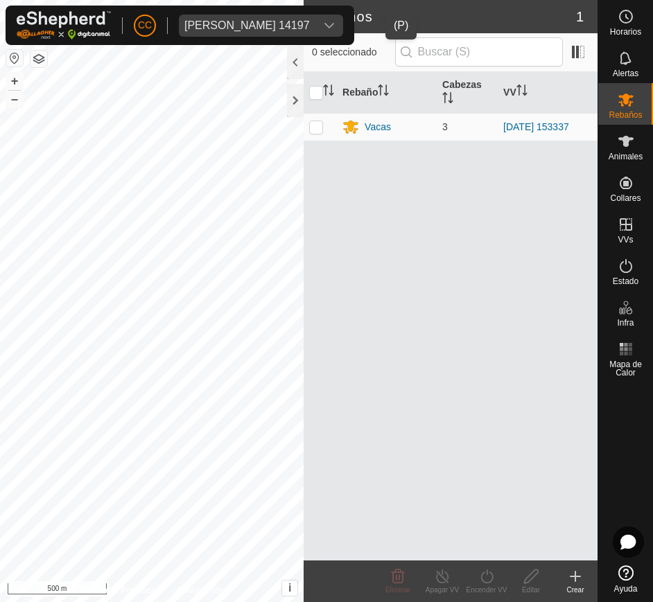
click at [17, 55] on button "button" at bounding box center [14, 58] width 17 height 17
click at [639, 153] on span "Animales" at bounding box center [626, 157] width 34 height 8
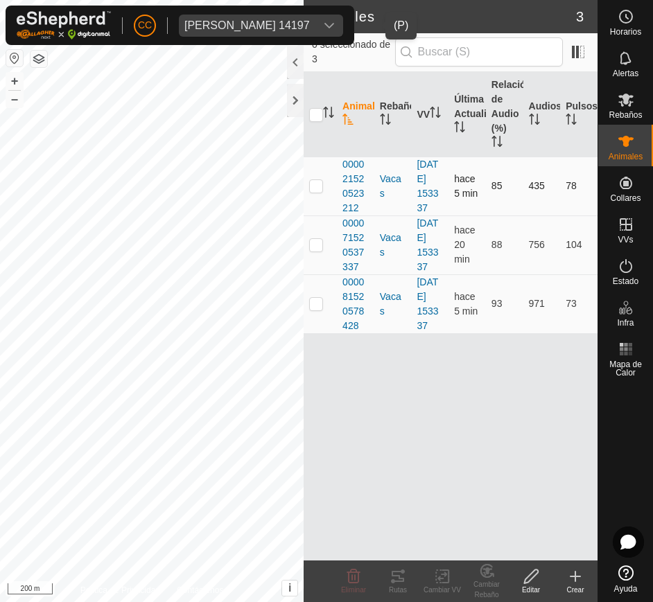
drag, startPoint x: 332, startPoint y: 168, endPoint x: 339, endPoint y: 166, distance: 7.5
click at [339, 166] on tr "000021520523212 Vacas 2025-04-05 153337 hace 5 min 85 435 78" at bounding box center [451, 186] width 294 height 59
drag, startPoint x: 339, startPoint y: 166, endPoint x: 579, endPoint y: 300, distance: 275.0
click at [579, 300] on tbody "000021520523212 Vacas 2025-04-05 153337 hace 5 min 85 435 78 000071520537337 Va…" at bounding box center [451, 245] width 294 height 177
copy tbody "000021520523212 Vacas 2025-04-05 153337 hace 5 min 85 435 78 000071520537337 Va…"
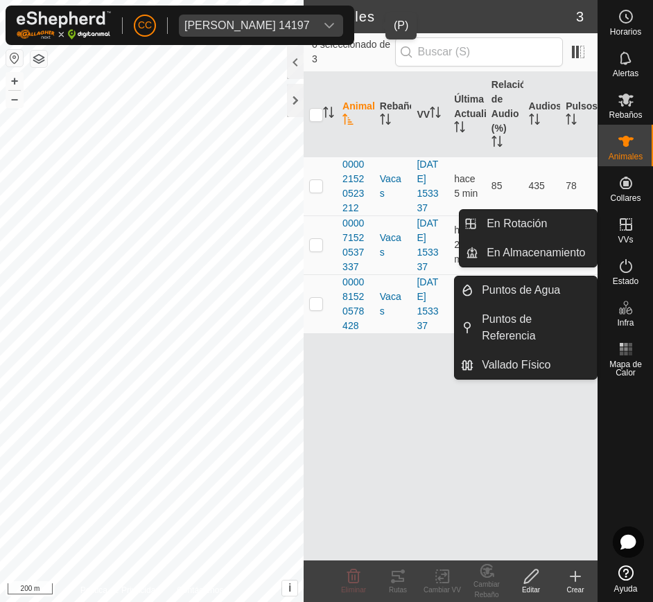
click at [626, 224] on icon at bounding box center [626, 224] width 12 height 12
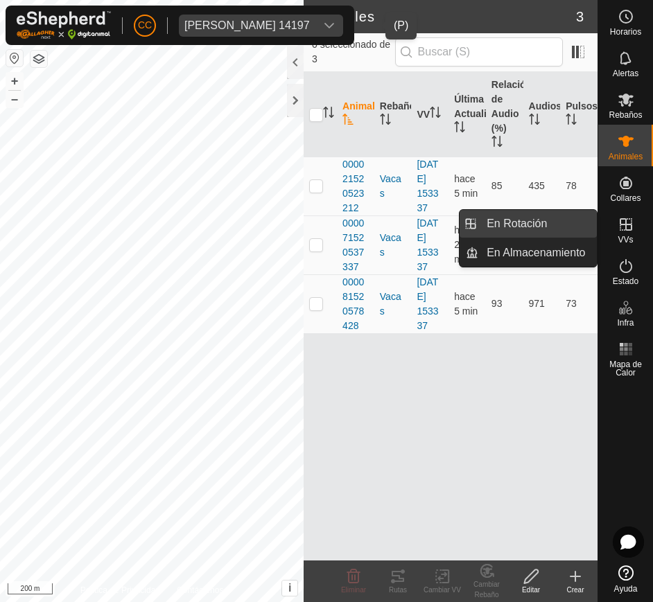
click at [534, 220] on link "En Rotación" at bounding box center [537, 224] width 119 height 28
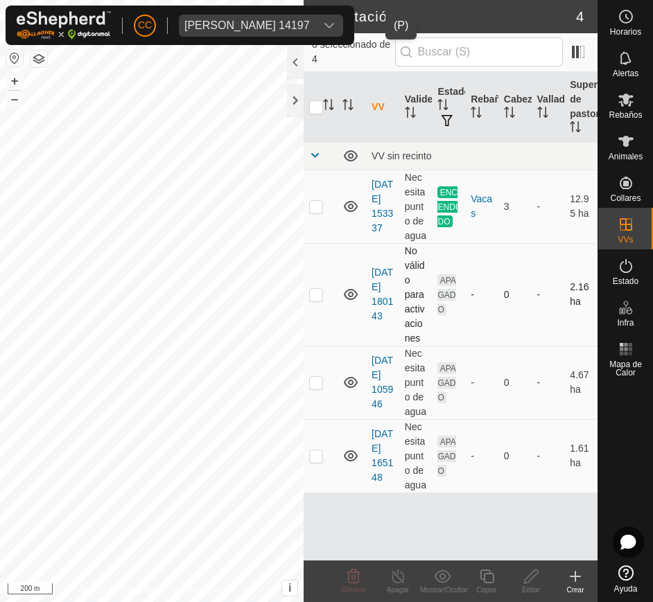
scroll to position [17, 0]
click at [629, 268] on icon at bounding box center [626, 266] width 17 height 17
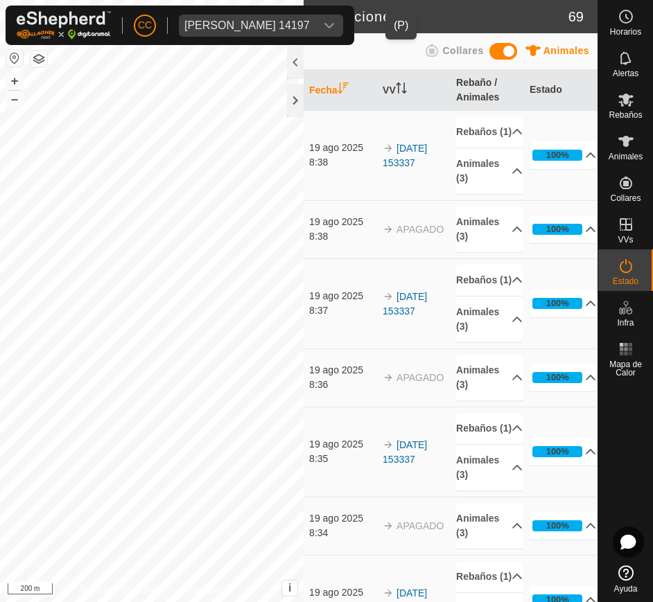
click at [315, 16] on span "Maria Isabel Alava Basabe 14197" at bounding box center [247, 26] width 137 height 22
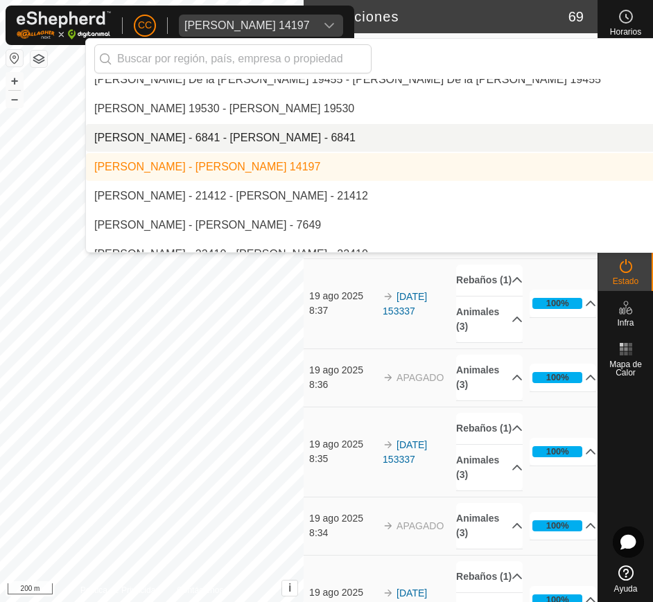
scroll to position [7177, 0]
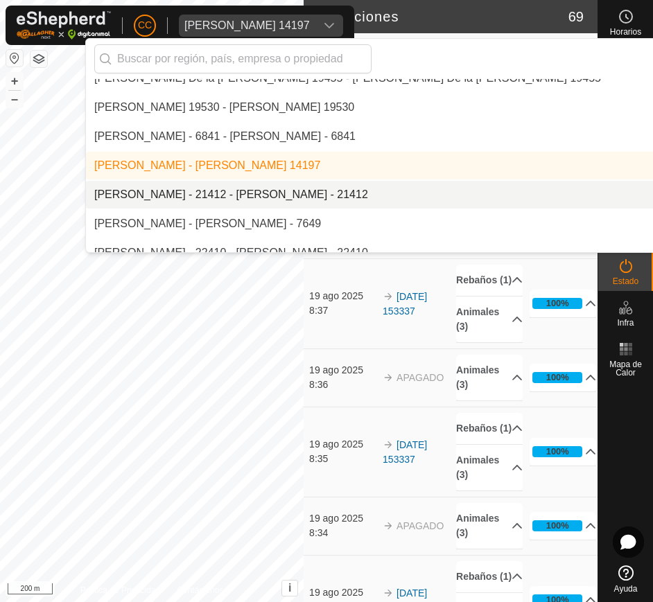
click at [358, 195] on li "[PERSON_NAME] - 21412 - [PERSON_NAME] - 21412" at bounding box center [464, 195] width 757 height 28
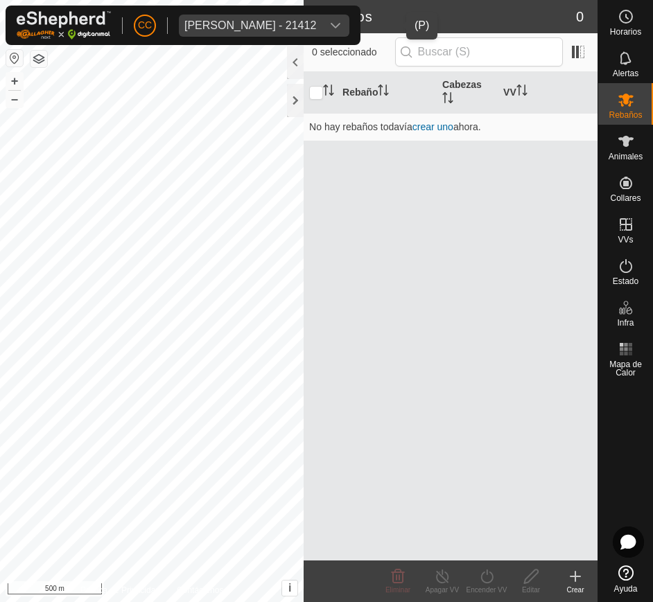
click at [349, 28] on div "dropdown trigger" at bounding box center [336, 26] width 28 height 22
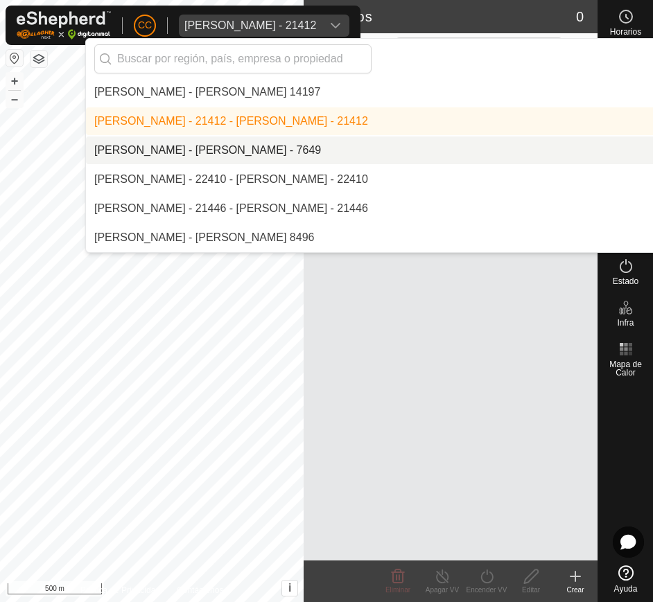
scroll to position [7251, 0]
click at [352, 154] on li "[PERSON_NAME] - [PERSON_NAME] - 7649" at bounding box center [464, 150] width 757 height 28
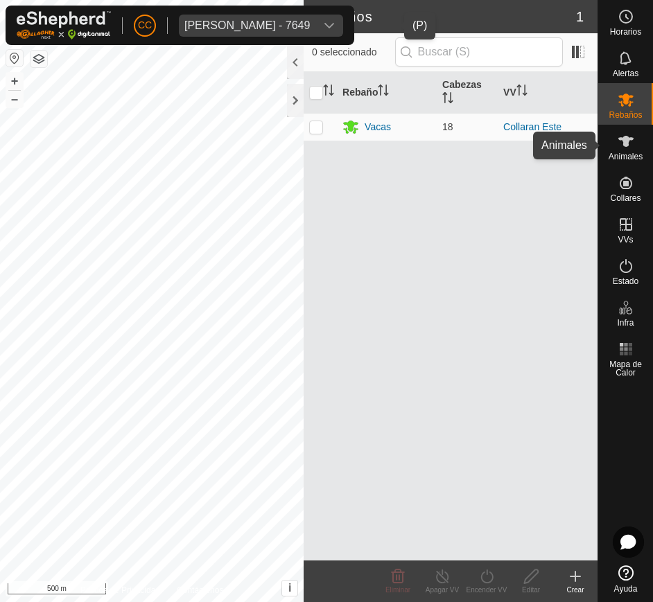
click at [618, 155] on span "Animales" at bounding box center [626, 157] width 34 height 8
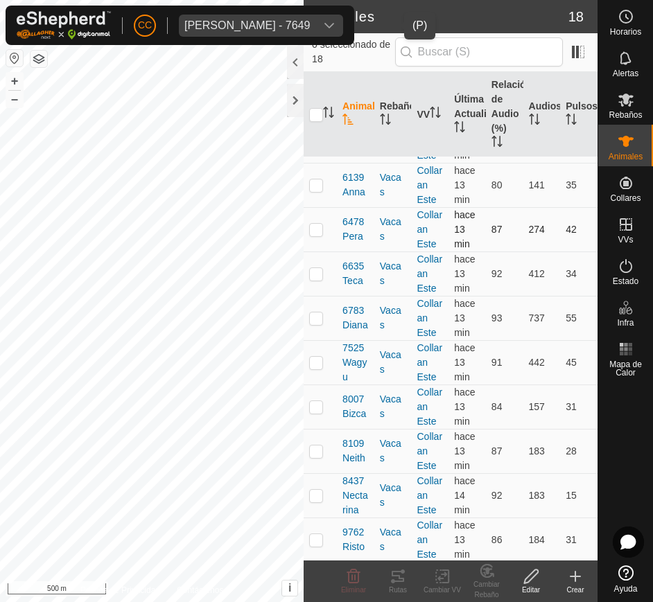
scroll to position [395, 0]
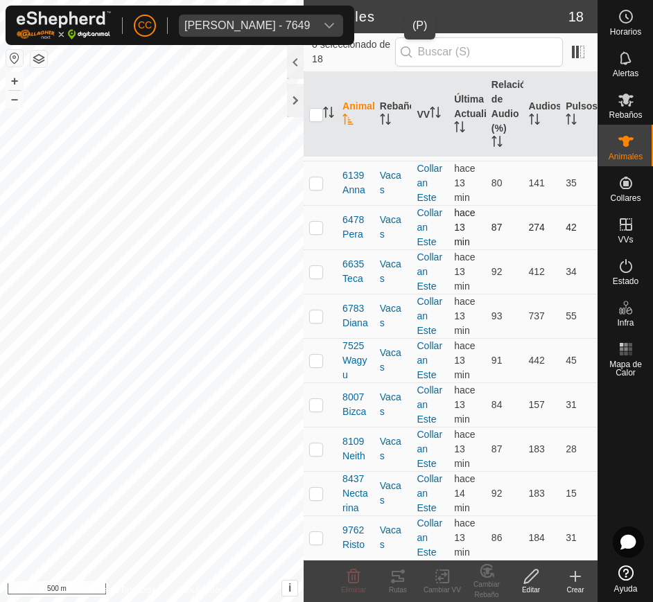
drag, startPoint x: 338, startPoint y: 166, endPoint x: 569, endPoint y: 554, distance: 452.0
click at [569, 554] on tbody "0188Golosina Vacas Collaran Este hace 13 min 92 262 24 1819Tanzania Vacas Colla…" at bounding box center [451, 161] width 294 height 799
copy tbody "0188Golosina Vacas Collaran Este hace 13 min 92 262 24 1819Tanzania Vacas Colla…"
click at [13, 60] on button "button" at bounding box center [14, 58] width 17 height 17
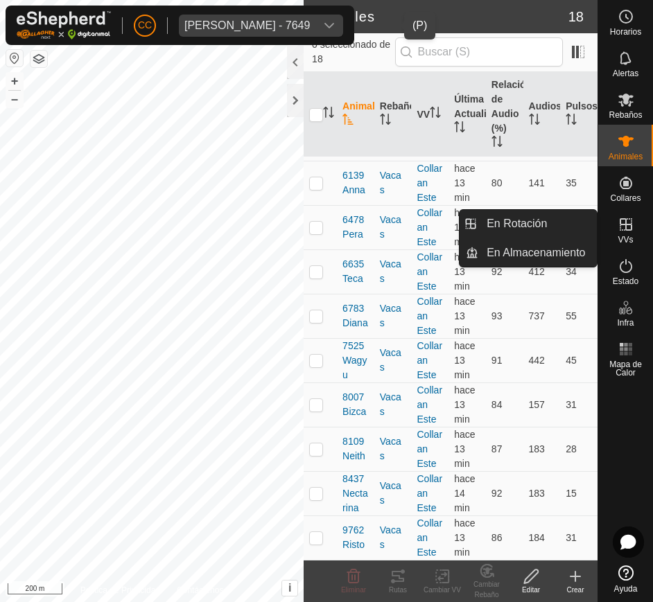
click at [627, 229] on icon at bounding box center [626, 224] width 12 height 12
click at [555, 223] on link "En Rotación" at bounding box center [537, 224] width 119 height 28
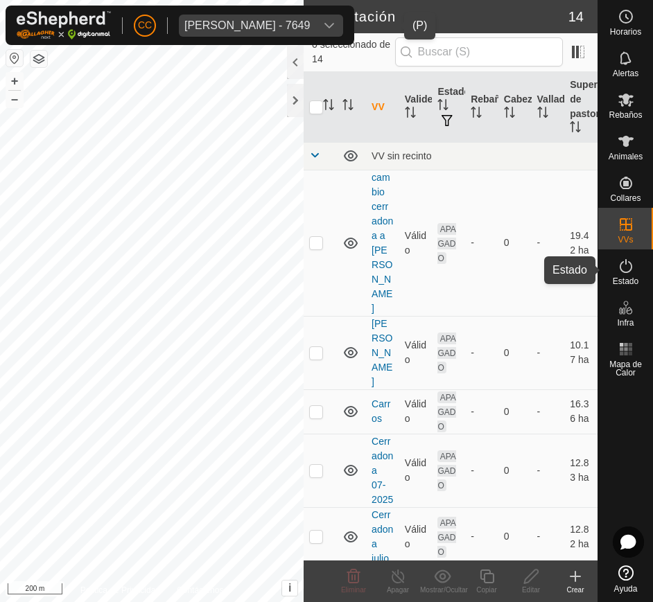
click at [618, 261] on icon at bounding box center [626, 266] width 17 height 17
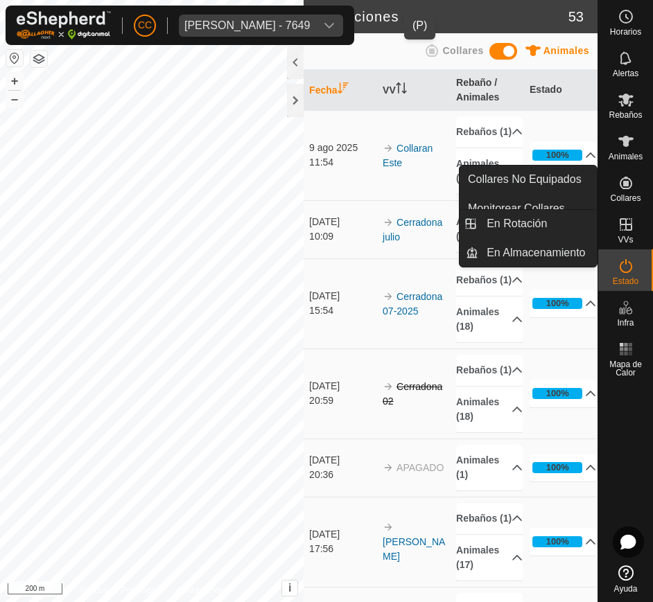
click at [629, 223] on icon at bounding box center [626, 224] width 17 height 17
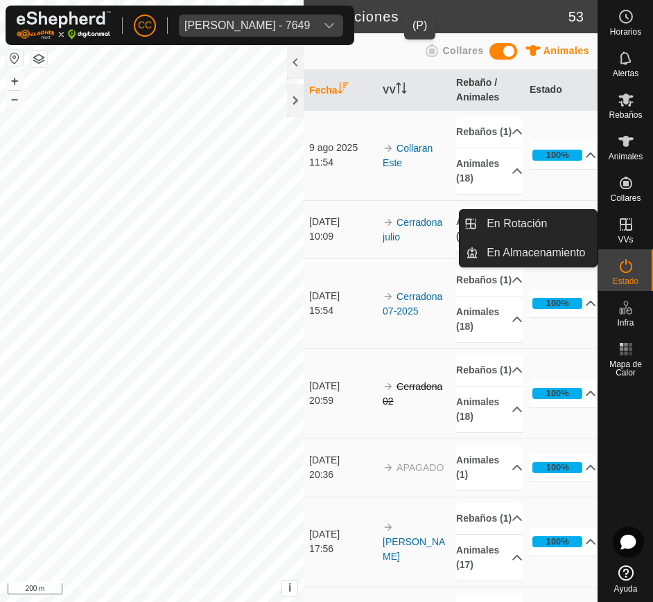
click at [575, 223] on link "En Rotación" at bounding box center [537, 224] width 119 height 28
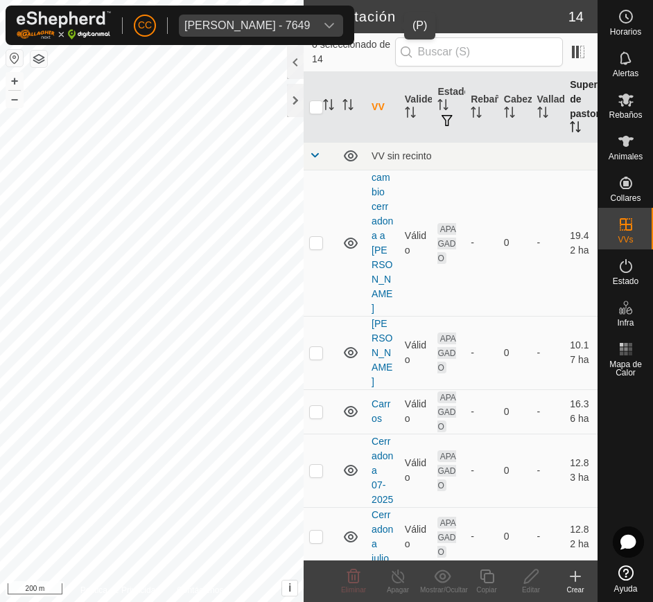
click at [571, 116] on th "Superficie de pastoreo" at bounding box center [580, 107] width 33 height 71
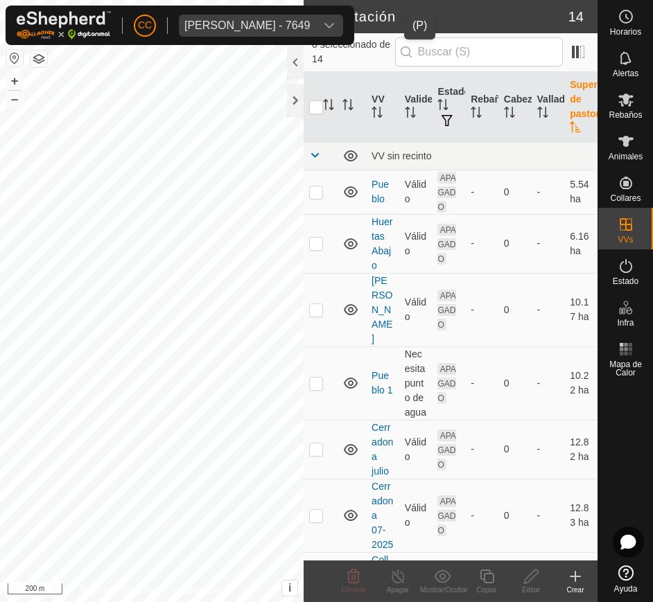
click at [571, 116] on th "Superficie de pastoreo" at bounding box center [580, 107] width 33 height 71
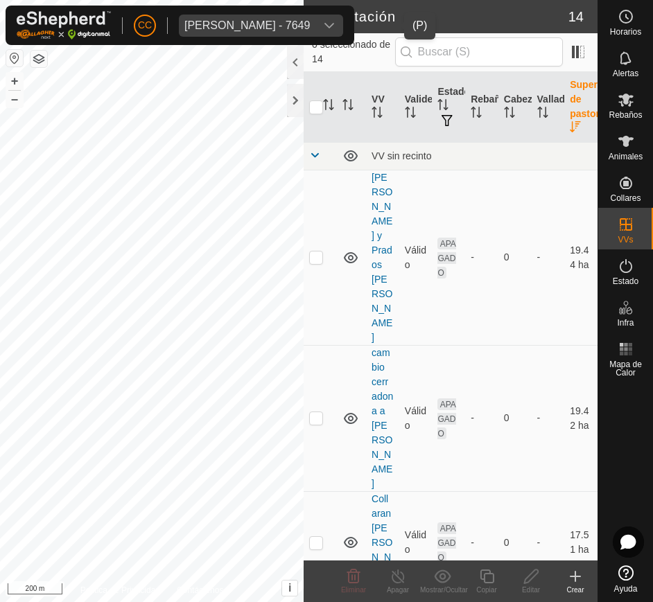
click at [315, 23] on span "Maria Jesus Gonzalez Alvarez - 7649" at bounding box center [247, 26] width 137 height 22
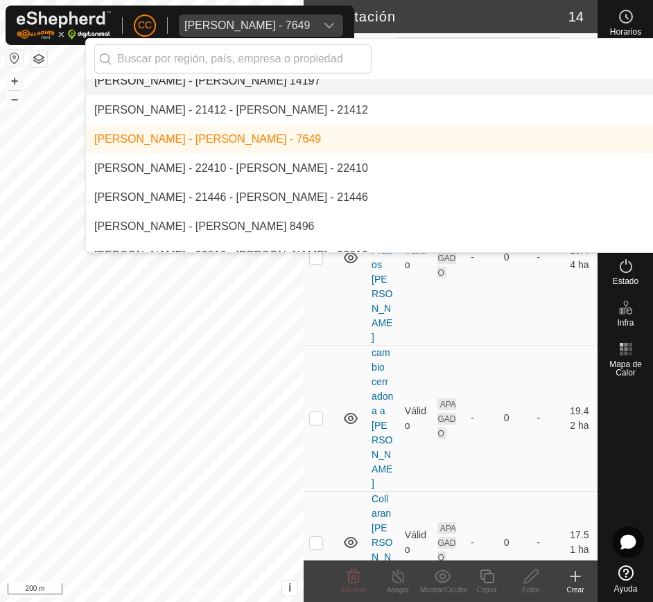
scroll to position [7266, 0]
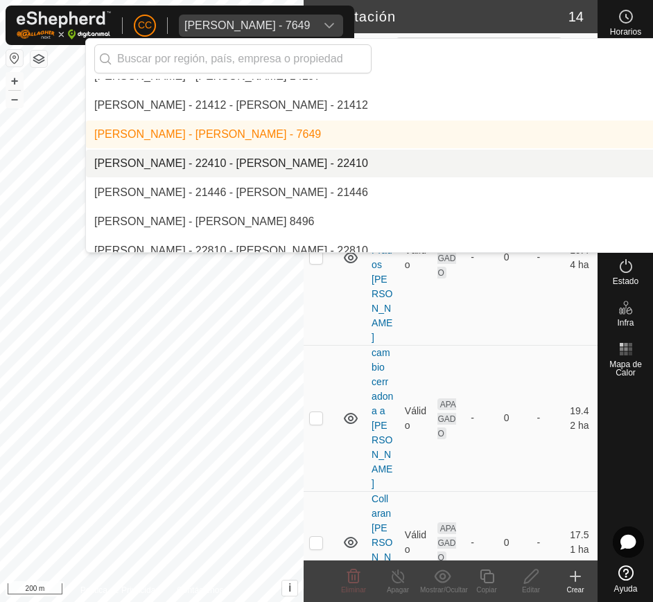
click at [474, 151] on li "[PERSON_NAME] - 22410 - [PERSON_NAME] - 22410" at bounding box center [464, 164] width 757 height 28
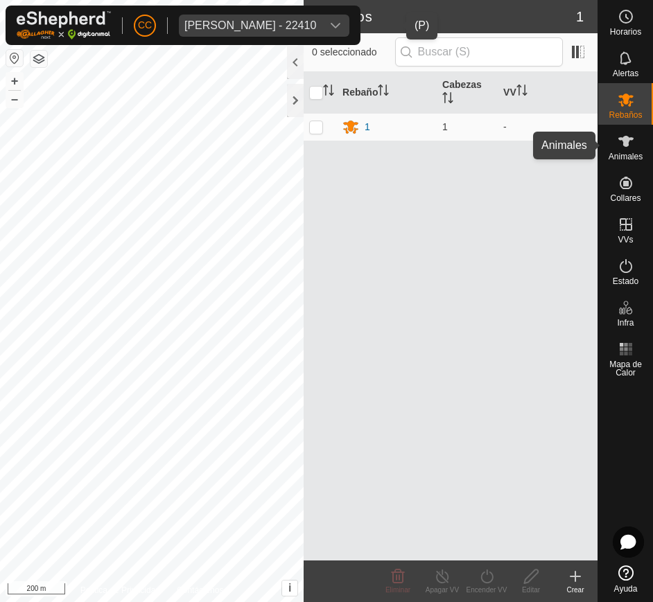
click at [614, 142] on es-animals-svg-icon at bounding box center [626, 141] width 25 height 22
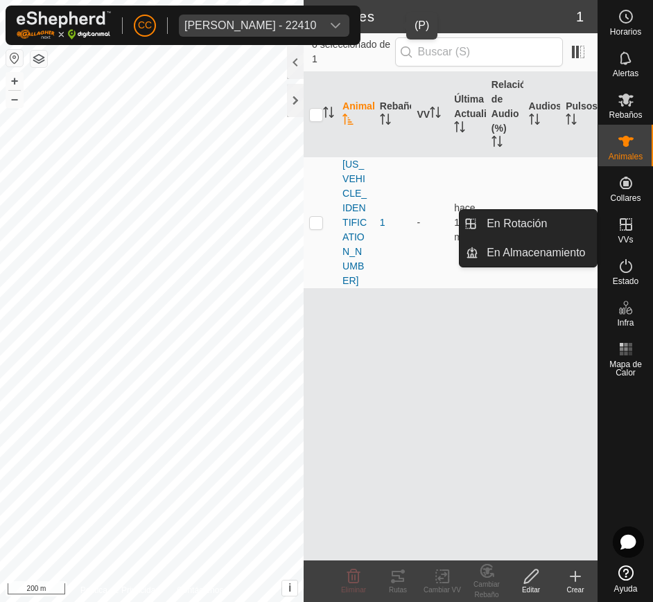
click at [623, 221] on icon at bounding box center [626, 224] width 17 height 17
click at [567, 217] on link "En Rotación" at bounding box center [537, 224] width 119 height 28
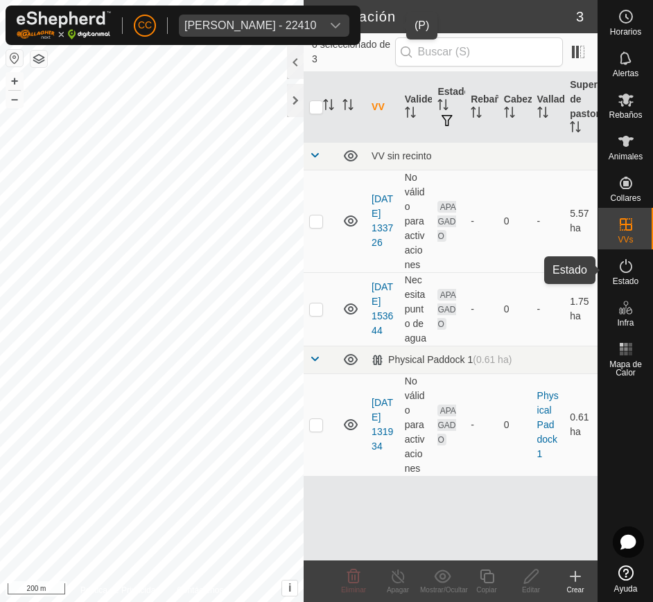
click at [630, 266] on icon at bounding box center [626, 266] width 17 height 17
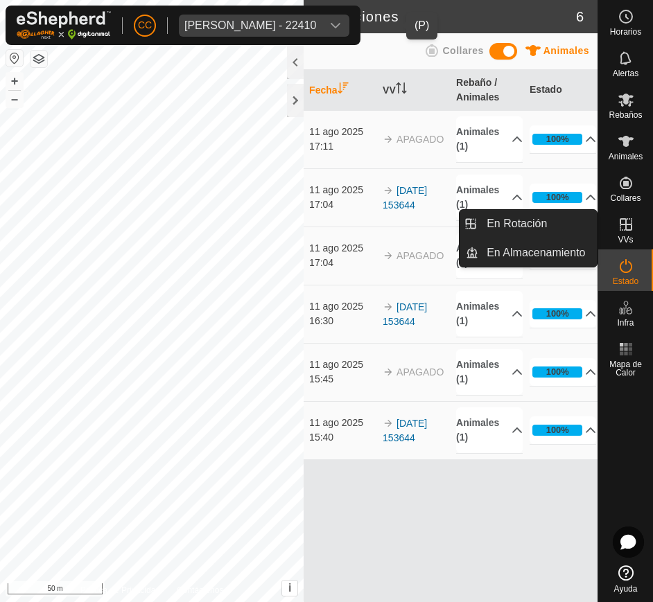
click at [627, 236] on span "VVs" at bounding box center [625, 240] width 15 height 8
click at [566, 232] on link "En Rotación" at bounding box center [537, 224] width 119 height 28
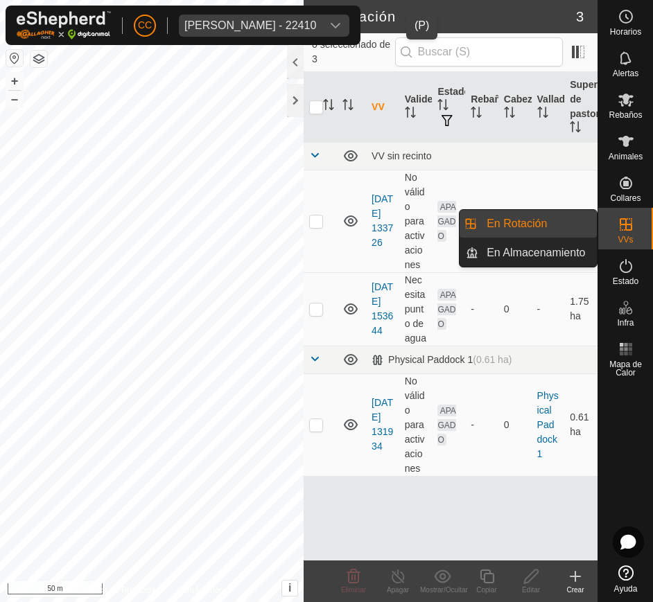
click at [548, 229] on link "En Rotación" at bounding box center [537, 224] width 119 height 28
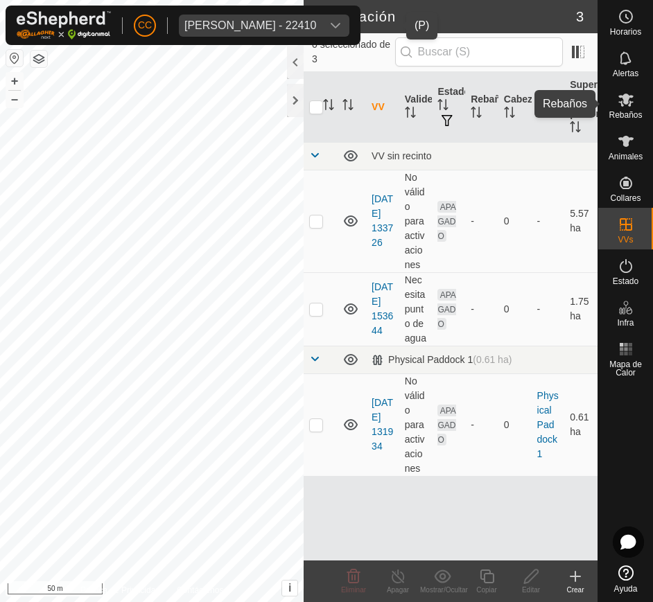
click at [623, 92] on icon at bounding box center [626, 100] width 17 height 17
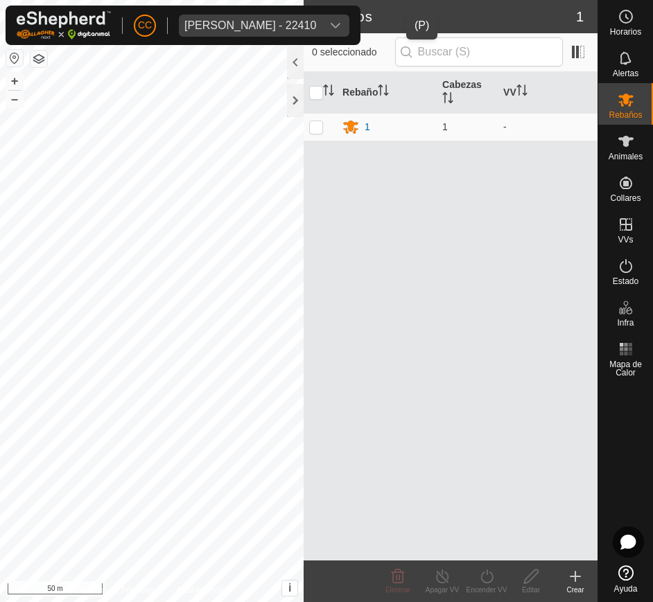
click at [349, 19] on div "dropdown trigger" at bounding box center [336, 26] width 28 height 22
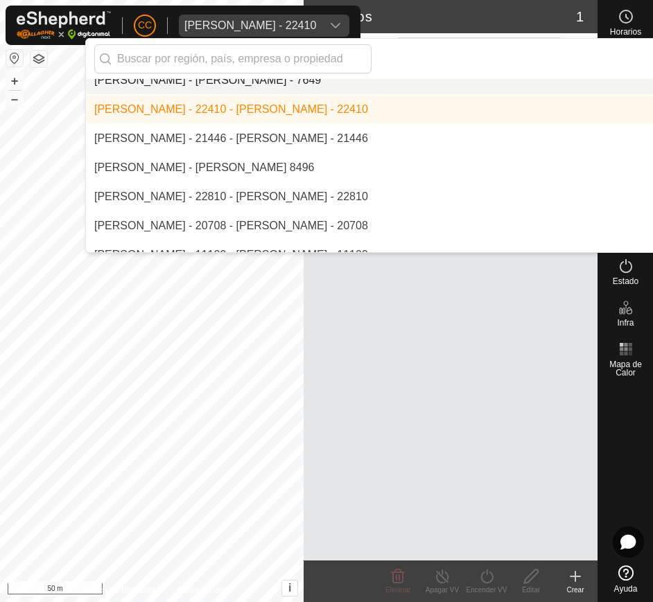
scroll to position [7324, 0]
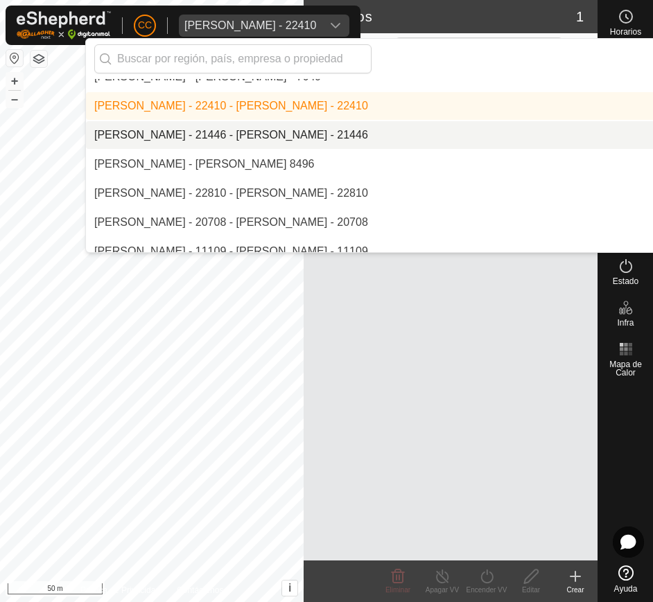
click at [412, 128] on li "[PERSON_NAME] - 21446 - [PERSON_NAME] - 21446" at bounding box center [464, 135] width 757 height 28
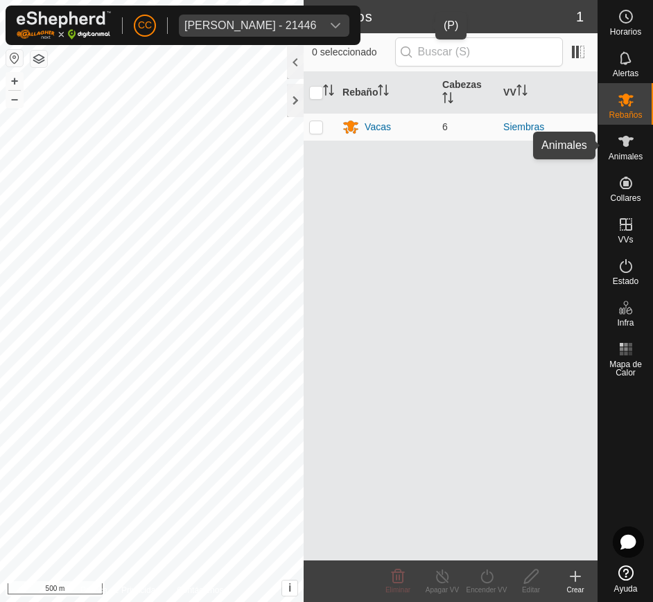
click at [615, 157] on span "Animales" at bounding box center [626, 157] width 34 height 8
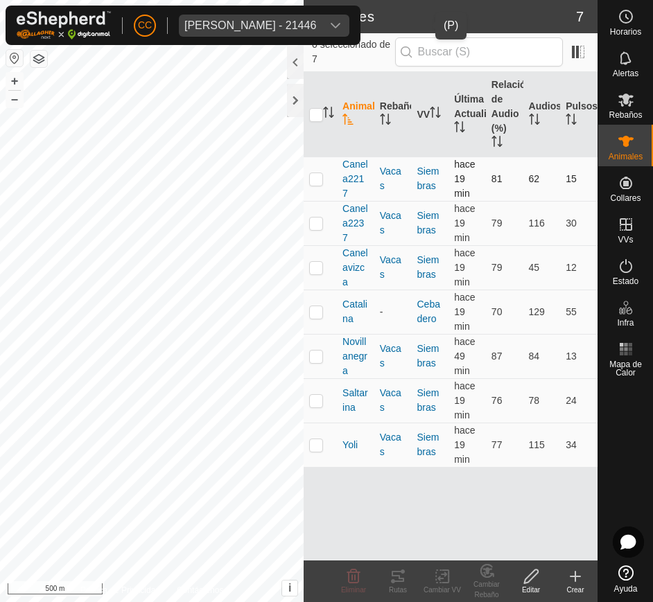
click at [339, 163] on tr "Canela2217 Vacas Siembras hace 19 min 81 62 15" at bounding box center [451, 179] width 294 height 44
drag, startPoint x: 339, startPoint y: 163, endPoint x: 580, endPoint y: 444, distance: 370.2
click at [580, 444] on tbody "Canela2217 Vacas Siembras hace 19 min 81 62 15 Canela2237 Vacas Siembras hace 1…" at bounding box center [451, 312] width 294 height 311
copy tbody "Canela2217 Vacas Siembras hace 19 min 81 62 15 Canela2237 Vacas Siembras hace 1…"
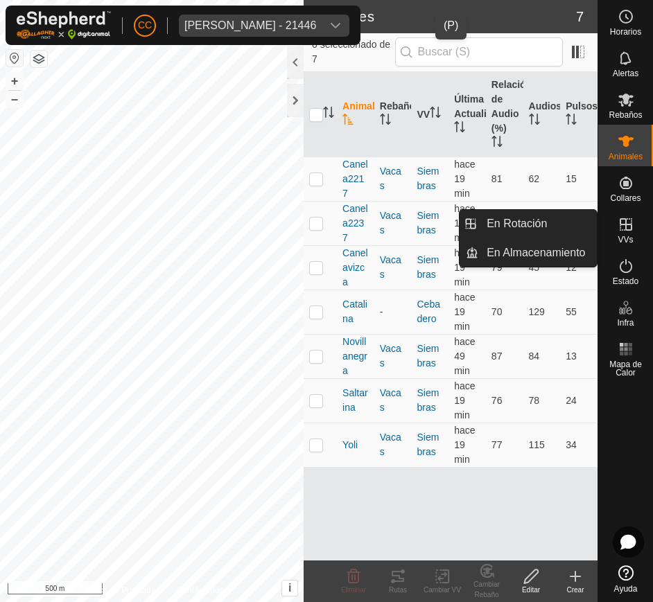
click at [629, 227] on icon at bounding box center [626, 224] width 17 height 17
click at [581, 221] on link "En Rotación" at bounding box center [537, 224] width 119 height 28
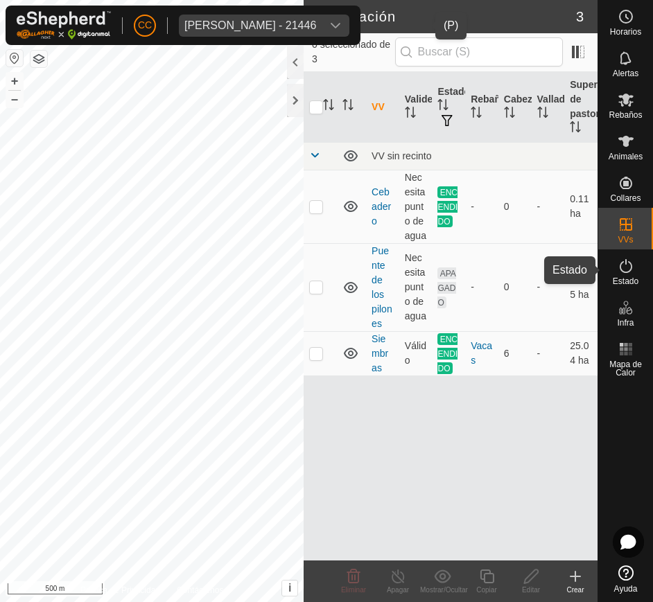
click at [631, 274] on icon at bounding box center [626, 266] width 17 height 17
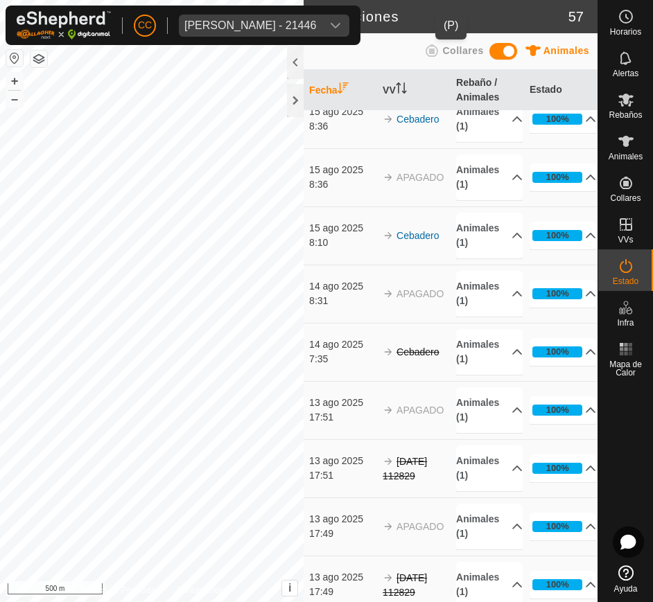
scroll to position [3292, 0]
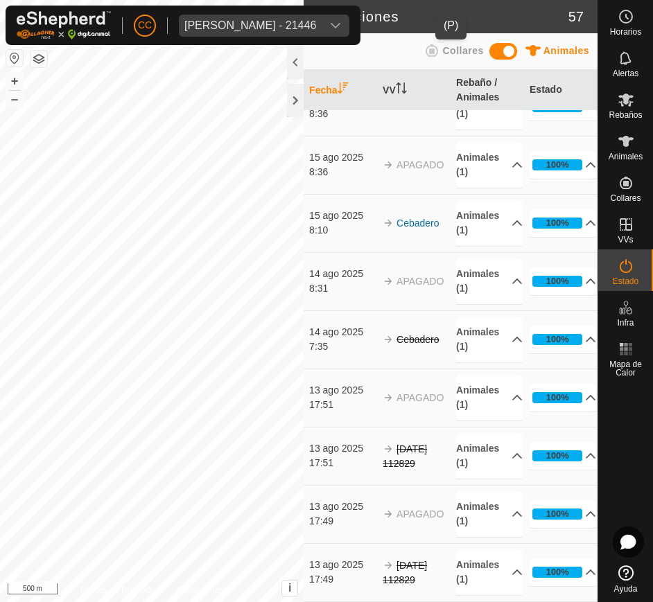
click at [316, 24] on div "Maria Magdalena Sanchez Barroso - 21446" at bounding box center [250, 25] width 132 height 11
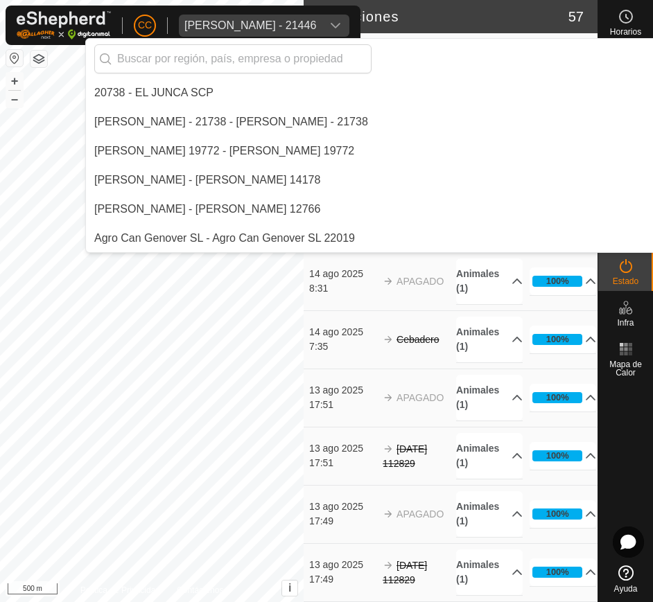
scroll to position [7221, 0]
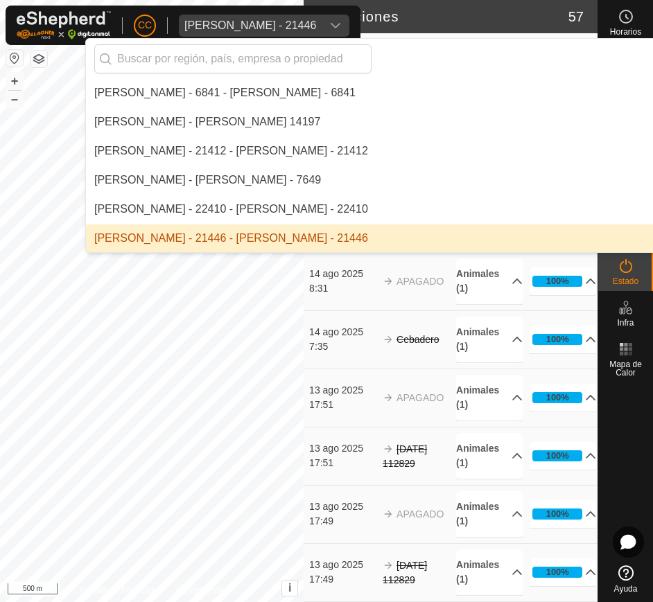
click at [316, 24] on div "Maria Magdalena Sanchez Barroso - 21446" at bounding box center [250, 25] width 132 height 11
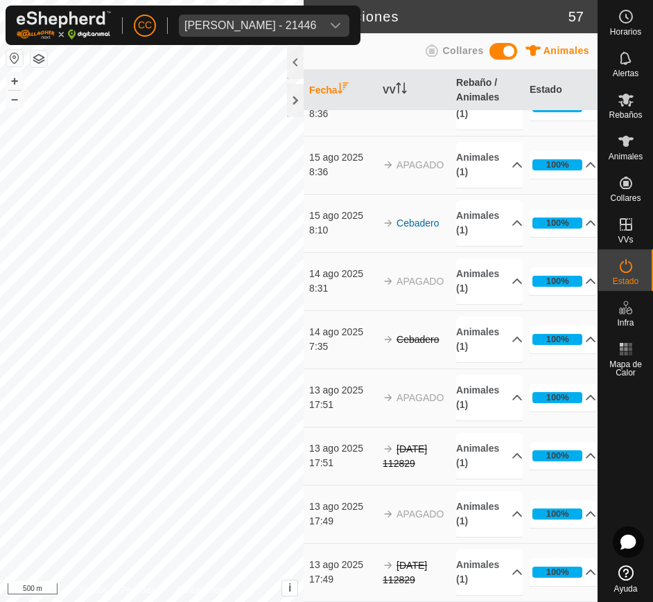
click at [316, 24] on div "Maria Magdalena Sanchez Barroso - 21446" at bounding box center [250, 25] width 132 height 11
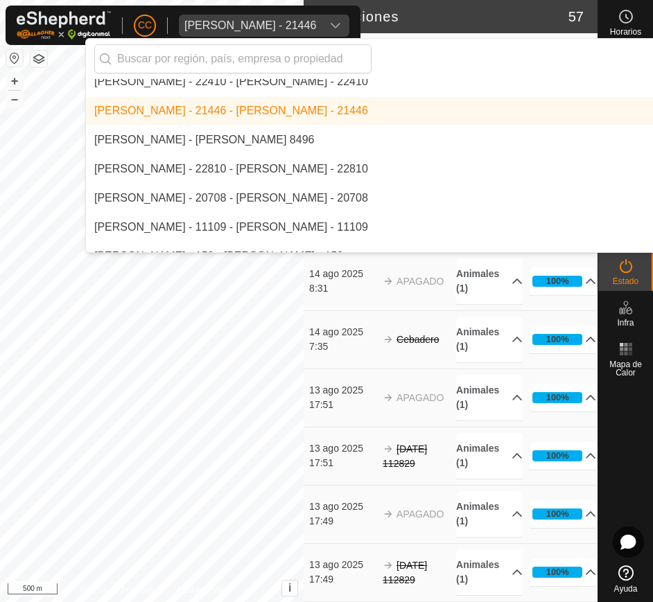
scroll to position [7353, 0]
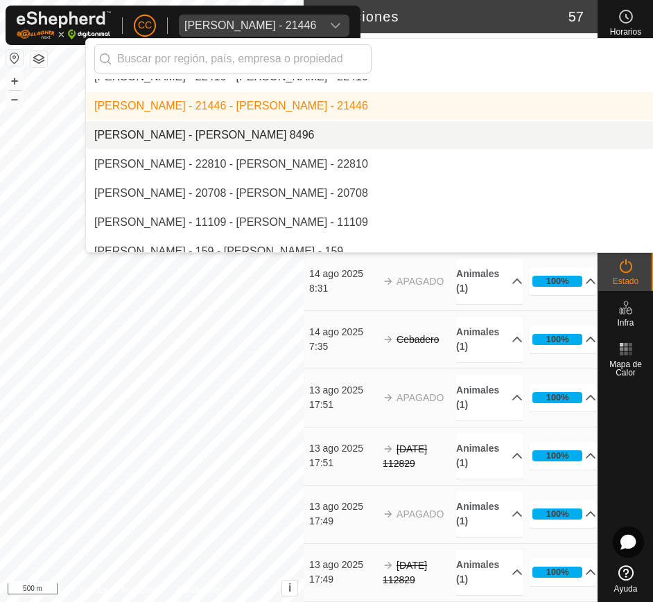
click at [310, 145] on li "[PERSON_NAME] - [PERSON_NAME] 8496" at bounding box center [464, 135] width 757 height 28
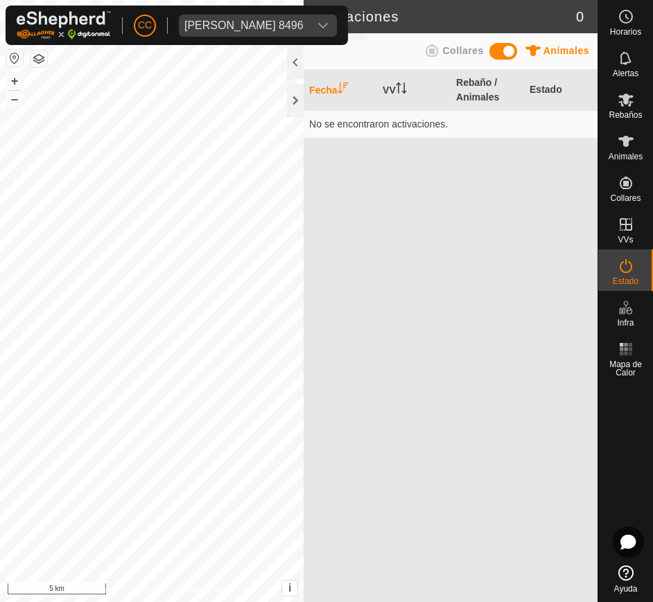
scroll to position [0, 0]
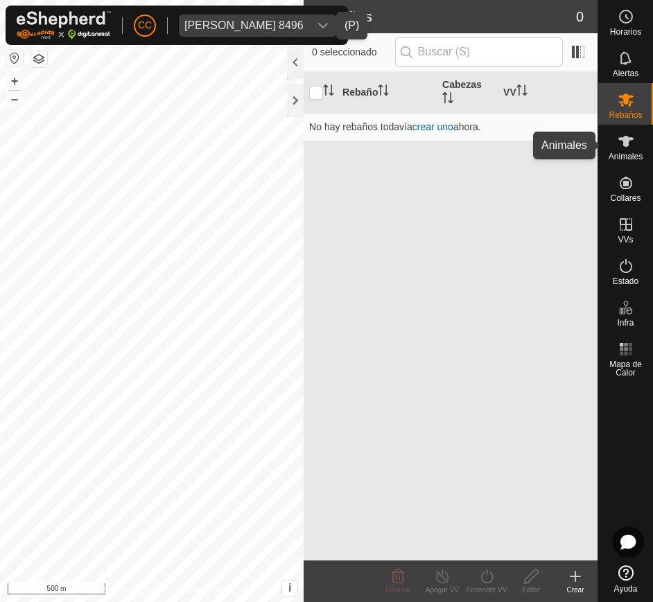
click at [625, 153] on span "Animales" at bounding box center [626, 157] width 34 height 8
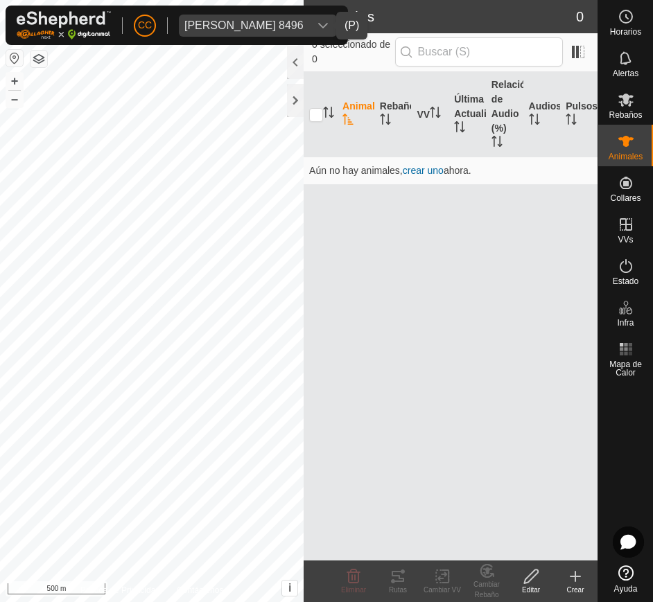
click at [305, 22] on span "Maria Paez Perez 8496" at bounding box center [244, 26] width 130 height 22
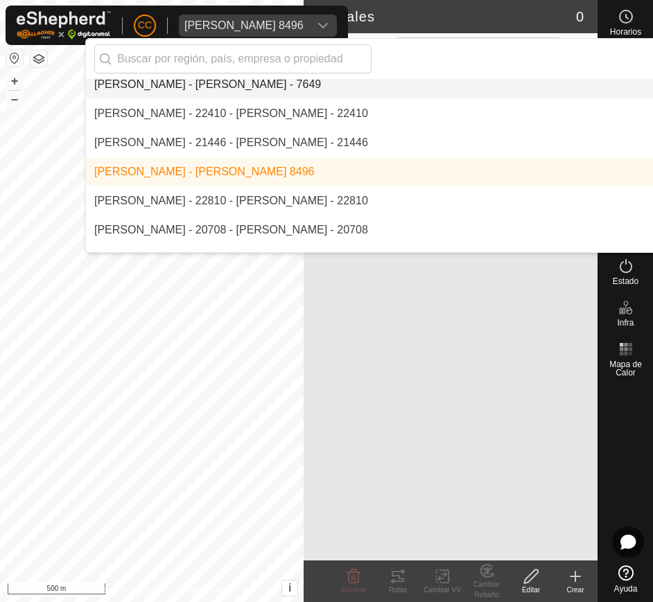
scroll to position [7340, 0]
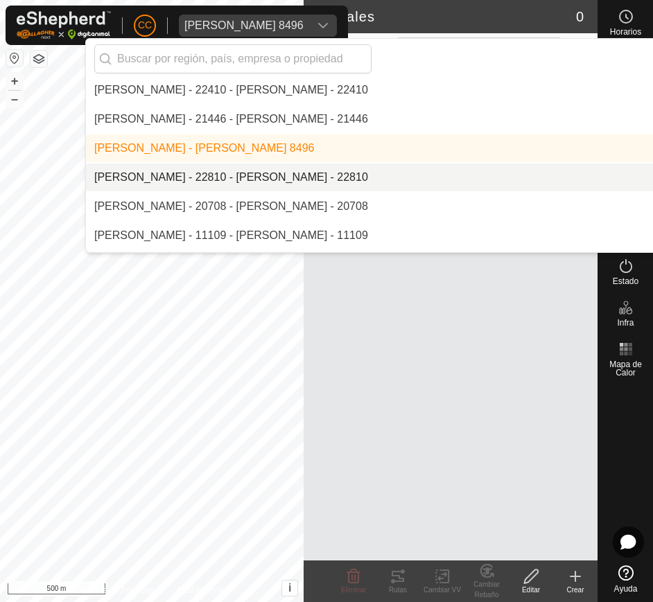
click at [366, 171] on li "[PERSON_NAME] - 22810 - [PERSON_NAME] - 22810" at bounding box center [464, 178] width 757 height 28
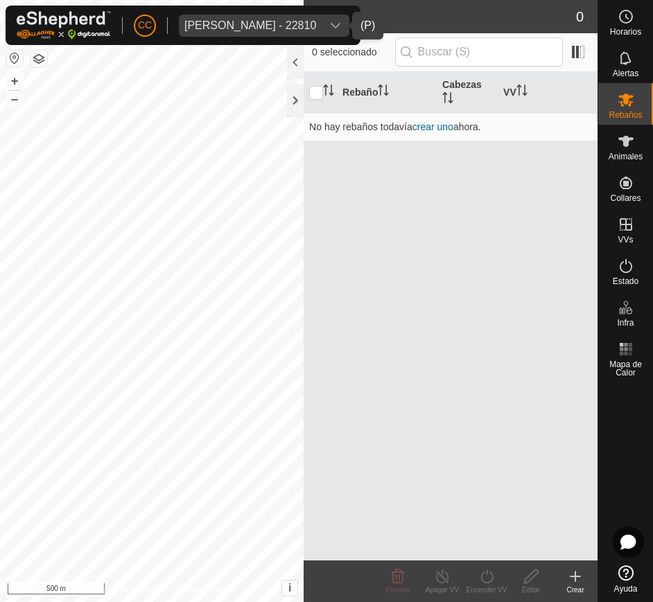
click at [334, 21] on icon "dropdown trigger" at bounding box center [335, 25] width 11 height 11
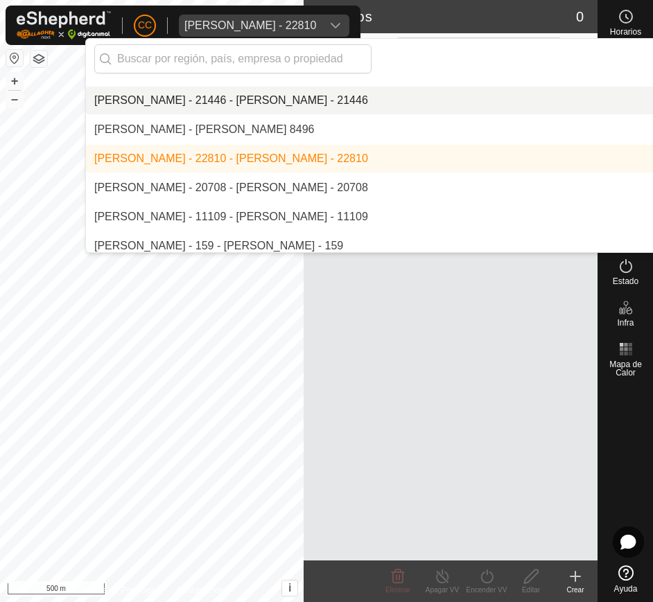
scroll to position [7386, 0]
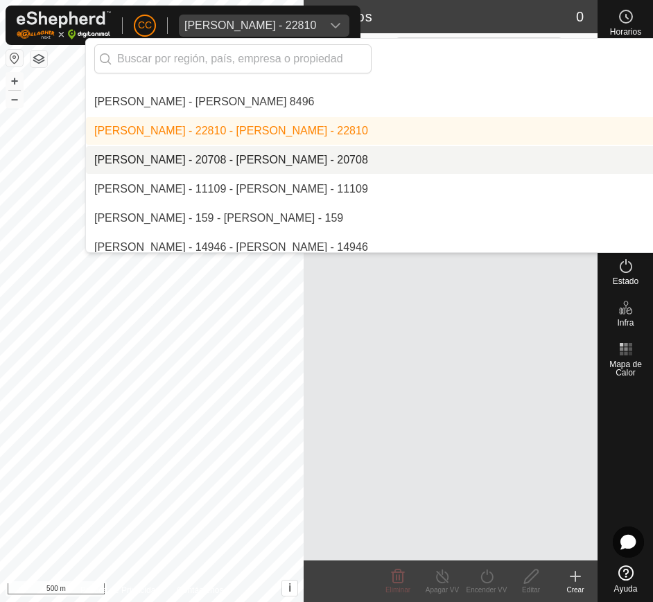
click at [392, 162] on li "[PERSON_NAME] - 20708 - [PERSON_NAME] - 20708" at bounding box center [464, 160] width 757 height 28
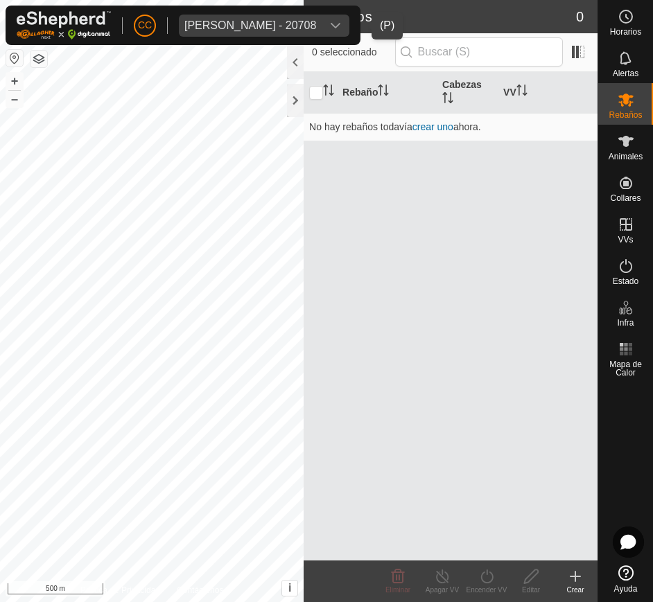
click at [341, 27] on icon "dropdown trigger" at bounding box center [335, 25] width 11 height 11
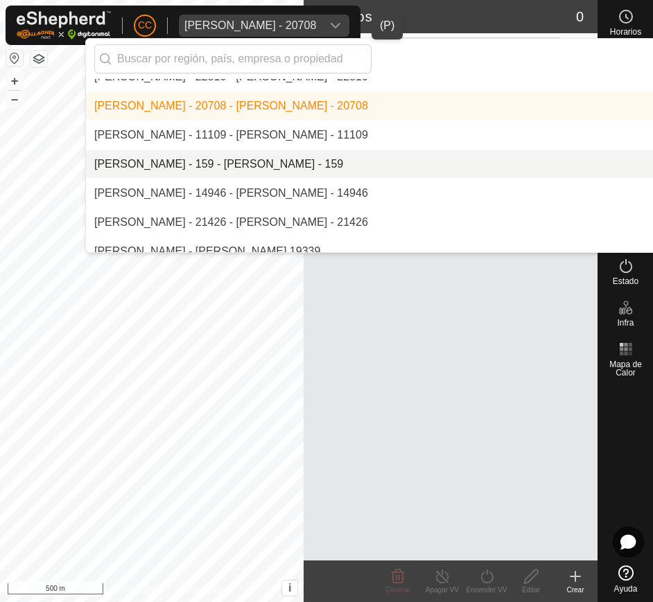
scroll to position [7433, 0]
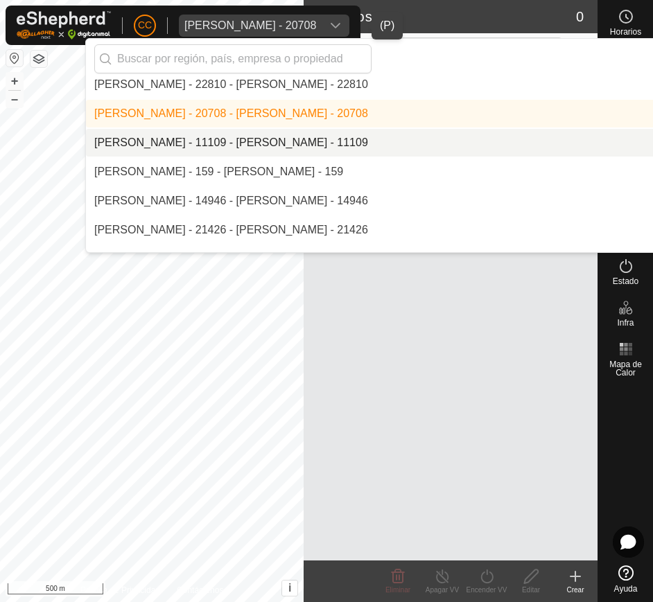
click at [396, 141] on li "[PERSON_NAME] - 11109 - [PERSON_NAME] - 11109" at bounding box center [464, 143] width 757 height 28
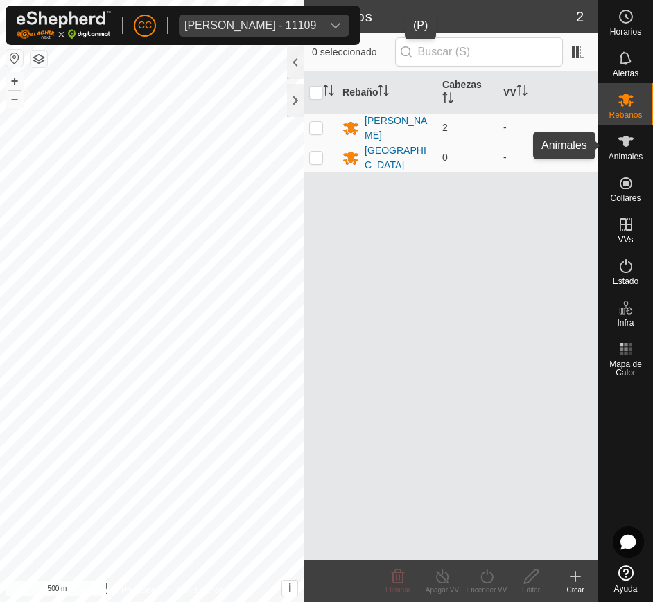
click at [629, 150] on es-animals-svg-icon at bounding box center [626, 141] width 25 height 22
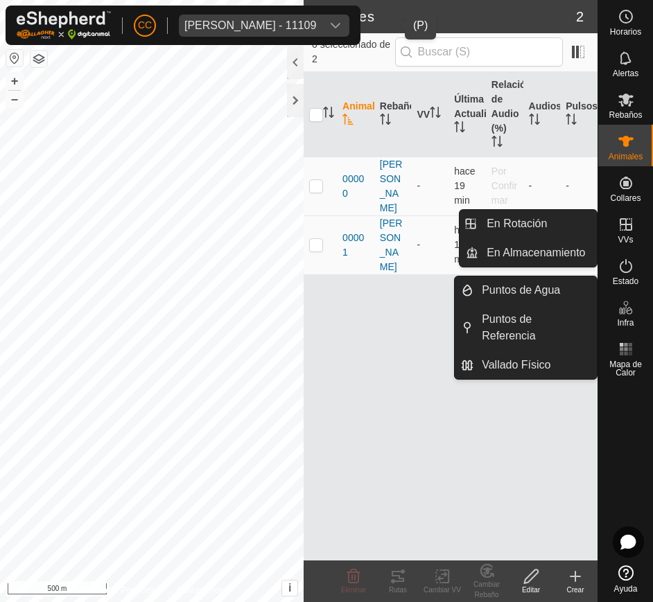
click at [622, 300] on icon at bounding box center [626, 307] width 17 height 17
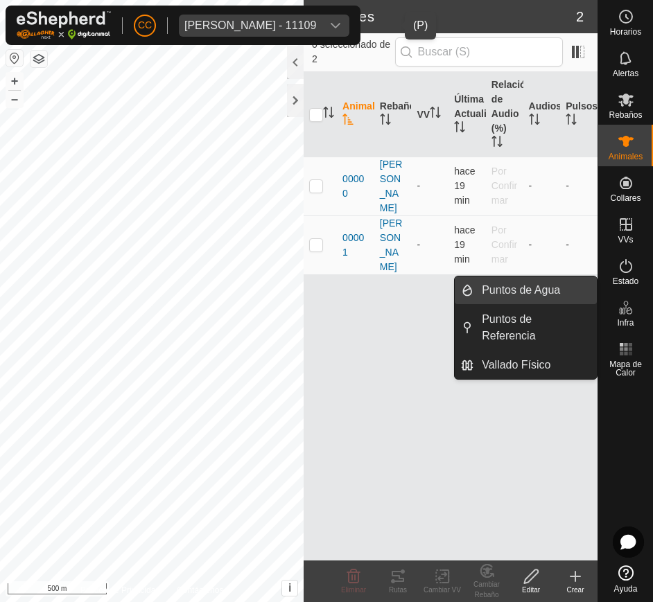
click at [559, 292] on link "Puntos de Agua" at bounding box center [534, 291] width 123 height 28
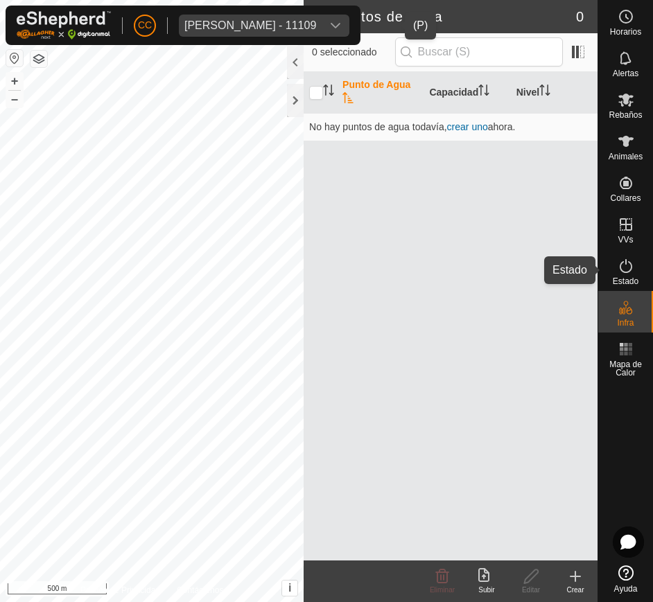
click at [618, 273] on icon at bounding box center [626, 266] width 17 height 17
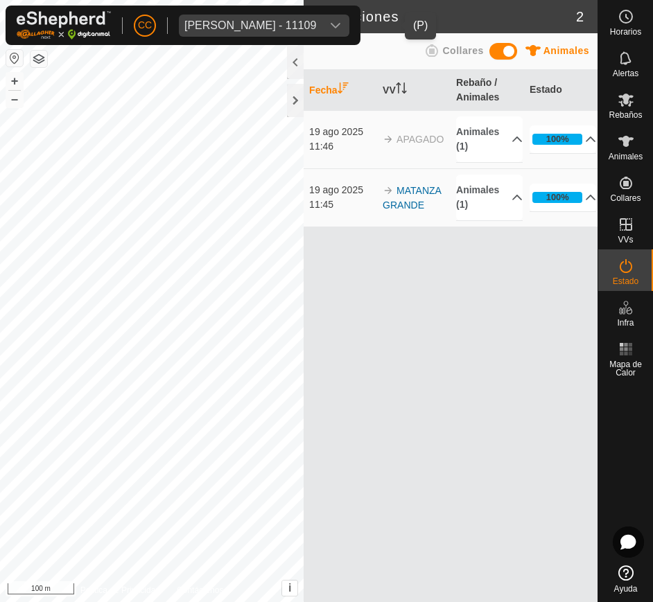
click at [15, 50] on button "button" at bounding box center [14, 58] width 17 height 17
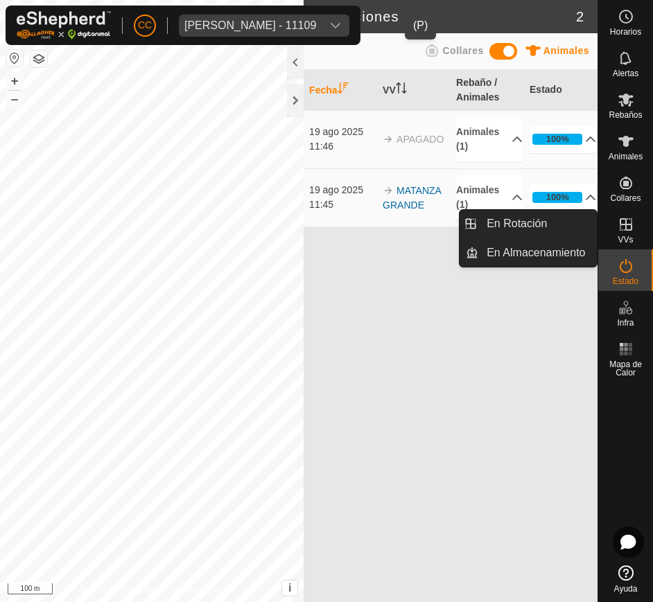
click at [633, 232] on icon at bounding box center [626, 224] width 17 height 17
click at [545, 232] on link "En Rotación" at bounding box center [537, 224] width 119 height 28
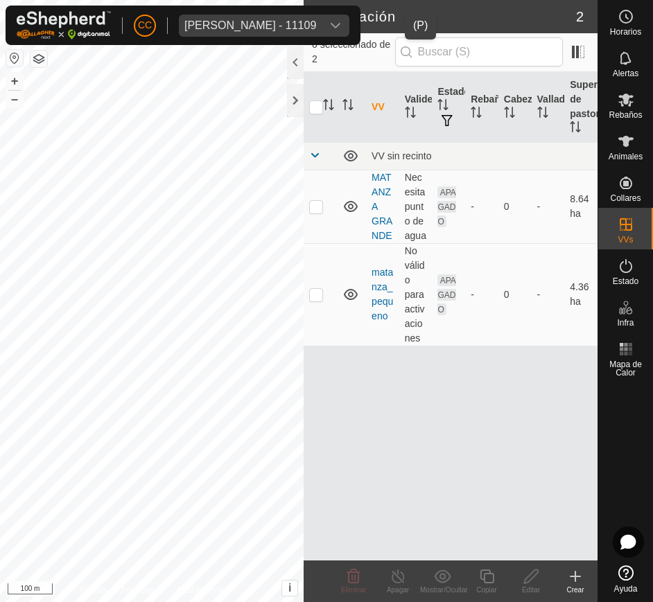
click at [316, 24] on div "Maria Yolanda Roiz Uzquiano - 11109" at bounding box center [250, 25] width 132 height 11
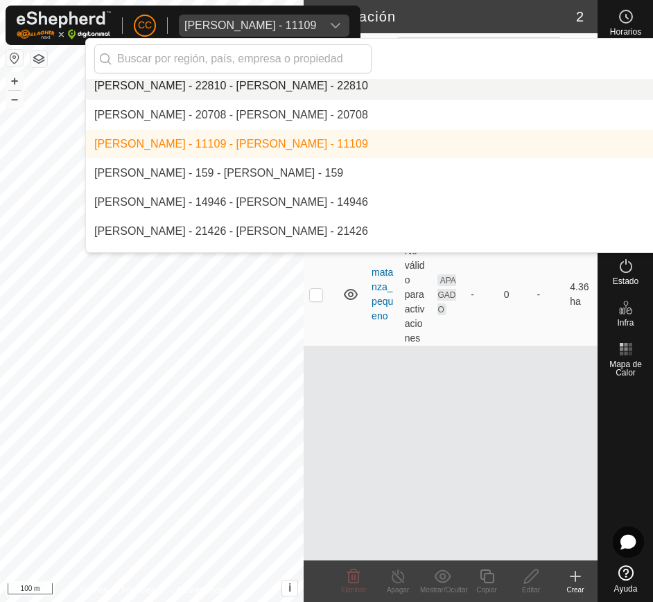
scroll to position [7433, 0]
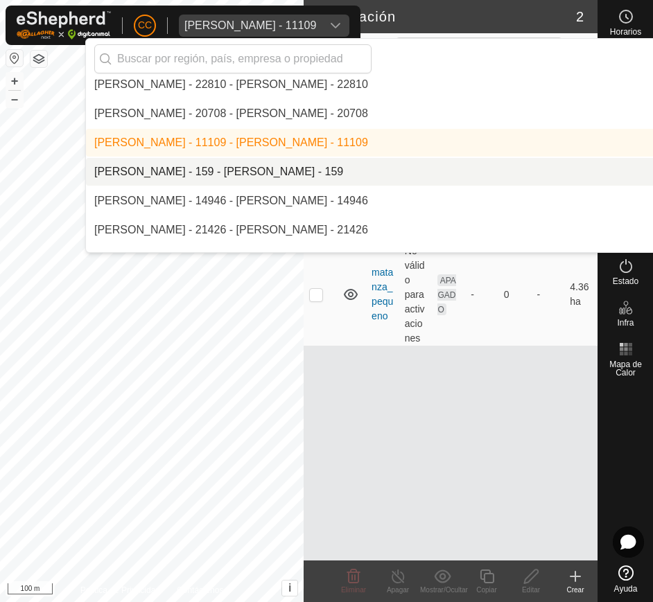
click at [367, 177] on li "[PERSON_NAME] - 159 - [PERSON_NAME] - 159" at bounding box center [464, 172] width 757 height 28
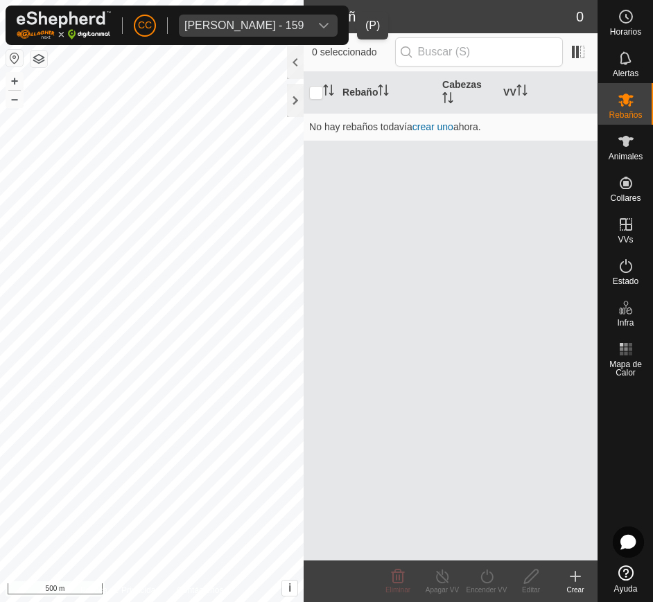
click at [330, 32] on div "dropdown trigger" at bounding box center [324, 26] width 28 height 22
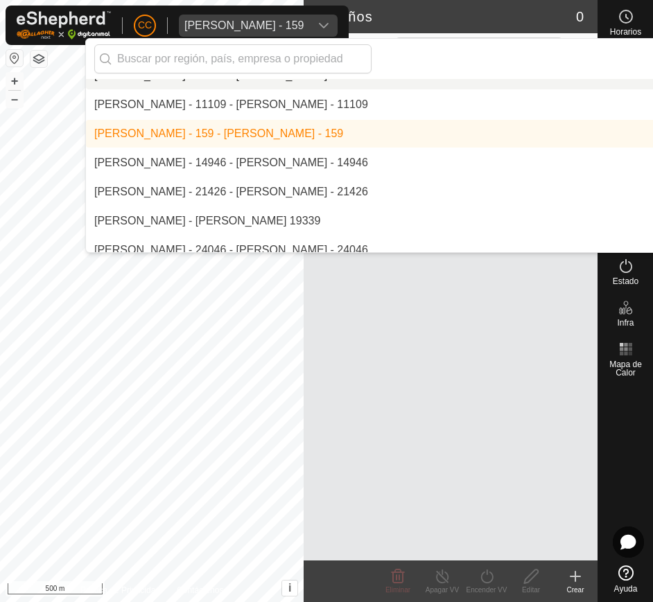
scroll to position [7478, 0]
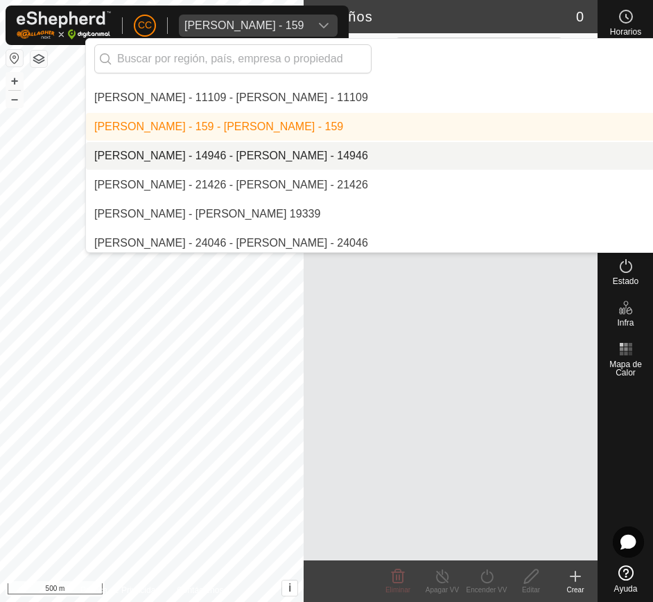
click at [332, 162] on li "[PERSON_NAME] - 14946 - [PERSON_NAME] - 14946" at bounding box center [464, 156] width 757 height 28
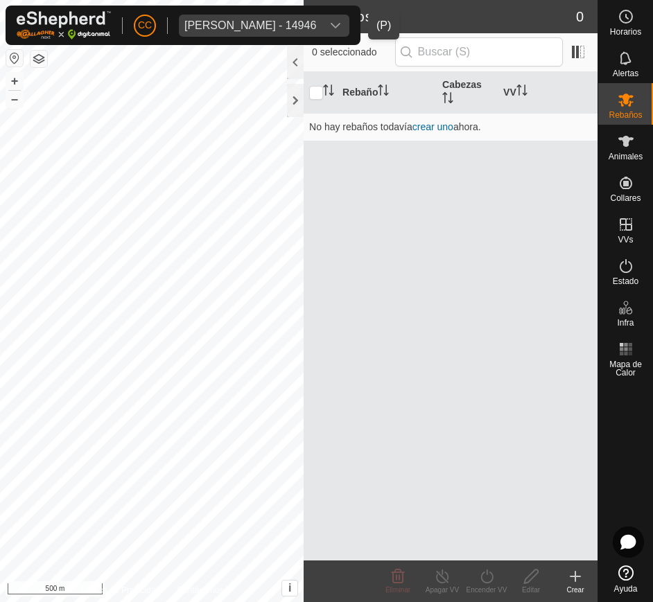
click at [339, 25] on div "dropdown trigger" at bounding box center [336, 26] width 28 height 22
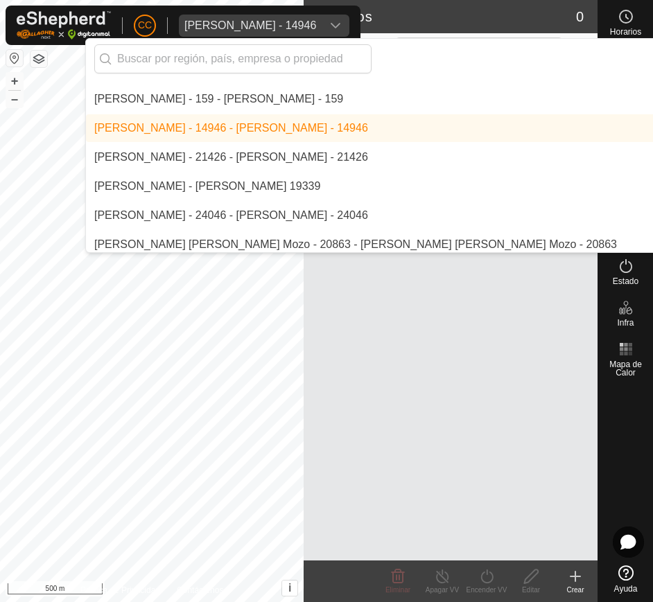
scroll to position [7530, 0]
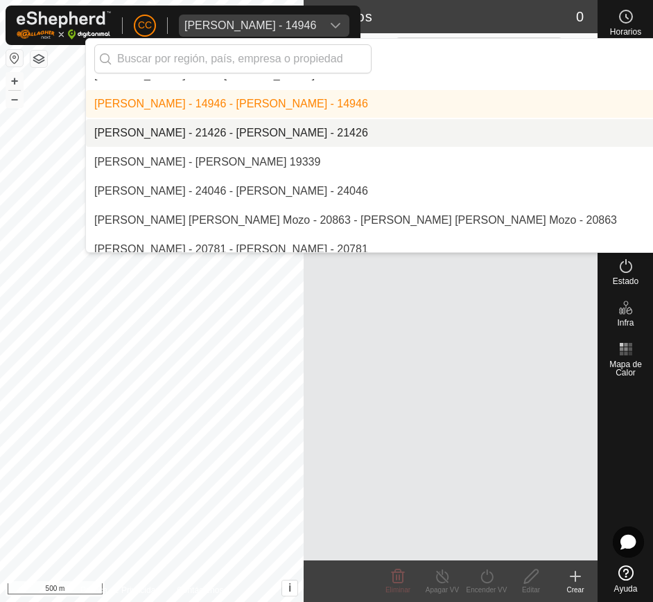
click at [362, 134] on li "[PERSON_NAME] - 21426 - [PERSON_NAME] - 21426" at bounding box center [464, 133] width 757 height 28
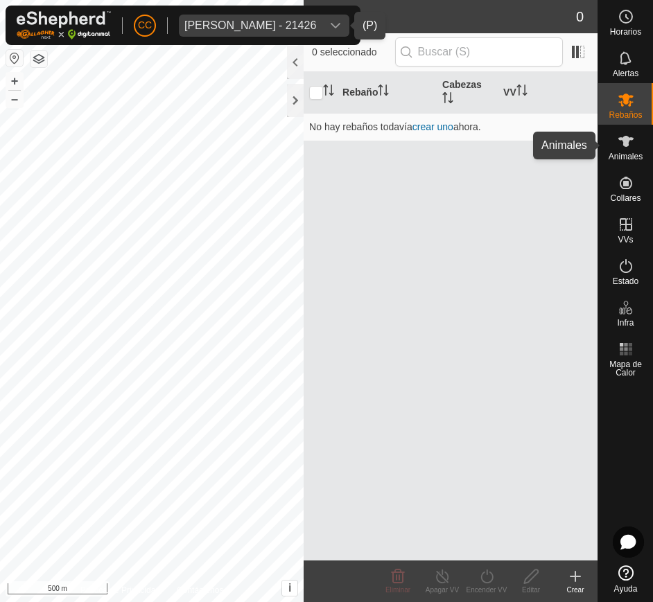
click at [616, 136] on es-animals-svg-icon at bounding box center [626, 141] width 25 height 22
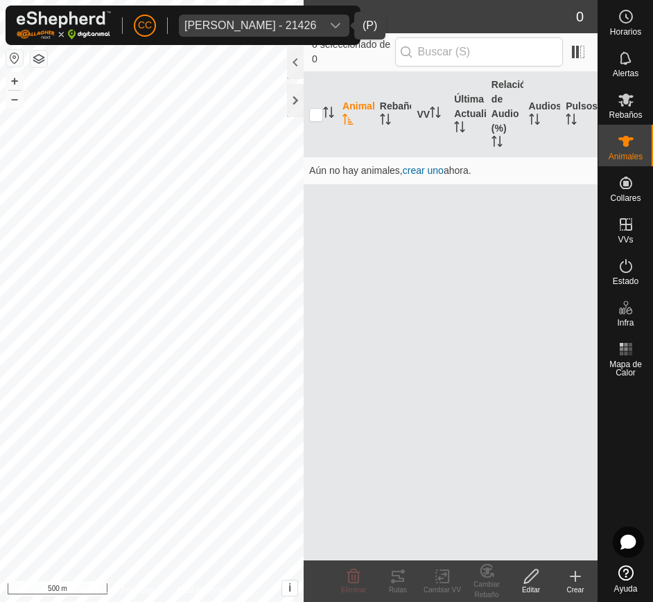
click at [308, 32] on span "Marta Garcia Pena - 21426" at bounding box center [250, 26] width 143 height 22
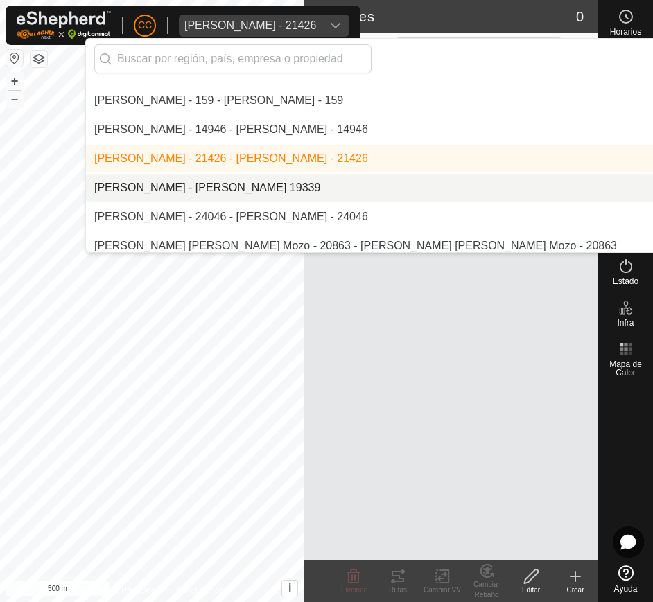
scroll to position [7505, 0]
click at [329, 189] on li "[PERSON_NAME] - [PERSON_NAME] 19339" at bounding box center [464, 187] width 757 height 28
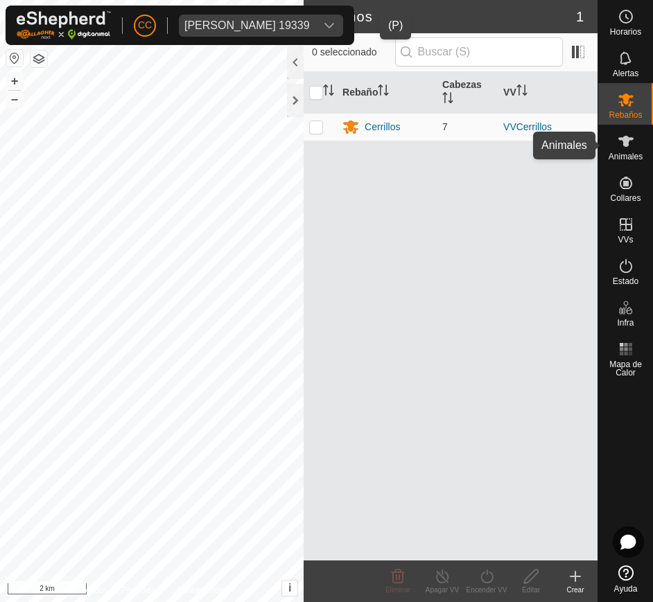
click at [629, 128] on div "Animales" at bounding box center [625, 146] width 55 height 42
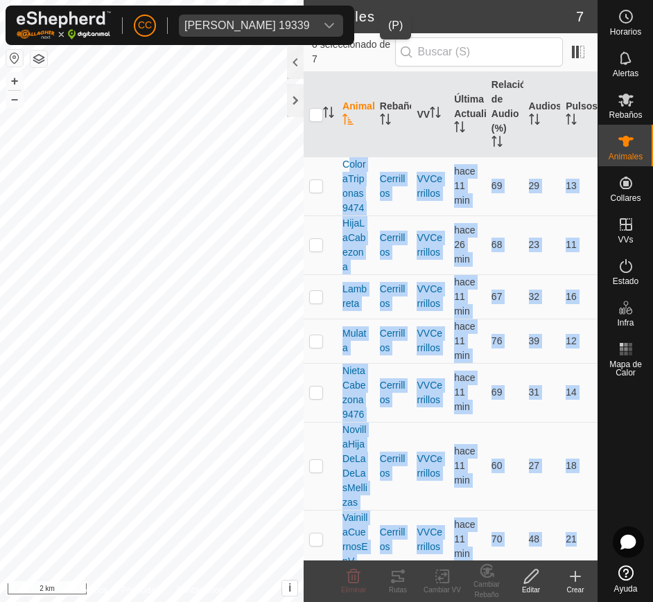
scroll to position [9, 0]
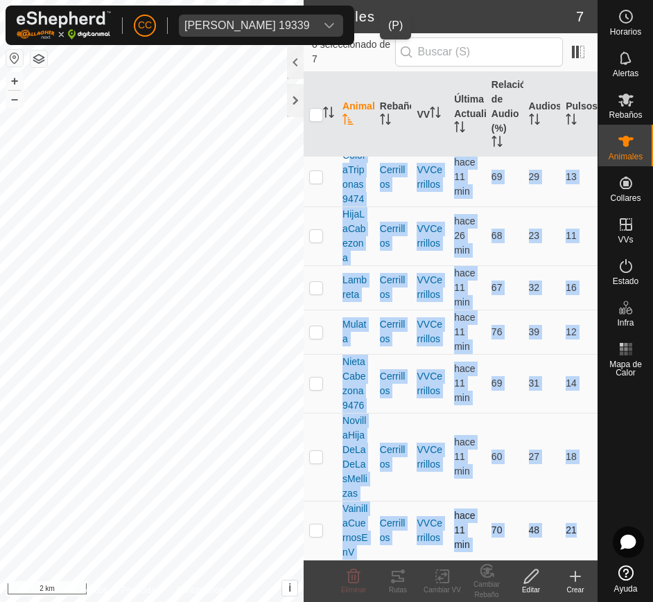
drag, startPoint x: 341, startPoint y: 166, endPoint x: 567, endPoint y: 536, distance: 433.7
click at [567, 536] on tbody "ColoraTriponas9474 Cerrillos VVCerrillos hace 11 min 69 29 13 HijaLaCabezona Ce…" at bounding box center [451, 354] width 294 height 412
copy tbody "ColoraTriponas9474 Cerrillos VVCerrillos hace 11 min 69 29 13 HijaLaCabezona Ce…"
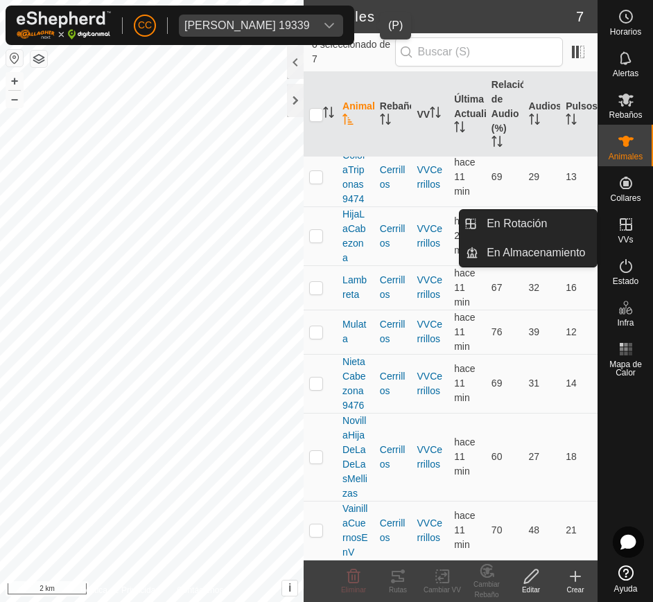
click at [626, 216] on icon at bounding box center [626, 224] width 17 height 17
click at [626, 228] on icon at bounding box center [626, 224] width 12 height 12
click at [544, 220] on link "En Rotación" at bounding box center [537, 224] width 119 height 28
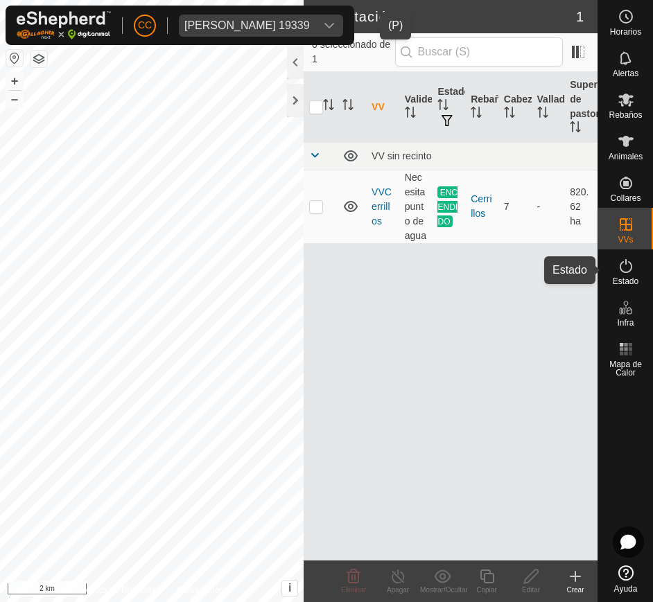
click at [621, 269] on icon at bounding box center [626, 266] width 12 height 14
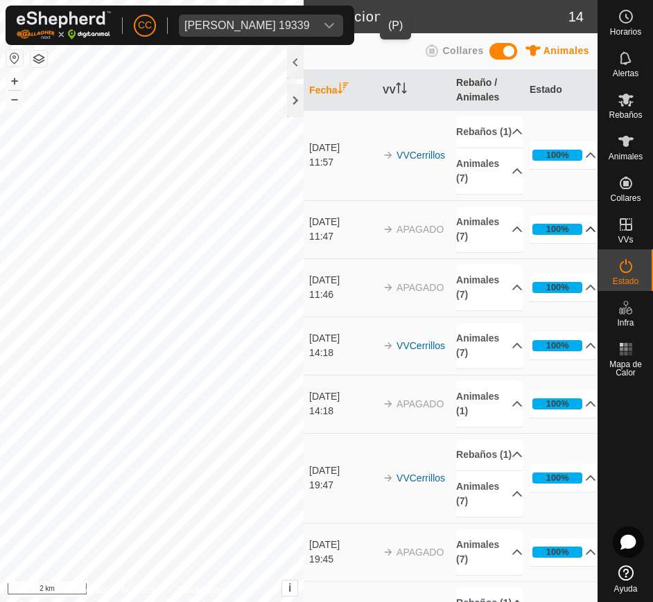
scroll to position [602, 0]
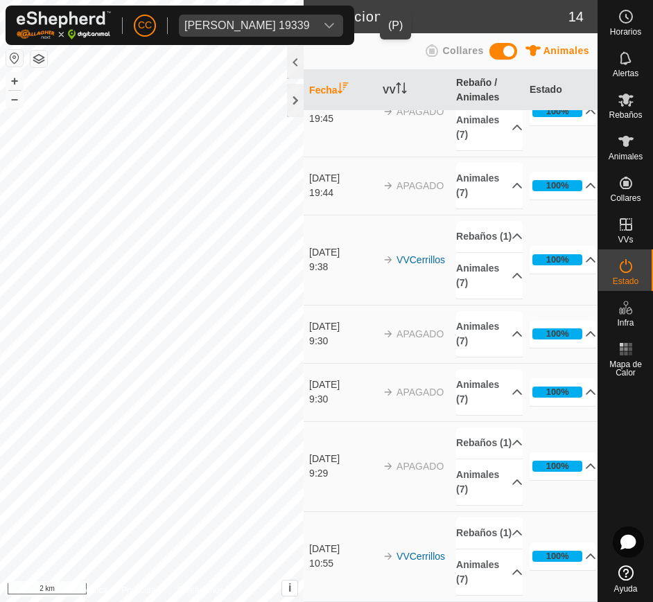
click at [280, 12] on div "CC Marta Matesanz Vincente 19339" at bounding box center [180, 26] width 349 height 40
click at [277, 26] on div "Marta Matesanz Vincente 19339" at bounding box center [246, 25] width 125 height 11
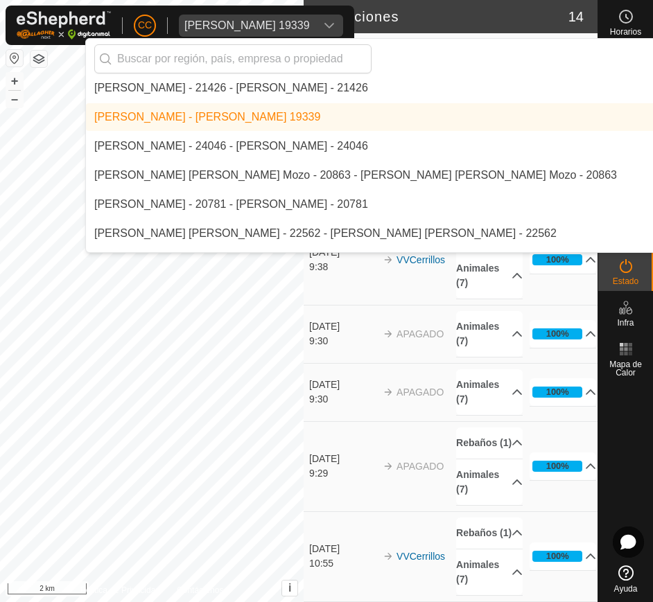
scroll to position [7578, 0]
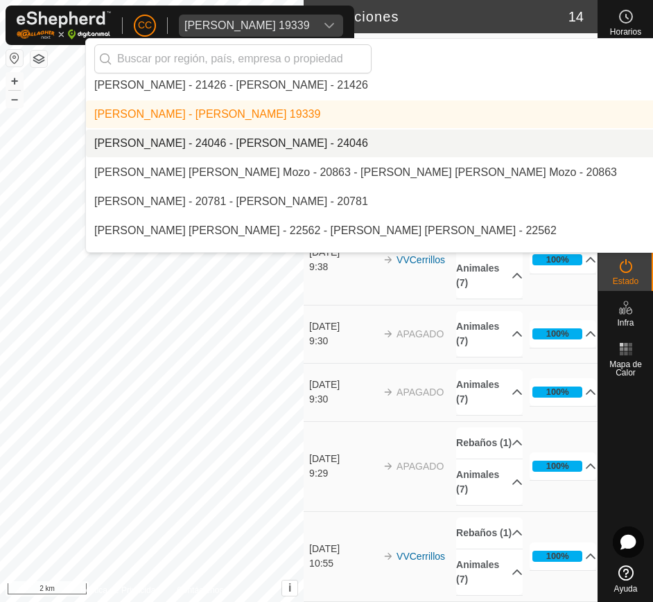
click at [281, 139] on li "[PERSON_NAME] - 24046 - [PERSON_NAME] - 24046" at bounding box center [464, 144] width 757 height 28
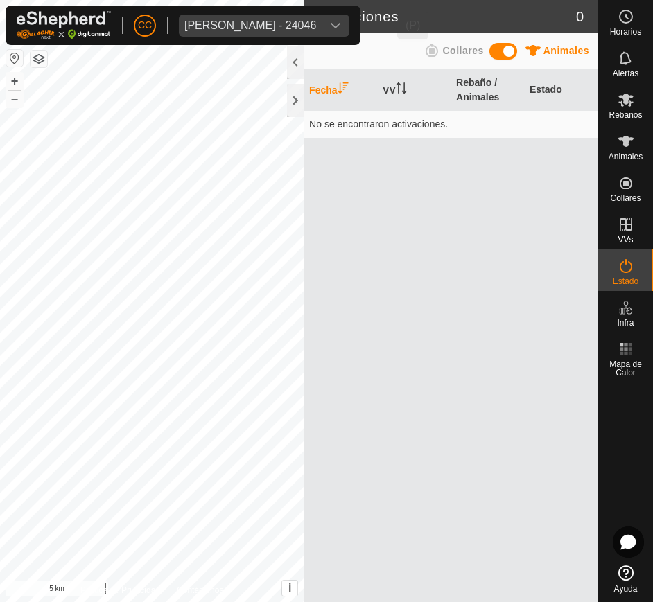
scroll to position [0, 0]
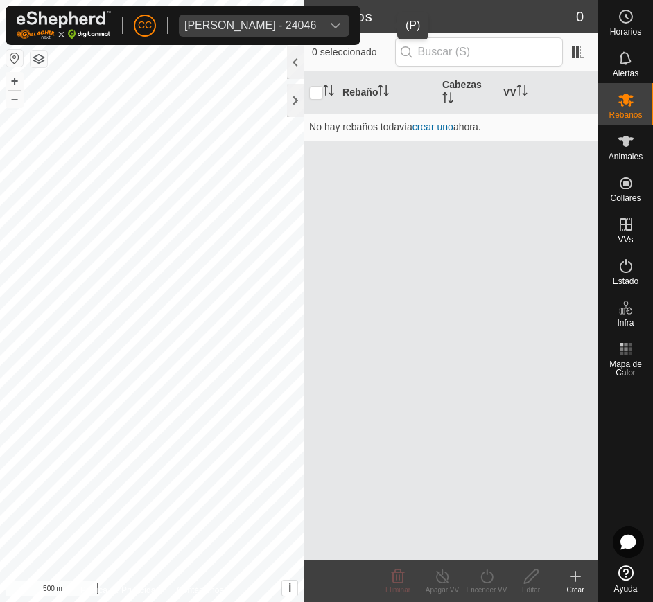
click at [316, 25] on div "Melquiades Almagro Garcia - 24046" at bounding box center [250, 25] width 132 height 11
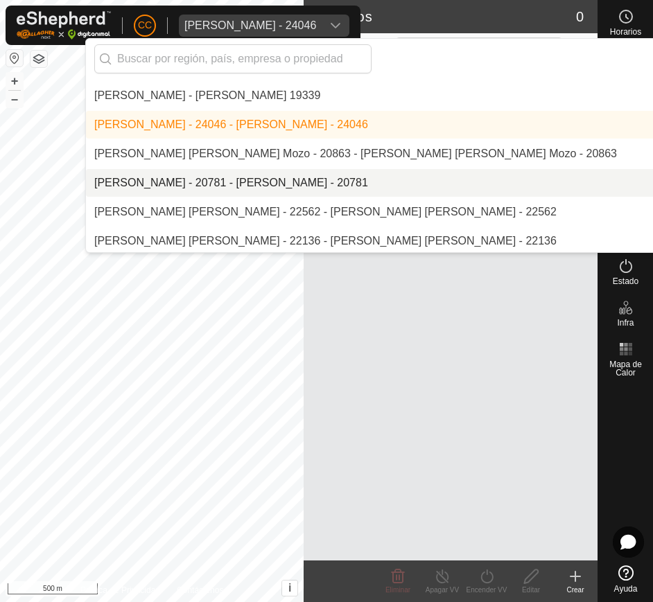
scroll to position [7600, 0]
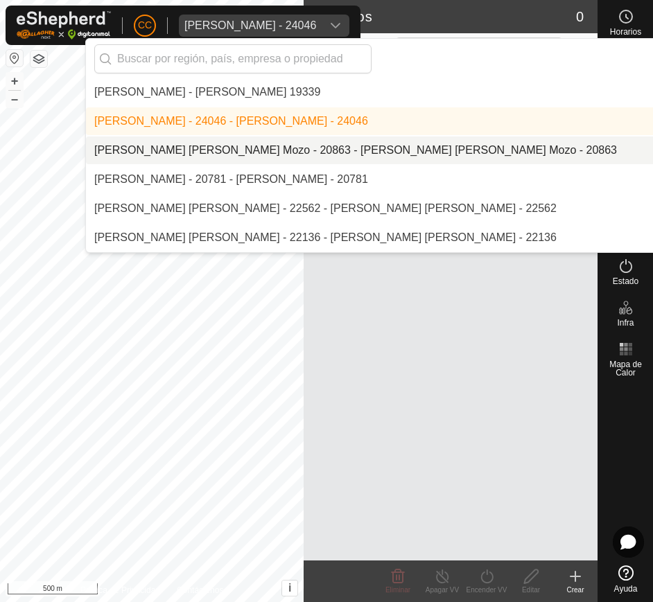
click at [404, 143] on li "[PERSON_NAME] [PERSON_NAME] Mozo - 20863 - [PERSON_NAME] [PERSON_NAME] Mozo - 2…" at bounding box center [464, 151] width 757 height 28
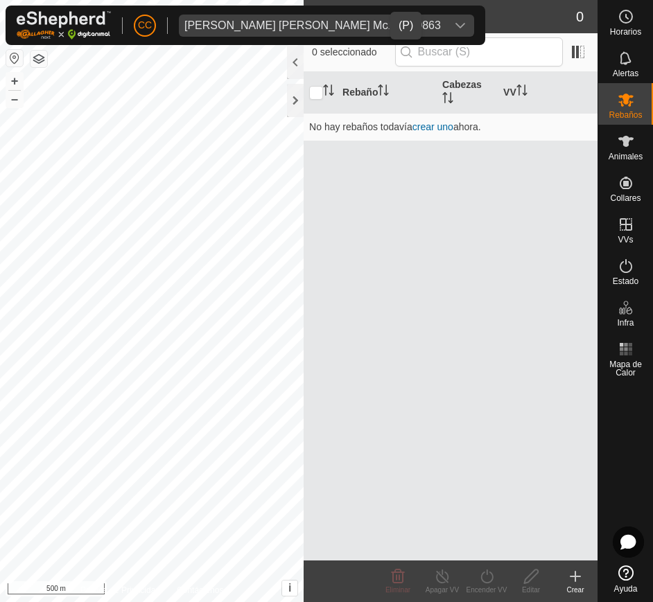
click at [7, 62] on button "button" at bounding box center [14, 58] width 17 height 17
click at [345, 25] on div "Miguel Angel Arroyo Mozo - 20863" at bounding box center [312, 25] width 256 height 11
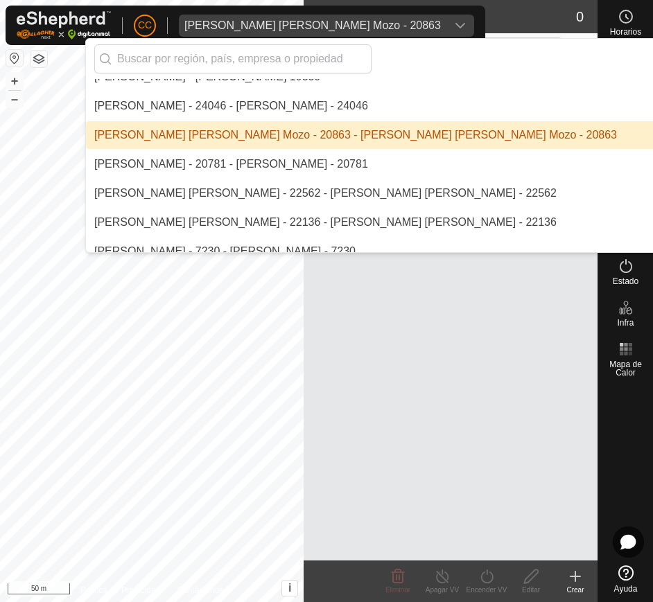
scroll to position [7616, 0]
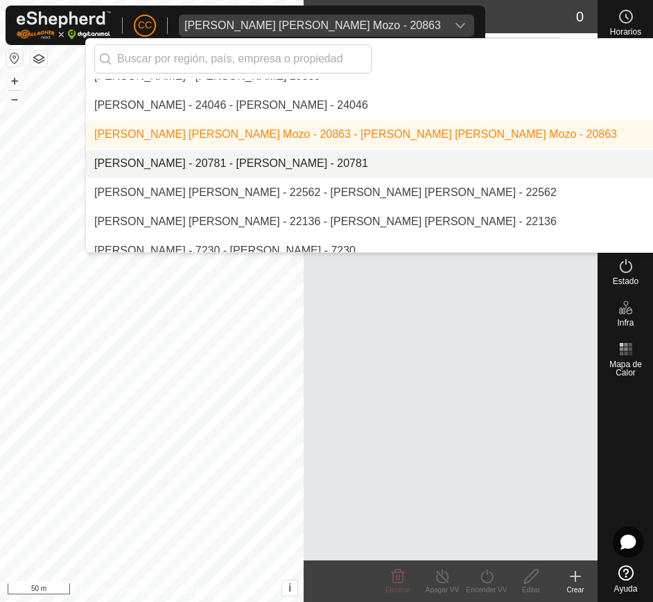
click at [400, 164] on li "[PERSON_NAME] - 20781 - [PERSON_NAME] - 20781" at bounding box center [464, 164] width 757 height 28
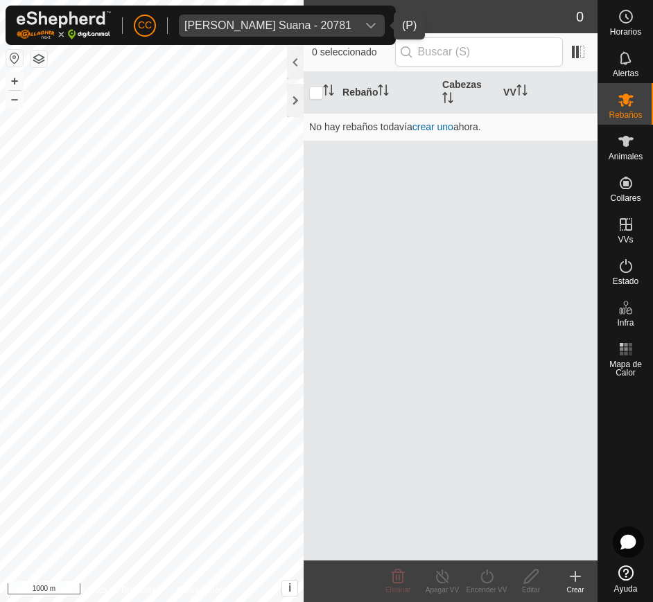
click at [383, 28] on div "dropdown trigger" at bounding box center [371, 26] width 28 height 22
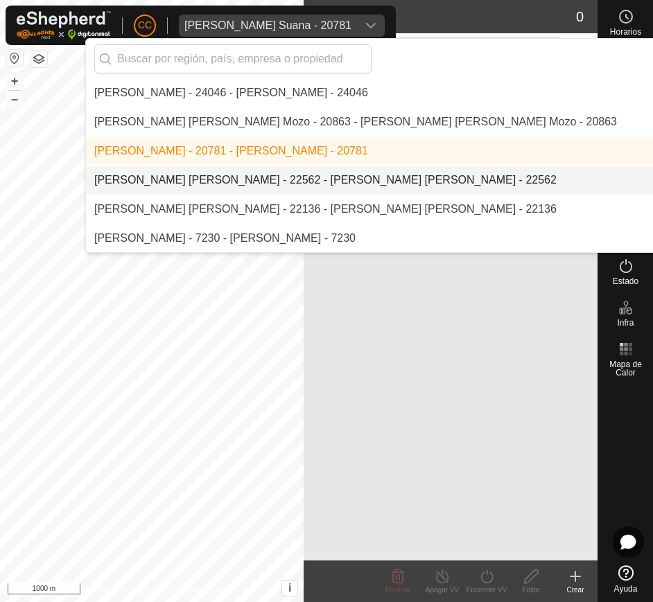
scroll to position [7628, 0]
click at [415, 179] on li "[PERSON_NAME] [PERSON_NAME] - 22562 - [PERSON_NAME] [PERSON_NAME] - 22562" at bounding box center [464, 181] width 757 height 28
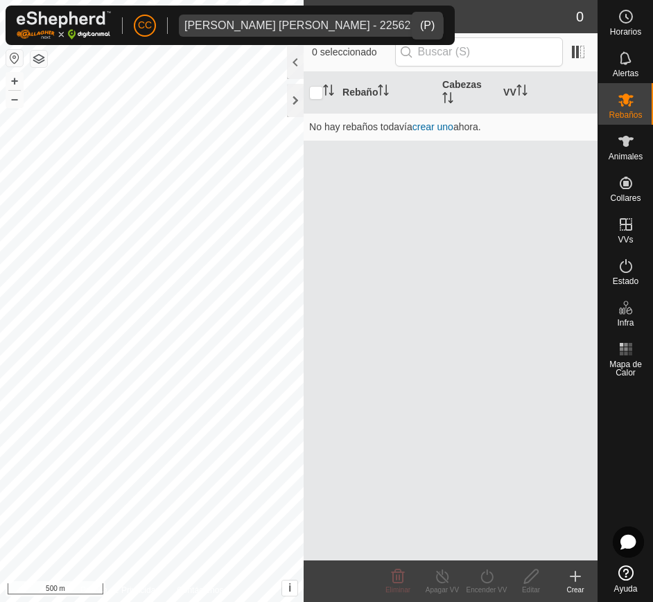
click at [358, 24] on div "Miguel Angel Rodriguez Corral - 22562" at bounding box center [297, 25] width 226 height 11
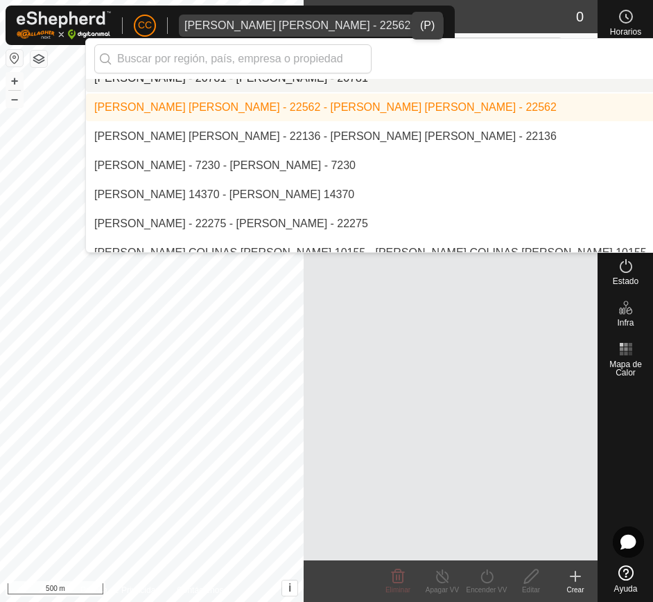
scroll to position [7723, 0]
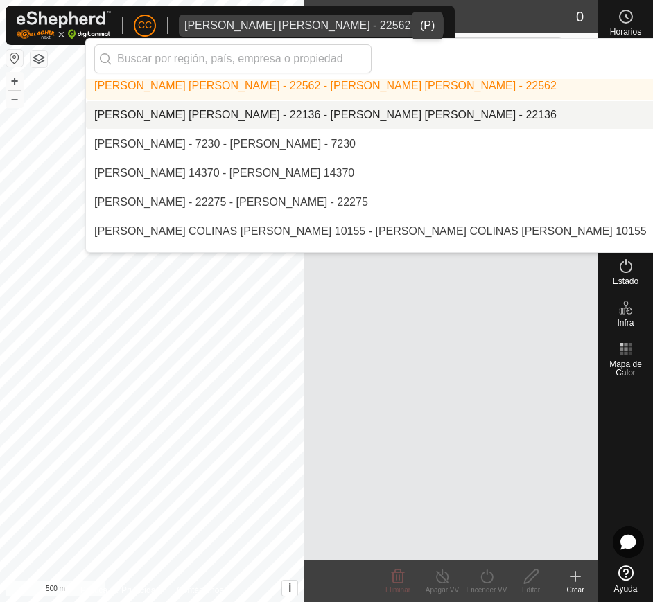
click at [442, 118] on li "[PERSON_NAME] [PERSON_NAME] - 22136 - [PERSON_NAME] [PERSON_NAME] - 22136" at bounding box center [464, 115] width 757 height 28
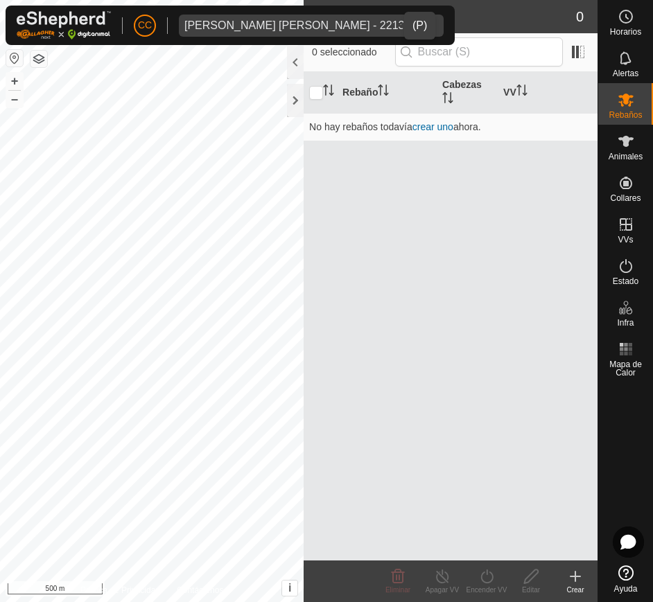
click at [299, 31] on span "Miguel Angel Sanchez Duran - 22136" at bounding box center [297, 26] width 237 height 22
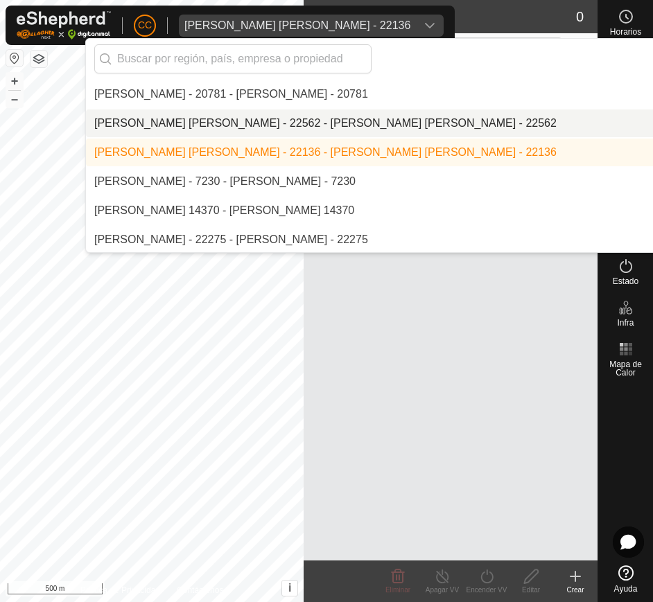
scroll to position [7689, 0]
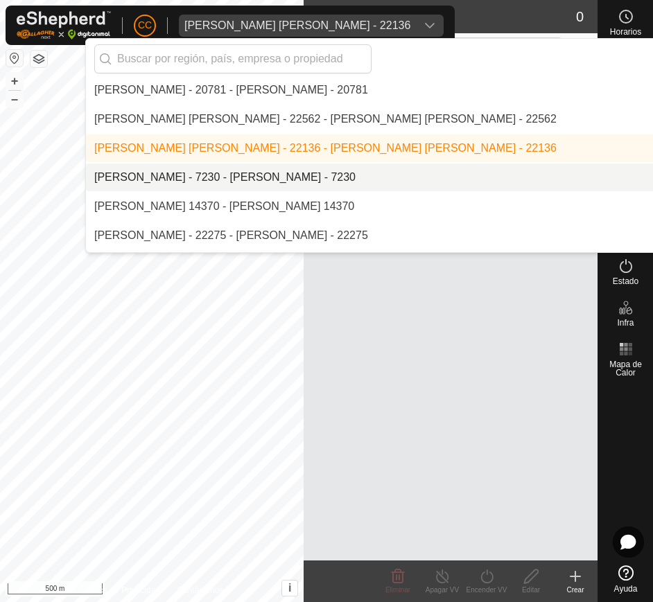
click at [374, 167] on li "[PERSON_NAME] - 7230 - [PERSON_NAME] - 7230" at bounding box center [464, 178] width 757 height 28
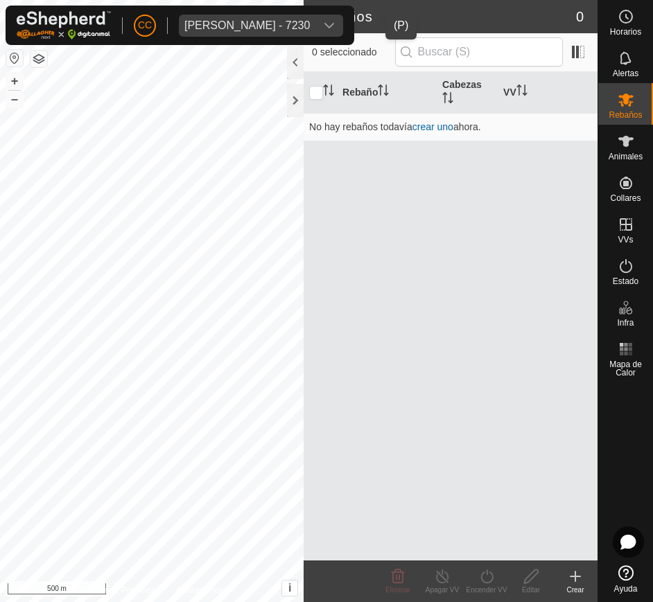
click at [343, 19] on div "dropdown trigger" at bounding box center [329, 26] width 28 height 22
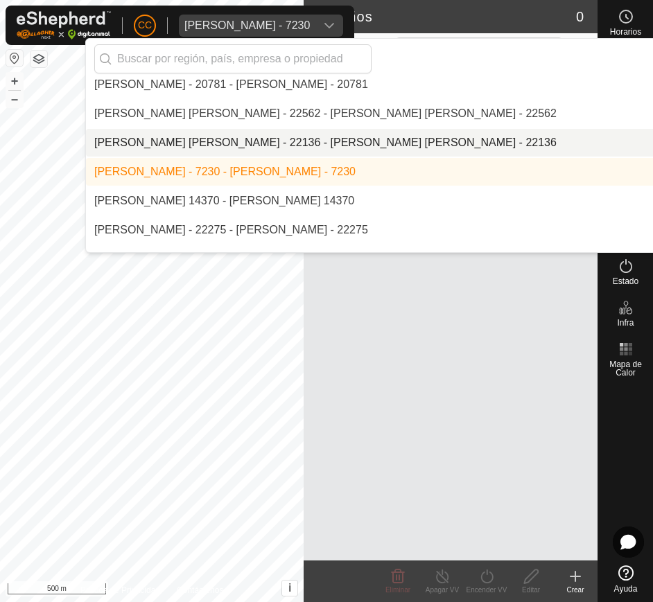
scroll to position [7697, 0]
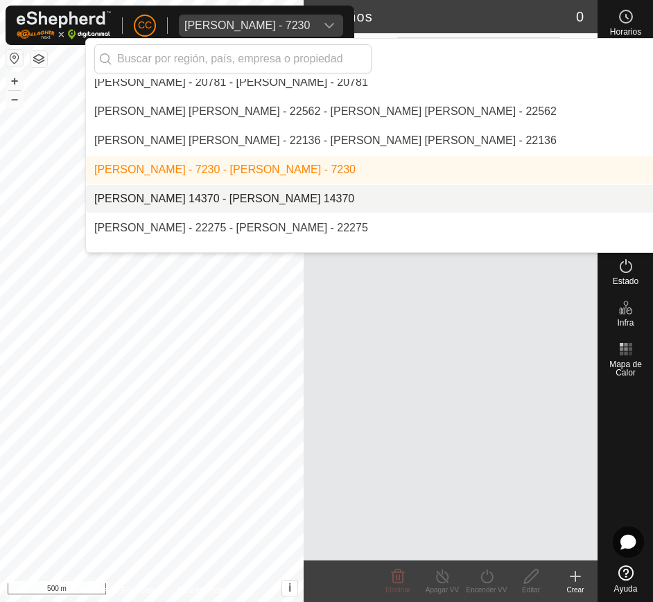
click at [372, 202] on li "[PERSON_NAME] 14370 - [PERSON_NAME] 14370" at bounding box center [464, 199] width 757 height 28
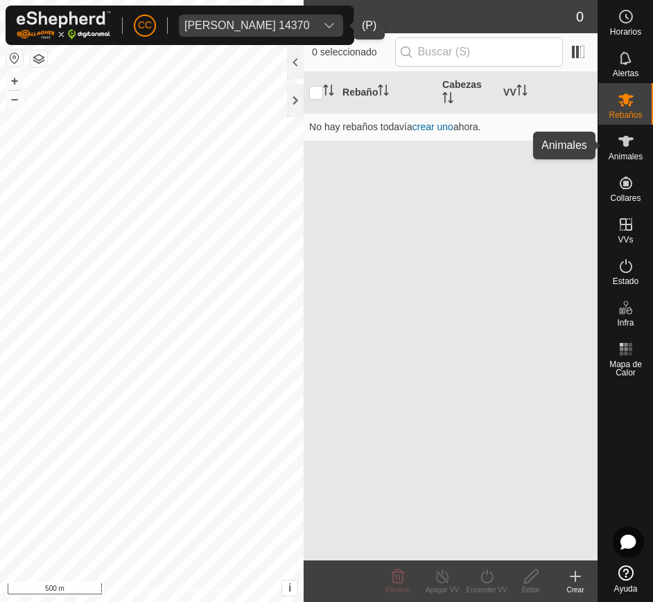
click at [636, 141] on es-animals-svg-icon at bounding box center [626, 141] width 25 height 22
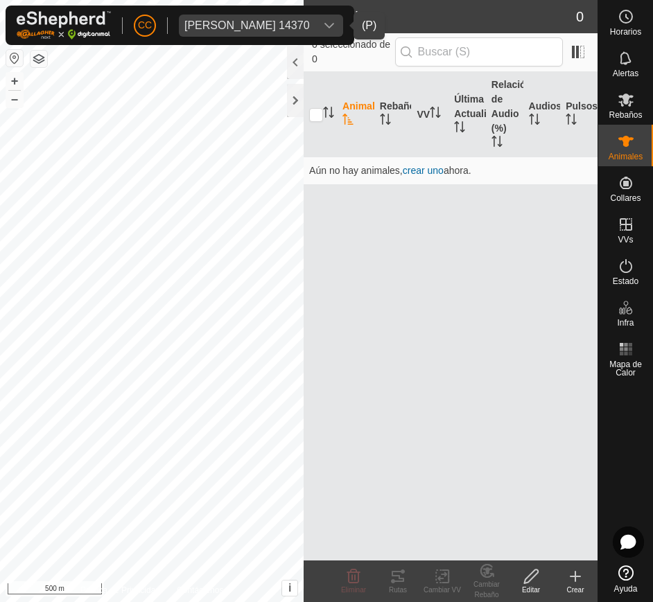
click at [331, 32] on div "dropdown trigger" at bounding box center [329, 26] width 28 height 22
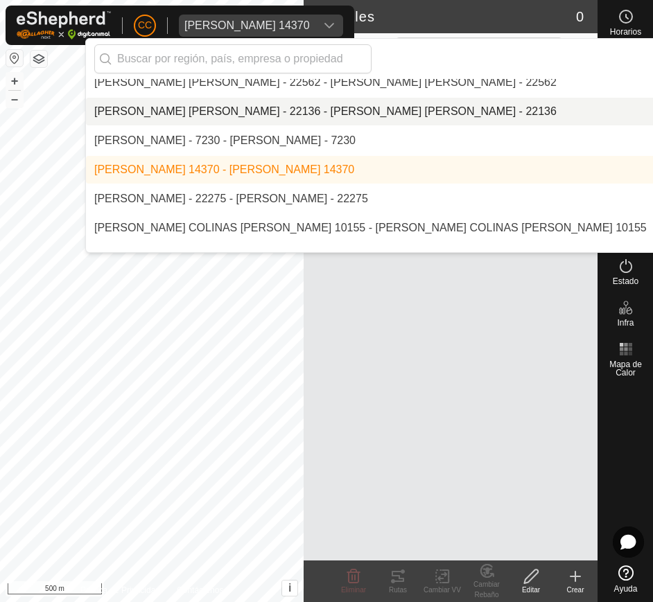
scroll to position [7737, 0]
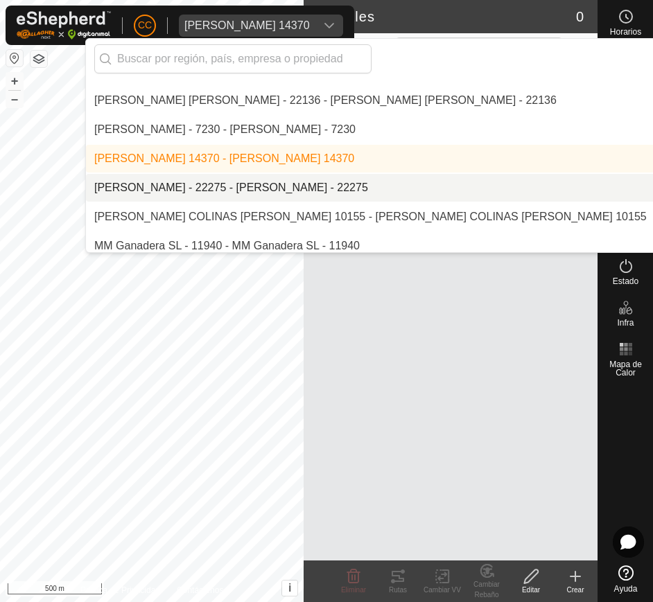
click at [352, 180] on li "[PERSON_NAME] - 22275 - [PERSON_NAME] - 22275" at bounding box center [464, 188] width 757 height 28
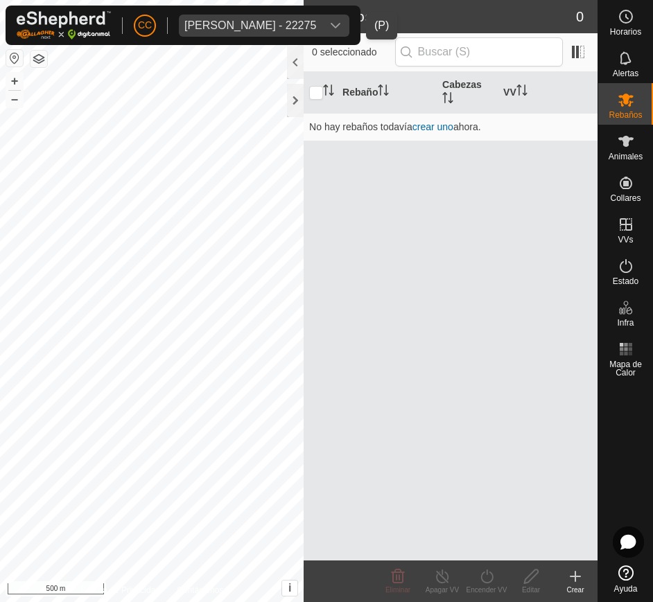
click at [306, 22] on div "Milagros Garcia Tena - 22275" at bounding box center [250, 25] width 132 height 11
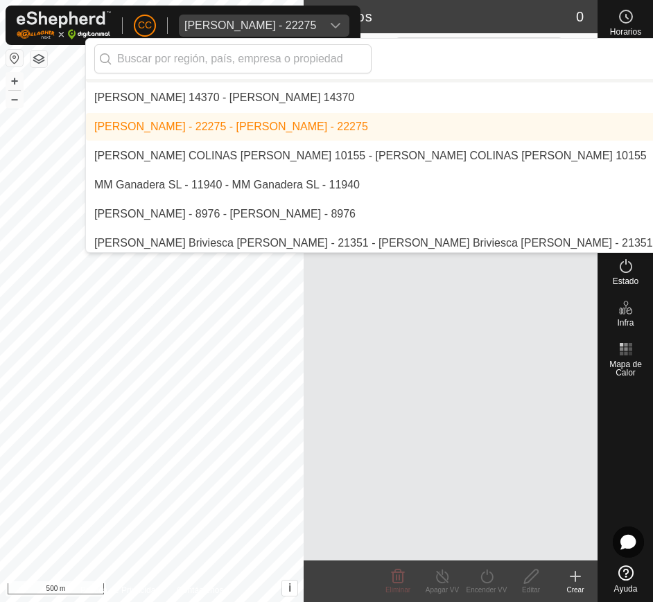
scroll to position [7799, 0]
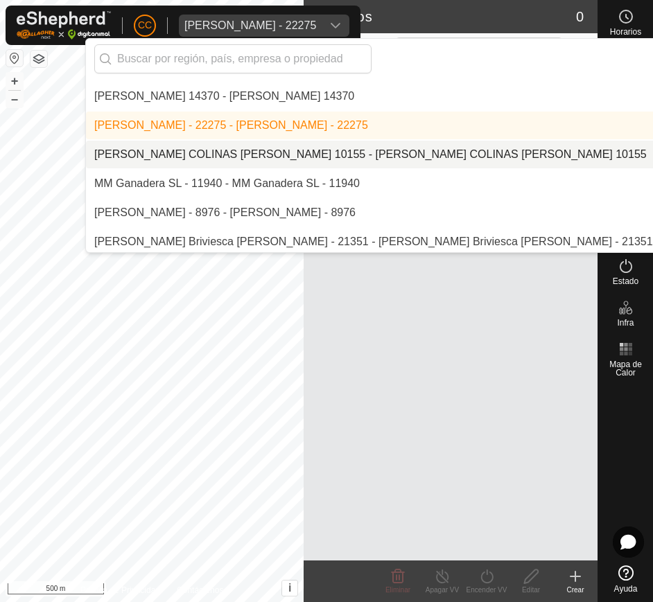
click at [335, 155] on li "[PERSON_NAME] COLINAS [PERSON_NAME] 10155 - [PERSON_NAME] COLINAS [PERSON_NAME]…" at bounding box center [464, 155] width 757 height 28
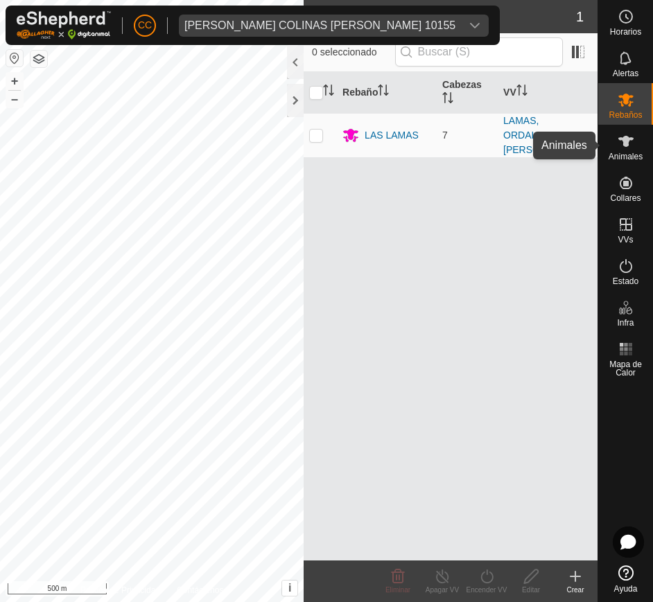
click at [609, 153] on span "Animales" at bounding box center [626, 157] width 34 height 8
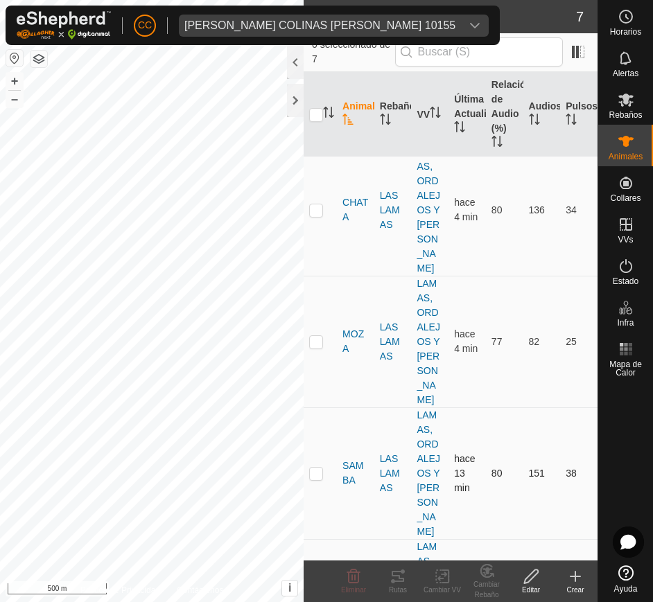
scroll to position [315, 0]
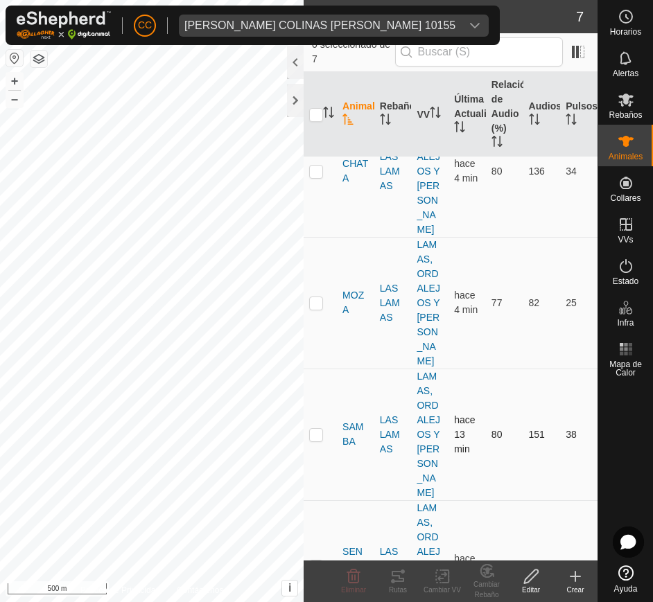
drag, startPoint x: 342, startPoint y: 177, endPoint x: 577, endPoint y: 552, distance: 442.6
click at [577, 552] on tbody "CAMBERA LAS LAMAS LAMAS, ORDALEJOS Y VILDOSO hace 4 min 78 94 26 CANELA LAS LAM…" at bounding box center [451, 303] width 294 height 922
copy tbody "CAMBERA LAS LAMAS LAMAS, ORDALEJOS Y VILDOSO hace 4 min 78 94 26 CANELA LAS LAM…"
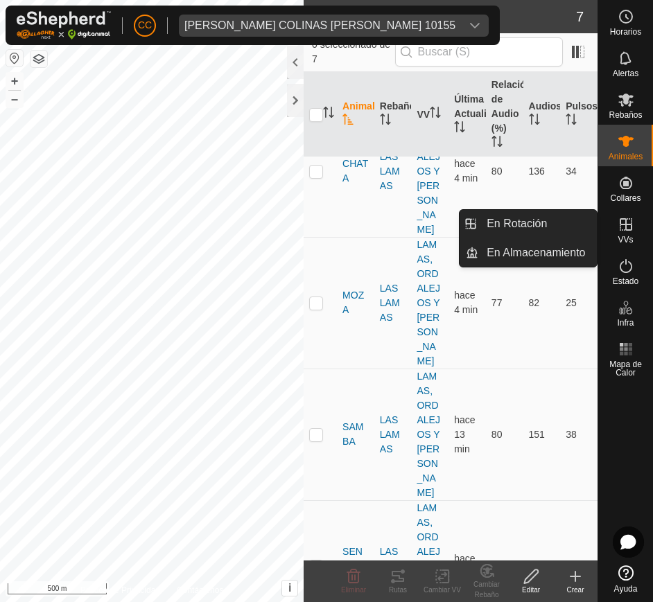
click at [632, 228] on icon at bounding box center [626, 224] width 12 height 12
click at [558, 232] on link "En Rotación" at bounding box center [537, 224] width 119 height 28
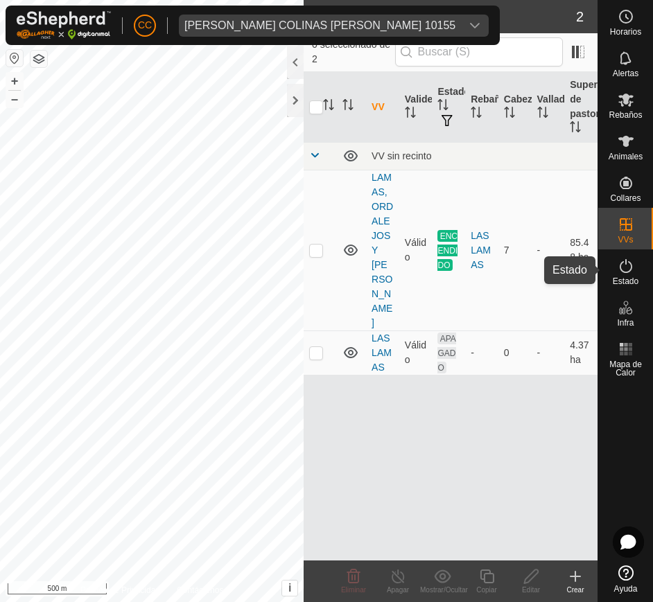
click at [633, 270] on icon at bounding box center [626, 266] width 17 height 17
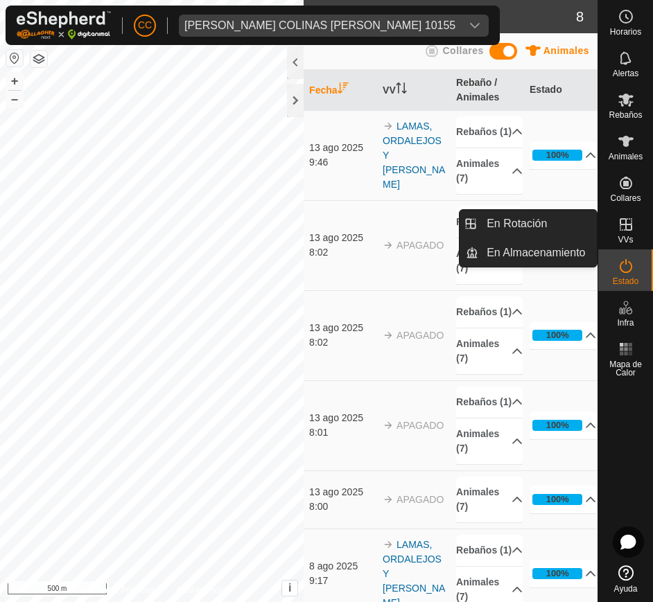
click at [631, 231] on icon at bounding box center [626, 224] width 17 height 17
click at [564, 230] on link "En Rotación" at bounding box center [537, 224] width 119 height 28
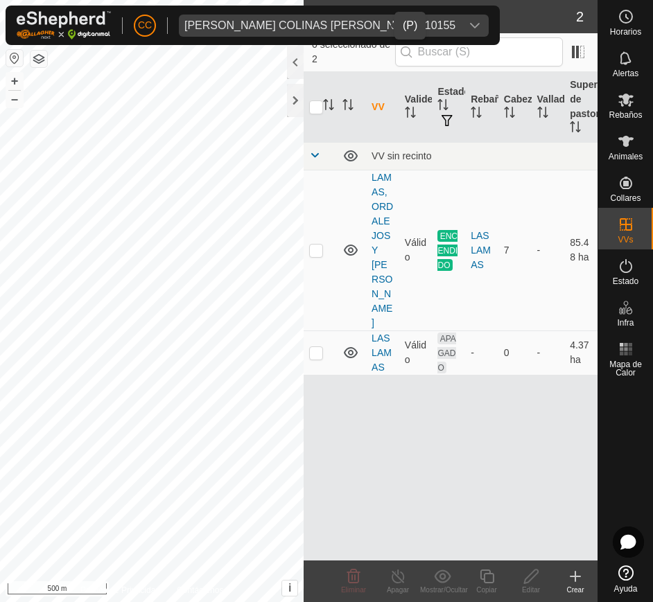
click at [339, 26] on div "MIRIAM COLINAS DUARTE 10155" at bounding box center [319, 25] width 271 height 11
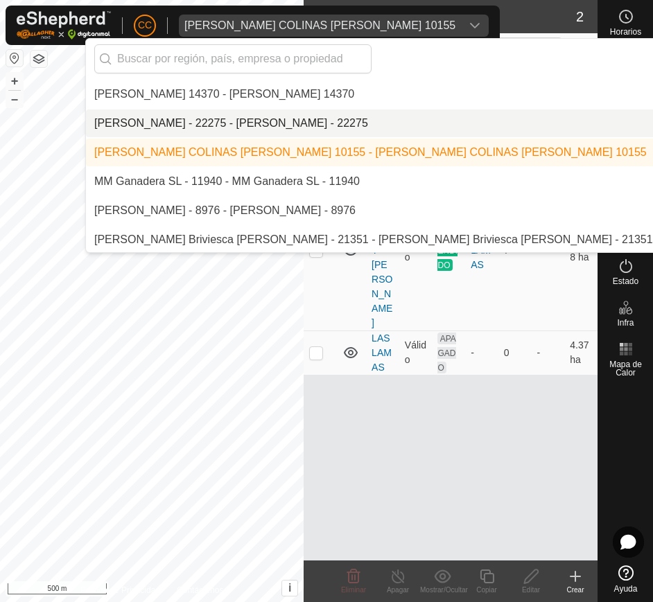
scroll to position [7802, 0]
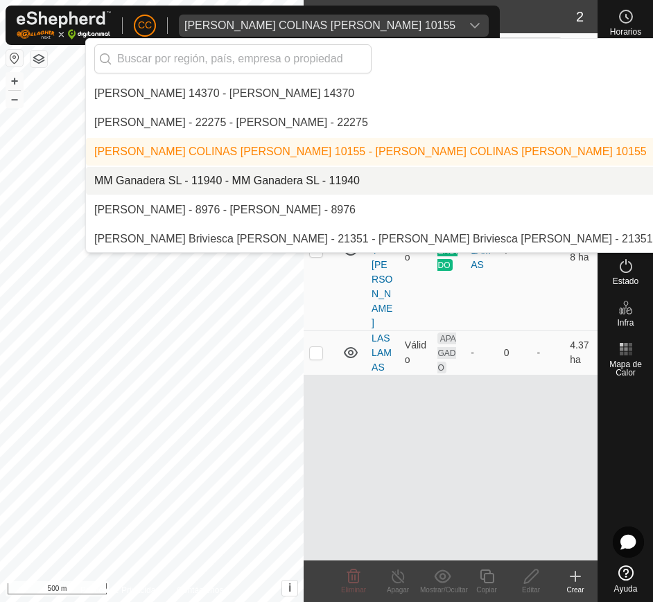
click at [322, 176] on li "MM Ganadera SL - 11940 - MM Ganadera SL - 11940" at bounding box center [464, 181] width 757 height 28
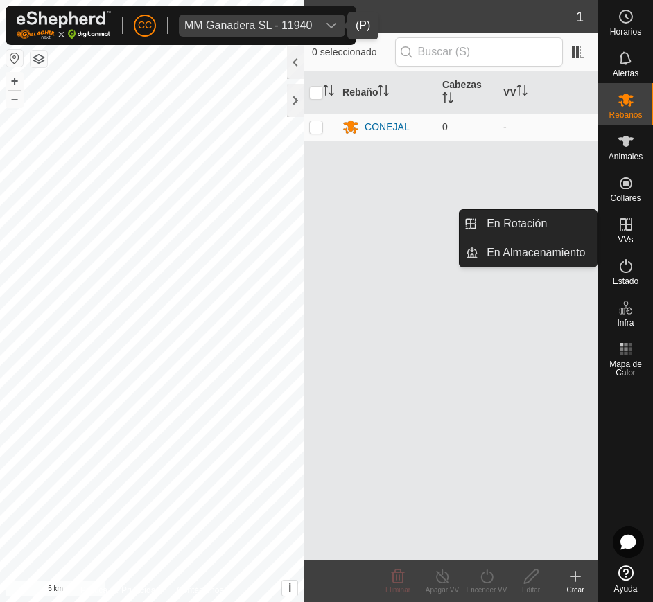
click at [627, 238] on span "VVs" at bounding box center [625, 240] width 15 height 8
click at [562, 225] on link "En Rotación" at bounding box center [537, 224] width 119 height 28
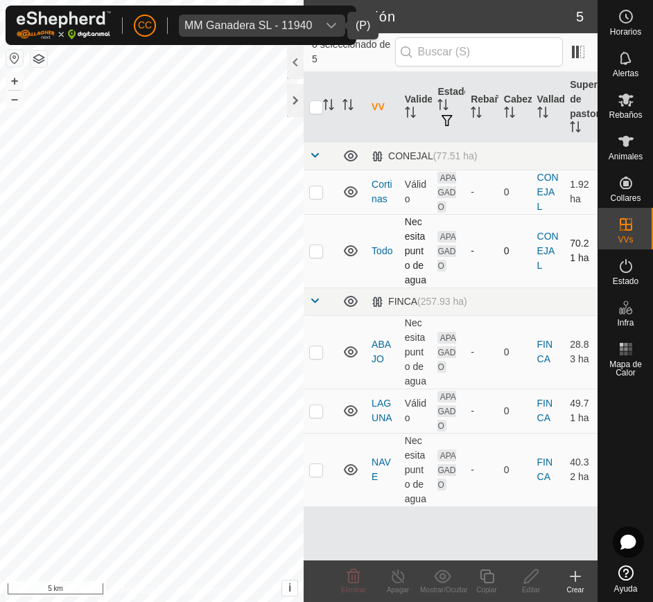
scroll to position [34, 0]
click at [348, 297] on icon at bounding box center [350, 301] width 17 height 17
click at [312, 186] on p-checkbox at bounding box center [316, 191] width 14 height 11
click at [313, 186] on p-checkbox at bounding box center [316, 191] width 14 height 11
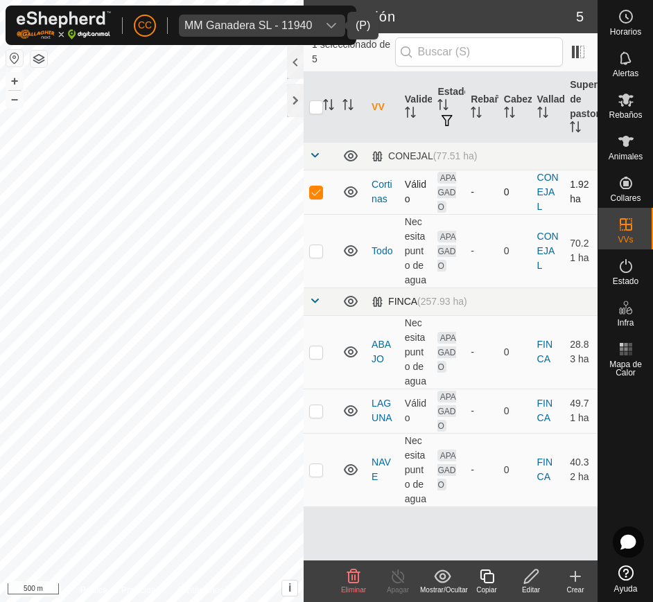
checkbox input "false"
click at [314, 358] on p-checkbox at bounding box center [316, 352] width 14 height 11
checkbox input "false"
click at [578, 128] on icon "Activar para ordenar" at bounding box center [578, 126] width 1 height 11
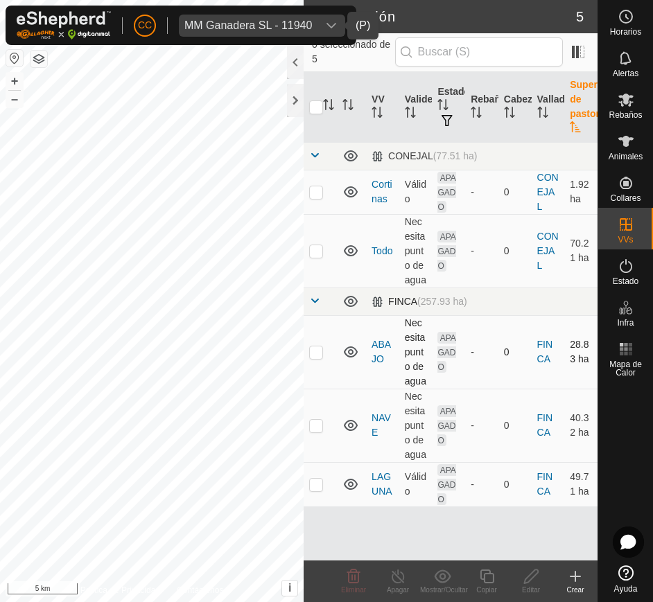
scroll to position [0, 0]
click at [634, 153] on span "Animales" at bounding box center [626, 157] width 34 height 8
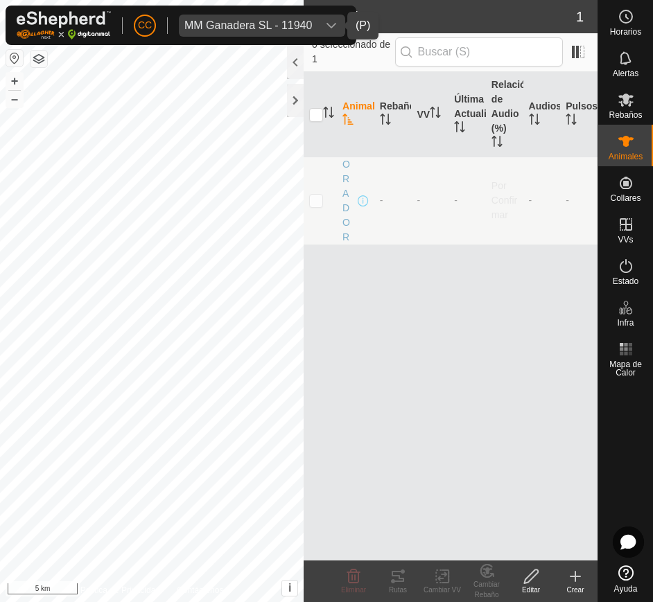
click at [324, 24] on div "dropdown trigger" at bounding box center [331, 26] width 28 height 22
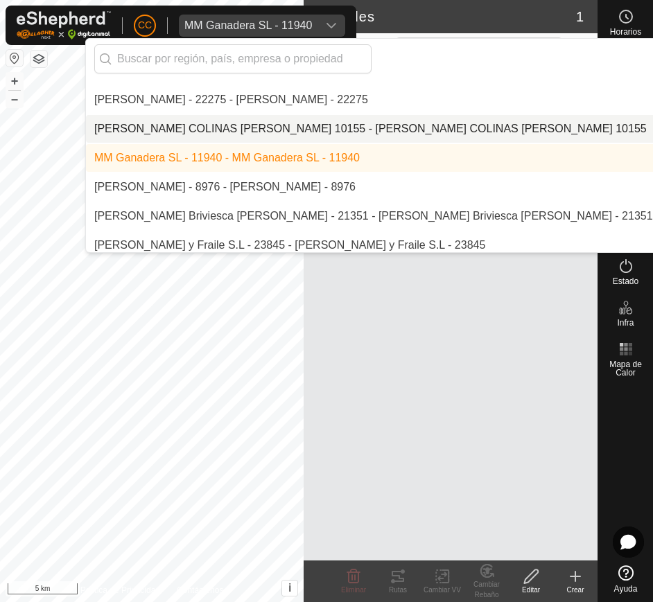
scroll to position [7829, 0]
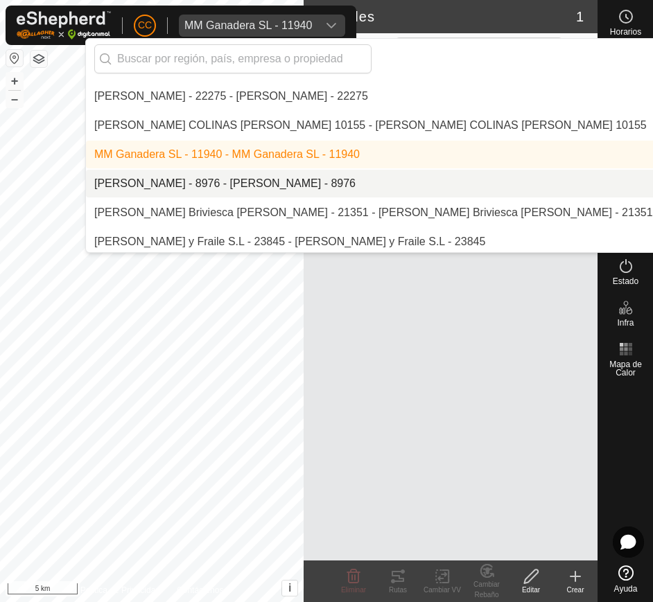
click at [378, 189] on li "[PERSON_NAME] - 8976 - [PERSON_NAME] - 8976" at bounding box center [464, 184] width 757 height 28
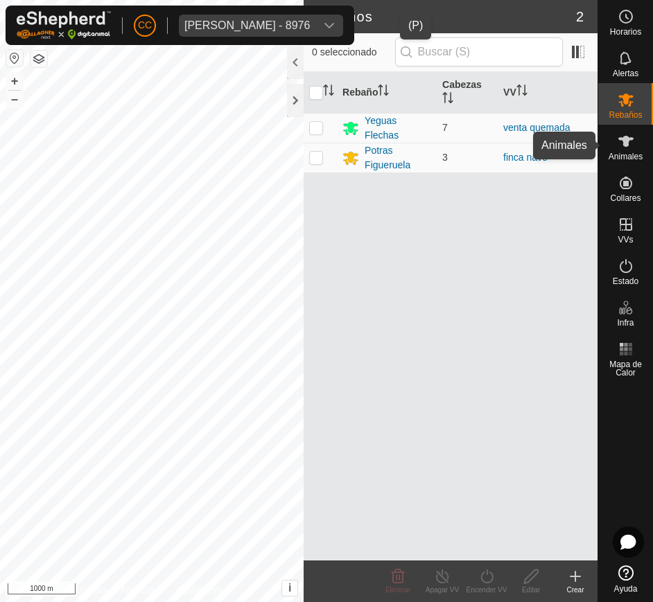
click at [644, 156] on div "Animales" at bounding box center [625, 146] width 55 height 42
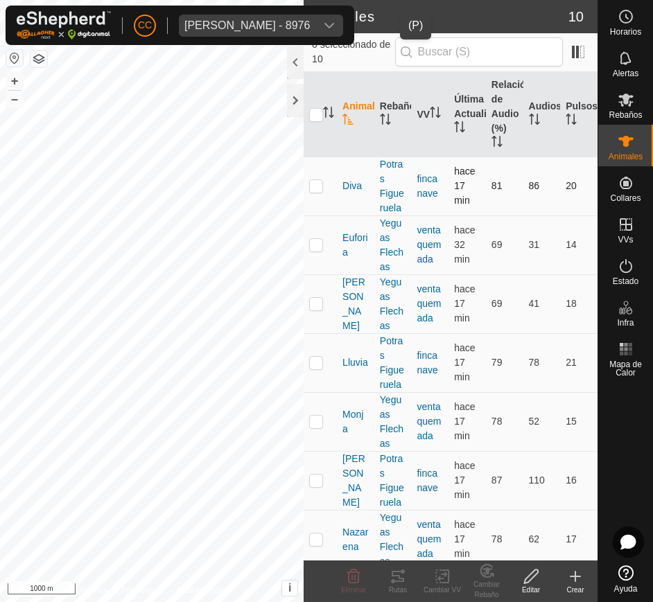
drag, startPoint x: 327, startPoint y: 157, endPoint x: 335, endPoint y: 170, distance: 15.0
click at [335, 170] on td at bounding box center [320, 186] width 33 height 59
drag, startPoint x: 335, startPoint y: 170, endPoint x: 352, endPoint y: 175, distance: 18.2
click at [352, 175] on tr "Diva Potras Figueruela finca nave hace 17 min 81 86 20" at bounding box center [451, 186] width 294 height 59
click at [317, 191] on p-checkbox at bounding box center [316, 185] width 14 height 11
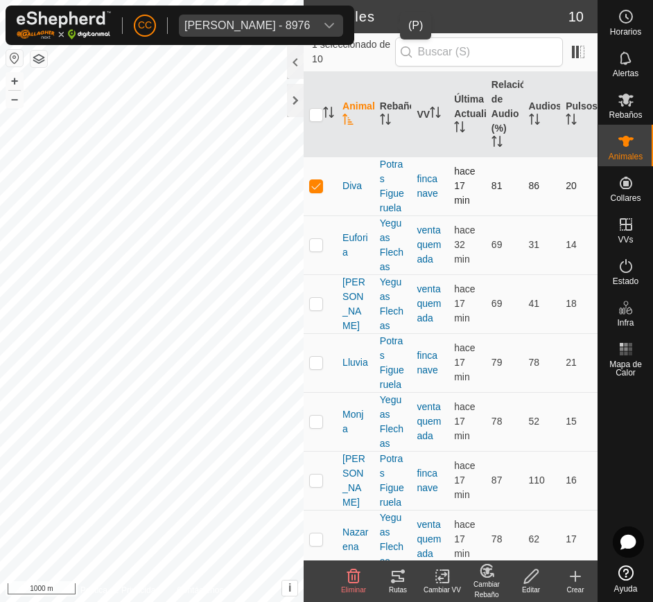
checkbox input "false"
drag, startPoint x: 329, startPoint y: 177, endPoint x: 394, endPoint y: 225, distance: 80.4
click at [394, 216] on tr "Diva Potras Figueruela finca nave hace 17 min 81 86 20" at bounding box center [451, 186] width 294 height 59
drag, startPoint x: 335, startPoint y: 173, endPoint x: 424, endPoint y: 254, distance: 120.2
click at [424, 254] on tbody "Diva Potras Figueruela finca nave hace 17 min 81 86 20 Euforia Yeguas Flechas v…" at bounding box center [451, 451] width 294 height 589
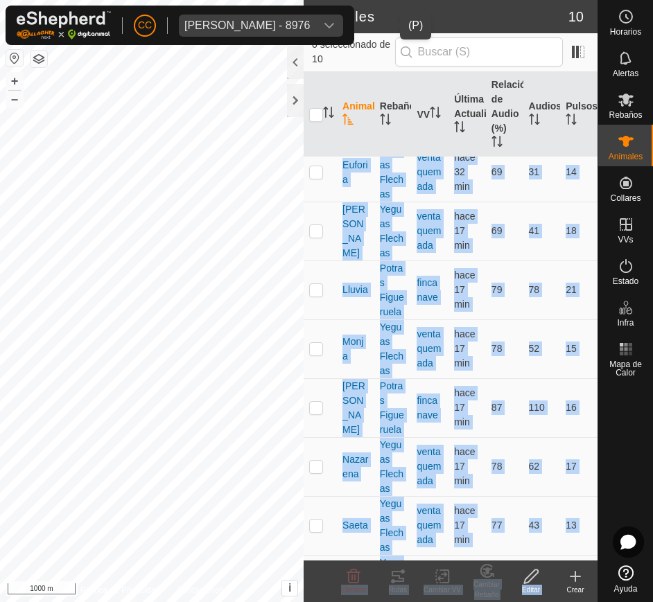
scroll to position [229, 0]
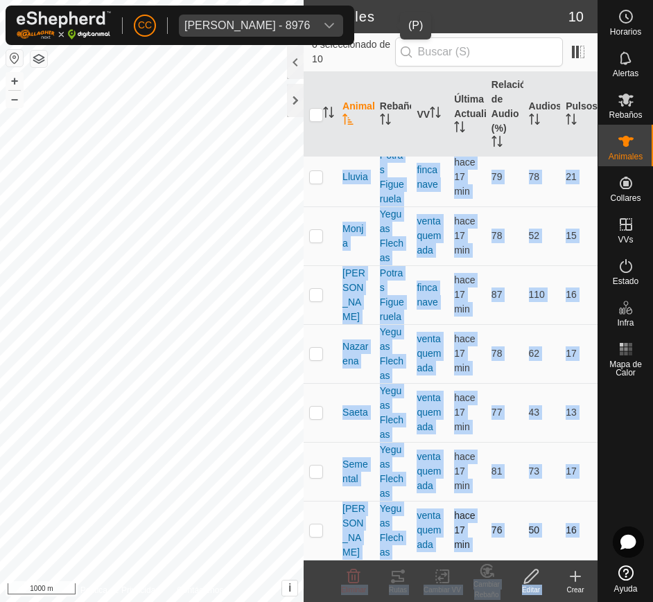
drag, startPoint x: 339, startPoint y: 195, endPoint x: 574, endPoint y: 538, distance: 415.9
click at [574, 538] on tbody "Diva Potras Figueruela finca nave hace 17 min 81 86 20 Euforia Yeguas Flechas v…" at bounding box center [451, 265] width 294 height 589
copy tbody "Diva Potras Figueruela finca nave hace 17 min 81 86 20 Euforia Yeguas Flechas v…"
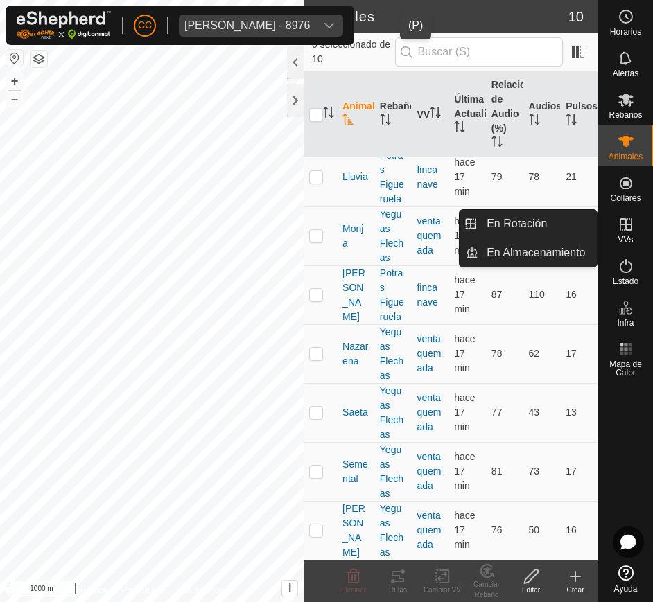
click at [629, 221] on icon at bounding box center [626, 224] width 17 height 17
click at [567, 219] on link "En Rotación" at bounding box center [537, 224] width 119 height 28
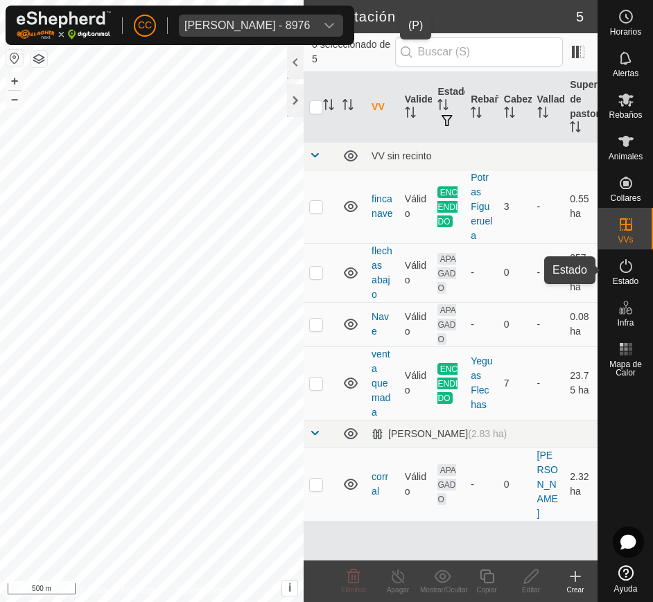
click at [634, 275] on es-activation-svg-icon at bounding box center [626, 266] width 25 height 22
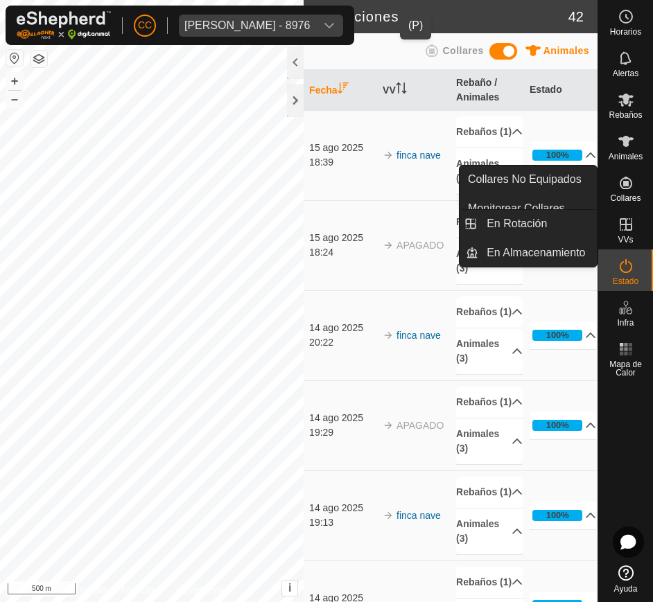
click at [635, 225] on es-virtualpaddocks-svg-icon at bounding box center [626, 225] width 25 height 22
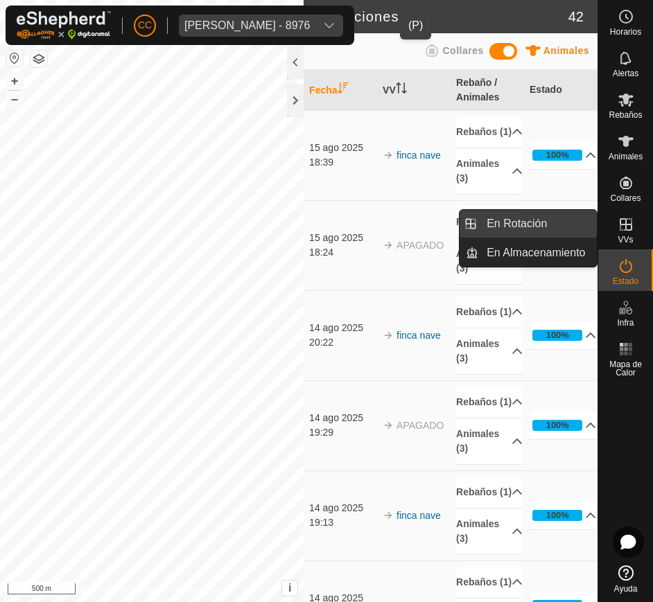
click at [568, 232] on link "En Rotación" at bounding box center [537, 224] width 119 height 28
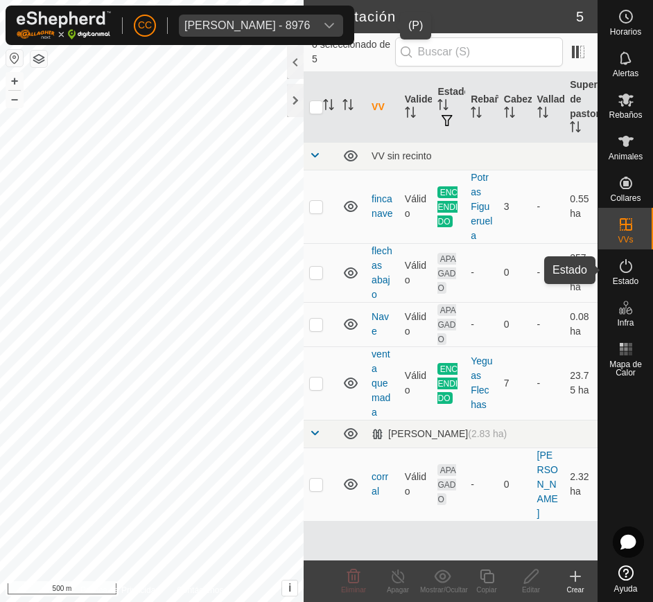
click at [632, 279] on span "Estado" at bounding box center [626, 281] width 26 height 8
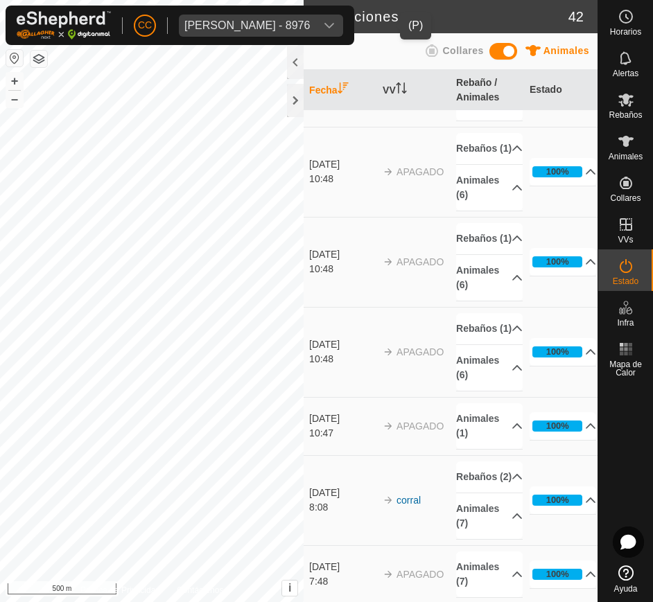
scroll to position [3022, 0]
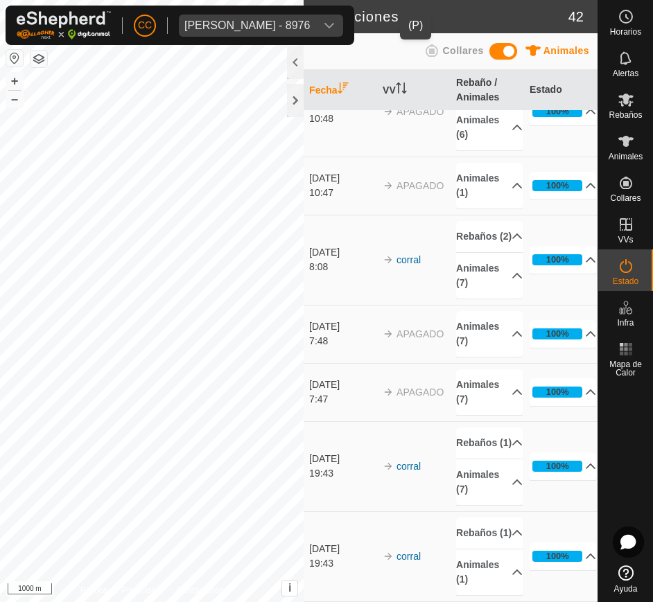
click at [282, 22] on div "Nadezhda Nikolova Marinova - 8976" at bounding box center [246, 25] width 125 height 11
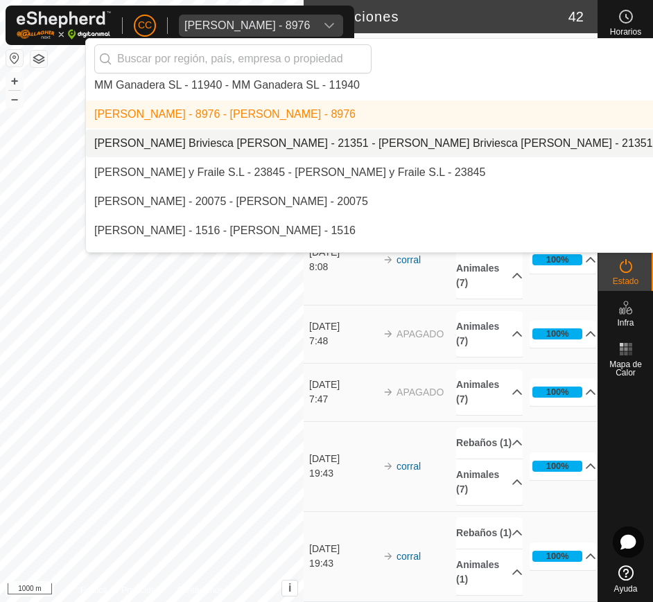
scroll to position [7899, 0]
click at [321, 148] on li "[PERSON_NAME] Briviesca [PERSON_NAME] - 21351 - [PERSON_NAME] Briviesca [PERSON…" at bounding box center [464, 143] width 757 height 28
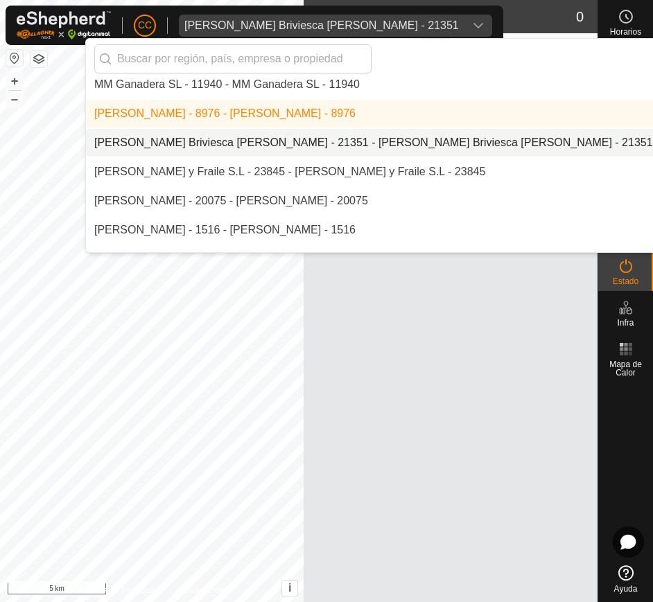
scroll to position [0, 0]
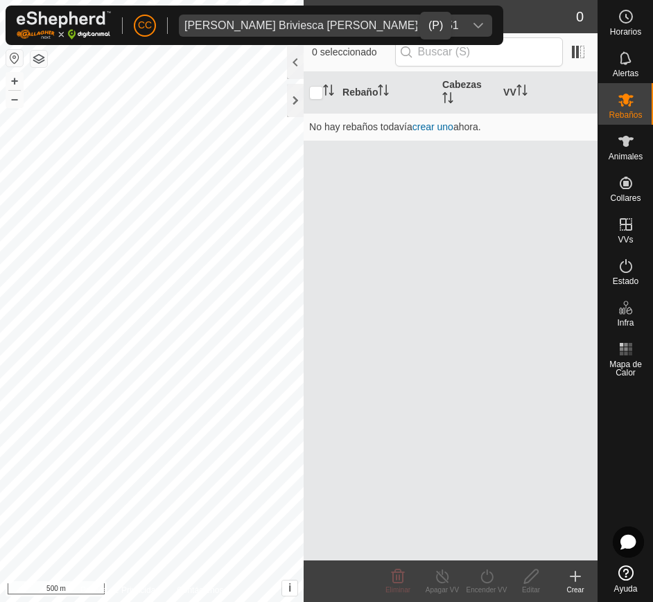
click at [464, 21] on div "dropdown trigger" at bounding box center [478, 26] width 28 height 22
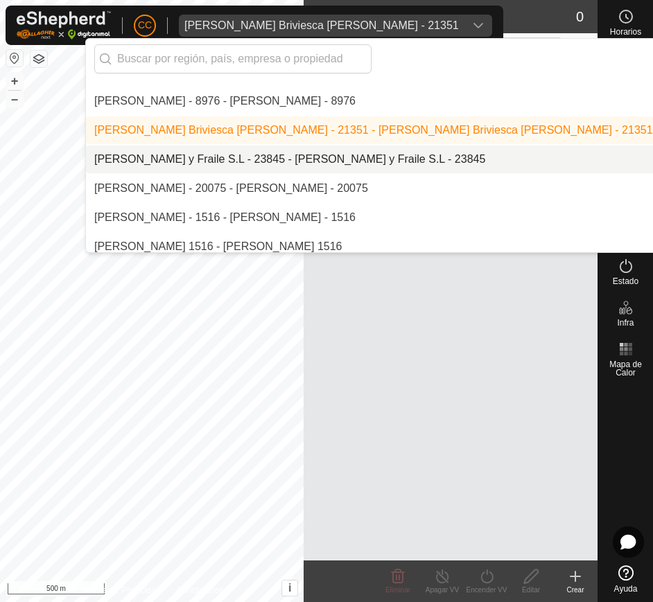
scroll to position [7918, 0]
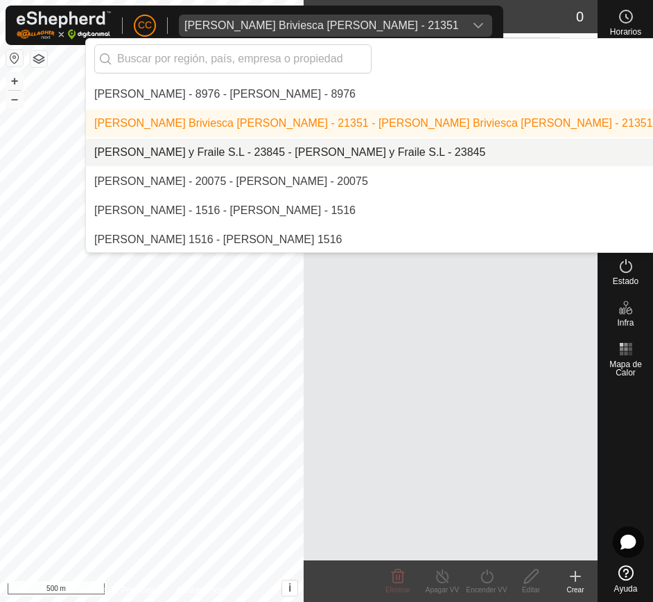
click at [417, 146] on li "[PERSON_NAME] y Fraile S.L - 23845 - [PERSON_NAME] y Fraile S.L - 23845" at bounding box center [464, 153] width 757 height 28
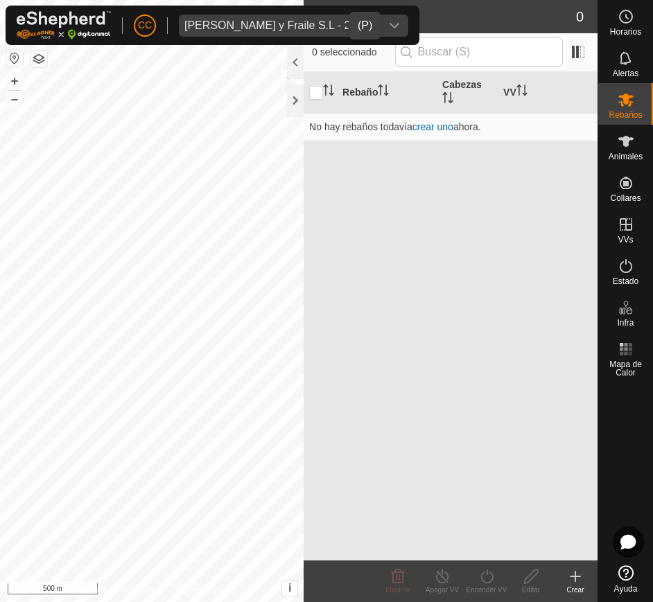
click at [389, 26] on icon "dropdown trigger" at bounding box center [394, 25] width 11 height 11
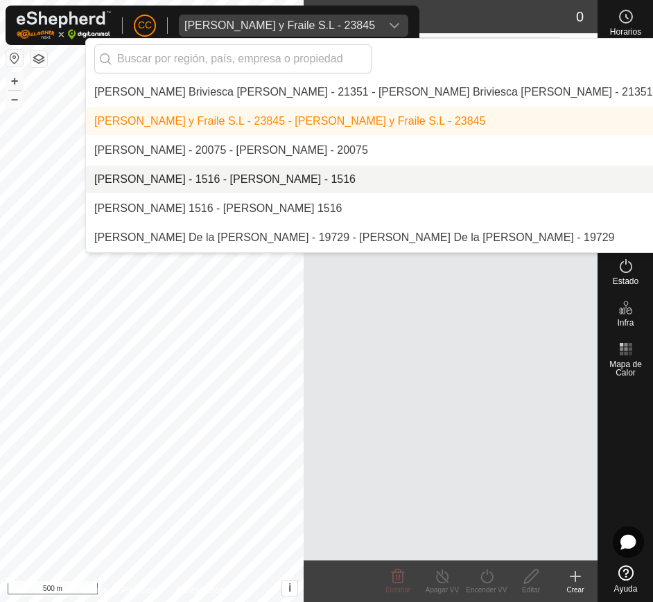
scroll to position [7950, 0]
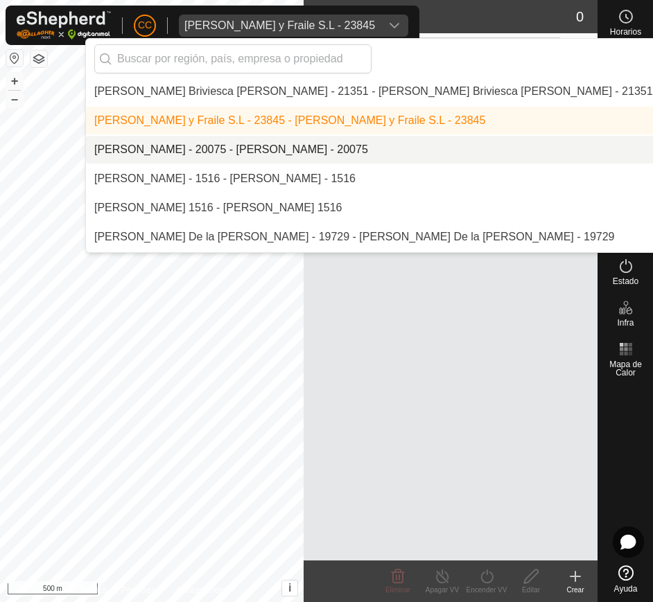
click at [342, 150] on li "[PERSON_NAME] - 20075 - [PERSON_NAME] - 20075" at bounding box center [464, 150] width 757 height 28
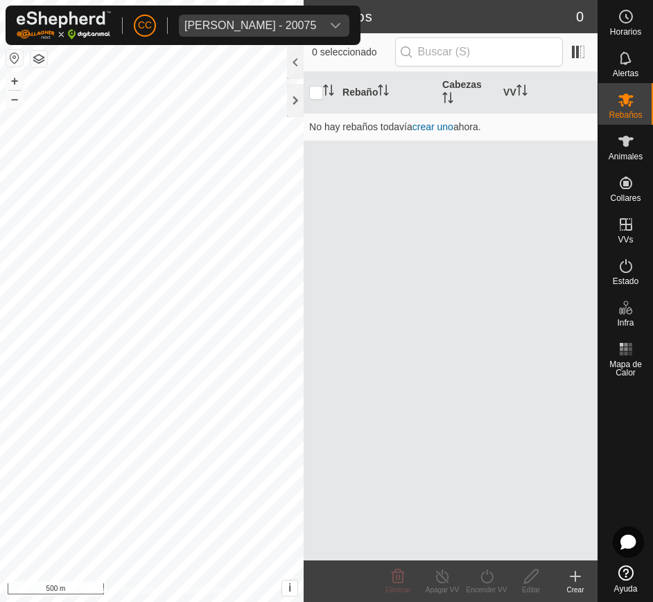
click at [355, 10] on div "CC Olegario Arranz Rodrigo - 20075" at bounding box center [183, 26] width 355 height 40
click at [341, 30] on icon "dropdown trigger" at bounding box center [335, 25] width 11 height 11
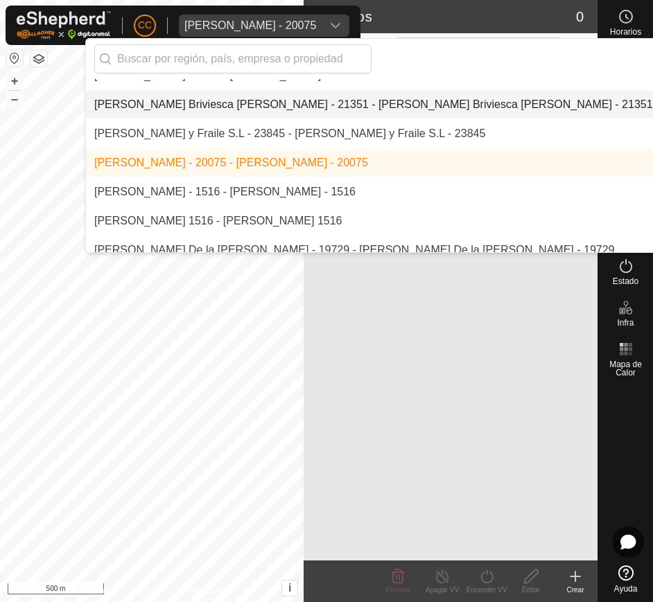
scroll to position [7941, 0]
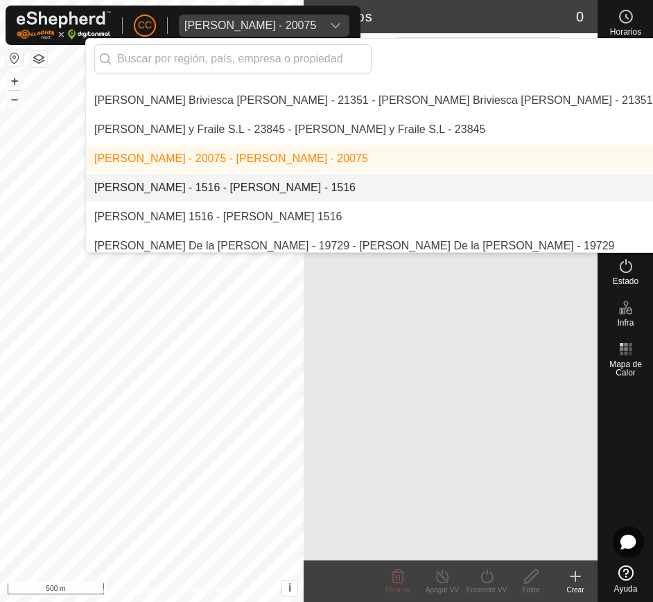
click at [381, 190] on li "[PERSON_NAME] - 1516 - [PERSON_NAME] - 1516" at bounding box center [464, 188] width 757 height 28
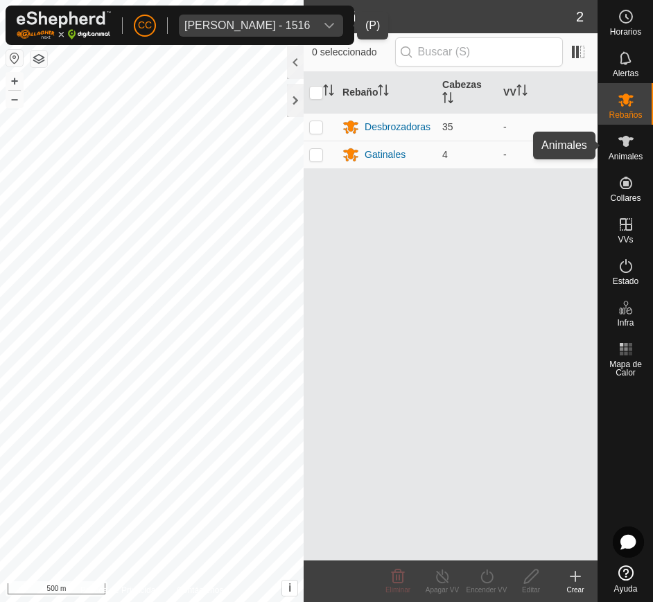
click at [634, 148] on es-animals-svg-icon at bounding box center [626, 141] width 25 height 22
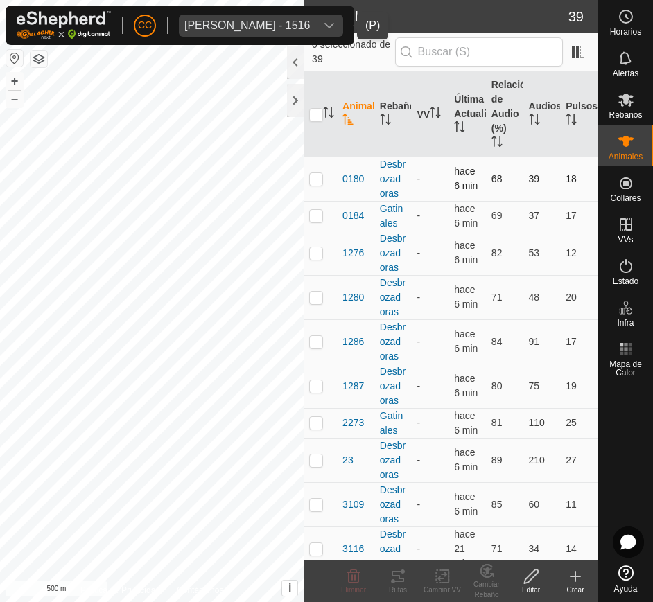
drag, startPoint x: 335, startPoint y: 171, endPoint x: 338, endPoint y: 182, distance: 11.4
click at [338, 182] on tr "0180 Desbrozadoras - hace 6 min 68 39 18" at bounding box center [451, 179] width 294 height 44
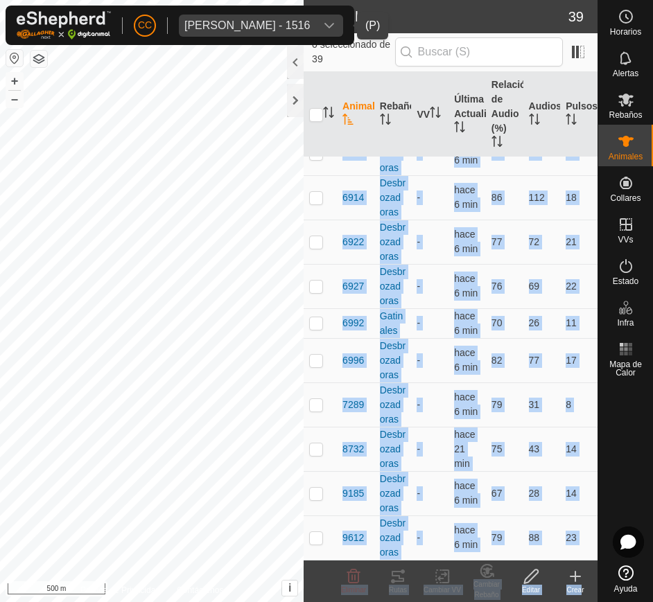
scroll to position [1793, 0]
drag, startPoint x: 338, startPoint y: 182, endPoint x: 575, endPoint y: 542, distance: 431.5
copy tbody "0180 Desbrozadoras - hace 6 min 68 39 18 0184 Gatinales - hace 6 min 69 37 17 1…"
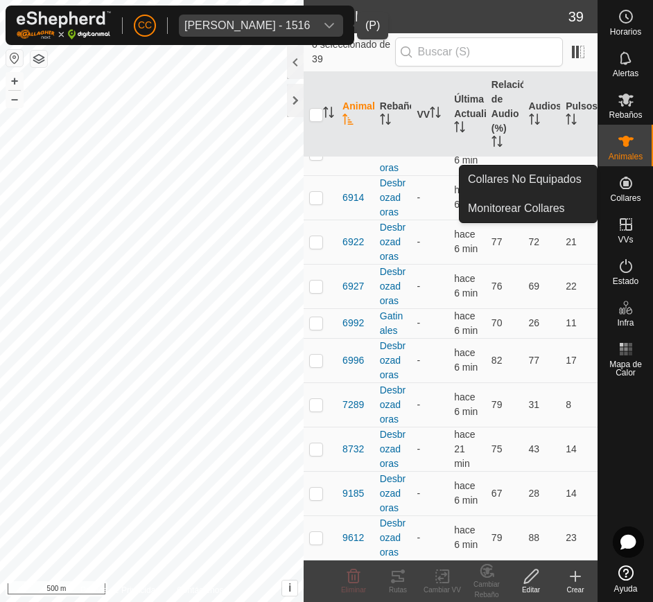
click at [627, 198] on span "Collares" at bounding box center [625, 198] width 31 height 8
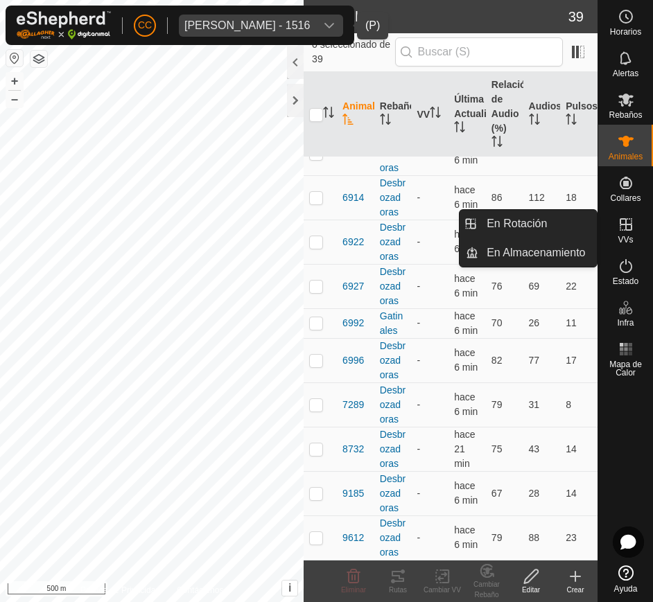
click at [627, 225] on icon at bounding box center [626, 224] width 12 height 12
click at [570, 216] on link "En Rotación" at bounding box center [537, 224] width 119 height 28
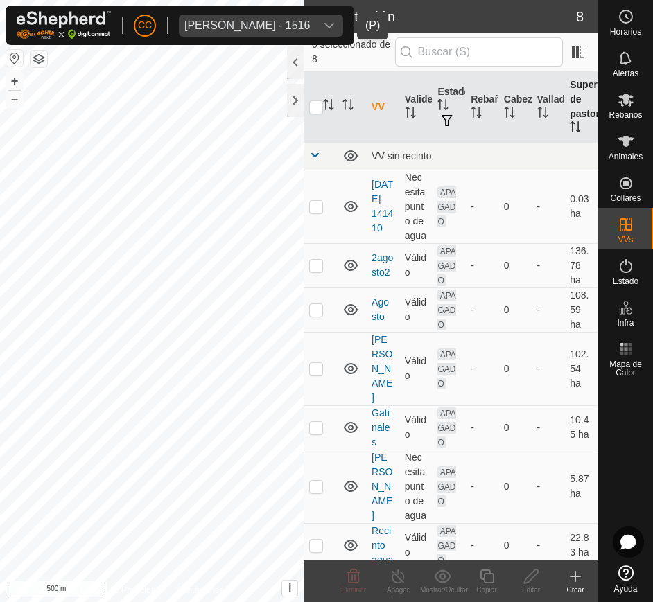
click at [570, 123] on icon "Activar para ordenar" at bounding box center [575, 126] width 11 height 11
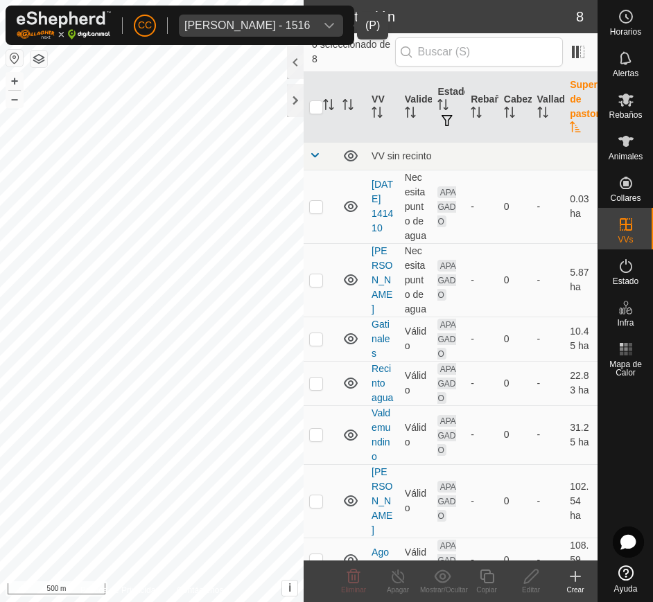
click at [570, 123] on icon "Activar para ordenar" at bounding box center [575, 126] width 11 height 11
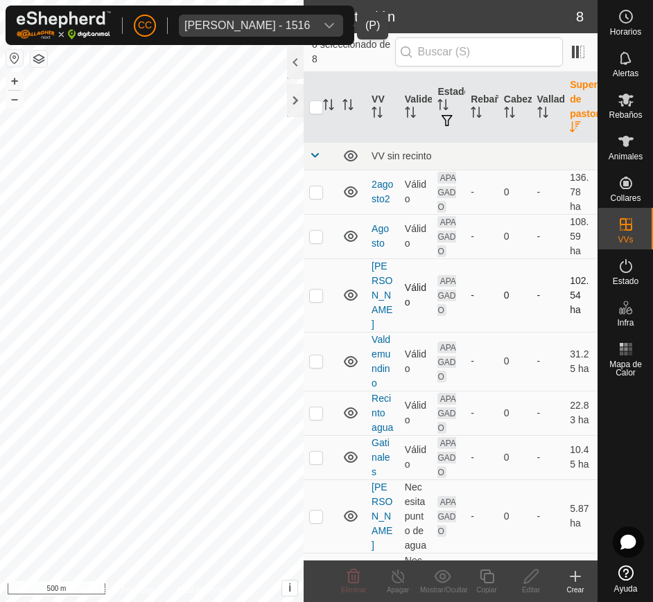
scroll to position [139, 0]
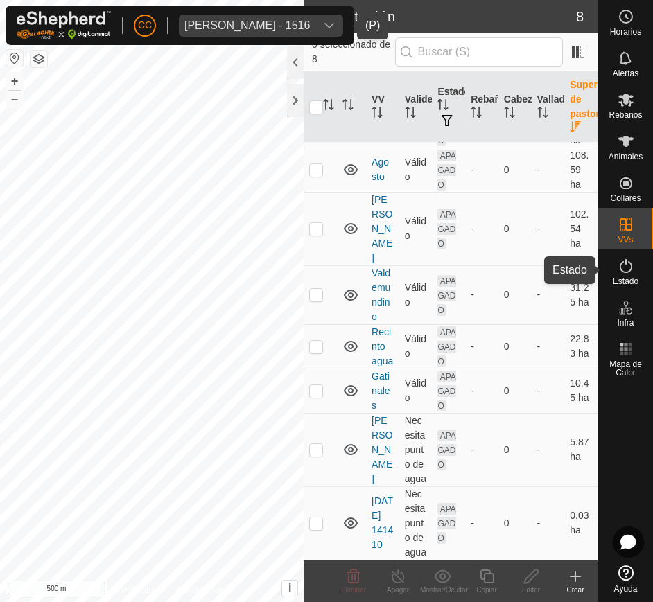
click at [627, 274] on icon at bounding box center [626, 266] width 17 height 17
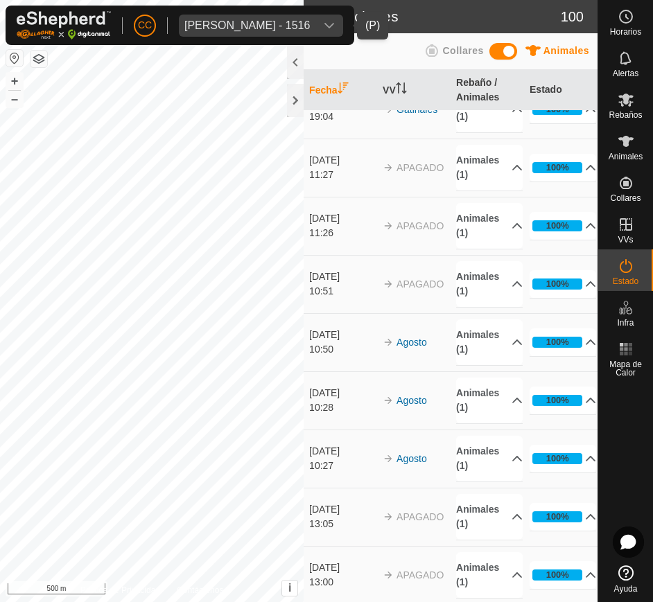
scroll to position [1215, 0]
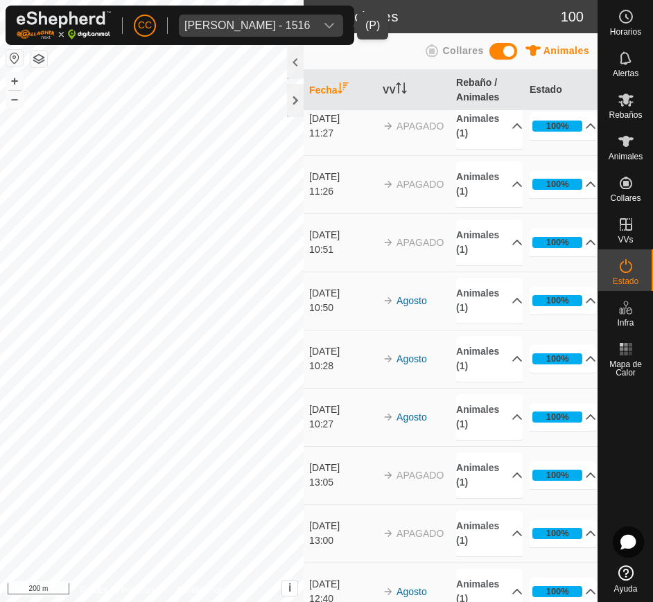
click at [310, 24] on div "Oliver Castedo Vega - 1516" at bounding box center [246, 25] width 125 height 11
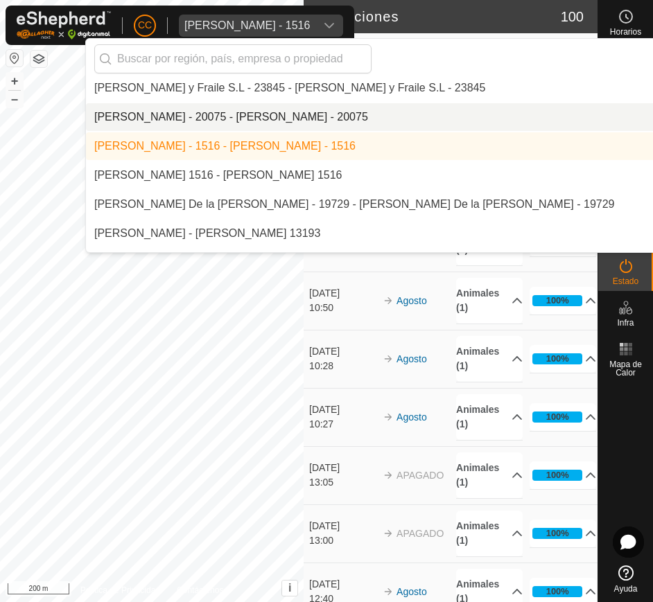
scroll to position [7983, 0]
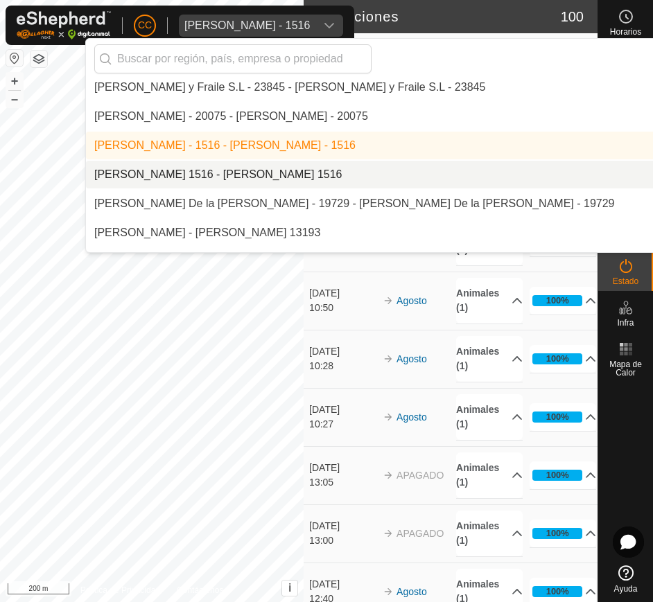
click at [349, 176] on li "[PERSON_NAME] 1516 - [PERSON_NAME] 1516" at bounding box center [464, 175] width 757 height 28
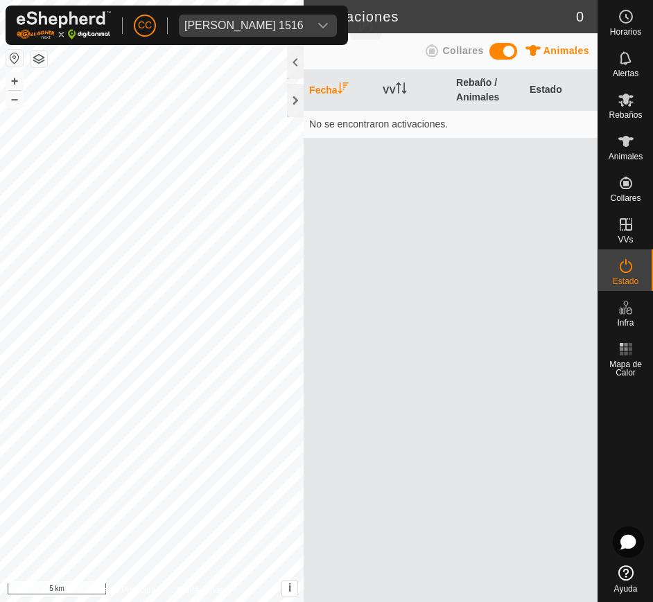
scroll to position [0, 0]
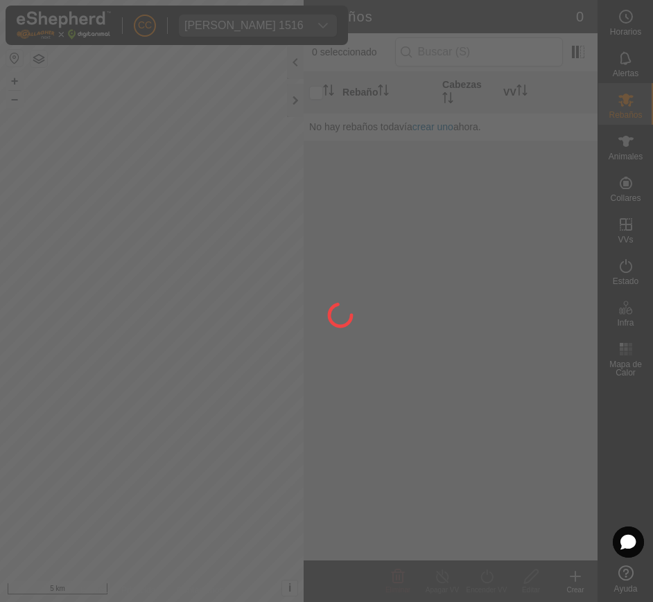
click at [313, 20] on div at bounding box center [326, 301] width 653 height 602
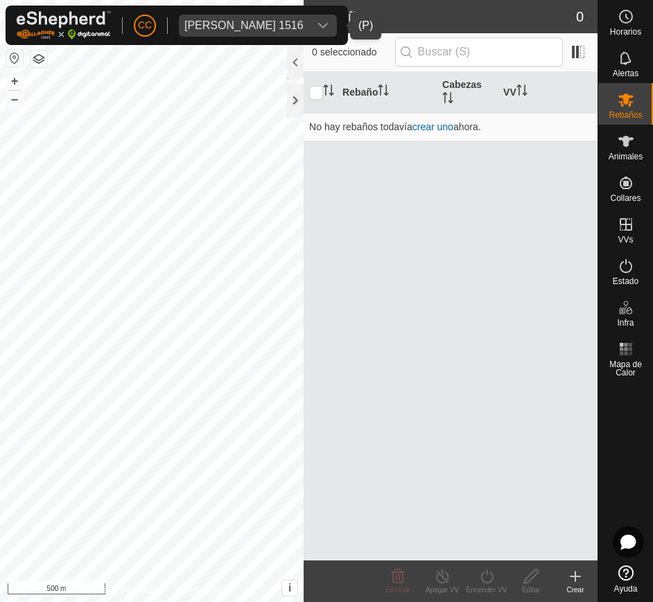
click at [320, 21] on div "dropdown trigger" at bounding box center [323, 26] width 28 height 22
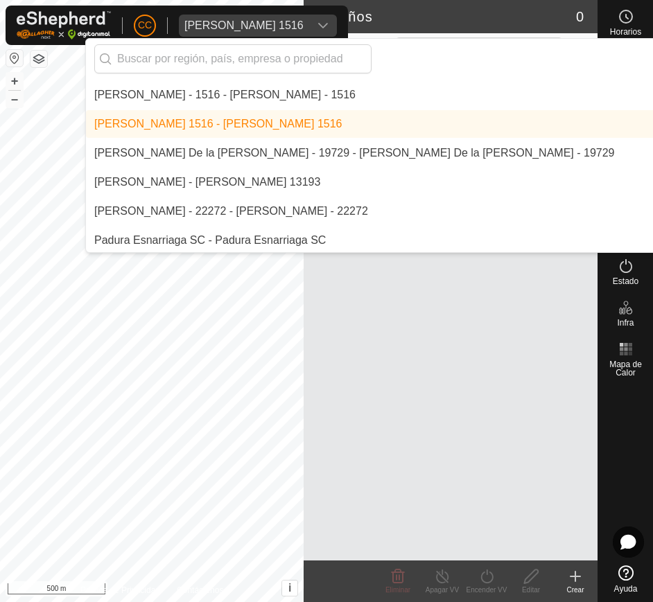
scroll to position [8060, 0]
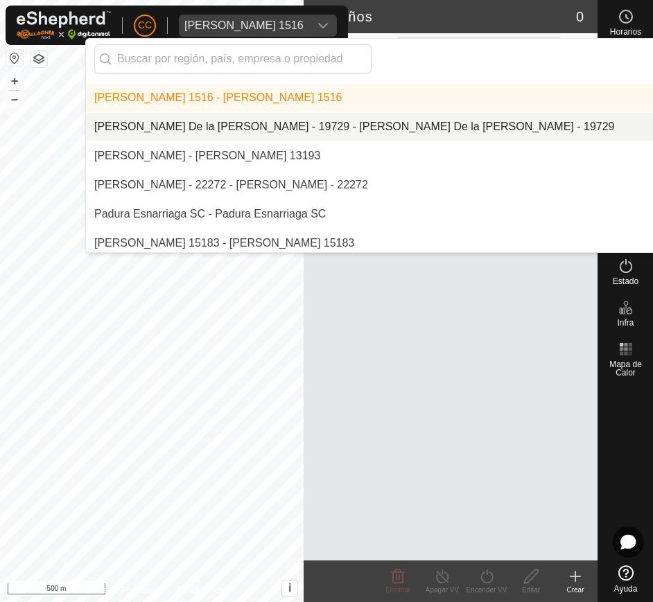
click at [397, 135] on li "[PERSON_NAME] De la [PERSON_NAME] - 19729 - [PERSON_NAME] De la [PERSON_NAME] -…" at bounding box center [464, 127] width 757 height 28
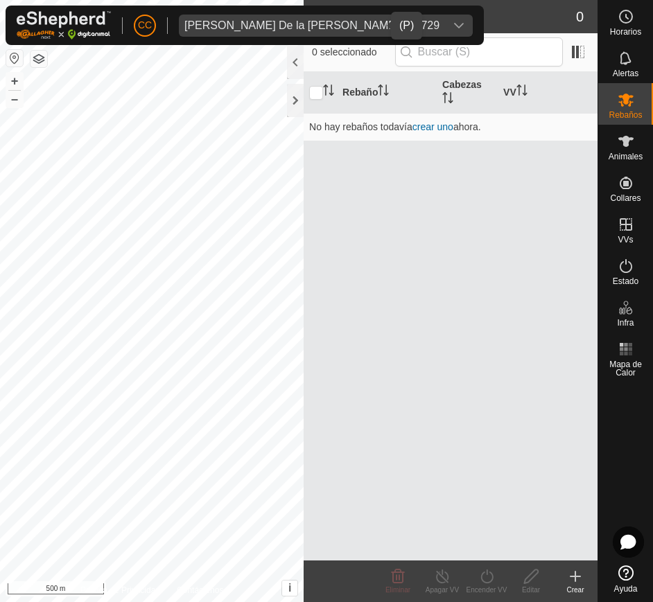
click at [445, 17] on div "dropdown trigger" at bounding box center [459, 26] width 28 height 22
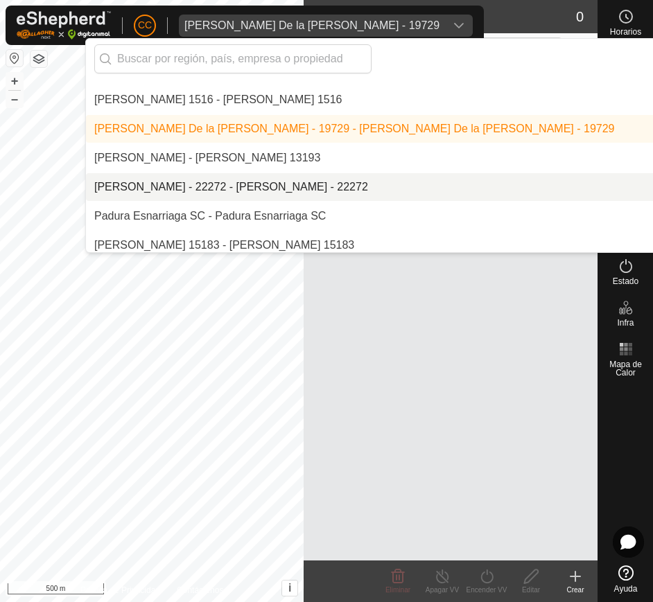
scroll to position [8059, 0]
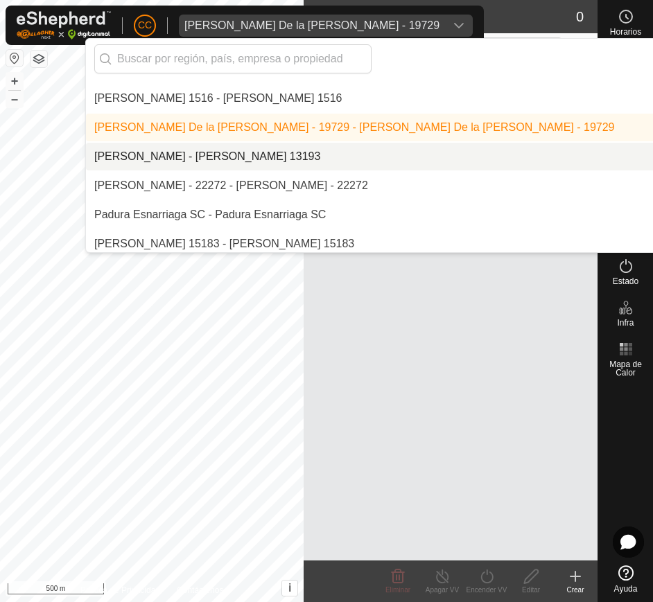
click at [338, 150] on li "[PERSON_NAME] - [PERSON_NAME] 13193" at bounding box center [464, 157] width 757 height 28
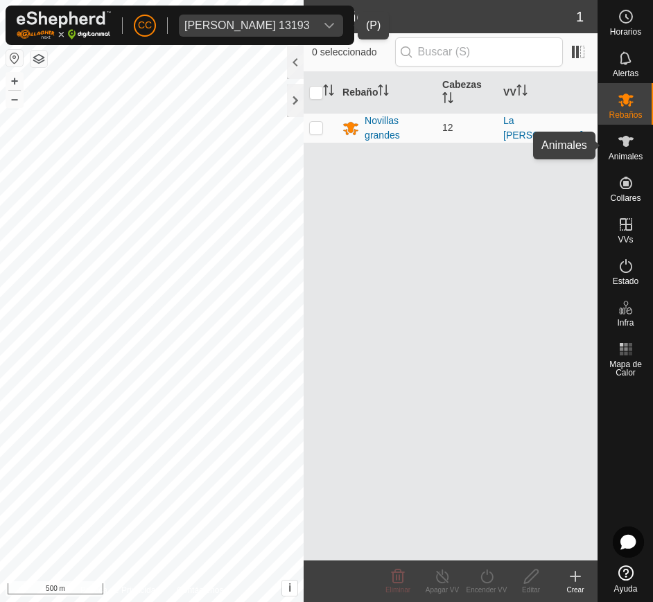
click at [613, 154] on span "Animales" at bounding box center [626, 157] width 34 height 8
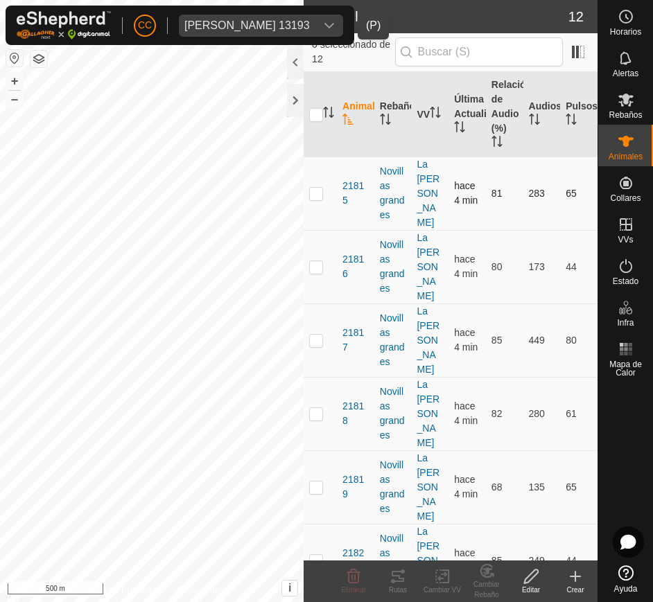
drag, startPoint x: 333, startPoint y: 170, endPoint x: 340, endPoint y: 180, distance: 11.9
click at [340, 180] on tr "21815 Novillas grandes La Mata Zazo hace 4 min 81 283 65" at bounding box center [451, 193] width 294 height 73
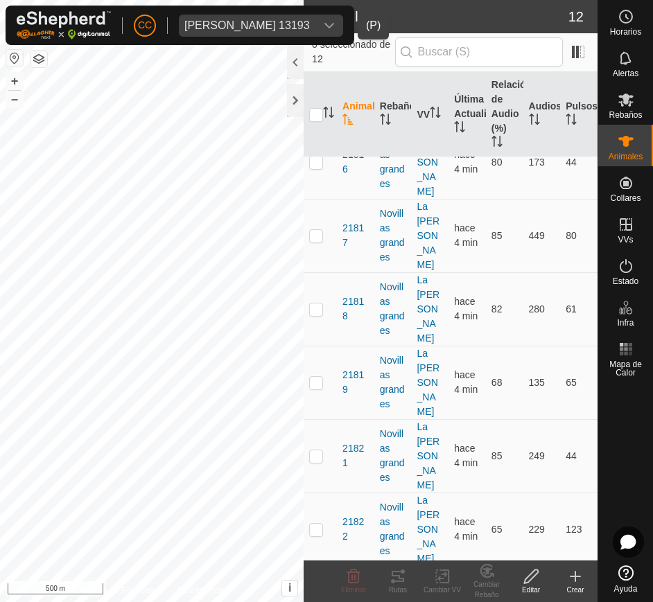
scroll to position [304, 0]
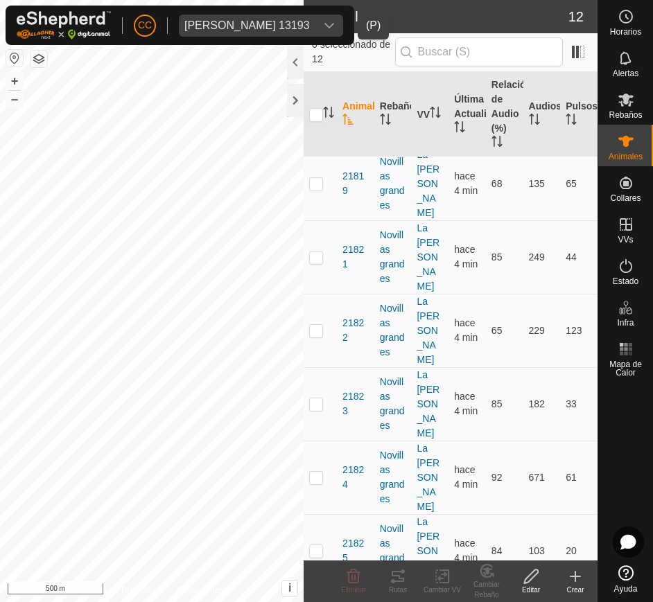
drag, startPoint x: 340, startPoint y: 180, endPoint x: 570, endPoint y: 538, distance: 425.6
click at [570, 538] on tbody "21815 Novillas grandes La Mata Zazo hace 4 min 81 283 65 21816 Novillas grandes…" at bounding box center [451, 294] width 294 height 882
copy tbody "21815 Novillas grandes La Mata Zazo hace 4 min 81 283 65 21816 Novillas grandes…"
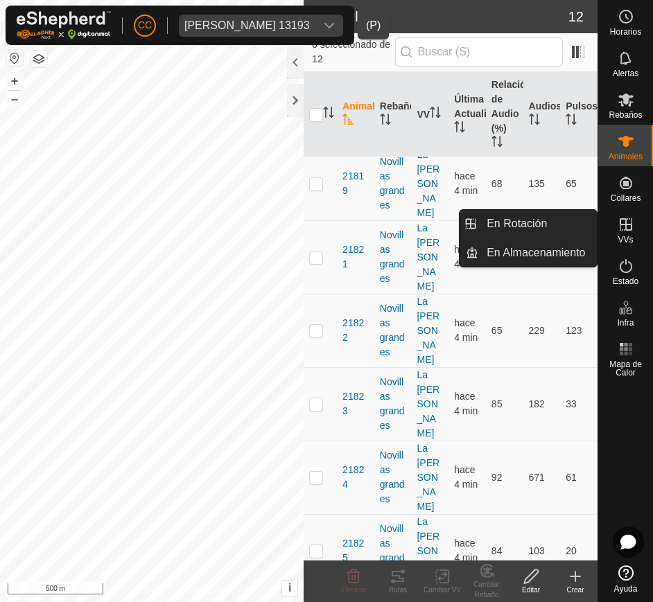
click at [623, 232] on icon at bounding box center [626, 224] width 17 height 17
click at [550, 227] on link "En Rotación" at bounding box center [537, 224] width 119 height 28
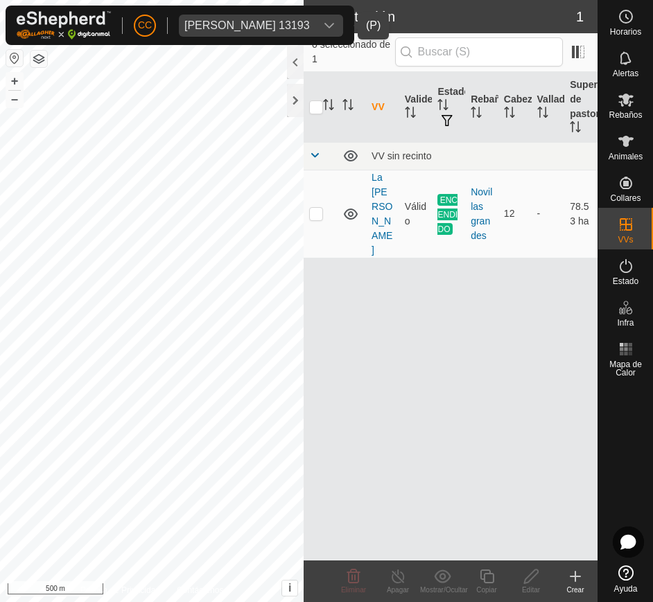
click at [335, 24] on icon "dropdown trigger" at bounding box center [329, 25] width 11 height 11
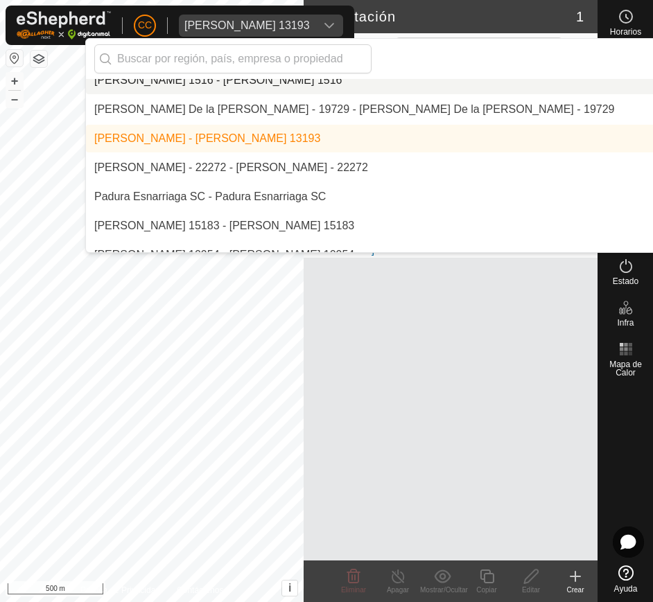
scroll to position [8078, 0]
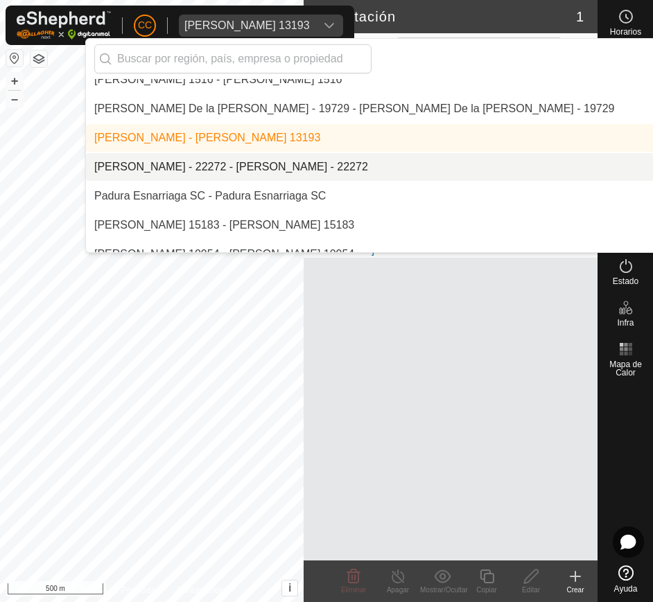
click at [319, 153] on li "[PERSON_NAME] - 22272 - [PERSON_NAME] - 22272" at bounding box center [464, 167] width 757 height 28
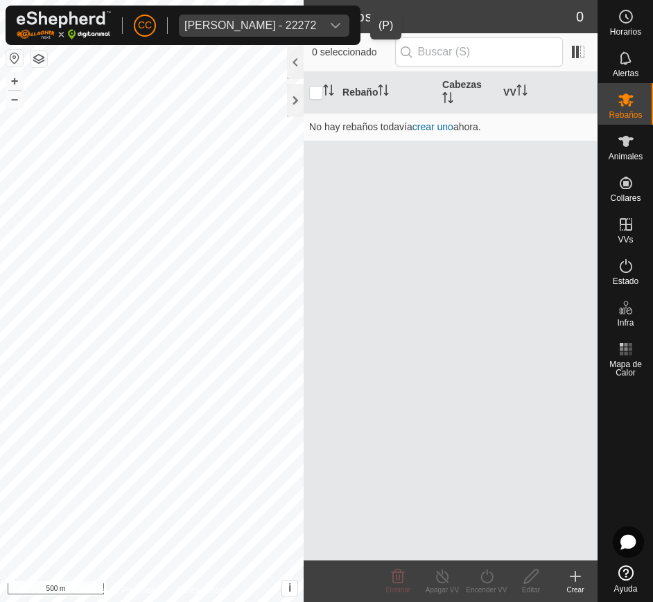
click at [347, 24] on div "dropdown trigger" at bounding box center [336, 26] width 28 height 22
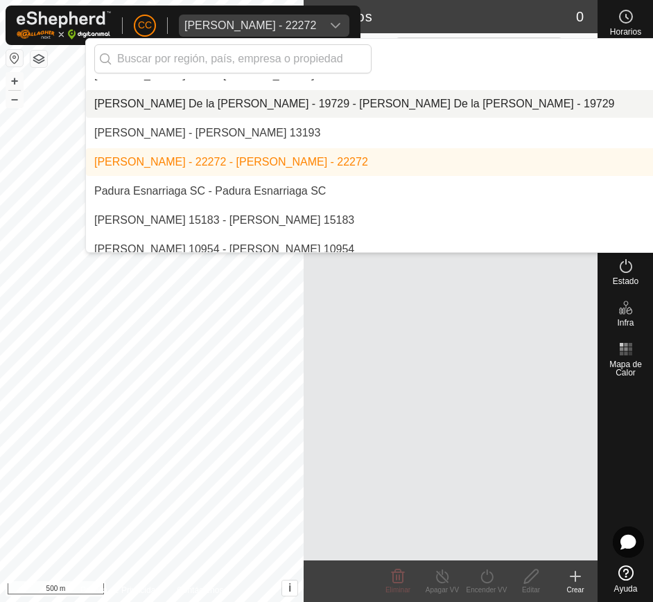
scroll to position [8090, 0]
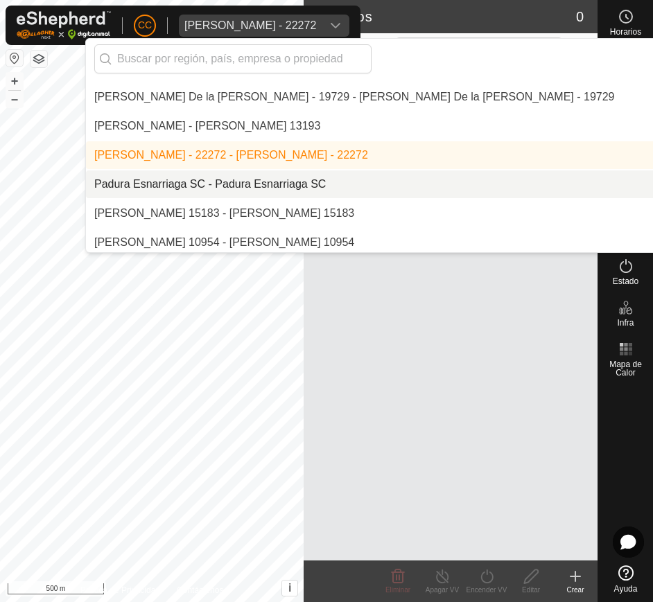
click at [311, 184] on li "Padura Esnarriaga SC - Padura Esnarriaga SC" at bounding box center [464, 185] width 757 height 28
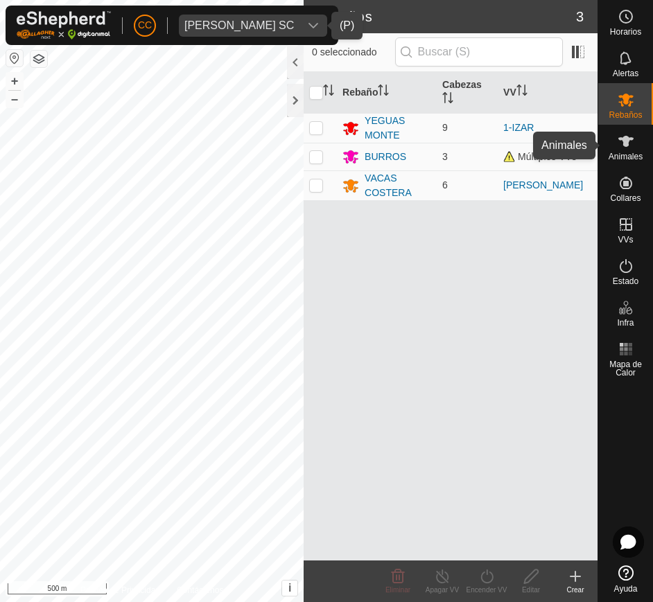
click at [616, 148] on es-animals-svg-icon at bounding box center [626, 141] width 25 height 22
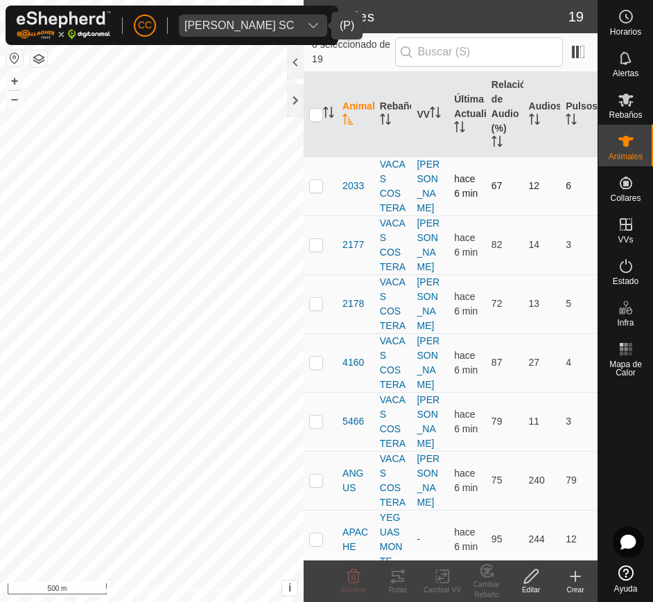
drag, startPoint x: 336, startPoint y: 179, endPoint x: 340, endPoint y: 191, distance: 13.2
click at [340, 191] on tr "2033 VACAS COSTERA CAMPAS DE ALAVA hace 6 min 67 12 6" at bounding box center [451, 186] width 294 height 59
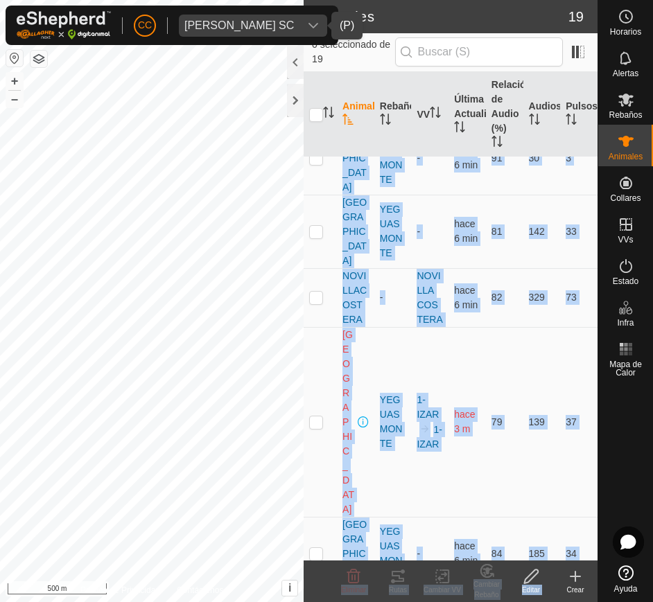
scroll to position [862, 0]
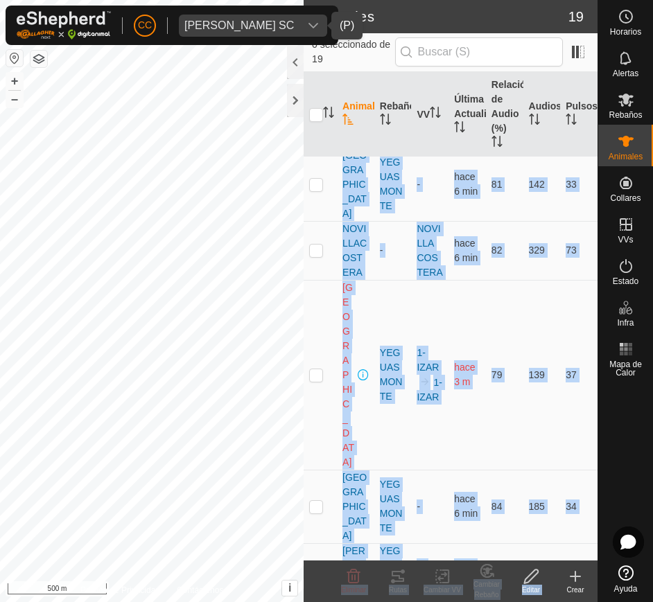
drag, startPoint x: 340, startPoint y: 191, endPoint x: 568, endPoint y: 525, distance: 404.0
copy tbody "2033 VACAS COSTERA CAMPAS DE ALAVA hace 6 min 67 12 6 2177 VACAS COSTERA CAMPAS…"
click at [17, 54] on button "button" at bounding box center [14, 58] width 17 height 17
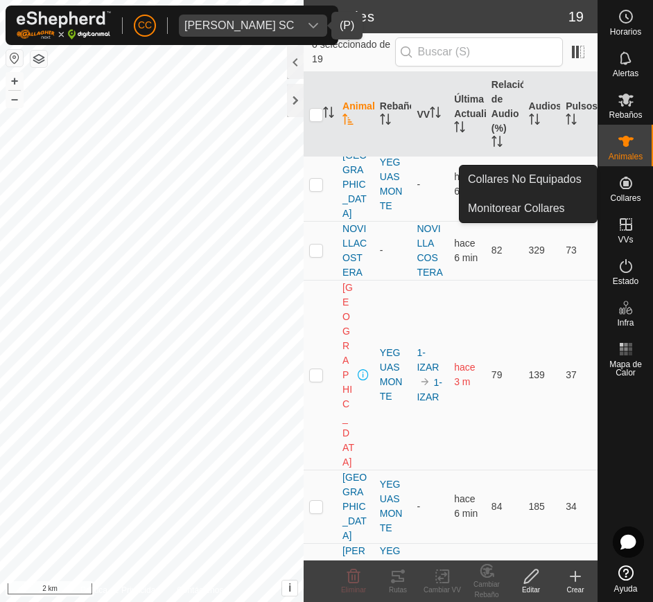
click at [629, 194] on span "Collares" at bounding box center [625, 198] width 31 height 8
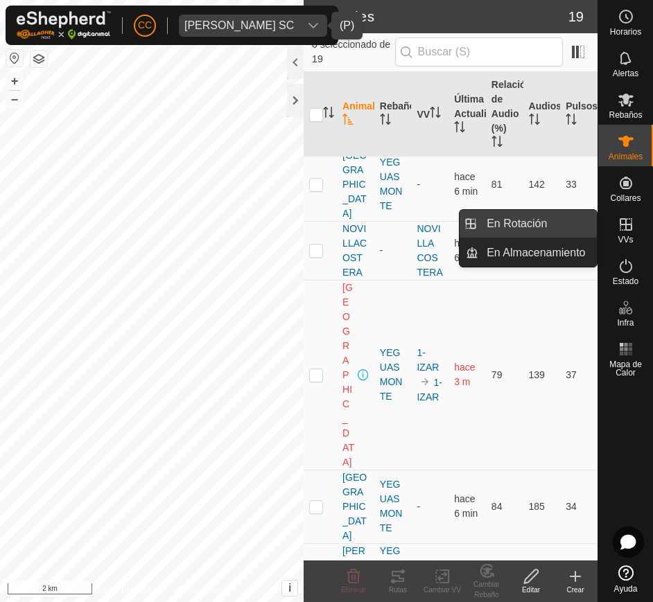
click at [550, 229] on link "En Rotación" at bounding box center [537, 224] width 119 height 28
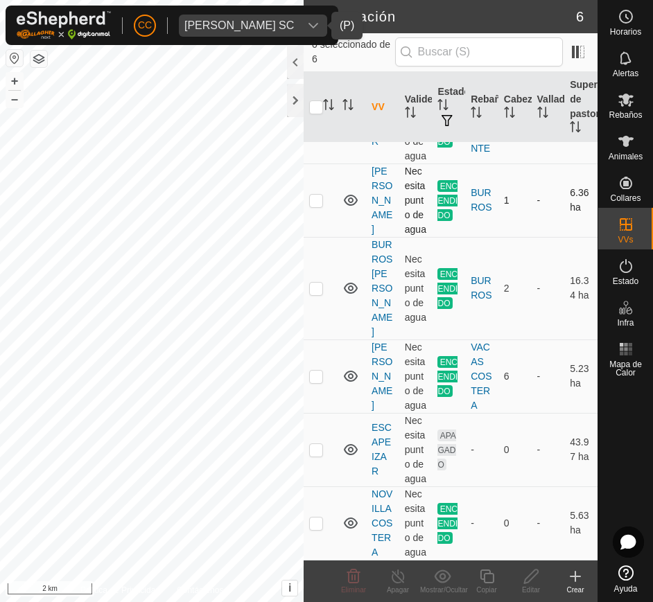
scroll to position [225, 0]
click at [566, 119] on th "Superficie de pastoreo" at bounding box center [580, 107] width 33 height 71
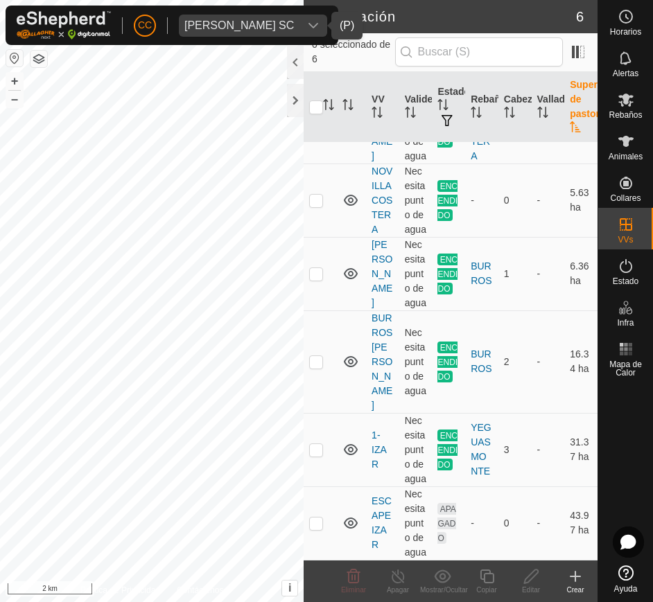
scroll to position [0, 0]
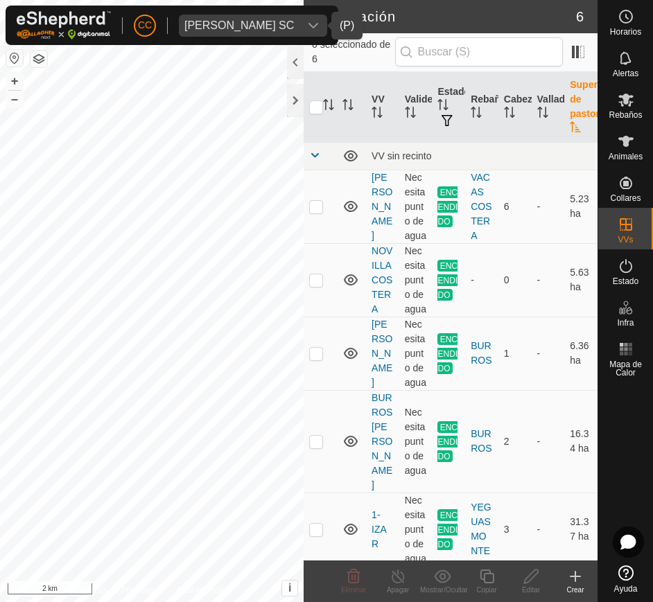
click at [566, 119] on th "Superficie de pastoreo" at bounding box center [580, 107] width 33 height 71
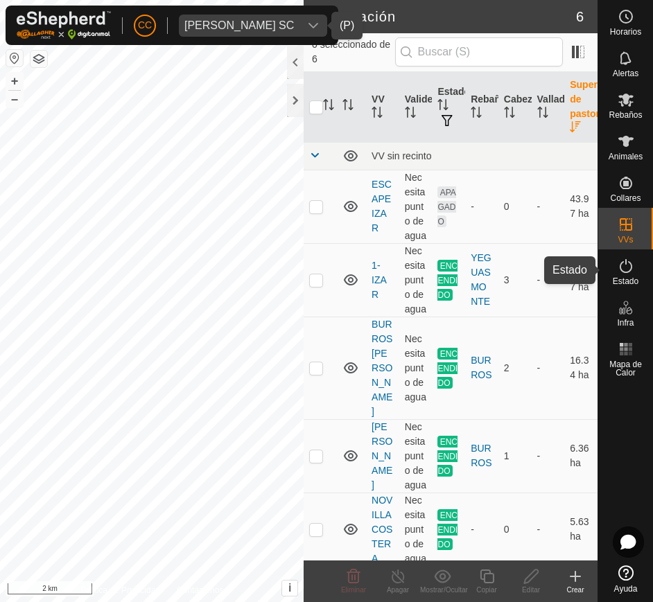
click at [618, 275] on es-activation-svg-icon at bounding box center [626, 266] width 25 height 22
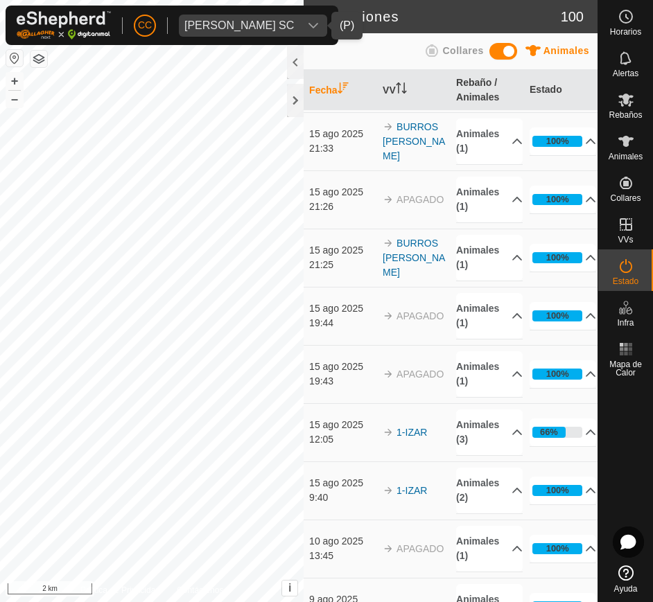
scroll to position [58, 0]
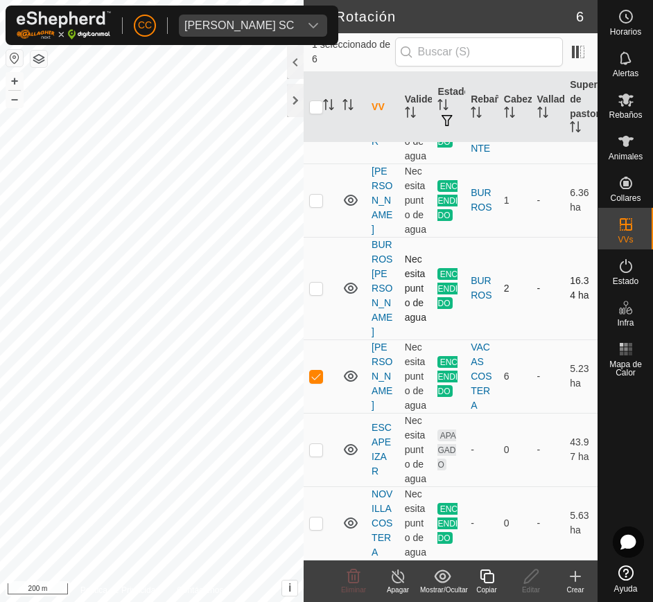
scroll to position [225, 0]
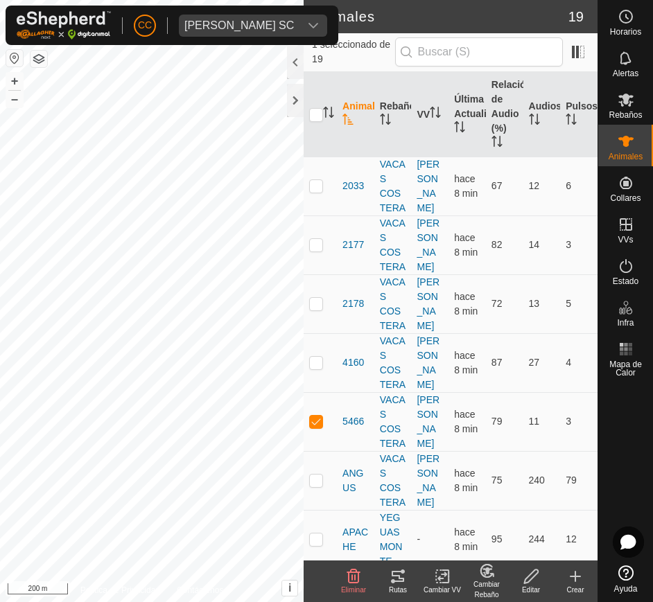
checkbox input "false"
click at [304, 21] on div "dropdown trigger" at bounding box center [313, 26] width 28 height 22
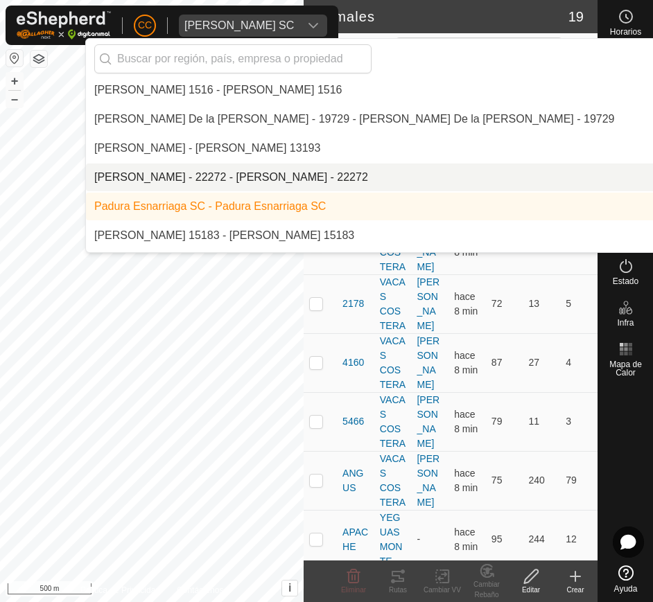
scroll to position [8092, 0]
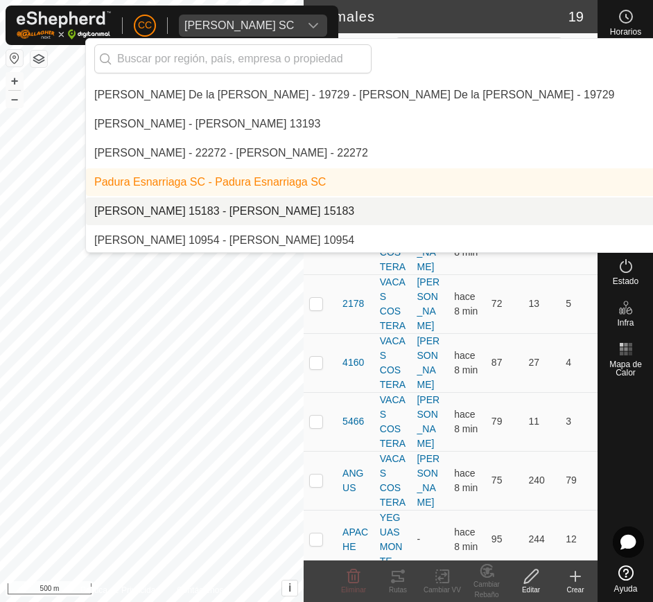
click at [278, 214] on li "[PERSON_NAME] 15183 - [PERSON_NAME] 15183" at bounding box center [464, 212] width 757 height 28
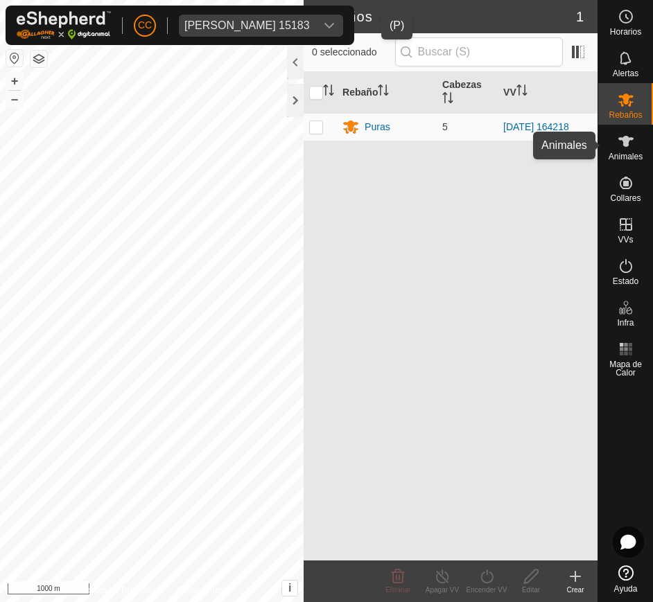
click at [641, 156] on span "Animales" at bounding box center [626, 157] width 34 height 8
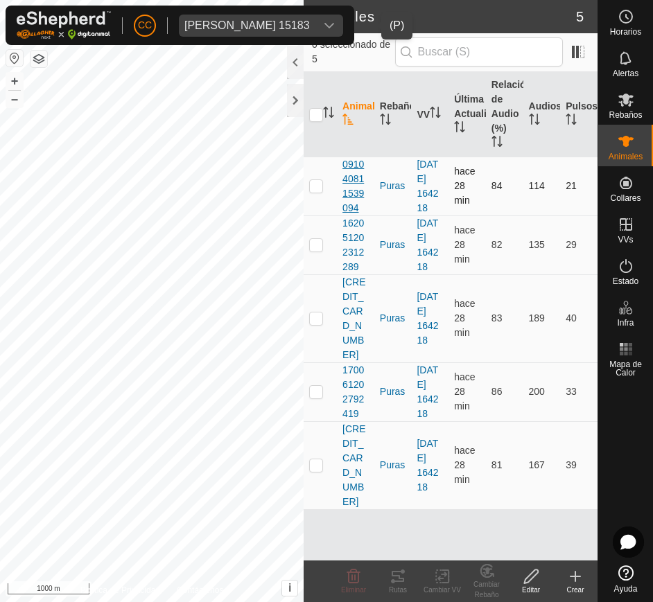
drag, startPoint x: 336, startPoint y: 164, endPoint x: 344, endPoint y: 163, distance: 8.4
click at [344, 163] on tr "091040811539094 Puras 2025-06-19 164218 hace 28 min 84 114 21" at bounding box center [451, 186] width 294 height 59
drag, startPoint x: 344, startPoint y: 163, endPoint x: 582, endPoint y: 417, distance: 348.7
click at [582, 417] on tbody "091040811539094 Puras 2025-06-19 164218 hace 28 min 84 114 21 162051202312289 P…" at bounding box center [451, 333] width 294 height 353
copy tbody "091040811539094 Puras 2025-06-19 164218 hace 28 min 84 114 21 162051202312289 P…"
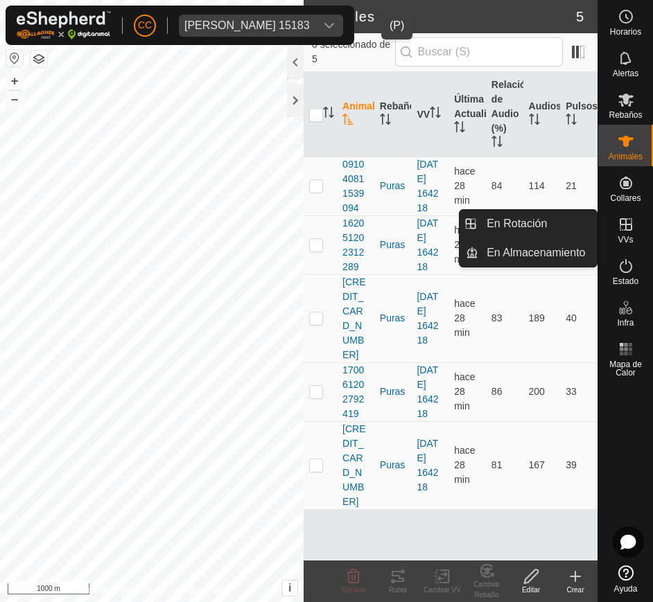
click at [627, 236] on span "VVs" at bounding box center [625, 240] width 15 height 8
click at [575, 225] on link "En Rotación" at bounding box center [537, 224] width 119 height 28
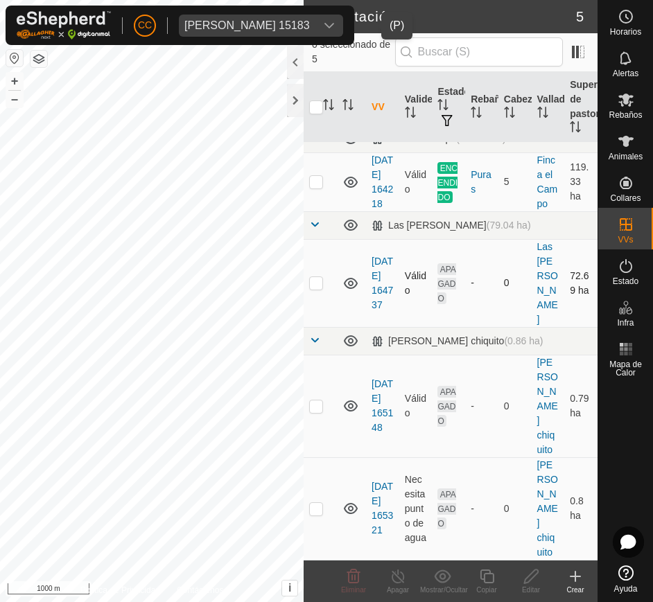
scroll to position [148, 0]
click at [320, 412] on p-checkbox at bounding box center [316, 406] width 14 height 11
checkbox input "false"
click at [317, 511] on p-checkbox at bounding box center [316, 508] width 14 height 11
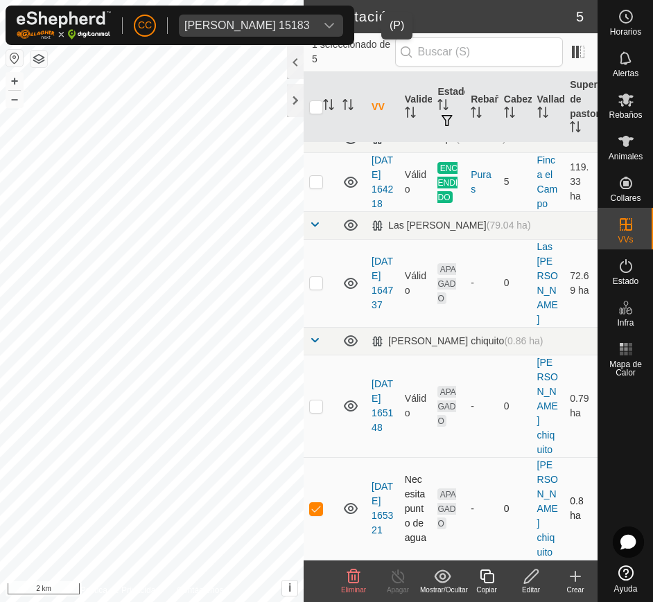
click at [311, 507] on p-checkbox at bounding box center [316, 508] width 14 height 11
checkbox input "false"
click at [319, 288] on p-checkbox at bounding box center [316, 282] width 14 height 11
checkbox input "false"
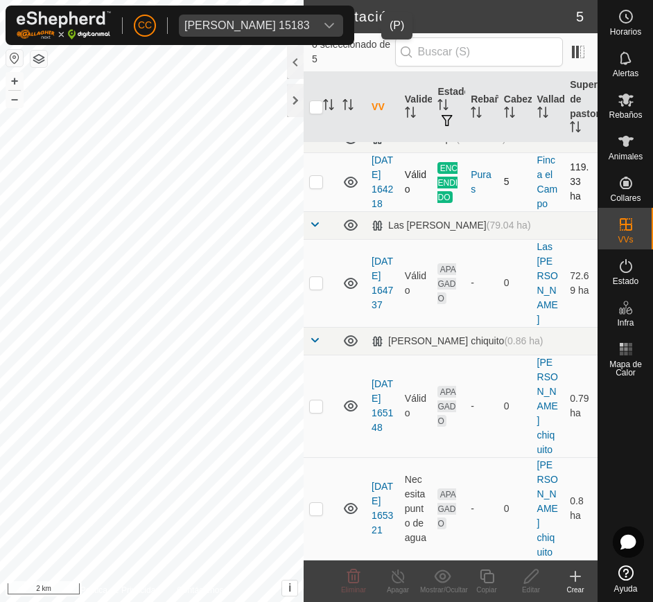
click at [320, 187] on td at bounding box center [320, 182] width 33 height 59
checkbox input "false"
click at [634, 282] on span "Estado" at bounding box center [626, 281] width 26 height 8
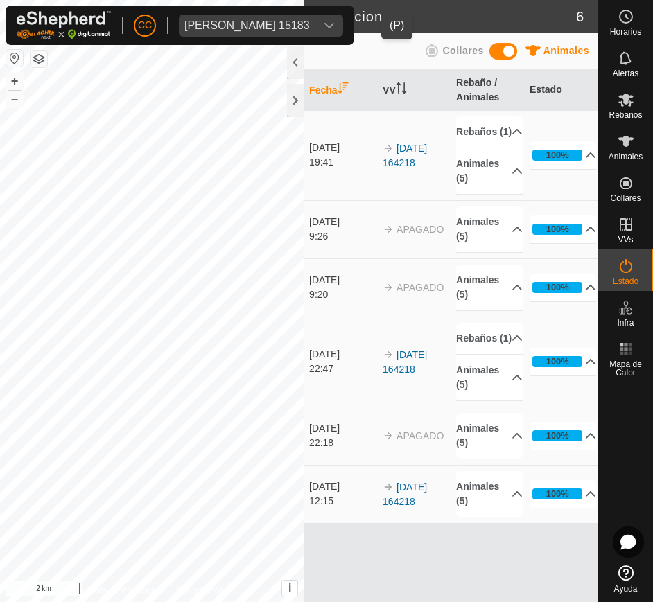
click at [315, 21] on span "Pascual Chicharro Meson 15183" at bounding box center [247, 26] width 137 height 22
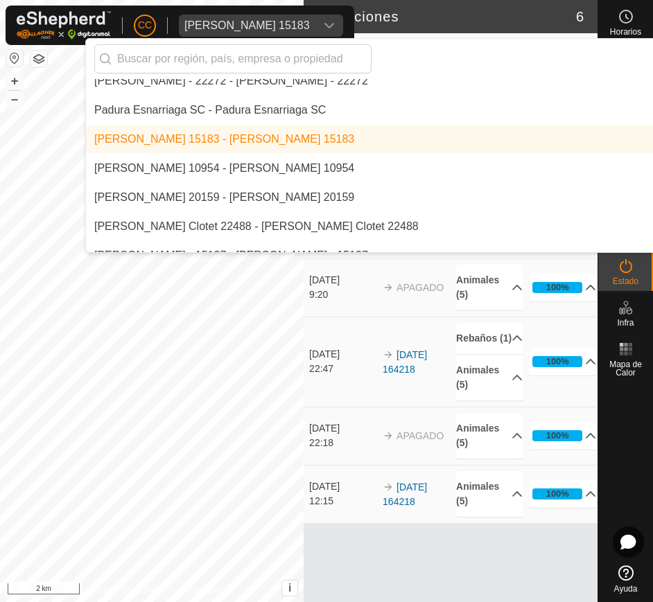
scroll to position [8177, 0]
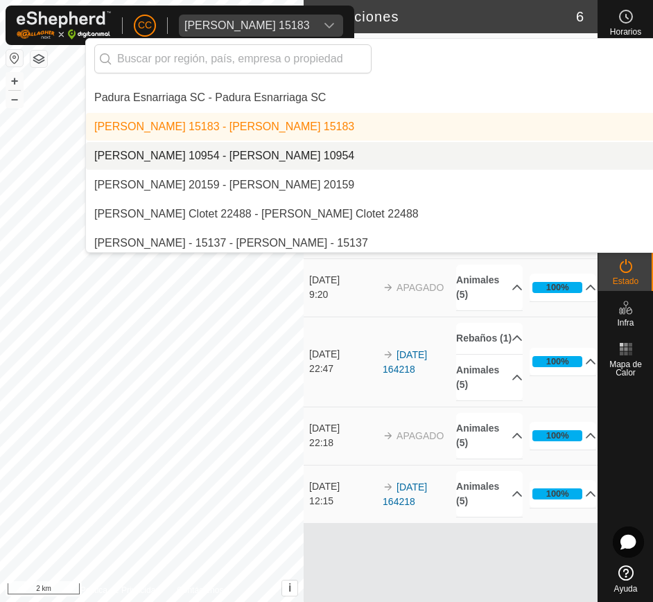
click at [340, 155] on li "[PERSON_NAME] 10954 - [PERSON_NAME] 10954" at bounding box center [464, 156] width 757 height 28
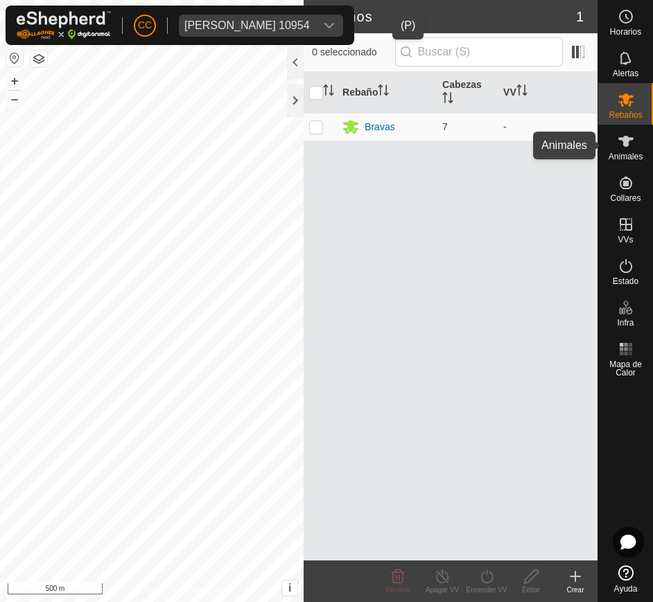
click at [625, 140] on icon at bounding box center [625, 141] width 15 height 11
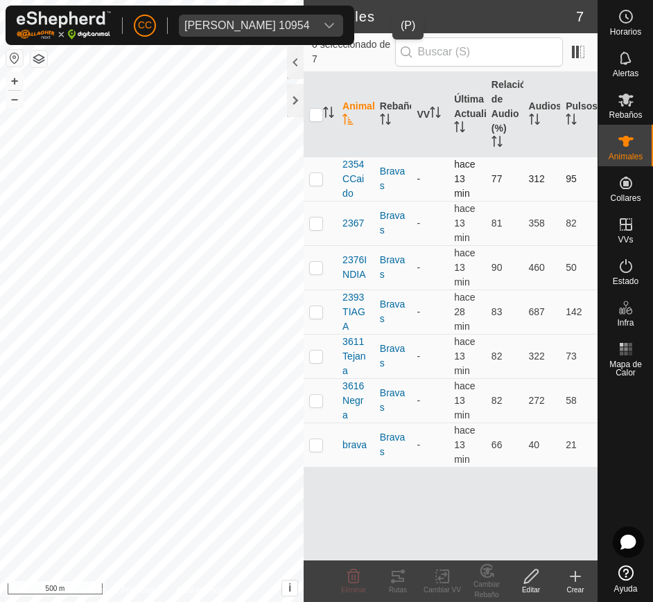
drag, startPoint x: 332, startPoint y: 164, endPoint x: 339, endPoint y: 162, distance: 7.1
click at [339, 162] on tr "2354CCaido Bravas - hace 13 min 77 312 95" at bounding box center [451, 179] width 294 height 44
drag, startPoint x: 339, startPoint y: 162, endPoint x: 586, endPoint y: 440, distance: 371.2
click at [586, 440] on tbody "2354CCaido Bravas - hace 13 min 77 312 95 2367 Bravas - hace 13 min 81 358 82 2…" at bounding box center [451, 312] width 294 height 311
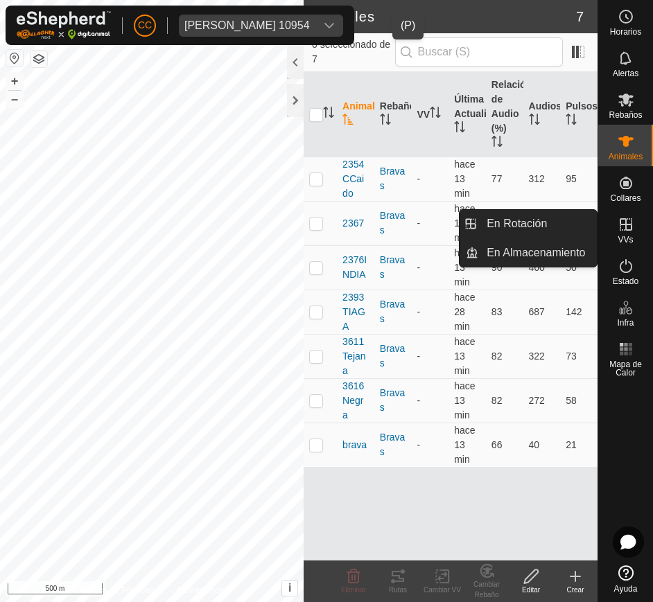
click at [644, 227] on div "VVs" at bounding box center [625, 229] width 55 height 42
click at [529, 230] on link "En Rotación" at bounding box center [537, 224] width 119 height 28
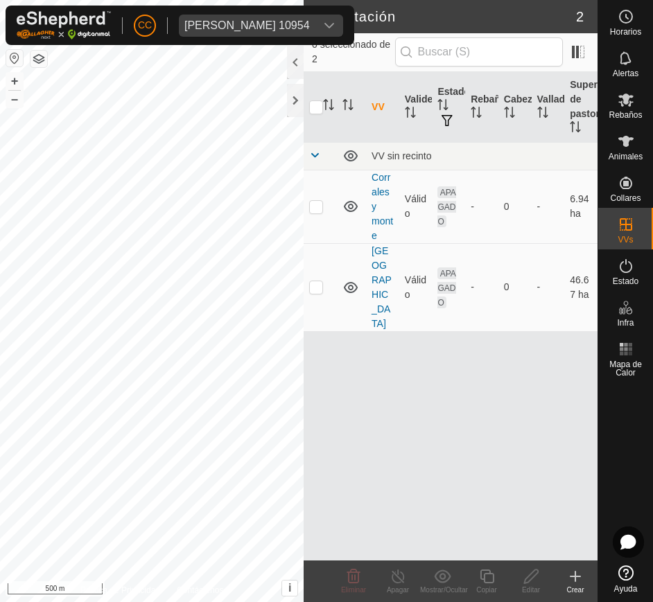
click at [15, 63] on button "button" at bounding box center [14, 58] width 17 height 17
click at [315, 35] on span "Patricia Elaine Gomez Vega 10954" at bounding box center [247, 26] width 137 height 22
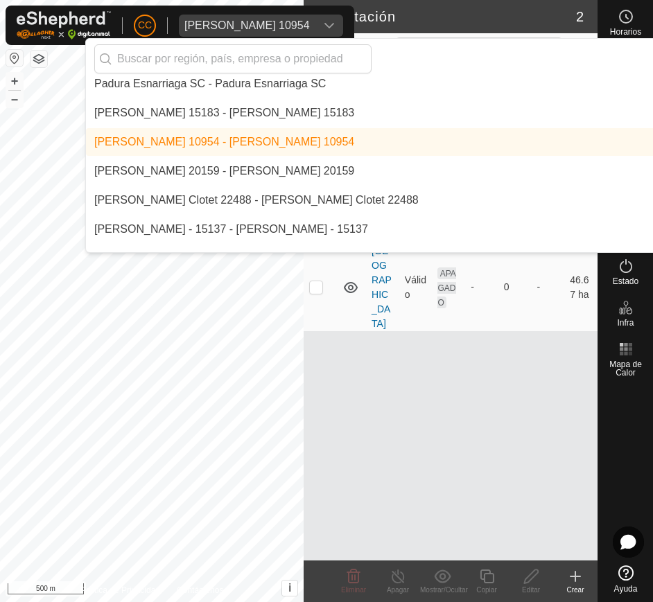
scroll to position [8191, 0]
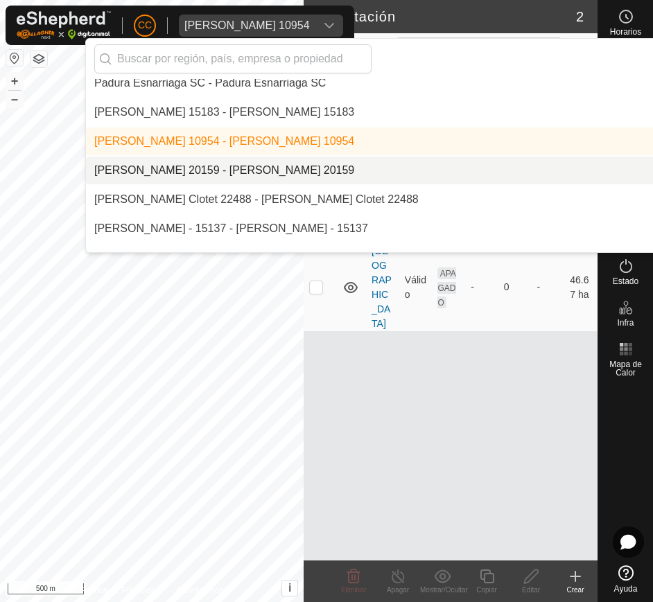
click at [331, 168] on li "[PERSON_NAME] 20159 - [PERSON_NAME] 20159" at bounding box center [464, 171] width 757 height 28
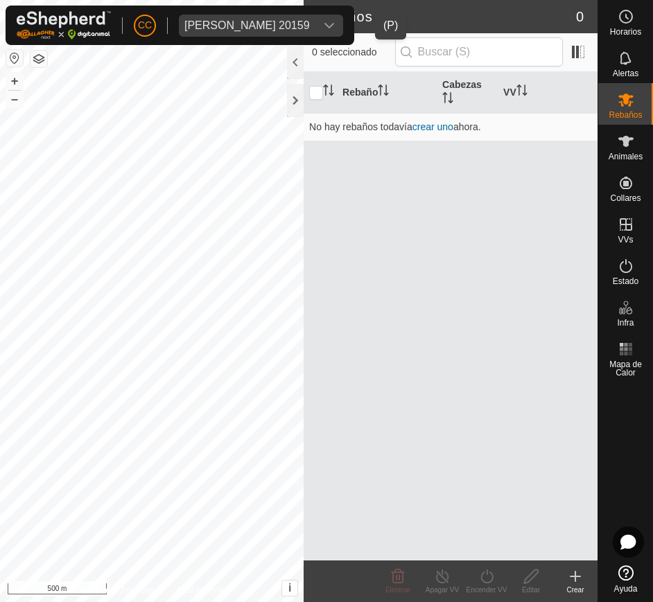
click at [343, 25] on div "dropdown trigger" at bounding box center [329, 26] width 28 height 22
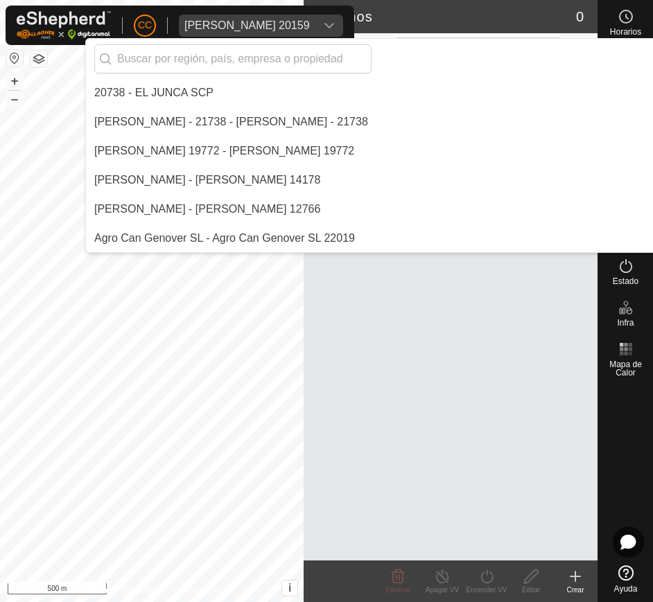
scroll to position [8123, 0]
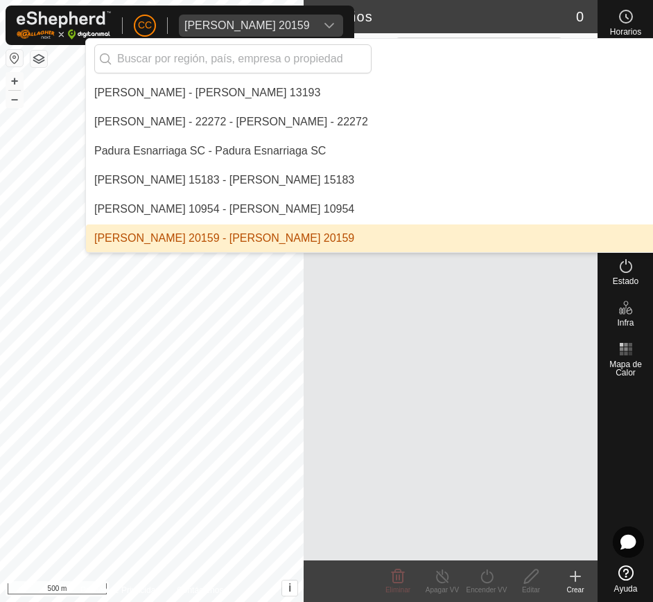
click at [343, 25] on div "dropdown trigger" at bounding box center [329, 26] width 28 height 22
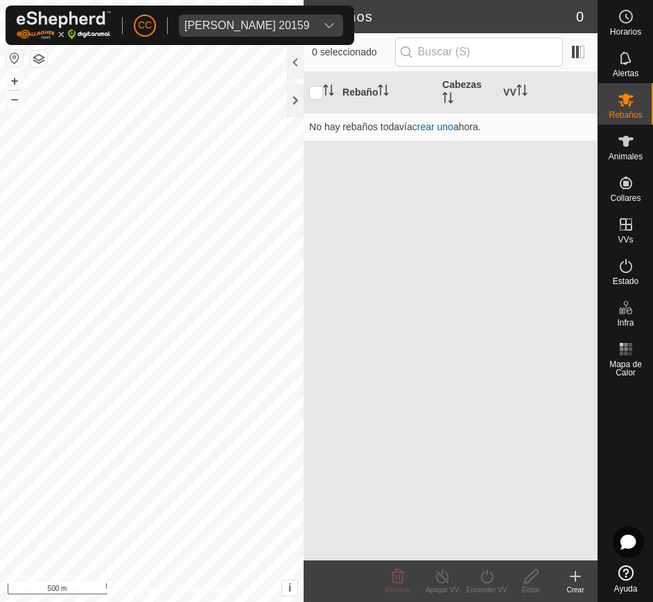
click at [343, 25] on div "dropdown trigger" at bounding box center [329, 26] width 28 height 22
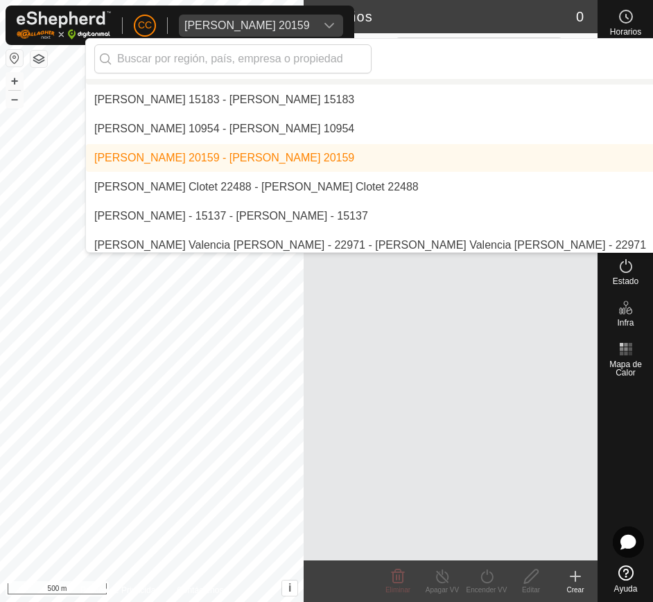
scroll to position [8226, 0]
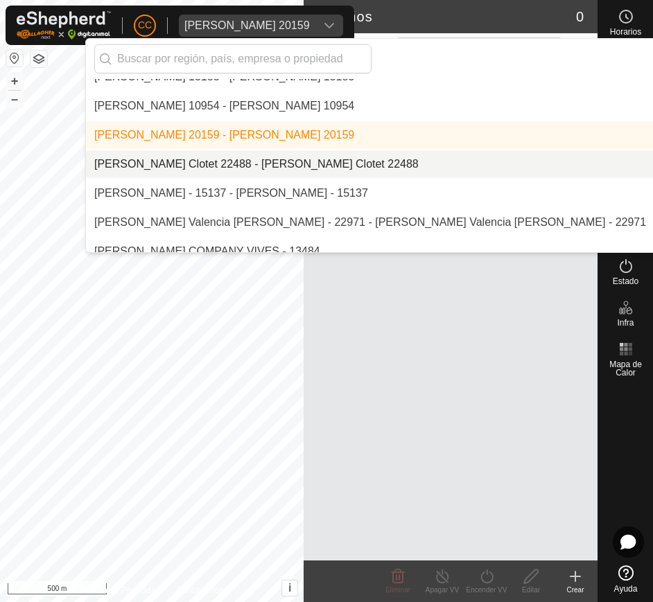
click at [315, 165] on li "[PERSON_NAME] Clotet 22488 - [PERSON_NAME] Clotet 22488" at bounding box center [464, 164] width 757 height 28
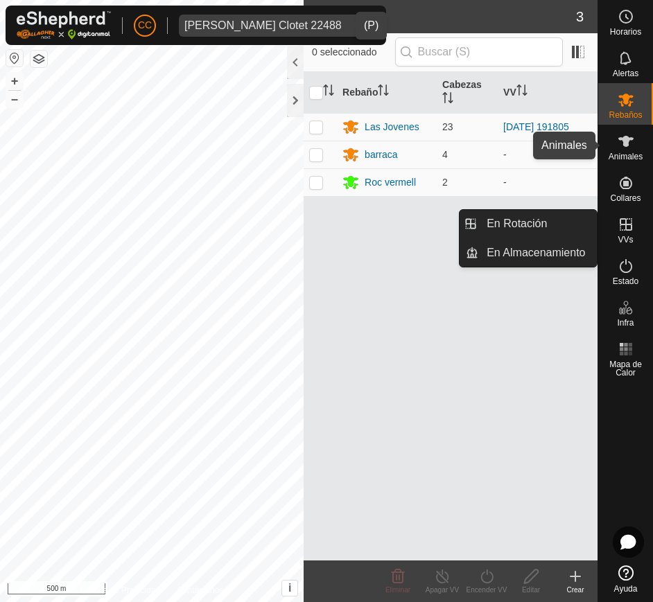
click at [618, 142] on icon at bounding box center [626, 141] width 17 height 17
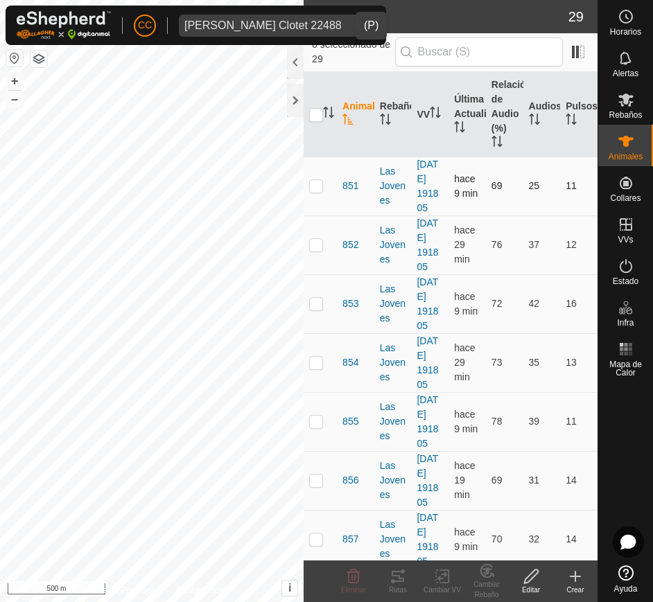
click at [338, 191] on tr "851 Las Jovenes 2025-07-19 191805 hace 9 min 69 25 11" at bounding box center [451, 186] width 294 height 59
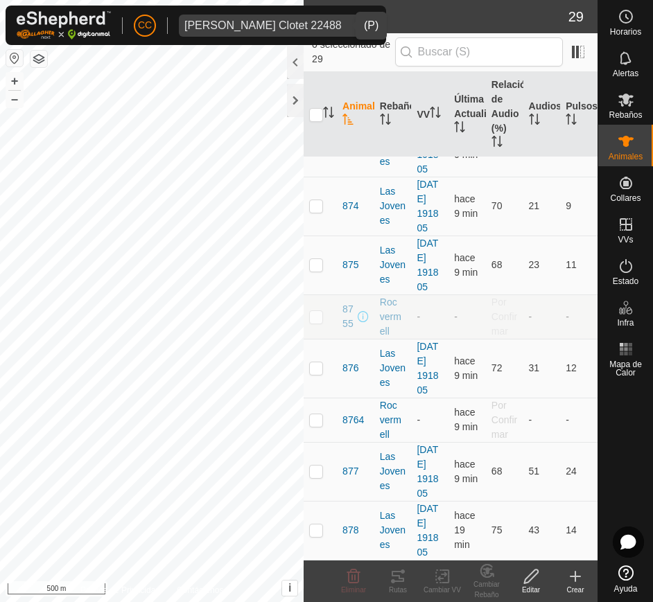
scroll to position [1567, 0]
drag, startPoint x: 338, startPoint y: 191, endPoint x: 568, endPoint y: 558, distance: 433.0
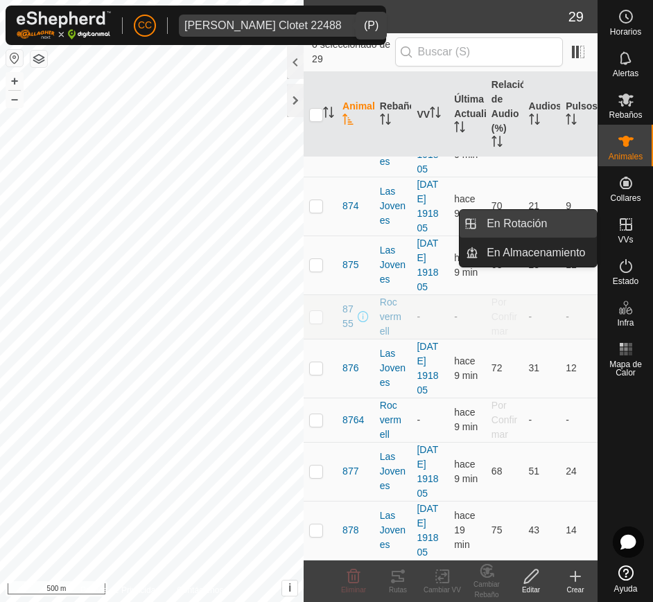
drag, startPoint x: 591, startPoint y: 223, endPoint x: 568, endPoint y: 222, distance: 22.2
click at [568, 222] on link "En Rotación" at bounding box center [537, 224] width 119 height 28
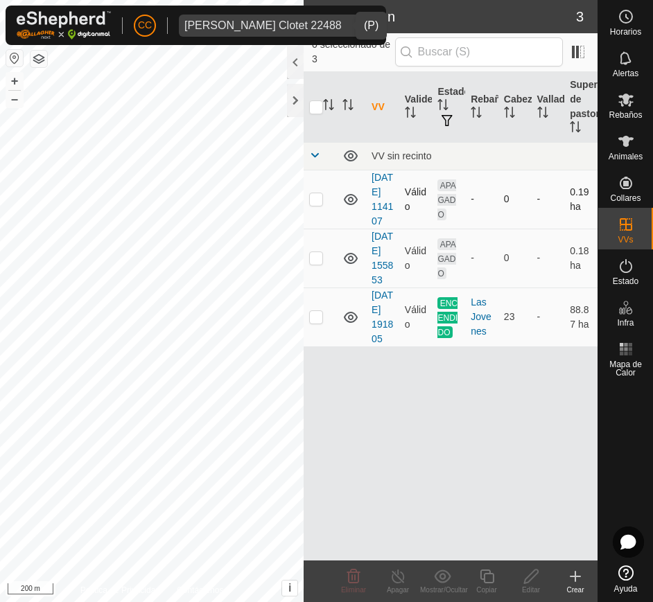
click at [316, 203] on p-checkbox at bounding box center [316, 198] width 14 height 11
click at [317, 205] on p-checkbox at bounding box center [316, 198] width 14 height 11
checkbox input "false"
click at [315, 263] on p-checkbox at bounding box center [316, 257] width 14 height 11
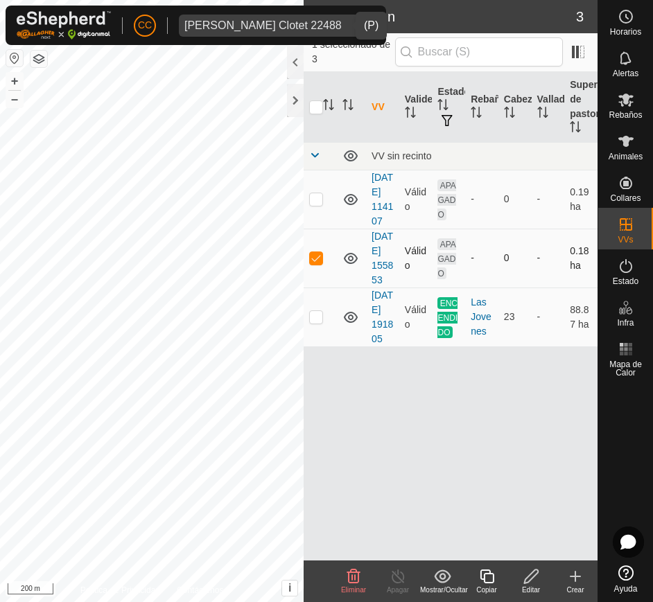
checkbox input "false"
click at [347, 33] on div "dropdown trigger" at bounding box center [361, 26] width 28 height 22
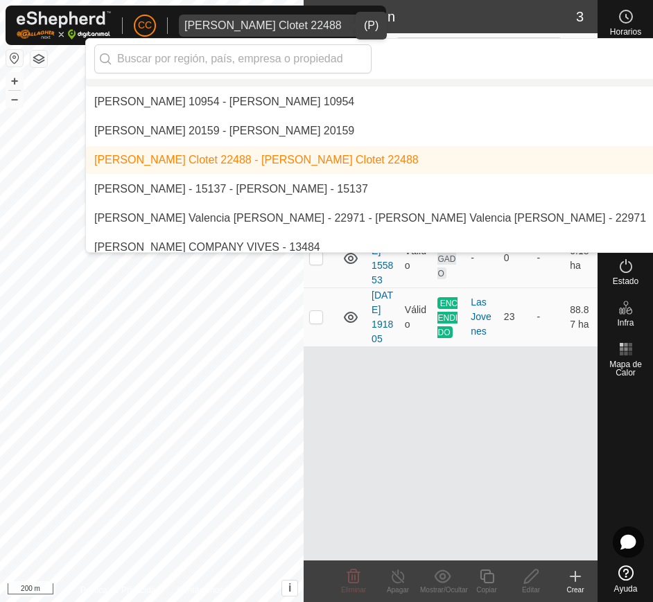
scroll to position [8248, 0]
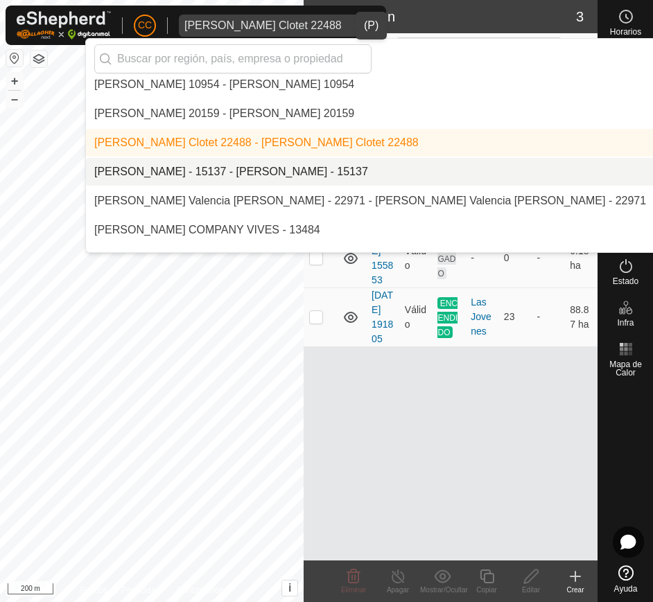
click at [304, 178] on li "[PERSON_NAME] - 15137 - [PERSON_NAME] - 15137" at bounding box center [464, 172] width 757 height 28
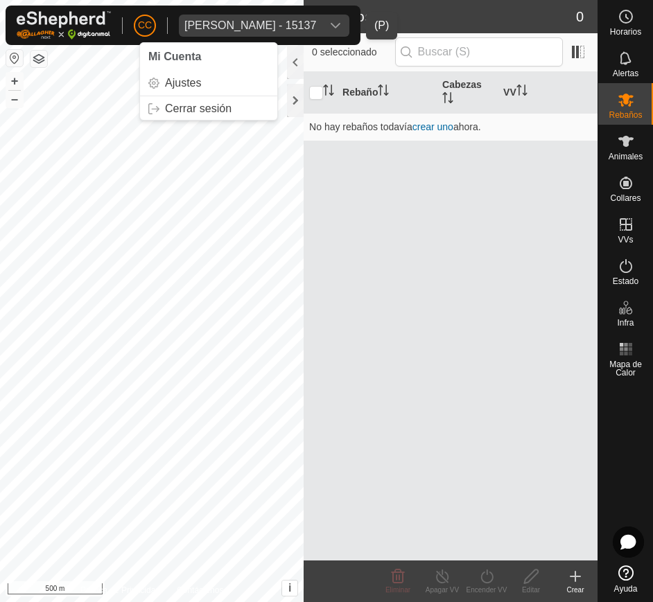
click at [340, 26] on icon "dropdown trigger" at bounding box center [336, 26] width 10 height 6
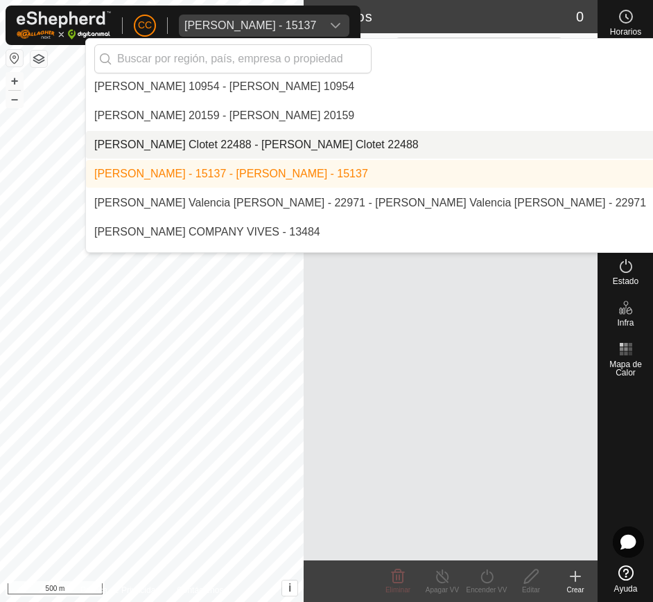
scroll to position [8248, 0]
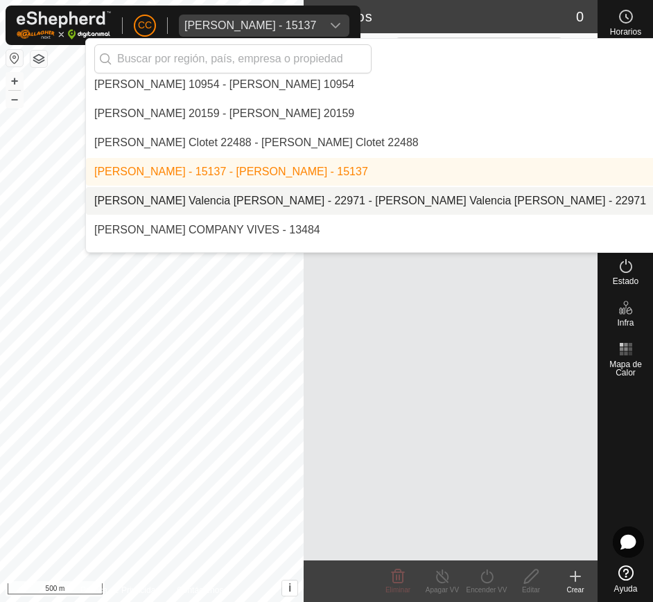
click at [388, 198] on li "[PERSON_NAME] Valencia [PERSON_NAME] - 22971 - [PERSON_NAME] Valencia [PERSON_N…" at bounding box center [464, 201] width 757 height 28
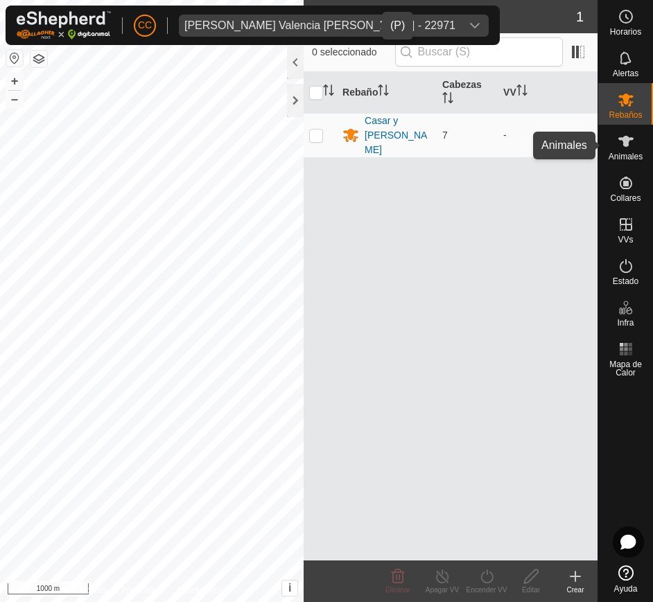
click at [628, 143] on icon at bounding box center [625, 141] width 15 height 11
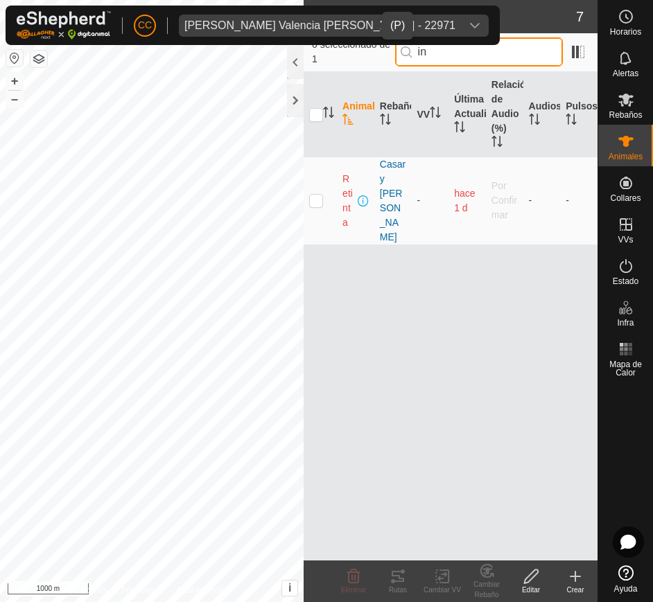
type input "i"
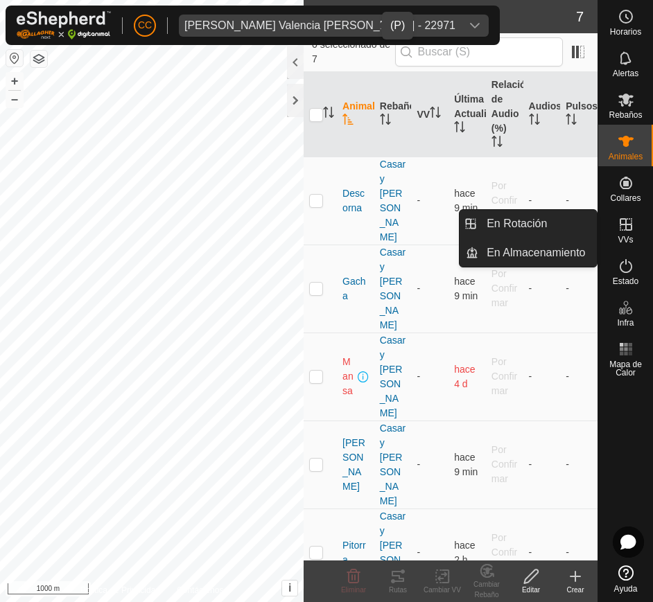
click at [628, 241] on span "VVs" at bounding box center [625, 240] width 15 height 8
click at [562, 216] on link "En Rotación" at bounding box center [537, 224] width 119 height 28
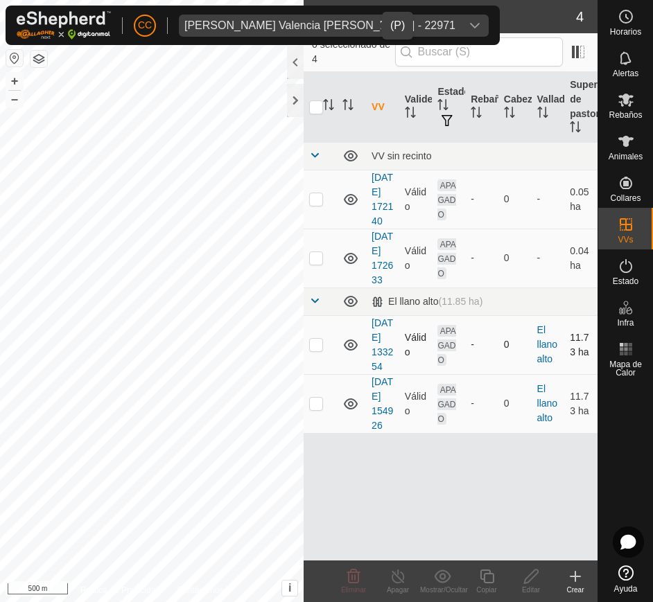
click at [320, 350] on p-checkbox at bounding box center [316, 344] width 14 height 11
checkbox input "false"
click at [632, 268] on icon at bounding box center [626, 266] width 17 height 17
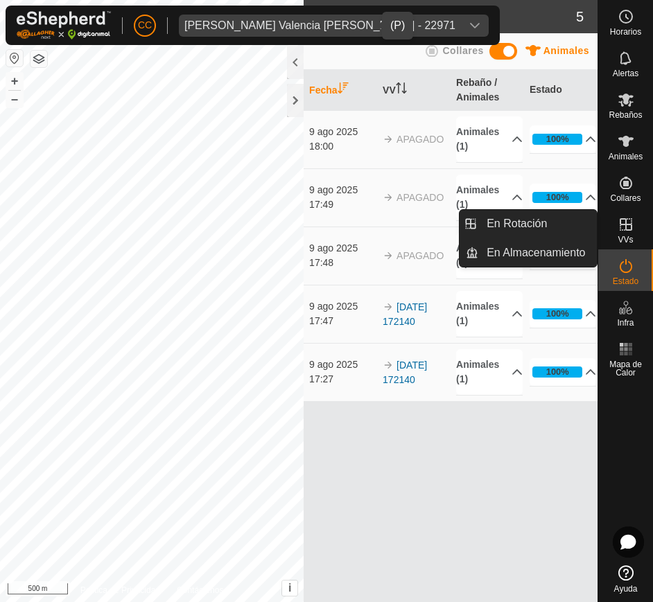
click at [630, 238] on span "VVs" at bounding box center [625, 240] width 15 height 8
click at [556, 223] on link "En Rotación" at bounding box center [537, 224] width 119 height 28
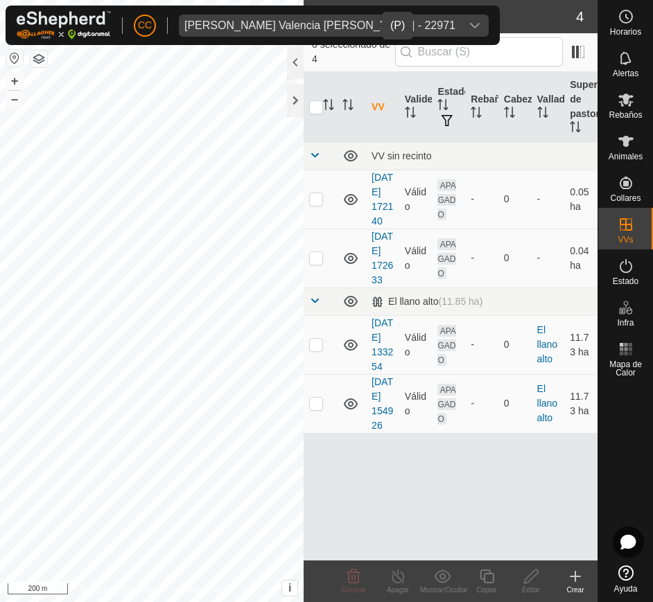
click at [469, 28] on icon "dropdown trigger" at bounding box center [474, 25] width 11 height 11
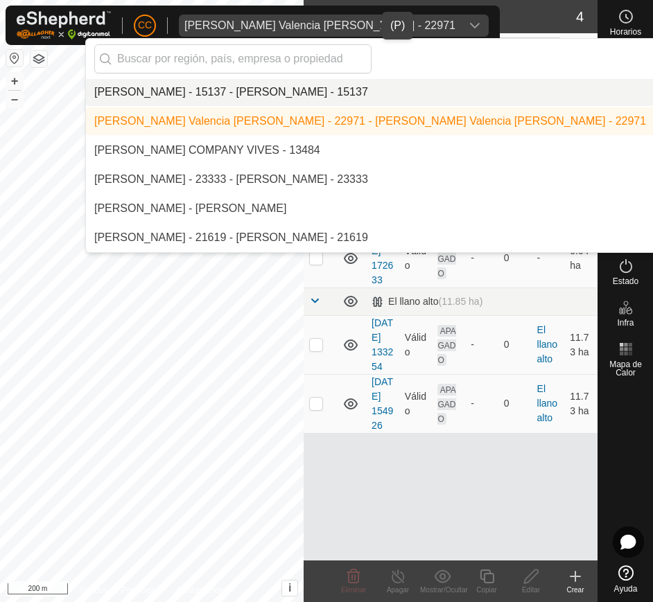
scroll to position [8334, 0]
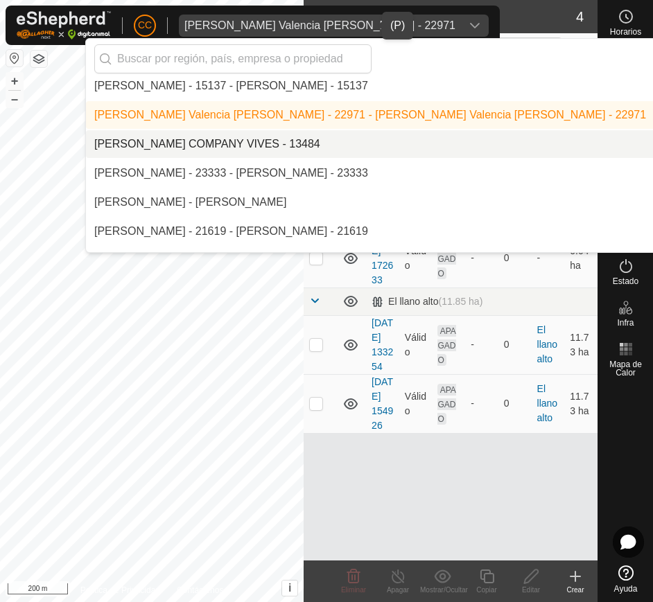
click at [311, 148] on li "[PERSON_NAME] COMPANY VIVES - 13484" at bounding box center [464, 144] width 757 height 28
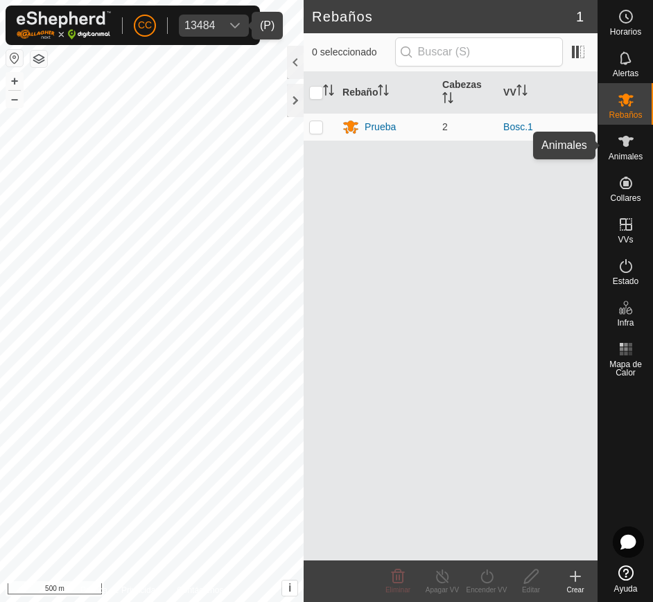
click at [631, 130] on es-animals-svg-icon at bounding box center [626, 141] width 25 height 22
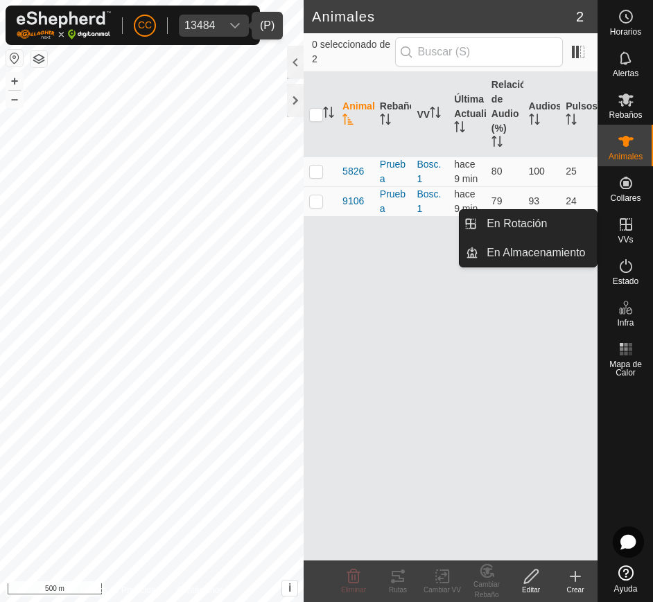
click at [628, 228] on icon at bounding box center [626, 224] width 17 height 17
click at [549, 220] on link "En Rotación" at bounding box center [537, 224] width 119 height 28
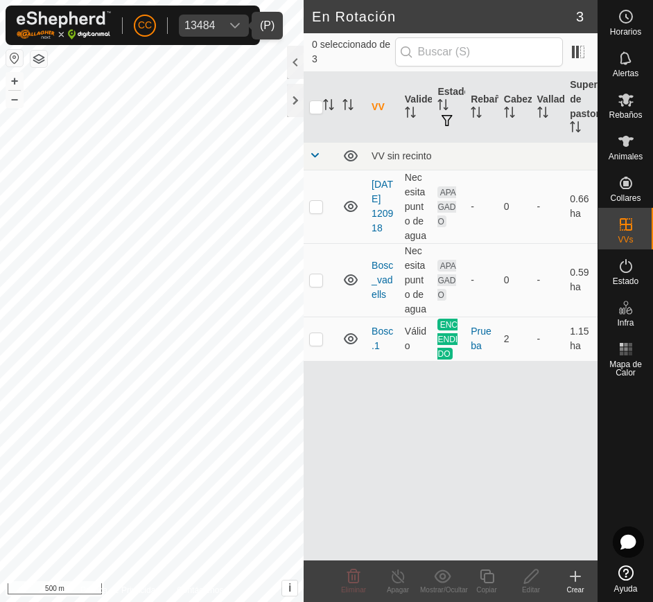
click at [10, 51] on button "button" at bounding box center [14, 58] width 17 height 17
click at [634, 264] on es-activation-svg-icon at bounding box center [626, 266] width 25 height 22
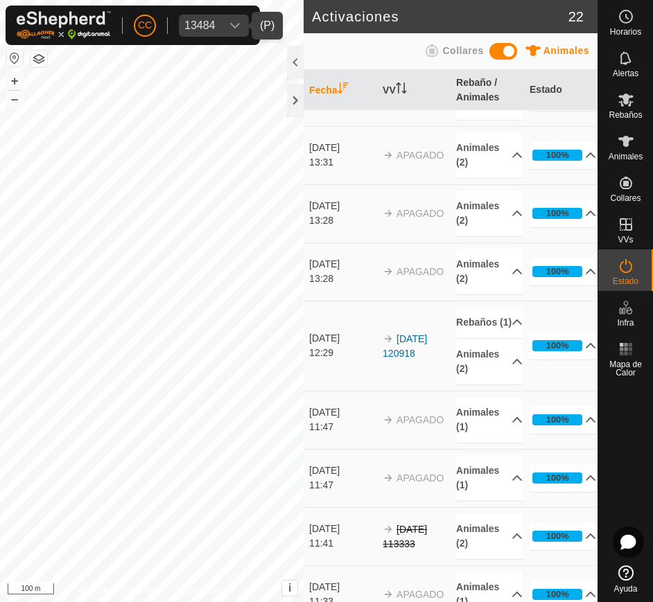
scroll to position [975, 0]
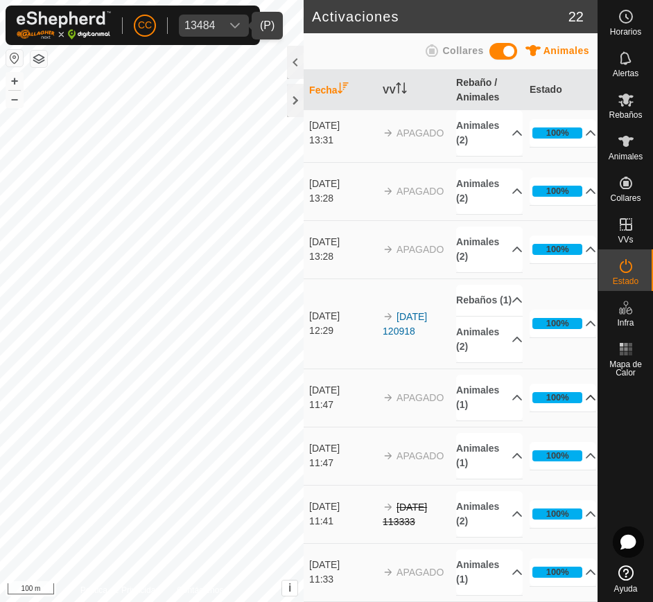
click at [544, 405] on p-accordion-header "100%" at bounding box center [563, 398] width 67 height 28
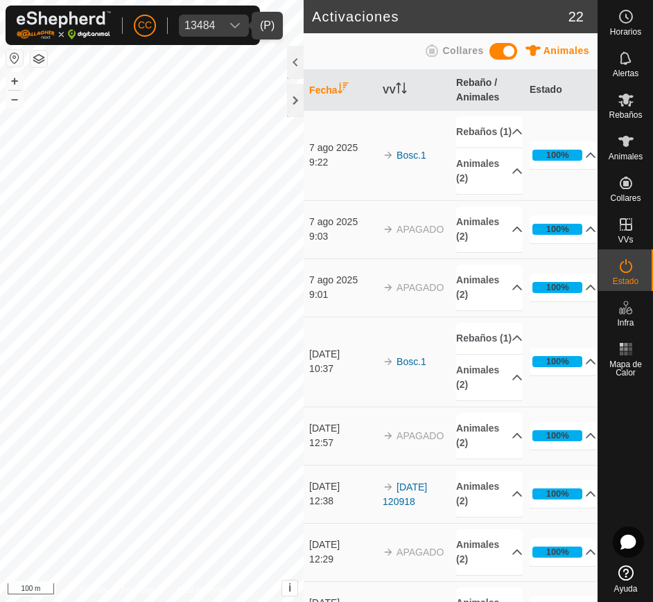
click at [223, 24] on div "dropdown trigger" at bounding box center [235, 26] width 28 height 22
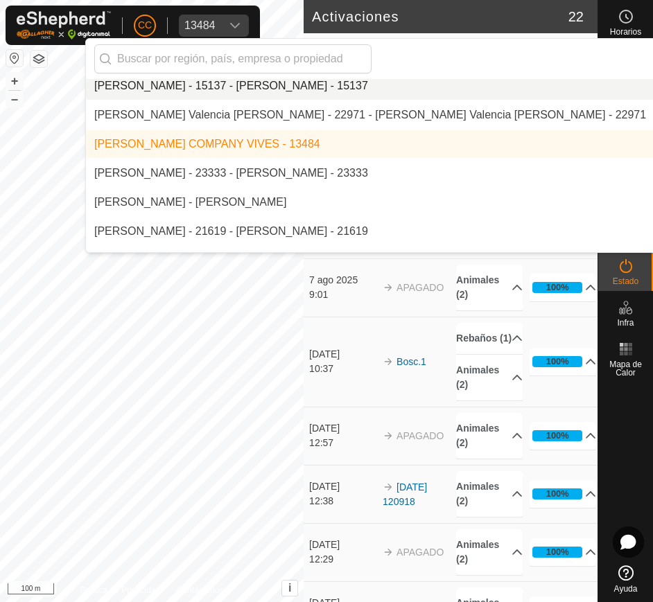
scroll to position [8342, 0]
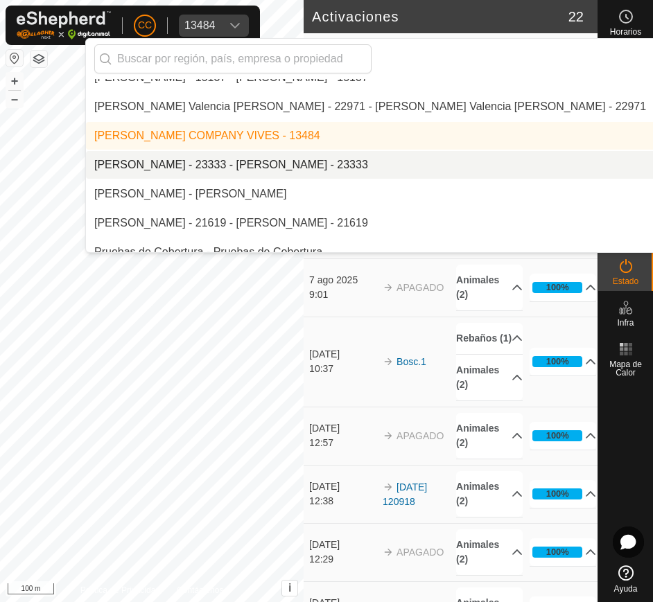
click at [247, 172] on li "[PERSON_NAME] - 23333 - [PERSON_NAME] - 23333" at bounding box center [464, 165] width 757 height 28
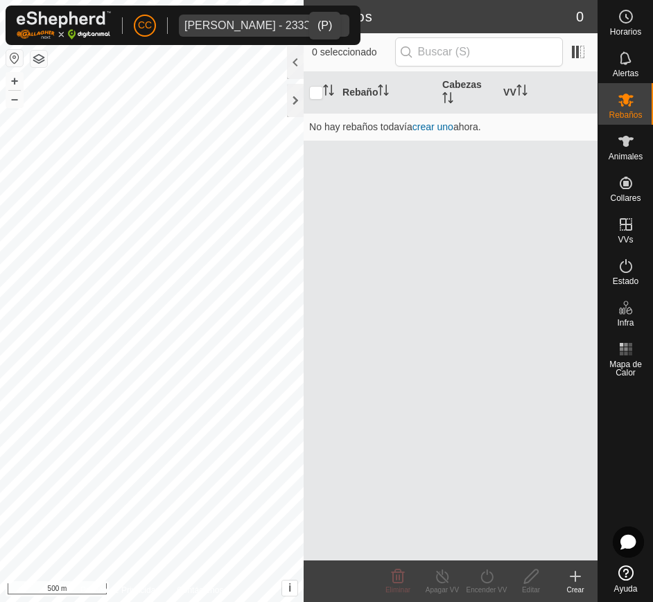
click at [322, 34] on div "dropdown trigger" at bounding box center [336, 26] width 28 height 22
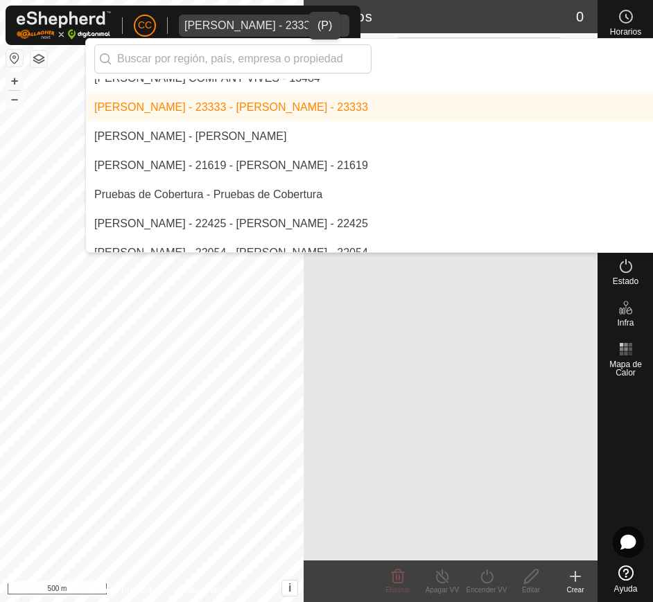
scroll to position [8400, 0]
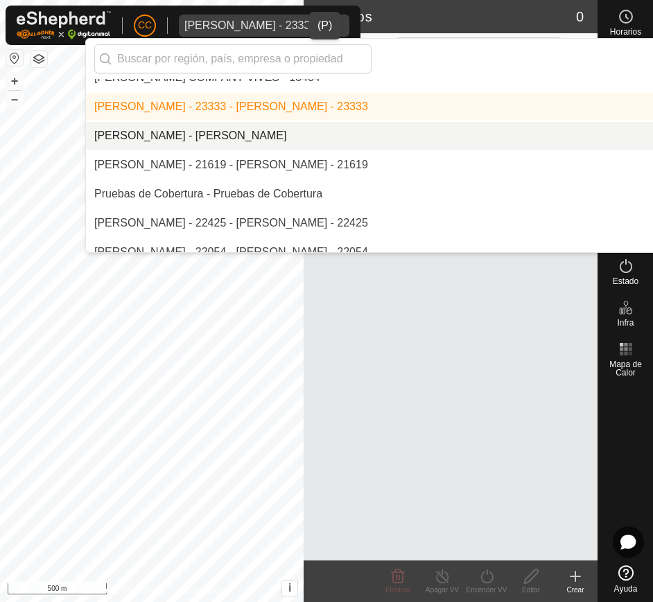
click at [301, 133] on li "[PERSON_NAME] - [PERSON_NAME]" at bounding box center [464, 136] width 757 height 28
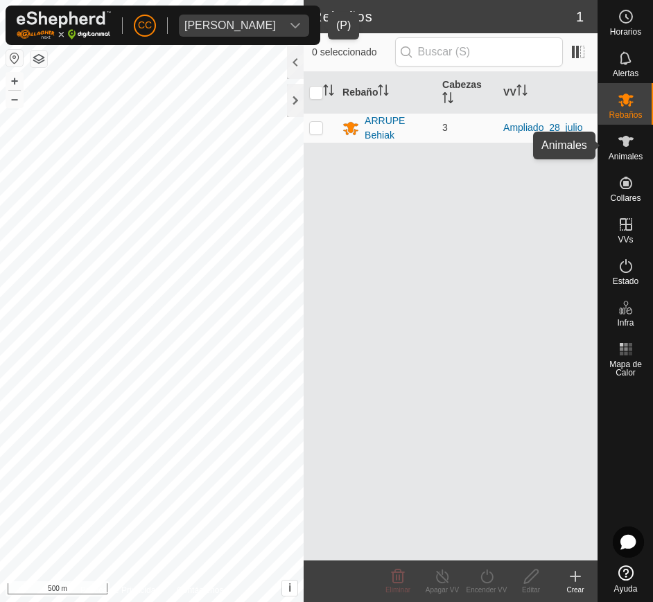
click at [632, 153] on span "Animales" at bounding box center [626, 157] width 34 height 8
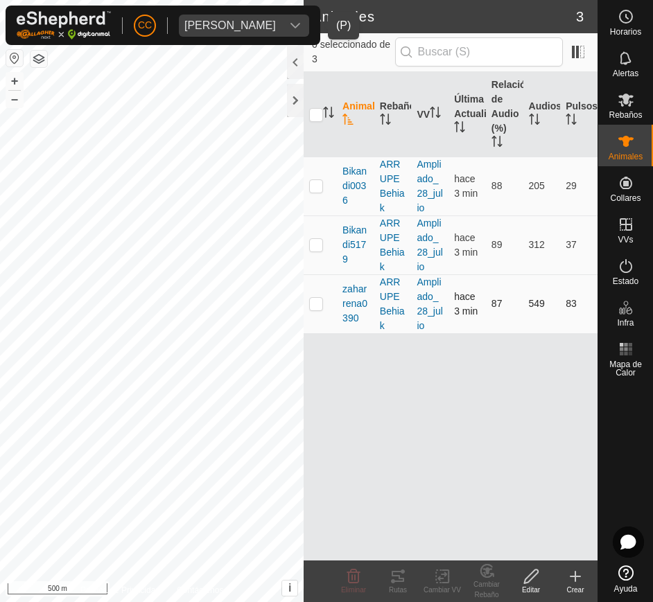
drag, startPoint x: 338, startPoint y: 168, endPoint x: 585, endPoint y: 306, distance: 283.7
click at [585, 306] on tbody "Bikandi0036 ARRUPE Behiak Ampliado_28_julio hace 3 min 88 205 29 Bikandi5179 AR…" at bounding box center [451, 245] width 294 height 177
copy tbody "Bikandi0036 ARRUPE Behiak Ampliado_28_julio hace 3 min 88 205 29 Bikandi5179 AR…"
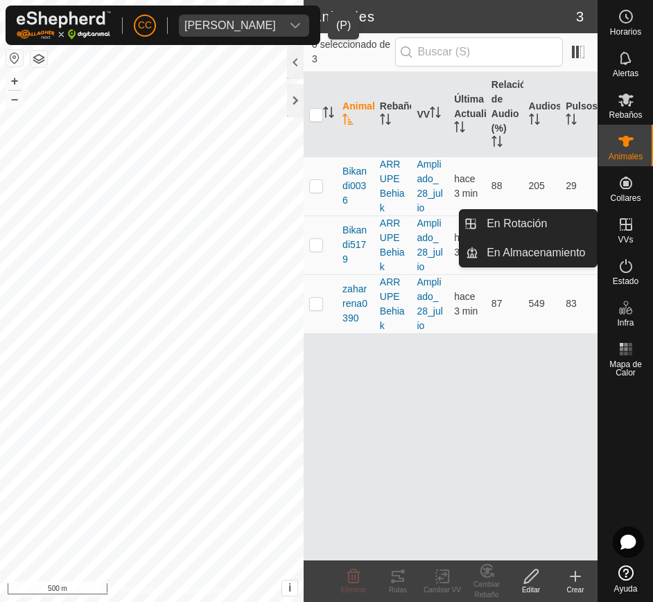
click at [635, 236] on div "VVs" at bounding box center [625, 229] width 55 height 42
click at [579, 225] on link "En Rotación" at bounding box center [537, 224] width 119 height 28
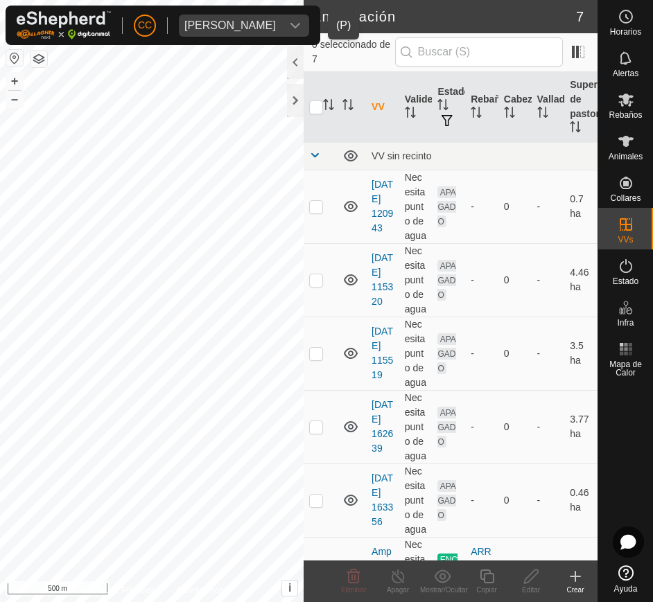
click at [11, 58] on button "button" at bounding box center [14, 58] width 17 height 17
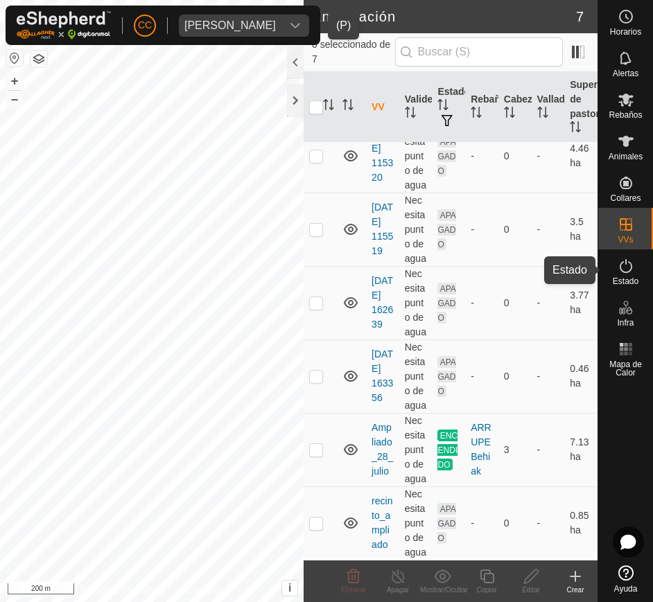
click at [628, 268] on icon at bounding box center [626, 266] width 17 height 17
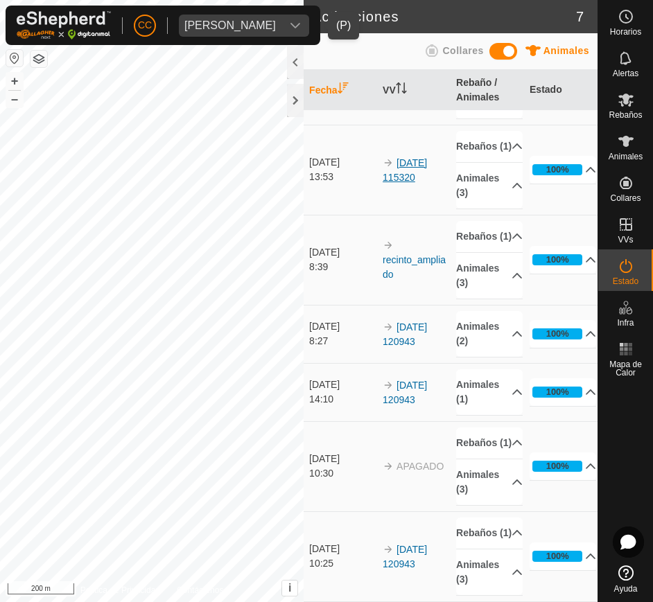
scroll to position [61, 0]
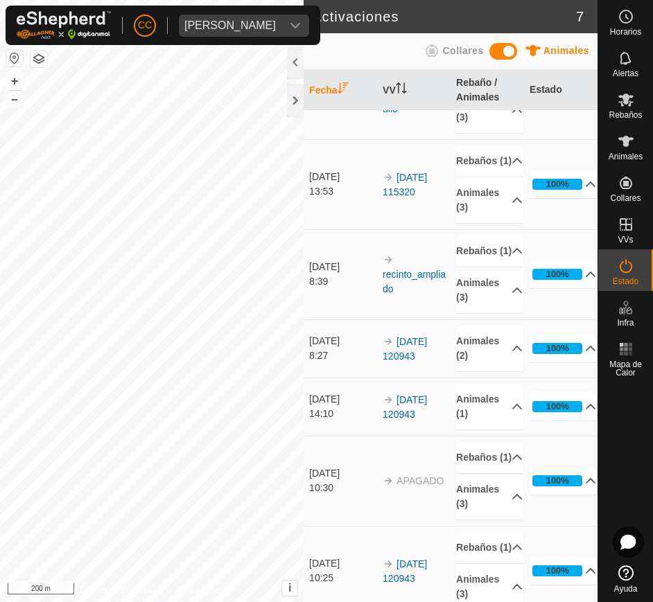
click at [281, 11] on div "CC Pilar Villegas Susaeta" at bounding box center [163, 26] width 315 height 40
click at [281, 31] on span "Pilar Villegas Susaeta" at bounding box center [230, 26] width 103 height 22
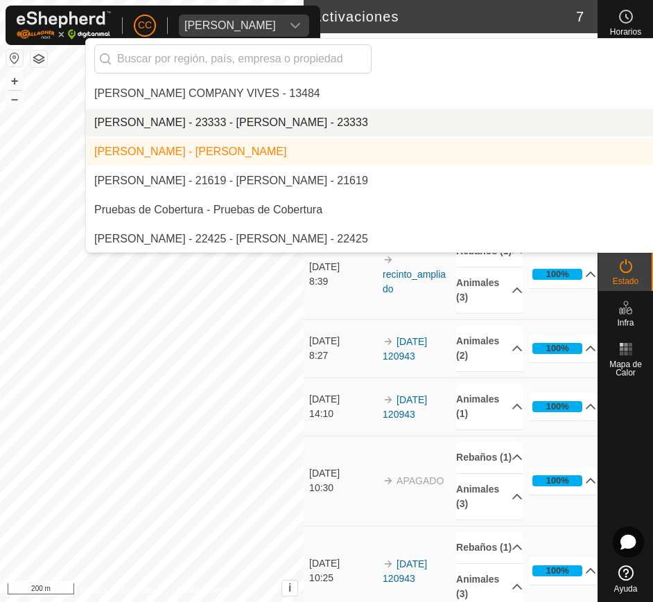
scroll to position [8389, 0]
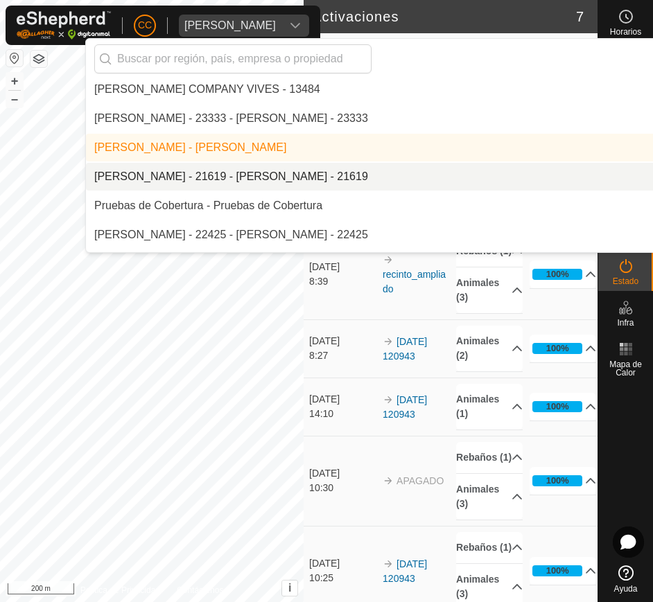
click at [261, 177] on li "[PERSON_NAME] - 21619 - [PERSON_NAME] - 21619" at bounding box center [464, 177] width 757 height 28
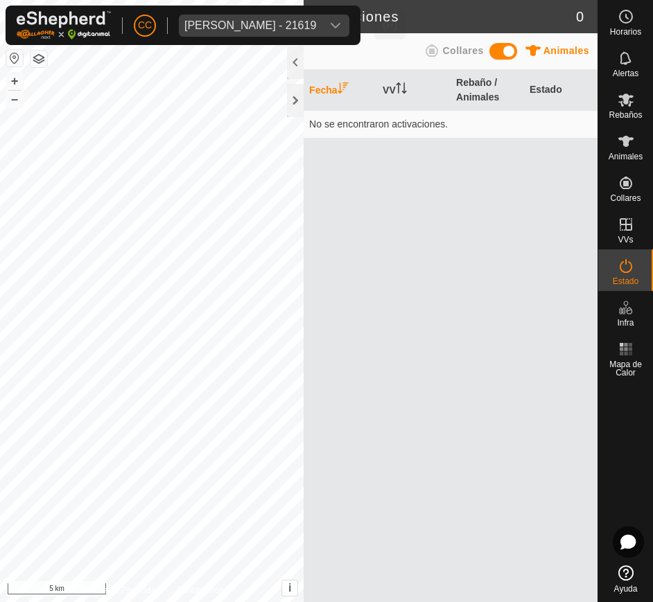
scroll to position [0, 0]
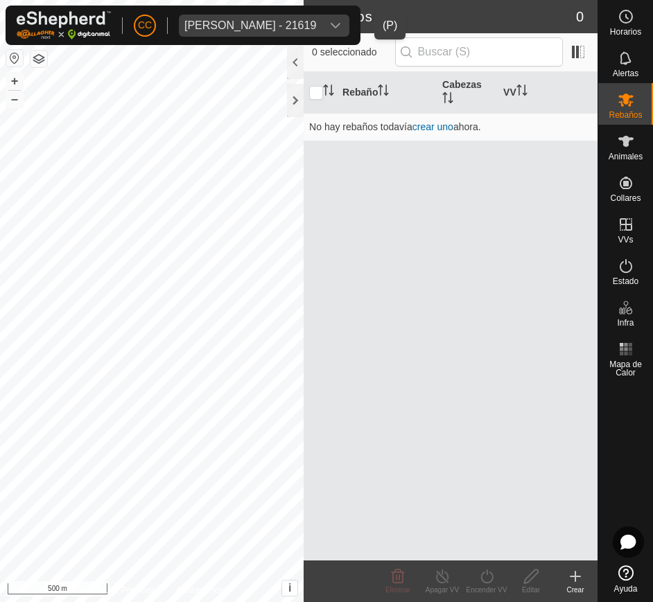
click at [340, 24] on icon "dropdown trigger" at bounding box center [336, 26] width 10 height 6
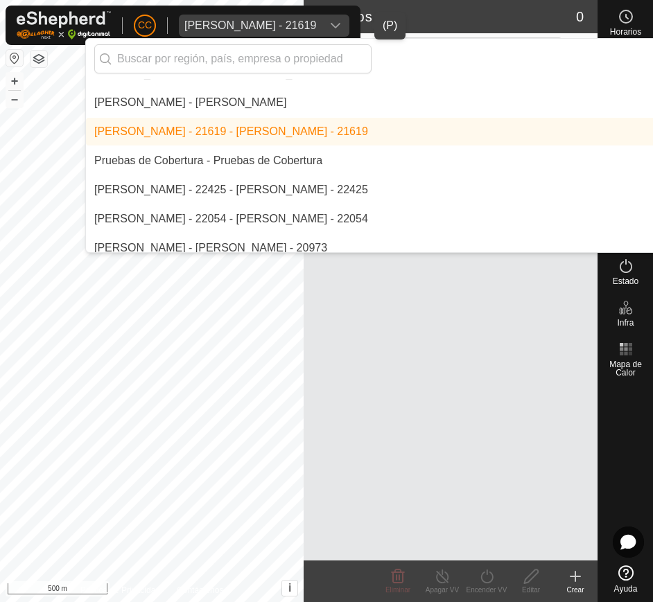
scroll to position [8434, 0]
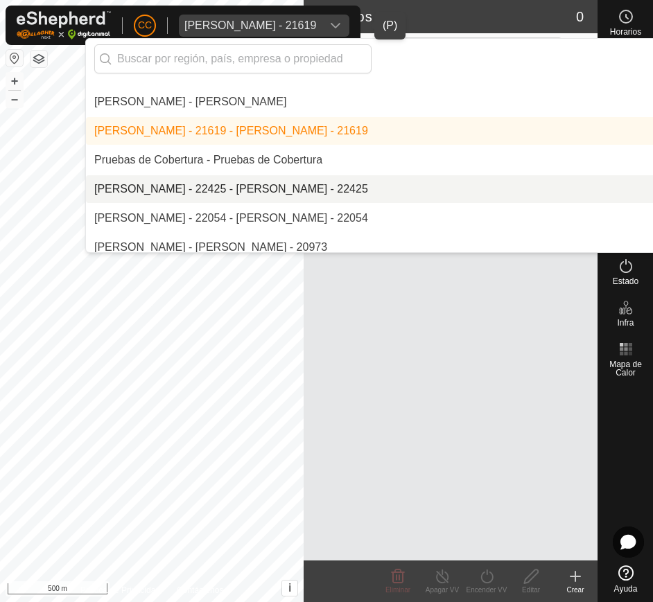
click at [323, 182] on li "[PERSON_NAME] - 22425 - [PERSON_NAME] - 22425" at bounding box center [464, 189] width 757 height 28
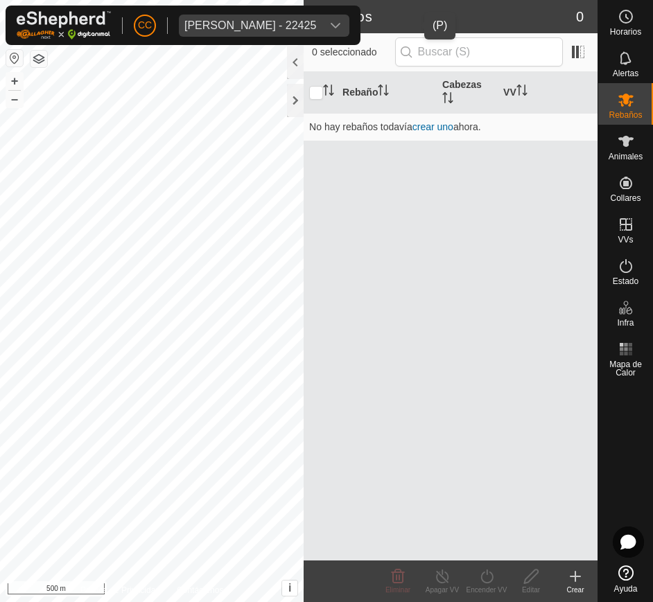
click at [316, 29] on div "Rafael Manuel Fernandez Bujero - 22425" at bounding box center [250, 25] width 132 height 11
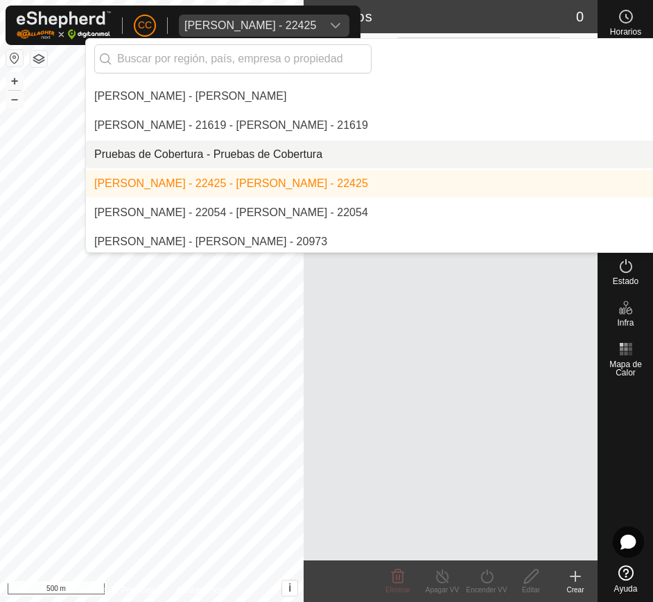
scroll to position [8446, 0]
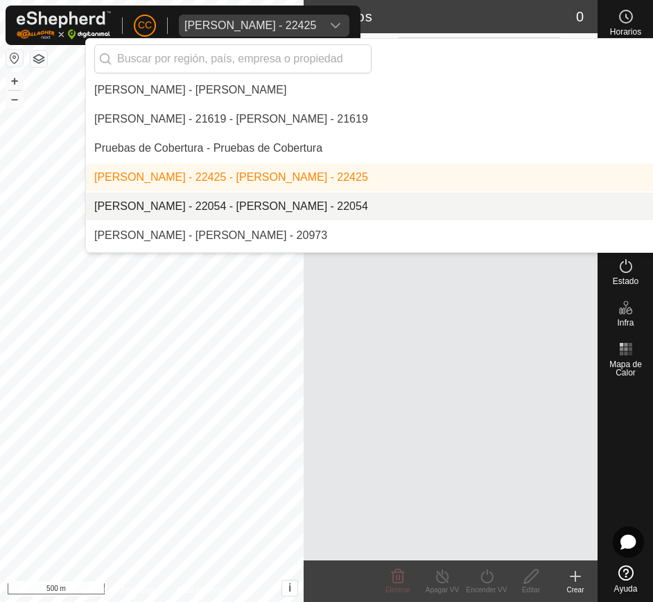
click at [348, 210] on li "[PERSON_NAME] - 22054 - [PERSON_NAME] - 22054" at bounding box center [464, 207] width 757 height 28
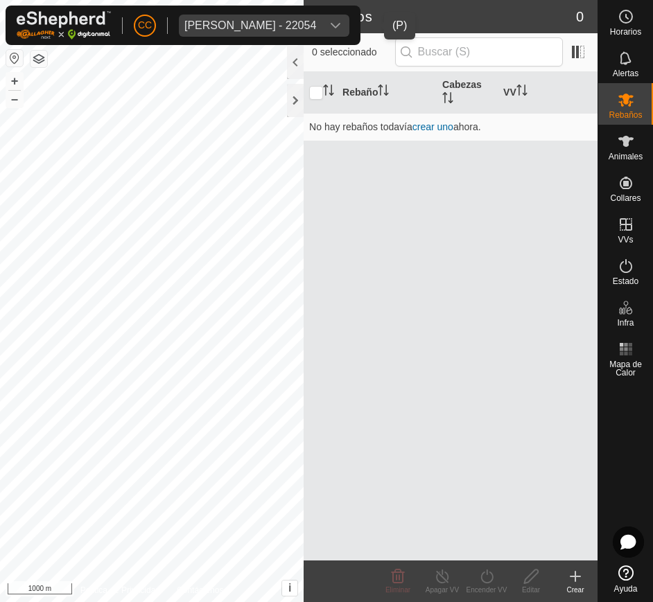
click at [349, 31] on div "dropdown trigger" at bounding box center [336, 26] width 28 height 22
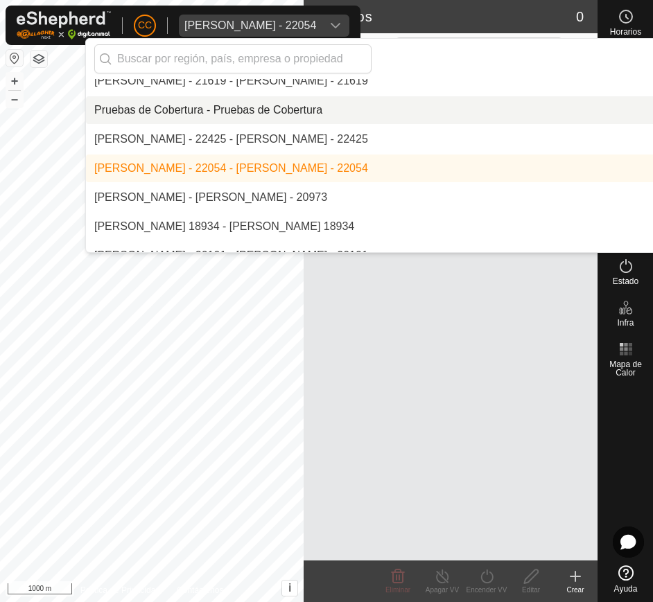
scroll to position [8486, 0]
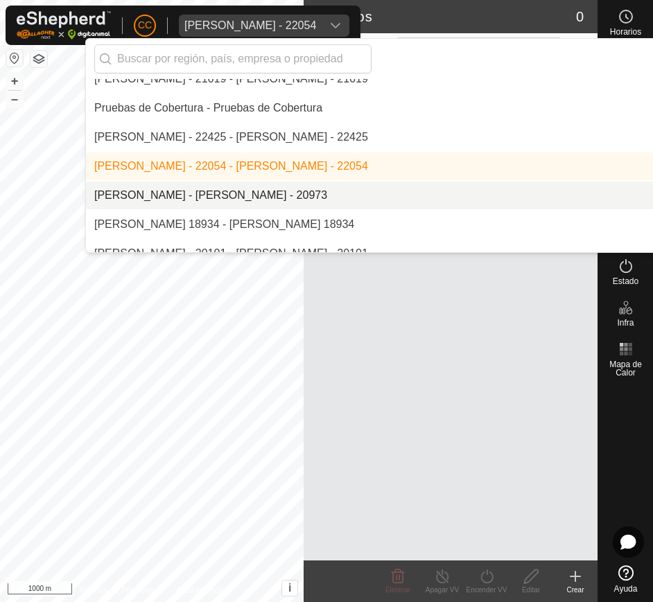
click at [305, 186] on li "[PERSON_NAME] - [PERSON_NAME] - 20973" at bounding box center [464, 196] width 757 height 28
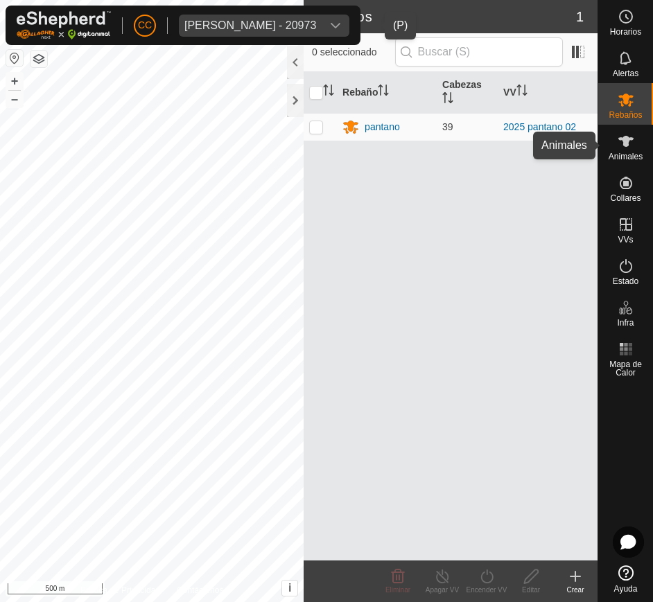
click at [618, 157] on span "Animales" at bounding box center [626, 157] width 34 height 8
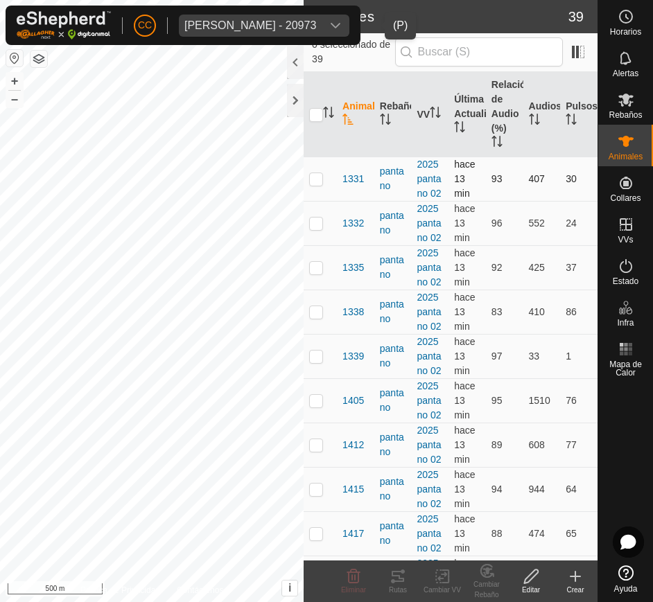
click at [337, 183] on td "1331" at bounding box center [355, 179] width 37 height 44
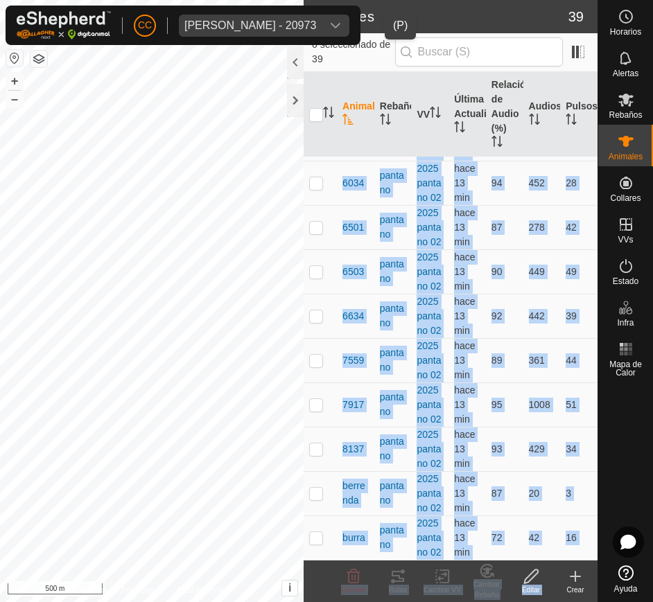
scroll to position [1895, 0]
drag, startPoint x: 337, startPoint y: 183, endPoint x: 573, endPoint y: 532, distance: 421.8
copy tbody "1331 pantano 2025 pantano 02 hace 13 min 93 407 30 1332 pantano 2025 pantano 02…"
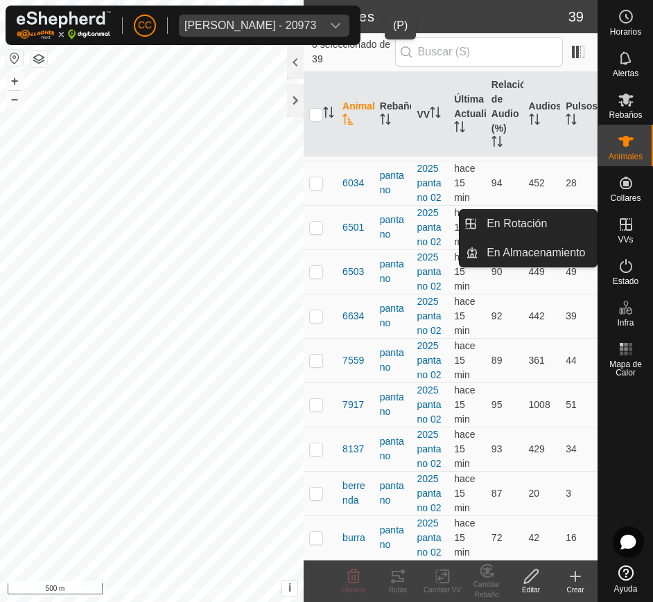
click at [629, 236] on span "VVs" at bounding box center [625, 240] width 15 height 8
click at [566, 229] on link "En Rotación" at bounding box center [537, 224] width 119 height 28
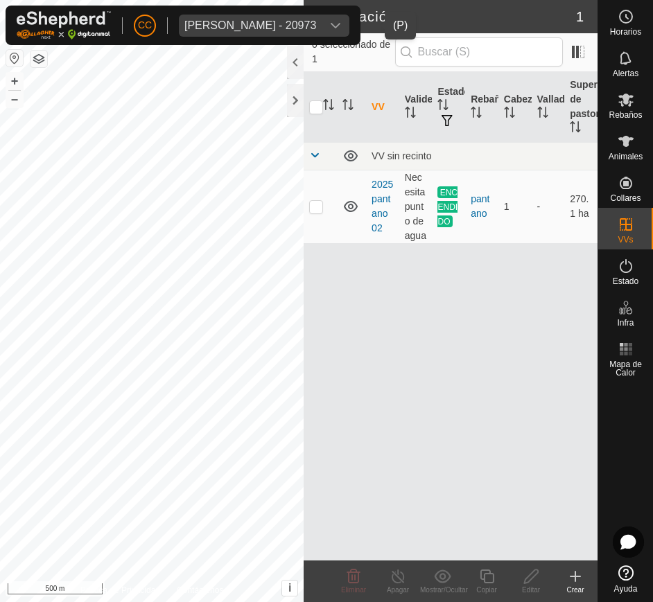
click at [8, 60] on button "button" at bounding box center [14, 58] width 17 height 17
click at [277, 27] on div "Rafael Ovispo Rodriguez - 20973" at bounding box center [250, 25] width 132 height 11
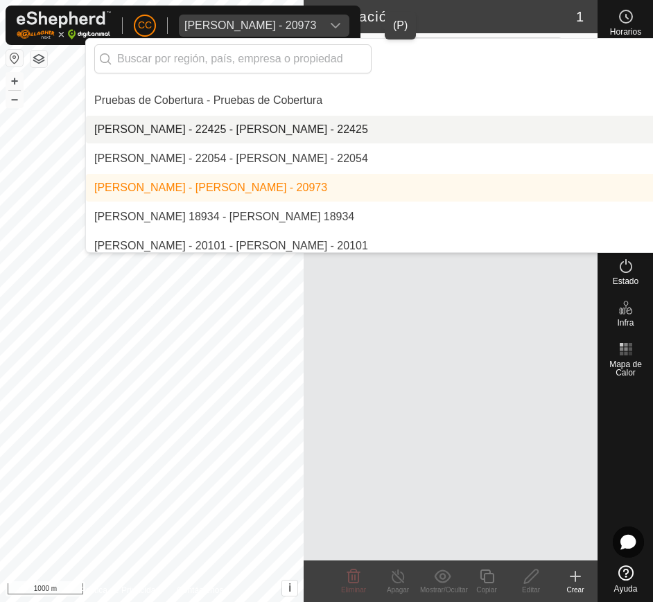
scroll to position [8516, 0]
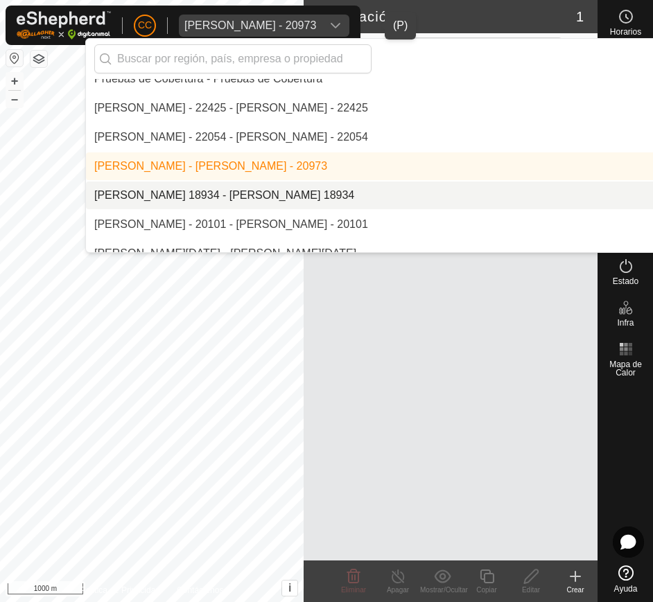
click at [295, 190] on li "[PERSON_NAME] 18934 - [PERSON_NAME] 18934" at bounding box center [464, 196] width 757 height 28
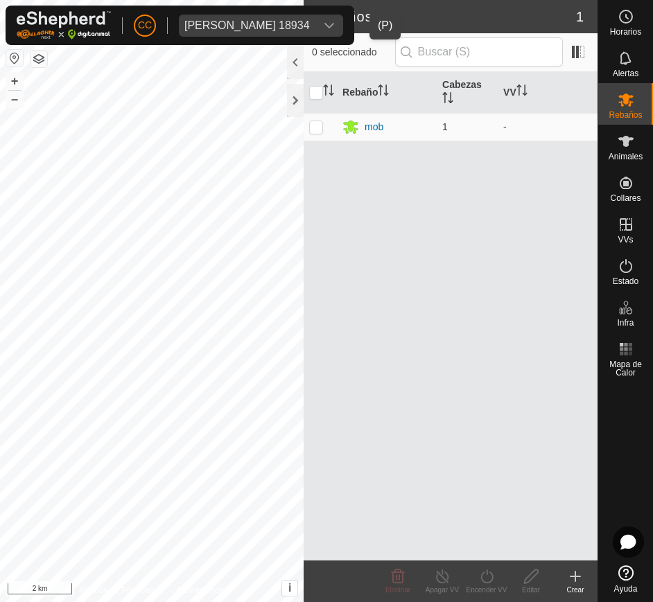
click at [10, 64] on button "button" at bounding box center [14, 58] width 17 height 17
click at [324, 37] on div "CC Rafael Vaquero Gomez 18934" at bounding box center [180, 26] width 349 height 40
click at [310, 26] on div "Rafael Vaquero Gomez 18934" at bounding box center [246, 25] width 125 height 11
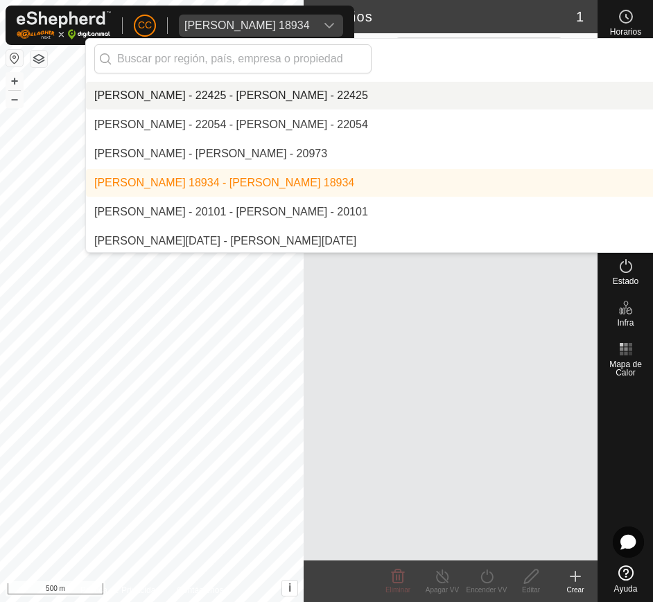
scroll to position [8535, 0]
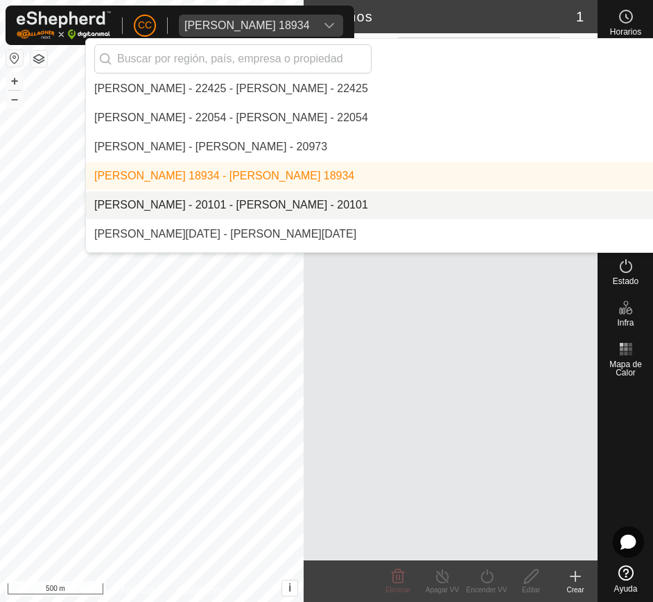
click at [291, 200] on li "[PERSON_NAME] - 20101 - [PERSON_NAME] - 20101" at bounding box center [464, 205] width 757 height 28
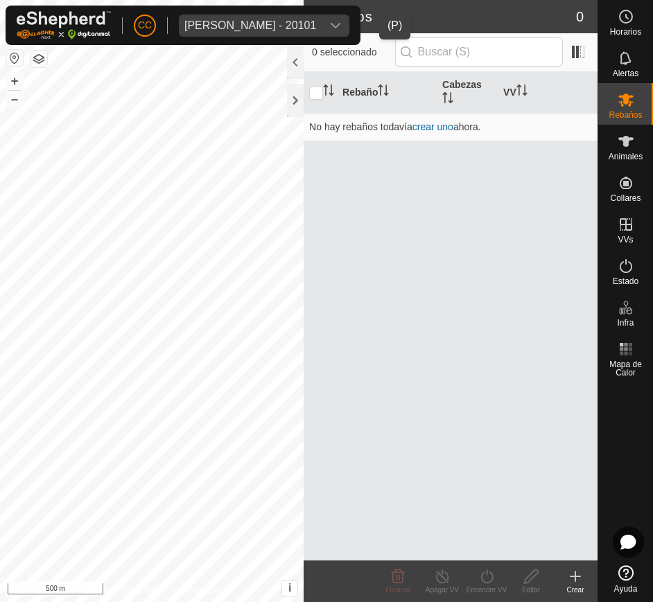
click at [316, 21] on div "Ramon Barberan Abella - 20101" at bounding box center [250, 25] width 132 height 11
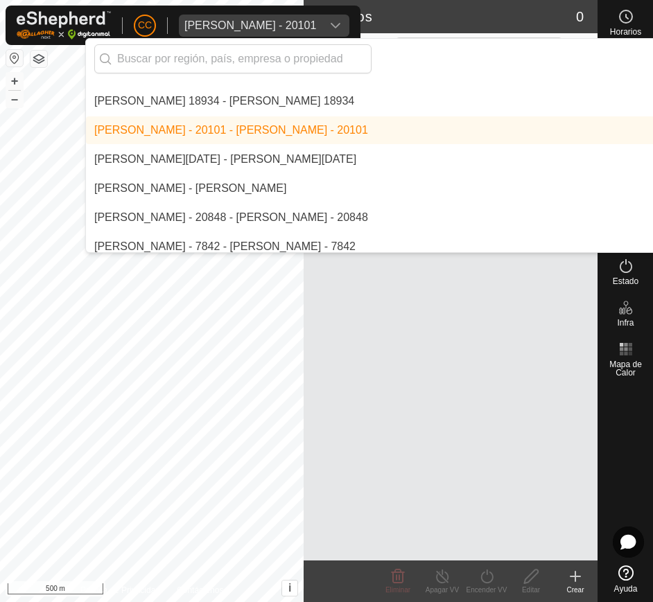
scroll to position [8613, 0]
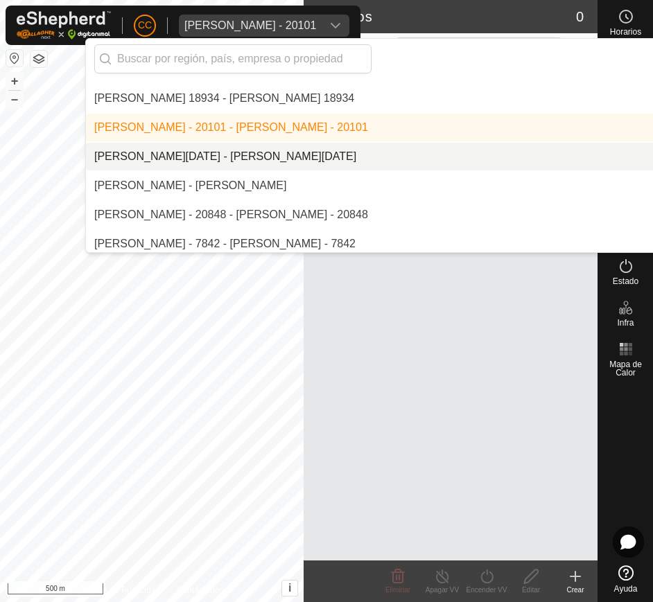
click at [336, 149] on li "[PERSON_NAME][DATE] - [PERSON_NAME][DATE]" at bounding box center [464, 157] width 757 height 28
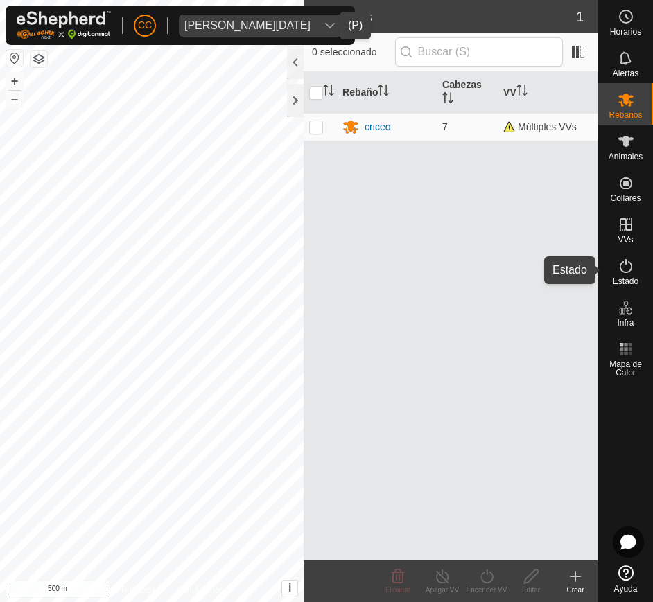
click at [632, 273] on icon at bounding box center [626, 266] width 17 height 17
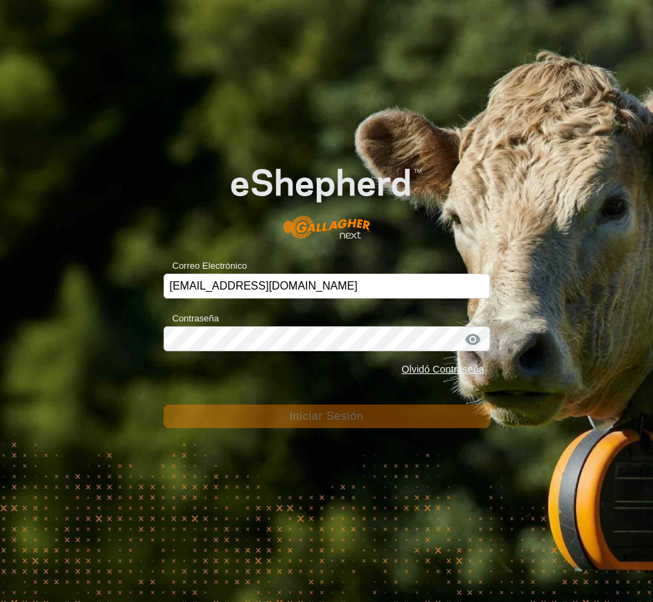
click at [633, 156] on div "Correo Electrónico ccallejero@digitanimal.com Contraseña Olvidó Contraseña Inic…" at bounding box center [326, 301] width 653 height 602
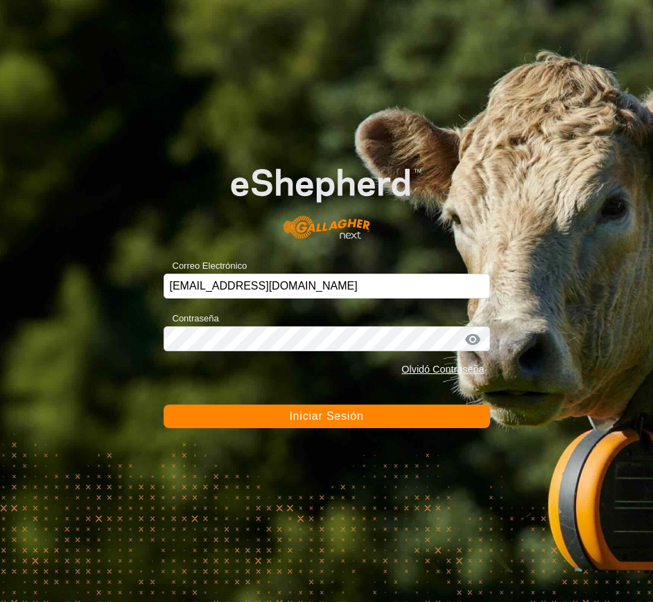
click at [304, 414] on span "Iniciar Sesión" at bounding box center [326, 416] width 74 height 12
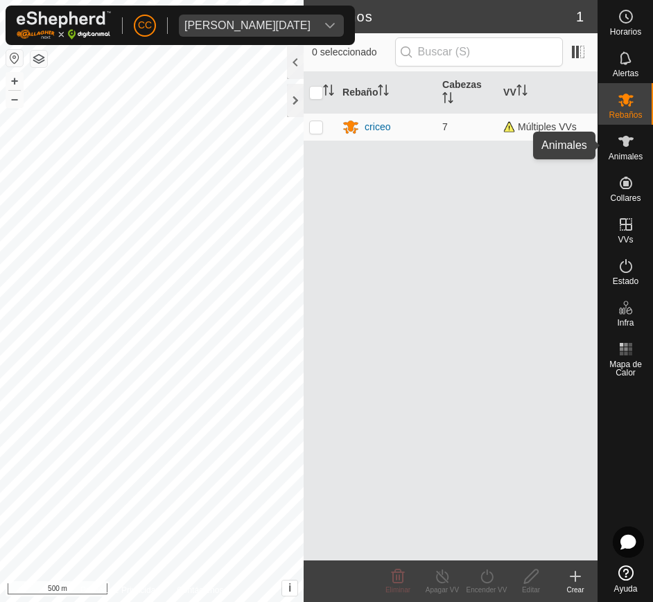
click at [634, 138] on icon at bounding box center [626, 141] width 17 height 17
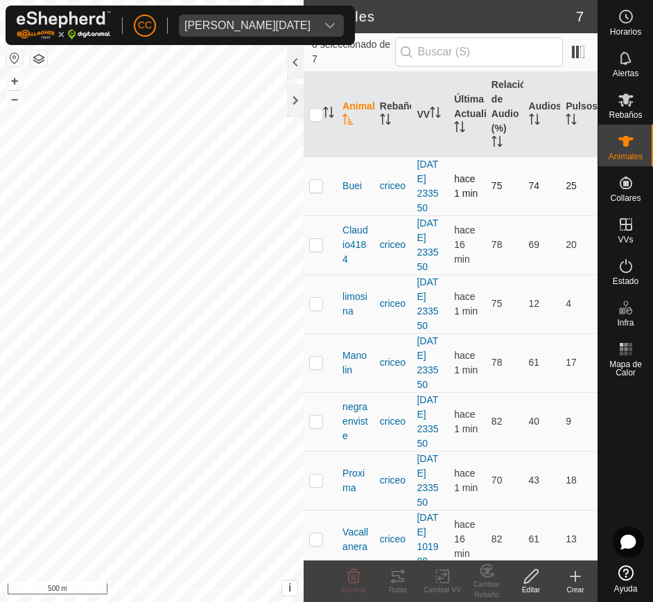
drag, startPoint x: 331, startPoint y: 187, endPoint x: 340, endPoint y: 188, distance: 9.0
click at [340, 188] on tr "Buei criceo 2025-06-26 233550 hace 1 min 75 74 25" at bounding box center [451, 186] width 294 height 59
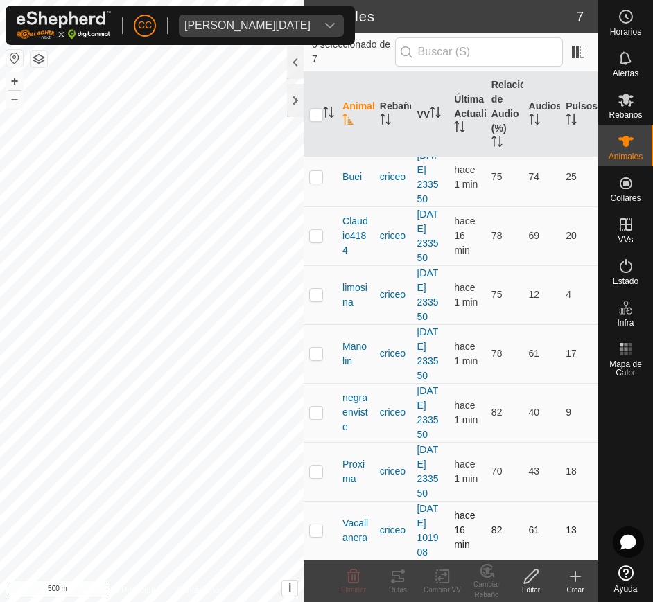
drag, startPoint x: 340, startPoint y: 188, endPoint x: 571, endPoint y: 537, distance: 417.8
click at [571, 537] on tbody "Buei criceo 2025-06-26 233550 hace 1 min 75 74 25 Claudio4184 criceo 2025-06-26…" at bounding box center [451, 354] width 294 height 412
copy tbody "Buei criceo 2025-06-26 233550 hace 1 min 75 74 25 Claudio4184 criceo 2025-06-26…"
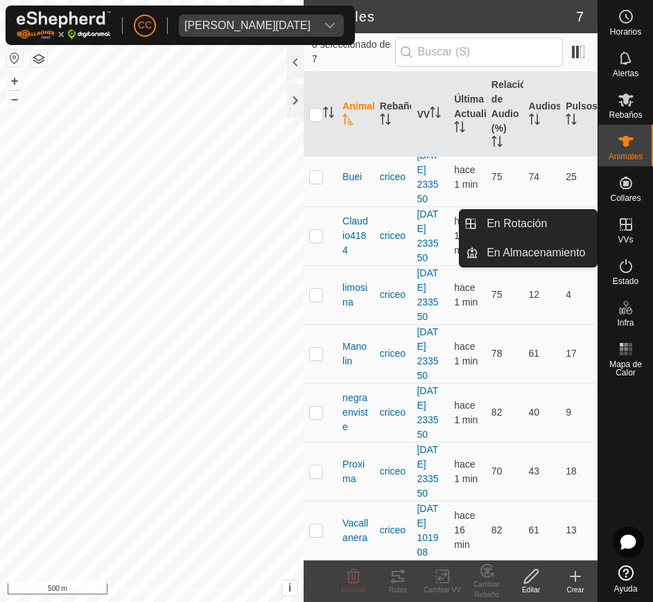
click at [627, 237] on span "VVs" at bounding box center [625, 240] width 15 height 8
click at [551, 216] on link "En Rotación" at bounding box center [537, 224] width 119 height 28
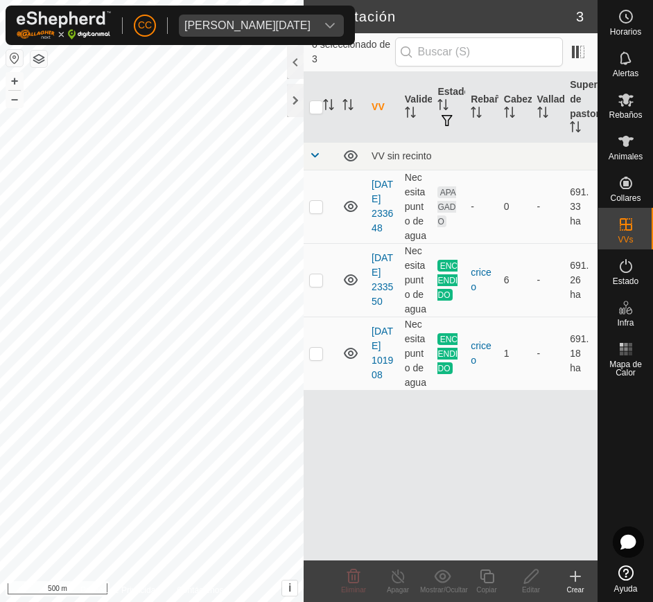
click at [13, 59] on button "button" at bounding box center [14, 58] width 17 height 17
click at [311, 201] on p-checkbox at bounding box center [316, 206] width 14 height 11
click at [315, 209] on p-checkbox at bounding box center [316, 206] width 14 height 11
checkbox input "false"
click at [315, 272] on td at bounding box center [320, 279] width 33 height 73
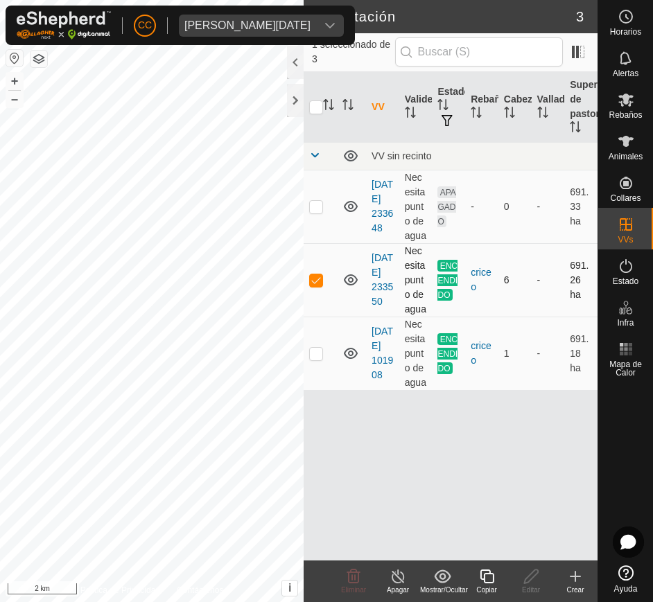
click at [315, 272] on td at bounding box center [320, 279] width 33 height 73
checkbox input "false"
click at [317, 352] on p-checkbox at bounding box center [316, 353] width 14 height 11
checkbox input "false"
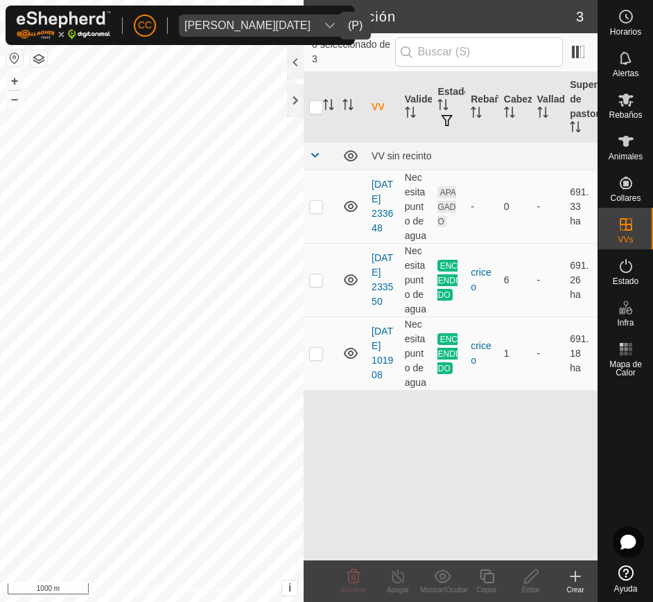
click at [247, 20] on div "Raul Alvarez Mayo 1511" at bounding box center [247, 25] width 126 height 11
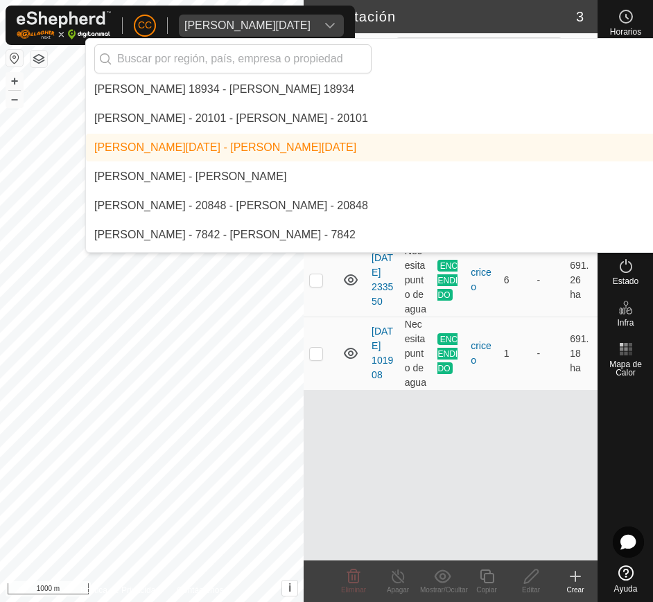
scroll to position [8623, 0]
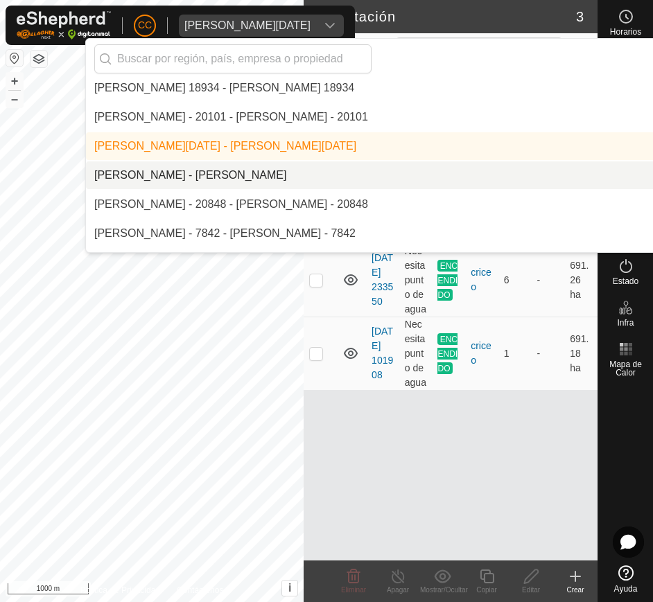
click at [230, 185] on li "[PERSON_NAME] - [PERSON_NAME]" at bounding box center [464, 176] width 757 height 28
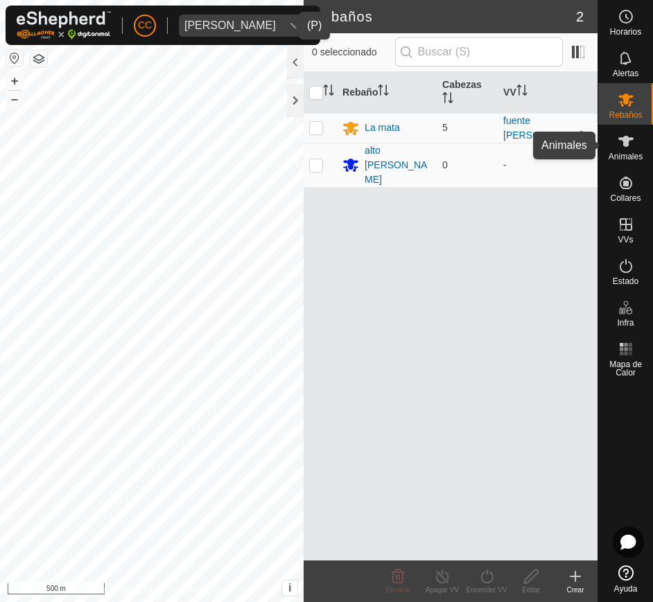
click at [628, 142] on icon at bounding box center [625, 141] width 15 height 11
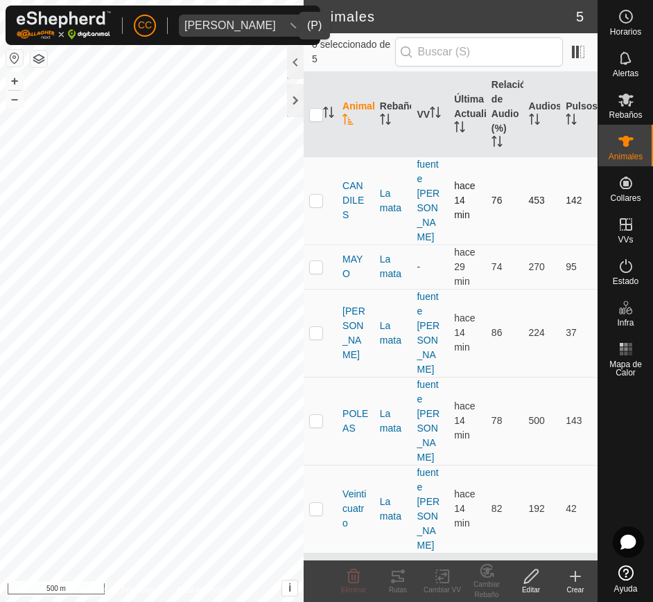
drag, startPoint x: 336, startPoint y: 159, endPoint x: 338, endPoint y: 166, distance: 7.5
click at [338, 166] on tr "CANDILES La mata fuente otero hace 14 min 76 453 142" at bounding box center [451, 201] width 294 height 88
drag, startPoint x: 338, startPoint y: 166, endPoint x: 591, endPoint y: 351, distance: 313.1
click at [591, 351] on tbody "CANDILES La mata fuente otero hace 14 min 76 453 142 MAYO La mata - hace 29 min…" at bounding box center [451, 355] width 294 height 397
copy tbody "CANDILES La mata fuente otero hace 14 min 76 453 142 MAYO La mata - hace 29 min…"
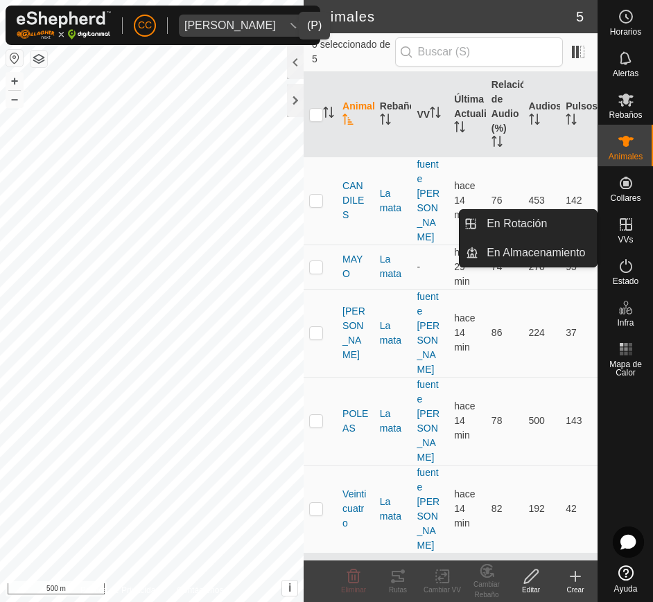
click at [630, 232] on icon at bounding box center [626, 224] width 17 height 17
click at [542, 224] on link "En Rotación" at bounding box center [537, 224] width 119 height 28
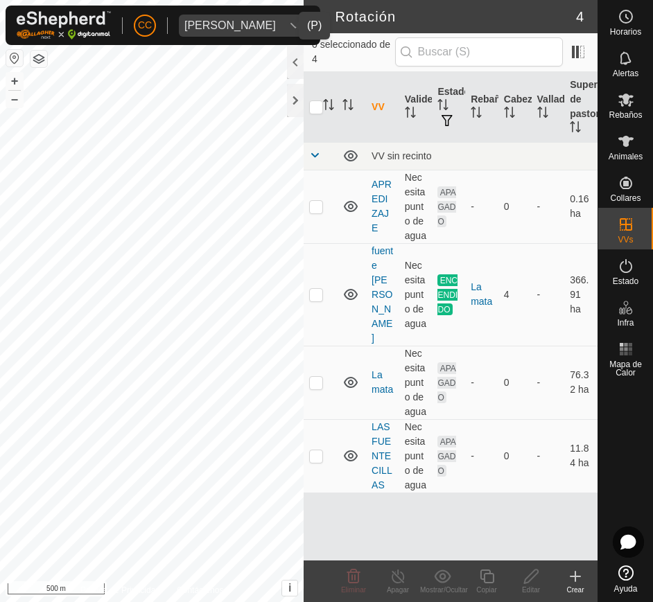
click at [9, 59] on button "button" at bounding box center [14, 58] width 17 height 17
click at [281, 29] on div "dropdown trigger" at bounding box center [295, 26] width 28 height 22
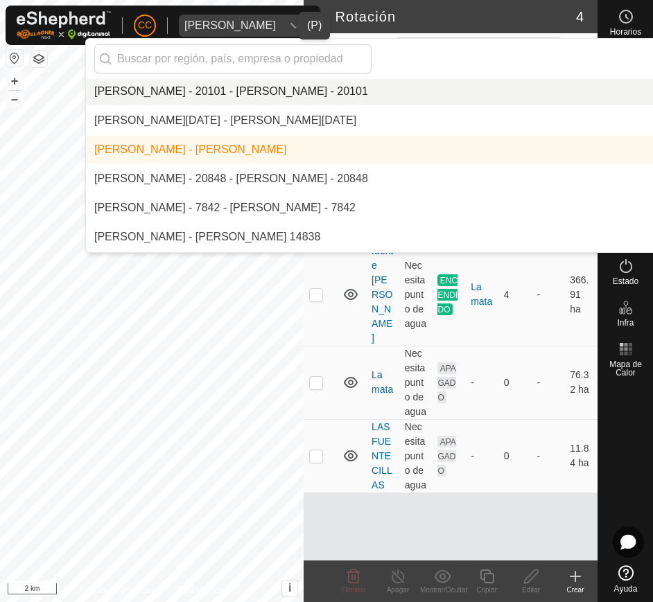
scroll to position [8654, 0]
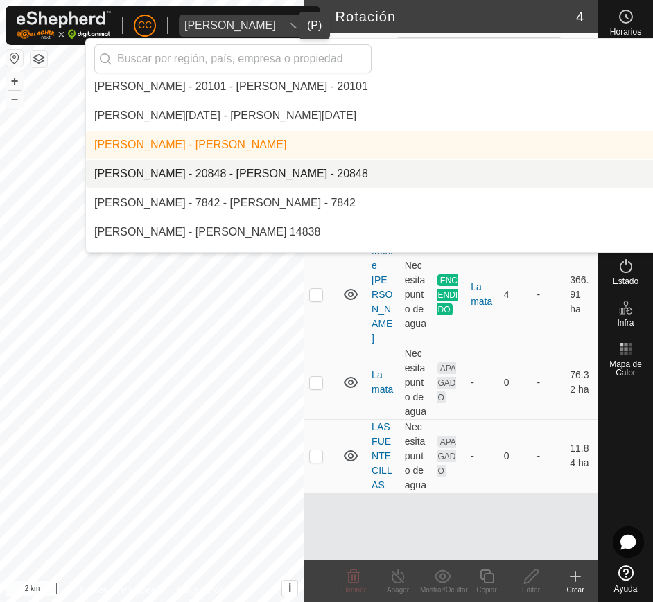
click at [263, 184] on li "[PERSON_NAME] - 20848 - [PERSON_NAME] - 20848" at bounding box center [464, 174] width 757 height 28
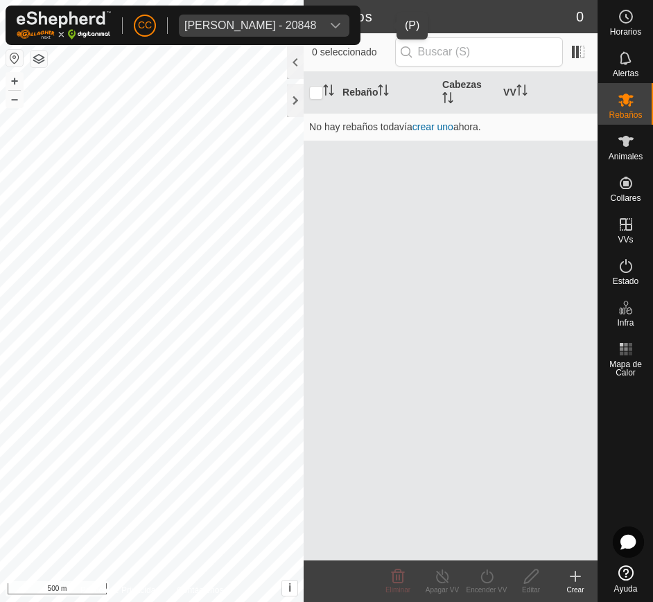
click at [316, 30] on div "Raul Fernandez Fernandez - 20848" at bounding box center [250, 25] width 132 height 11
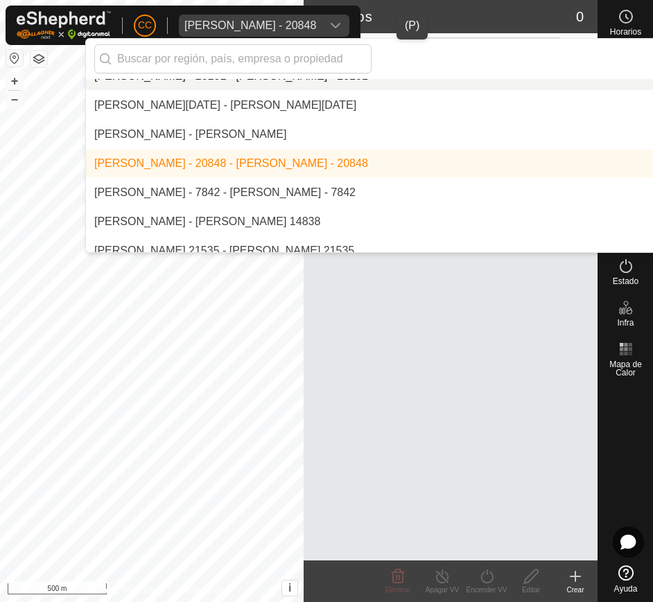
scroll to position [8669, 0]
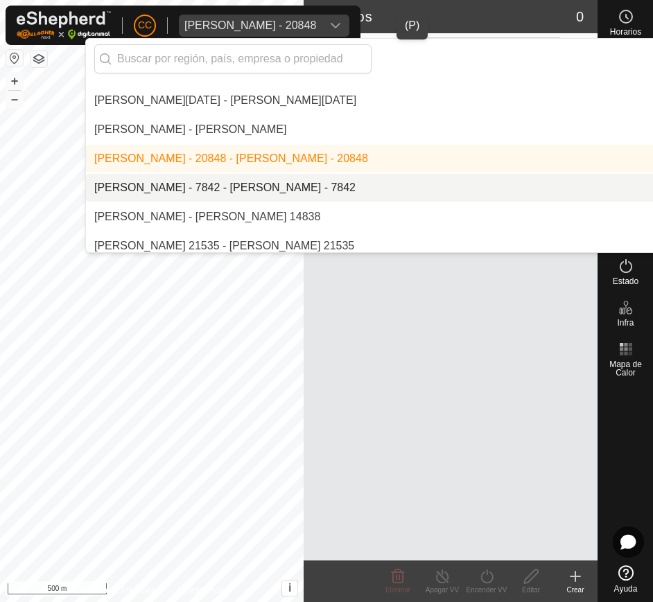
click at [304, 190] on li "[PERSON_NAME] - 7842 - [PERSON_NAME] - 7842" at bounding box center [464, 188] width 757 height 28
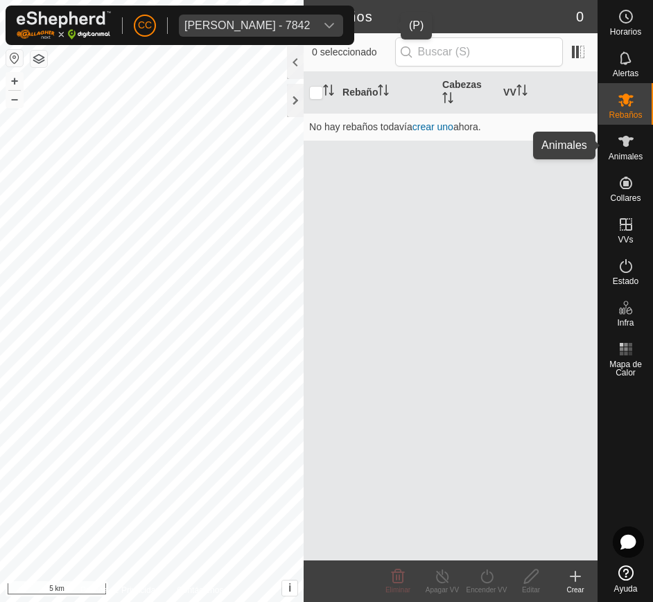
click at [618, 154] on span "Animales" at bounding box center [626, 157] width 34 height 8
click at [310, 26] on div "Raul Oscar Gonzalo Martinez - 7842" at bounding box center [246, 25] width 125 height 11
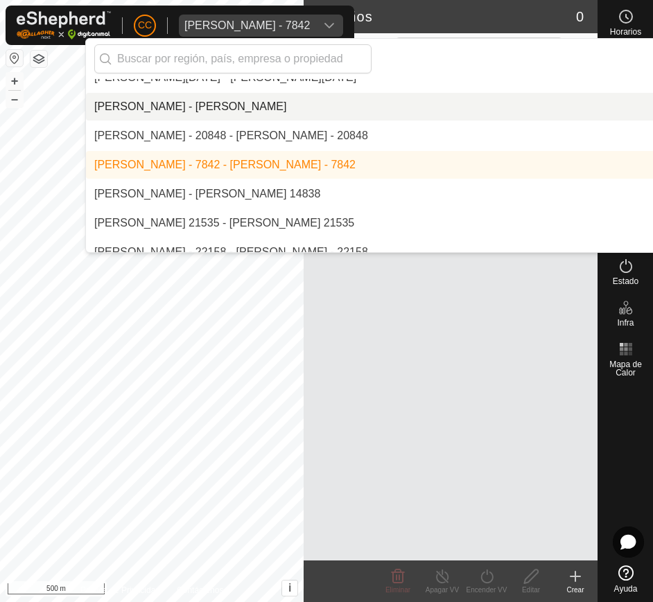
scroll to position [8705, 0]
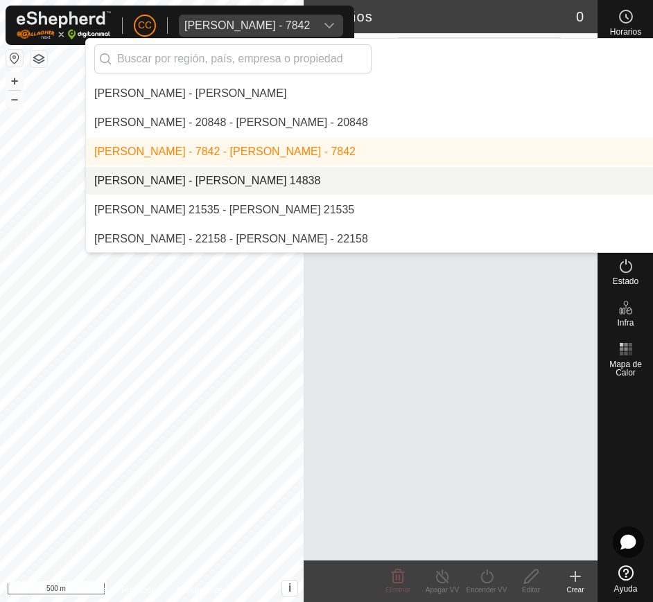
click at [288, 182] on li "[PERSON_NAME] - [PERSON_NAME] 14838" at bounding box center [464, 181] width 757 height 28
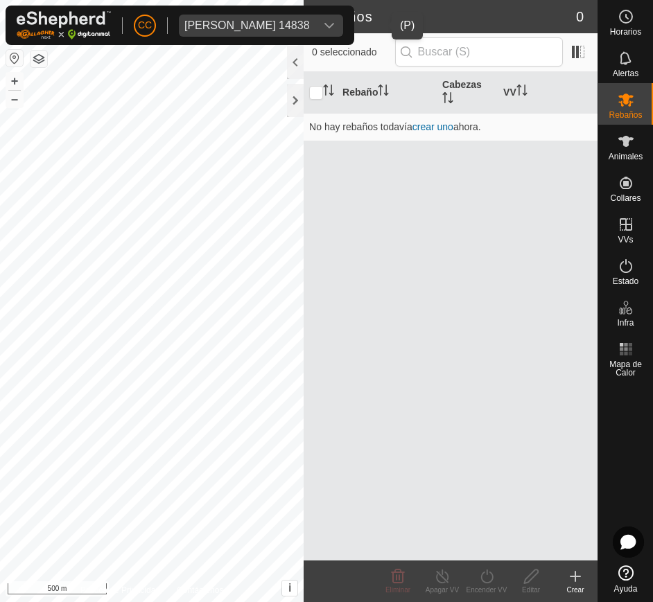
click at [310, 28] on div "Remedios Marcos Quevedo 14838" at bounding box center [246, 25] width 125 height 11
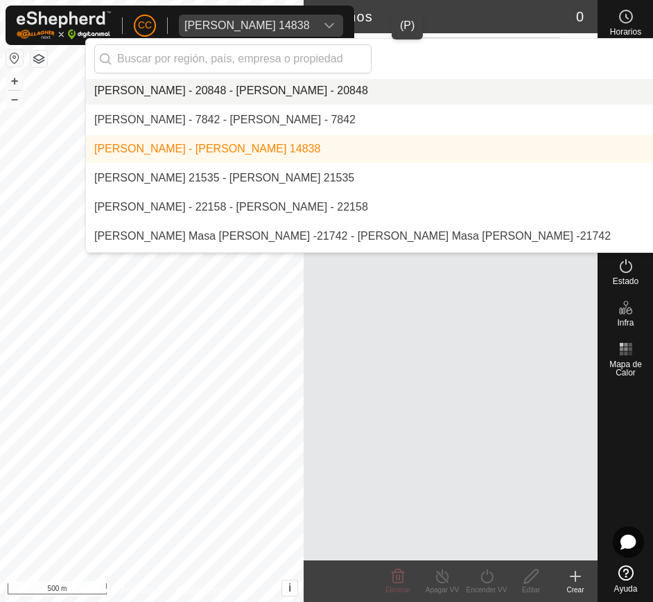
scroll to position [8741, 0]
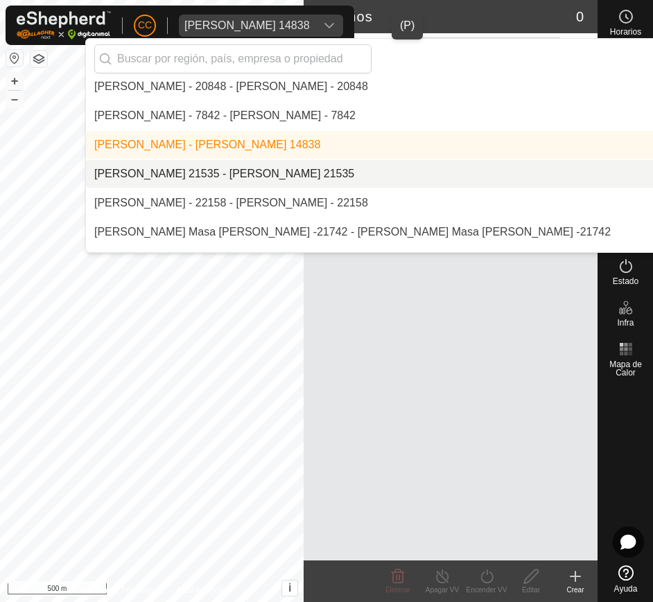
click at [259, 167] on li "[PERSON_NAME] 21535 - [PERSON_NAME] 21535" at bounding box center [464, 174] width 757 height 28
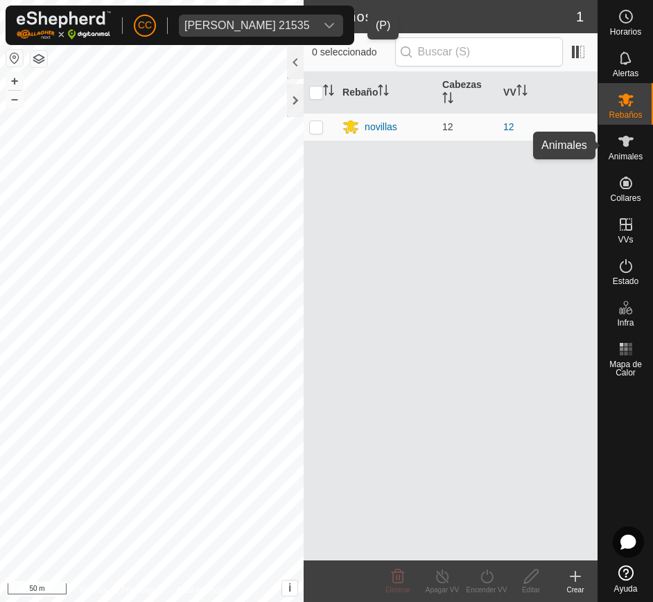
click at [612, 150] on div "Animales" at bounding box center [625, 146] width 55 height 42
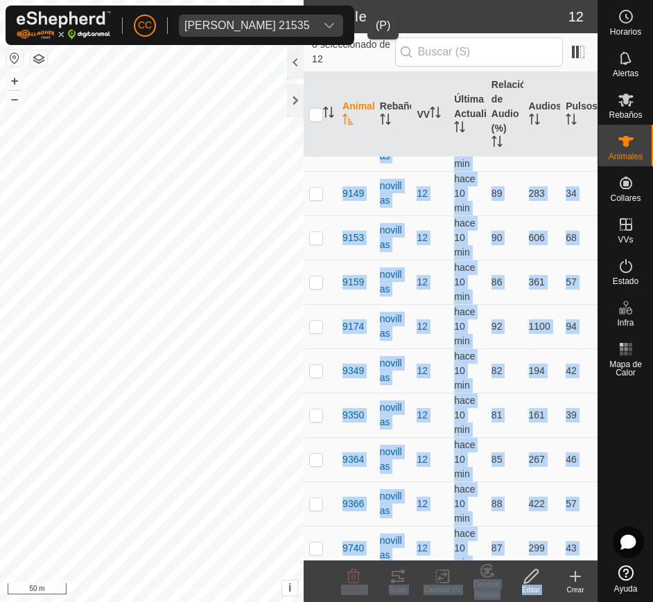
scroll to position [129, 0]
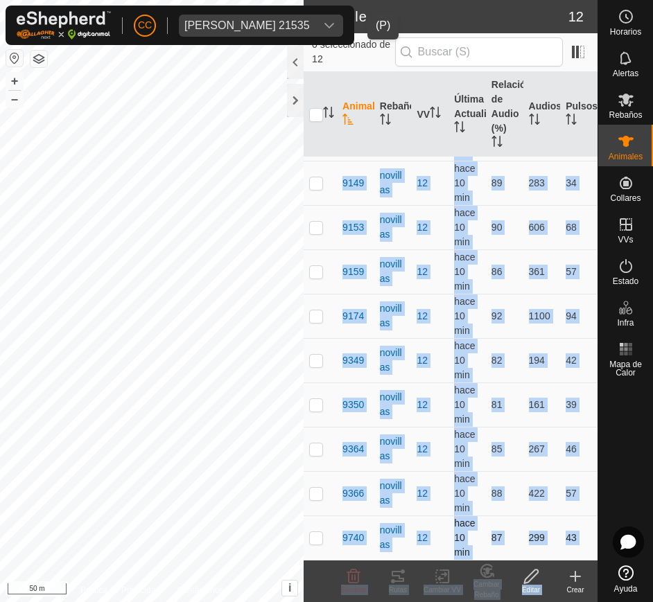
drag, startPoint x: 338, startPoint y: 180, endPoint x: 577, endPoint y: 541, distance: 432.8
click at [577, 541] on tbody "5986 novillas 12 hace 10 min 92 606 54 6797 novillas 12 hace 10 min 83 228 48 9…" at bounding box center [451, 294] width 294 height 532
copy tbody "5986 novillas 12 hace 10 min 92 606 54 6797 novillas 12 hace 10 min 83 228 48 9…"
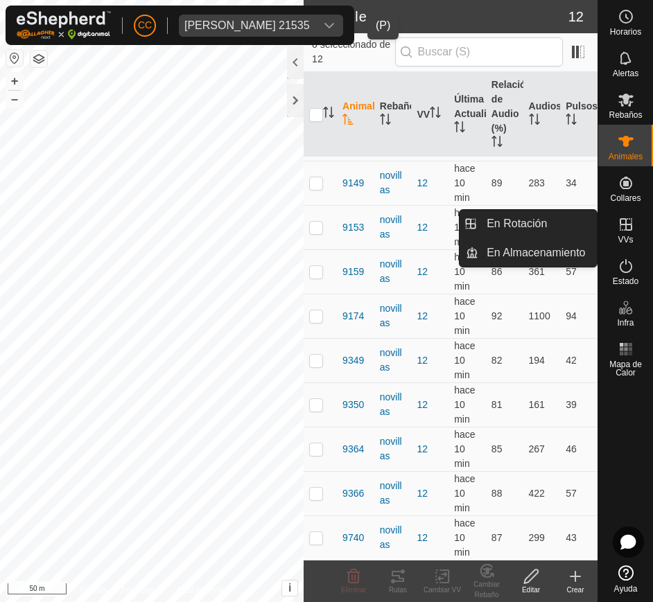
click at [636, 225] on es-virtualpaddocks-svg-icon at bounding box center [626, 225] width 25 height 22
click at [507, 223] on link "En Rotación" at bounding box center [537, 224] width 119 height 28
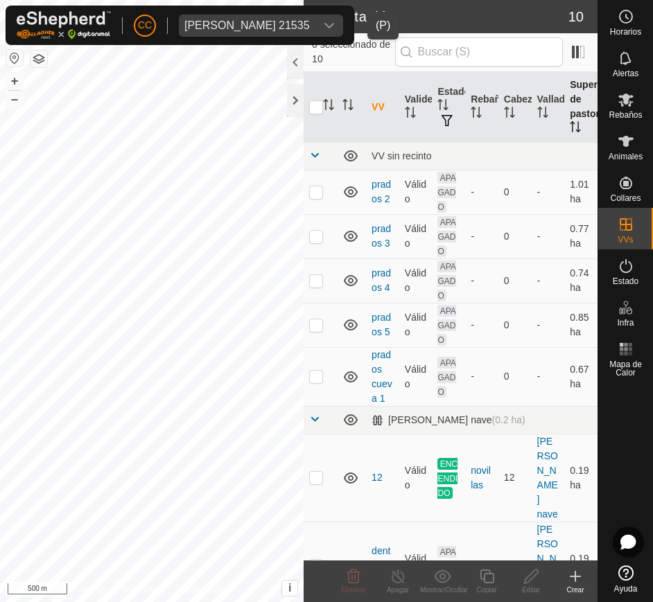
click at [571, 122] on icon "Activar para ordenar" at bounding box center [573, 122] width 5 height 3
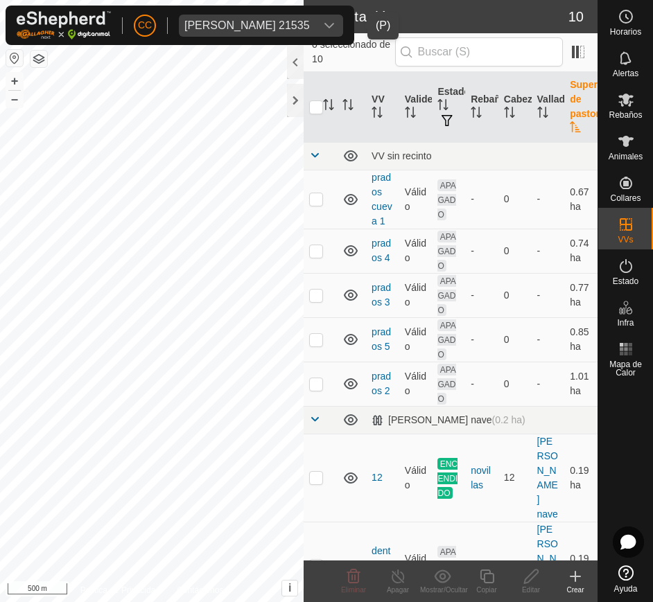
click at [570, 122] on icon "Activar para ordenar" at bounding box center [575, 126] width 10 height 11
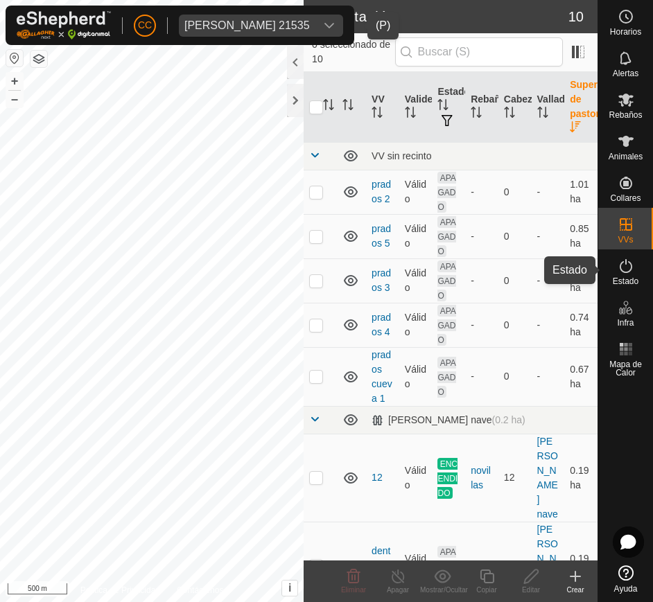
click at [636, 277] on span "Estado" at bounding box center [626, 281] width 26 height 8
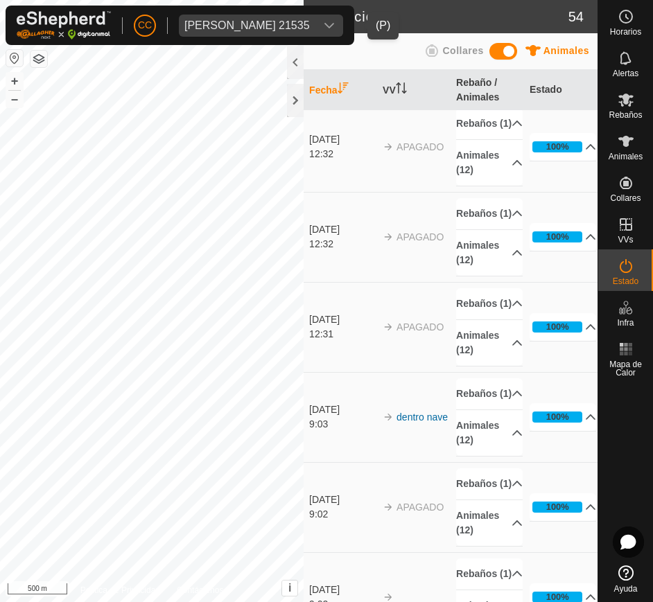
scroll to position [2742, 0]
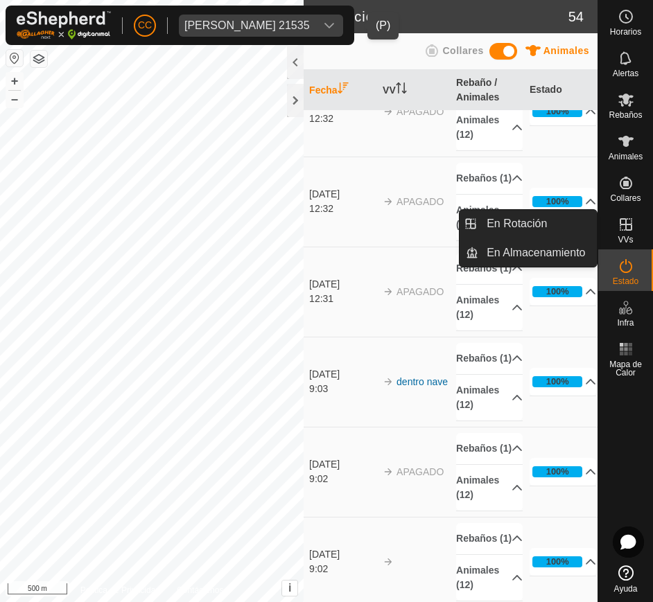
click at [627, 246] on div "VVs" at bounding box center [625, 229] width 55 height 42
click at [568, 234] on link "En Rotación" at bounding box center [537, 224] width 119 height 28
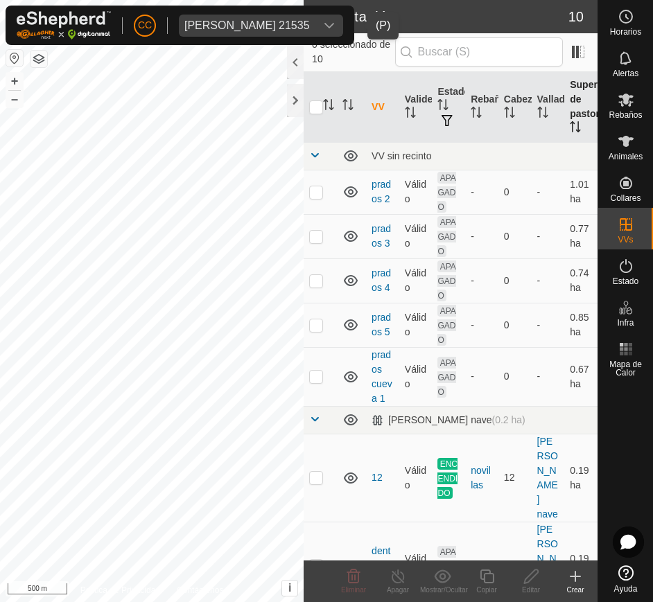
click at [570, 128] on icon "Activar para ordenar" at bounding box center [575, 126] width 11 height 11
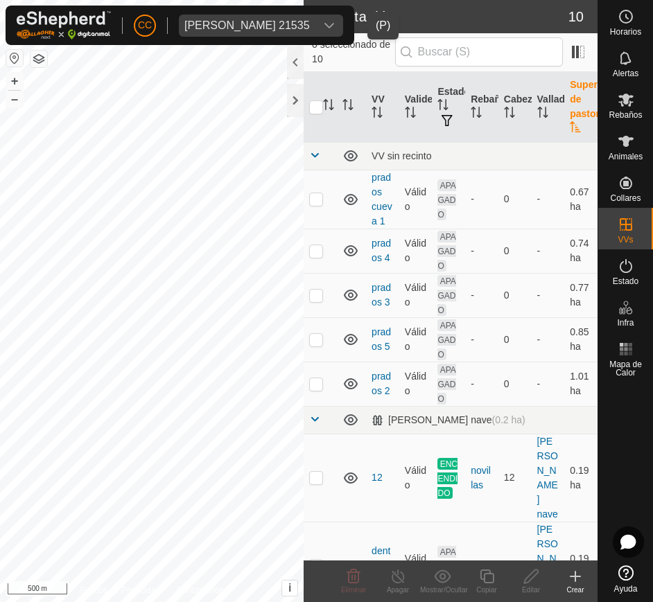
click at [570, 128] on icon "Activar para ordenar" at bounding box center [575, 126] width 11 height 11
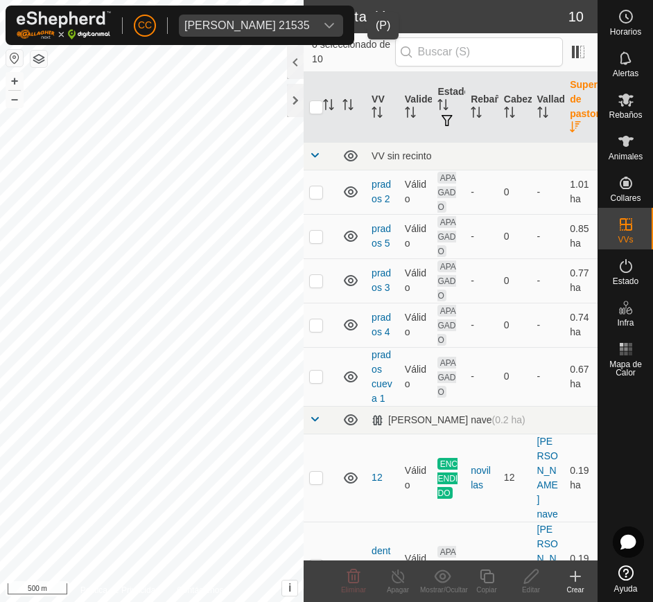
click at [343, 25] on div "dropdown trigger" at bounding box center [329, 26] width 28 height 22
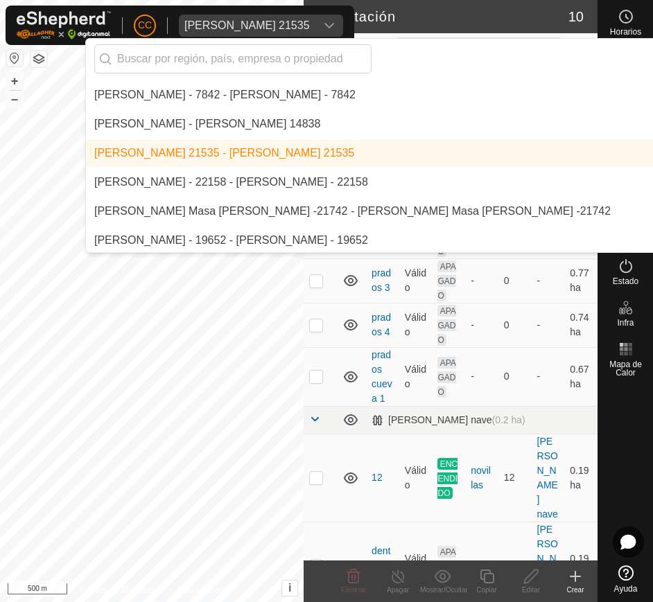
scroll to position [8764, 0]
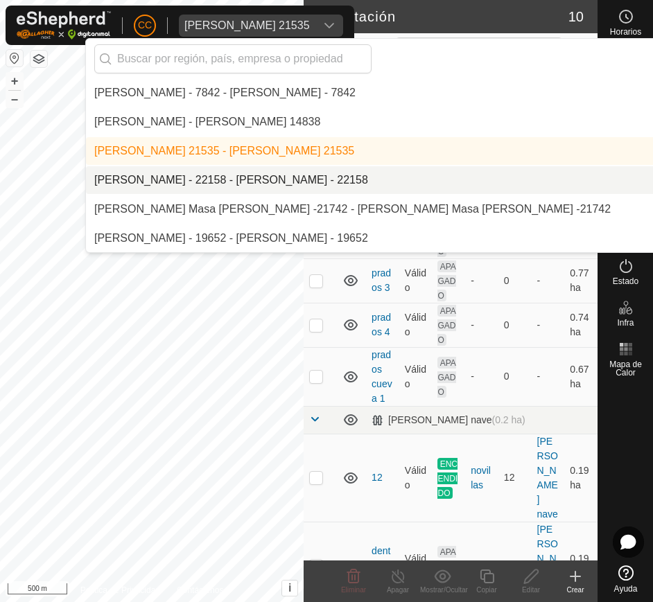
click at [336, 186] on li "[PERSON_NAME] - 22158 - [PERSON_NAME] - 22158" at bounding box center [464, 180] width 757 height 28
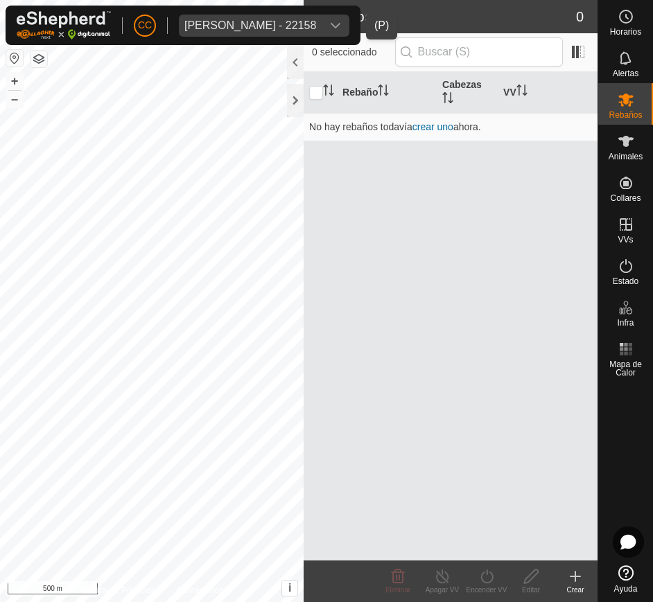
click at [341, 20] on icon "dropdown trigger" at bounding box center [335, 25] width 11 height 11
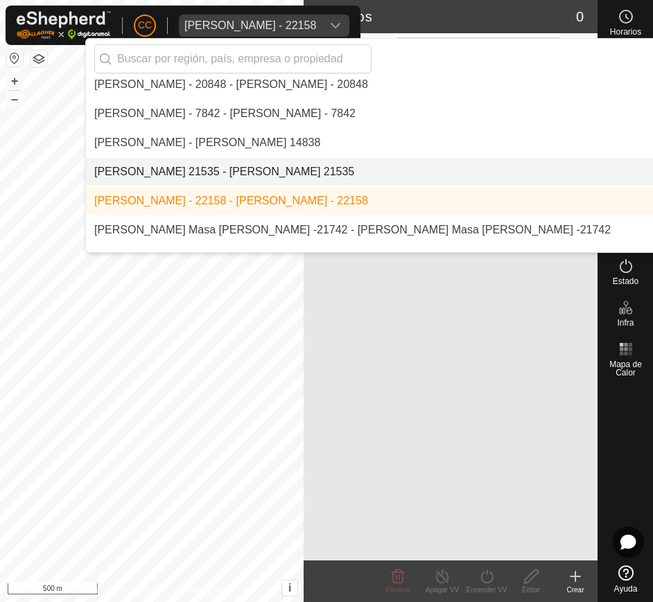
scroll to position [8750, 0]
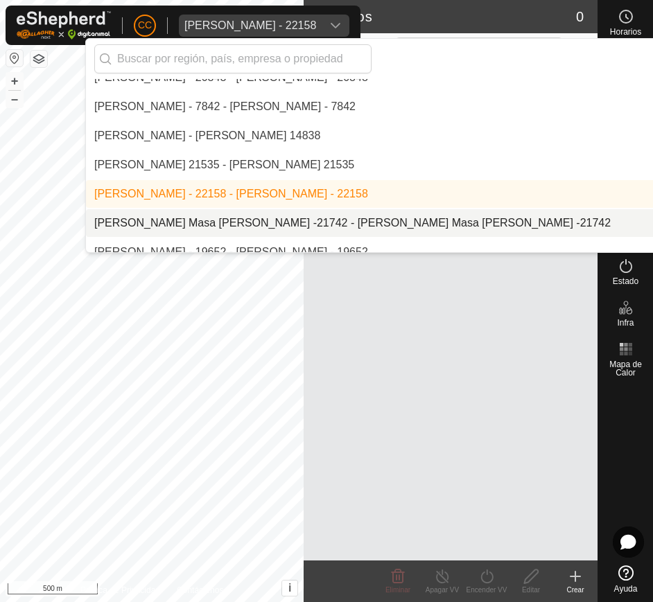
click at [290, 211] on li "[PERSON_NAME] Masa [PERSON_NAME] -21742 - [PERSON_NAME] Masa [PERSON_NAME] -217…" at bounding box center [464, 223] width 757 height 28
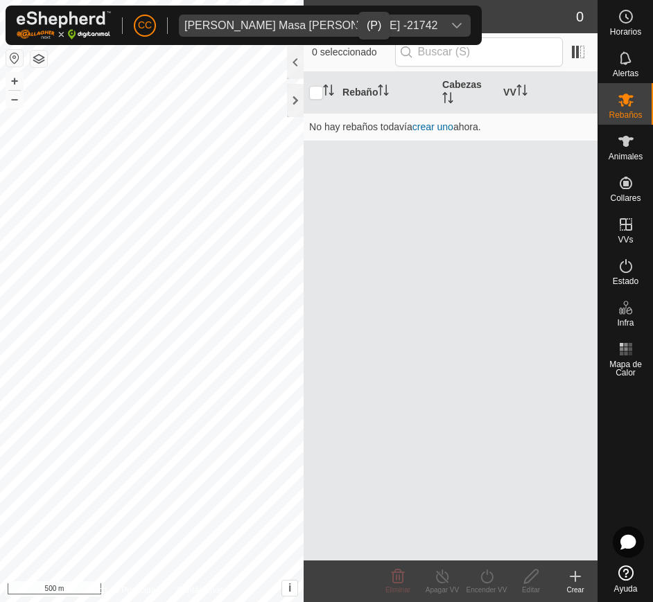
click at [293, 21] on div "Ricardo Masa Perez -21742" at bounding box center [310, 25] width 253 height 11
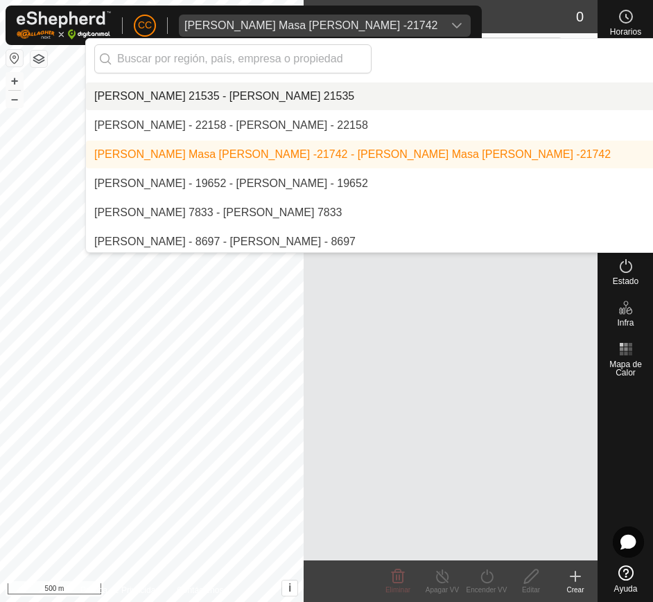
scroll to position [8832, 0]
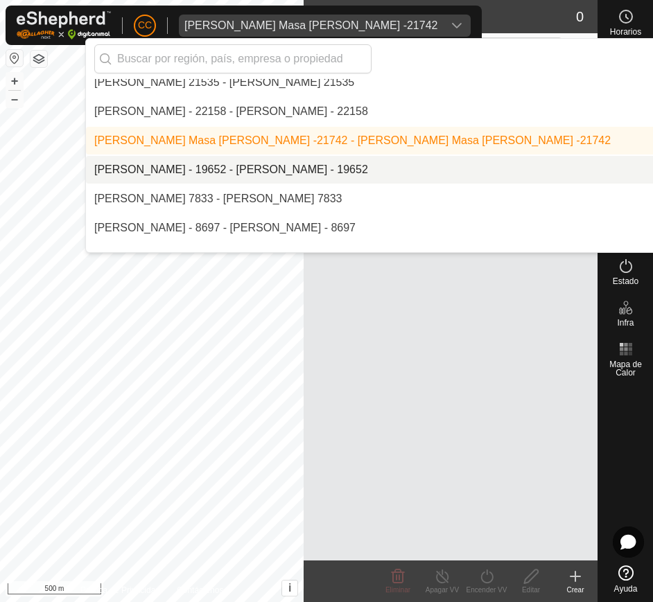
click at [256, 174] on li "[PERSON_NAME] - 19652 - [PERSON_NAME] - 19652" at bounding box center [464, 170] width 757 height 28
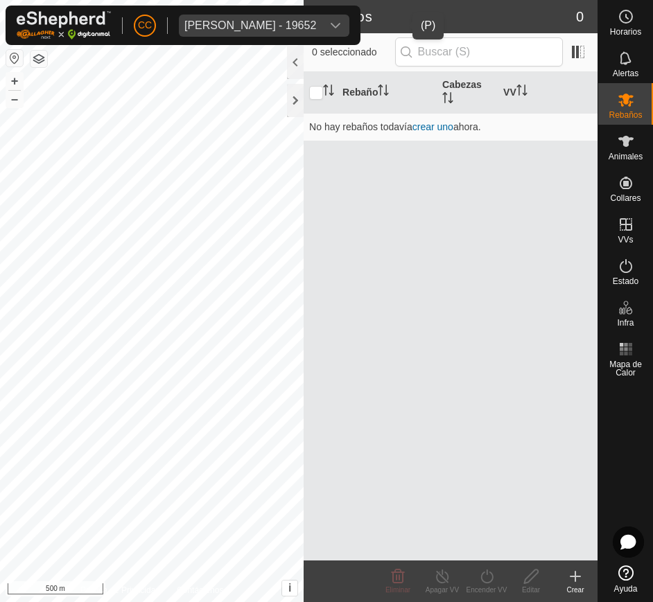
click at [322, 18] on span "Roberto Pablo Casado Gomez - 19652" at bounding box center [250, 26] width 143 height 22
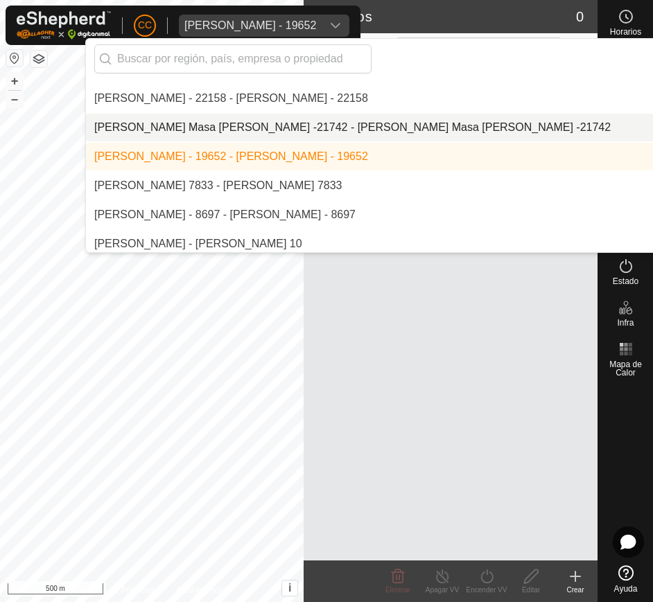
scroll to position [8852, 0]
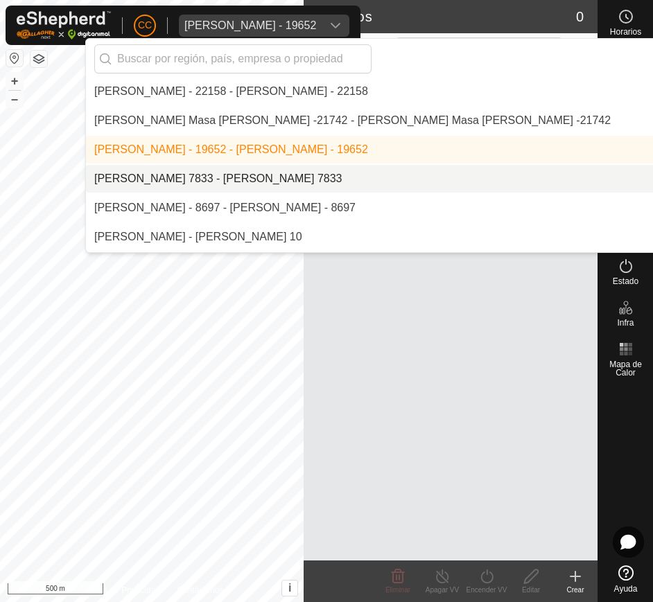
click at [288, 180] on li "[PERSON_NAME] 7833 - [PERSON_NAME] 7833" at bounding box center [464, 179] width 757 height 28
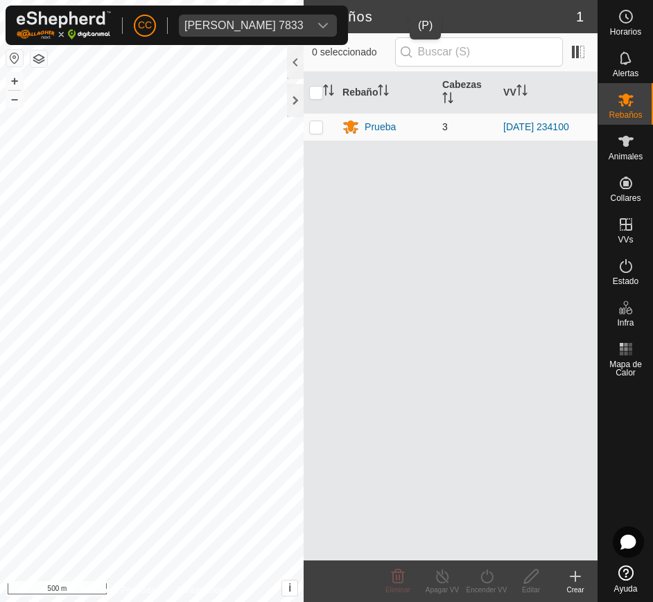
click at [323, 125] on p-tablecheckbox at bounding box center [316, 126] width 14 height 11
checkbox input "true"
click at [620, 157] on span "Animales" at bounding box center [626, 157] width 34 height 8
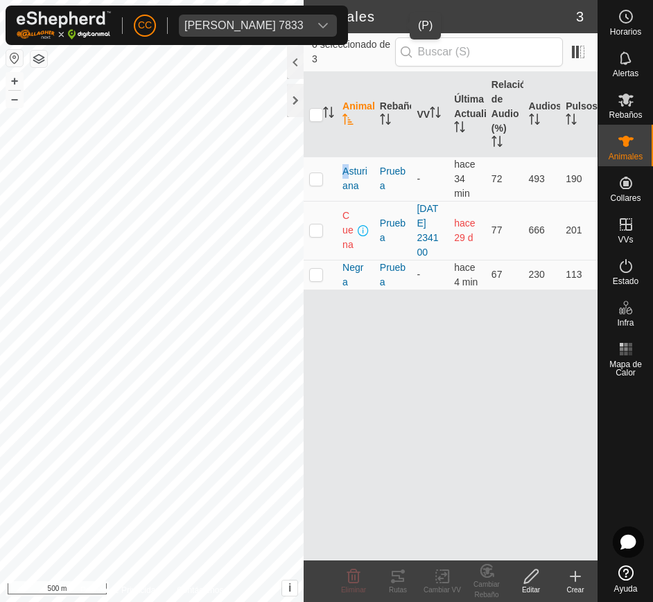
drag, startPoint x: 342, startPoint y: 171, endPoint x: 572, endPoint y: 300, distance: 263.5
click at [572, 300] on div "Animal Rebaño VV Última Actualización Relación de Audio (%) Audios Pulsos Astur…" at bounding box center [451, 316] width 294 height 489
copy table "Animal Rebaño VV Última Actualización Relación de Audio (%) Audios Pulsos"
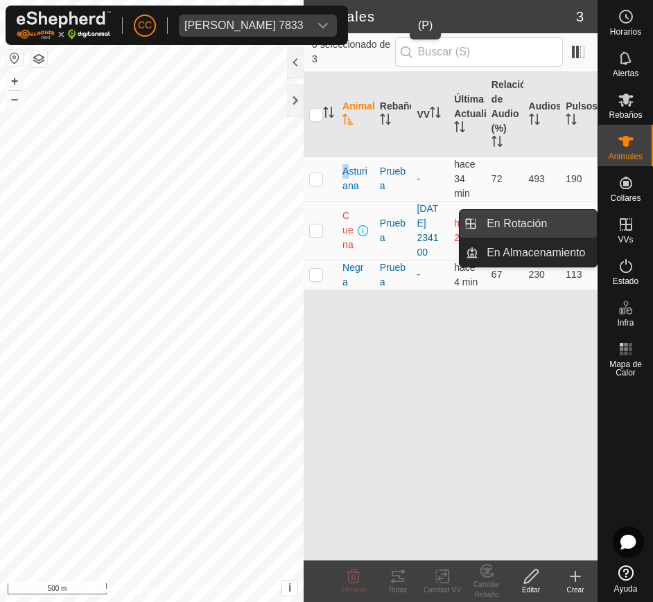
click at [553, 221] on link "En Rotación" at bounding box center [537, 224] width 119 height 28
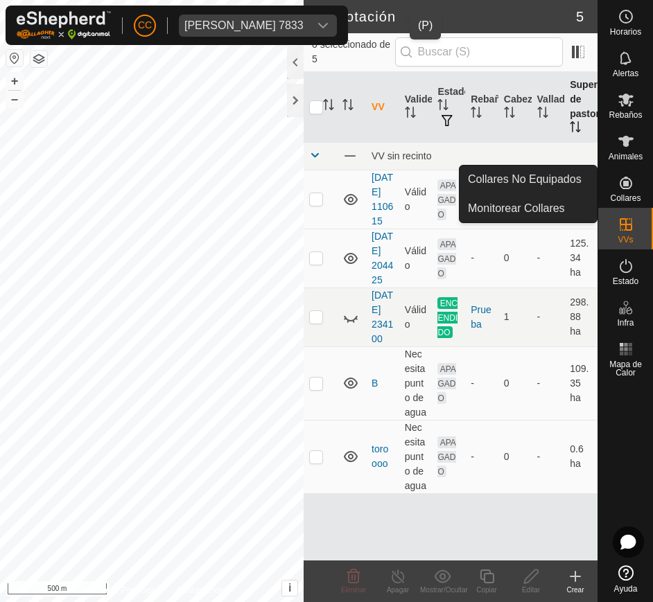
click at [564, 118] on th "Superficie de pastoreo" at bounding box center [580, 107] width 33 height 71
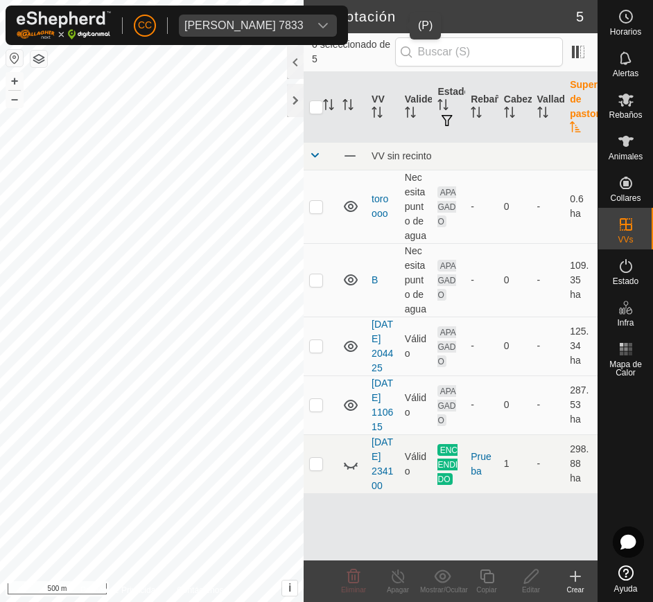
click at [564, 118] on th "Superficie de pastoreo" at bounding box center [580, 107] width 33 height 71
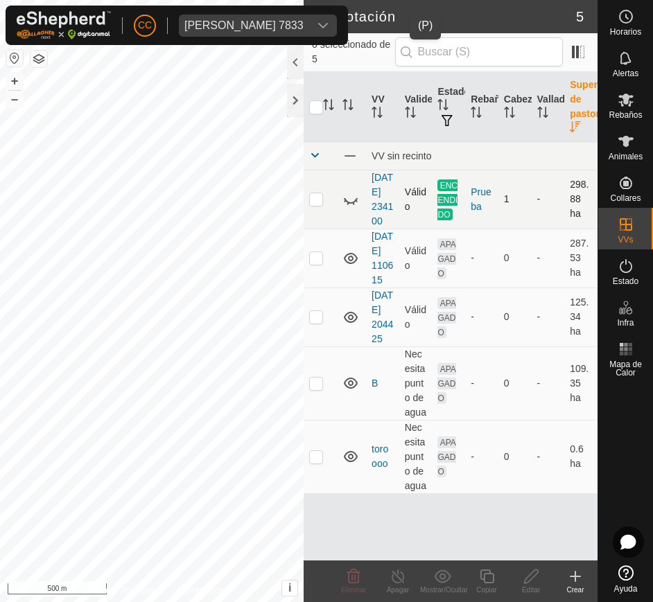
click at [320, 205] on p-checkbox at bounding box center [316, 198] width 14 height 11
click at [10, 58] on button "button" at bounding box center [14, 58] width 17 height 17
click at [351, 208] on icon at bounding box center [350, 199] width 17 height 17
click at [315, 205] on p-checkbox at bounding box center [316, 198] width 14 height 11
checkbox input "false"
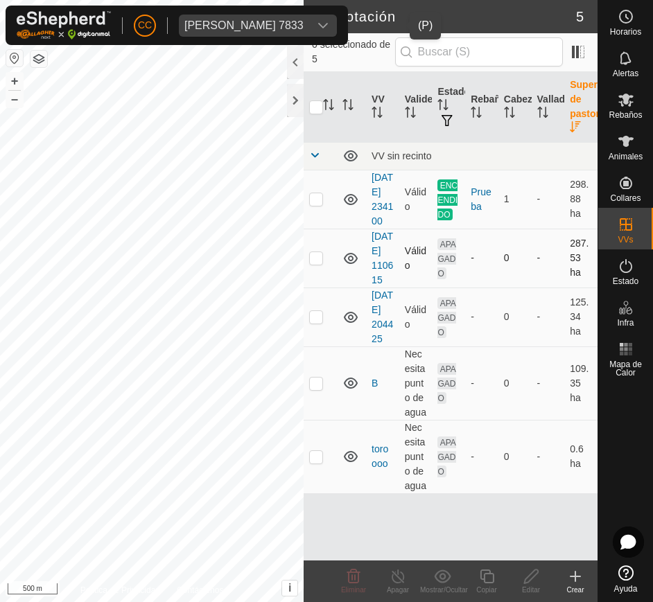
click at [313, 263] on p-checkbox at bounding box center [316, 257] width 14 height 11
checkbox input "false"
click at [315, 322] on p-checkbox at bounding box center [316, 316] width 14 height 11
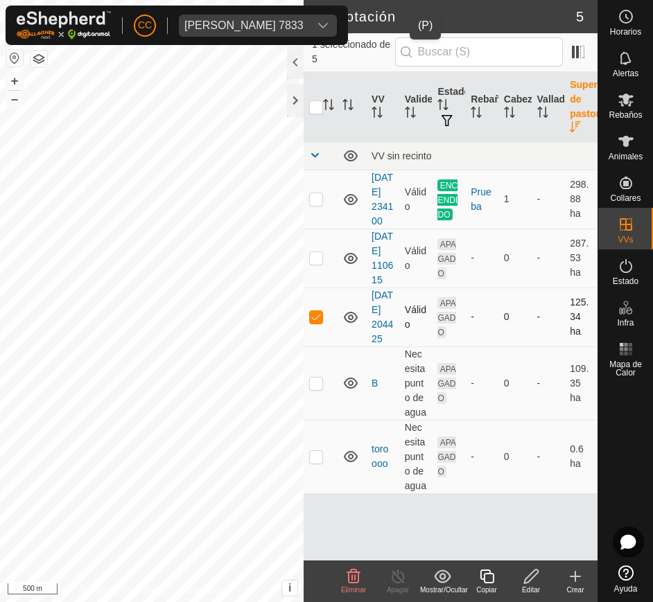
checkbox input "false"
click at [314, 389] on p-checkbox at bounding box center [316, 383] width 14 height 11
checkbox input "false"
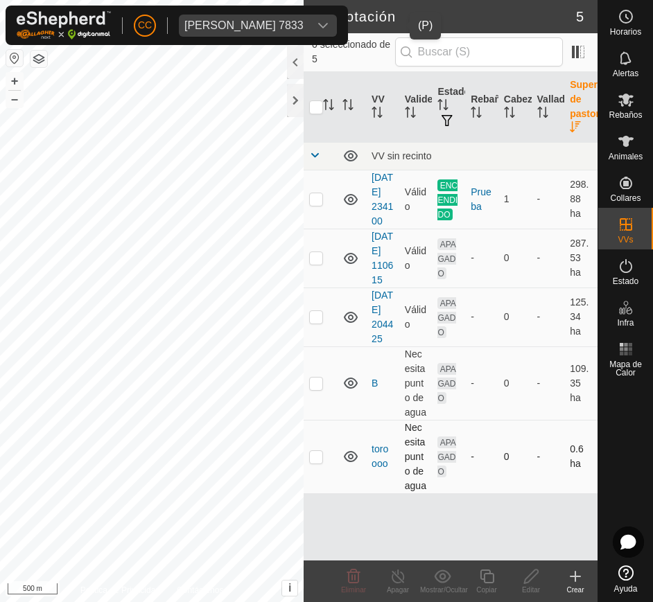
click at [312, 462] on p-checkbox at bounding box center [316, 456] width 14 height 11
checkbox input "false"
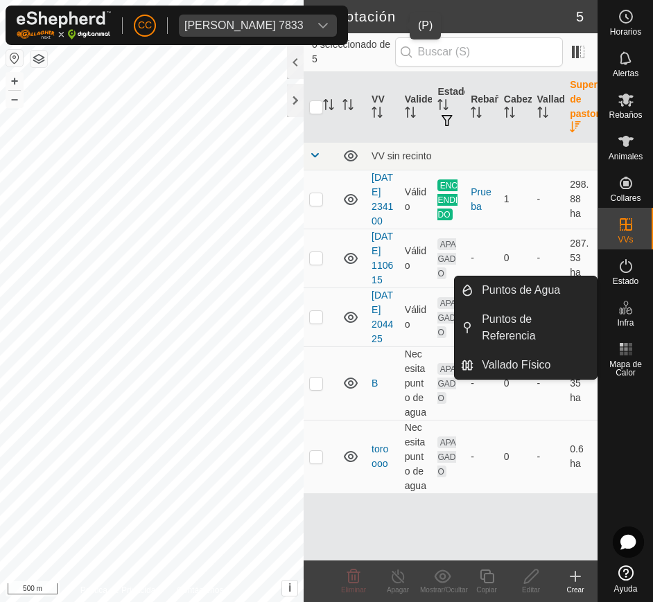
click at [630, 308] on icon at bounding box center [629, 311] width 6 height 8
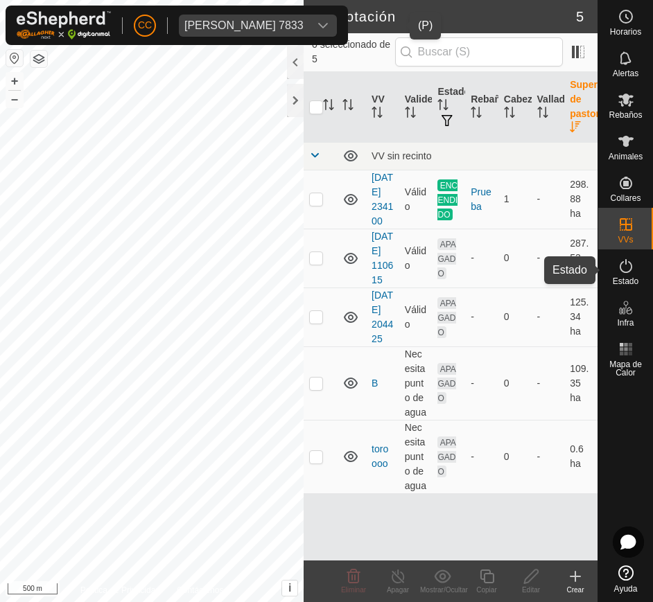
click at [629, 277] on span "Estado" at bounding box center [626, 281] width 26 height 8
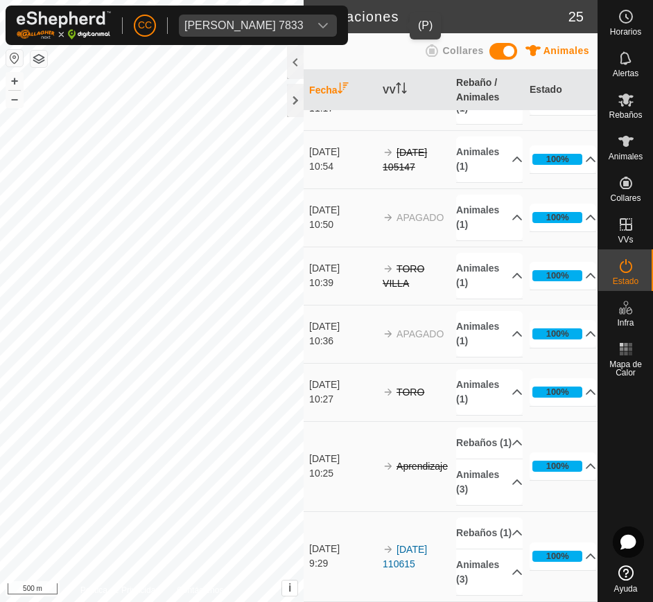
scroll to position [1057, 0]
click at [337, 32] on div "dropdown trigger" at bounding box center [323, 26] width 28 height 22
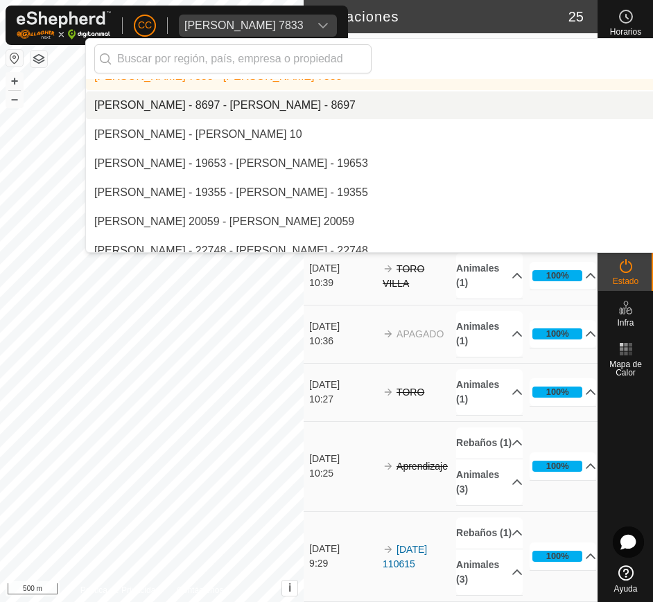
scroll to position [8938, 0]
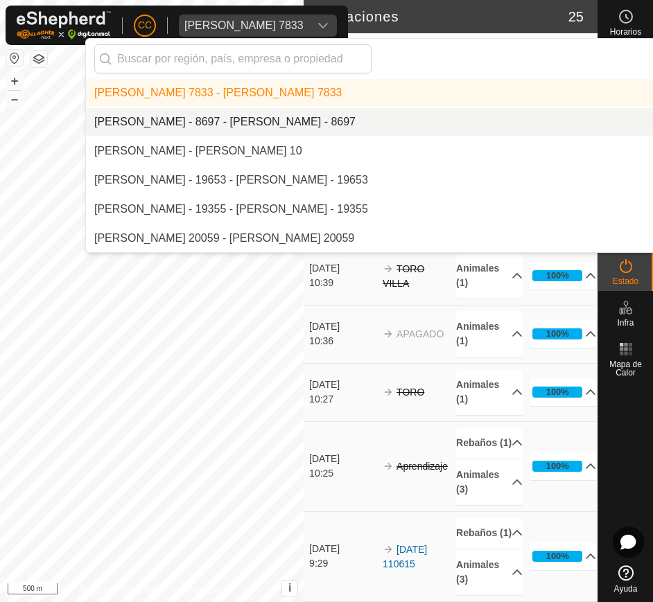
click at [304, 123] on li "[PERSON_NAME] - 8697 - [PERSON_NAME] - 8697" at bounding box center [464, 122] width 757 height 28
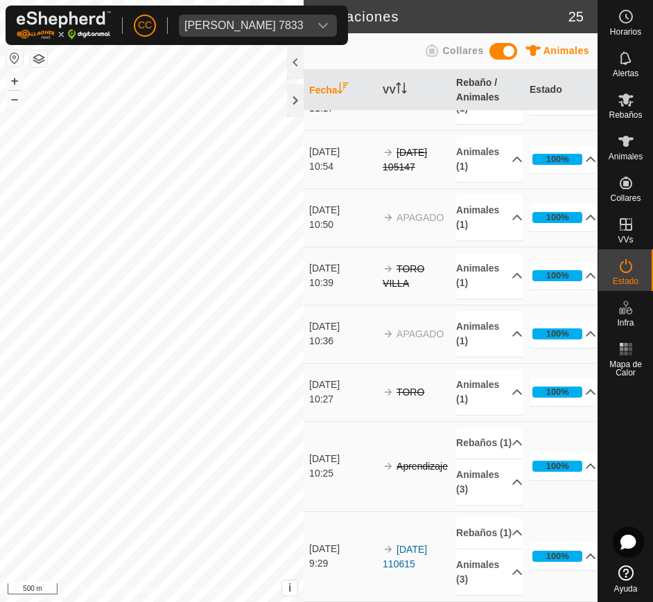
scroll to position [0, 0]
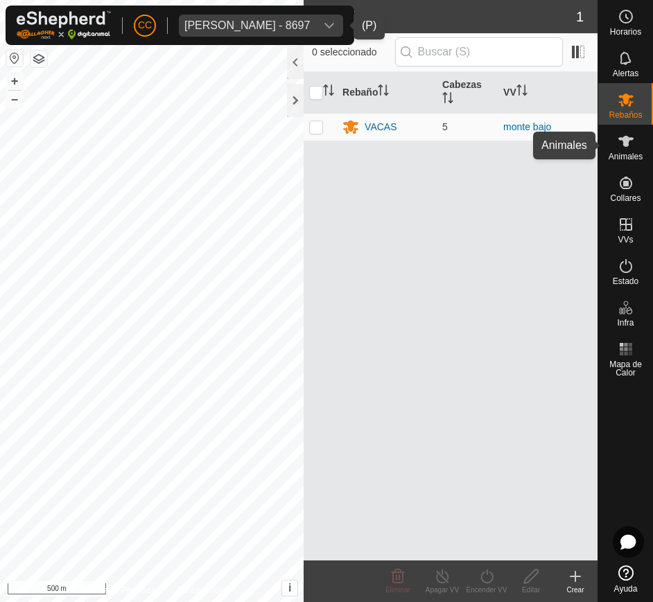
click at [627, 139] on icon at bounding box center [625, 141] width 15 height 11
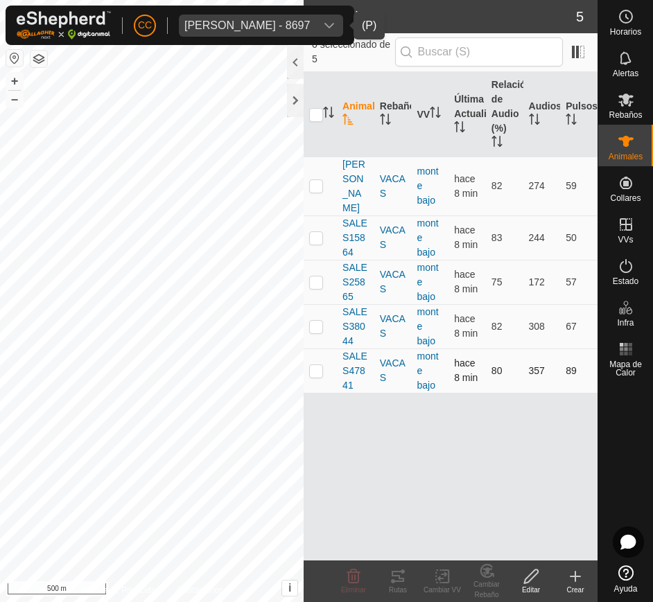
drag, startPoint x: 340, startPoint y: 170, endPoint x: 575, endPoint y: 358, distance: 300.3
click at [575, 358] on tbody "LOLA VACAS monte bajo hace 8 min 82 274 59 SALES15864 VACAS monte bajo hace 8 m…" at bounding box center [451, 275] width 294 height 236
copy tbody "LOLA VACAS monte bajo hace 8 min 82 274 59 SALES15864 VACAS monte bajo hace 8 m…"
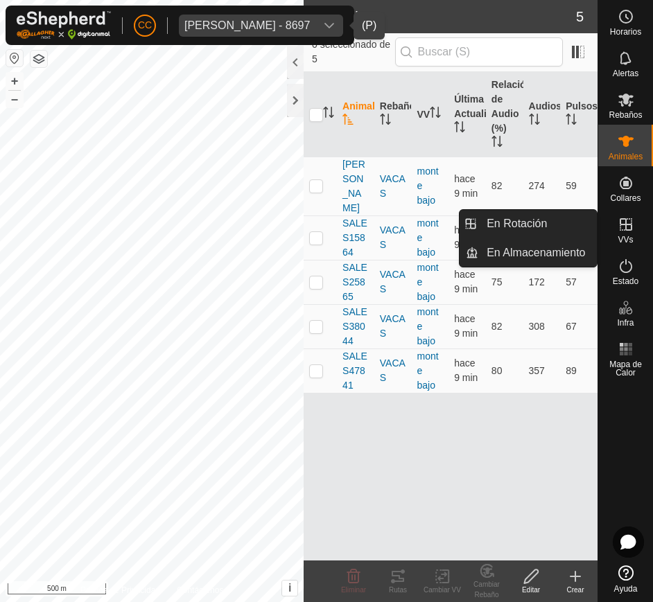
click at [623, 234] on es-virtualpaddocks-svg-icon at bounding box center [626, 225] width 25 height 22
click at [559, 213] on link "En Rotación" at bounding box center [537, 224] width 119 height 28
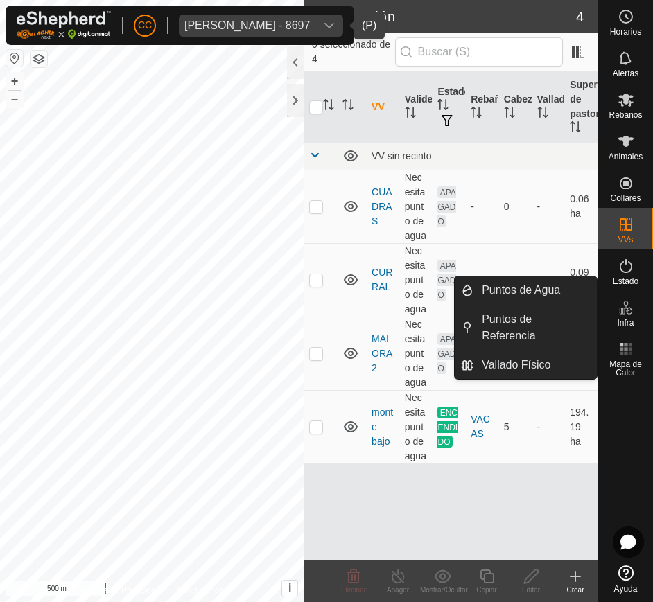
scroll to position [20, 0]
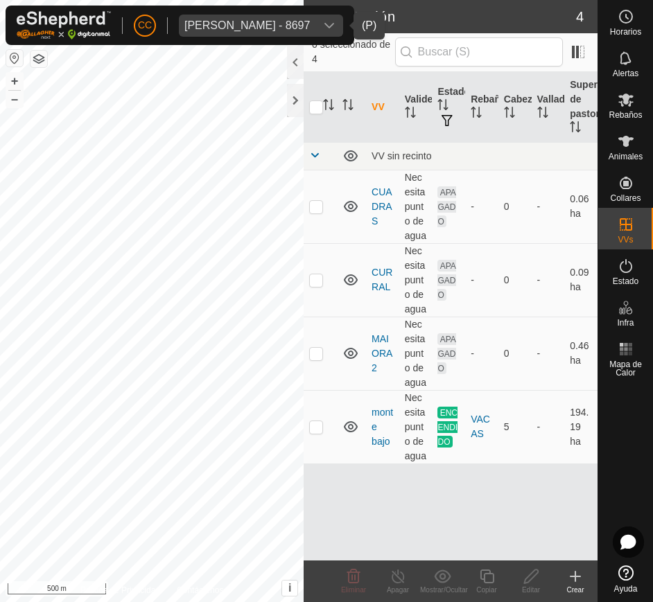
click at [15, 62] on button "button" at bounding box center [14, 58] width 17 height 17
click at [262, 24] on div "Ruben Carrillo Vidal - 8697" at bounding box center [246, 25] width 125 height 11
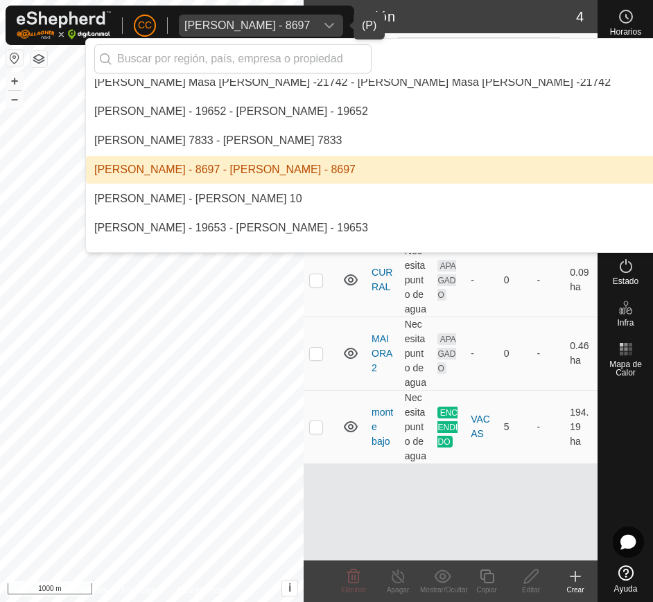
scroll to position [8891, 0]
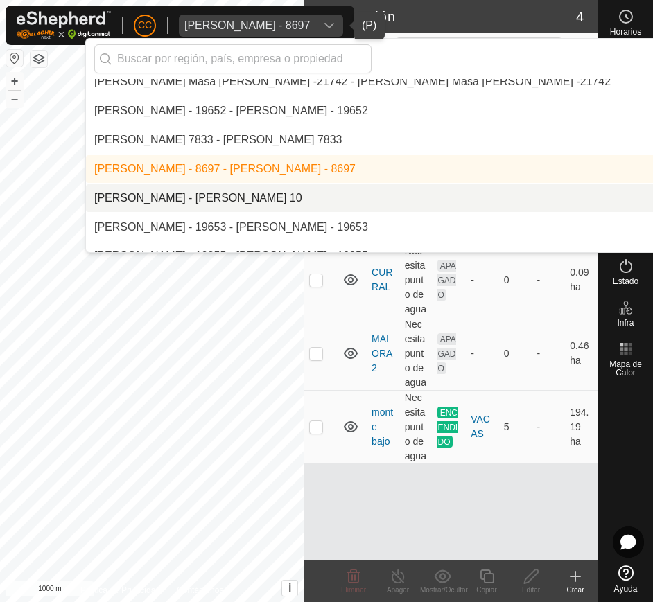
click at [287, 193] on li "[PERSON_NAME] - [PERSON_NAME] 10" at bounding box center [464, 198] width 757 height 28
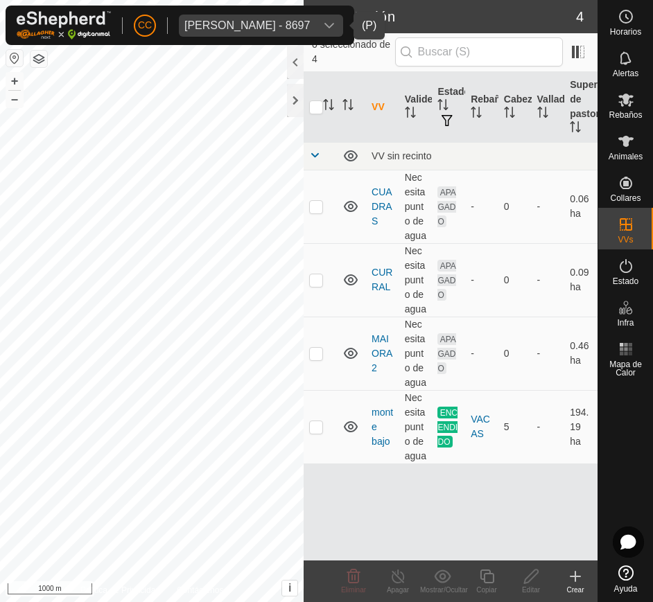
scroll to position [0, 0]
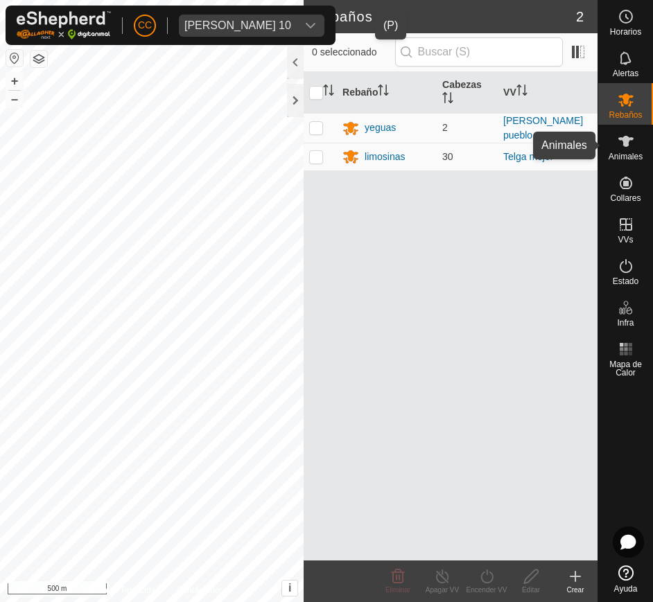
click at [625, 159] on span "Animales" at bounding box center [626, 157] width 34 height 8
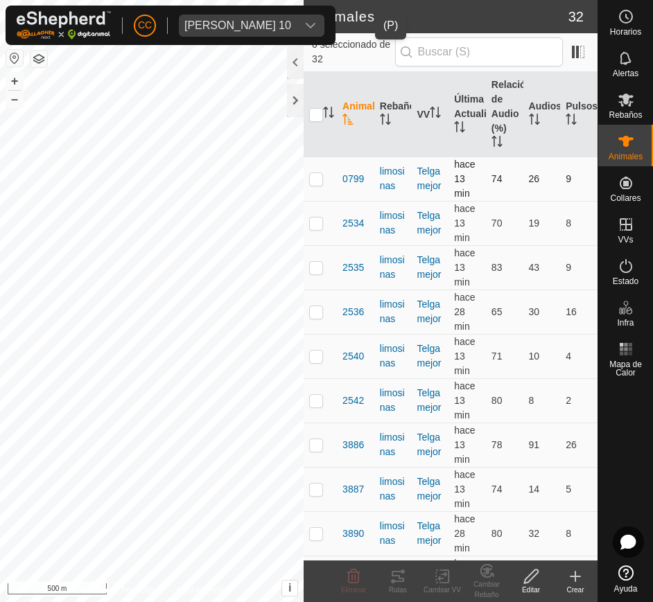
click at [336, 178] on td at bounding box center [320, 179] width 33 height 44
drag, startPoint x: 336, startPoint y: 178, endPoint x: 320, endPoint y: 183, distance: 16.0
click at [320, 183] on td at bounding box center [320, 179] width 33 height 44
click at [320, 183] on p-checkbox at bounding box center [316, 178] width 14 height 11
click at [313, 180] on p-checkbox at bounding box center [316, 178] width 14 height 11
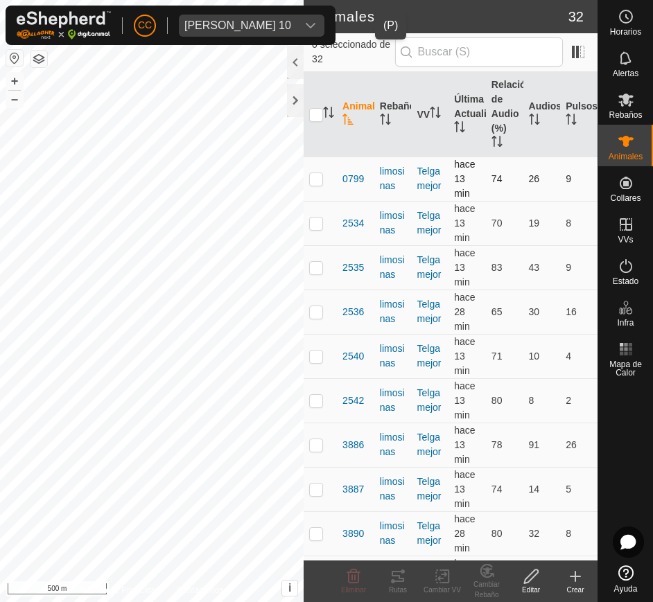
click at [336, 173] on td at bounding box center [320, 179] width 33 height 44
drag, startPoint x: 336, startPoint y: 173, endPoint x: 374, endPoint y: 201, distance: 46.6
click at [313, 181] on p-checkbox at bounding box center [316, 178] width 14 height 11
checkbox input "false"
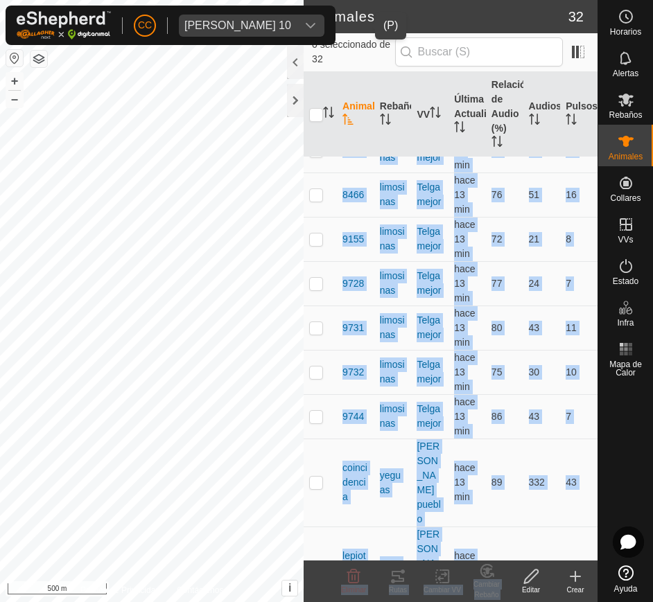
scroll to position [1016, 0]
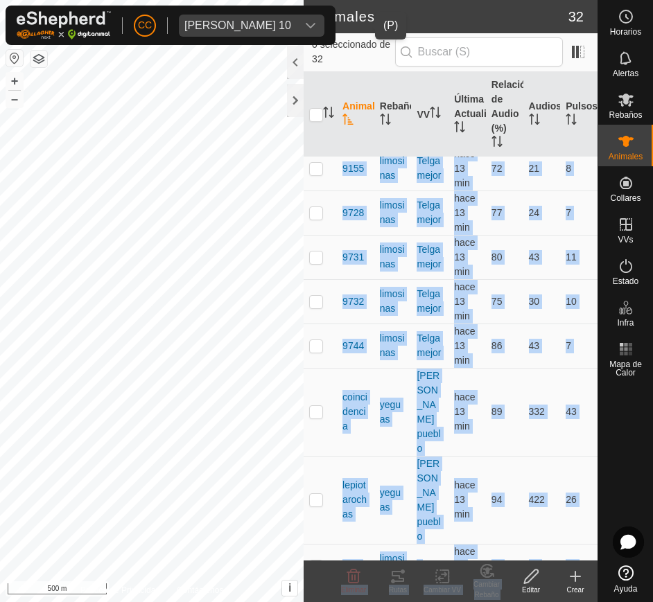
drag, startPoint x: 339, startPoint y: 166, endPoint x: 564, endPoint y: 538, distance: 435.1
copy tbody "0799 limosinas Telga mejor hace 13 min 74 26 9 2534 limosinas Telga mejor hace …"
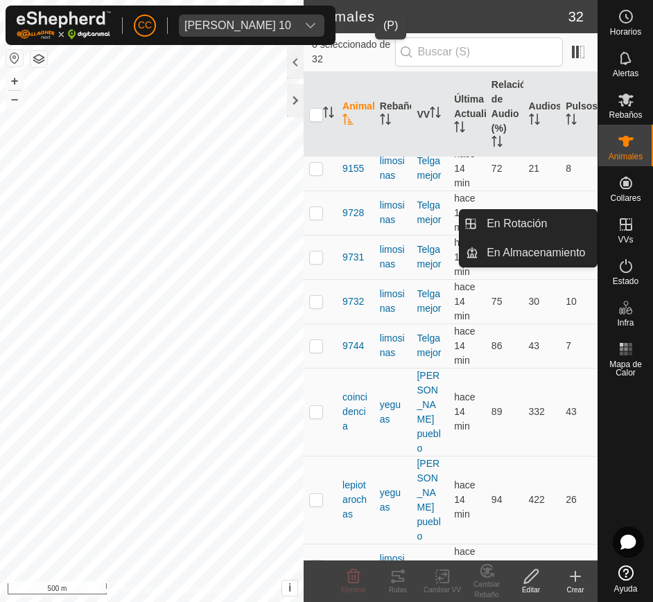
drag, startPoint x: 644, startPoint y: 227, endPoint x: 618, endPoint y: 234, distance: 26.6
click at [618, 234] on es-virtualpaddocks-svg-icon at bounding box center [626, 225] width 25 height 22
click at [623, 224] on icon at bounding box center [626, 224] width 12 height 12
click at [545, 216] on link "En Rotación" at bounding box center [537, 224] width 119 height 28
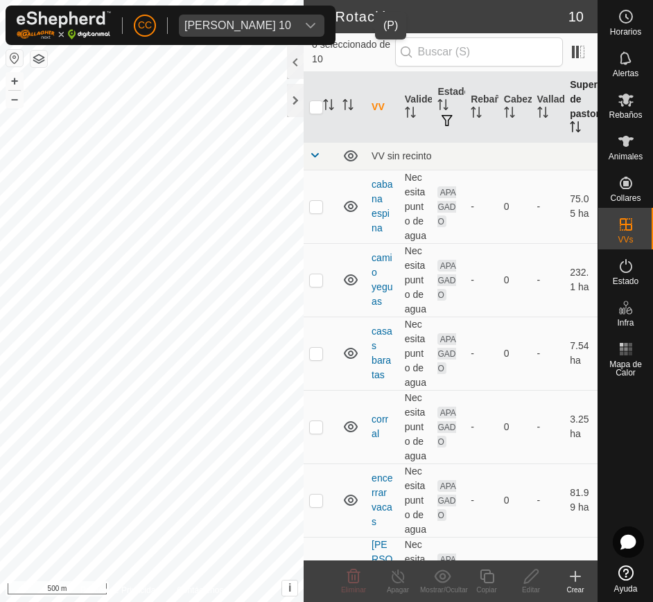
click at [564, 119] on th "Superficie de pastoreo" at bounding box center [580, 107] width 33 height 71
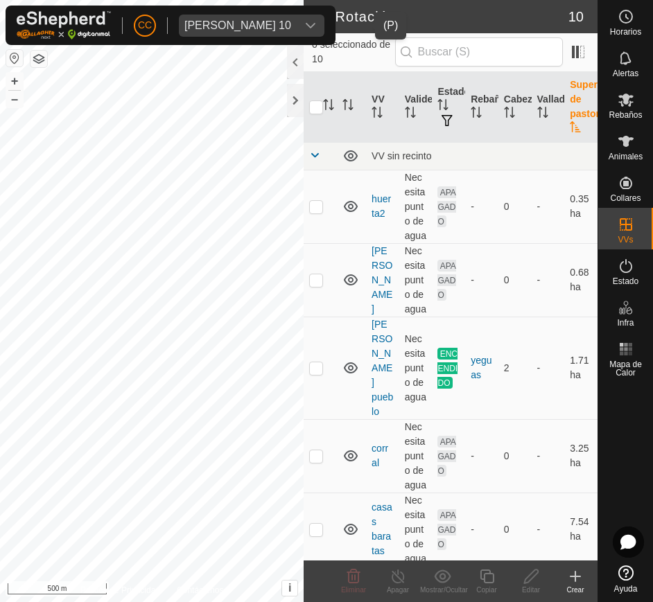
click at [564, 119] on th "Superficie de pastoreo" at bounding box center [580, 107] width 33 height 71
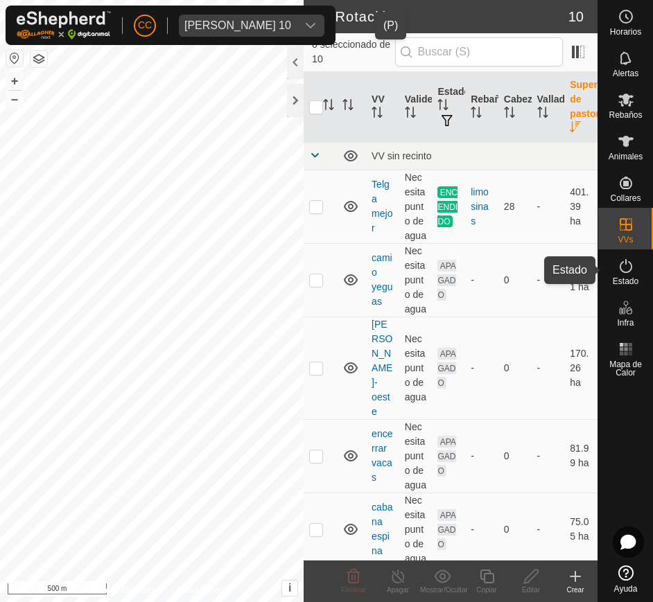
click at [629, 281] on span "Estado" at bounding box center [626, 281] width 26 height 8
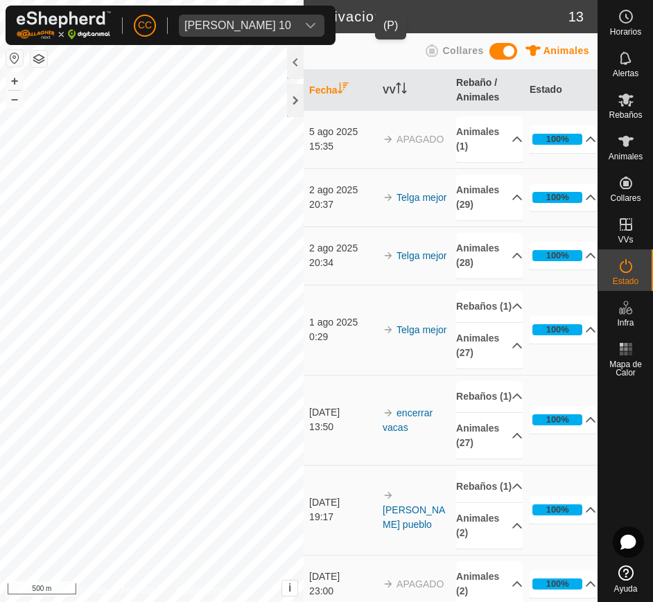
click at [315, 26] on icon "dropdown trigger" at bounding box center [311, 26] width 10 height 6
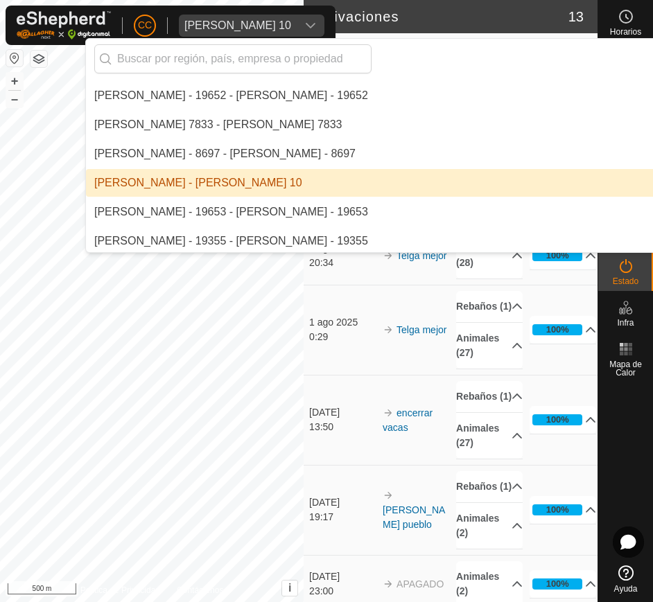
scroll to position [8912, 0]
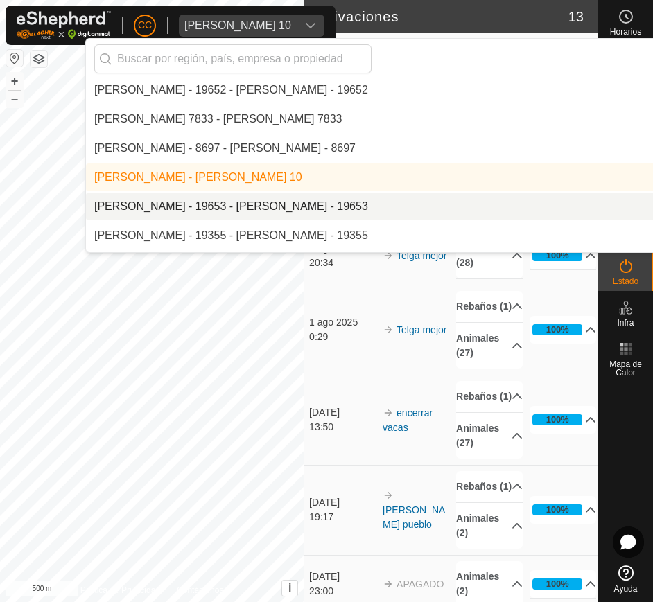
click at [355, 205] on li "[PERSON_NAME] - 19653 - [PERSON_NAME] - 19653" at bounding box center [464, 207] width 757 height 28
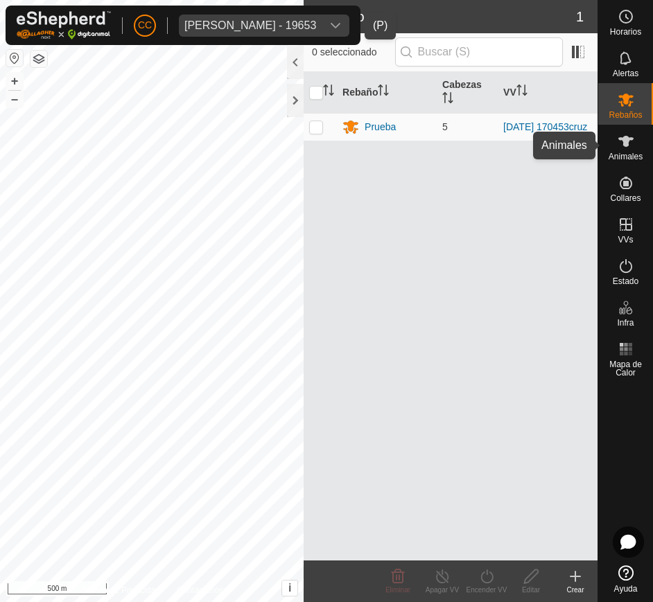
click at [626, 135] on icon at bounding box center [626, 141] width 17 height 17
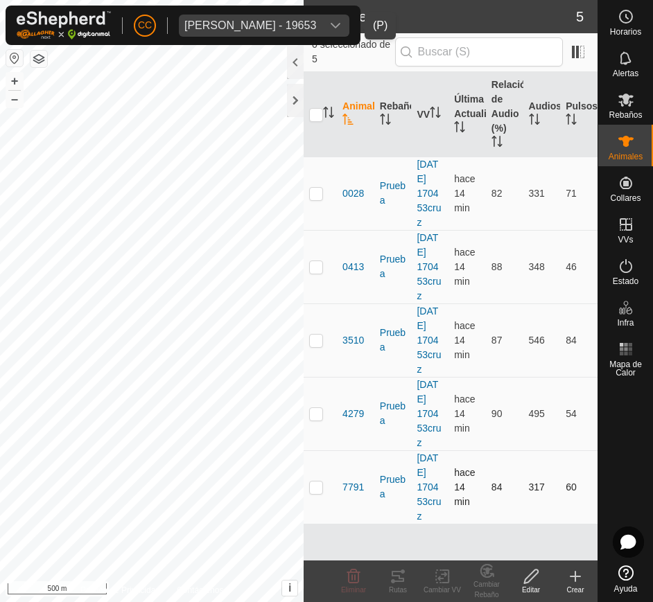
scroll to position [37, 0]
drag, startPoint x: 340, startPoint y: 194, endPoint x: 575, endPoint y: 549, distance: 425.7
click at [575, 524] on tbody "0028 Prueba 2025-07-28 170453cruz hace 14 min 82 331 71 0413 Prueba 2025-07-28 …" at bounding box center [451, 340] width 294 height 367
copy tbody "0028 Prueba 2025-07-28 170453cruz hace 14 min 82 331 71 0413 Prueba 2025-07-28 …"
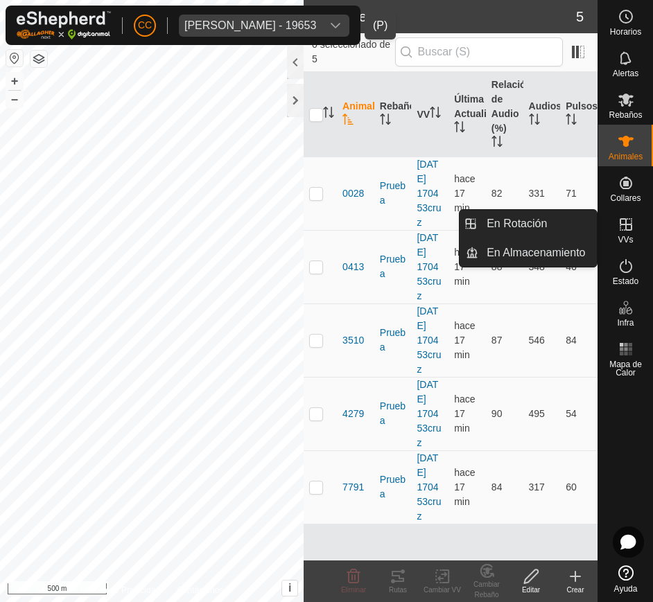
click at [634, 236] on div "VVs" at bounding box center [625, 229] width 55 height 42
click at [555, 226] on link "En Rotación" at bounding box center [537, 224] width 119 height 28
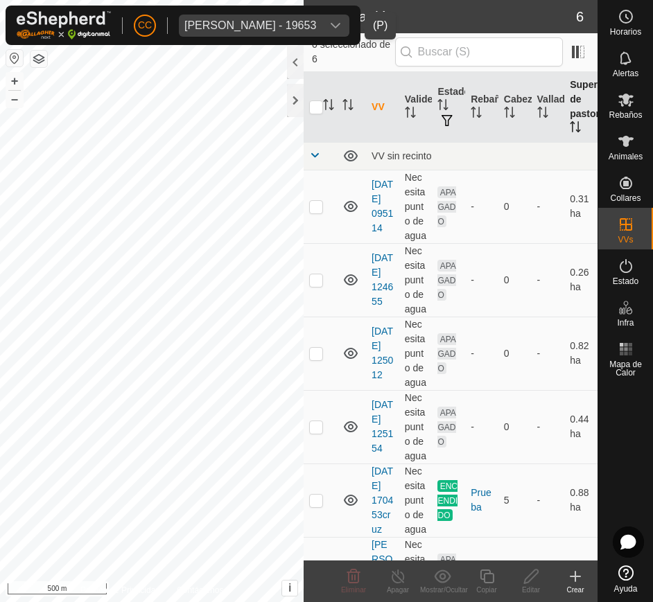
click at [568, 120] on th "Superficie de pastoreo" at bounding box center [580, 107] width 33 height 71
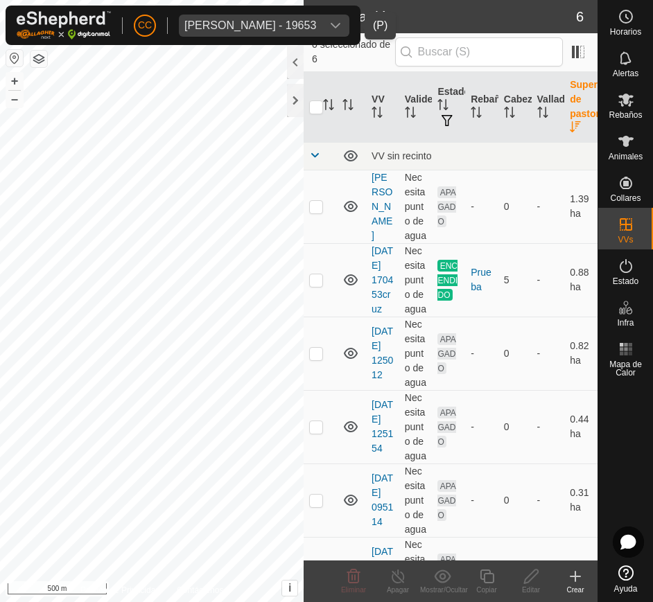
click at [13, 62] on button "button" at bounding box center [14, 58] width 17 height 17
click at [623, 277] on span "Estado" at bounding box center [626, 281] width 26 height 8
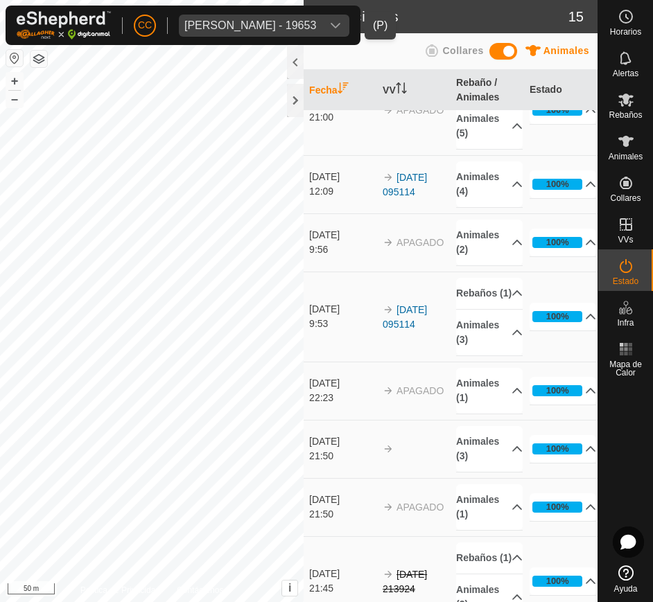
scroll to position [846, 0]
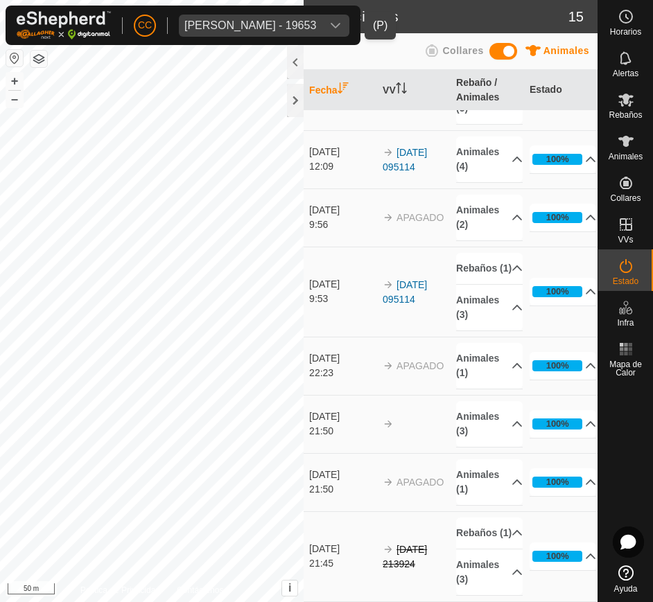
click at [322, 24] on span "Ruben Garcia Nunez - 19653" at bounding box center [250, 26] width 143 height 22
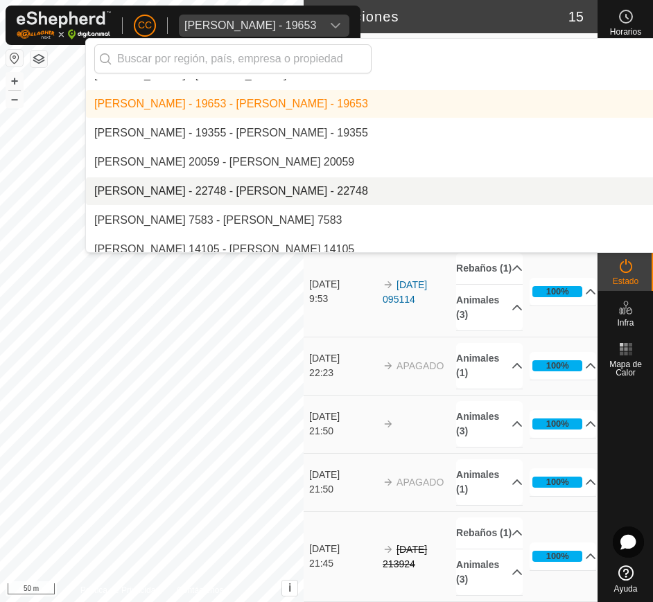
scroll to position [9015, 0]
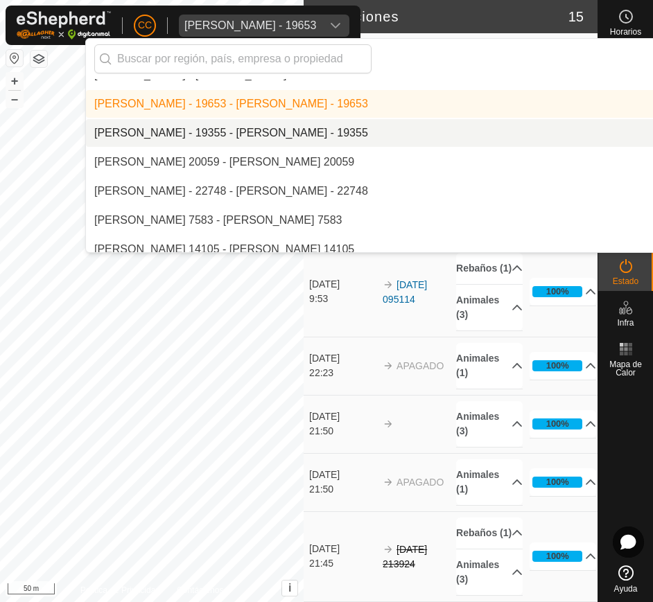
click at [334, 125] on li "[PERSON_NAME] - 19355 - [PERSON_NAME] - 19355" at bounding box center [464, 133] width 757 height 28
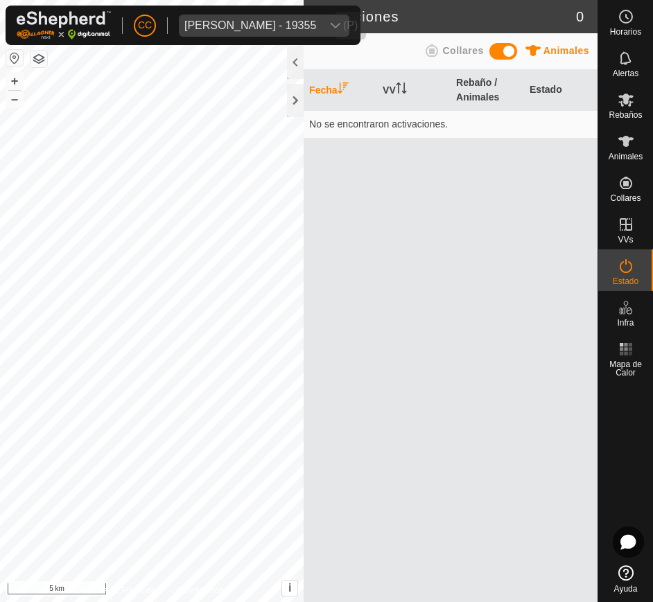
scroll to position [0, 0]
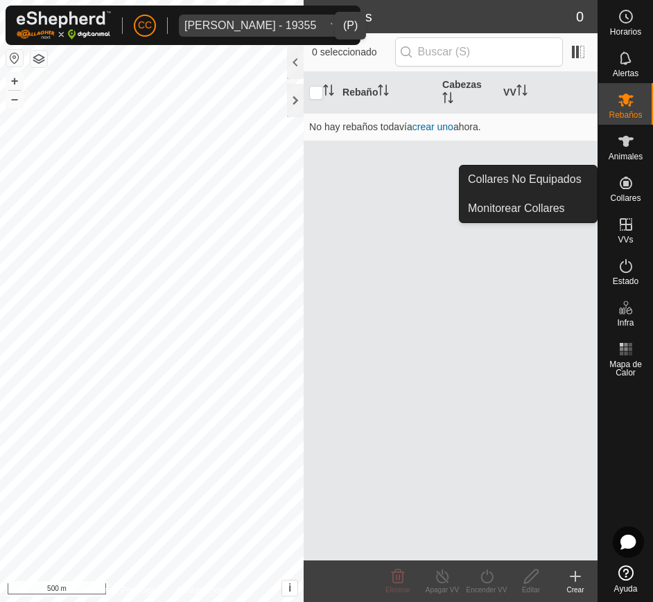
click at [322, 24] on div "dropdown trigger" at bounding box center [336, 26] width 28 height 22
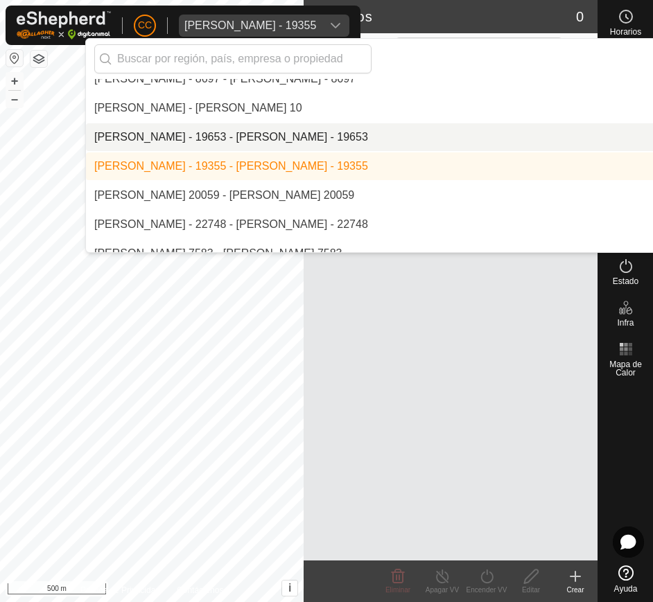
scroll to position [8982, 0]
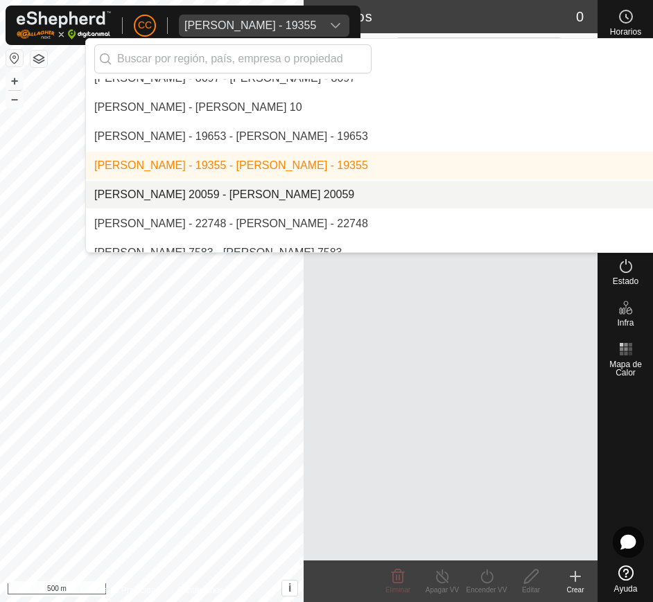
click at [293, 195] on li "[PERSON_NAME] 20059 - [PERSON_NAME] 20059" at bounding box center [464, 195] width 757 height 28
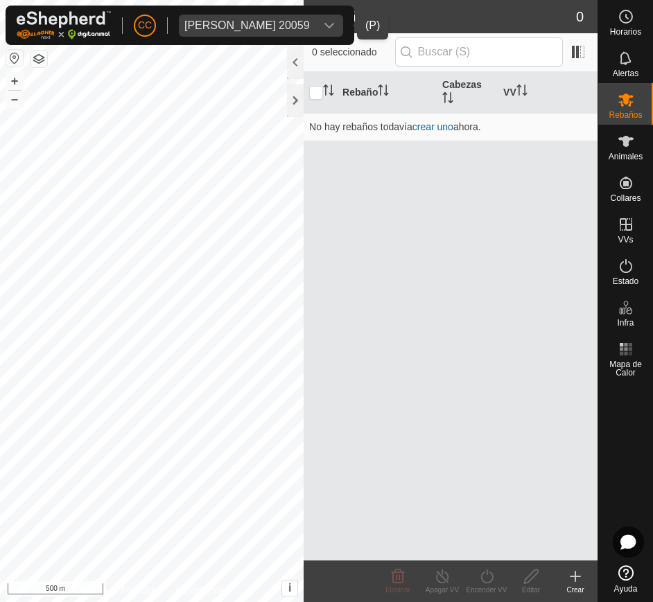
click at [310, 21] on div "Ruben Martin Garcia 20059" at bounding box center [246, 25] width 125 height 11
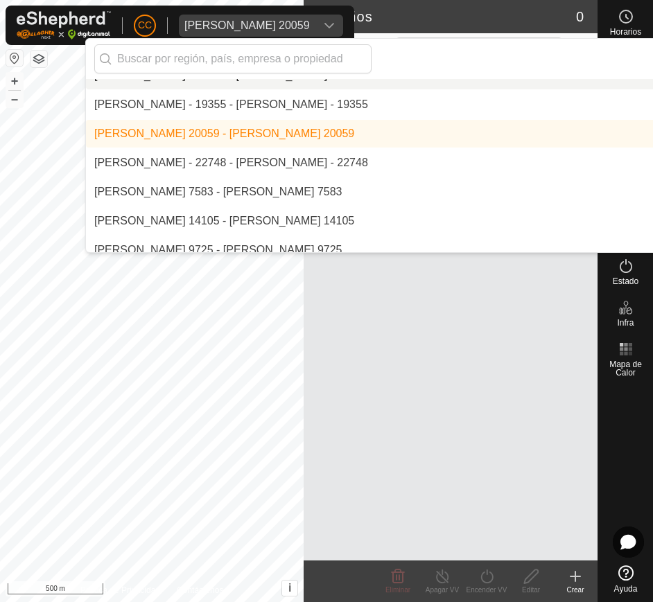
scroll to position [9047, 0]
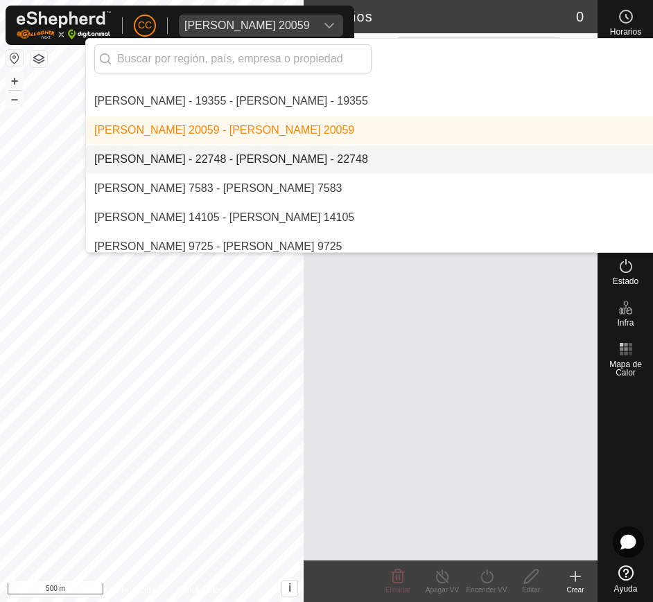
click at [321, 162] on li "[PERSON_NAME] - 22748 - [PERSON_NAME] - 22748" at bounding box center [464, 160] width 757 height 28
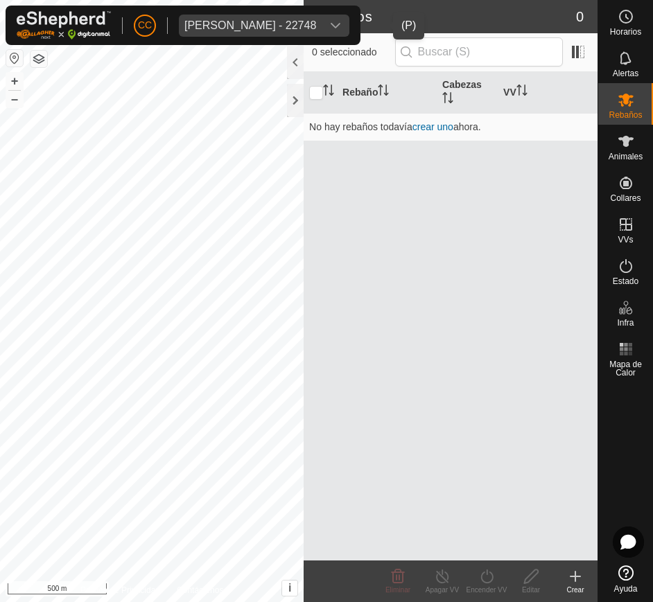
click at [309, 25] on div "Ruben Mourelo Fernandez - 22748" at bounding box center [250, 25] width 132 height 11
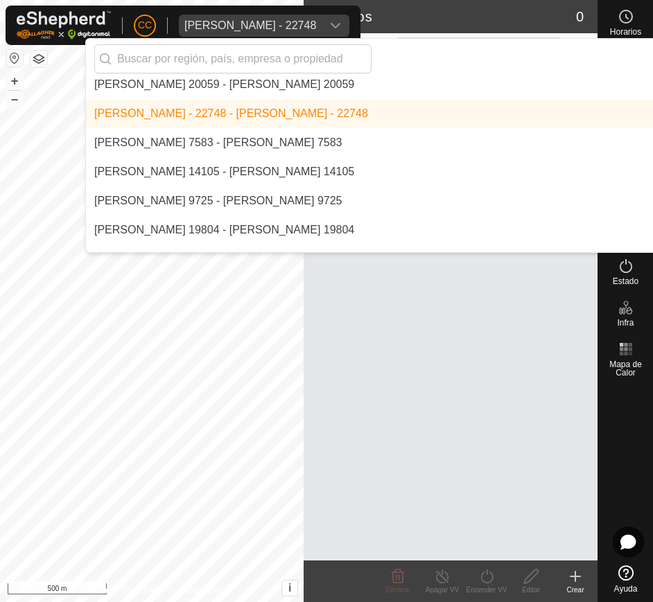
scroll to position [9093, 0]
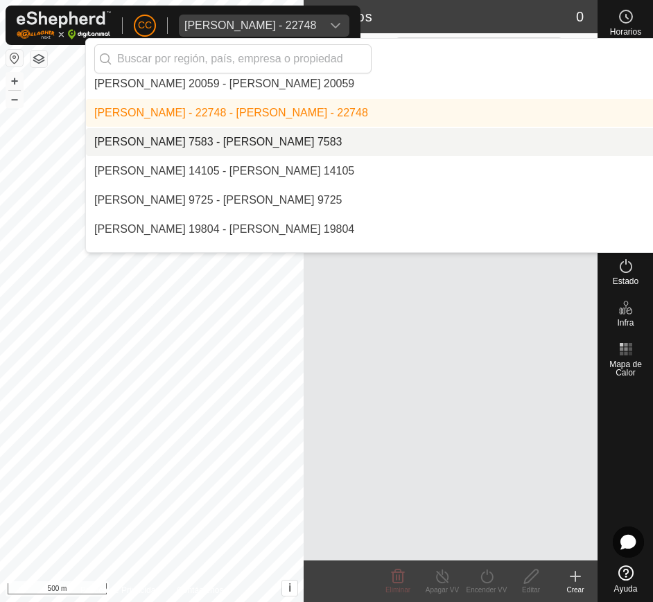
click at [343, 147] on li "[PERSON_NAME] 7583 - [PERSON_NAME] 7583" at bounding box center [464, 142] width 757 height 28
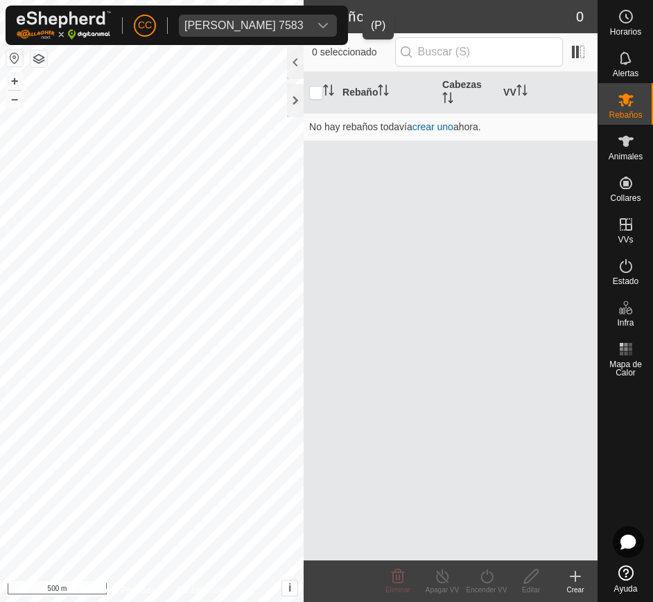
click at [309, 17] on span "Ruben Rodriguez Paez 7583" at bounding box center [244, 26] width 130 height 22
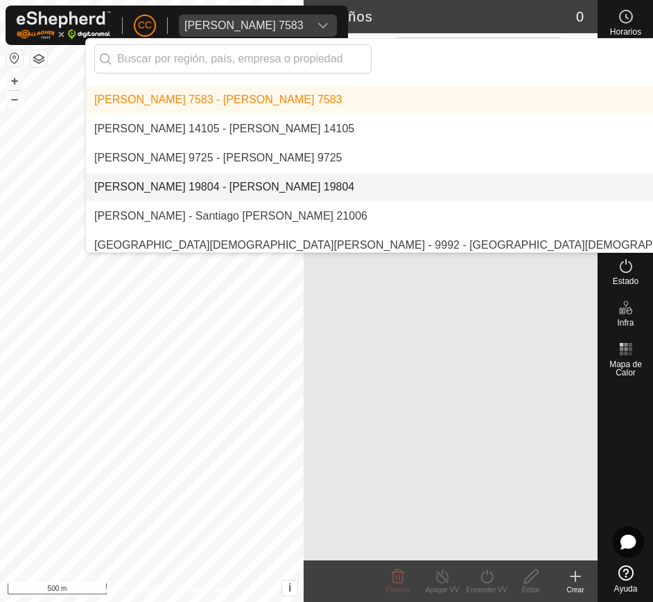
scroll to position [9136, 0]
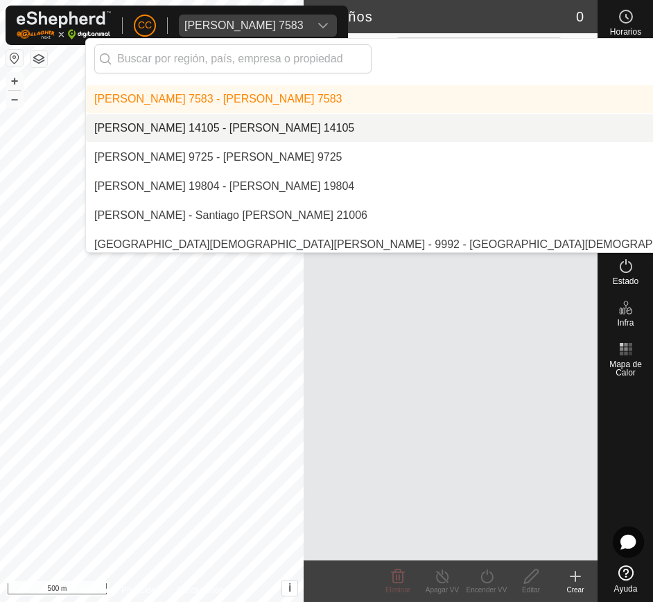
click at [345, 138] on li "[PERSON_NAME] 14105 - [PERSON_NAME] 14105" at bounding box center [464, 128] width 757 height 28
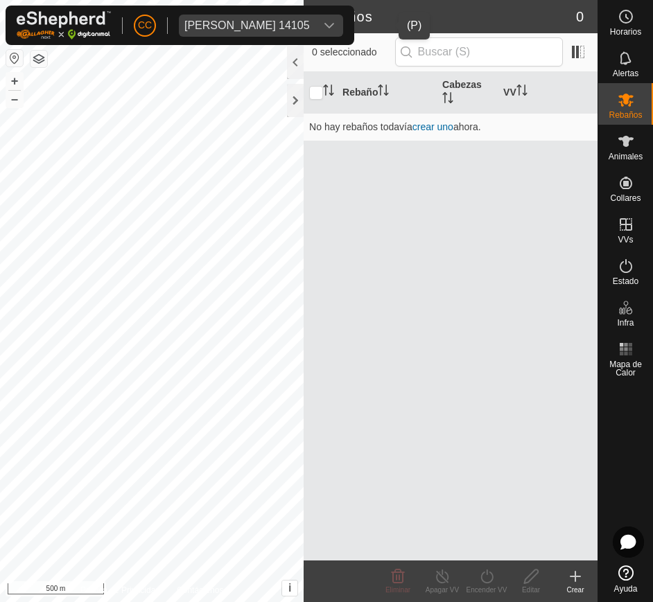
click at [315, 15] on span "Ruth Silvana Esquivel Falcon 14105" at bounding box center [247, 26] width 137 height 22
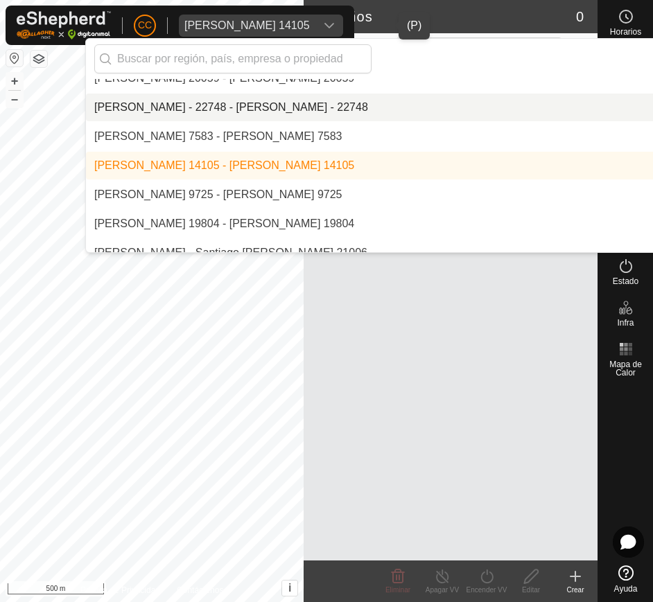
scroll to position [9099, 0]
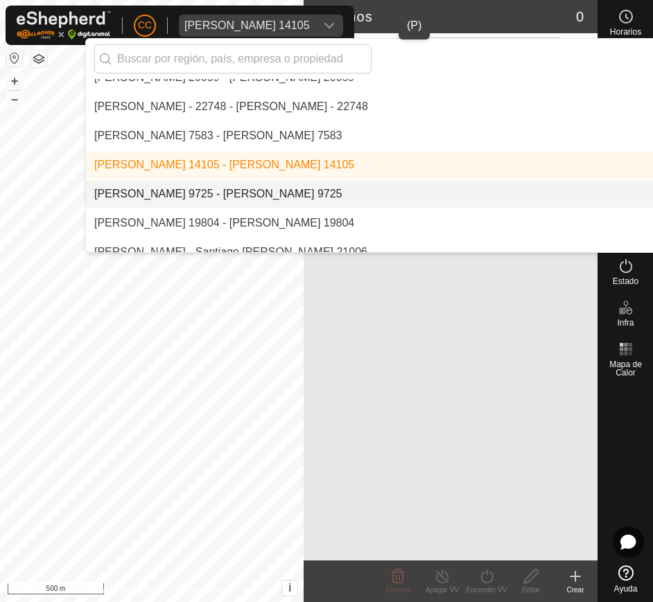
click at [305, 189] on li "[PERSON_NAME] 9725 - [PERSON_NAME] 9725" at bounding box center [464, 194] width 757 height 28
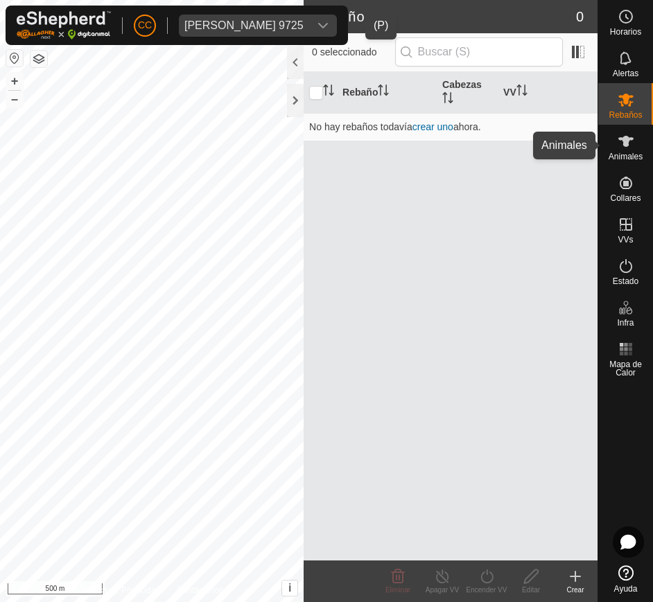
click at [624, 140] on icon at bounding box center [625, 141] width 15 height 11
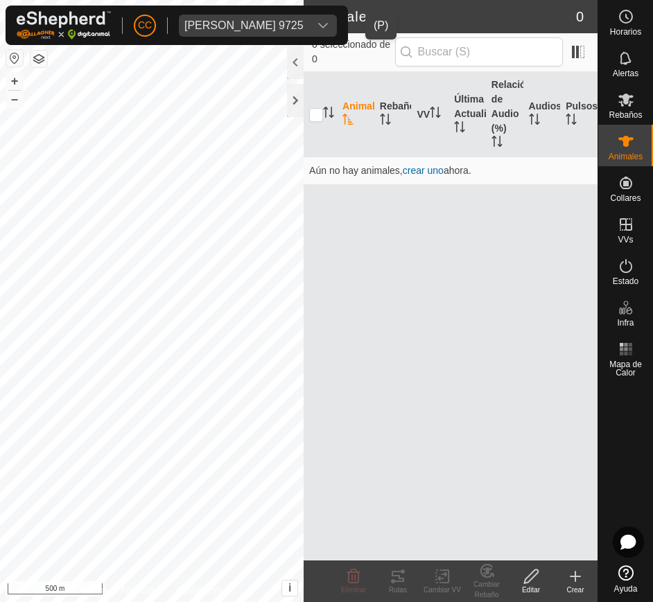
click at [329, 25] on icon "dropdown trigger" at bounding box center [322, 25] width 11 height 11
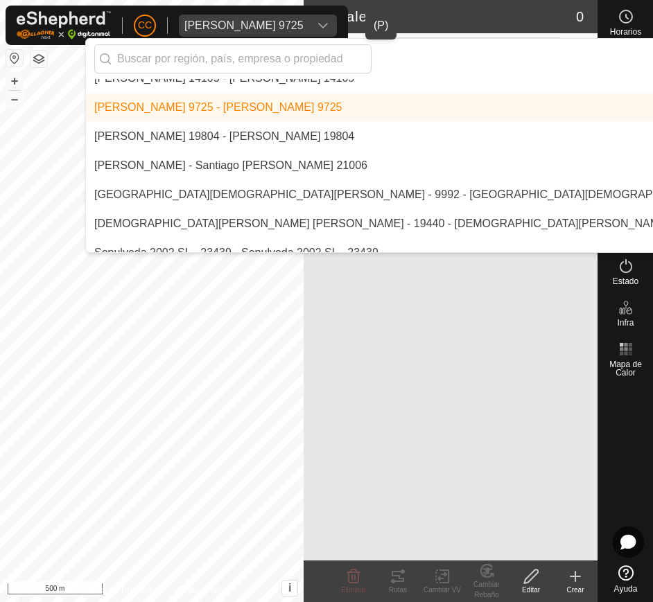
scroll to position [9187, 0]
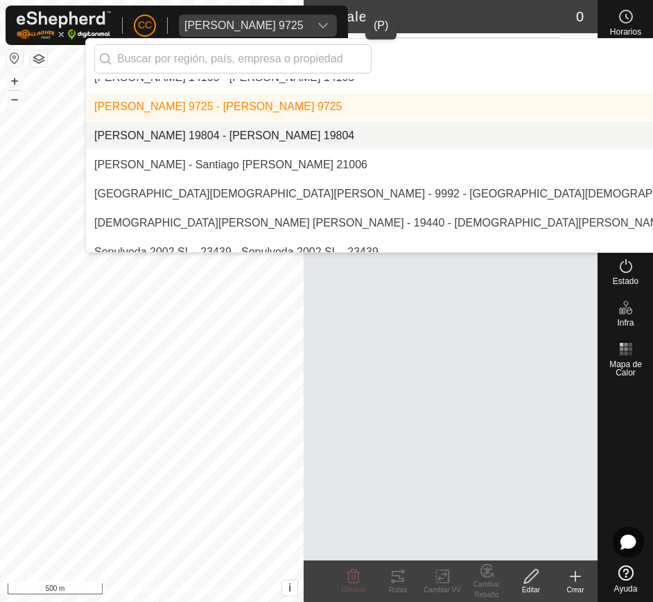
click at [273, 137] on li "[PERSON_NAME] 19804 - [PERSON_NAME] 19804" at bounding box center [464, 136] width 757 height 28
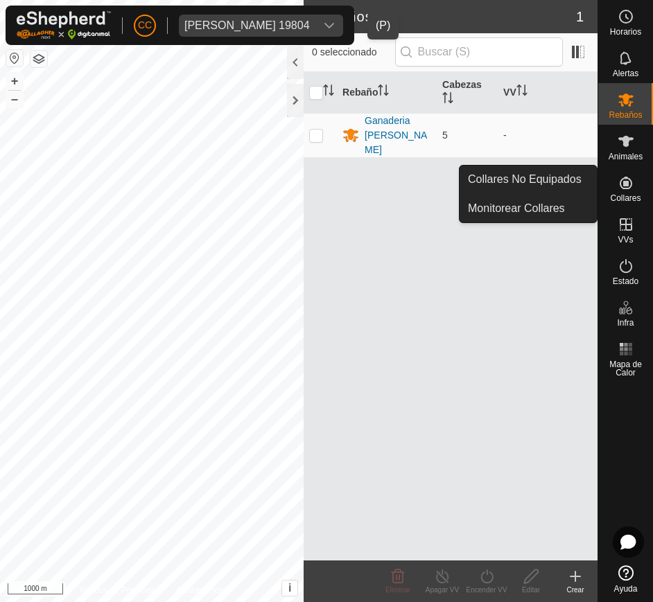
click at [626, 180] on icon at bounding box center [626, 183] width 17 height 17
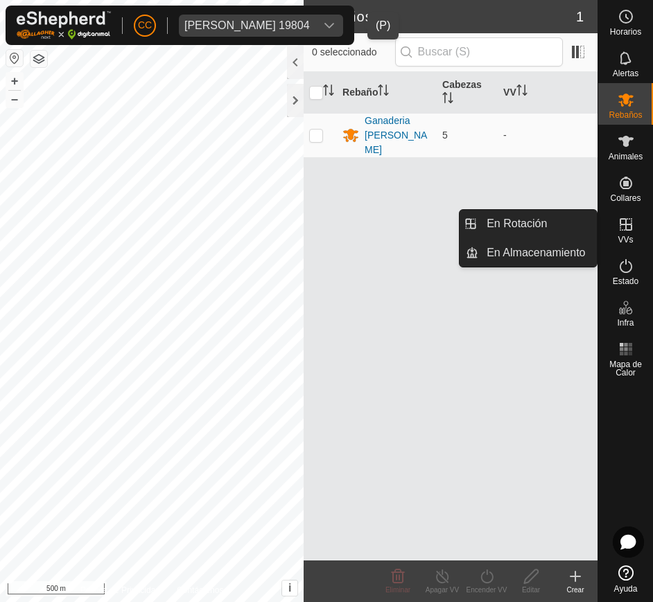
click at [629, 226] on icon at bounding box center [626, 224] width 17 height 17
click at [542, 223] on link "En Rotación" at bounding box center [537, 224] width 119 height 28
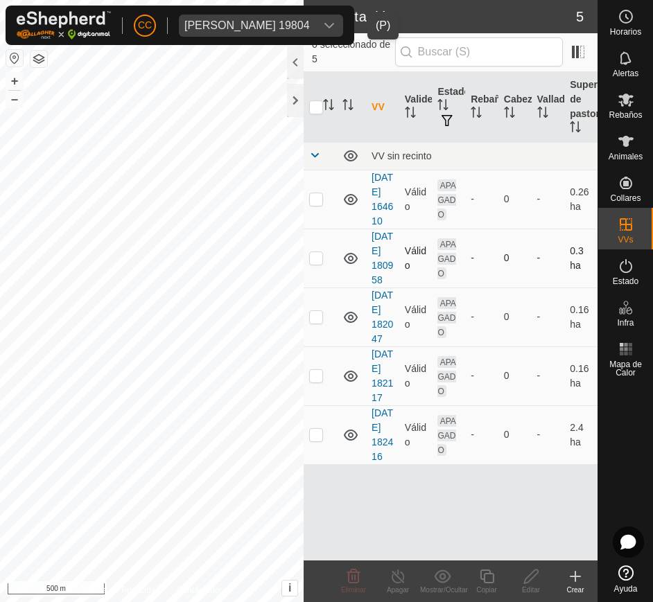
scroll to position [50, 0]
click at [629, 149] on icon at bounding box center [626, 141] width 17 height 17
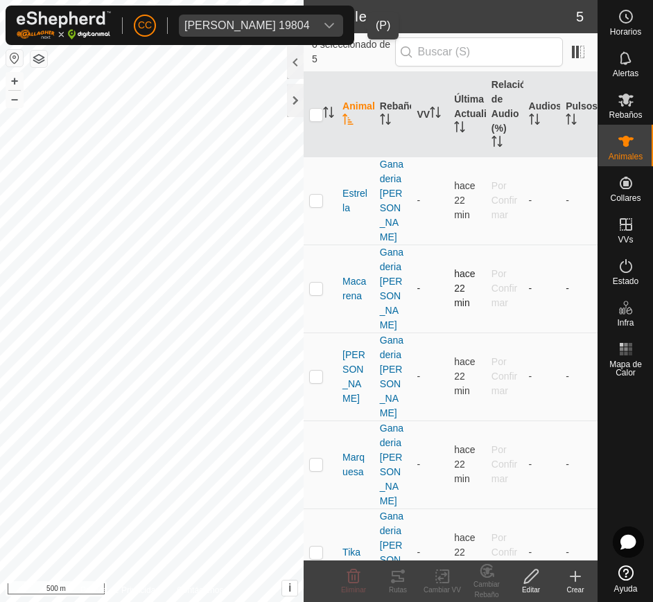
scroll to position [110, 0]
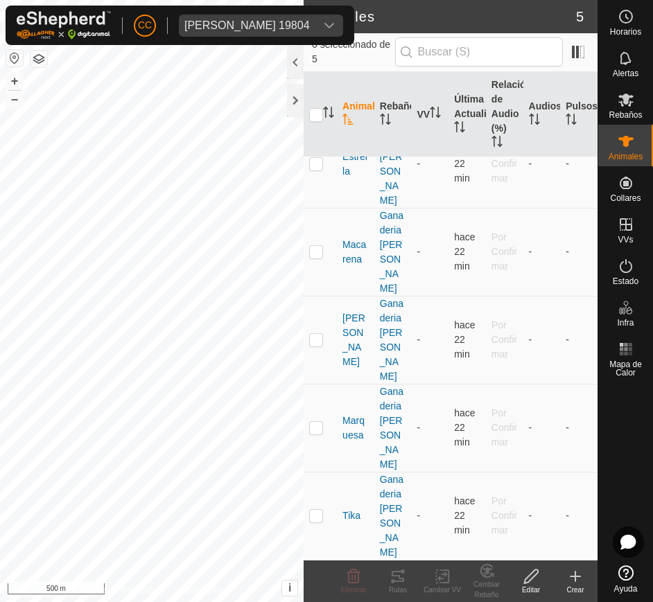
click at [15, 55] on button "button" at bounding box center [14, 58] width 17 height 17
click at [0, 347] on html "CC Samuel Fadon Iglesias 19804 Horarios Alertas Rebaños Animales Collares VVs E…" at bounding box center [326, 301] width 653 height 602
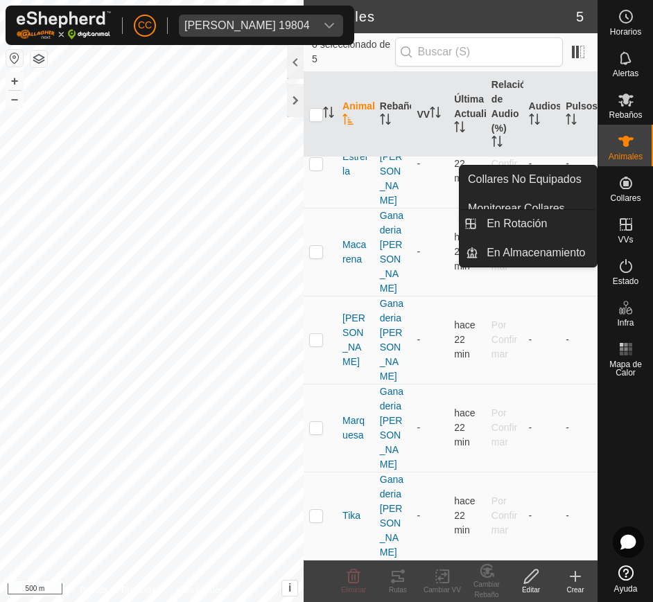
click at [626, 237] on span "VVs" at bounding box center [625, 240] width 15 height 8
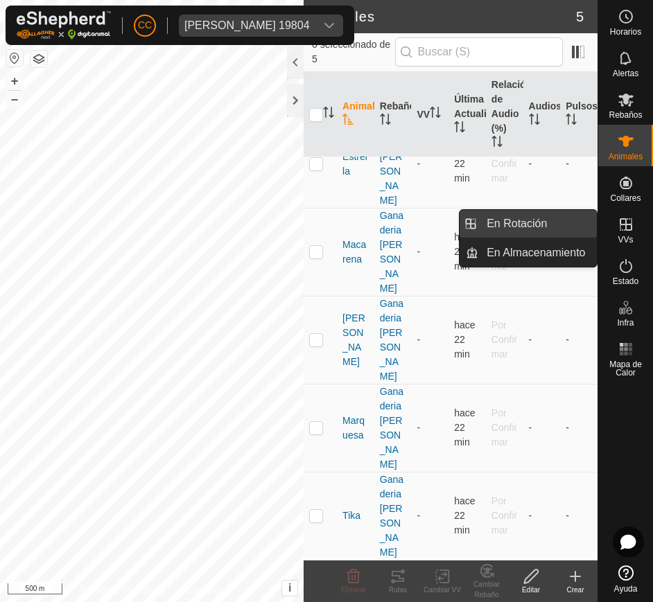
click at [556, 221] on link "En Rotación" at bounding box center [537, 224] width 119 height 28
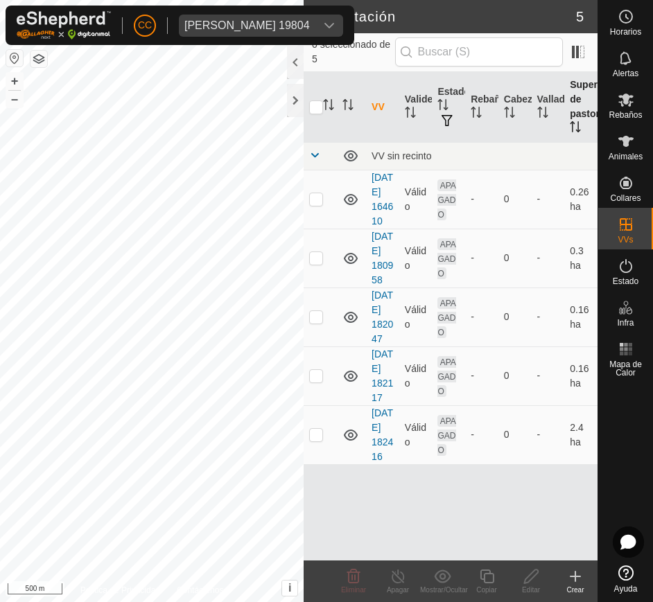
click at [564, 117] on th "Superficie de pastoreo" at bounding box center [580, 107] width 33 height 71
click at [343, 15] on div "dropdown trigger" at bounding box center [329, 26] width 28 height 22
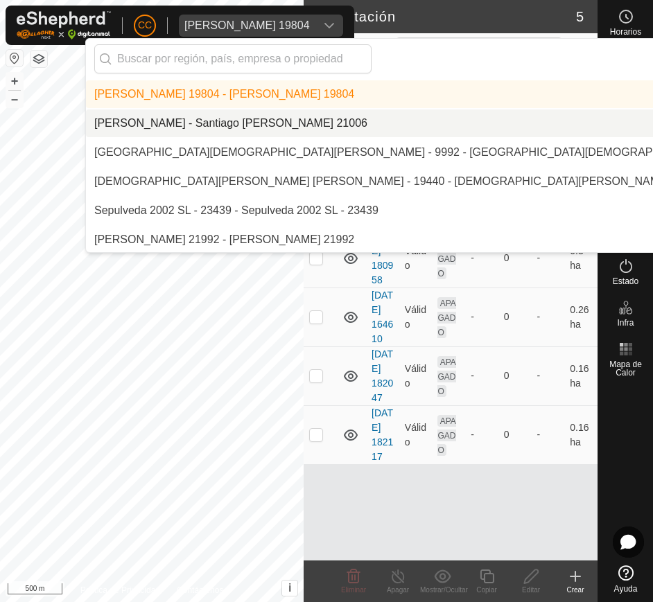
scroll to position [9229, 0]
click at [315, 131] on li "[PERSON_NAME] - Santiago [PERSON_NAME] 21006" at bounding box center [464, 123] width 757 height 28
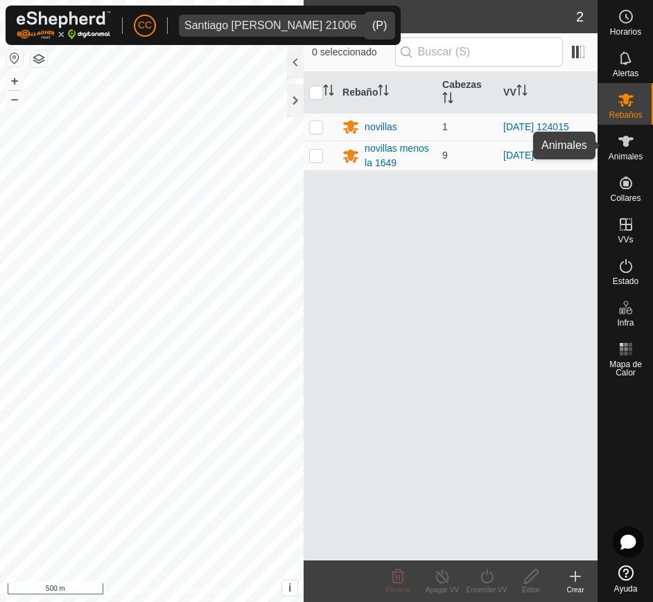
click at [623, 146] on icon at bounding box center [626, 141] width 17 height 17
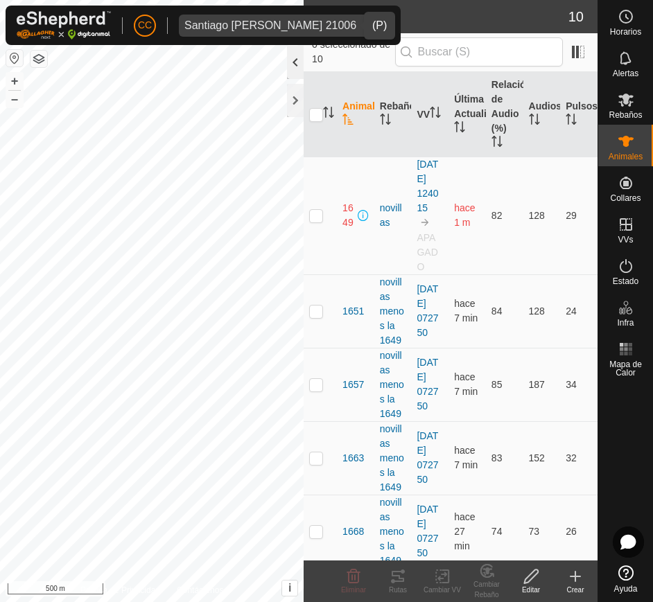
click at [291, 64] on div at bounding box center [295, 62] width 17 height 33
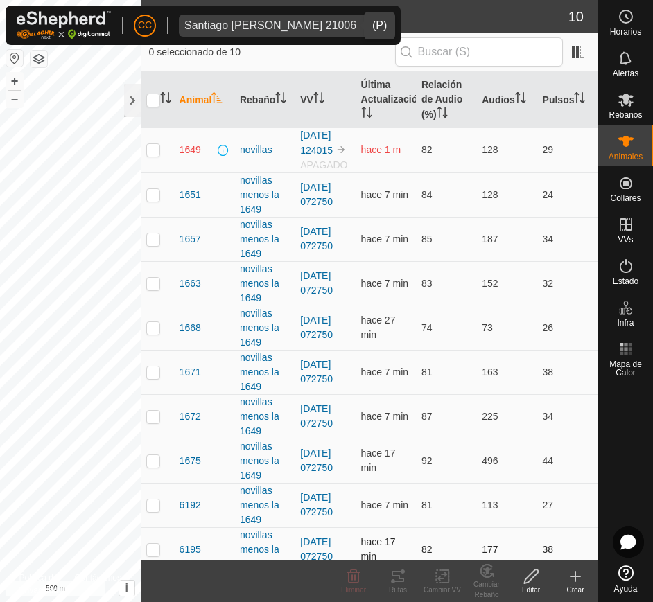
scroll to position [26, 0]
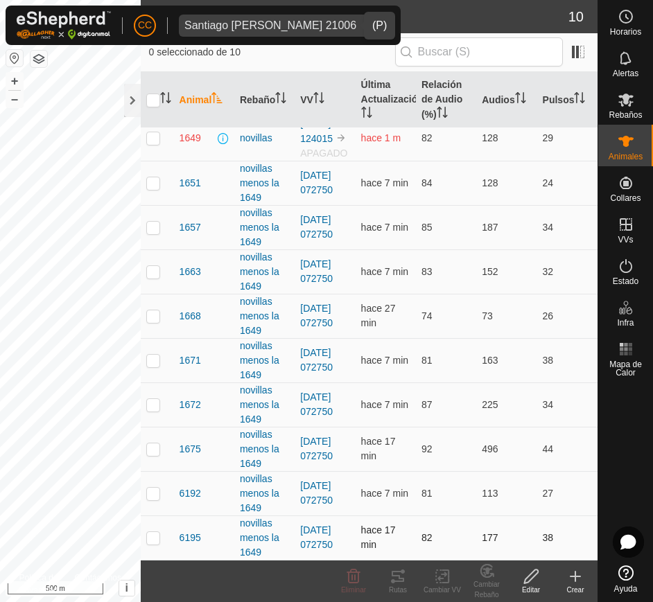
drag, startPoint x: 180, startPoint y: 155, endPoint x: 552, endPoint y: 538, distance: 533.9
click at [552, 538] on tbody "1649 novillas 2025-06-18 124015 APAGADO hace 1 m 82 128 29 1651 novillas menos …" at bounding box center [369, 338] width 457 height 444
copy tbody "1649 novillas 2025-06-18 124015 APAGADO hace 1 m 82 128 29 1651 novillas menos …"
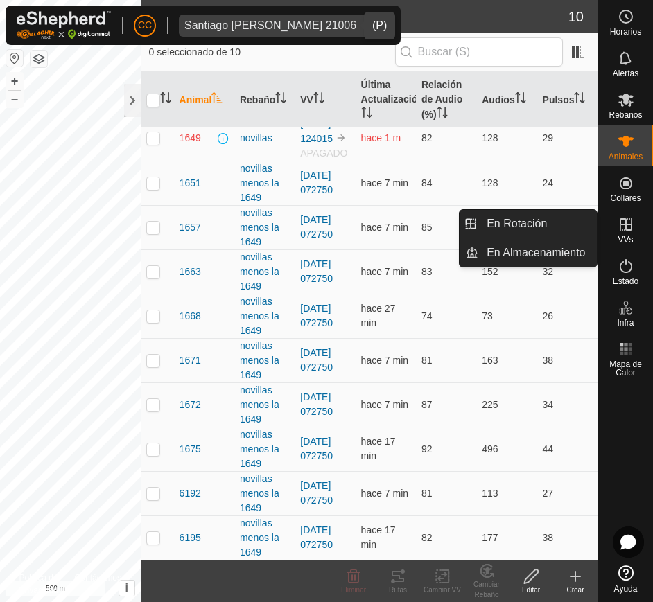
click at [627, 236] on span "VVs" at bounding box center [625, 240] width 15 height 8
click at [565, 233] on link "En Rotación" at bounding box center [537, 224] width 119 height 28
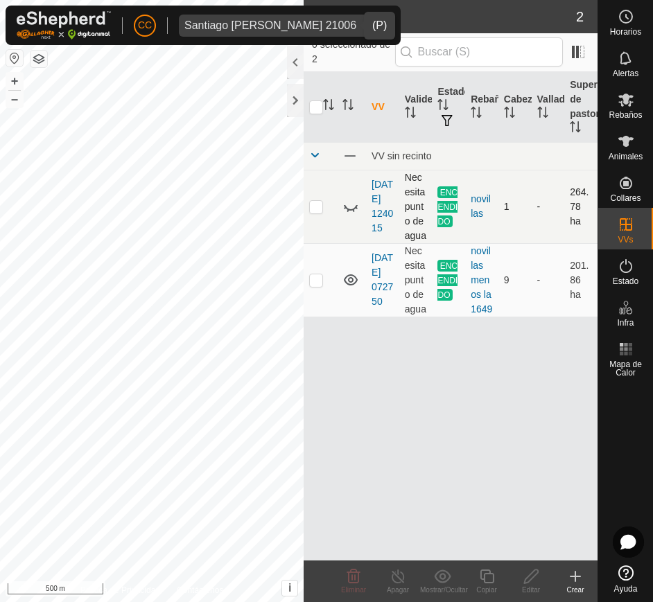
click at [349, 207] on icon at bounding box center [350, 206] width 17 height 17
click at [623, 267] on icon at bounding box center [626, 266] width 17 height 17
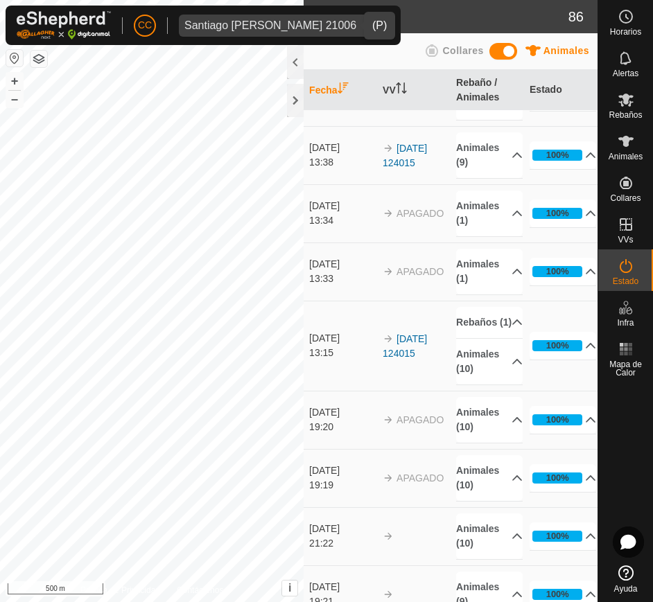
scroll to position [2488, 0]
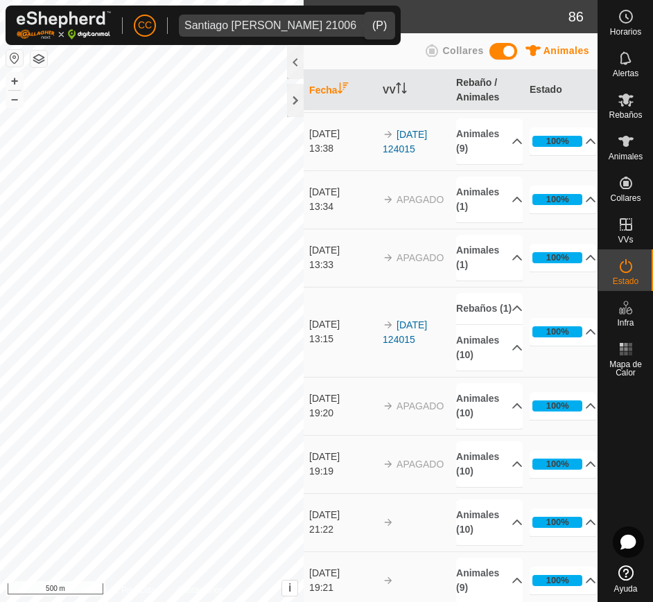
click at [15, 59] on button "button" at bounding box center [14, 58] width 17 height 17
click at [362, 18] on div "dropdown trigger" at bounding box center [376, 26] width 28 height 22
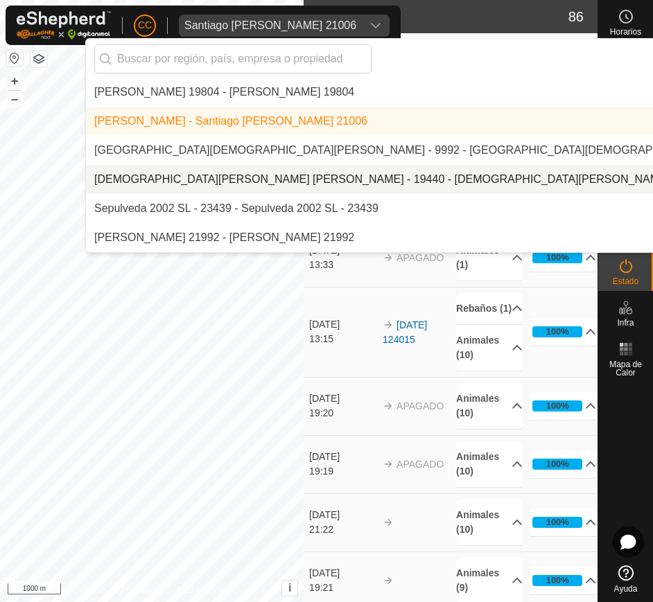
scroll to position [9237, 0]
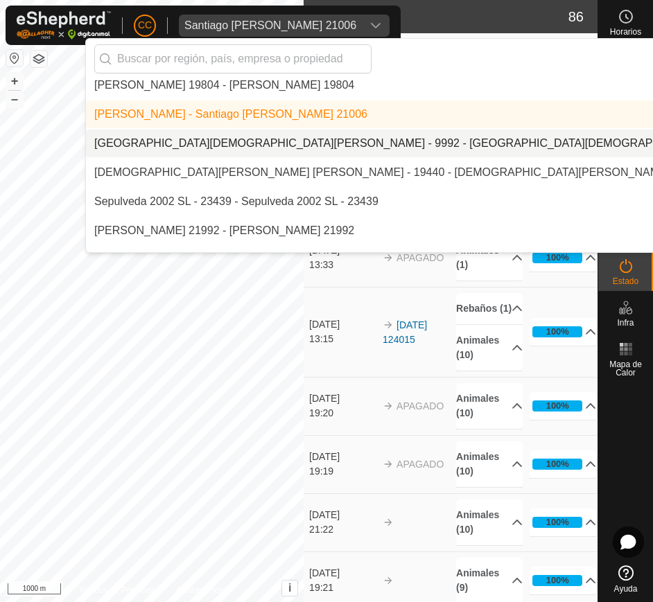
click at [289, 144] on li "[GEOGRAPHIC_DATA][DEMOGRAPHIC_DATA][PERSON_NAME] - 9992 - [GEOGRAPHIC_DATA][DEM…" at bounding box center [464, 144] width 757 height 28
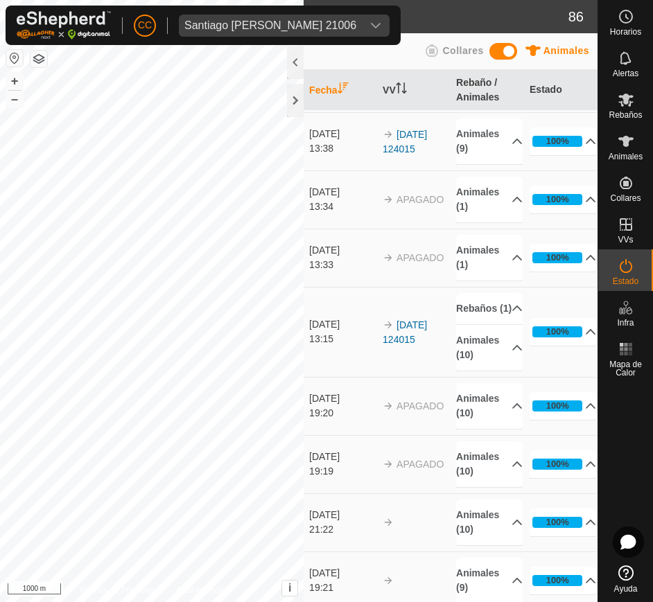
scroll to position [0, 0]
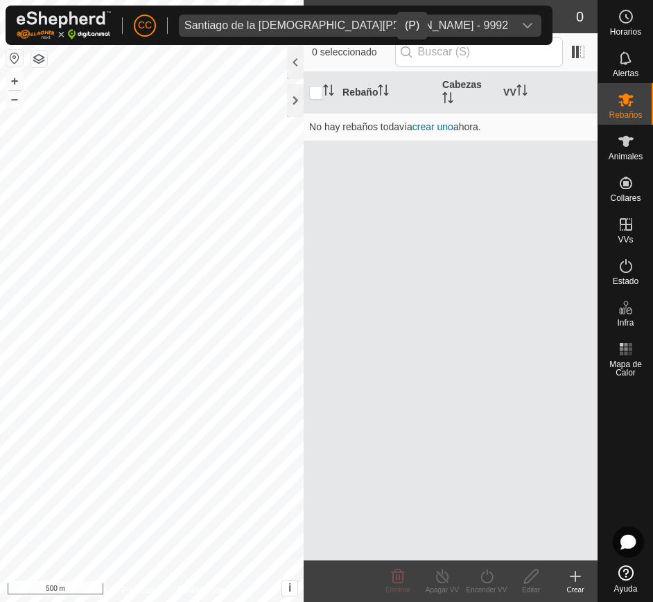
click at [356, 21] on div "Santiago de la Iglesia Garcia - 9992" at bounding box center [346, 25] width 324 height 11
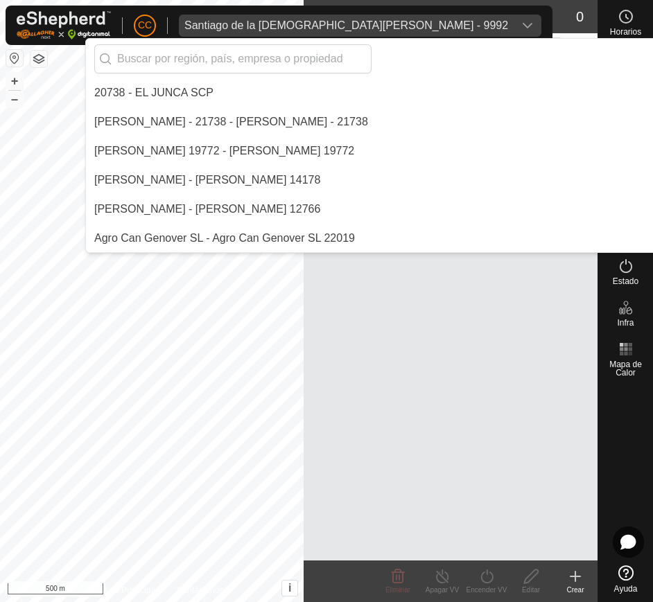
scroll to position [9142, 0]
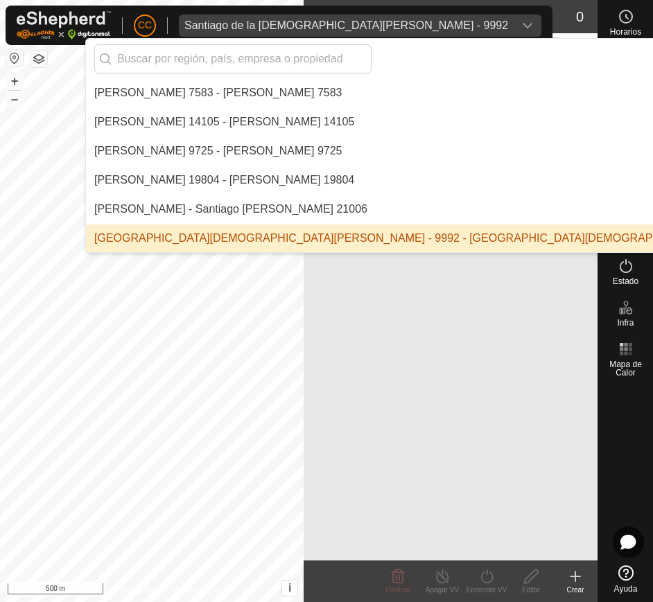
click at [356, 21] on div "Santiago de la Iglesia Garcia - 9992" at bounding box center [346, 25] width 324 height 11
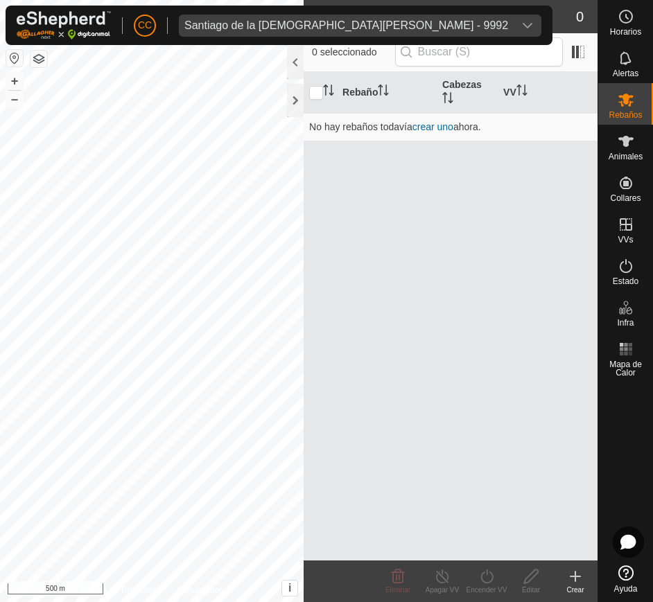
click at [356, 21] on div "Santiago de la Iglesia Garcia - 9992" at bounding box center [346, 25] width 324 height 11
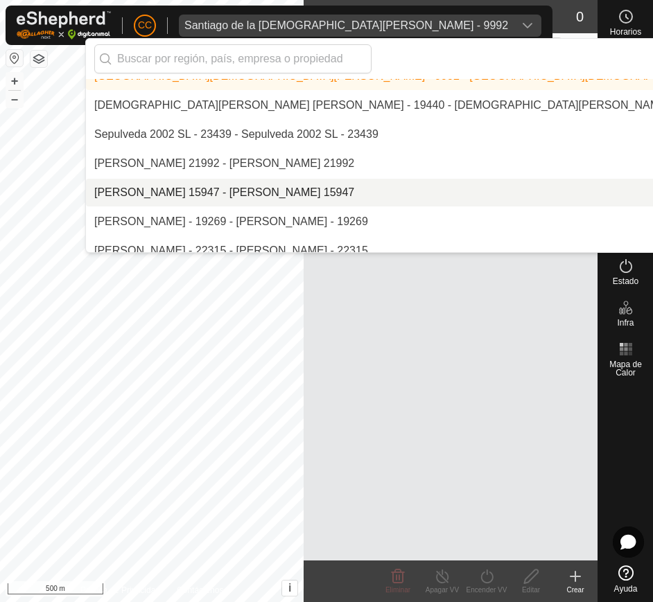
scroll to position [9305, 0]
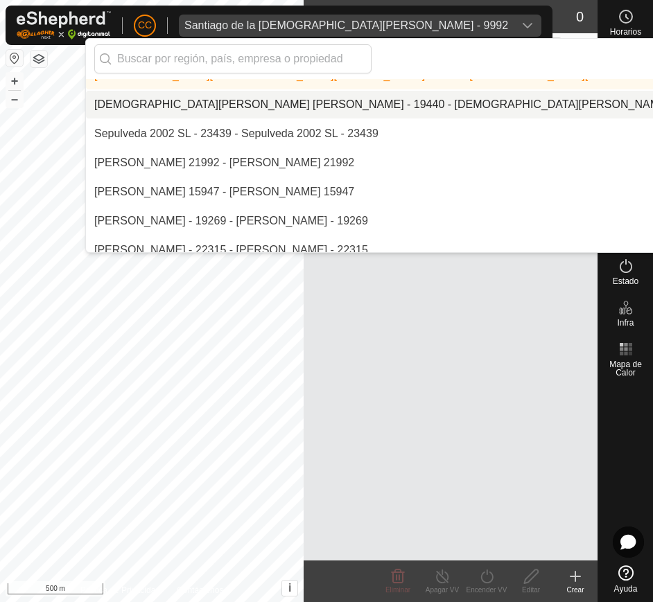
click at [225, 105] on li "[DEMOGRAPHIC_DATA][PERSON_NAME] [PERSON_NAME] - 19440 - [DEMOGRAPHIC_DATA][PERS…" at bounding box center [464, 105] width 757 height 28
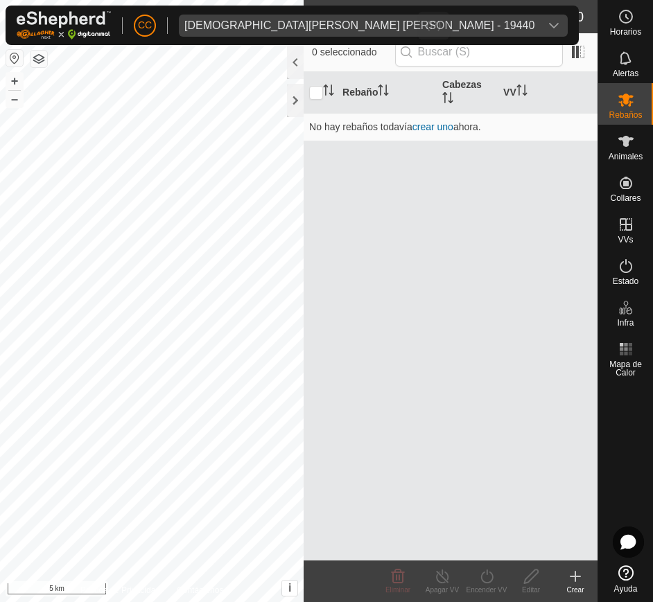
scroll to position [9288, 0]
click at [548, 21] on icon "dropdown trigger" at bounding box center [553, 25] width 11 height 11
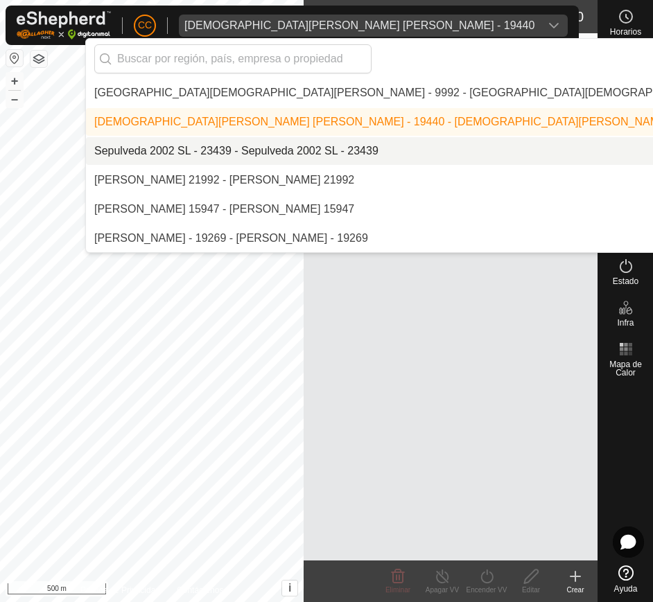
click at [279, 141] on li "Sepulveda 2002 SL - 23439 - Sepulveda 2002 SL - 23439" at bounding box center [464, 151] width 757 height 28
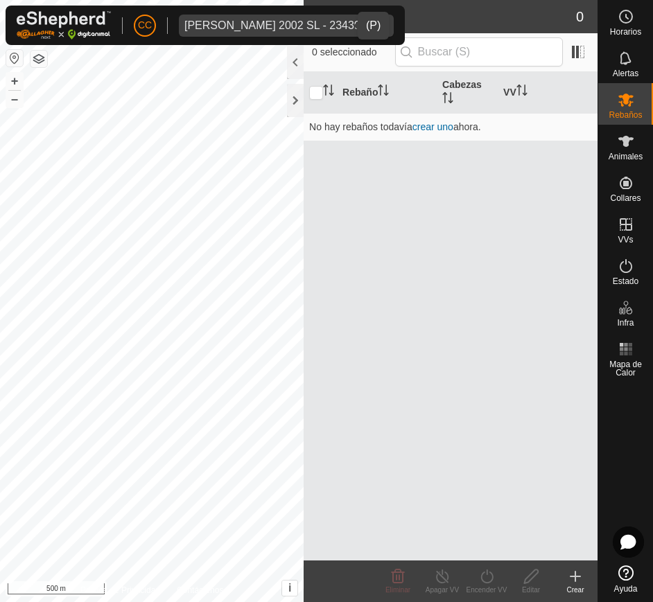
click at [366, 16] on div "dropdown trigger" at bounding box center [380, 26] width 28 height 22
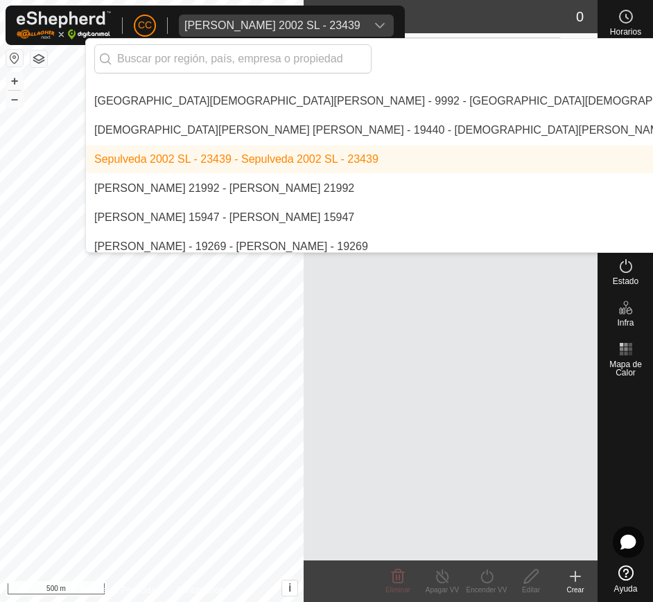
scroll to position [9298, 0]
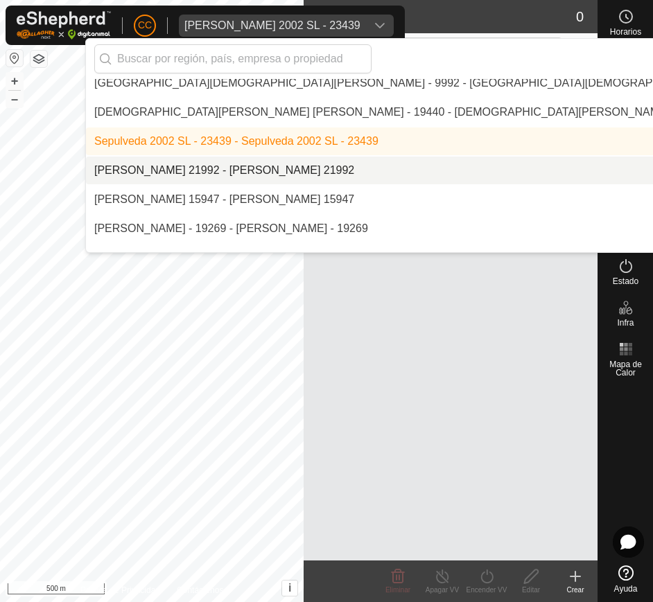
click at [288, 168] on li "[PERSON_NAME] 21992 - [PERSON_NAME] 21992" at bounding box center [464, 171] width 757 height 28
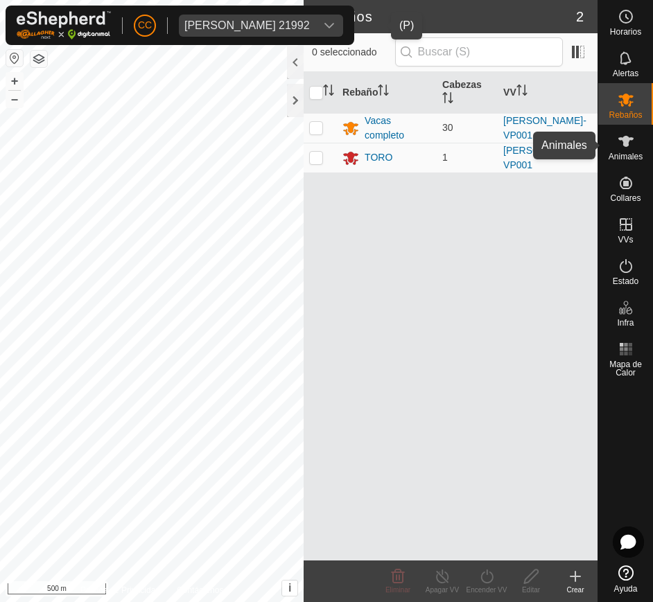
click at [635, 139] on es-animals-svg-icon at bounding box center [626, 141] width 25 height 22
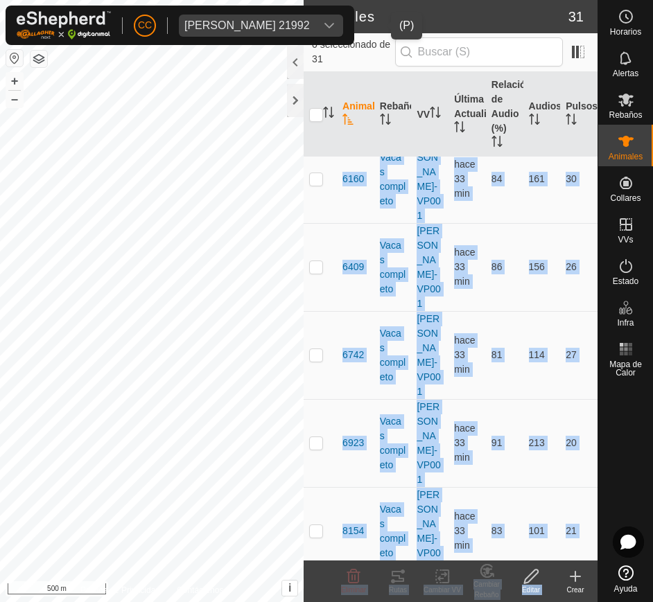
scroll to position [1919, 0]
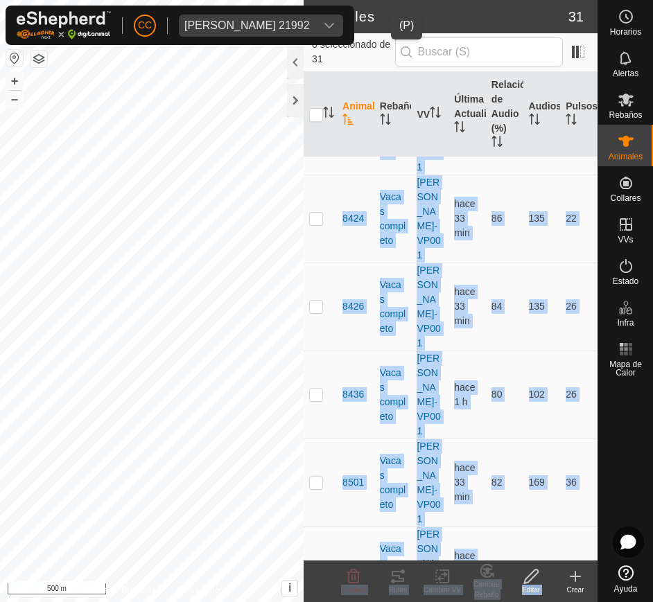
drag, startPoint x: 340, startPoint y: 192, endPoint x: 571, endPoint y: 542, distance: 419.3
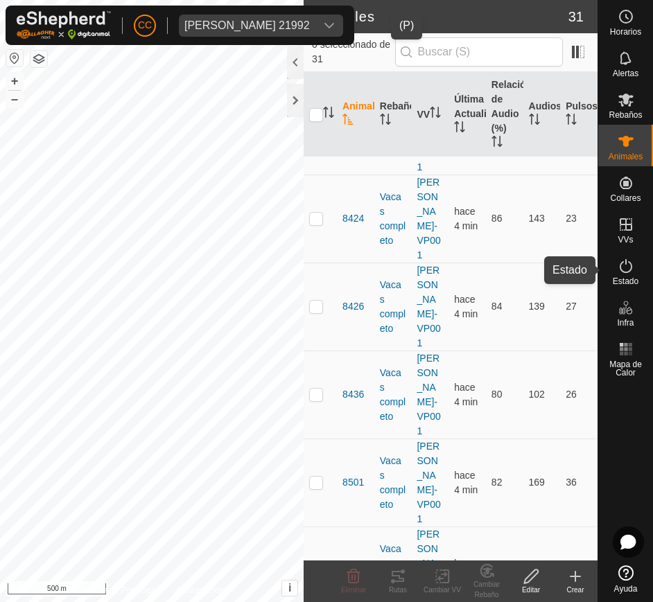
click at [616, 271] on es-activation-svg-icon at bounding box center [626, 266] width 25 height 22
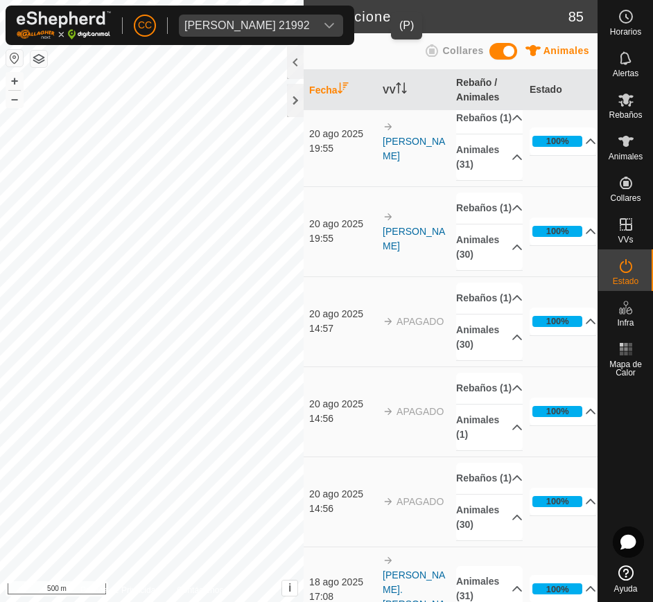
scroll to position [210, 0]
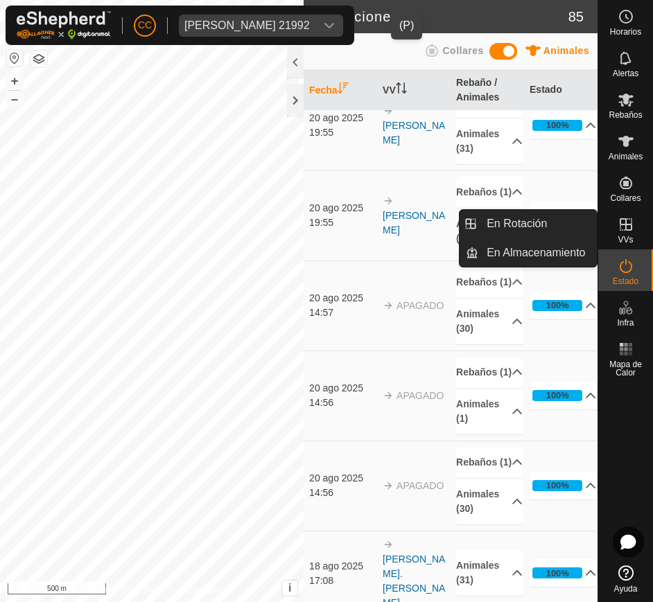
click at [632, 233] on es-virtualpaddocks-svg-icon at bounding box center [626, 225] width 25 height 22
click at [566, 224] on link "En Rotación" at bounding box center [537, 224] width 119 height 28
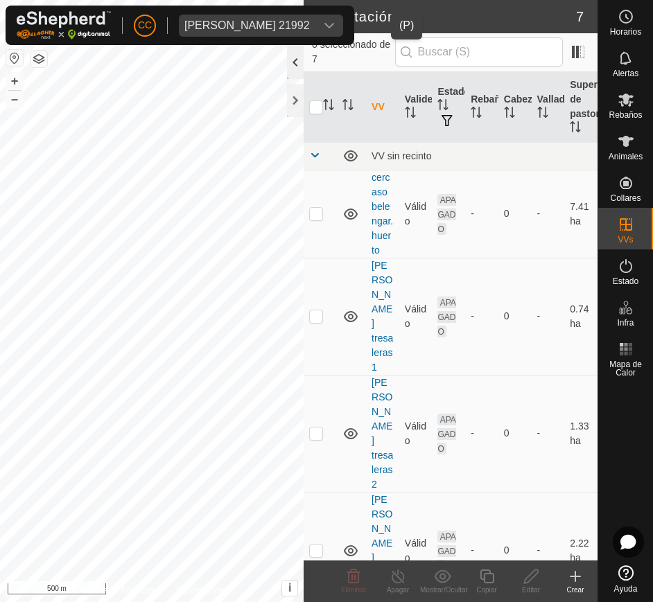
click at [292, 70] on div at bounding box center [295, 62] width 17 height 33
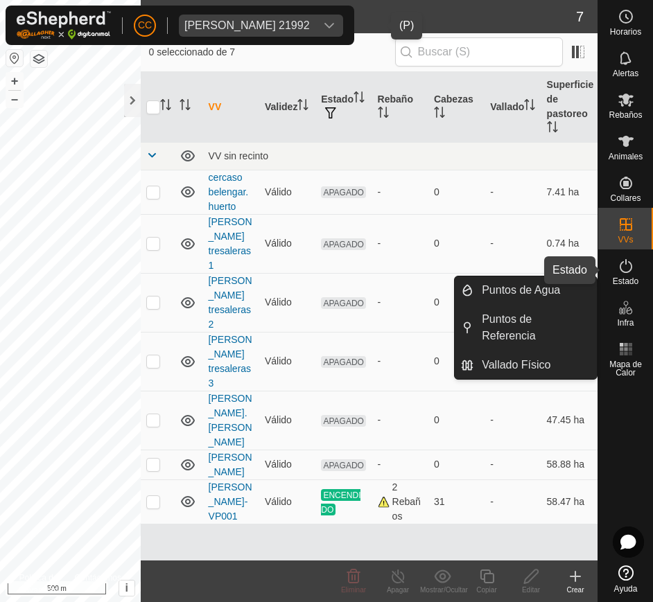
click at [629, 268] on icon at bounding box center [626, 266] width 17 height 17
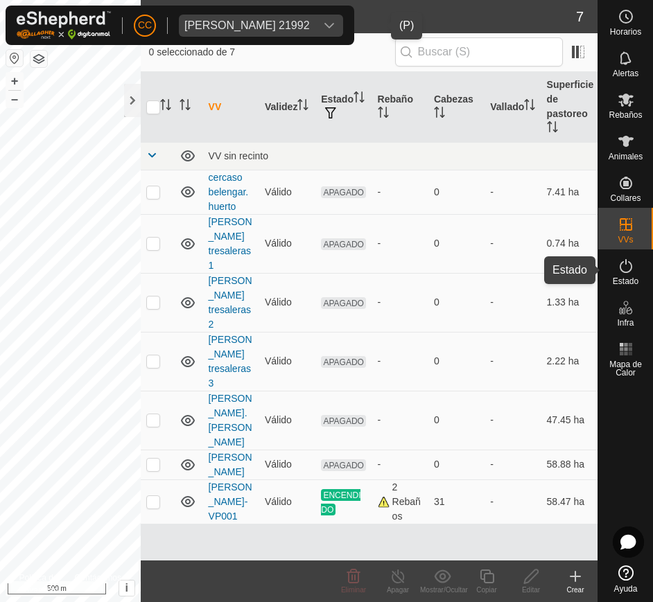
click at [619, 256] on es-activation-svg-icon at bounding box center [626, 266] width 25 height 22
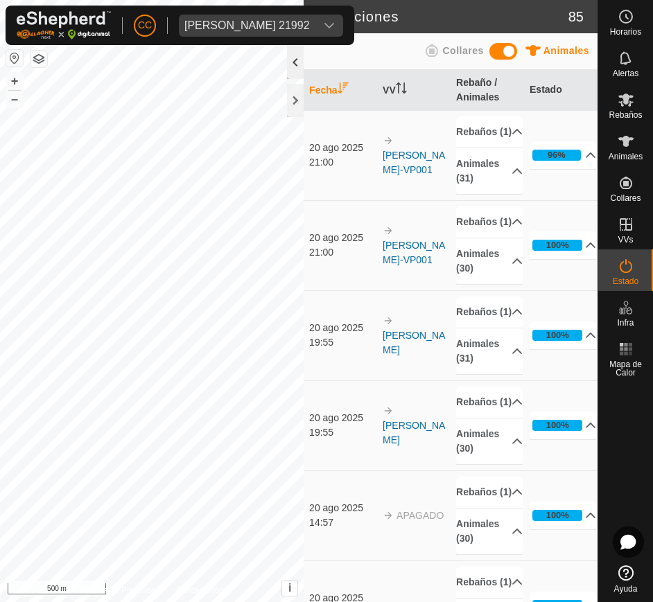
drag, startPoint x: 288, startPoint y: 94, endPoint x: 293, endPoint y: 67, distance: 27.5
click at [293, 67] on div at bounding box center [295, 84] width 17 height 76
click at [293, 67] on div at bounding box center [295, 62] width 17 height 33
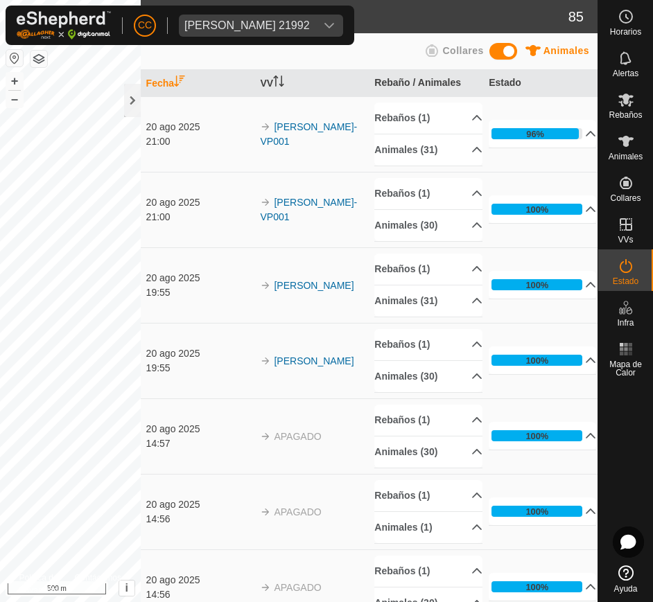
click at [6, 51] on div at bounding box center [14, 59] width 17 height 18
click at [9, 57] on button "button" at bounding box center [14, 58] width 17 height 17
click at [134, 103] on div at bounding box center [132, 100] width 17 height 33
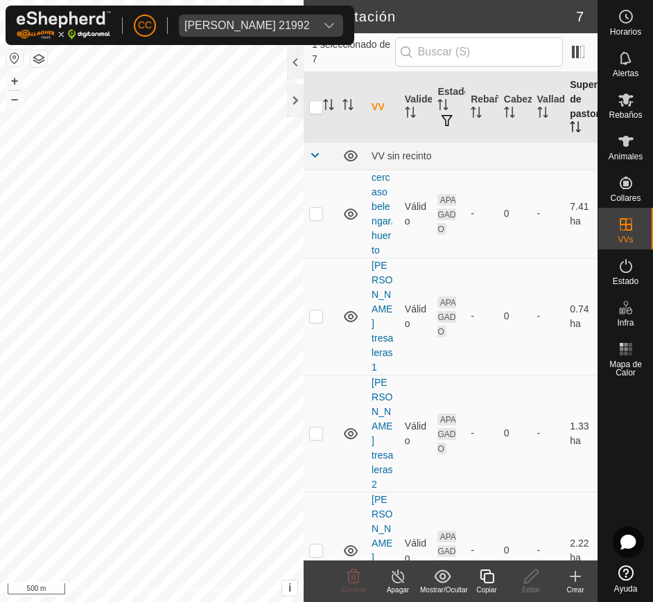
click at [570, 125] on icon "Activar para ordenar" at bounding box center [575, 126] width 11 height 11
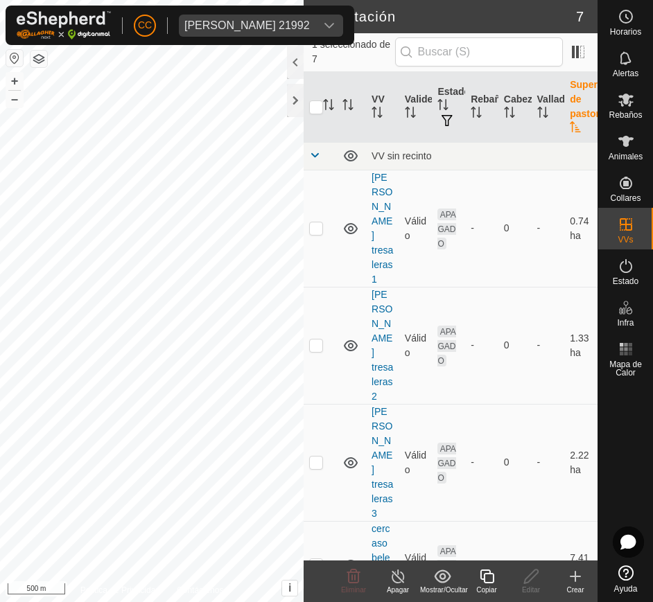
click at [570, 125] on icon "Activar para ordenar" at bounding box center [575, 126] width 10 height 11
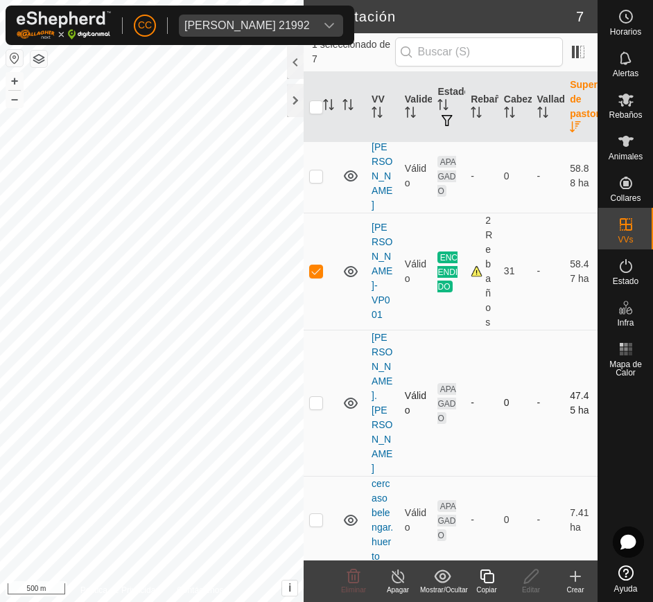
scroll to position [42, 0]
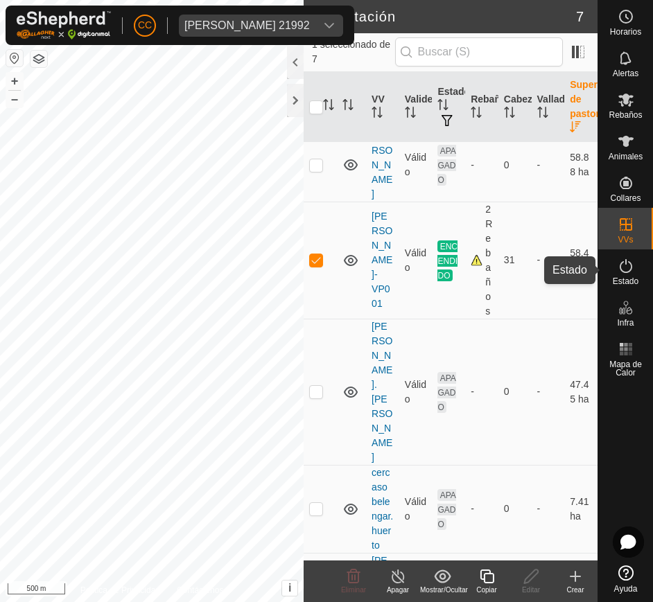
click at [627, 269] on icon at bounding box center [626, 266] width 17 height 17
click at [628, 268] on icon at bounding box center [626, 266] width 17 height 17
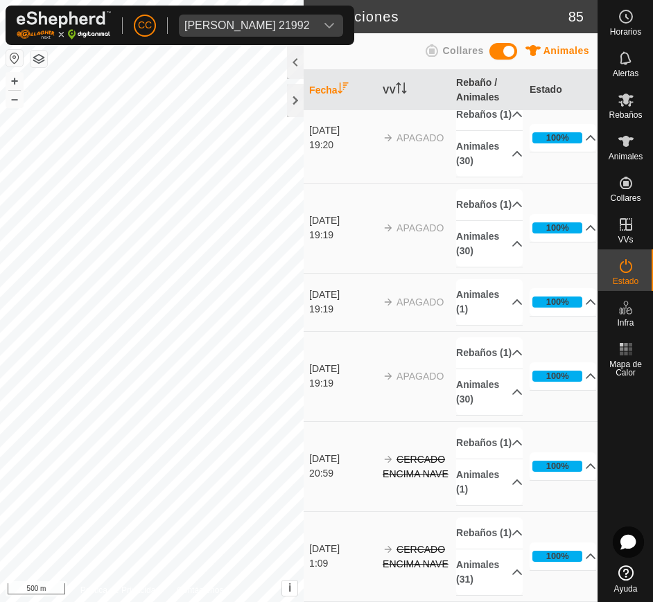
scroll to position [7570, 0]
click at [268, 20] on div "SERGIO ASCASO GRACIA 21992" at bounding box center [246, 25] width 125 height 11
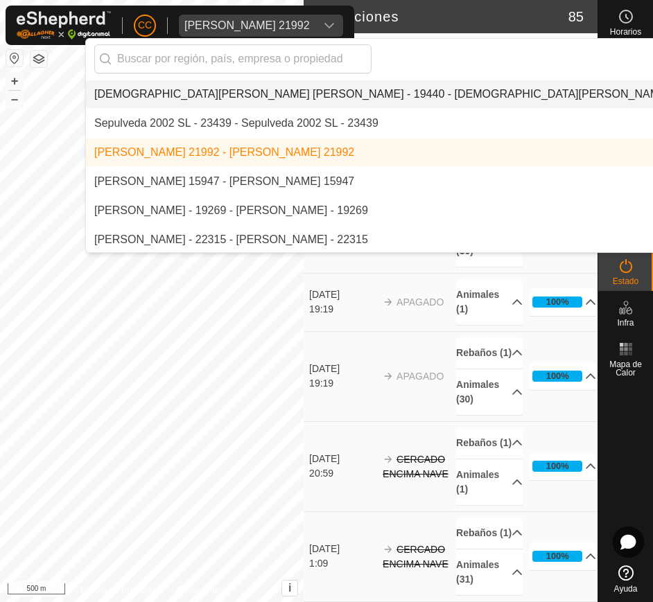
scroll to position [9317, 0]
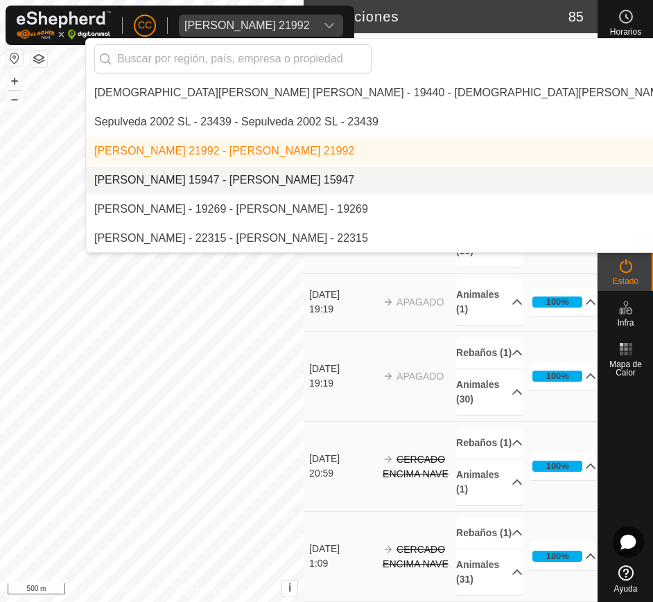
click at [289, 184] on li "[PERSON_NAME] 15947 - [PERSON_NAME] 15947" at bounding box center [464, 180] width 757 height 28
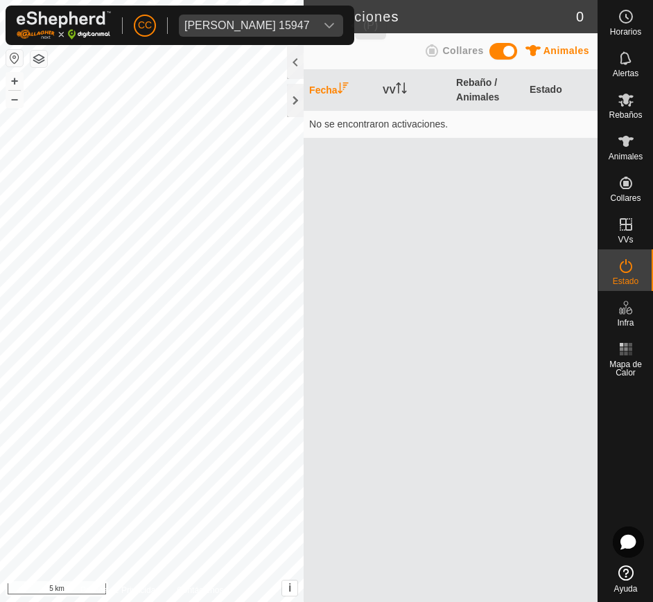
scroll to position [0, 0]
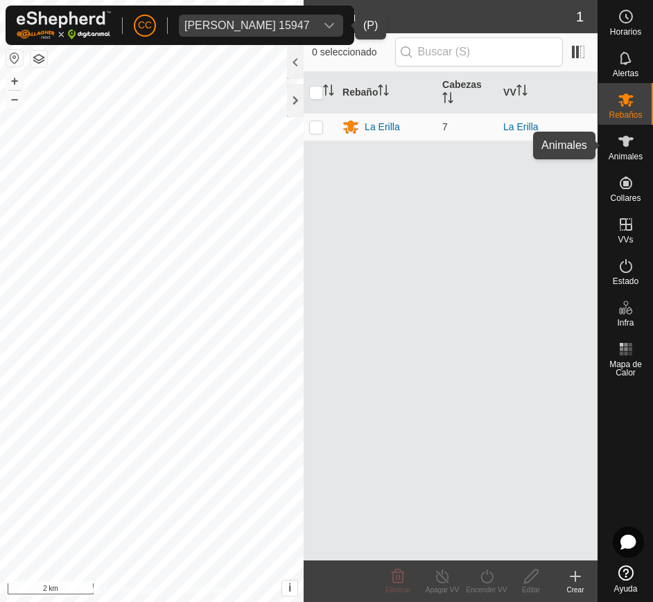
click at [620, 153] on span "Animales" at bounding box center [626, 157] width 34 height 8
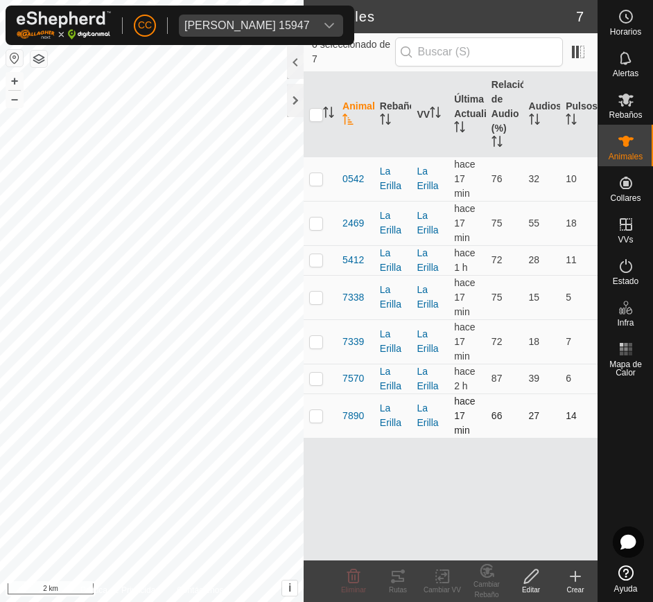
drag, startPoint x: 340, startPoint y: 180, endPoint x: 577, endPoint y: 412, distance: 331.9
click at [577, 412] on tbody "0542 La Erilla La Erilla hace 17 min 76 32 10 2469 La Erilla La Erilla hace 17 …" at bounding box center [451, 297] width 294 height 281
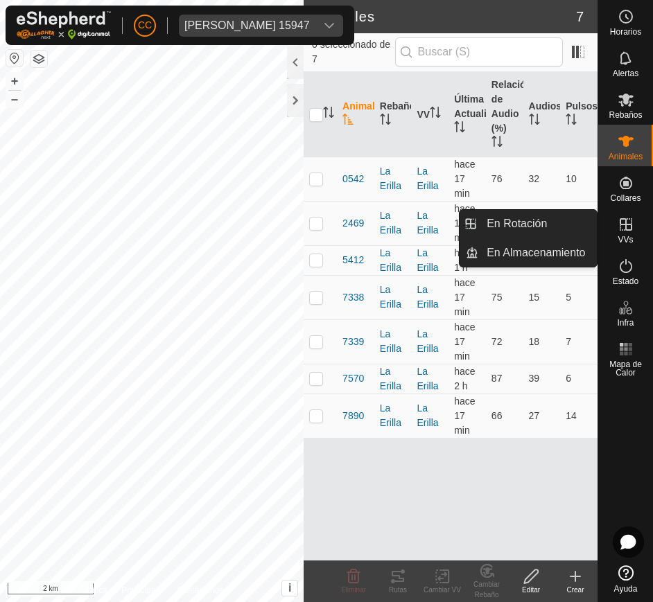
click at [644, 231] on div "VVs" at bounding box center [625, 229] width 55 height 42
click at [549, 227] on link "En Rotación" at bounding box center [537, 224] width 119 height 28
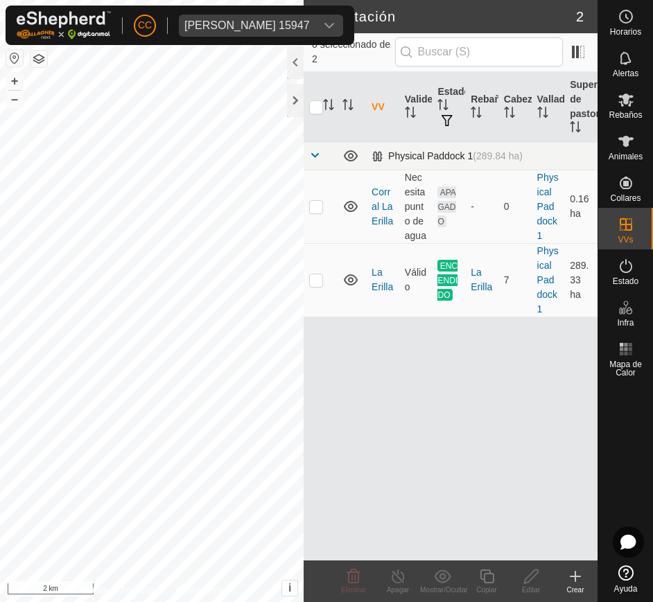
click at [308, 156] on td at bounding box center [320, 156] width 33 height 28
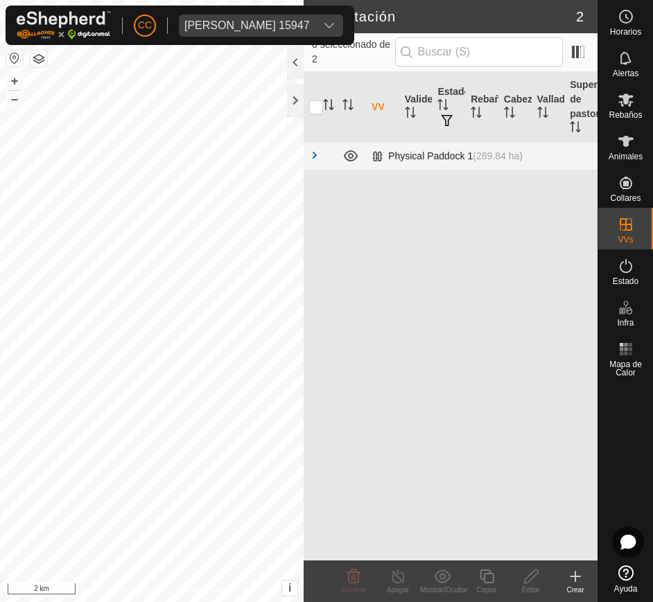
click at [312, 159] on span at bounding box center [314, 155] width 11 height 11
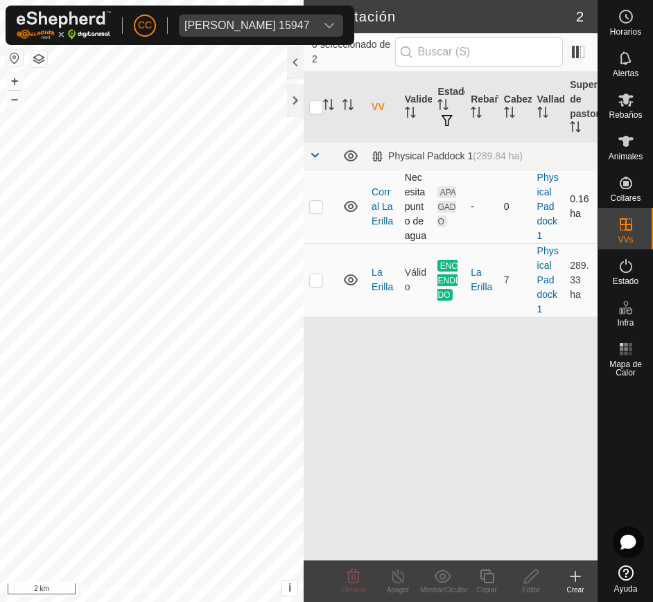
click at [318, 214] on td at bounding box center [320, 206] width 33 height 73
click at [319, 207] on p-checkbox at bounding box center [316, 206] width 14 height 11
checkbox input "false"
click at [314, 281] on p-checkbox at bounding box center [316, 280] width 14 height 11
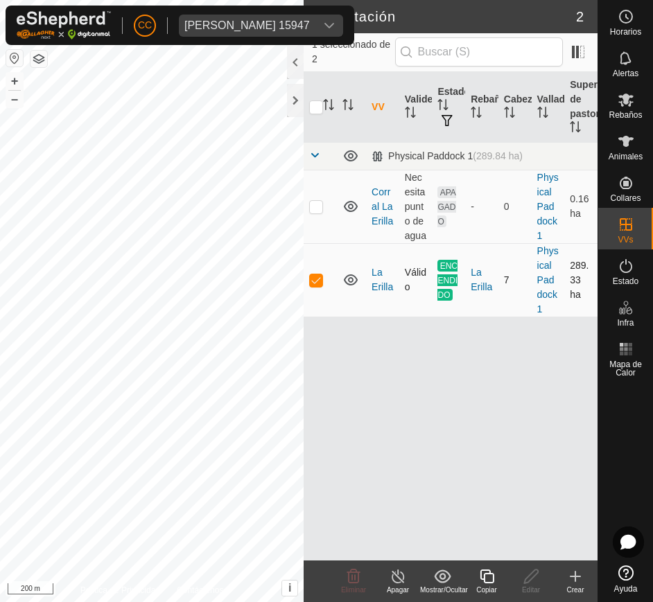
checkbox input "false"
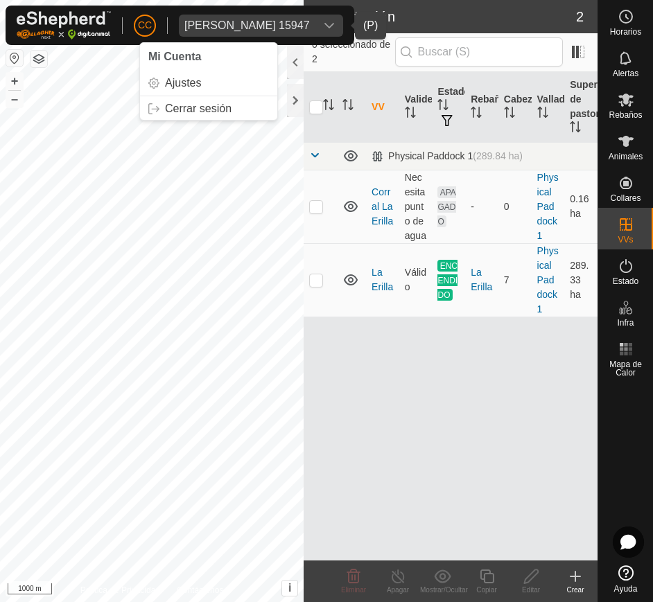
click at [278, 27] on div "Sergio Cano Brando 15947" at bounding box center [246, 25] width 125 height 11
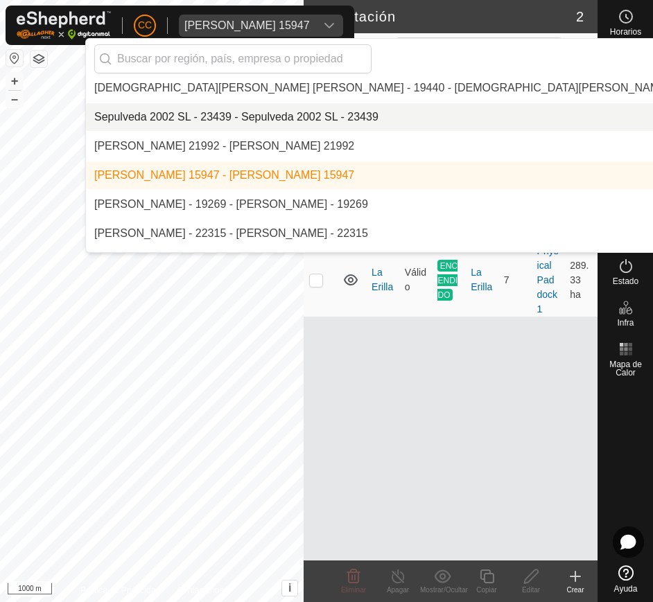
scroll to position [9334, 0]
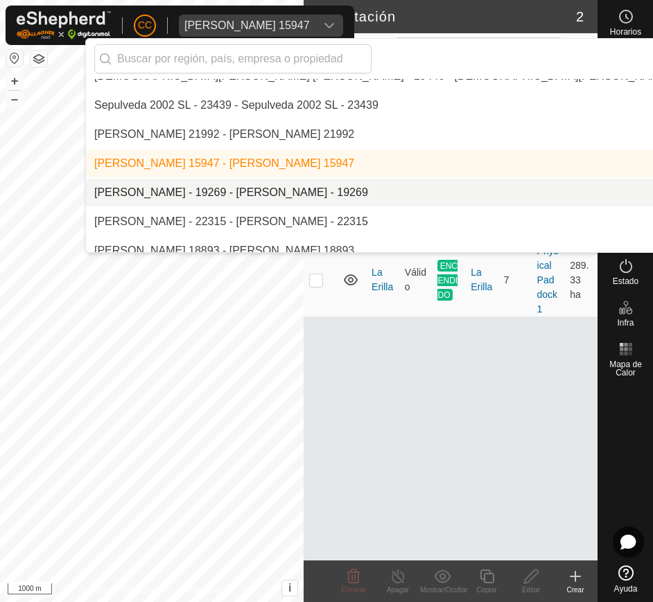
click at [244, 191] on li "[PERSON_NAME] - 19269 - [PERSON_NAME] - 19269" at bounding box center [464, 193] width 757 height 28
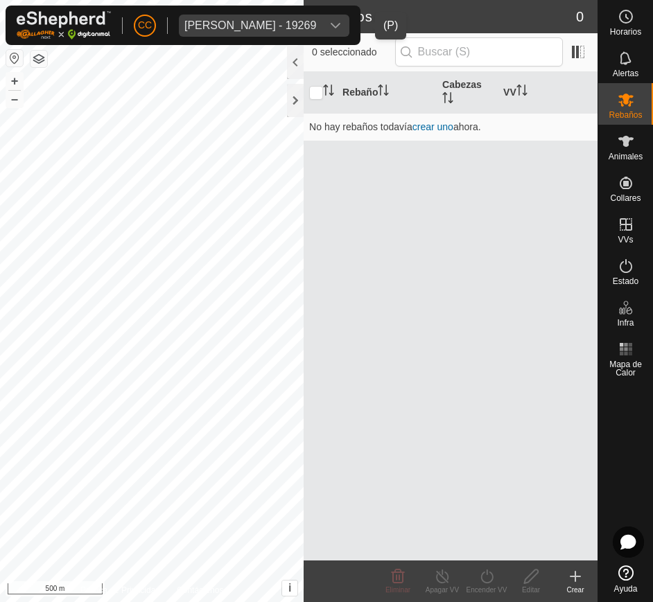
click at [308, 20] on div "Sergio Granado Garcia - 19269" at bounding box center [250, 25] width 132 height 11
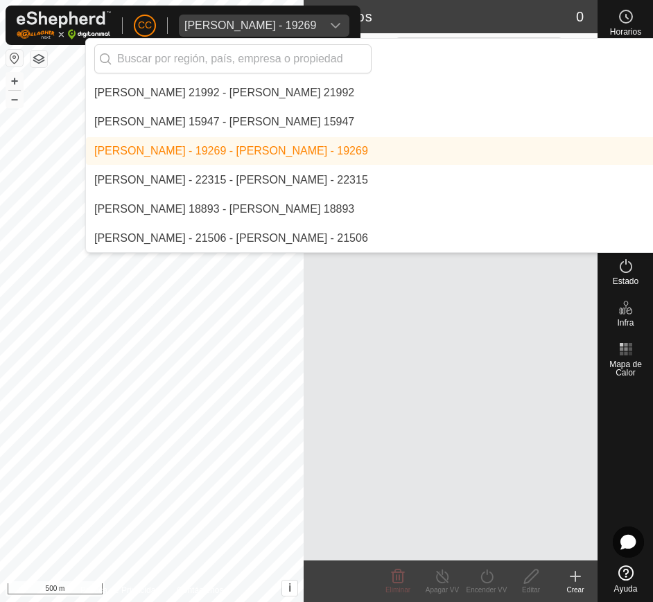
scroll to position [9378, 0]
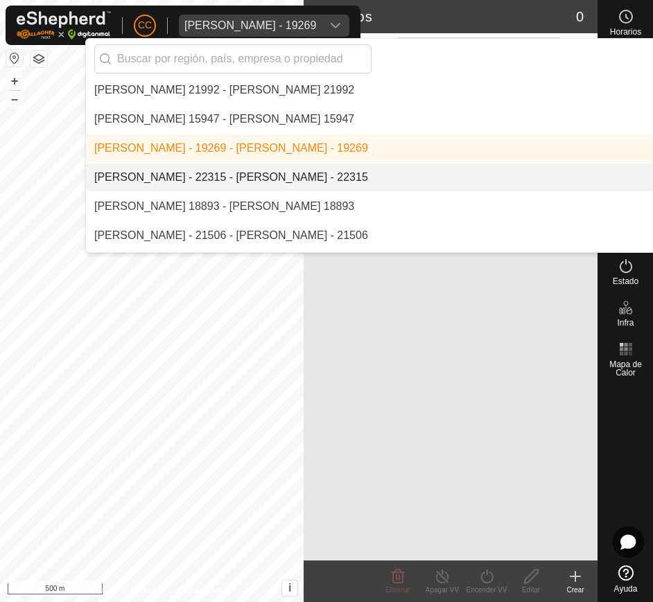
click at [278, 175] on li "[PERSON_NAME] - 22315 - [PERSON_NAME] - 22315" at bounding box center [464, 178] width 757 height 28
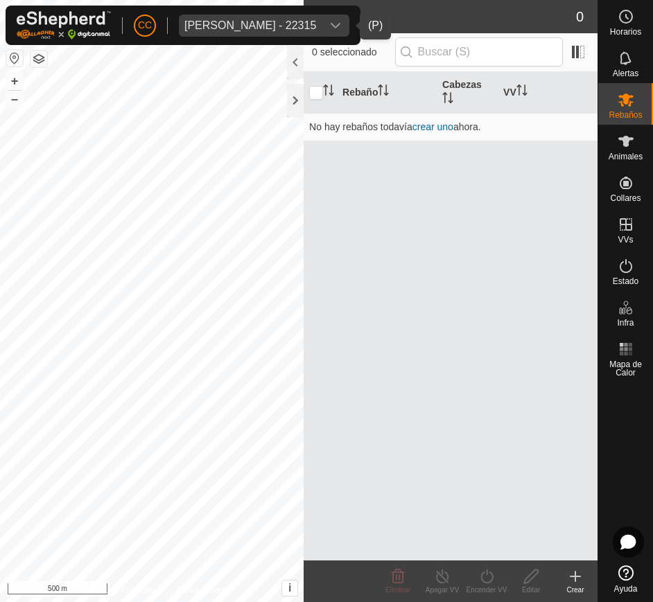
click at [349, 22] on div "dropdown trigger" at bounding box center [336, 26] width 28 height 22
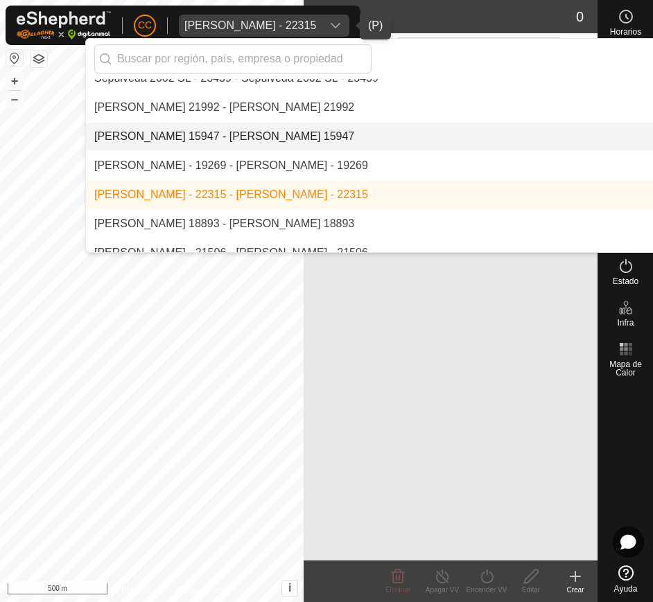
scroll to position [9379, 0]
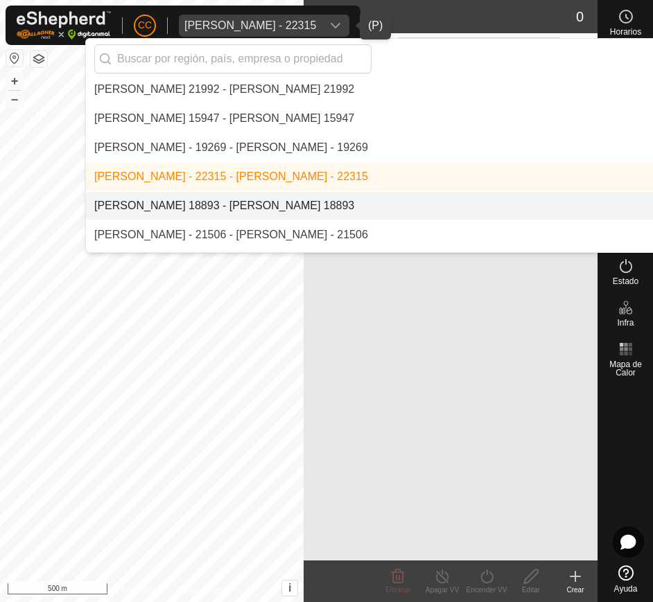
click at [297, 200] on li "[PERSON_NAME] 18893 - [PERSON_NAME] 18893" at bounding box center [464, 206] width 757 height 28
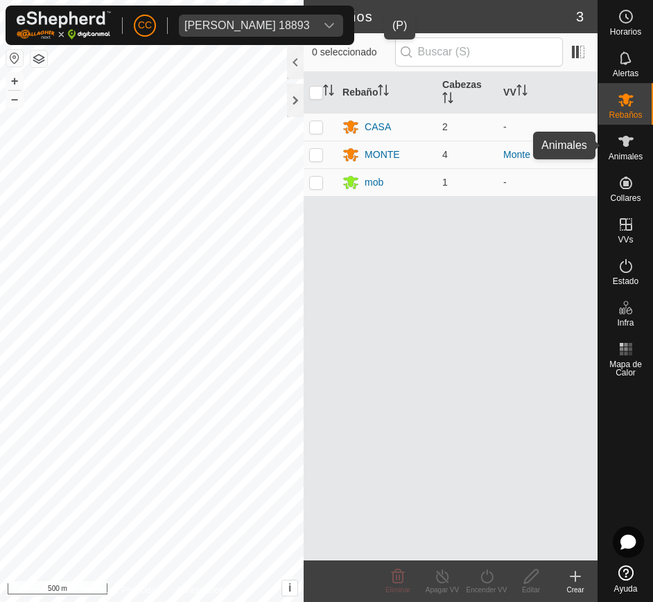
click at [620, 163] on div "Animales" at bounding box center [625, 146] width 55 height 42
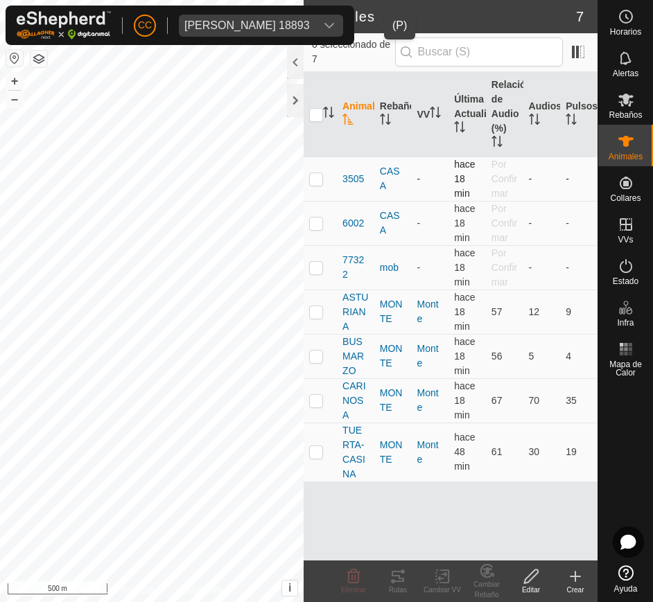
drag, startPoint x: 334, startPoint y: 180, endPoint x: 341, endPoint y: 179, distance: 7.0
click at [341, 179] on tr "3505 CASA - hace 18 min Por Confirmar - -" at bounding box center [451, 179] width 294 height 44
drag, startPoint x: 341, startPoint y: 179, endPoint x: 577, endPoint y: 449, distance: 359.1
click at [577, 449] on tbody "3505 CASA - hace 18 min Por Confirmar - - 6002 CASA - hace 18 min Por Confirmar…" at bounding box center [451, 319] width 294 height 325
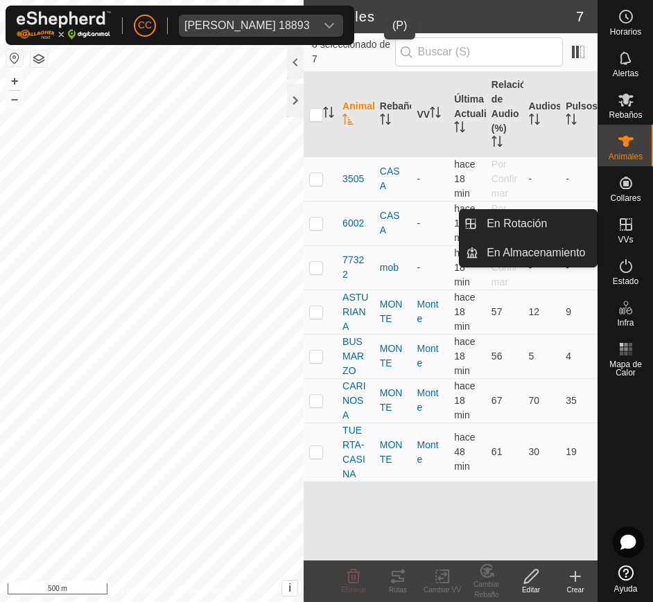
click at [632, 233] on es-virtualpaddocks-svg-icon at bounding box center [626, 225] width 25 height 22
click at [622, 226] on icon at bounding box center [626, 224] width 17 height 17
click at [558, 228] on link "En Rotación" at bounding box center [537, 224] width 119 height 28
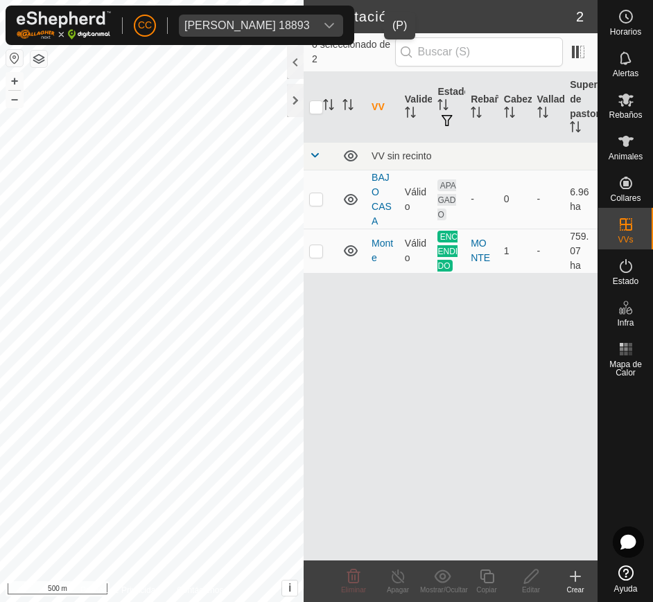
click at [477, 324] on div "VV Validez Estado Rebaño Cabezas Vallado Superficie de pastoreo VV sin recinto …" at bounding box center [451, 316] width 294 height 489
click at [12, 57] on button "button" at bounding box center [14, 58] width 17 height 17
click at [335, 20] on icon "dropdown trigger" at bounding box center [329, 25] width 11 height 11
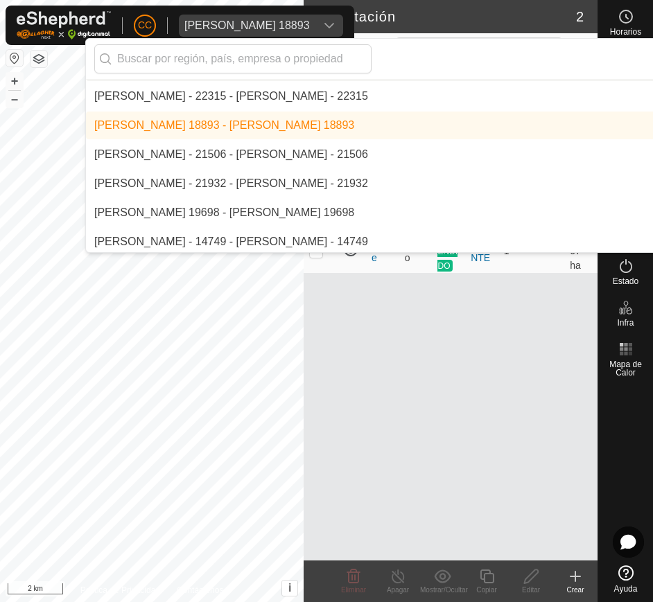
scroll to position [9460, 0]
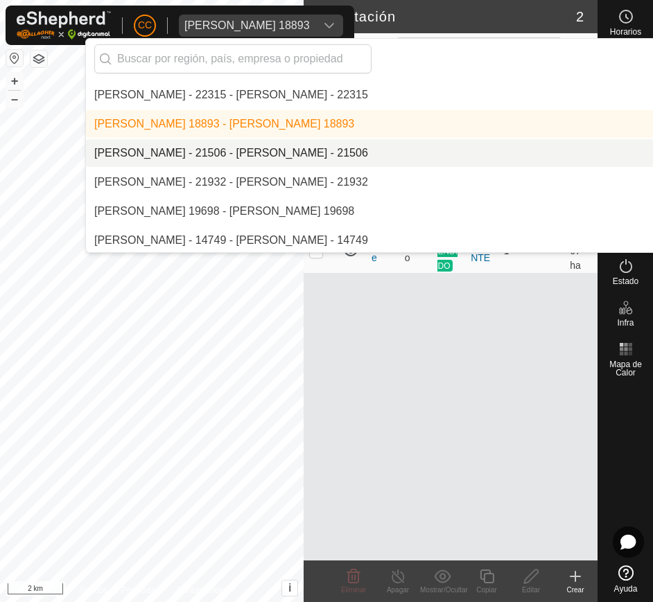
click at [297, 145] on li "[PERSON_NAME] - 21506 - [PERSON_NAME] - 21506" at bounding box center [464, 153] width 757 height 28
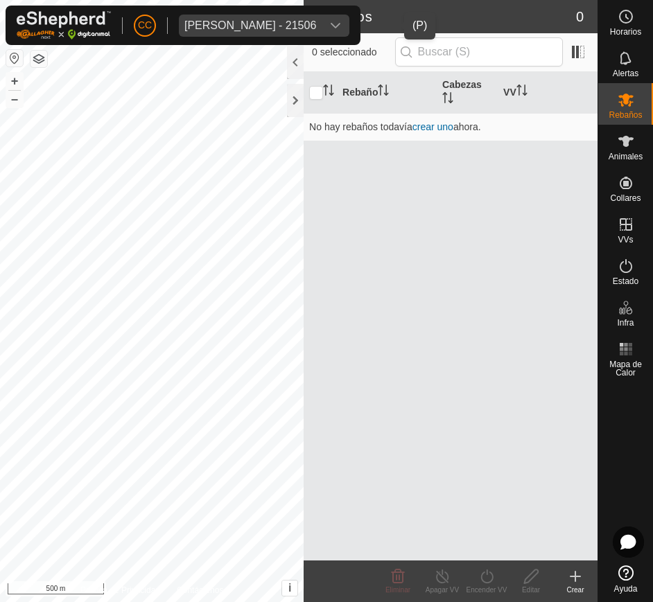
click at [316, 20] on div "Silvia Maria Ramirez Gallego - 21506" at bounding box center [250, 25] width 132 height 11
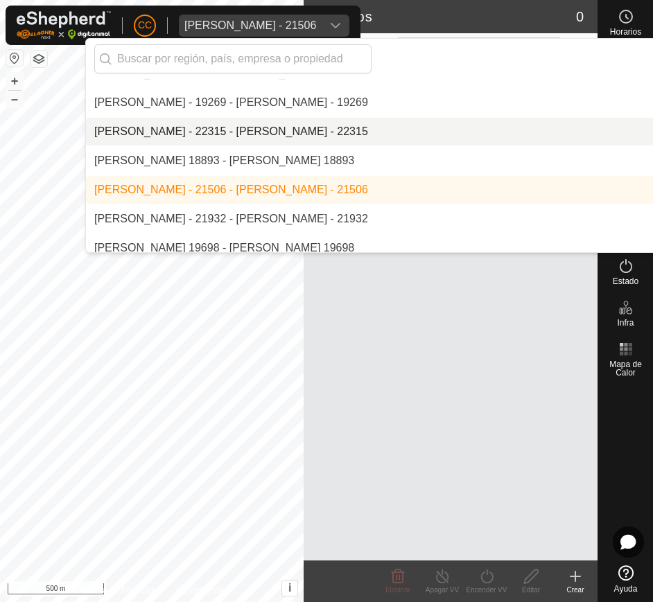
scroll to position [9434, 0]
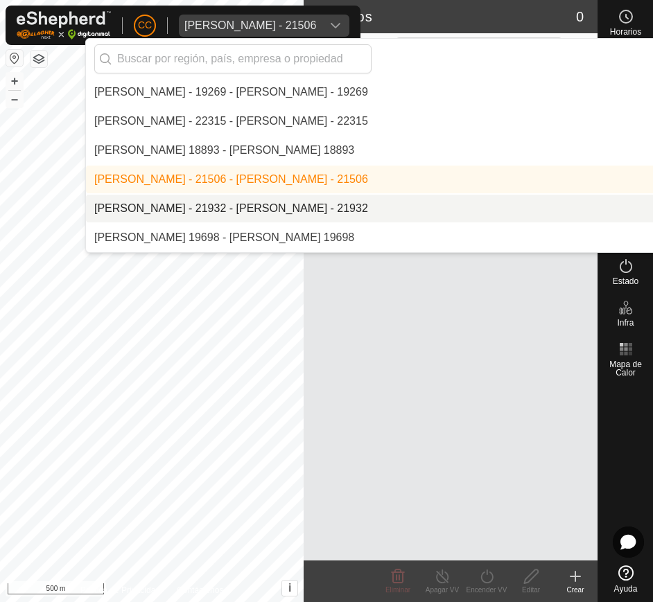
click at [286, 210] on li "[PERSON_NAME] - 21932 - [PERSON_NAME] - 21932" at bounding box center [464, 209] width 757 height 28
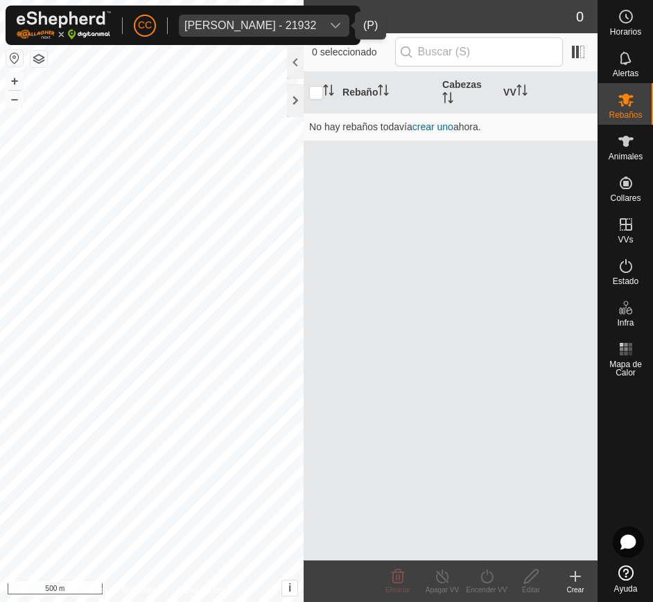
click at [299, 24] on div "Silvia Roca Aranau - 21932" at bounding box center [250, 25] width 132 height 11
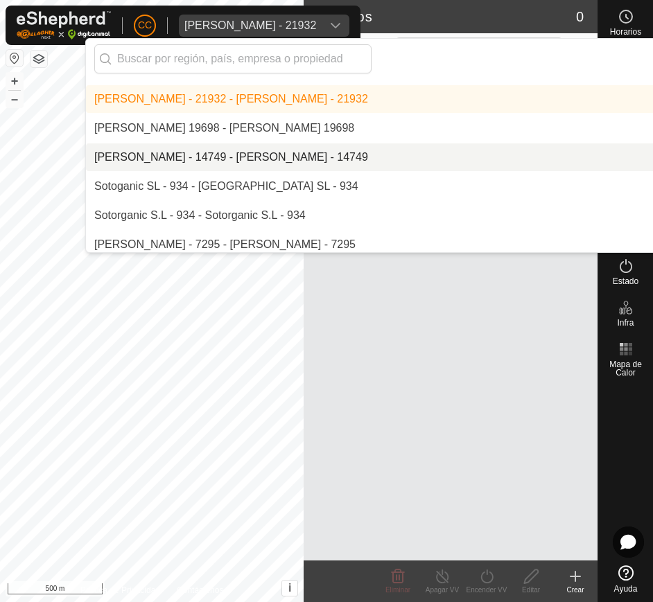
scroll to position [9547, 0]
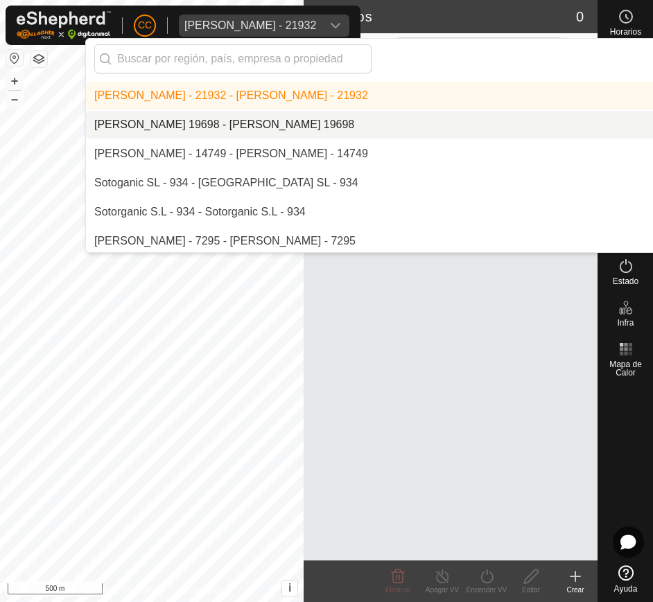
click at [275, 121] on li "[PERSON_NAME] 19698 - [PERSON_NAME] 19698" at bounding box center [464, 125] width 757 height 28
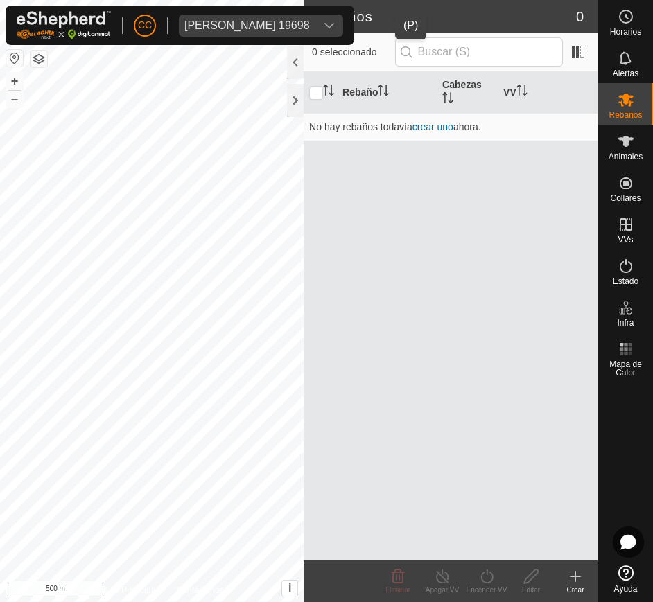
click at [343, 22] on div "dropdown trigger" at bounding box center [329, 26] width 28 height 22
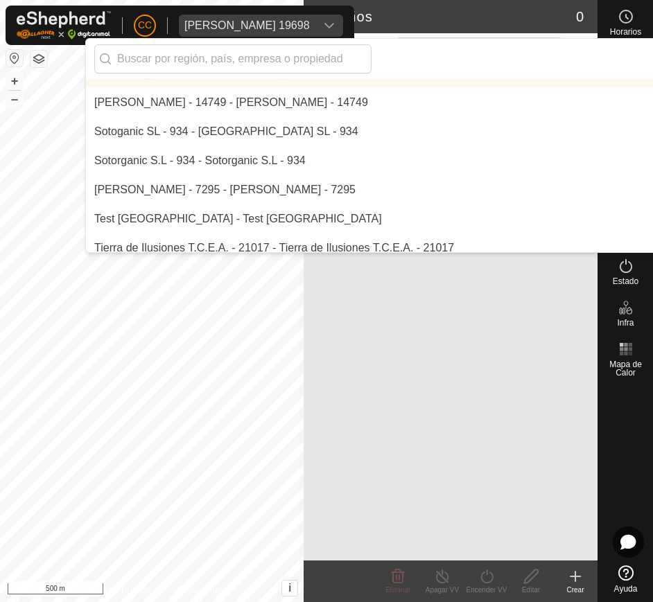
scroll to position [9600, 0]
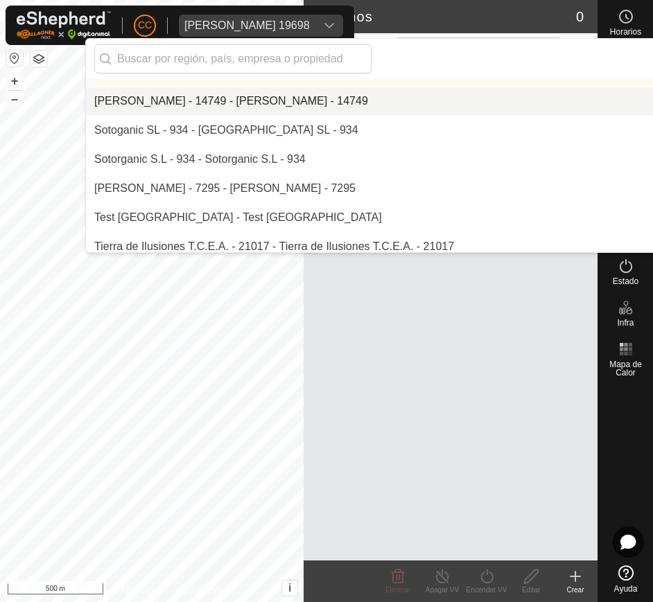
click at [315, 101] on li "[PERSON_NAME] - 14749 - [PERSON_NAME] - 14749" at bounding box center [464, 101] width 757 height 28
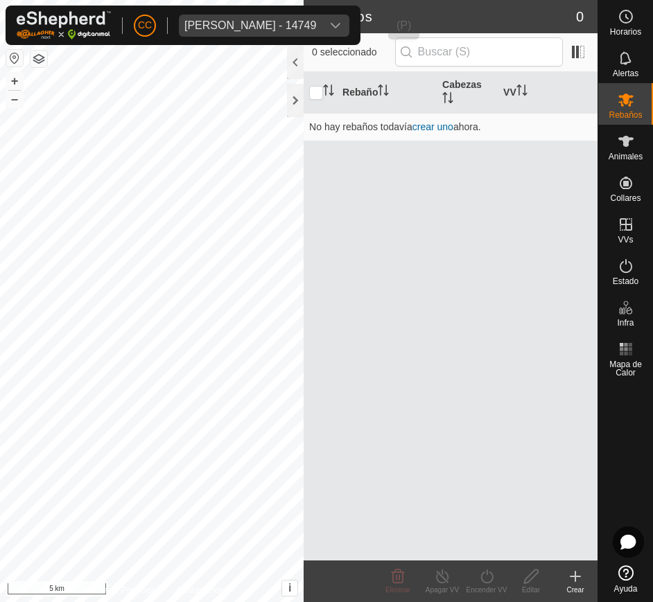
scroll to position [9579, 0]
click at [307, 23] on div "Soraya Barquero Lorenzo - 14749" at bounding box center [250, 25] width 132 height 11
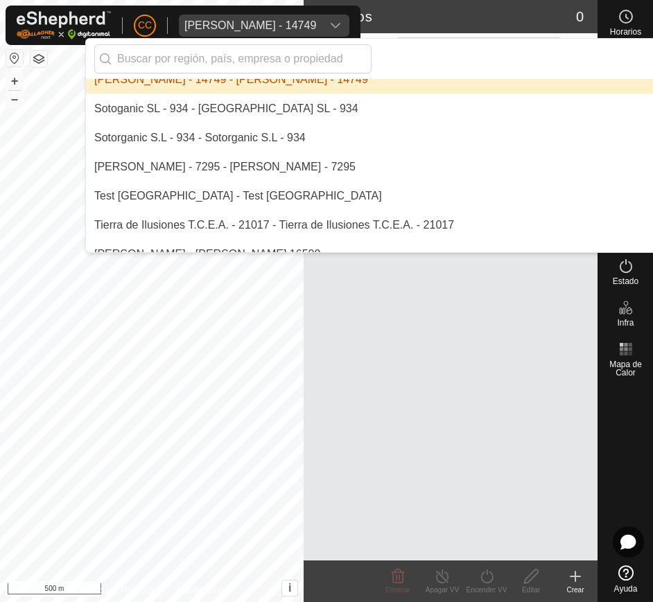
scroll to position [9626, 0]
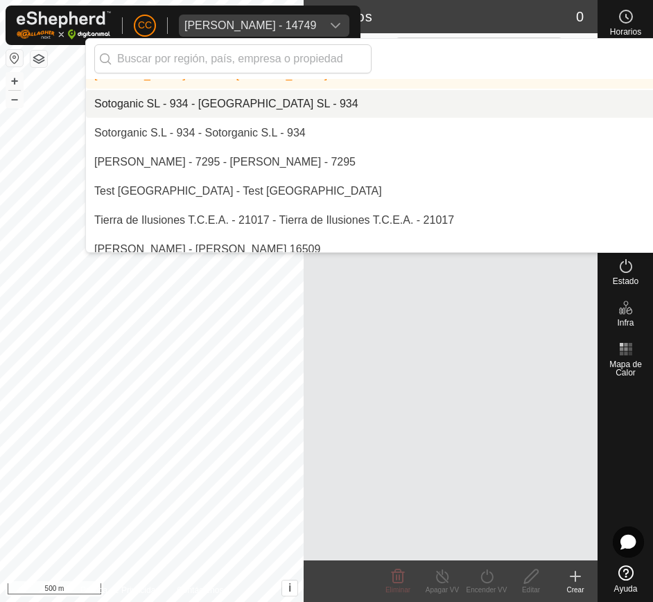
click at [274, 101] on li "Sotoganic SL - 934 - [GEOGRAPHIC_DATA] SL - 934" at bounding box center [464, 104] width 757 height 28
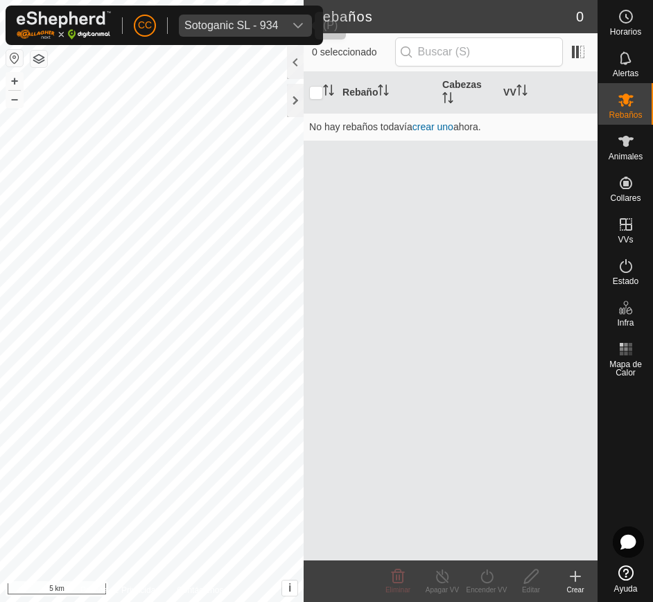
scroll to position [9608, 0]
click at [297, 28] on icon "dropdown trigger" at bounding box center [298, 25] width 11 height 11
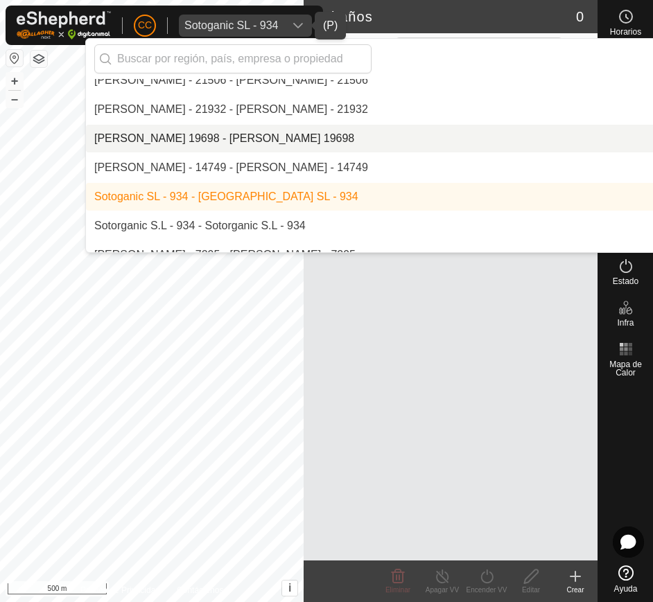
scroll to position [9536, 0]
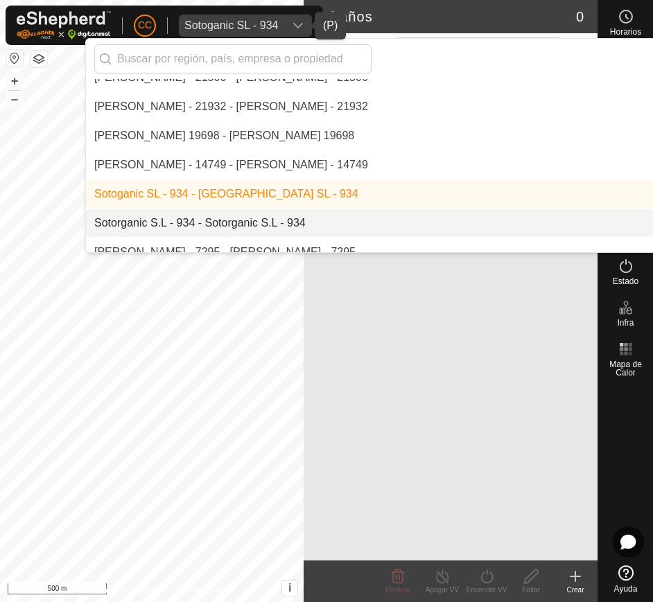
click at [239, 211] on li "Sotorganic S.L - 934 - Sotorganic S.L - 934" at bounding box center [464, 223] width 757 height 28
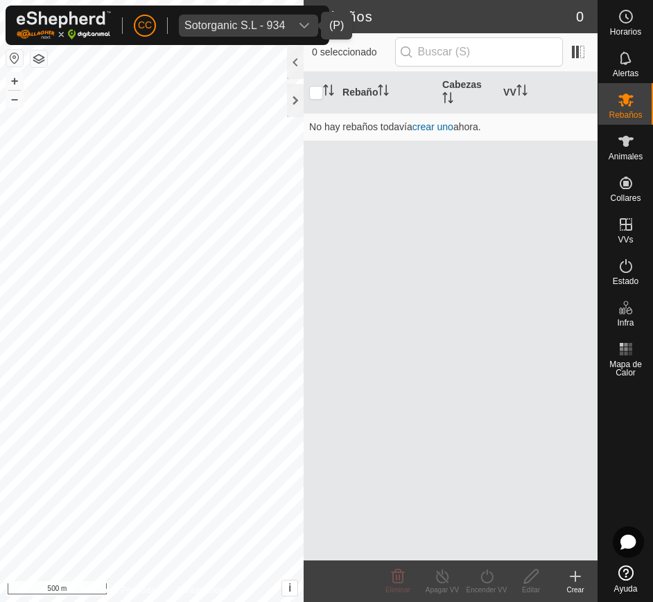
click at [287, 21] on span "Sotorganic S.L - 934" at bounding box center [235, 26] width 112 height 22
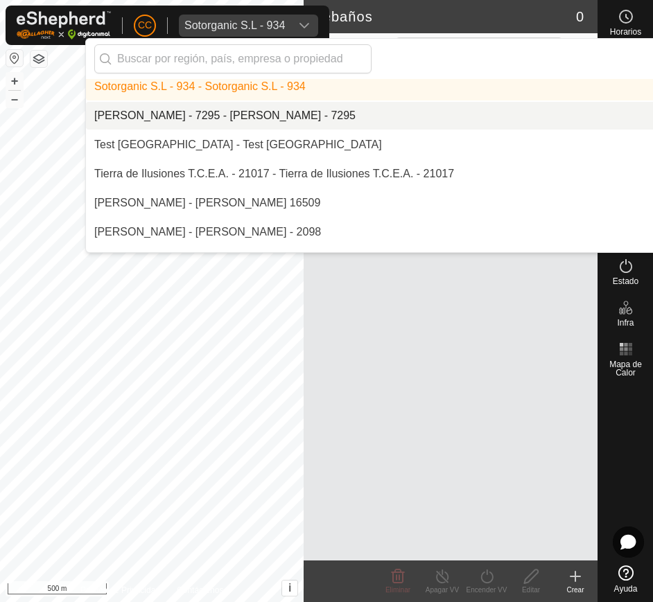
scroll to position [9674, 0]
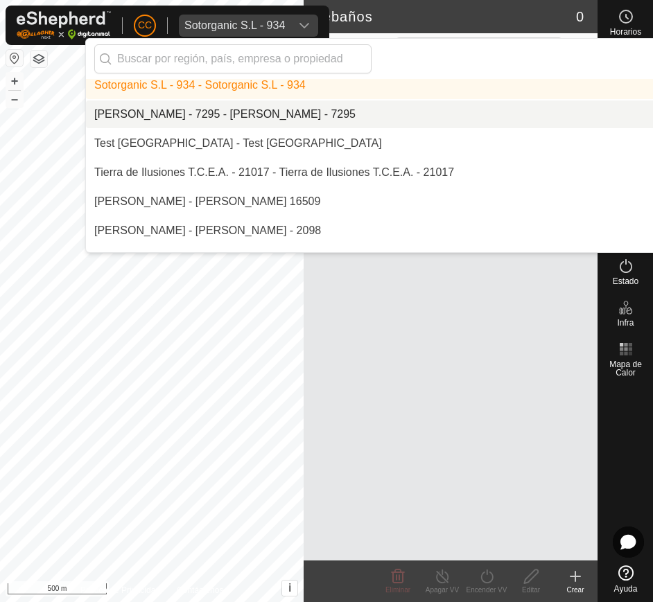
click at [294, 109] on li "[PERSON_NAME] - 7295 - [PERSON_NAME] - 7295" at bounding box center [464, 115] width 757 height 28
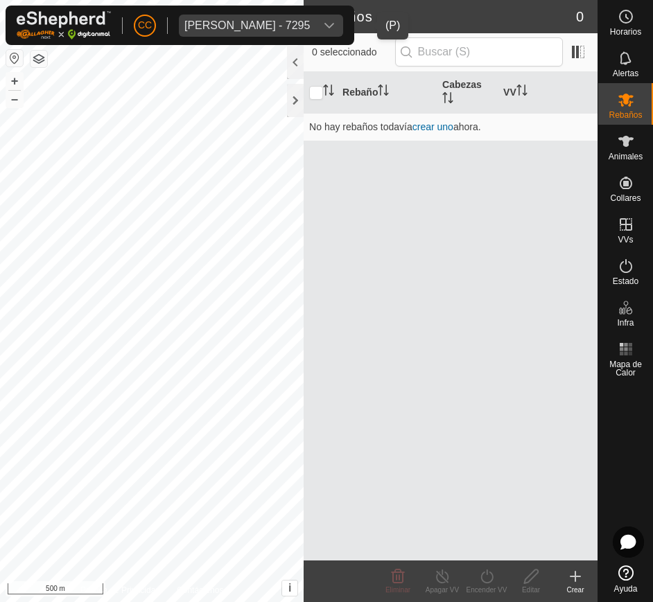
click at [17, 55] on button "button" at bounding box center [14, 58] width 17 height 17
click at [10, 59] on button "button" at bounding box center [14, 58] width 17 height 17
click at [627, 125] on div "Animales" at bounding box center [625, 146] width 55 height 42
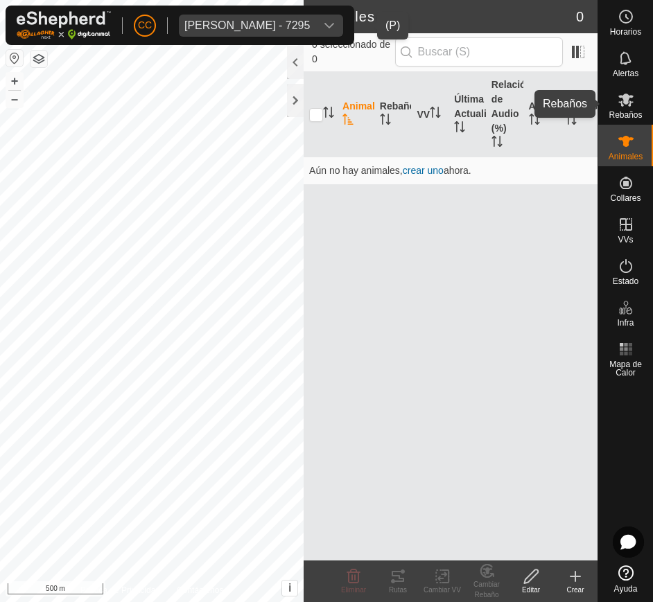
click at [627, 113] on span "Rebaños" at bounding box center [625, 115] width 33 height 8
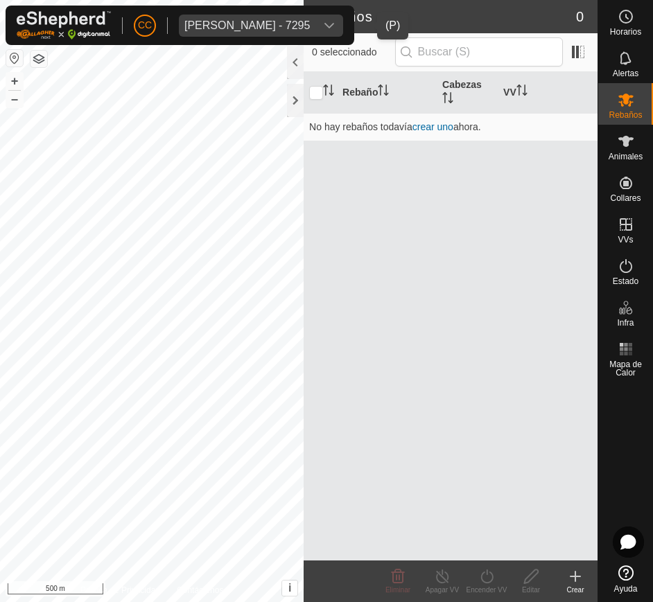
click at [343, 26] on div "dropdown trigger" at bounding box center [329, 26] width 28 height 22
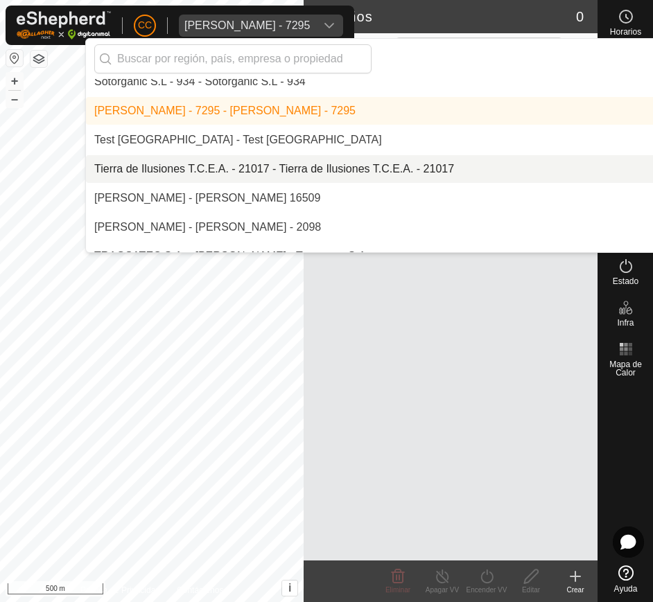
scroll to position [9682, 0]
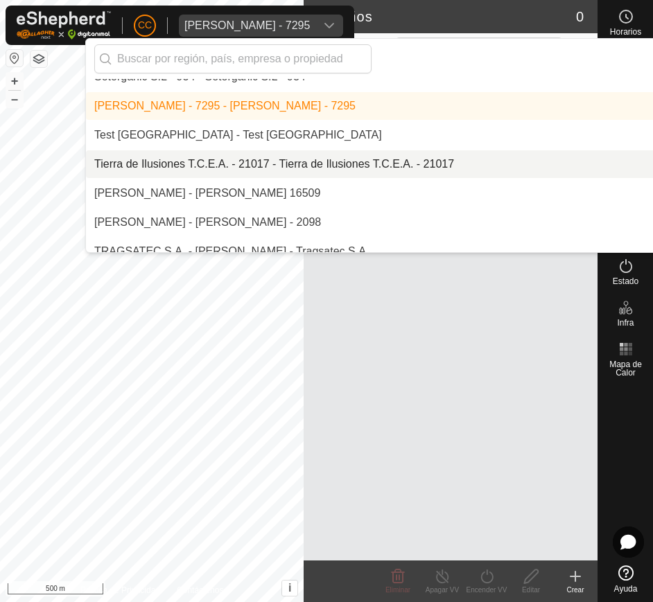
click at [293, 162] on li "Tierra de Ilusiones T.C.E.A. - 21017 - Tierra de Ilusiones T.C.E.A. - 21017" at bounding box center [464, 164] width 757 height 28
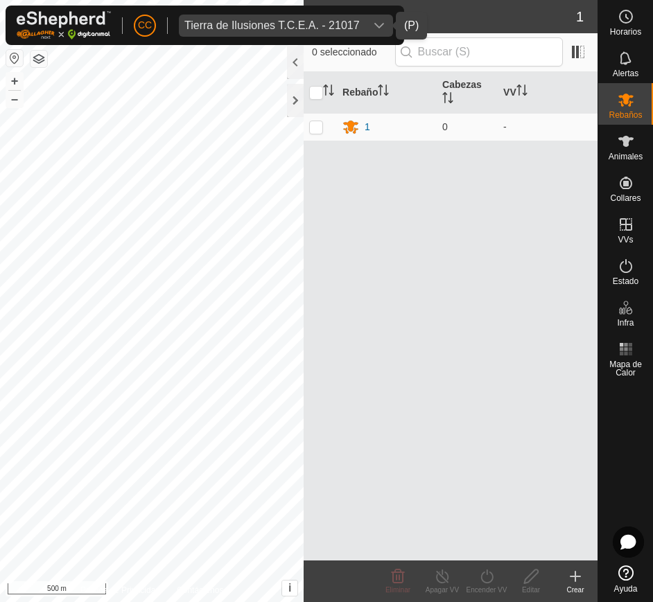
click at [311, 15] on span "Tierra de Ilusiones T.C.E.A. - 21017" at bounding box center [272, 26] width 186 height 22
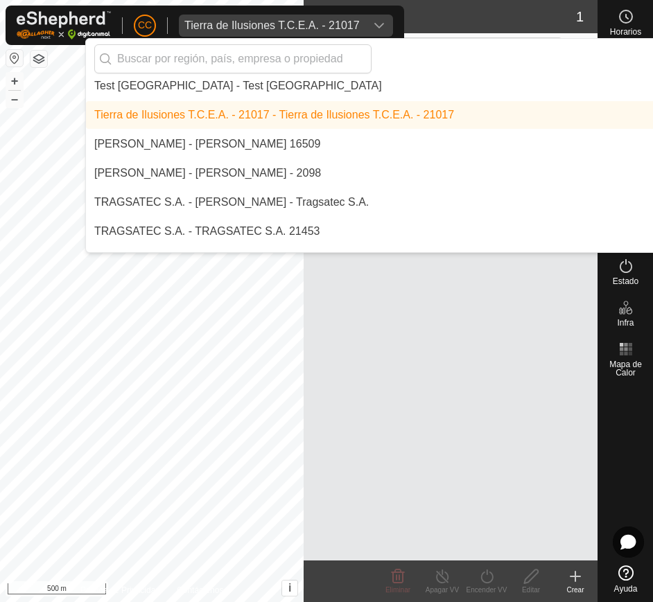
scroll to position [9725, 0]
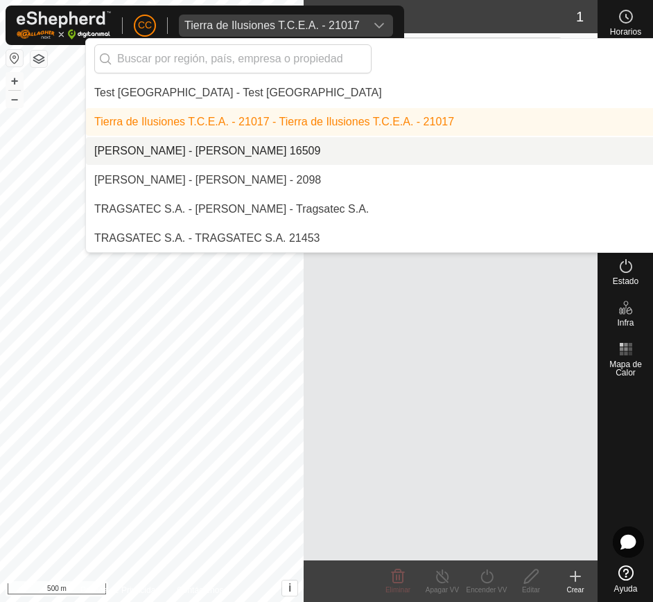
click at [258, 146] on li "[PERSON_NAME] - [PERSON_NAME] 16509" at bounding box center [464, 151] width 757 height 28
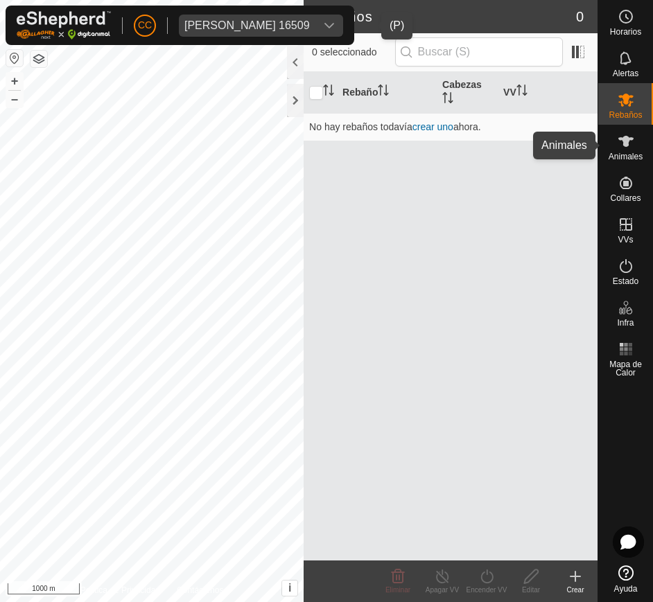
click at [636, 141] on es-animals-svg-icon at bounding box center [626, 141] width 25 height 22
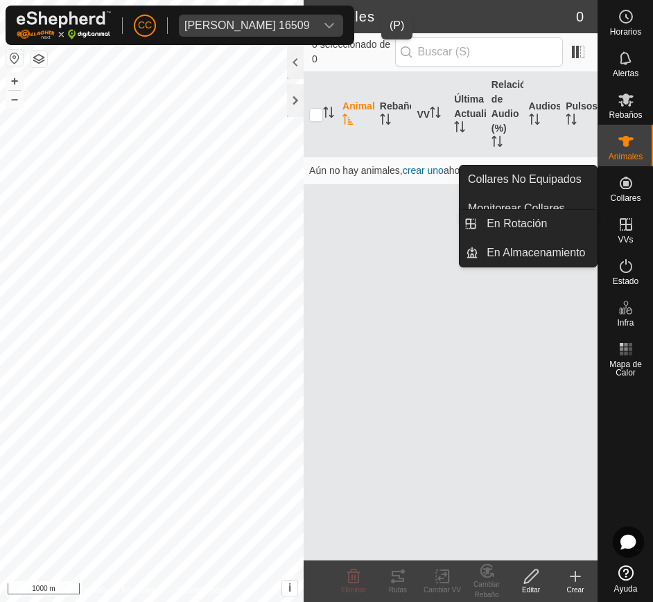
click at [625, 232] on icon at bounding box center [626, 224] width 17 height 17
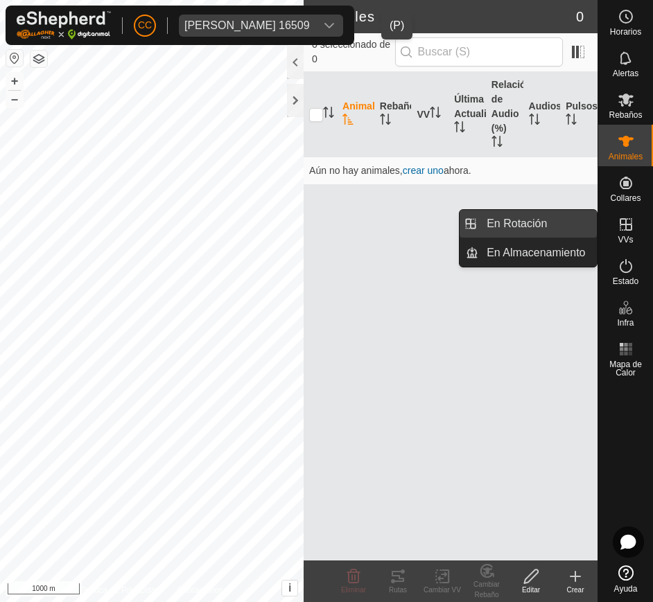
click at [554, 222] on link "En Rotación" at bounding box center [537, 224] width 119 height 28
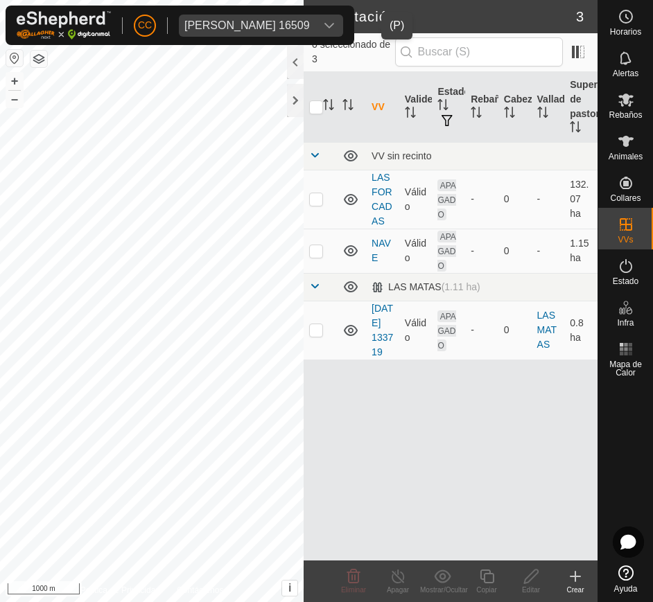
click at [315, 30] on span "Tomas Baladron Remesal 16509" at bounding box center [247, 26] width 137 height 22
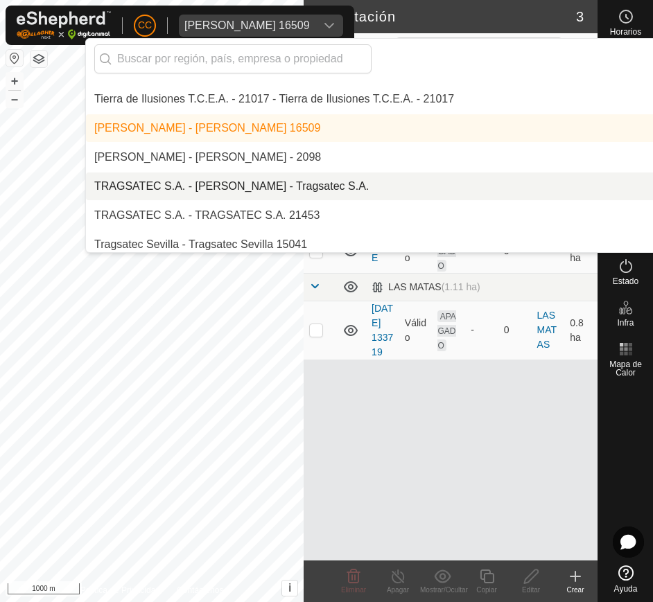
scroll to position [9755, 0]
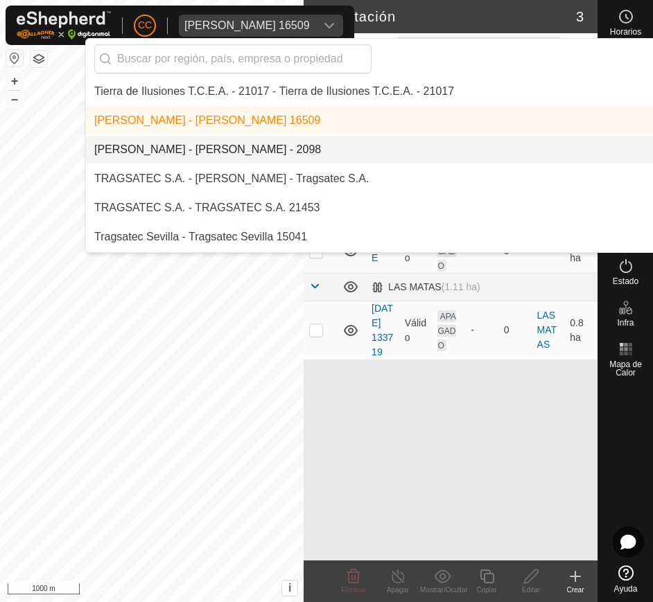
click at [338, 153] on li "[PERSON_NAME] - [PERSON_NAME] - 2098" at bounding box center [464, 150] width 757 height 28
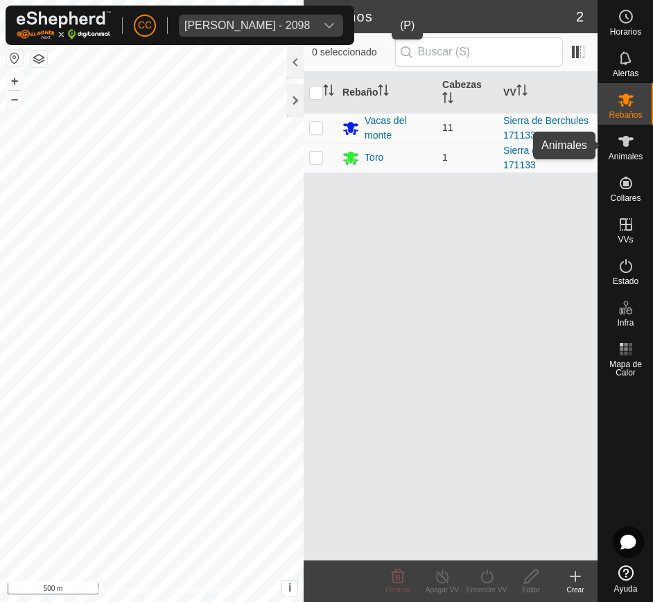
click at [625, 145] on icon at bounding box center [625, 141] width 15 height 11
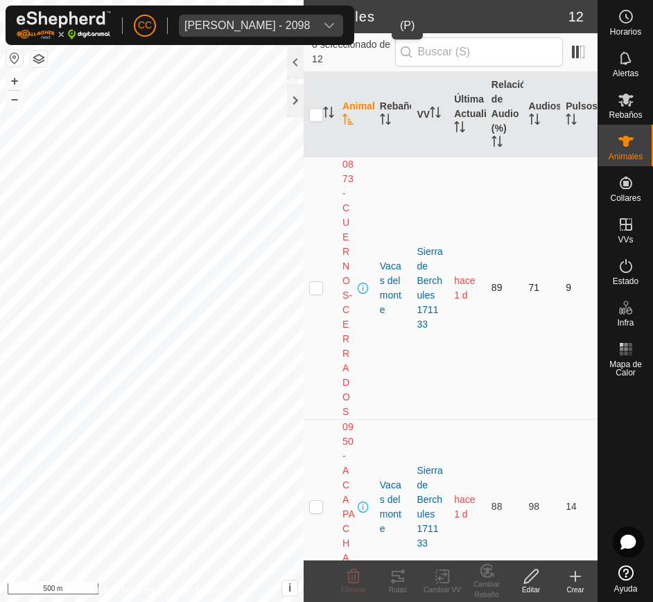
scroll to position [37, 0]
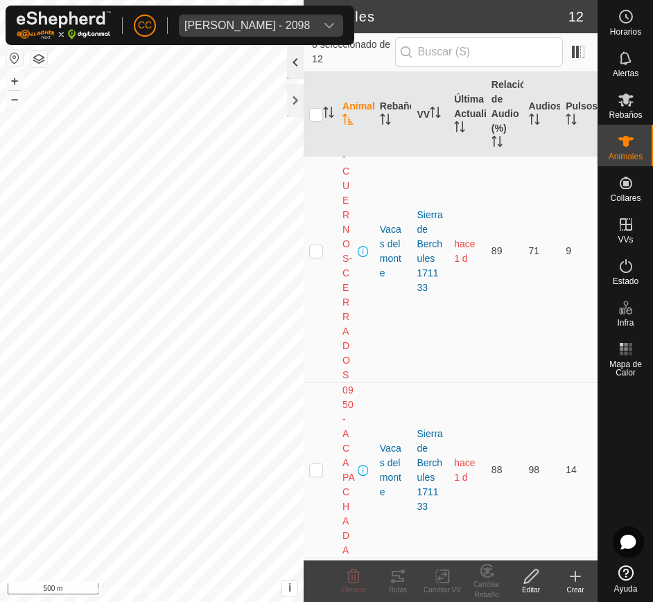
click at [296, 60] on div at bounding box center [295, 62] width 17 height 33
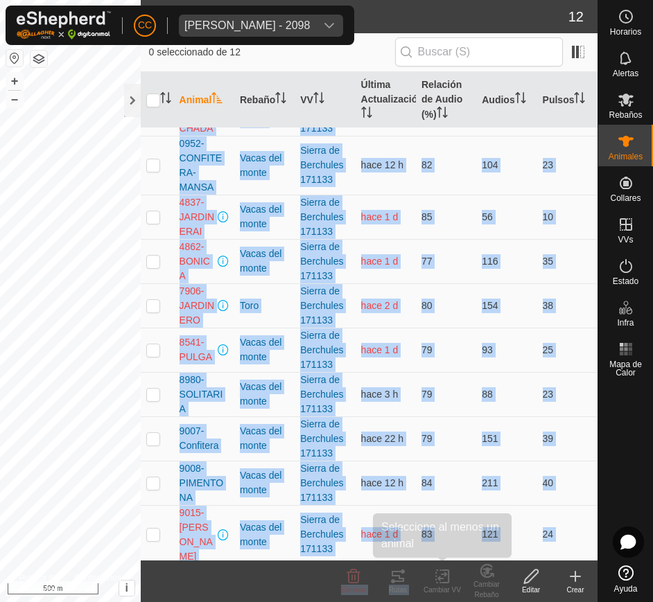
scroll to position [173, 0]
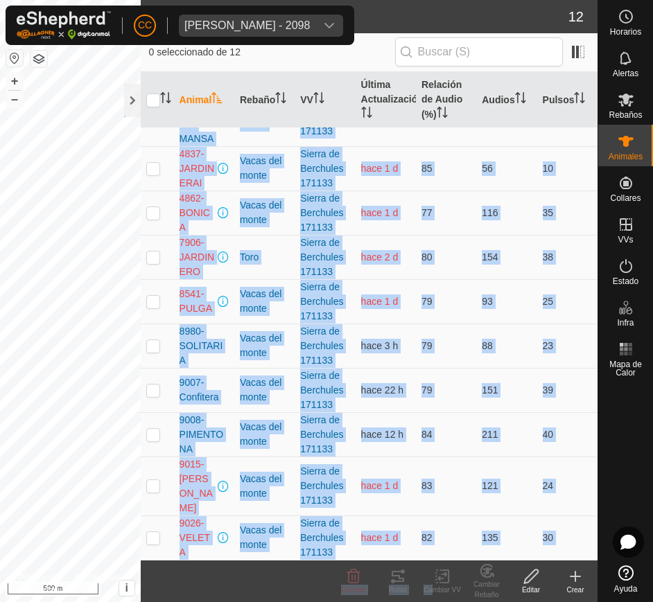
drag, startPoint x: 174, startPoint y: 133, endPoint x: 426, endPoint y: 643, distance: 568.3
click at [426, 602] on html "CC Torcuato Aguilera Cabrerizo - 2098 Horarios Alertas Rebaños Animales Collare…" at bounding box center [326, 301] width 653 height 602
click at [524, 469] on td "121" at bounding box center [506, 486] width 60 height 59
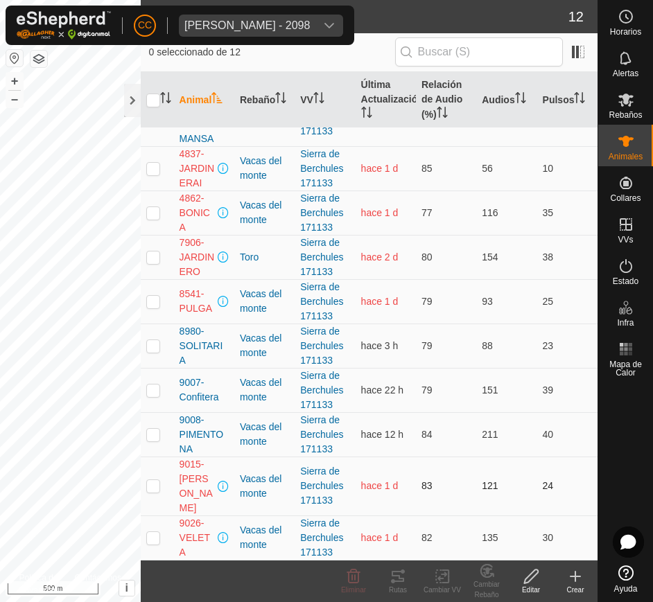
scroll to position [0, 0]
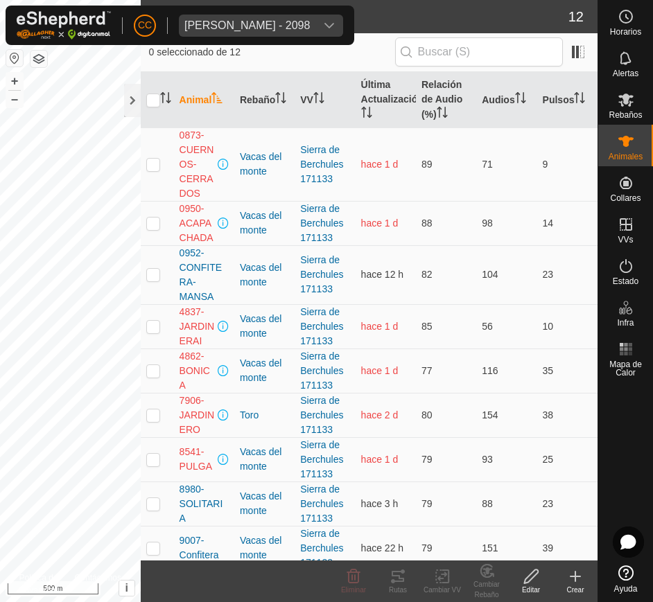
drag, startPoint x: 171, startPoint y: 134, endPoint x: 175, endPoint y: 125, distance: 9.7
click at [175, 125] on table "Animal Rebaño VV Última Actualización Relación de Audio (%) Audios Pulsos 0873-…" at bounding box center [369, 395] width 457 height 647
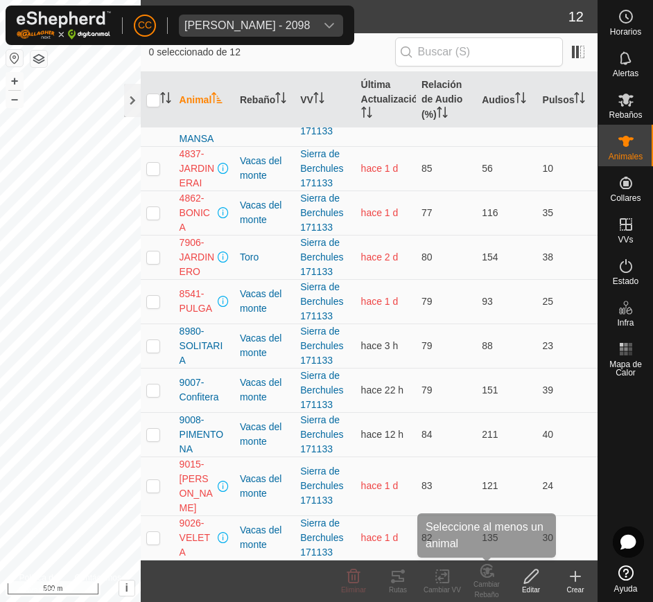
scroll to position [173, 0]
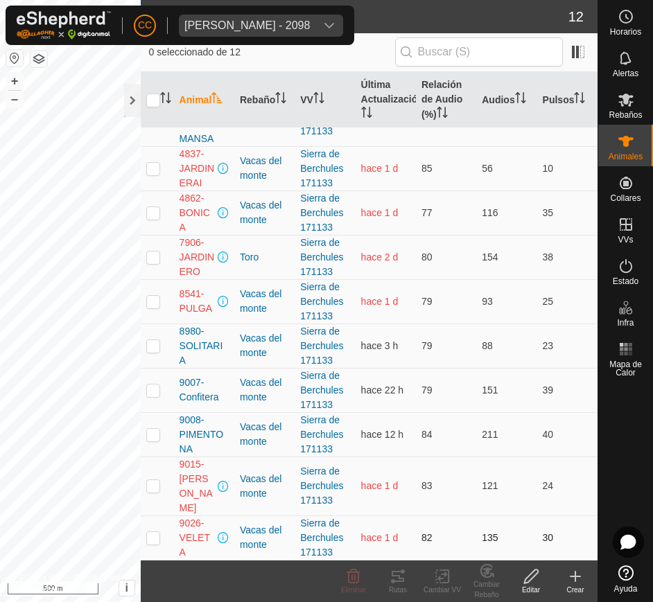
drag, startPoint x: 178, startPoint y: 133, endPoint x: 546, endPoint y: 532, distance: 542.6
click at [546, 532] on tbody "0873-CUERNOS-CERRADOS Vacas del monte Sierra de Berchules 171133 hace 1 d 89 71…" at bounding box center [369, 264] width 457 height 591
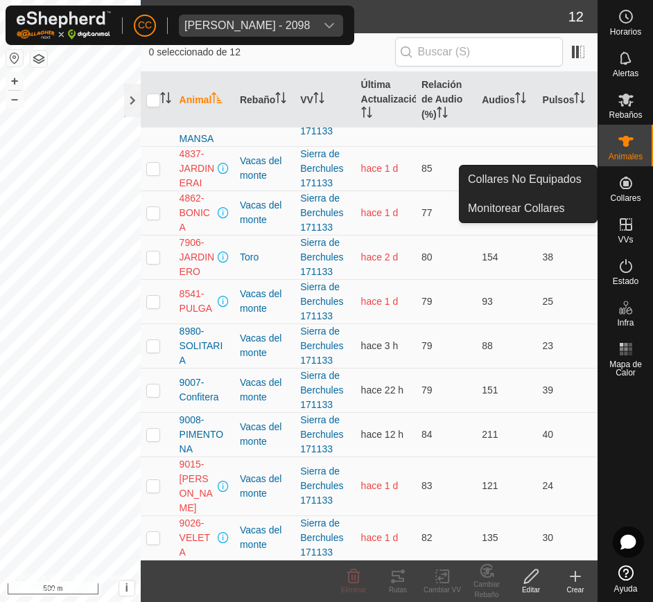
click at [634, 191] on es-neckbands-svg-icon at bounding box center [626, 183] width 25 height 22
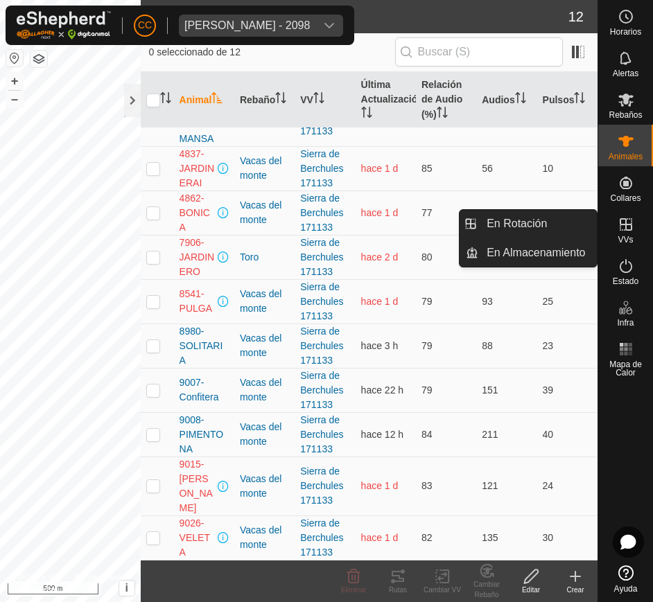
click at [622, 236] on span "VVs" at bounding box center [625, 240] width 15 height 8
click at [586, 217] on link "En Rotación" at bounding box center [537, 224] width 119 height 28
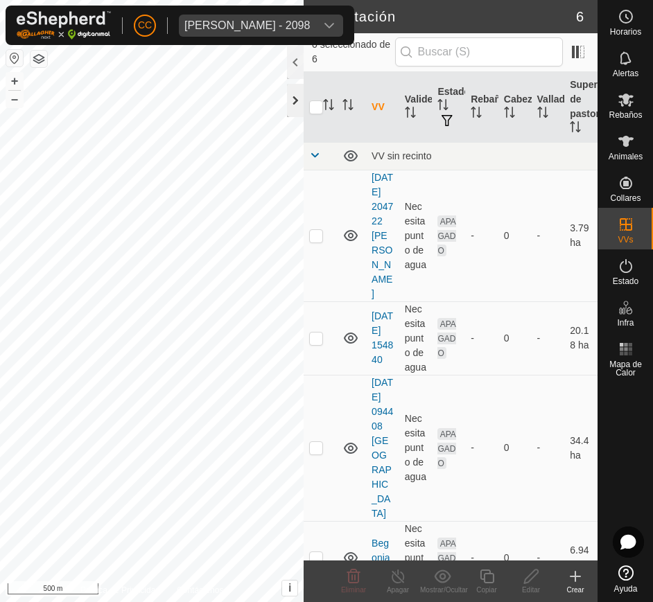
click at [291, 113] on div at bounding box center [295, 100] width 17 height 33
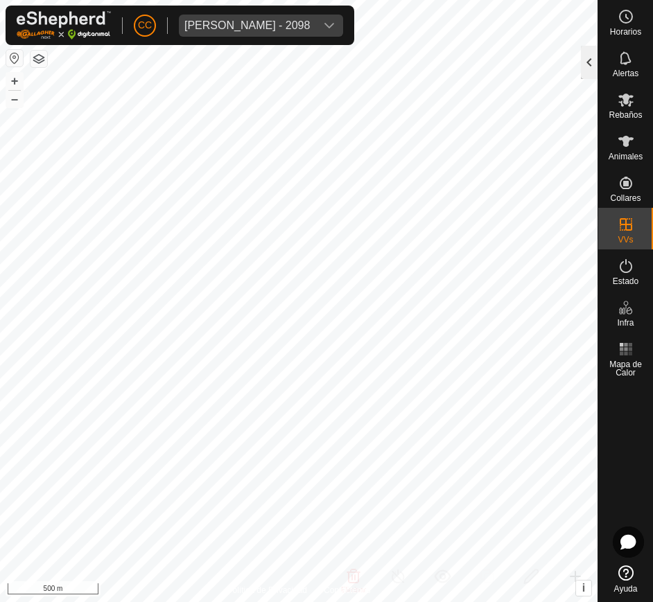
click at [585, 64] on div at bounding box center [589, 62] width 17 height 33
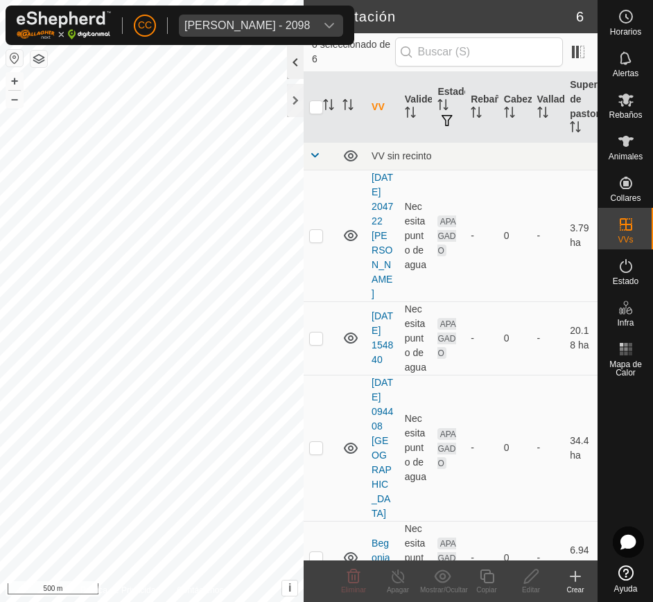
click at [295, 65] on div at bounding box center [295, 62] width 17 height 33
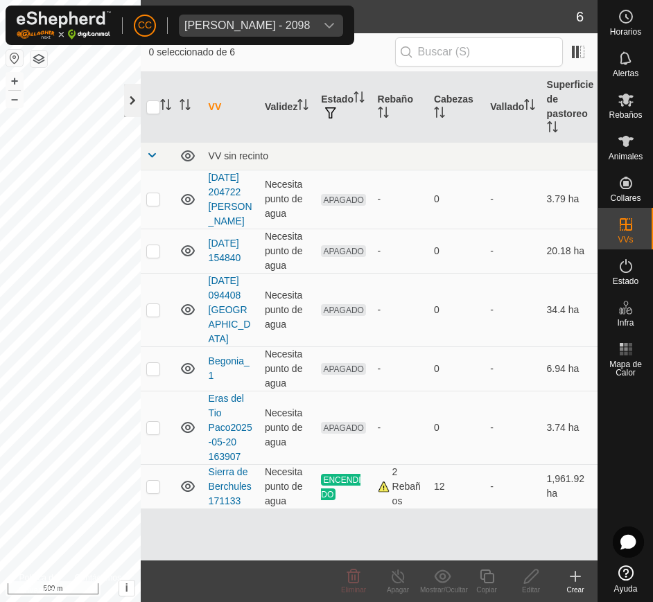
click at [129, 96] on div at bounding box center [132, 100] width 17 height 33
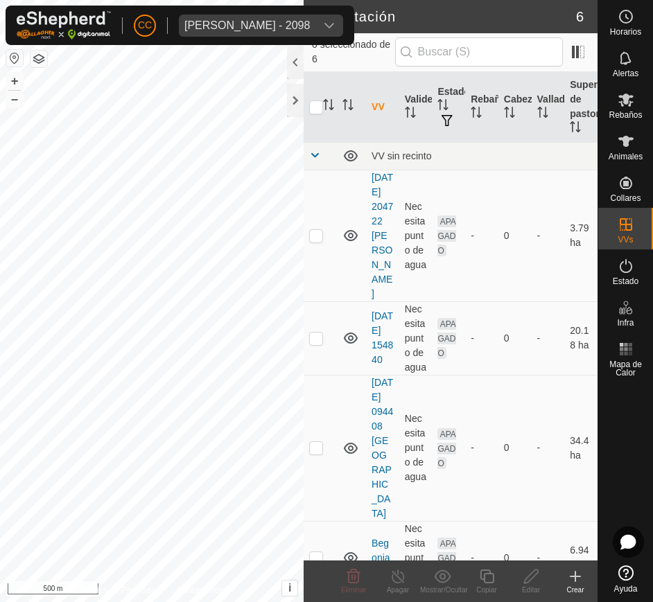
click at [12, 54] on button "button" at bounding box center [14, 58] width 17 height 17
click at [315, 31] on span "Torcuato Aguilera Cabrerizo - 2098" at bounding box center [247, 26] width 137 height 22
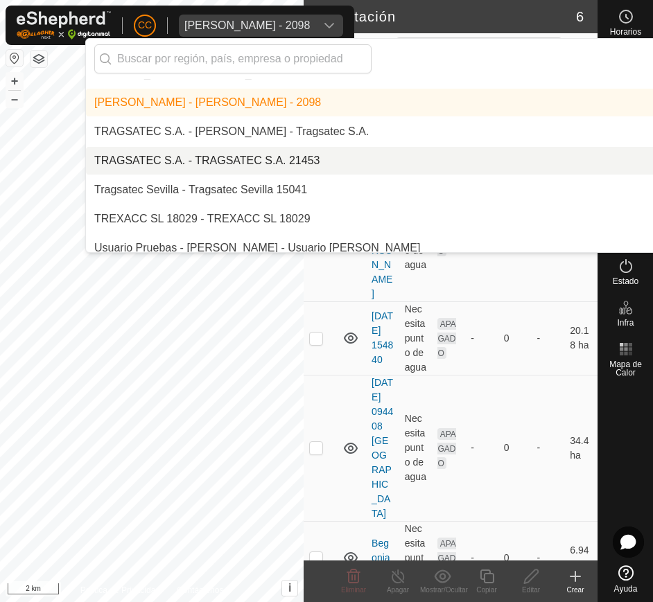
scroll to position [9804, 0]
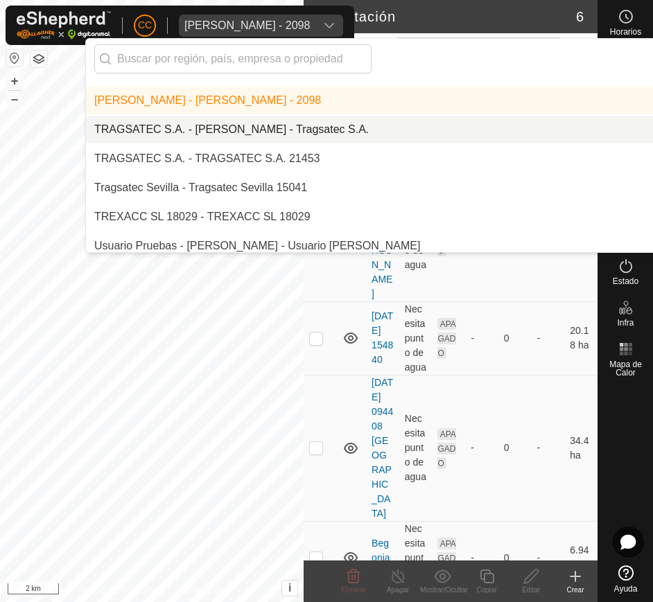
click at [229, 119] on li "TRAGSATEC S.A. - [PERSON_NAME] - Tragsatec S.A." at bounding box center [464, 130] width 757 height 28
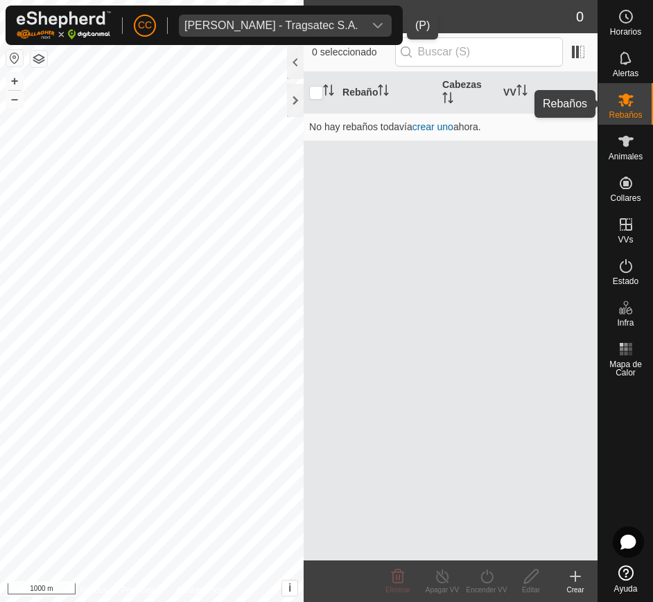
click at [628, 111] on span "Rebaños" at bounding box center [625, 115] width 33 height 8
click at [628, 153] on span "Animales" at bounding box center [626, 157] width 34 height 8
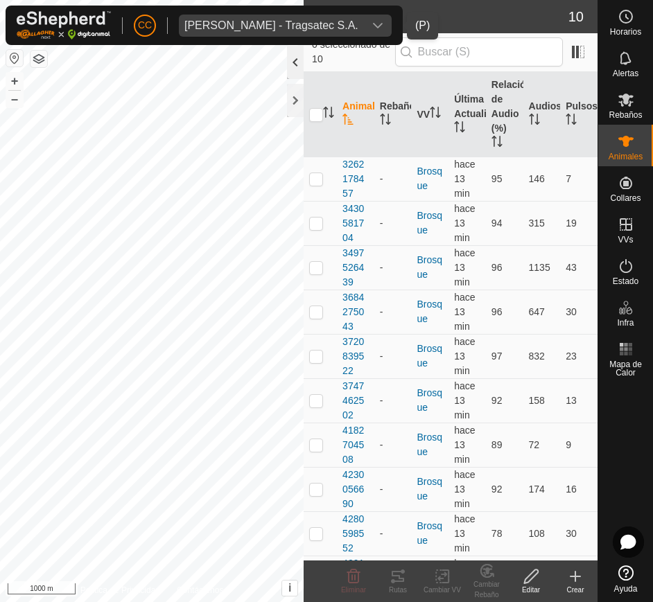
click at [298, 64] on div at bounding box center [295, 62] width 17 height 33
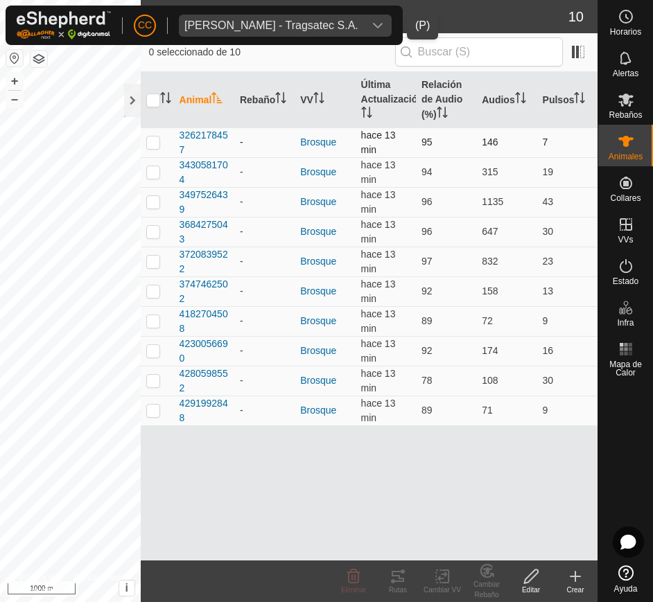
click at [175, 135] on tr "3262178457 - Brosque hace 13 min 95 146 7" at bounding box center [369, 143] width 457 height 30
drag, startPoint x: 175, startPoint y: 135, endPoint x: 574, endPoint y: 421, distance: 490.8
click at [574, 421] on tbody "3262178457 - Brosque hace 13 min 95 146 7 3430581704 - Brosque hace 13 min 94 3…" at bounding box center [369, 277] width 457 height 298
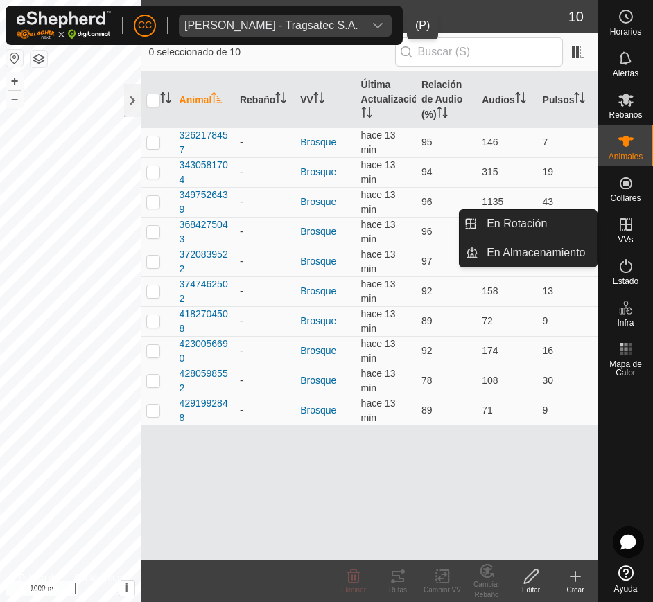
click at [624, 227] on icon at bounding box center [626, 224] width 17 height 17
click at [571, 222] on link "En Rotación" at bounding box center [537, 224] width 119 height 28
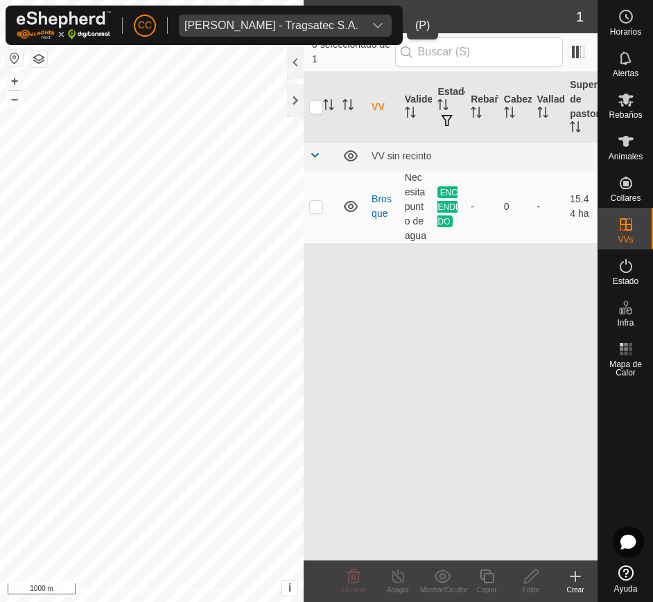
click at [305, 23] on div "Oscar Zazo del Pozo - Tragsatec S.A." at bounding box center [271, 25] width 174 height 11
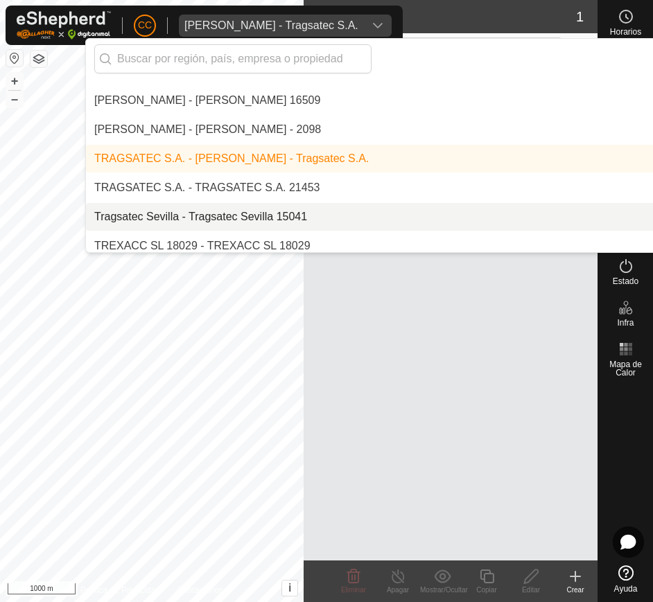
scroll to position [9777, 0]
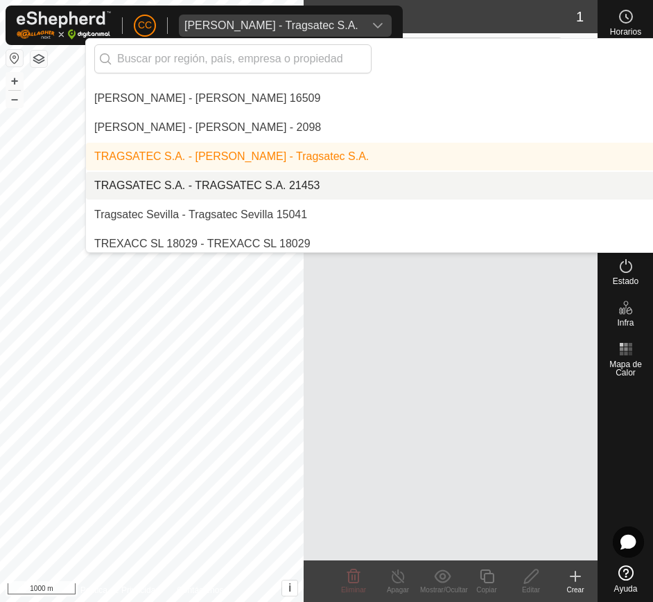
click at [320, 186] on li "TRAGSATEC S.A. - TRAGSATEC S.A. 21453" at bounding box center [464, 186] width 757 height 28
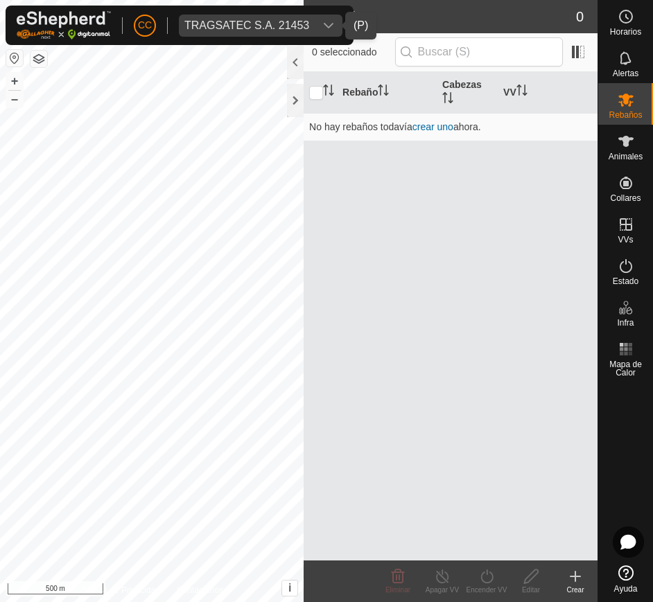
click at [311, 25] on span "TRAGSATEC S.A. 21453" at bounding box center [247, 26] width 136 height 22
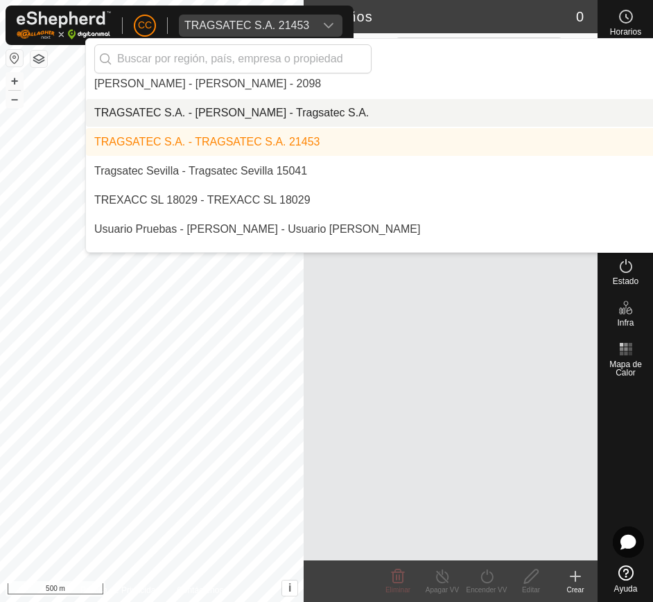
scroll to position [9828, 0]
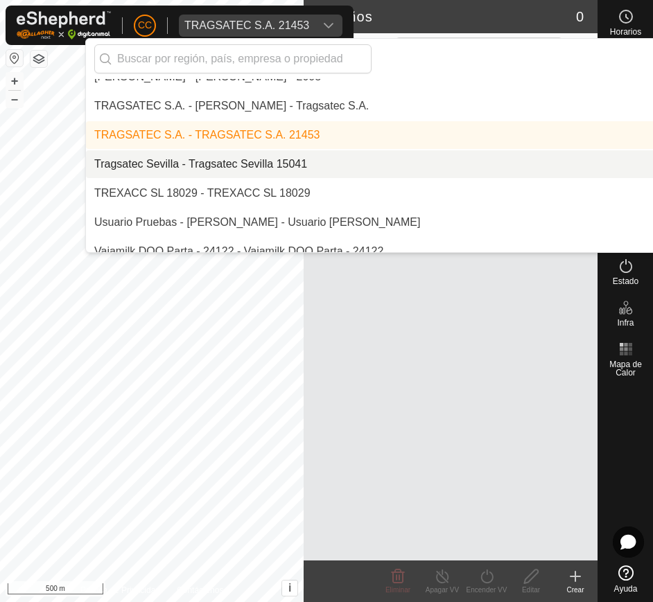
click at [220, 162] on li "Tragsatec Sevilla - Tragsatec Sevilla 15041" at bounding box center [464, 164] width 757 height 28
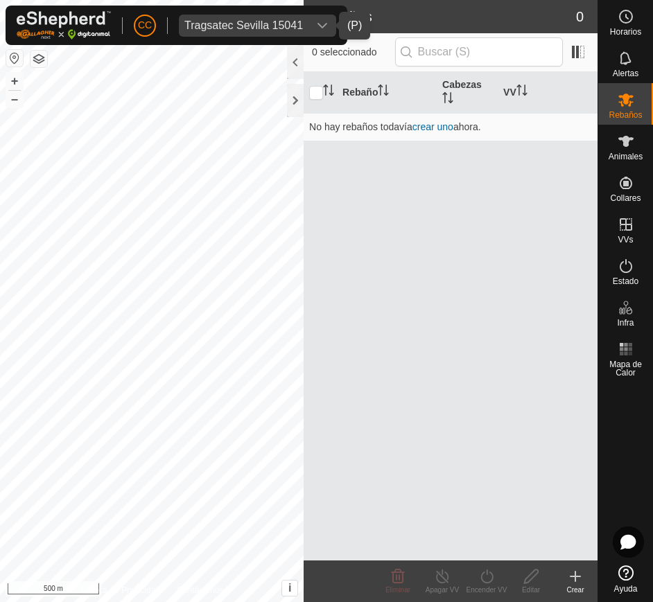
click at [308, 23] on div "dropdown trigger" at bounding box center [322, 26] width 28 height 22
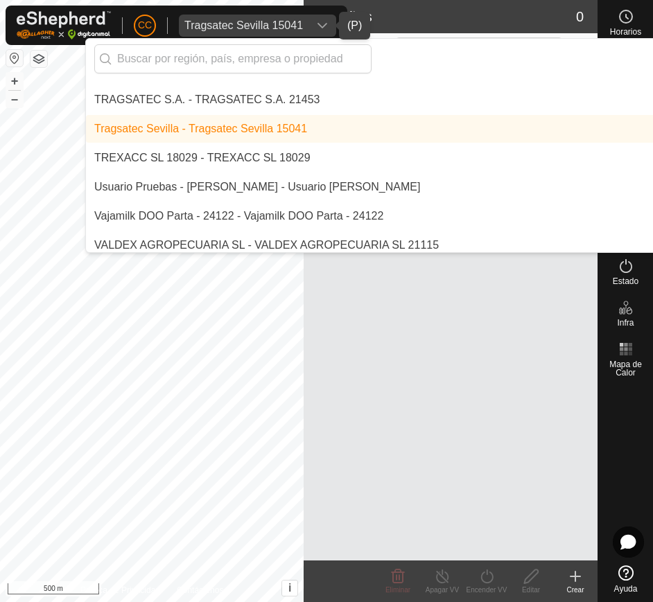
scroll to position [9865, 0]
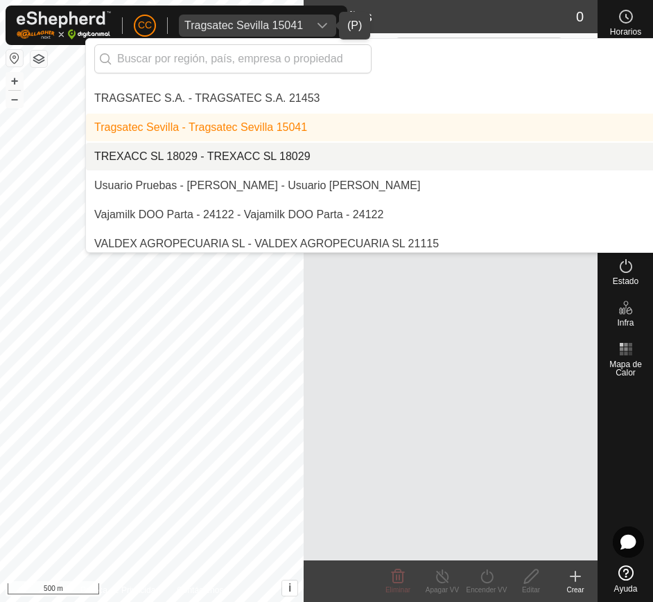
click at [220, 148] on li "TREXACC SL 18029 - TREXACC SL 18029" at bounding box center [464, 157] width 757 height 28
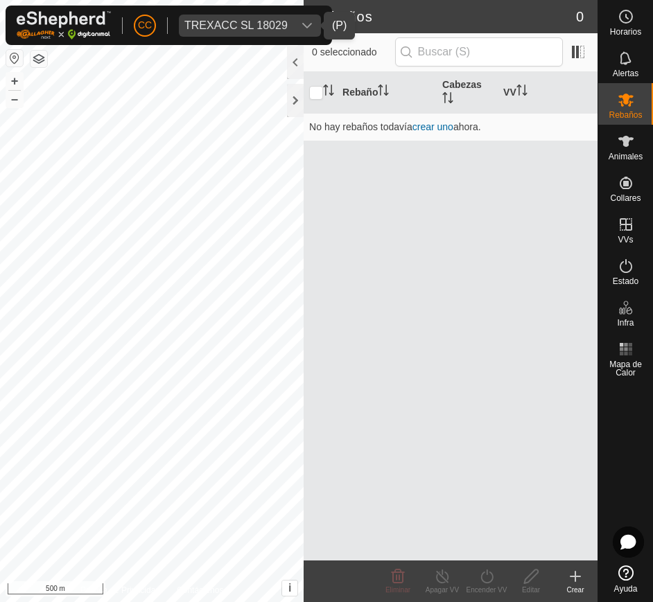
click at [250, 18] on span "TREXACC SL 18029" at bounding box center [236, 26] width 114 height 22
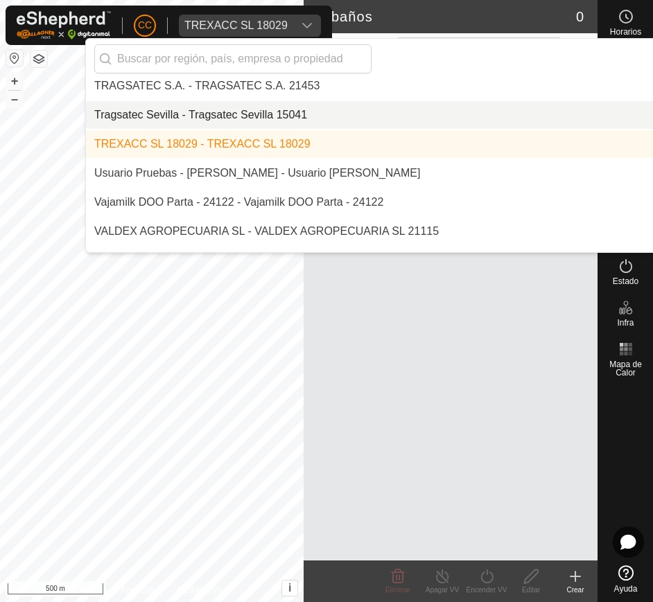
scroll to position [9896, 0]
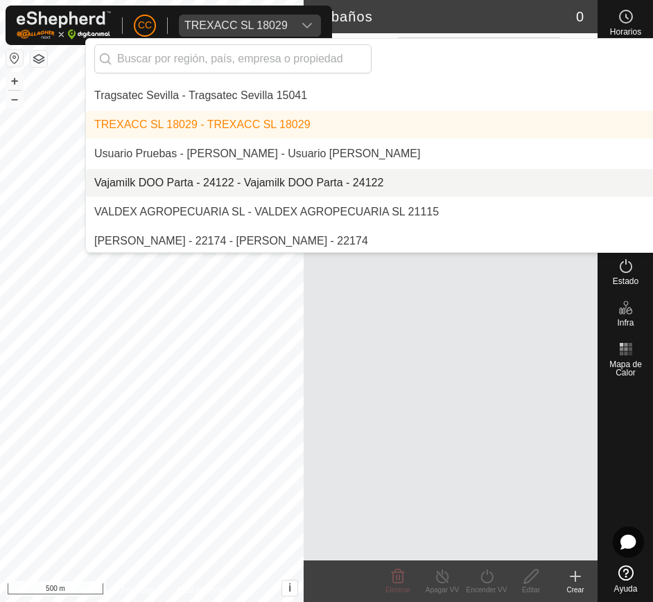
click at [268, 184] on li "Vajamilk DOO Parta - 24122 - Vajamilk DOO Parta - 24122" at bounding box center [464, 183] width 757 height 28
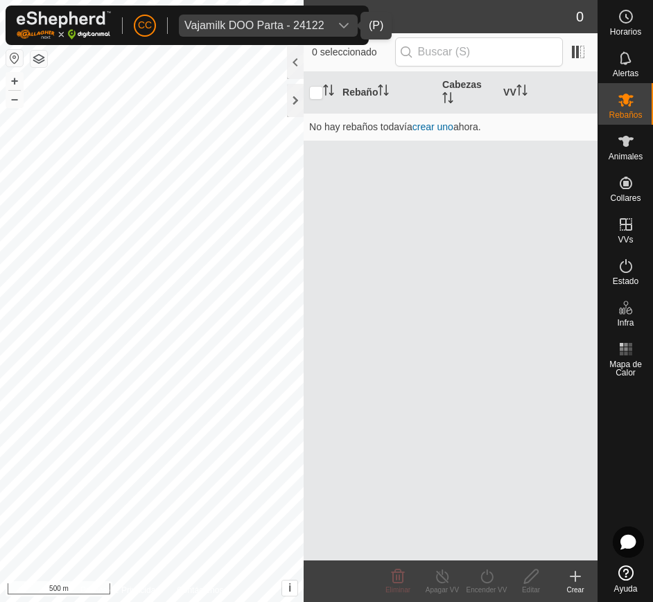
click at [288, 28] on div "Vajamilk DOO Parta - 24122" at bounding box center [254, 25] width 140 height 11
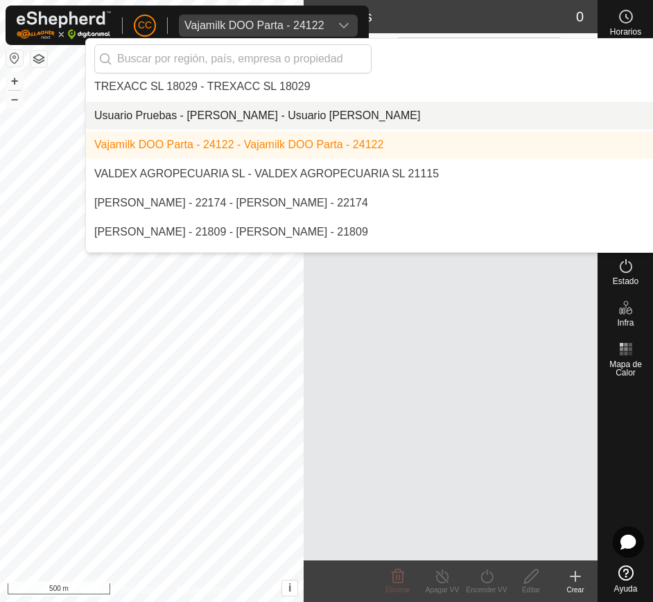
scroll to position [9994, 0]
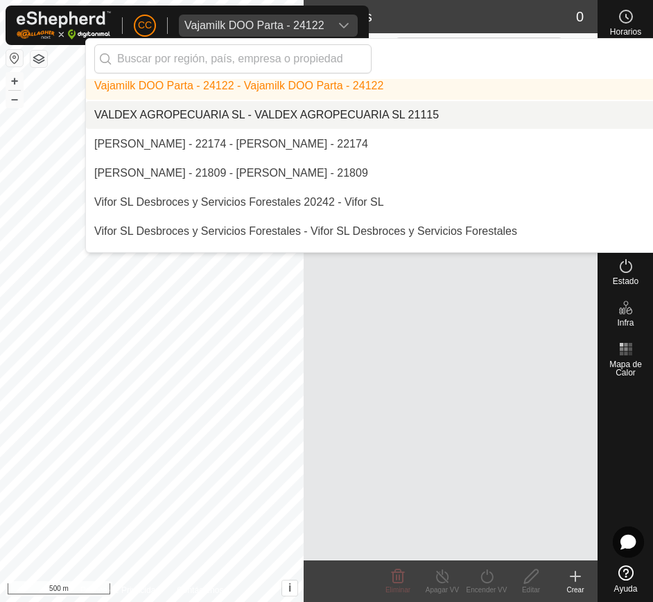
click at [279, 112] on li "VALDEX AGROPECUARIA SL - VALDEX AGROPECUARIA SL 21115" at bounding box center [464, 115] width 757 height 28
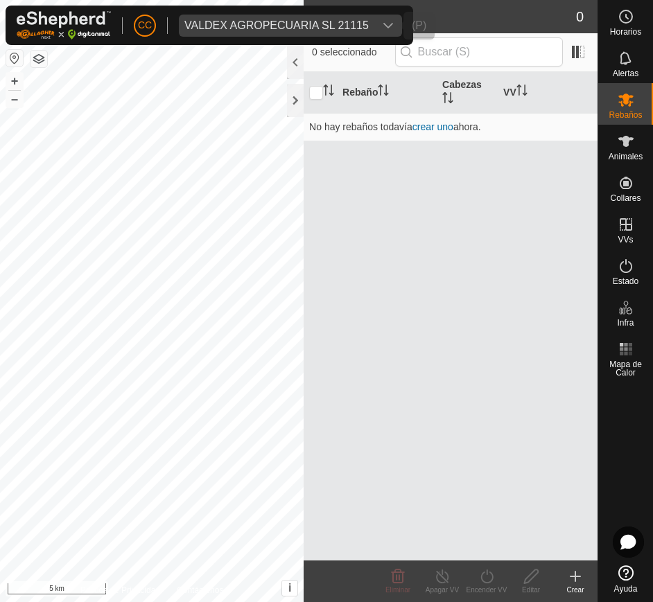
scroll to position [9987, 0]
click at [369, 21] on span "VALDEX AGROPECUARIA SL 21115" at bounding box center [276, 26] width 195 height 22
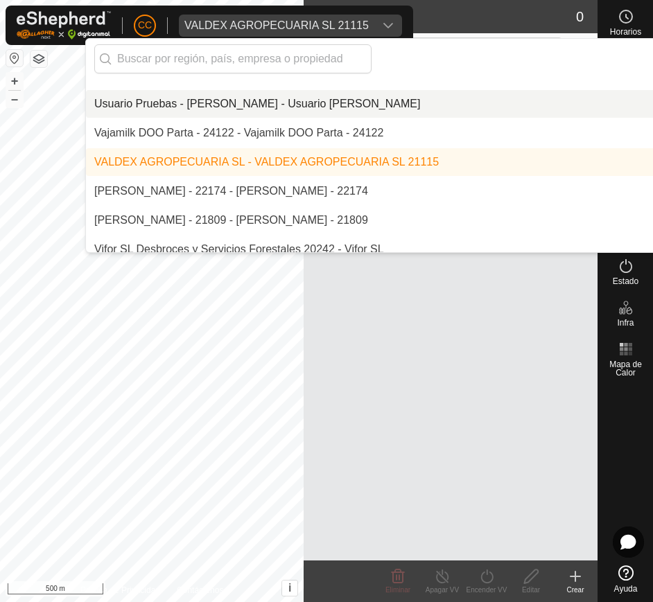
scroll to position [9946, 0]
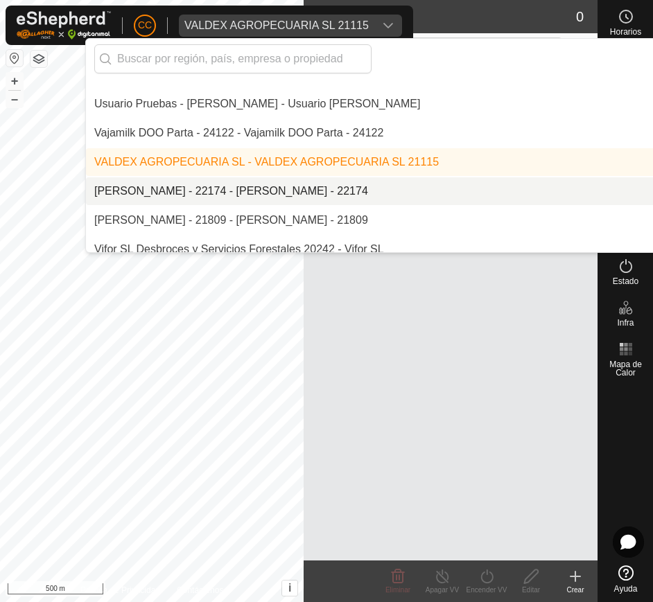
click at [314, 188] on li "[PERSON_NAME] - 22174 - [PERSON_NAME] - 22174" at bounding box center [464, 191] width 757 height 28
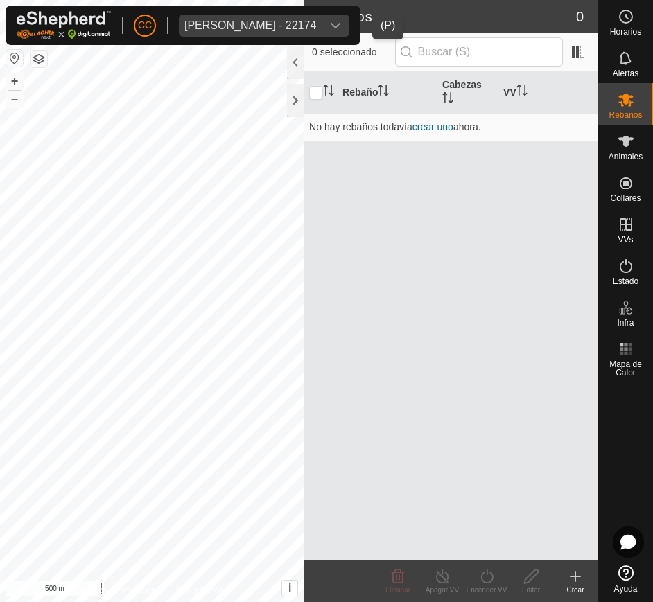
click at [322, 21] on span "Vicente Iglesias Lopez - 22174" at bounding box center [250, 26] width 143 height 22
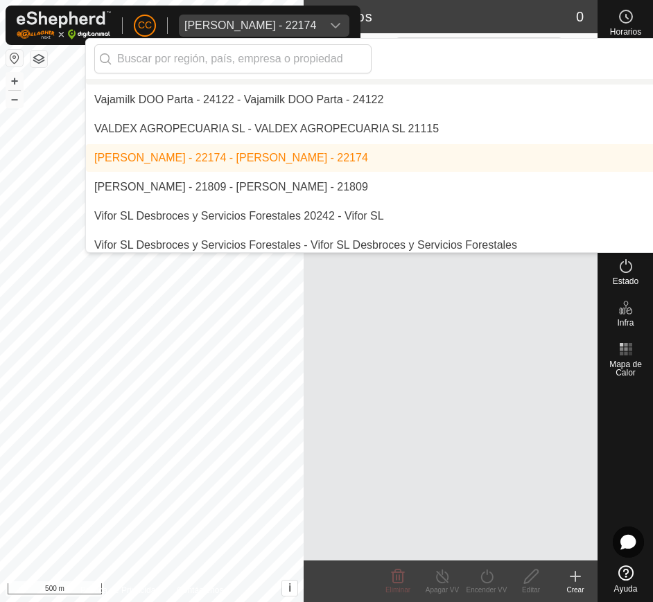
scroll to position [10003, 0]
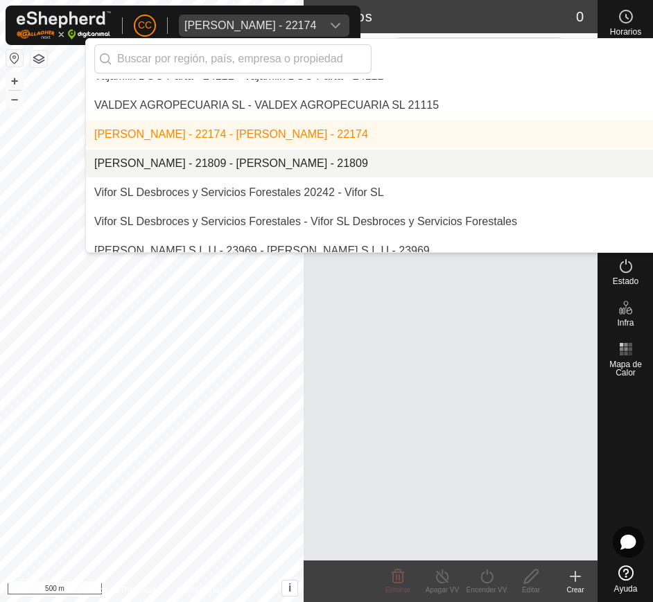
click at [273, 162] on li "[PERSON_NAME] - 21809 - [PERSON_NAME] - 21809" at bounding box center [464, 164] width 757 height 28
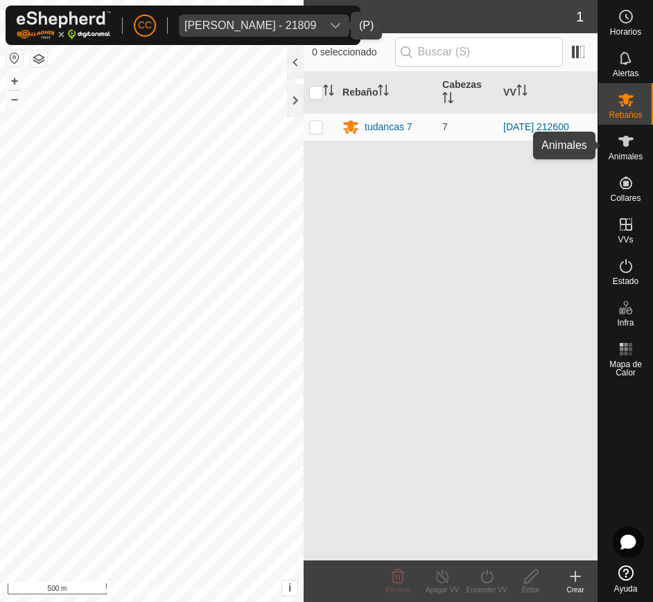
click at [636, 153] on span "Animales" at bounding box center [626, 157] width 34 height 8
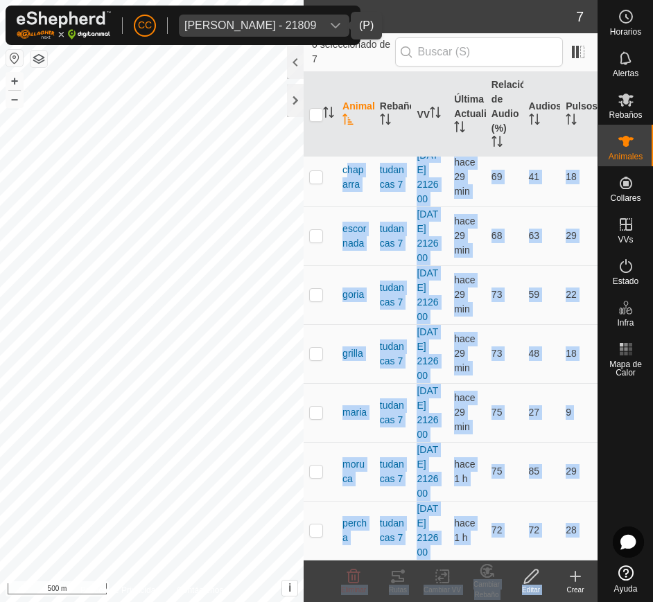
scroll to position [111, 0]
drag, startPoint x: 340, startPoint y: 183, endPoint x: 574, endPoint y: 534, distance: 422.4
click at [574, 534] on tbody "chaparra tudancas 7 2025-08-18 212600 hace 29 min 69 41 18 escornada tudancas 7…" at bounding box center [451, 354] width 294 height 412
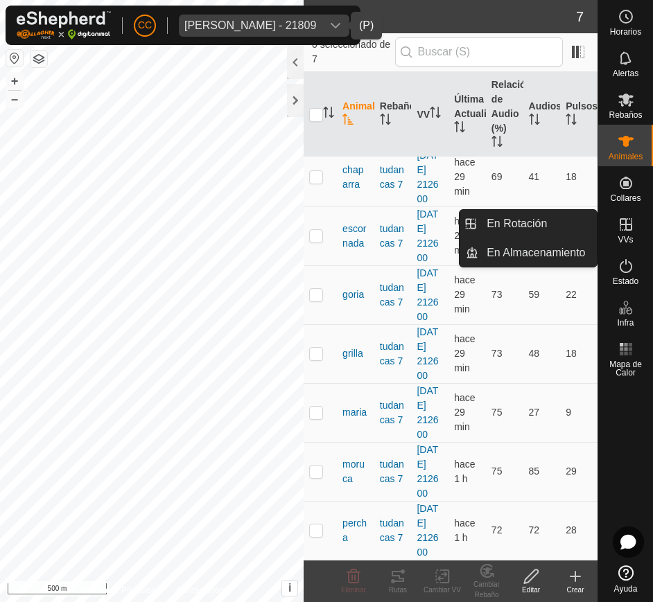
click at [636, 221] on es-virtualpaddocks-svg-icon at bounding box center [626, 225] width 25 height 22
click at [627, 219] on icon at bounding box center [626, 224] width 12 height 12
click at [562, 215] on link "En Rotación" at bounding box center [537, 224] width 119 height 28
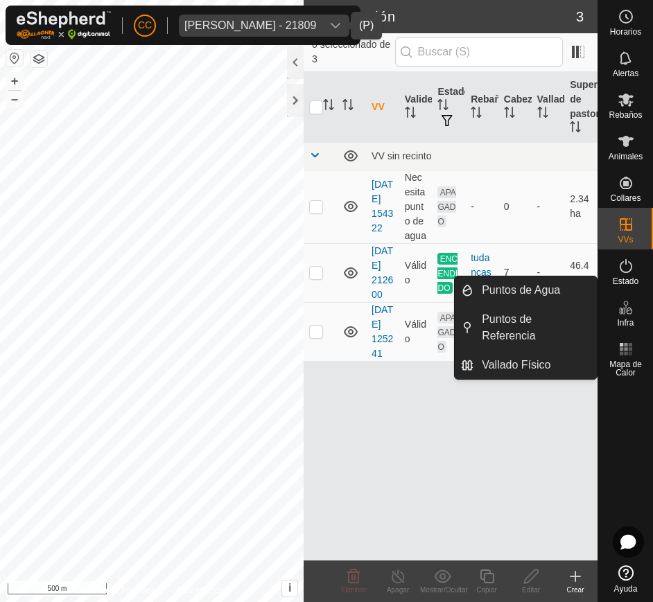
click at [625, 306] on icon at bounding box center [626, 307] width 17 height 17
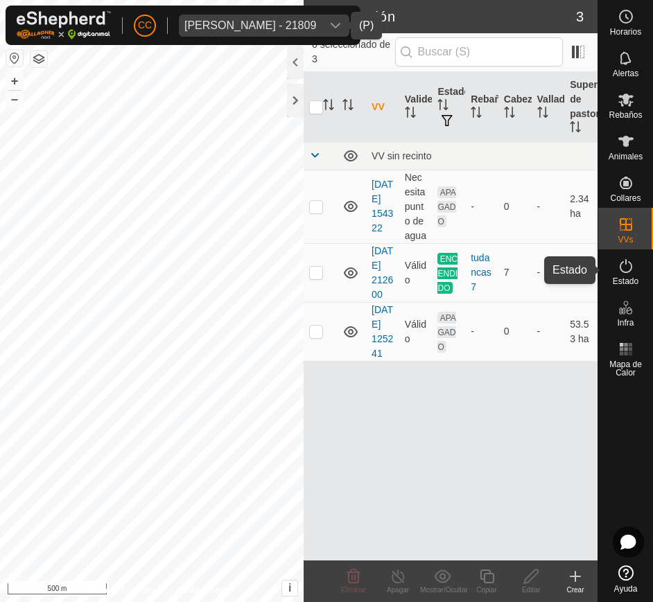
click at [630, 278] on span "Estado" at bounding box center [626, 281] width 26 height 8
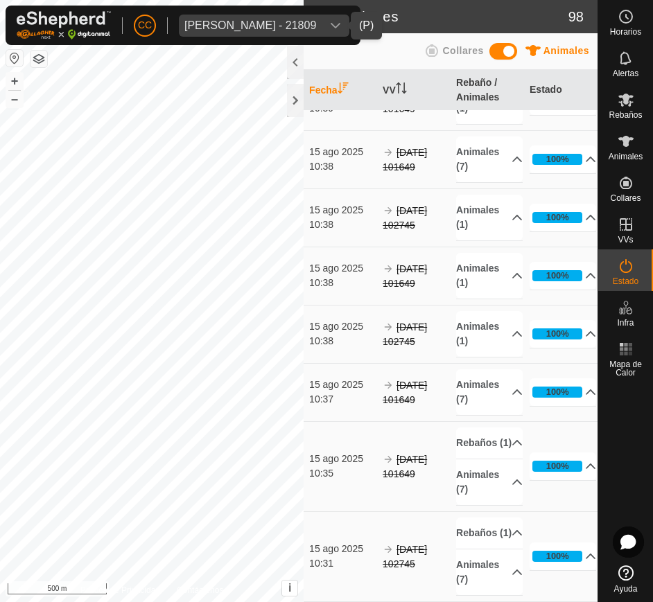
scroll to position [5865, 0]
click at [19, 60] on button "button" at bounding box center [14, 58] width 17 height 17
click at [294, 17] on span "Victor Ortiz Arroyo - 21809" at bounding box center [250, 26] width 143 height 22
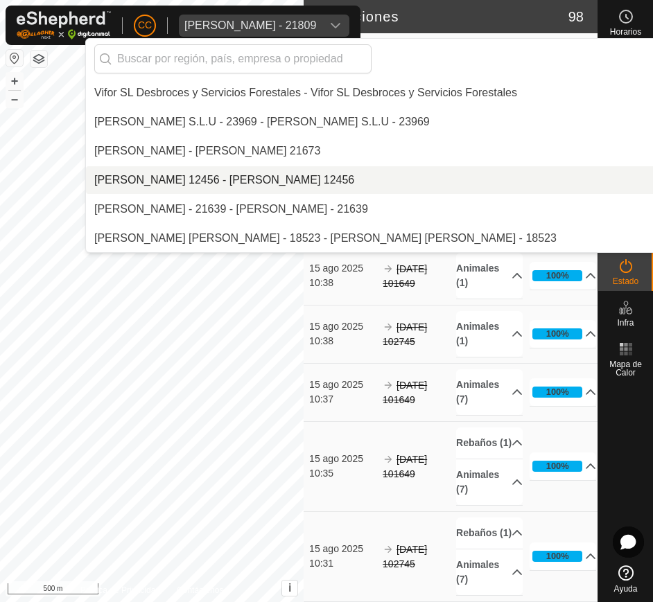
scroll to position [10064, 0]
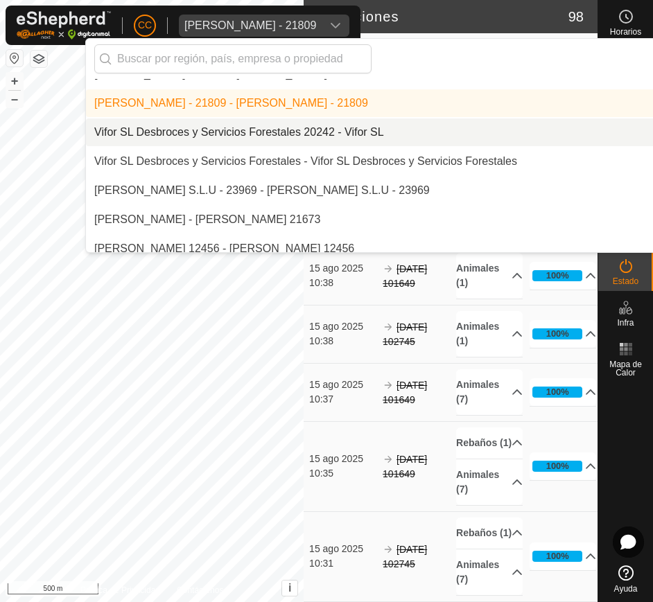
click at [271, 124] on li "Vifor SL Desbroces y Servicios Forestales 20242 - Vifor SL" at bounding box center [464, 133] width 757 height 28
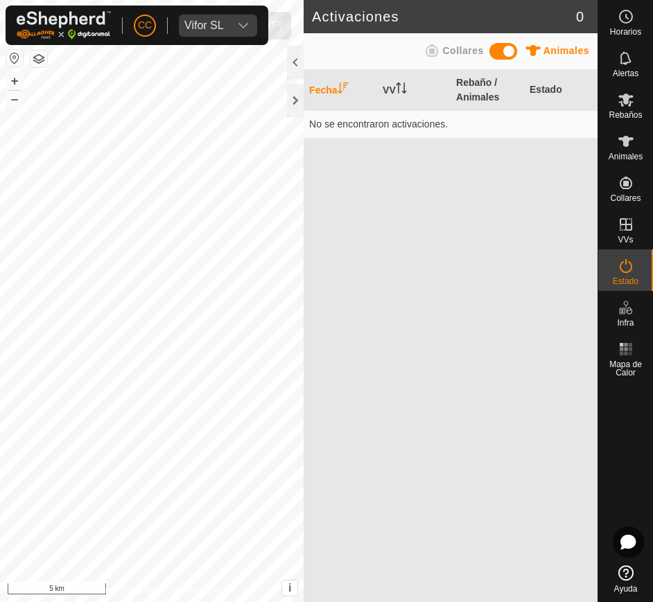
scroll to position [0, 0]
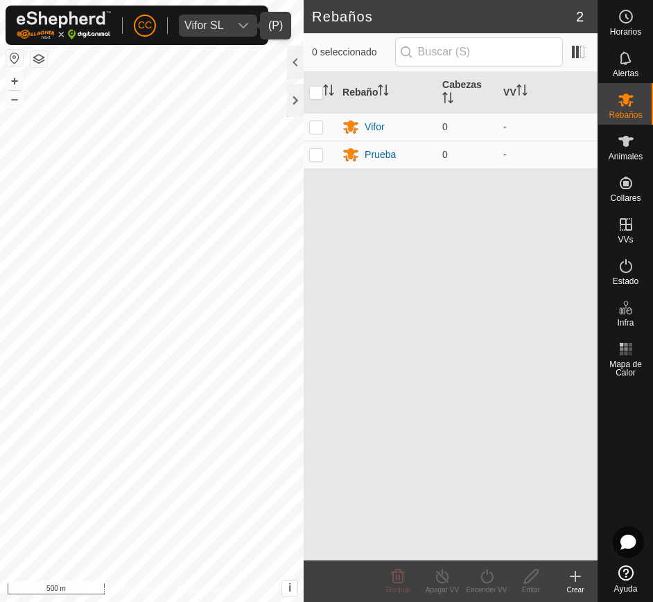
click at [230, 25] on div "dropdown trigger" at bounding box center [243, 26] width 28 height 22
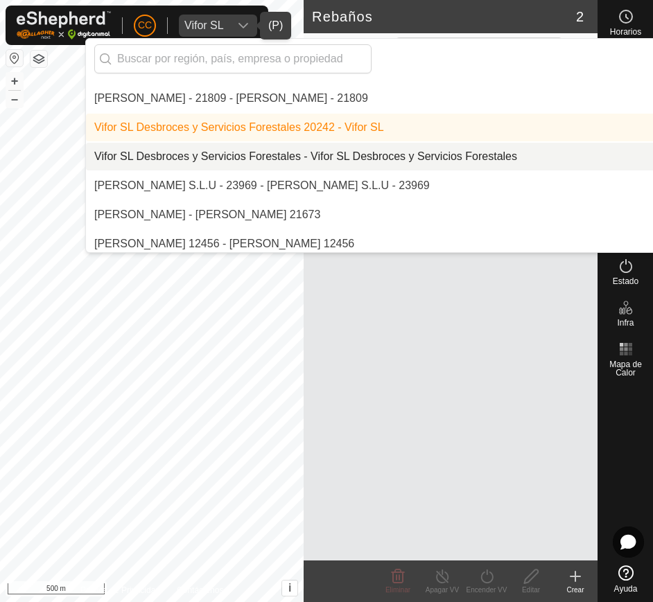
scroll to position [10069, 0]
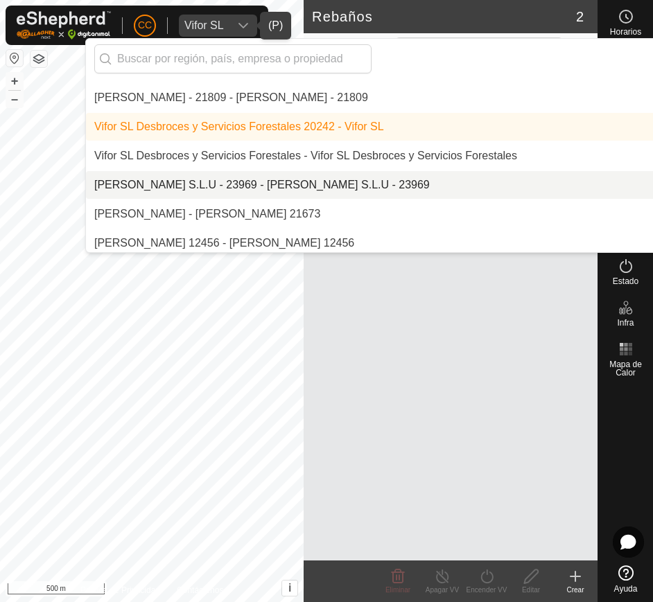
click at [189, 188] on li "[PERSON_NAME] S.L.U - 23969 - [PERSON_NAME] S.L.U - 23969" at bounding box center [464, 185] width 757 height 28
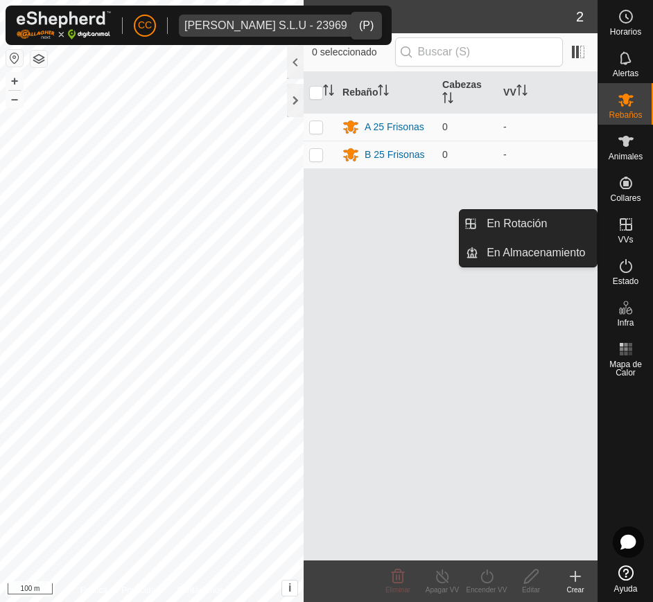
click at [627, 236] on span "VVs" at bounding box center [625, 240] width 15 height 8
click at [622, 232] on icon at bounding box center [626, 224] width 17 height 17
click at [625, 230] on icon at bounding box center [626, 224] width 17 height 17
click at [576, 224] on link "En Rotación" at bounding box center [537, 224] width 119 height 28
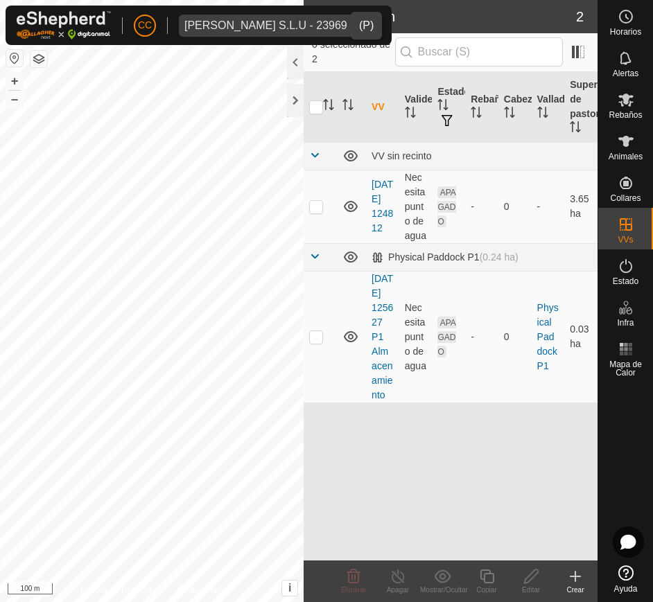
click at [254, 31] on span "[PERSON_NAME] S.L.U - 23969" at bounding box center [266, 26] width 174 height 22
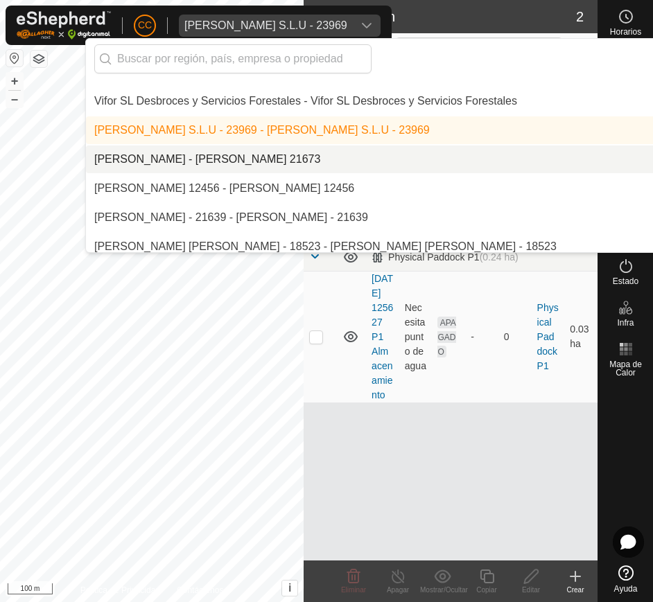
scroll to position [10132, 0]
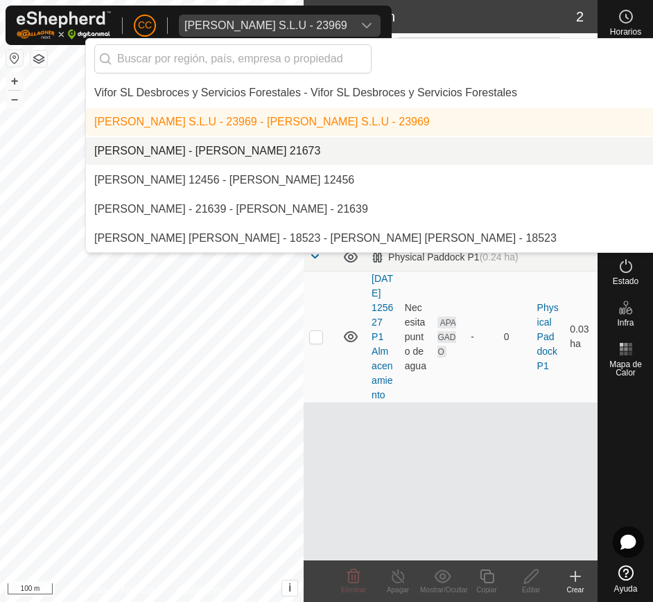
click at [214, 153] on li "[PERSON_NAME] - [PERSON_NAME] 21673" at bounding box center [464, 151] width 757 height 28
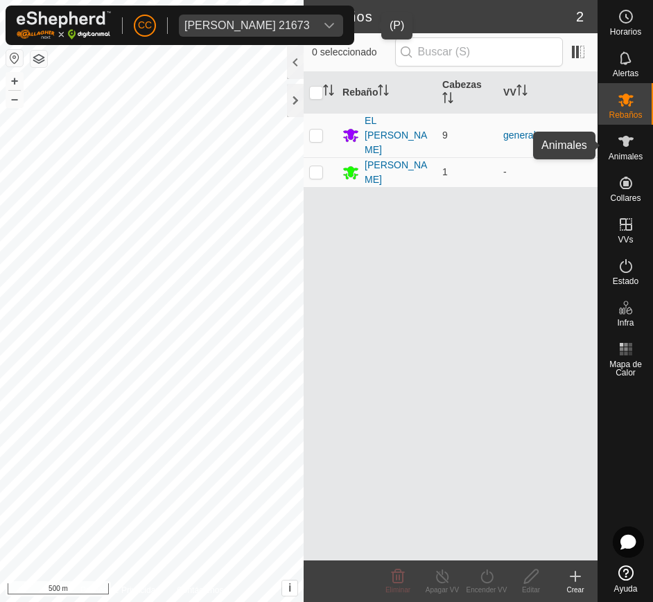
click at [620, 146] on icon at bounding box center [626, 141] width 17 height 17
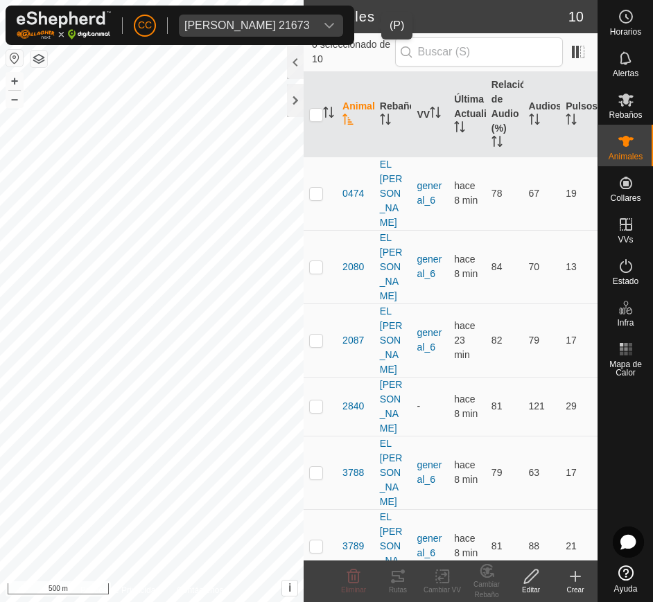
drag, startPoint x: 340, startPoint y: 178, endPoint x: 575, endPoint y: 541, distance: 431.7
click at [575, 541] on tbody "0474 EL [PERSON_NAME] general_6 hace 8 min 78 67 19 2080 EL [PERSON_NAME] gener…" at bounding box center [451, 517] width 294 height 720
copy tbody "0474 EL [PERSON_NAME] general_6 hace 8 min 78 67 19 2080 EL [PERSON_NAME] gener…"
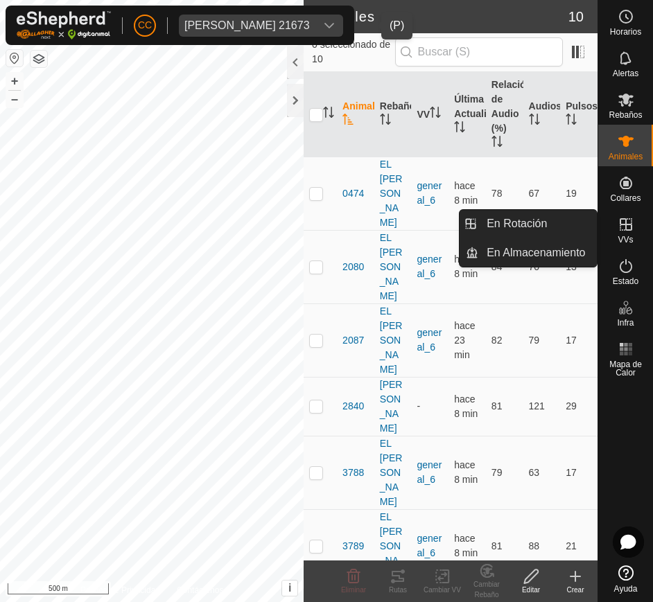
click at [623, 233] on es-virtualpaddocks-svg-icon at bounding box center [626, 225] width 25 height 22
click at [547, 218] on link "En Rotación" at bounding box center [537, 224] width 119 height 28
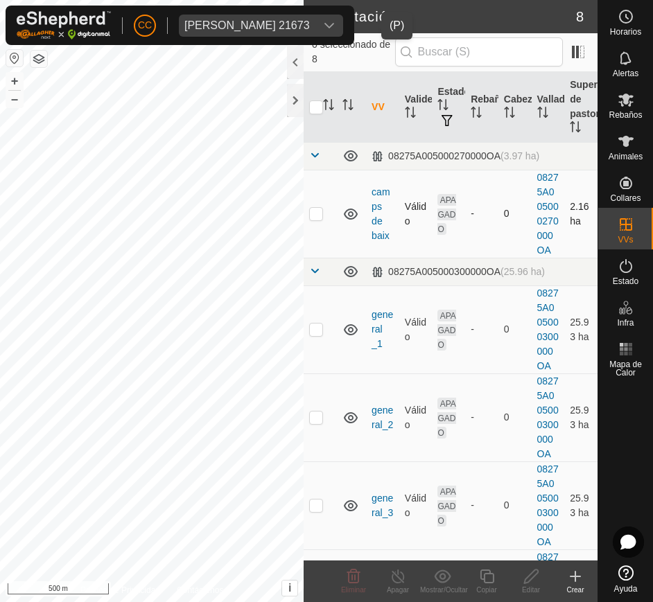
click at [312, 219] on p-checkbox at bounding box center [316, 213] width 14 height 11
checkbox input "false"
click at [313, 335] on p-checkbox at bounding box center [316, 329] width 14 height 11
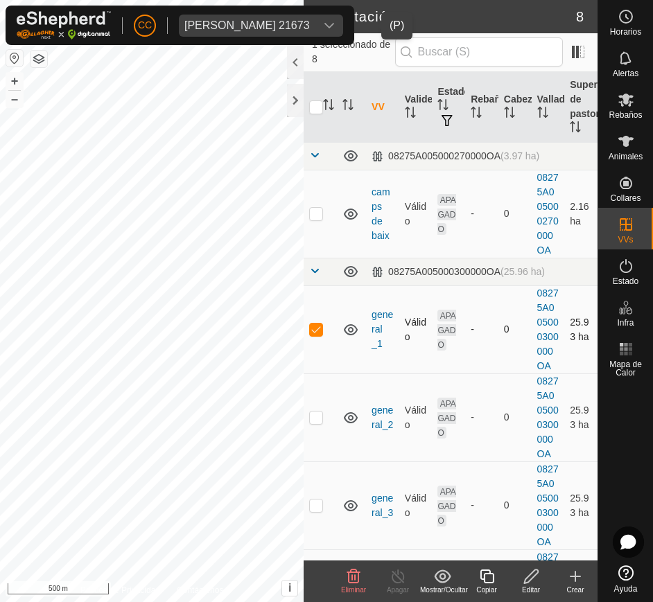
checkbox input "false"
click at [315, 423] on p-checkbox at bounding box center [316, 417] width 14 height 11
checkbox input "false"
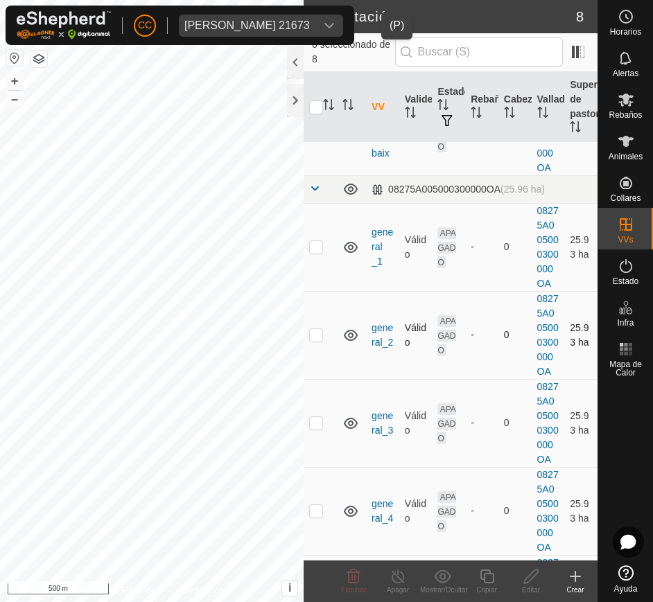
scroll to position [87, 0]
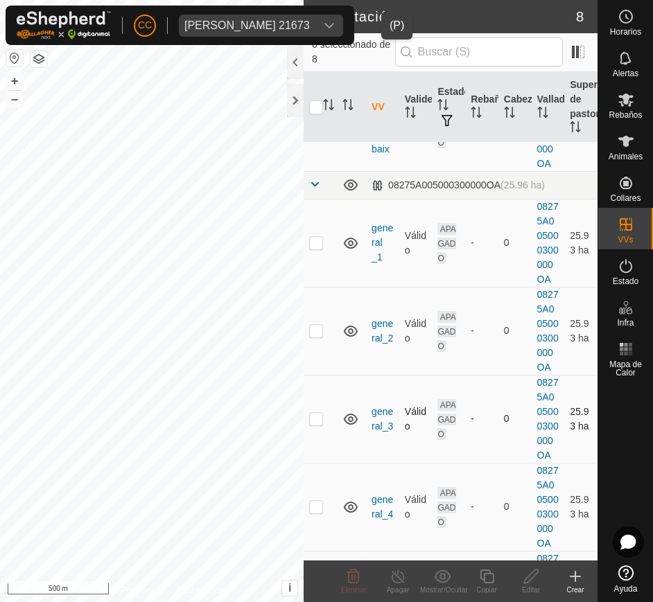
click at [314, 424] on p-checkbox at bounding box center [316, 418] width 14 height 11
checkbox input "false"
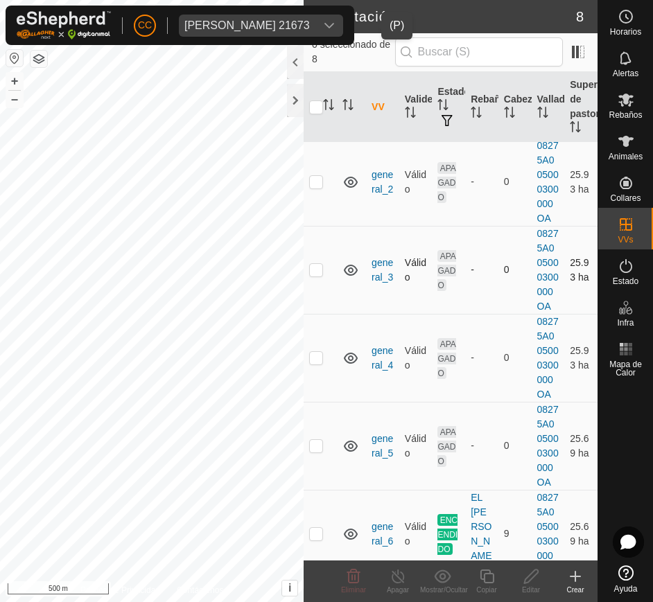
scroll to position [239, 0]
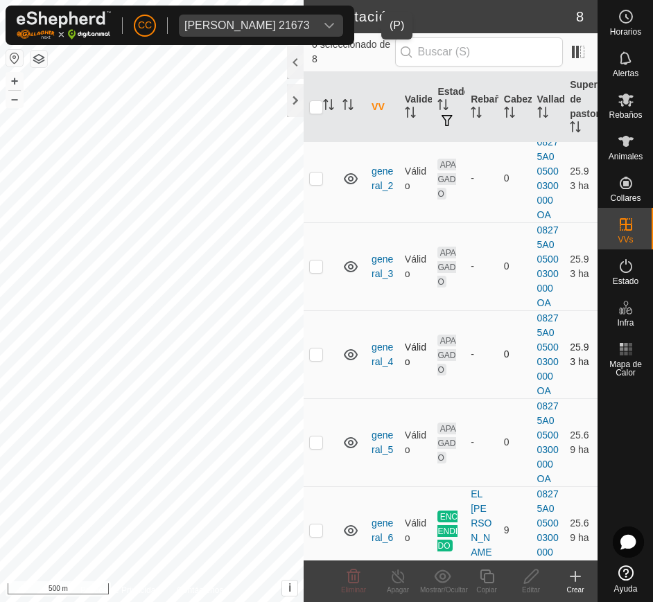
click at [315, 399] on td at bounding box center [320, 355] width 33 height 88
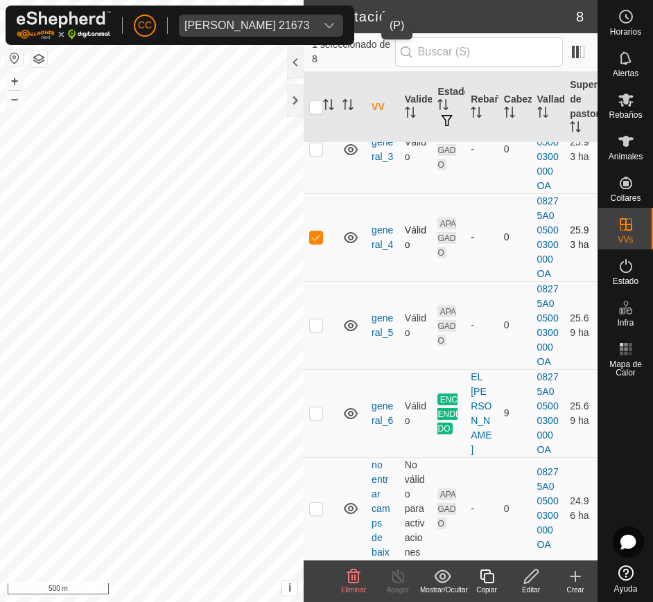
scroll to position [408, 0]
click at [315, 260] on td at bounding box center [320, 237] width 33 height 88
checkbox input "false"
click at [347, 513] on icon at bounding box center [351, 508] width 14 height 11
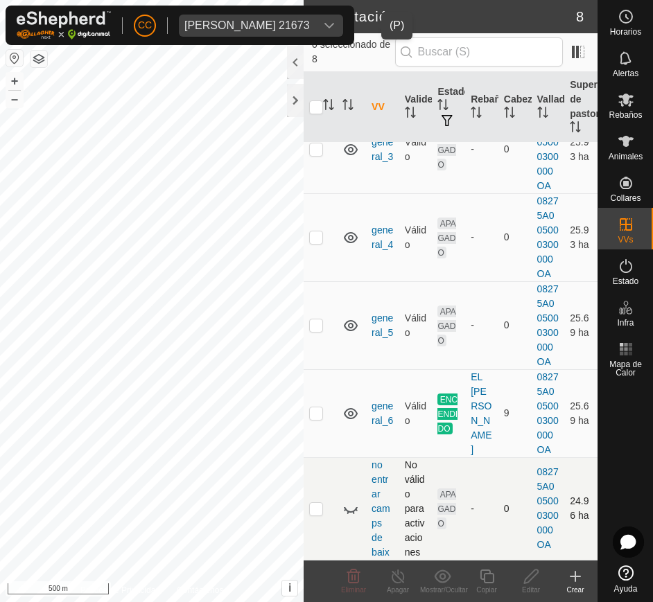
click at [349, 510] on icon at bounding box center [350, 509] width 17 height 17
click at [313, 510] on p-checkbox at bounding box center [316, 508] width 14 height 11
checkbox input "false"
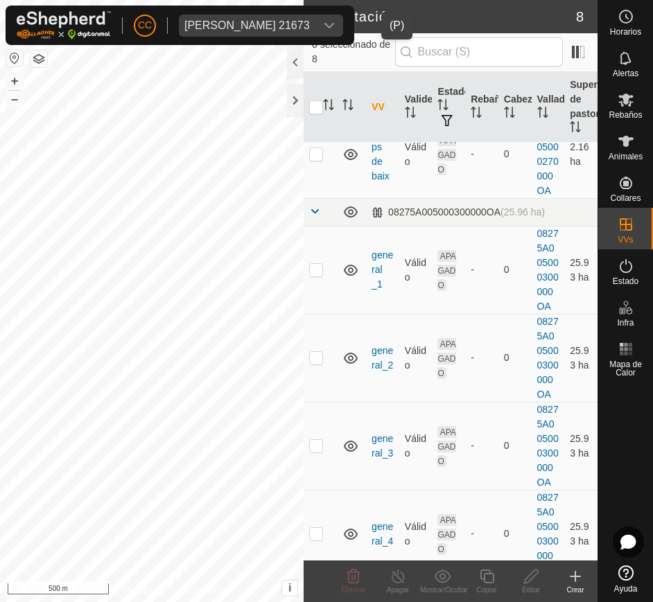
scroll to position [0, 0]
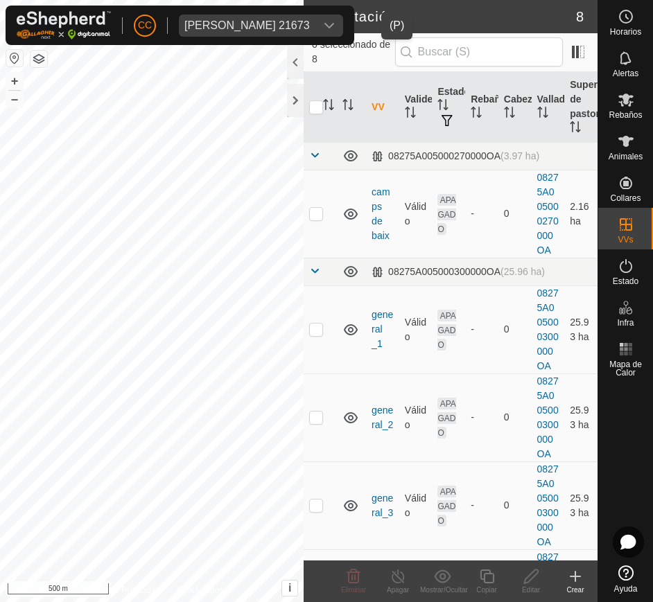
click at [310, 26] on div "[PERSON_NAME] 21673" at bounding box center [246, 25] width 125 height 11
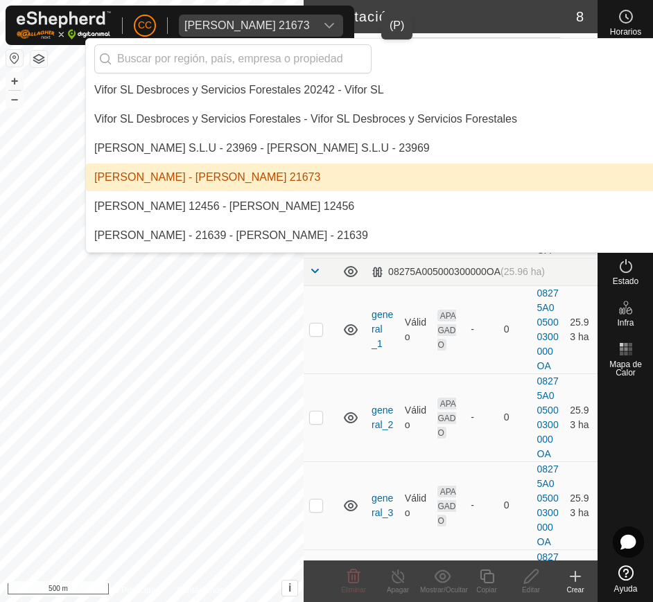
scroll to position [10132, 0]
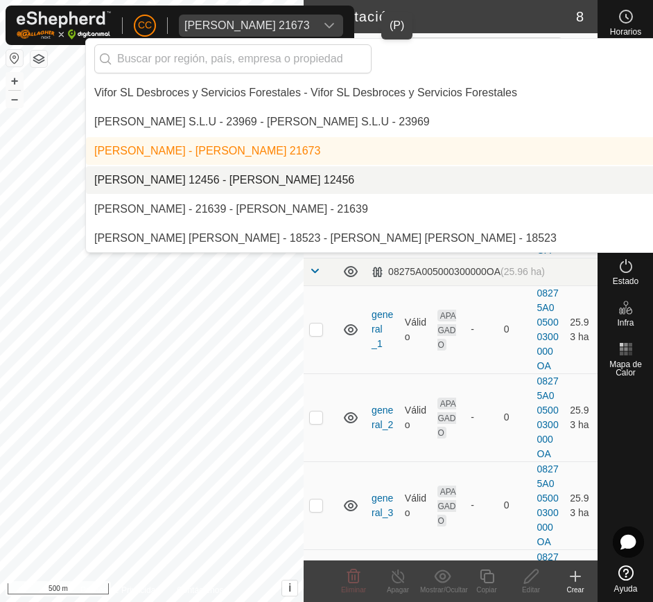
click at [277, 172] on li "[PERSON_NAME] 12456 - [PERSON_NAME] 12456" at bounding box center [464, 180] width 757 height 28
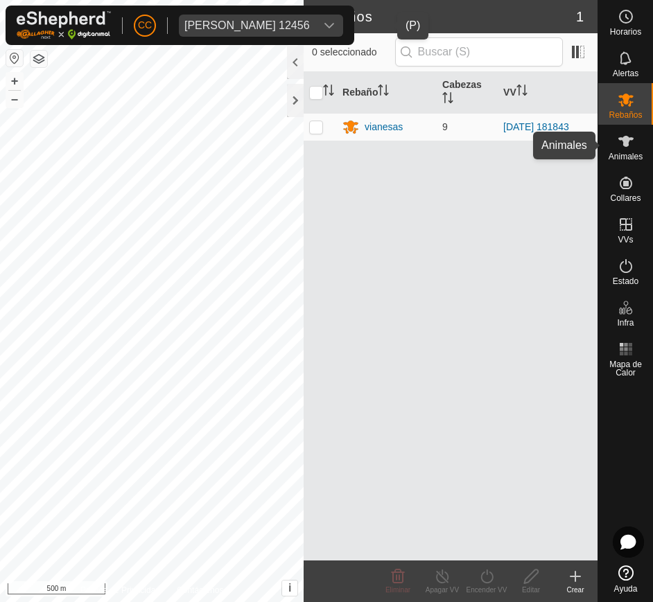
click at [608, 140] on div "Animales" at bounding box center [625, 146] width 55 height 42
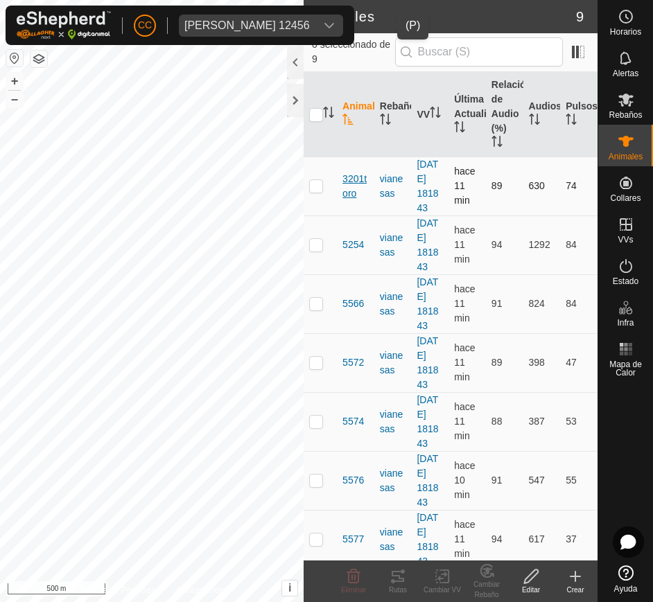
drag, startPoint x: 336, startPoint y: 187, endPoint x: 342, endPoint y: 183, distance: 7.5
click at [342, 183] on tr "3201toro vianesas [DATE] 181843 hace 11 min 89 630 74" at bounding box center [451, 186] width 294 height 59
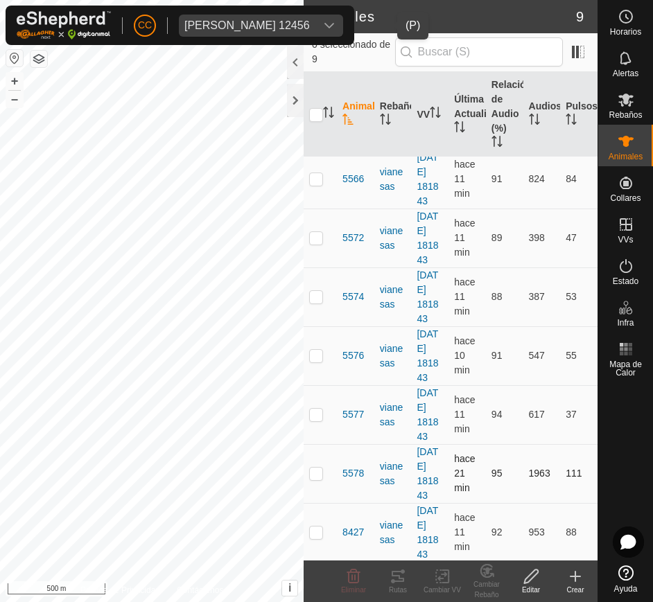
scroll to position [258, 0]
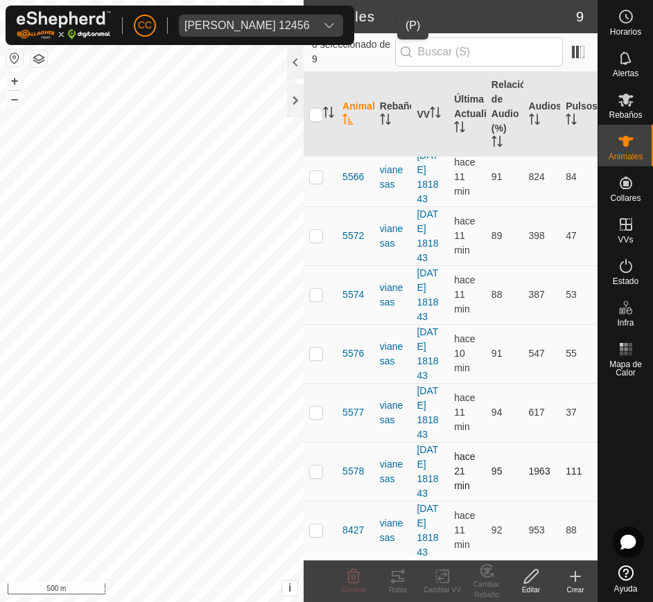
drag, startPoint x: 342, startPoint y: 183, endPoint x: 582, endPoint y: 560, distance: 446.6
click at [582, 560] on table "Animal Rebaño VV Última Actualización Relación de Audio (%) Audios Pulsos 3201t…" at bounding box center [451, 253] width 294 height 616
copy tbody "3201toro vianesas [DATE] 181843 hace 11 min 89 630 74 5254 vianesas [DATE] 1818…"
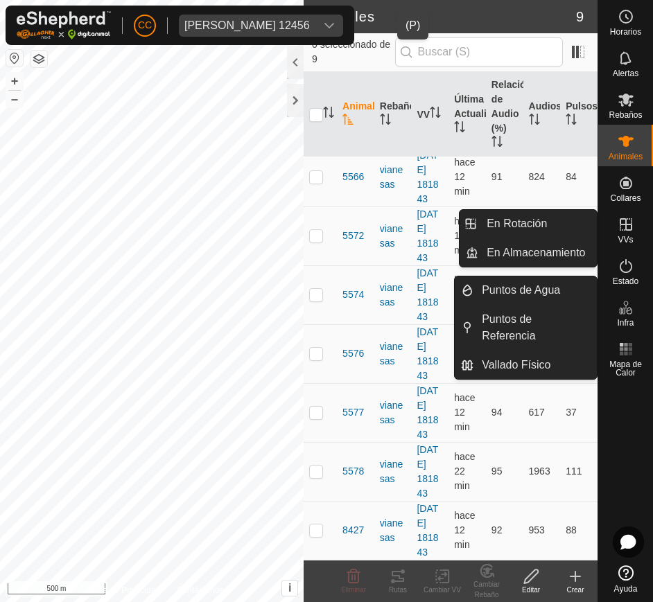
click at [621, 231] on icon at bounding box center [626, 224] width 17 height 17
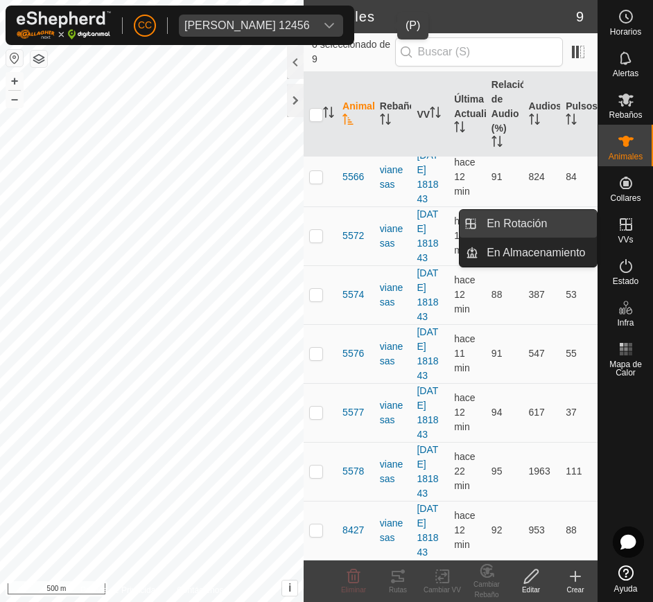
click at [566, 230] on link "En Rotación" at bounding box center [537, 224] width 119 height 28
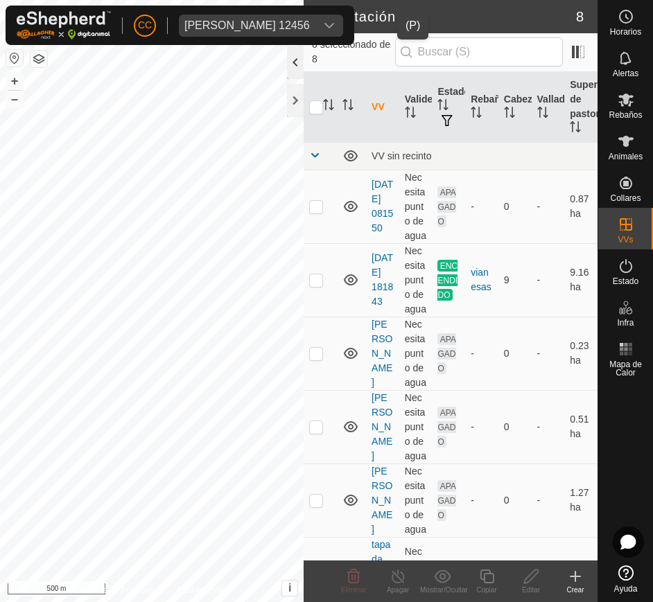
click at [293, 71] on div at bounding box center [295, 62] width 17 height 33
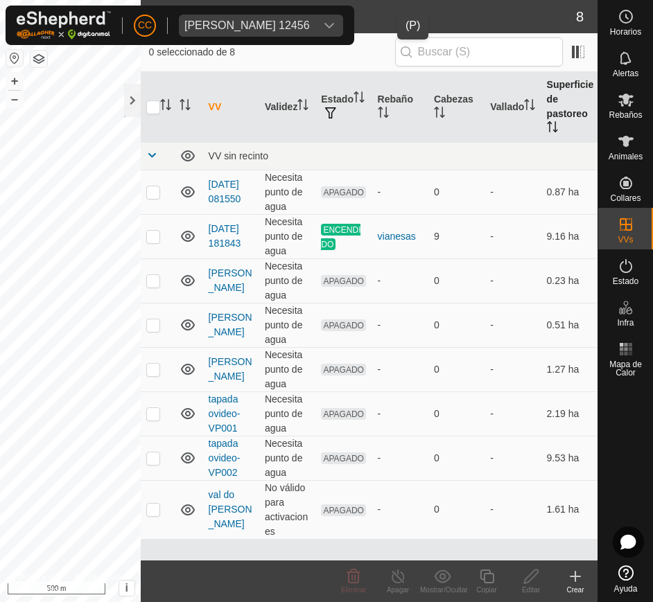
click at [550, 114] on th "Superficie de pastoreo" at bounding box center [569, 107] width 56 height 71
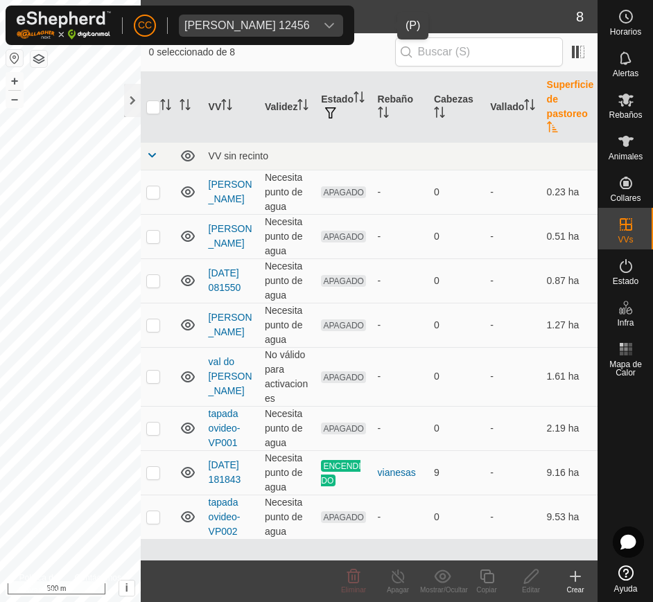
click at [550, 114] on th "Superficie de pastoreo" at bounding box center [569, 107] width 56 height 71
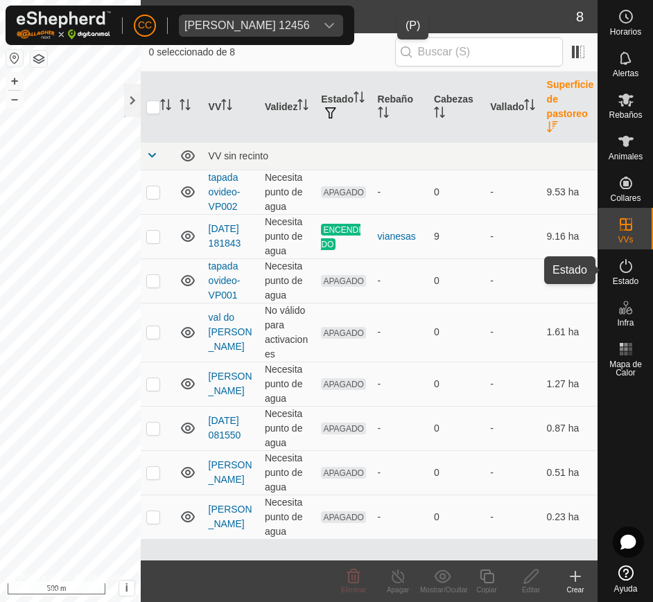
click at [624, 256] on es-activation-svg-icon at bounding box center [626, 266] width 25 height 22
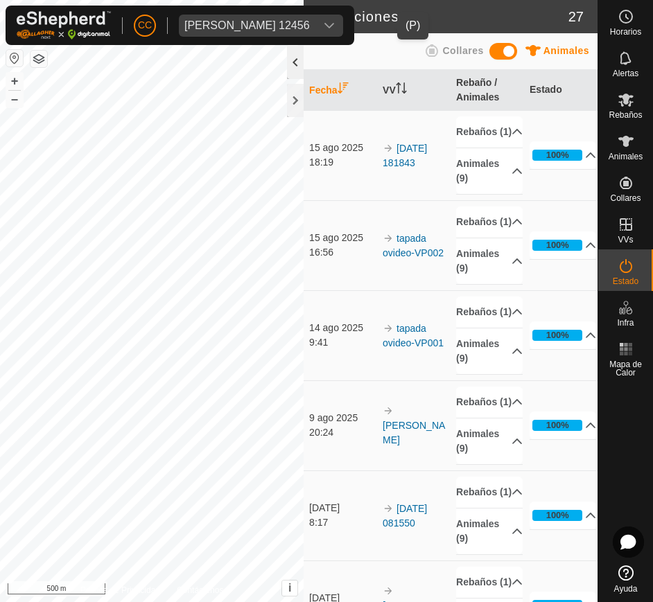
click at [299, 60] on div at bounding box center [295, 62] width 17 height 33
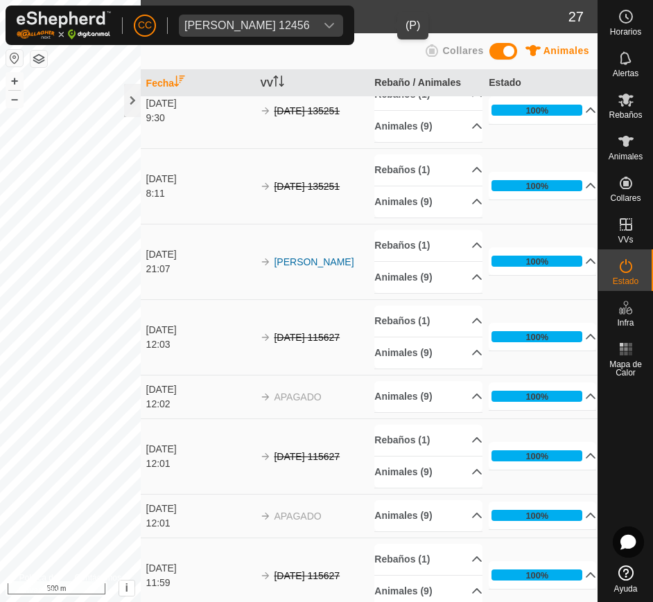
scroll to position [1407, 0]
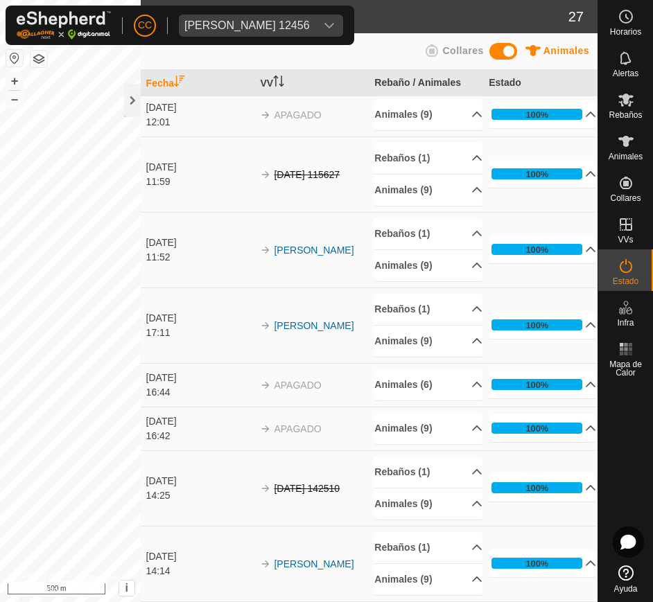
click at [141, 95] on th "Fecha" at bounding box center [198, 83] width 114 height 27
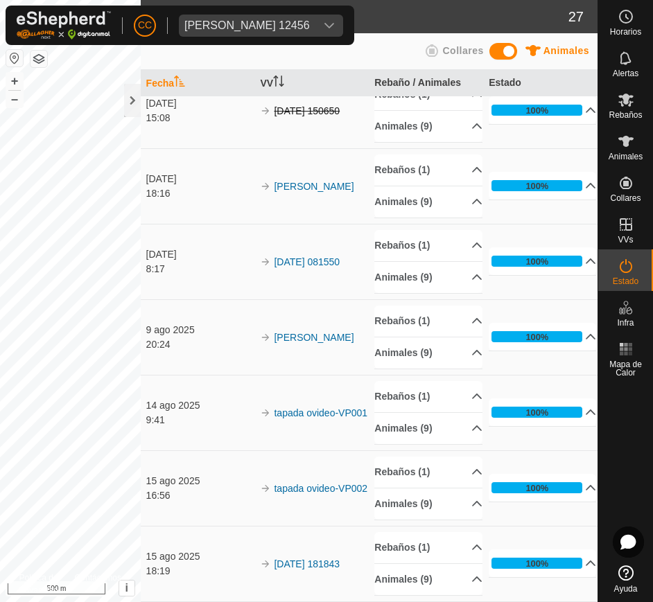
scroll to position [0, 0]
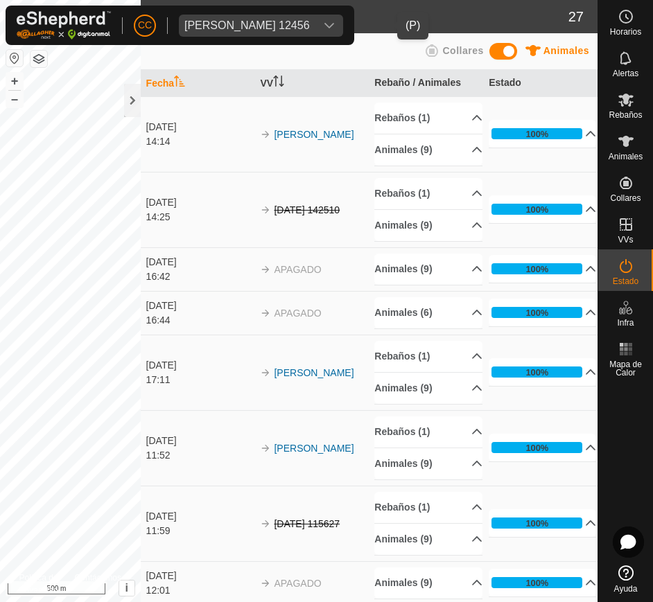
click at [281, 24] on div "[PERSON_NAME] 12456" at bounding box center [246, 25] width 125 height 11
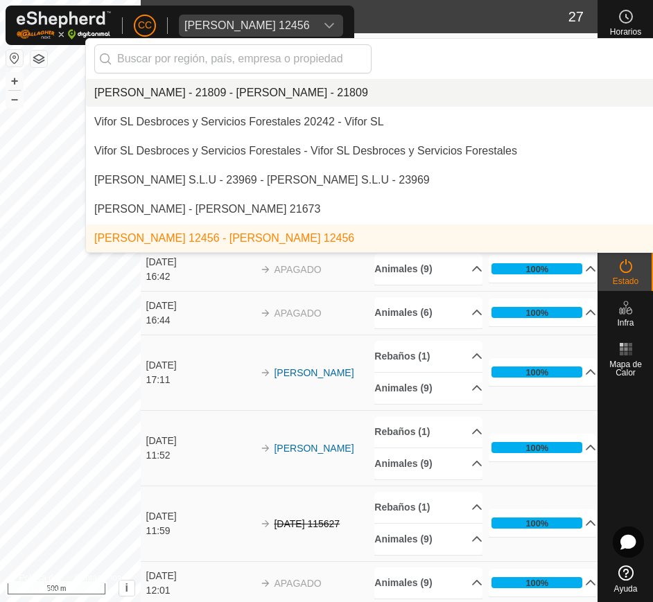
scroll to position [10132, 0]
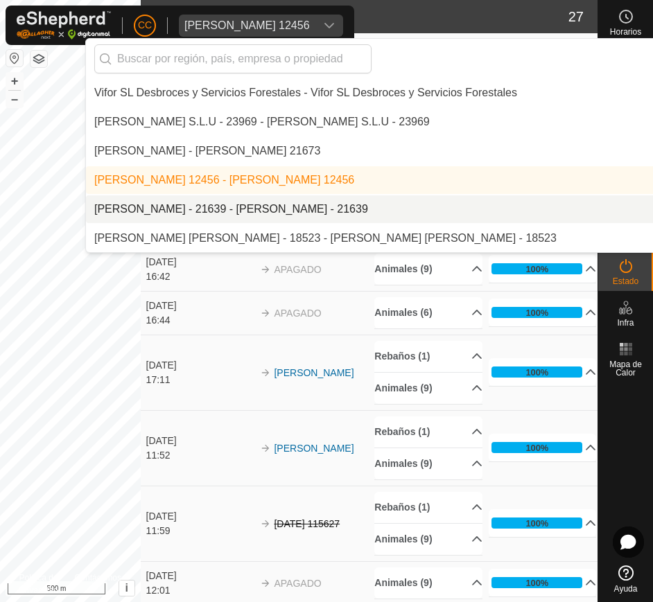
click at [241, 205] on li "[PERSON_NAME] - 21639 - [PERSON_NAME] - 21639" at bounding box center [464, 209] width 757 height 28
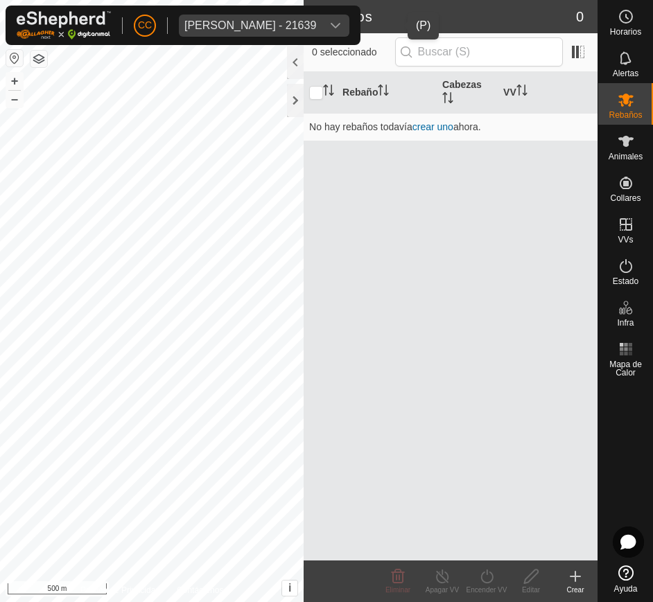
click at [349, 18] on div "dropdown trigger" at bounding box center [336, 26] width 28 height 22
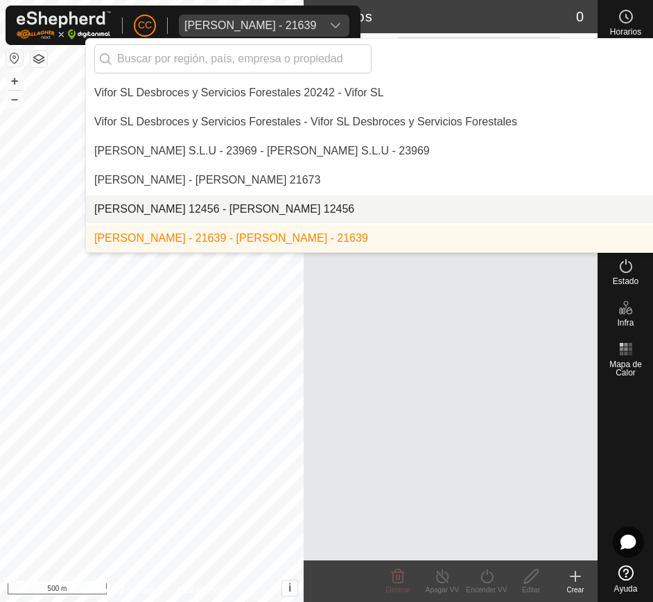
scroll to position [10132, 0]
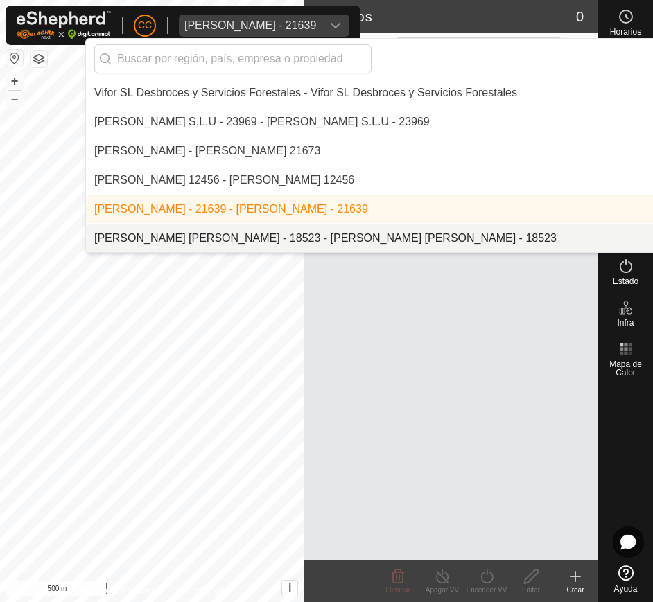
click at [247, 240] on li "[PERSON_NAME] [PERSON_NAME] - 18523 - [PERSON_NAME] [PERSON_NAME] - 18523" at bounding box center [464, 239] width 757 height 28
